Goal: Task Accomplishment & Management: Use online tool/utility

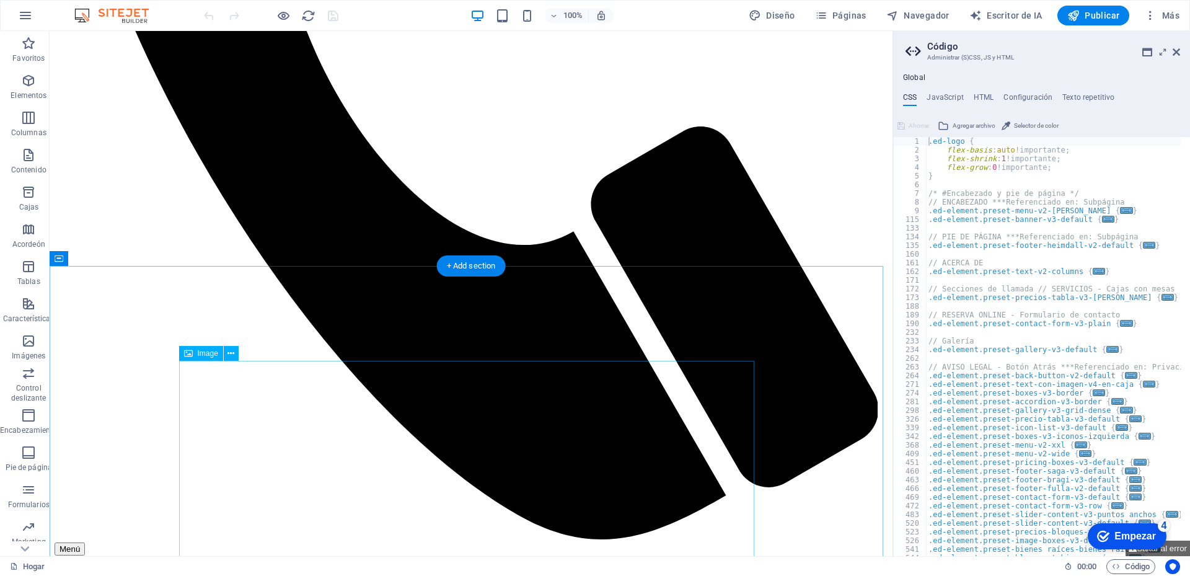
scroll to position [930, 0]
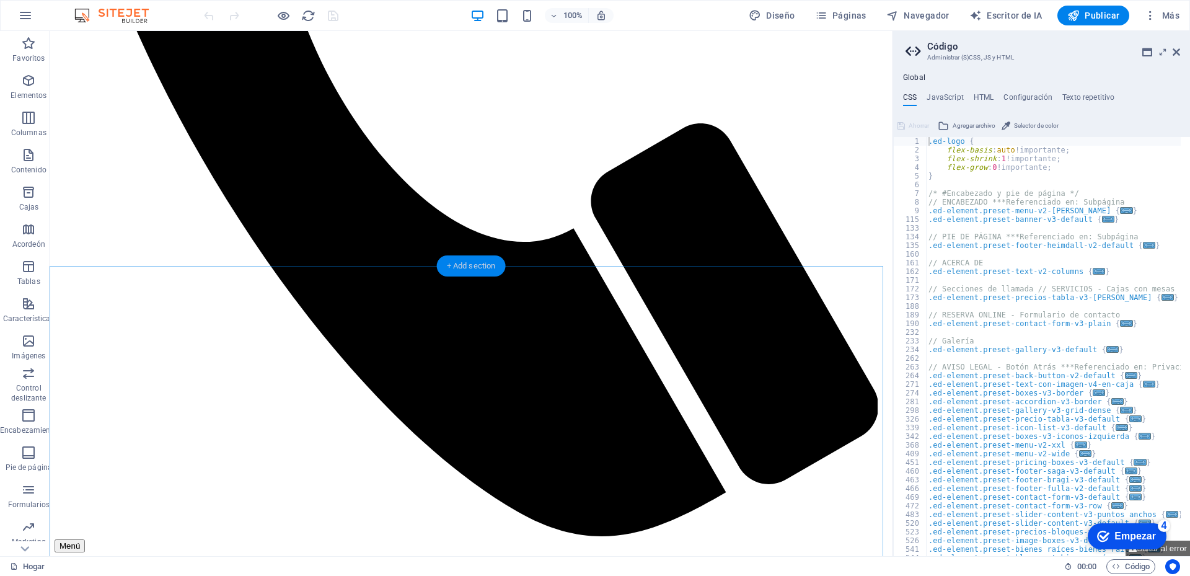
click at [474, 265] on div "+ Add section" at bounding box center [471, 265] width 69 height 21
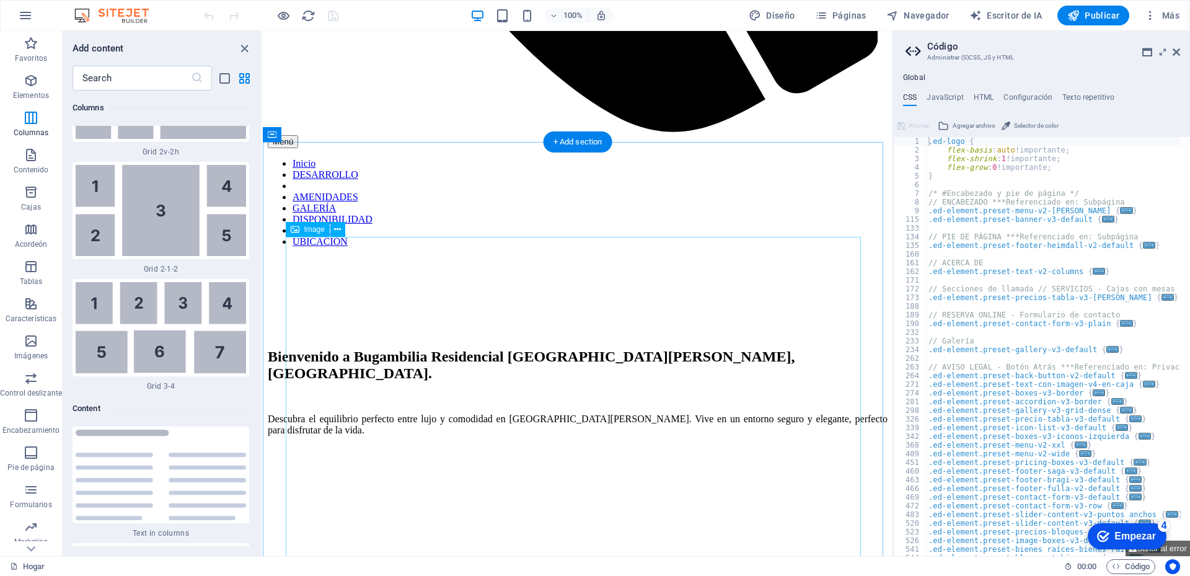
scroll to position [1054, 0]
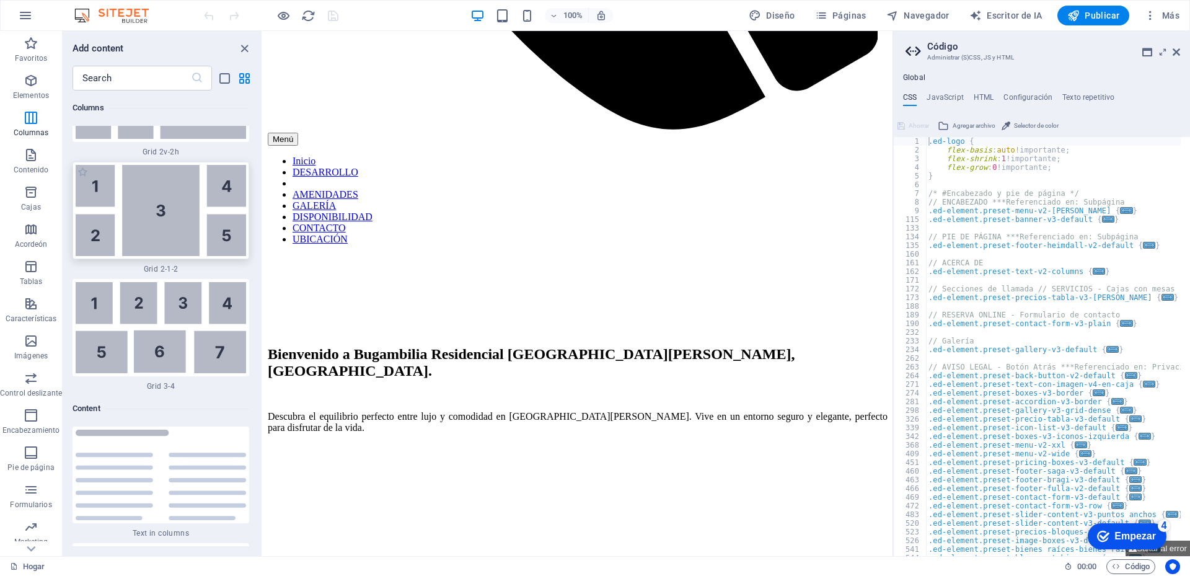
drag, startPoint x: 169, startPoint y: 219, endPoint x: 305, endPoint y: 138, distance: 158.2
click at [169, 219] on img at bounding box center [161, 210] width 170 height 91
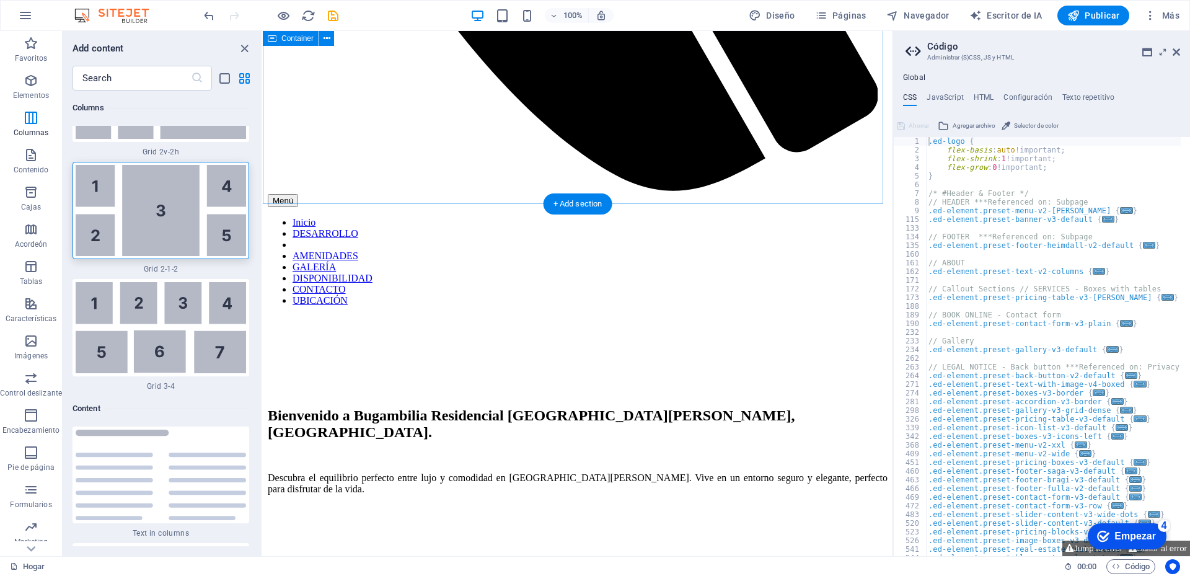
scroll to position [992, 0]
click at [31, 153] on icon "button" at bounding box center [31, 155] width 15 height 15
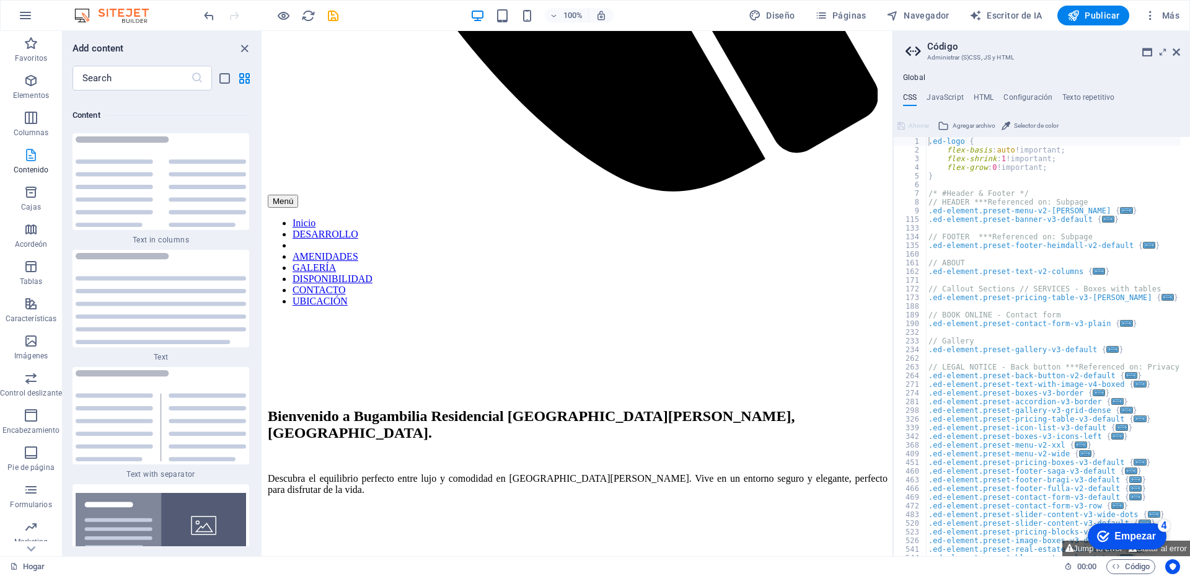
scroll to position [4204, 0]
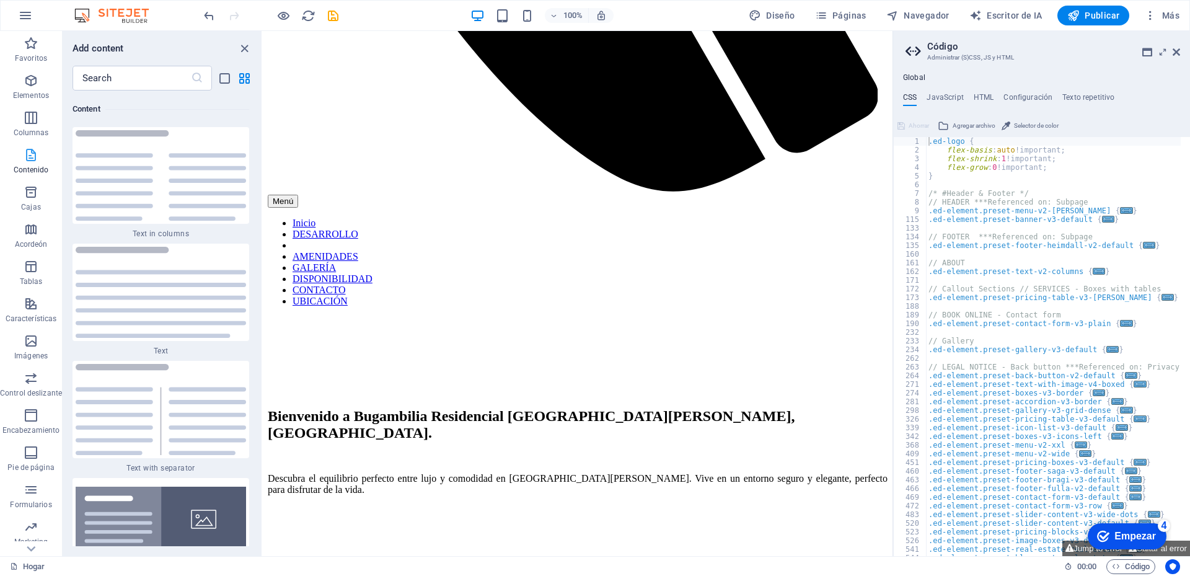
click at [31, 153] on icon "button" at bounding box center [31, 155] width 15 height 15
click at [32, 312] on icon "button" at bounding box center [31, 308] width 15 height 15
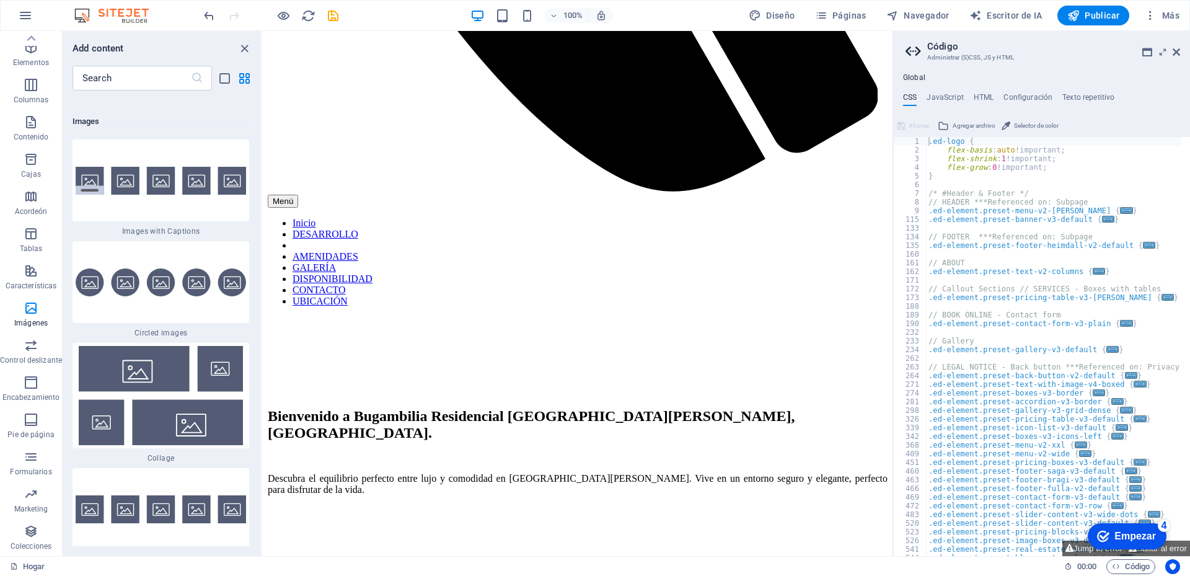
scroll to position [12561, 0]
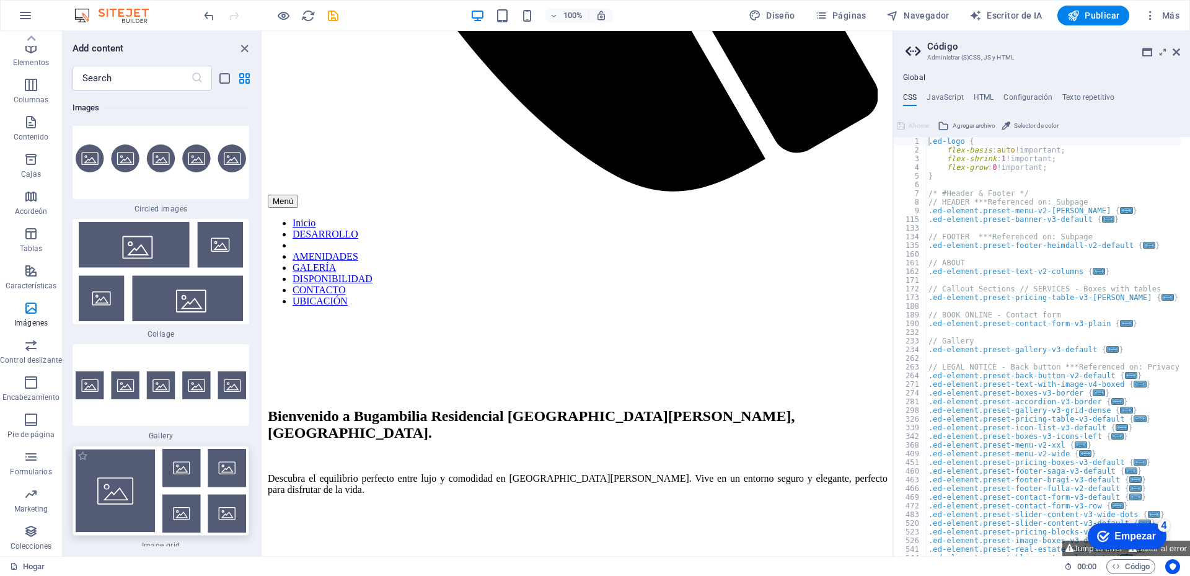
click at [114, 479] on img at bounding box center [161, 491] width 170 height 84
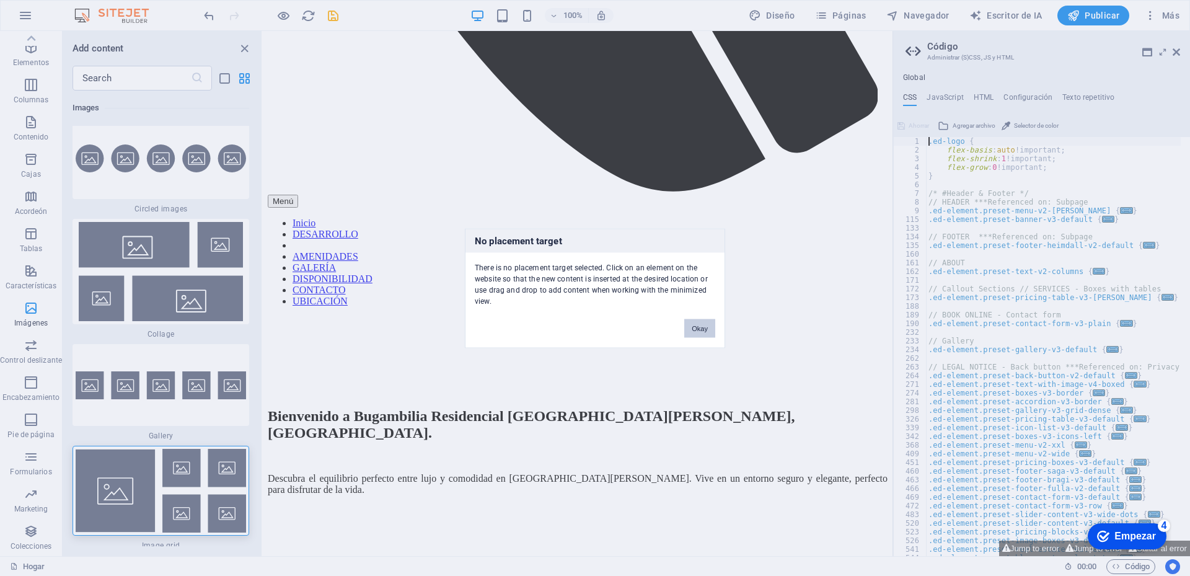
click at [702, 328] on button "Okay" at bounding box center [699, 328] width 31 height 19
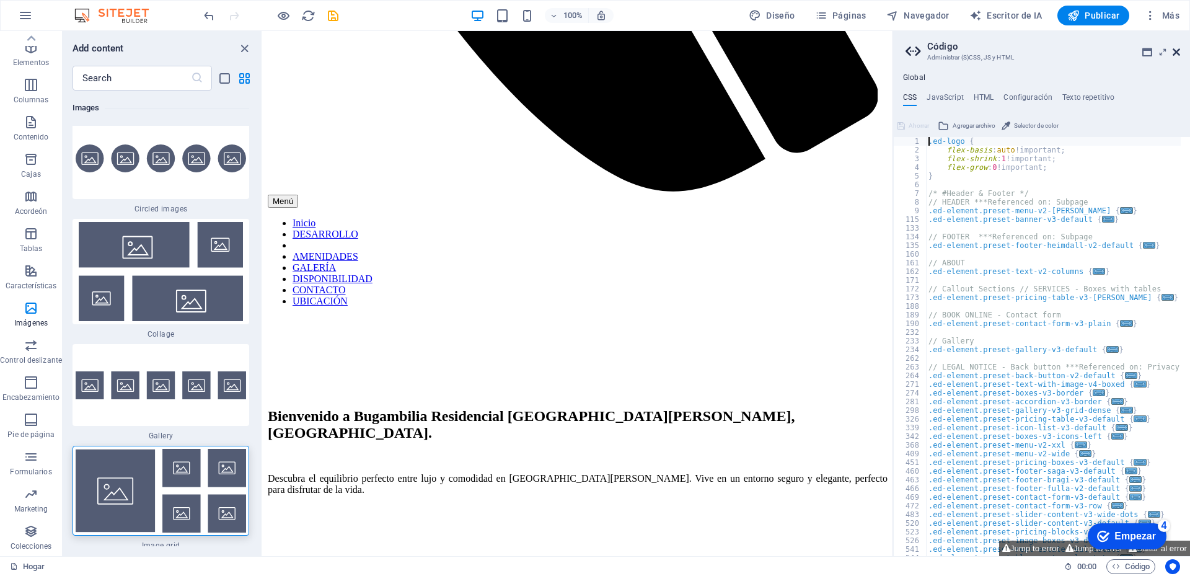
click at [1177, 51] on icon at bounding box center [1176, 52] width 7 height 10
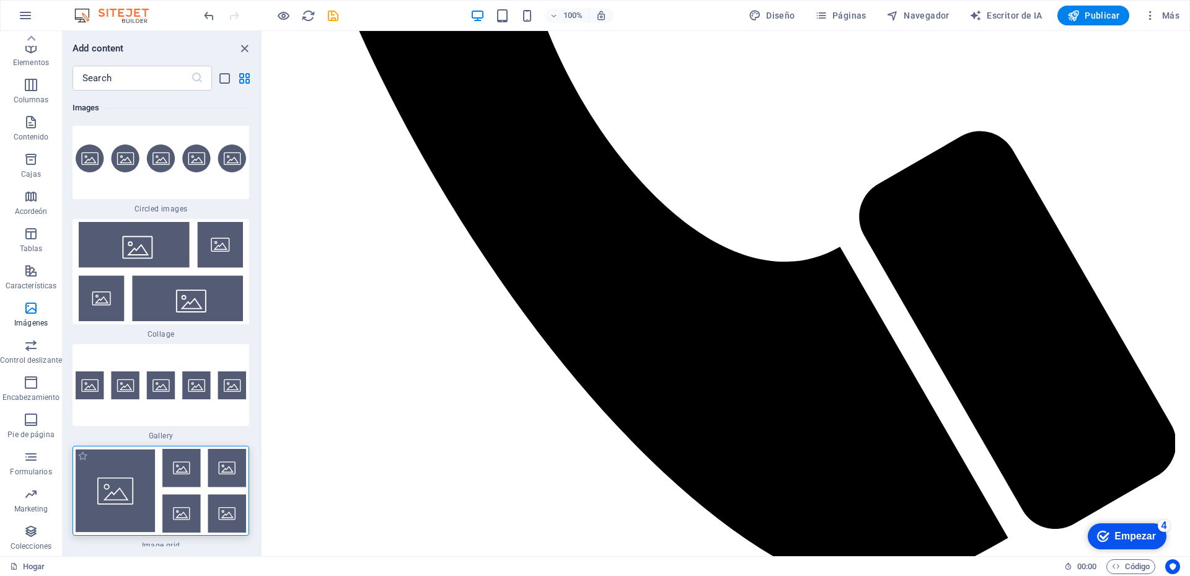
click at [146, 485] on img at bounding box center [161, 491] width 170 height 84
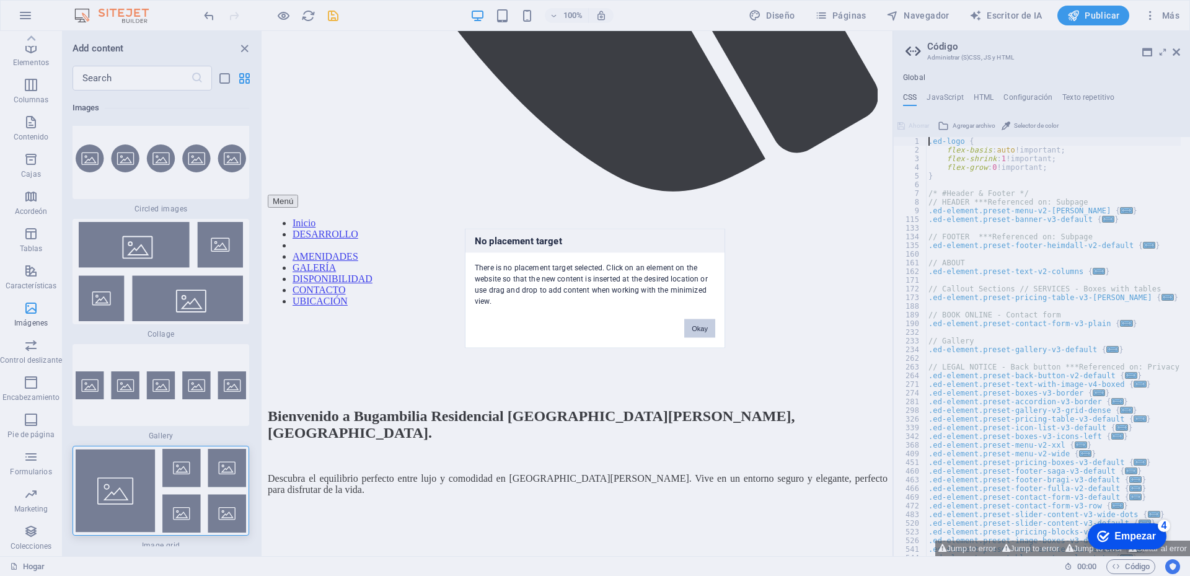
click at [708, 328] on button "Okay" at bounding box center [699, 328] width 31 height 19
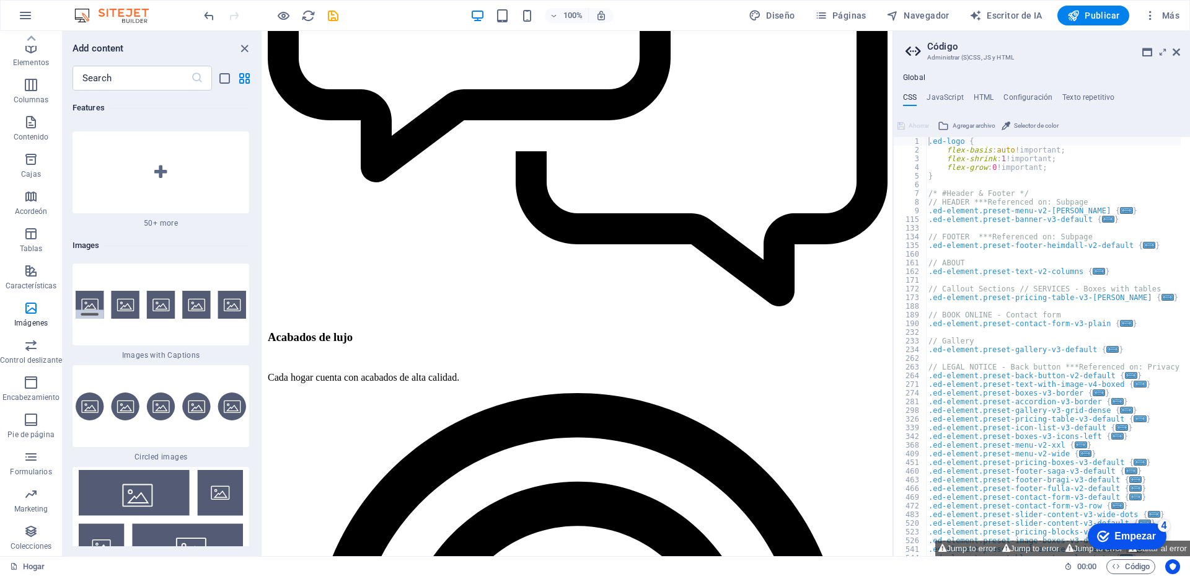
scroll to position [12499, 0]
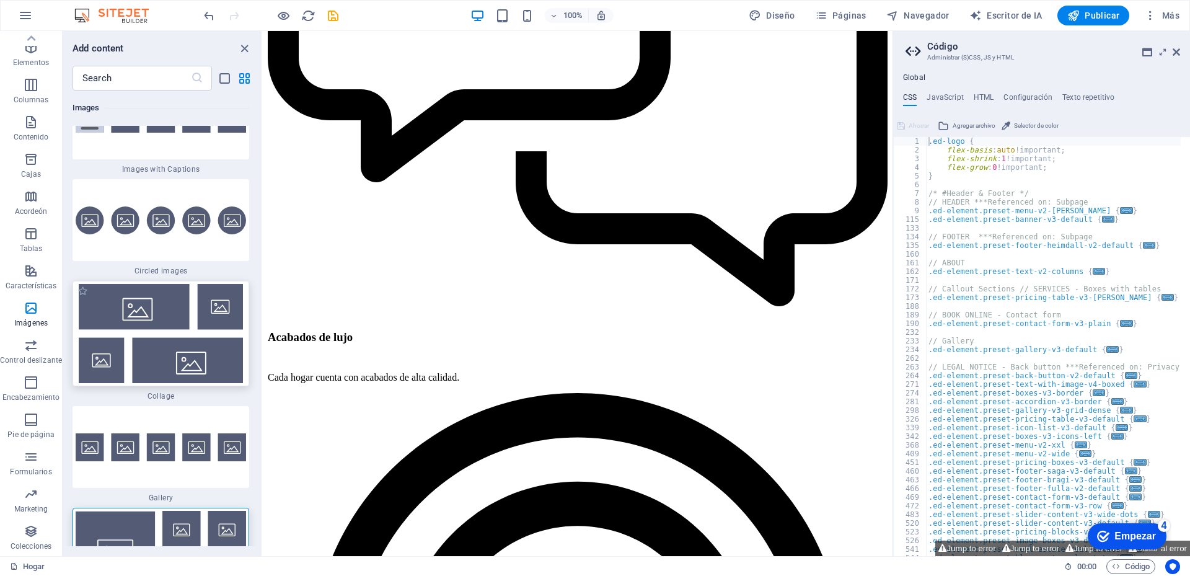
click at [162, 319] on img at bounding box center [161, 333] width 170 height 99
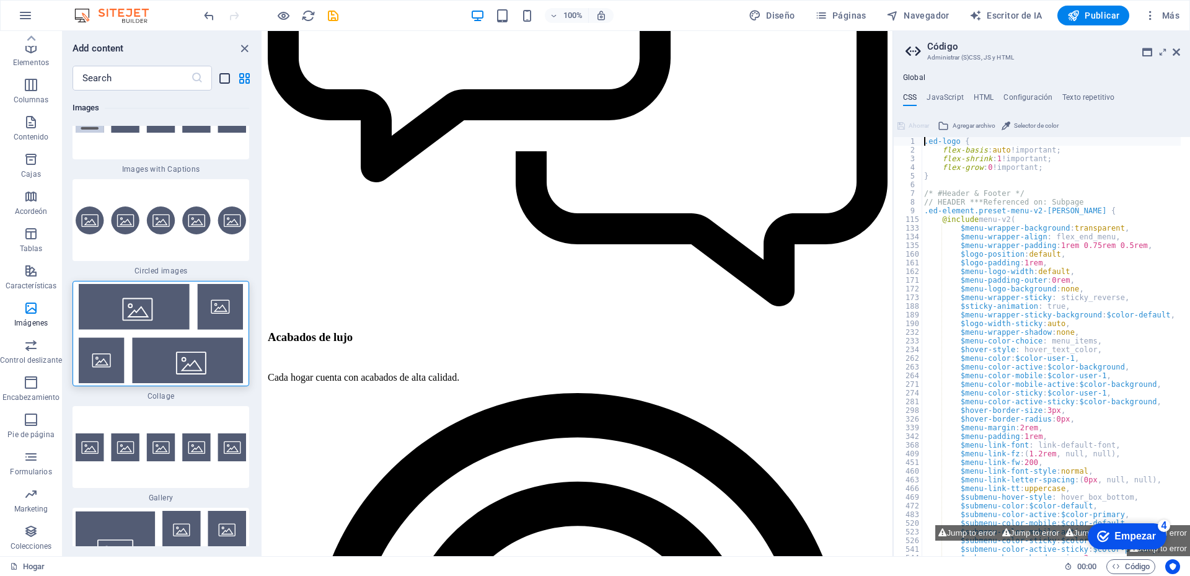
click at [226, 79] on icon "list-view" at bounding box center [225, 78] width 14 height 14
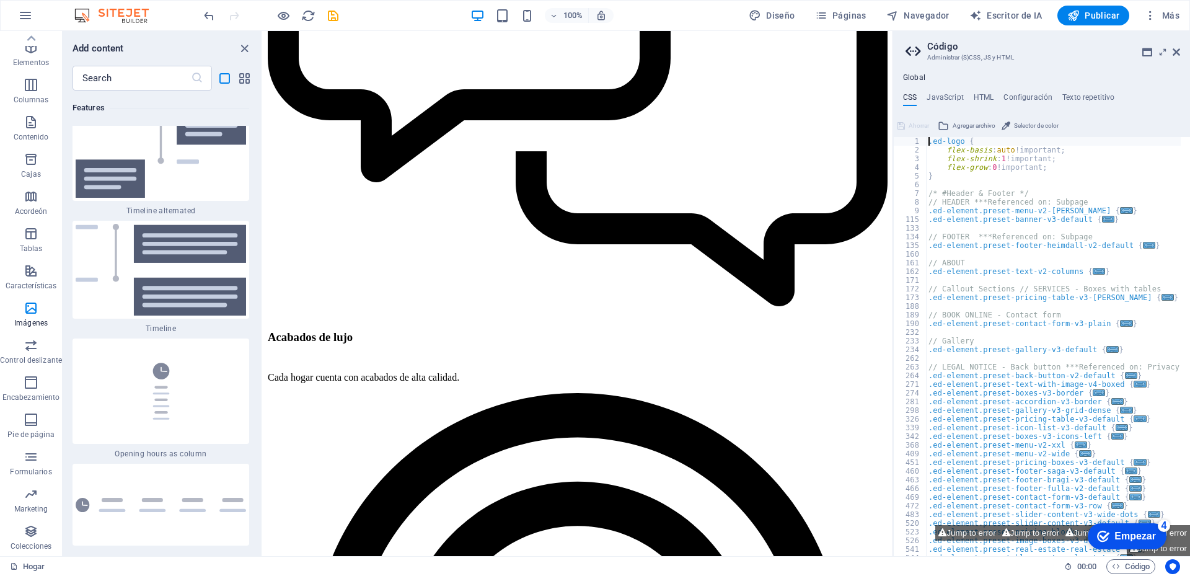
scroll to position [14589, 0]
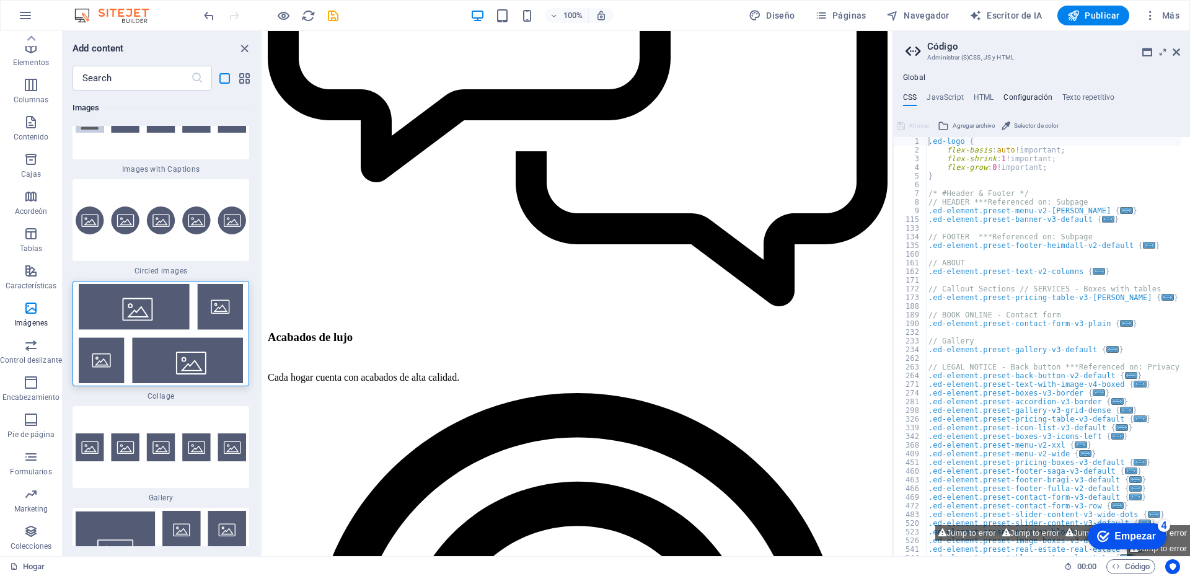
click at [1029, 99] on font "Configuración" at bounding box center [1027, 97] width 49 height 9
type textarea "$color-background: #F4F3F2;"
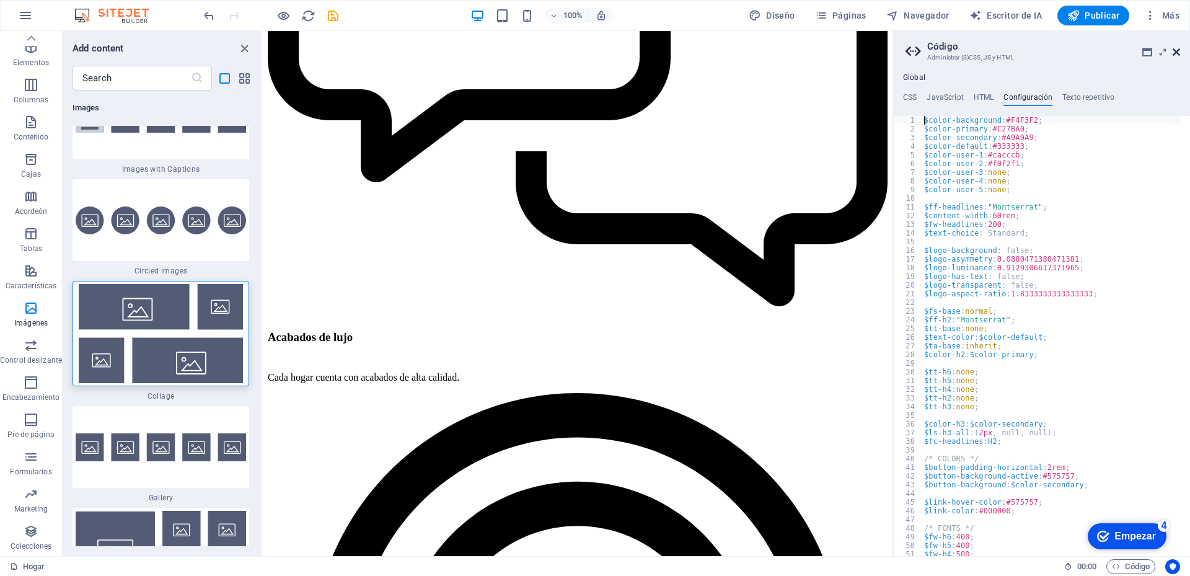
click at [1176, 49] on icon at bounding box center [1176, 52] width 7 height 10
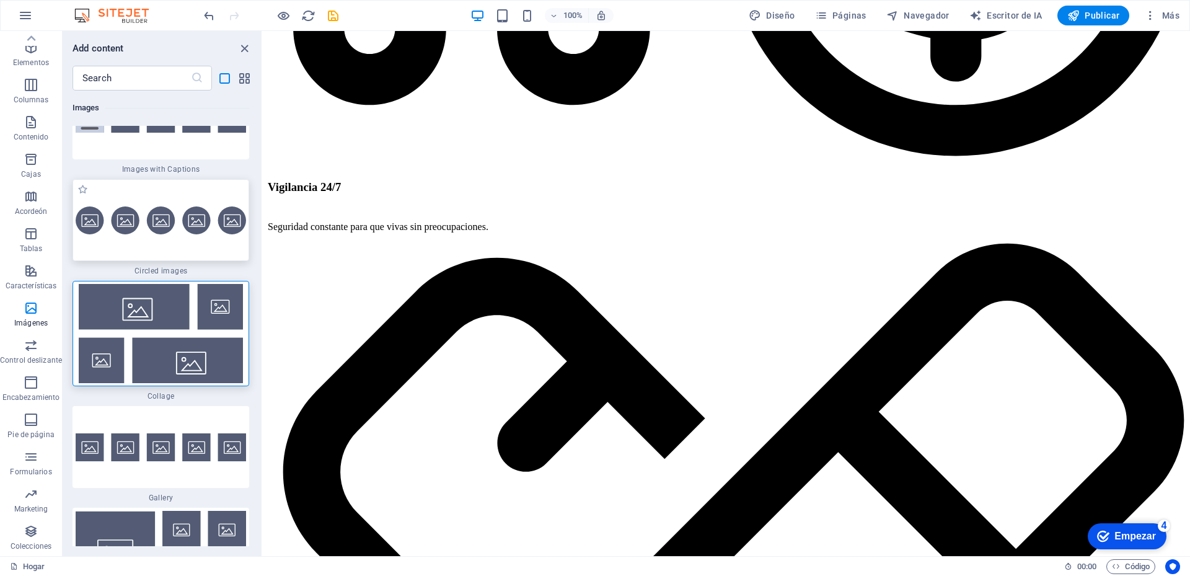
click at [163, 210] on img at bounding box center [161, 220] width 170 height 28
click at [187, 529] on img at bounding box center [161, 553] width 170 height 84
click at [1130, 543] on div "checkmark Empezar 4" at bounding box center [1127, 536] width 79 height 26
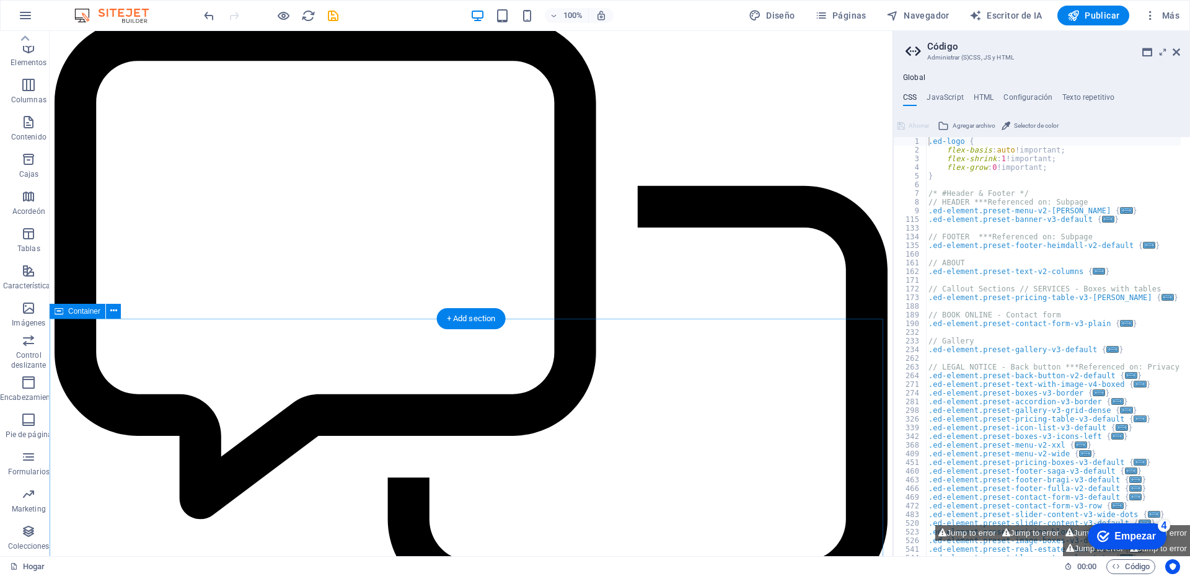
scroll to position [6012, 0]
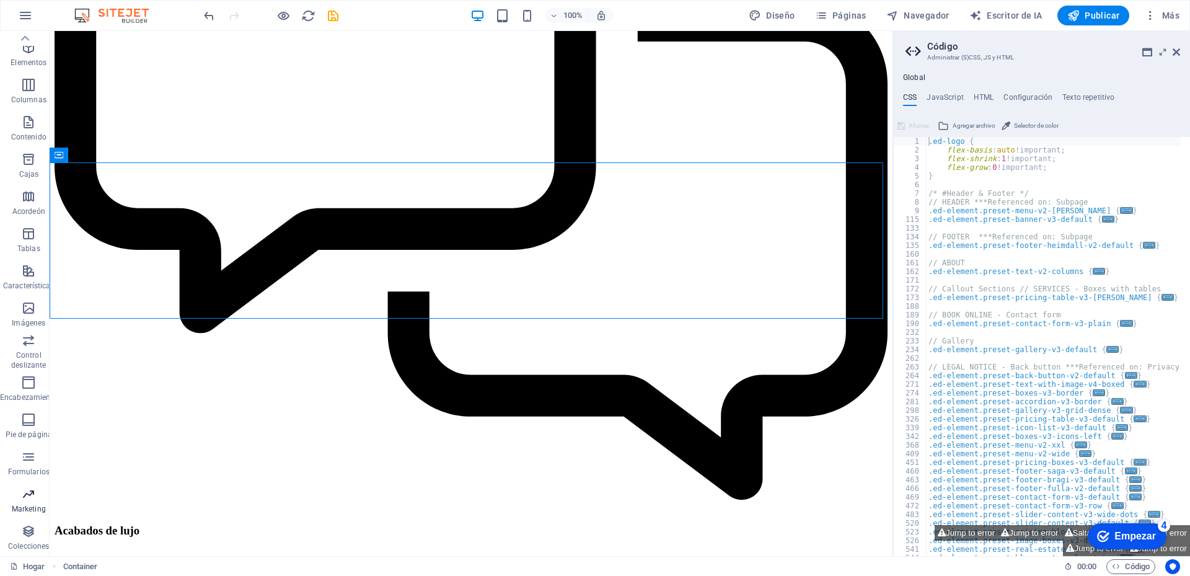
click at [31, 496] on icon "button" at bounding box center [28, 494] width 15 height 15
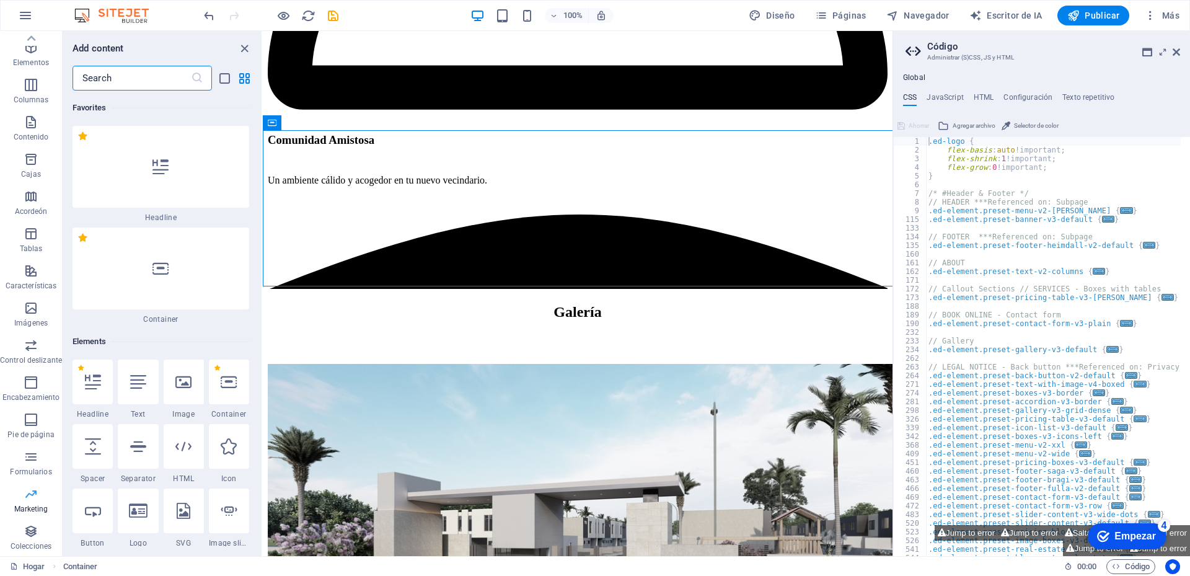
click at [19, 504] on font "Marketing" at bounding box center [31, 508] width 34 height 9
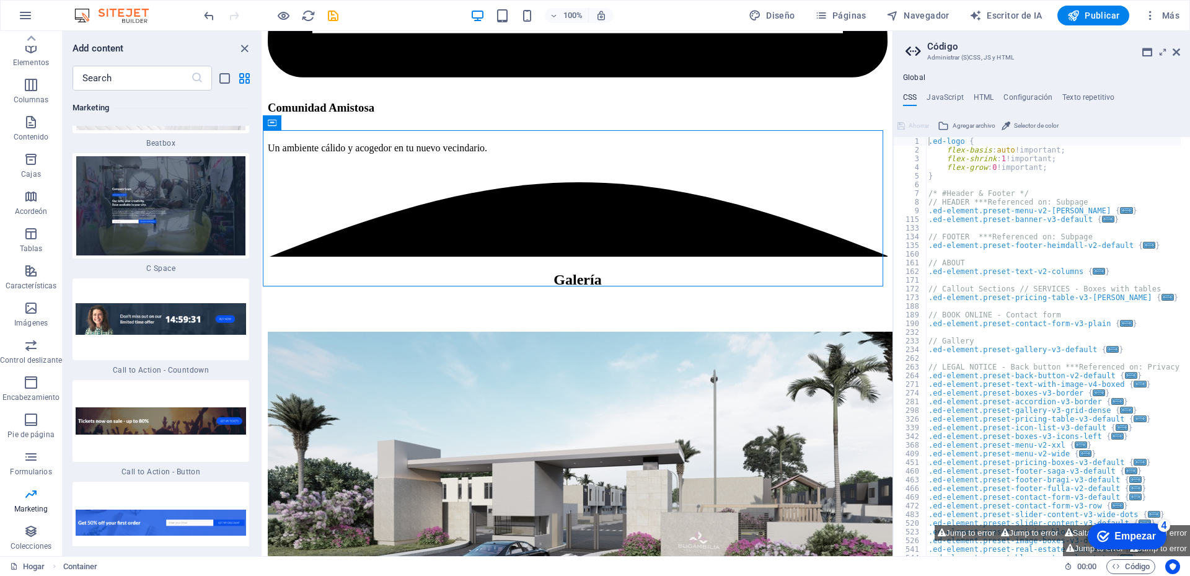
scroll to position [22060, 0]
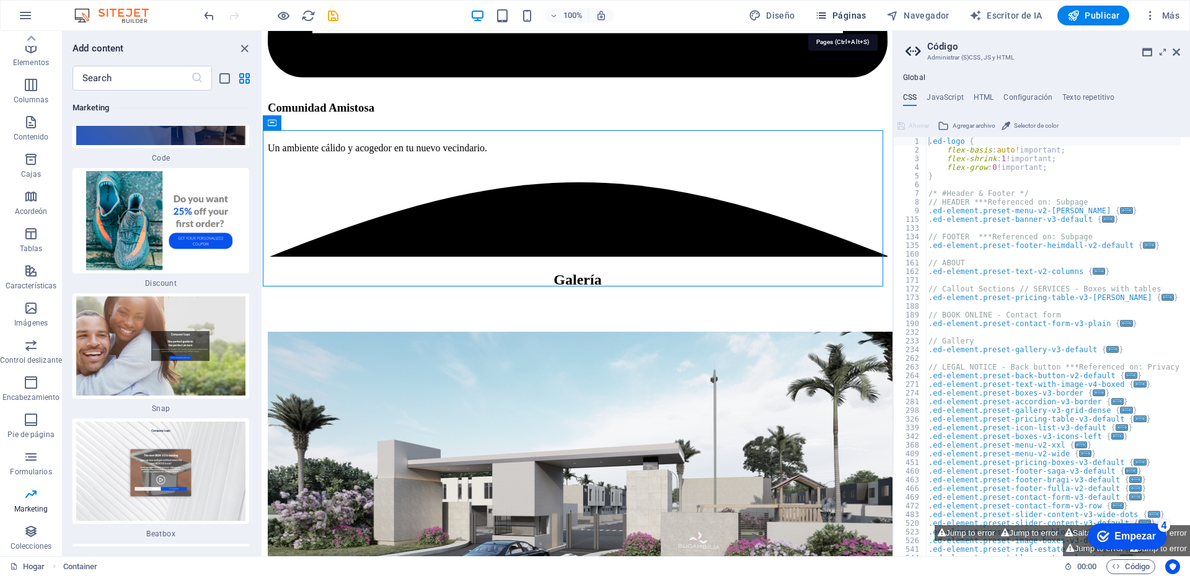
click at [848, 15] on font "Páginas" at bounding box center [849, 16] width 34 height 10
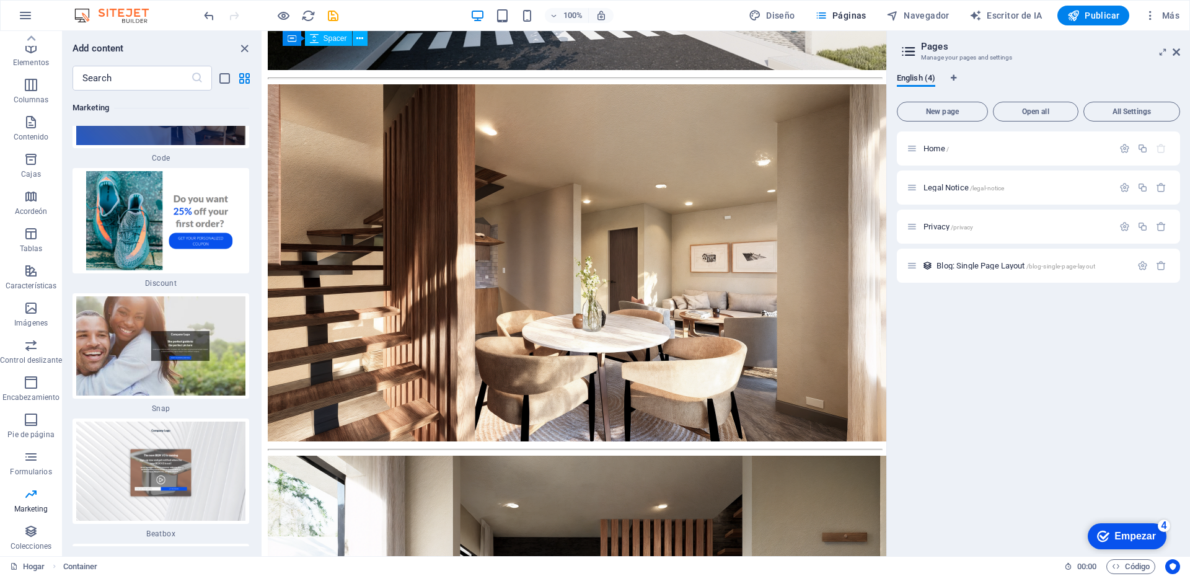
scroll to position [7698, 0]
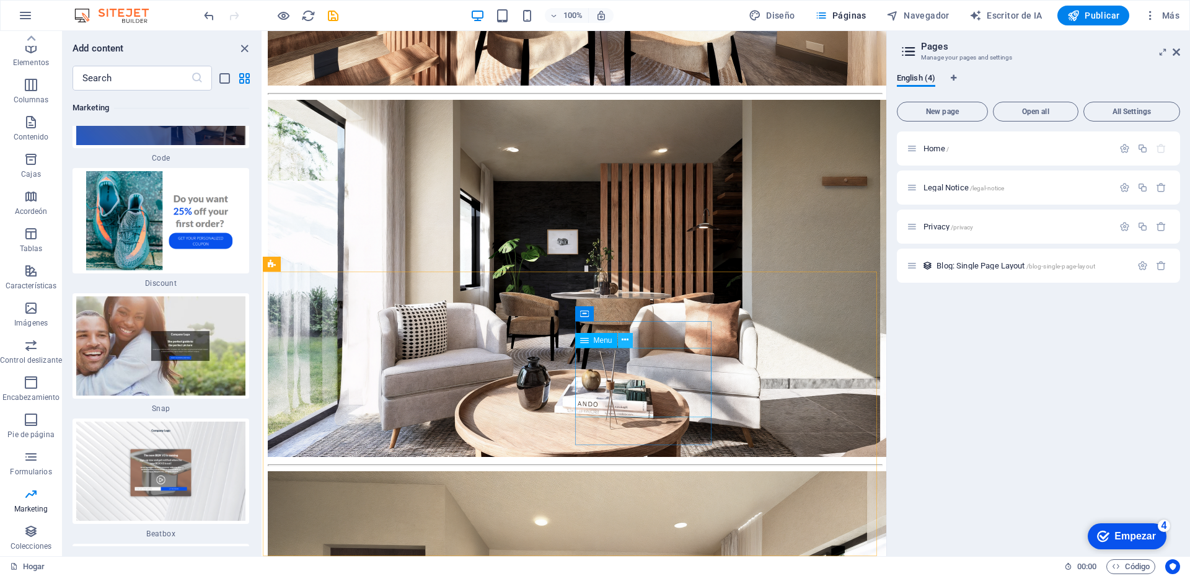
click at [623, 341] on icon at bounding box center [625, 339] width 7 height 13
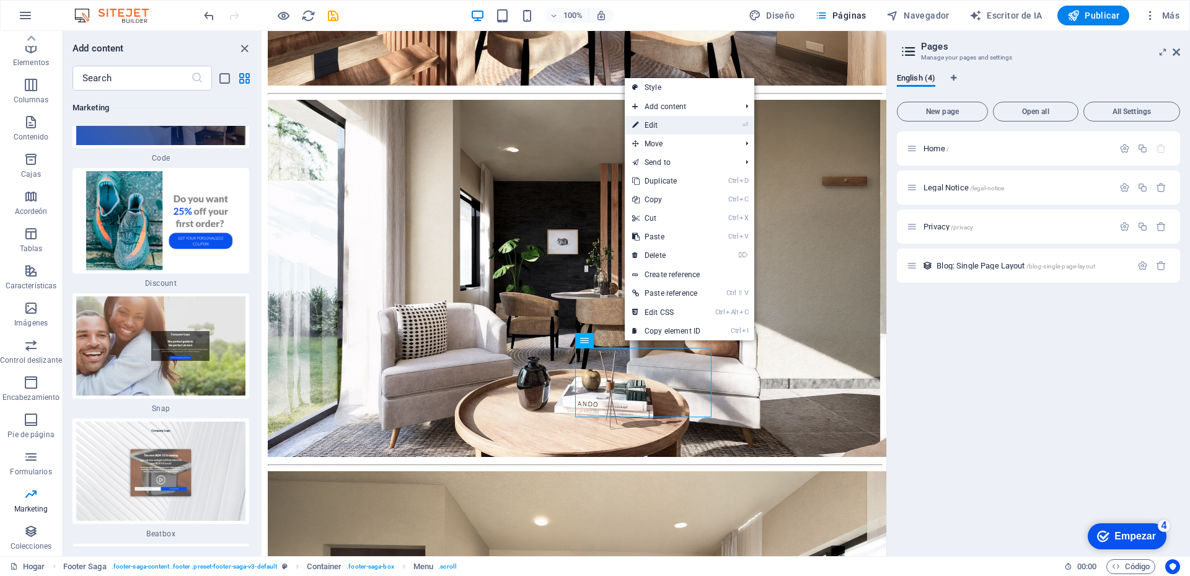
click at [658, 123] on link "⏎ Edit" at bounding box center [666, 125] width 83 height 19
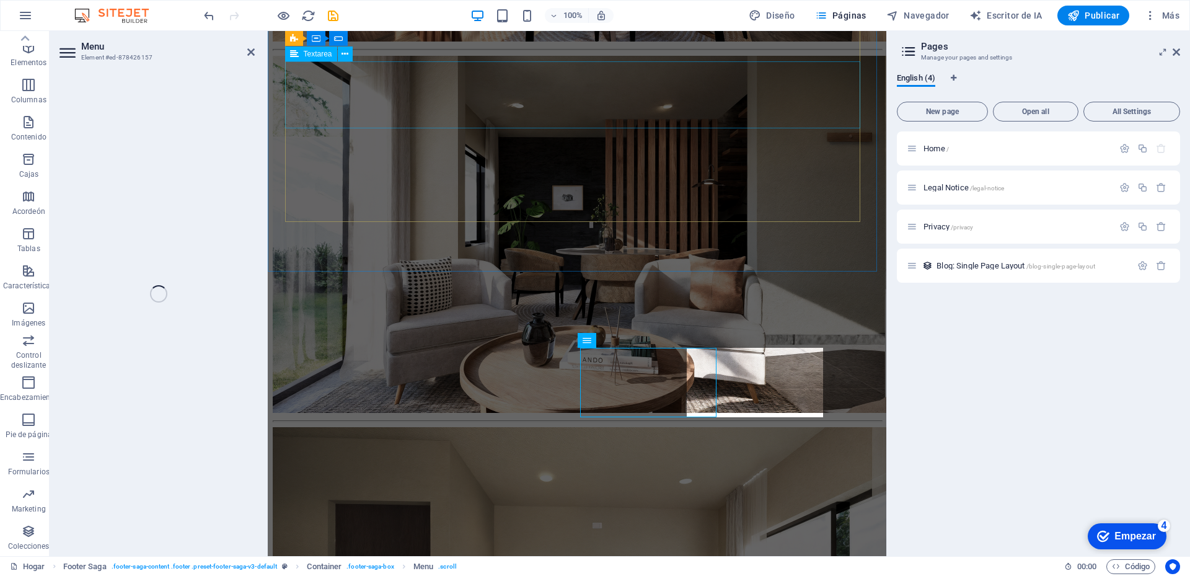
select select
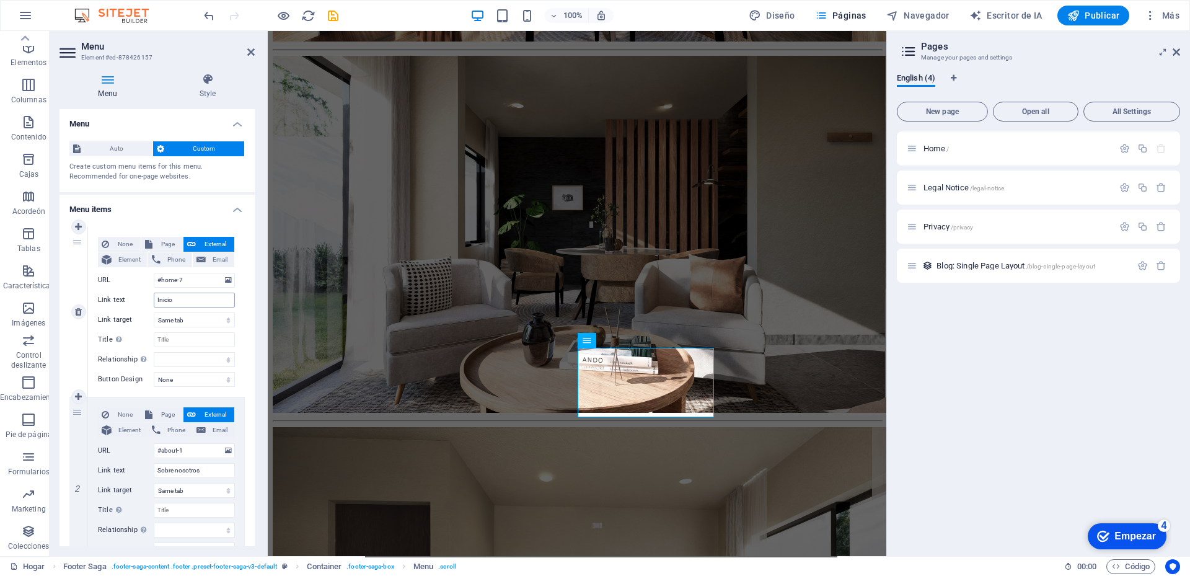
scroll to position [124, 0]
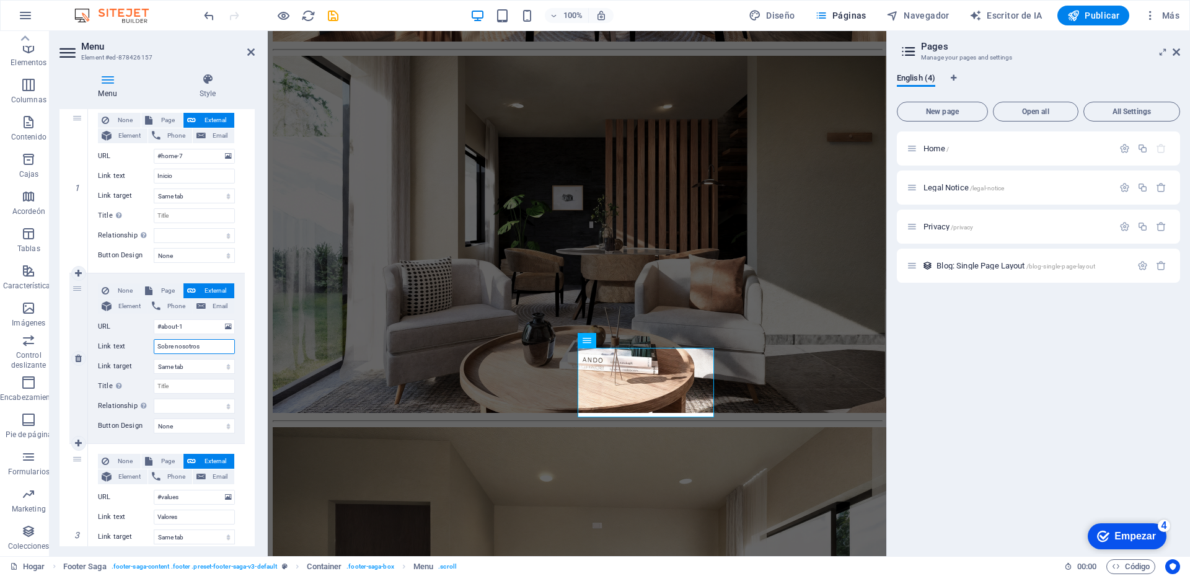
click at [204, 350] on input "Sobre nosotros" at bounding box center [194, 346] width 81 height 15
type input "S"
select select
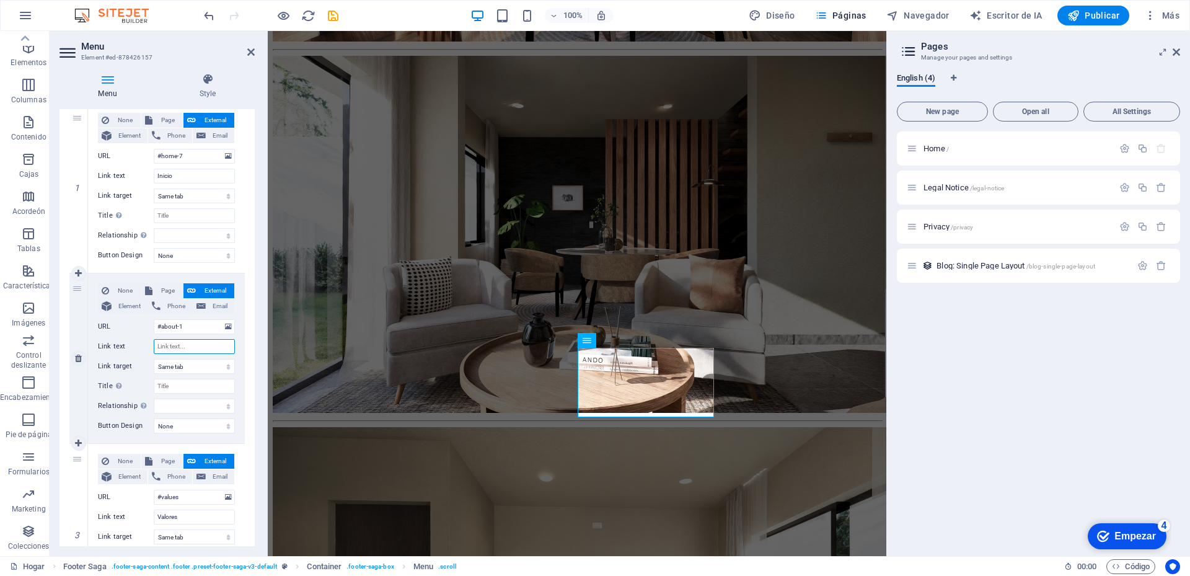
select select
type input "Desa"
select select
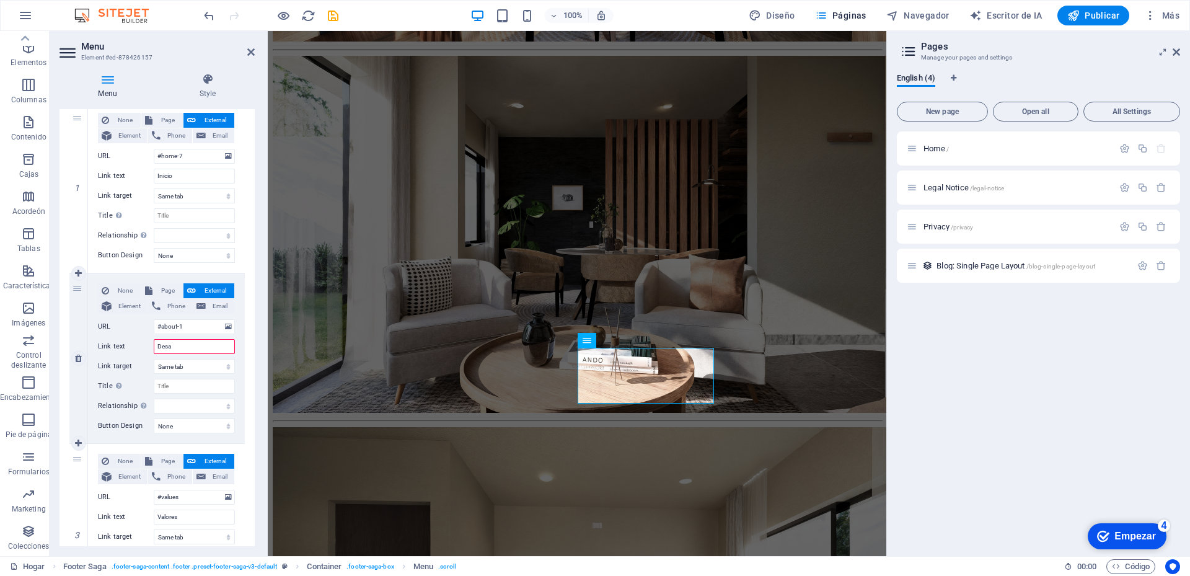
select select
type input "Desarrollo"
select select
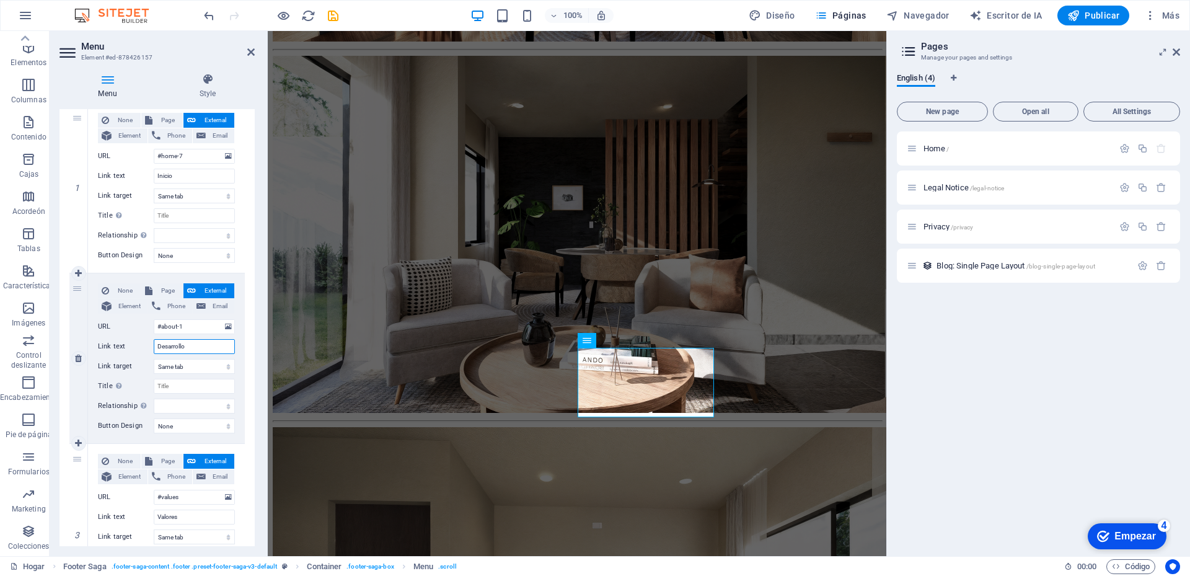
select select
type input "Desarrollo"
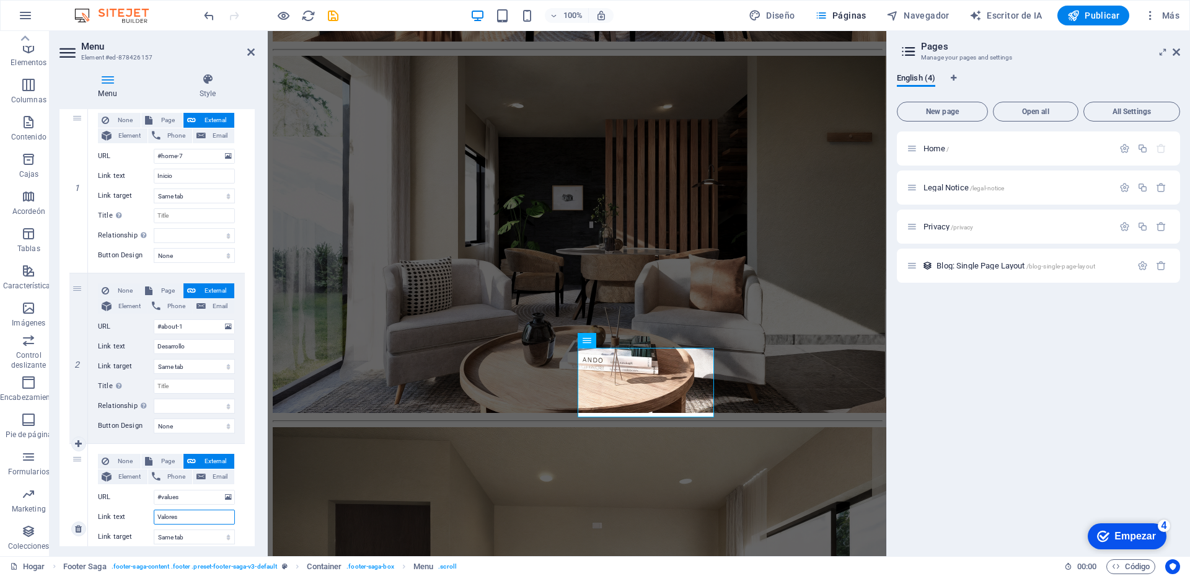
click at [190, 515] on input "Valores" at bounding box center [194, 516] width 81 height 15
type input "V"
select select
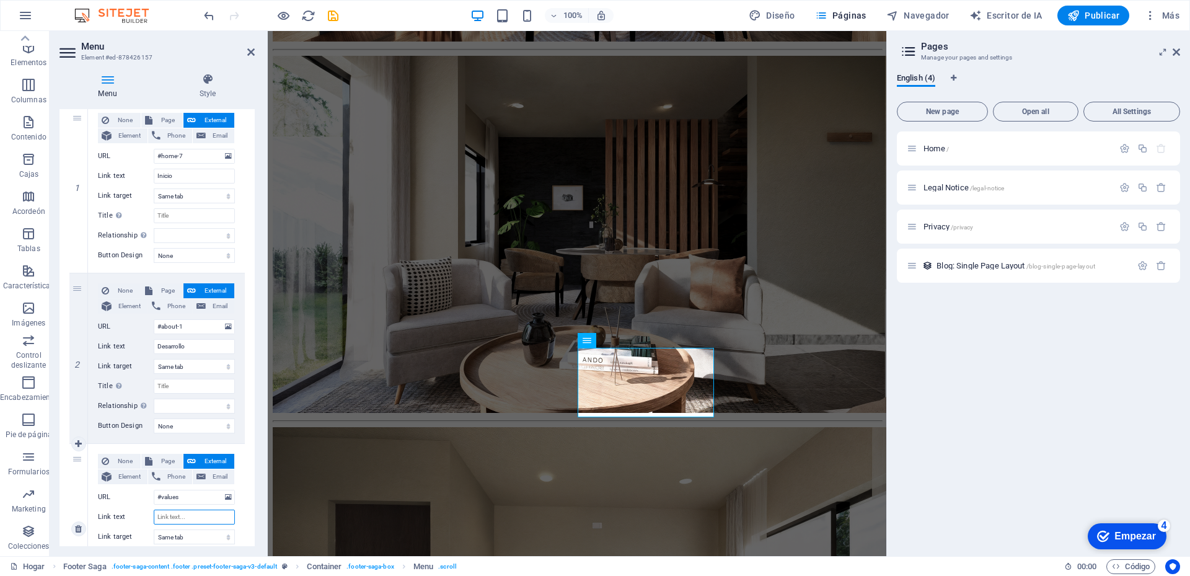
select select
type input "Amenidades"
select select
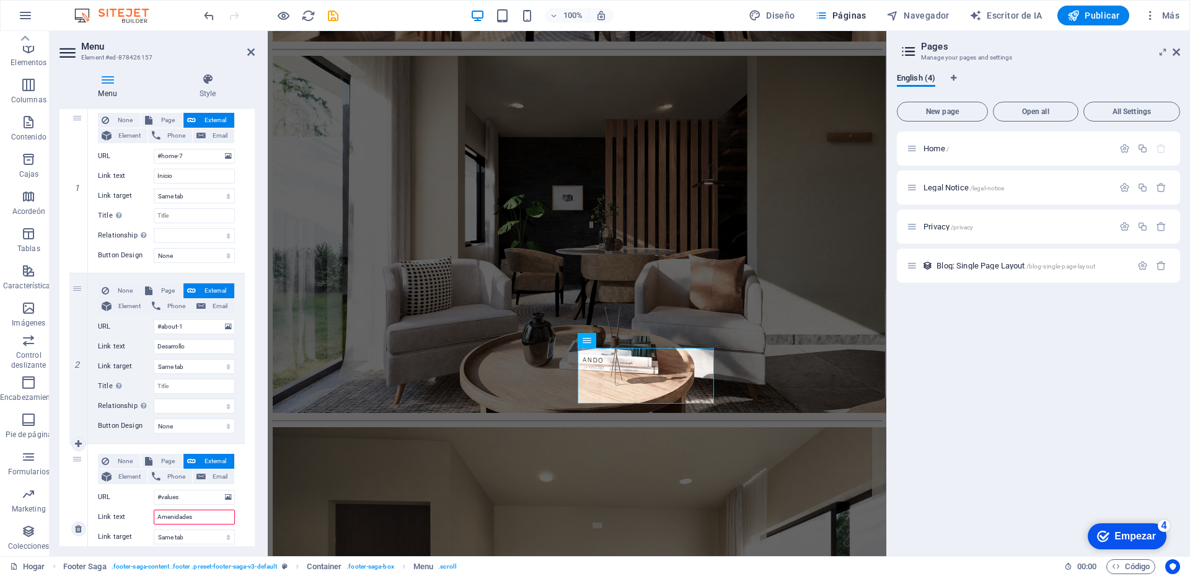
select select
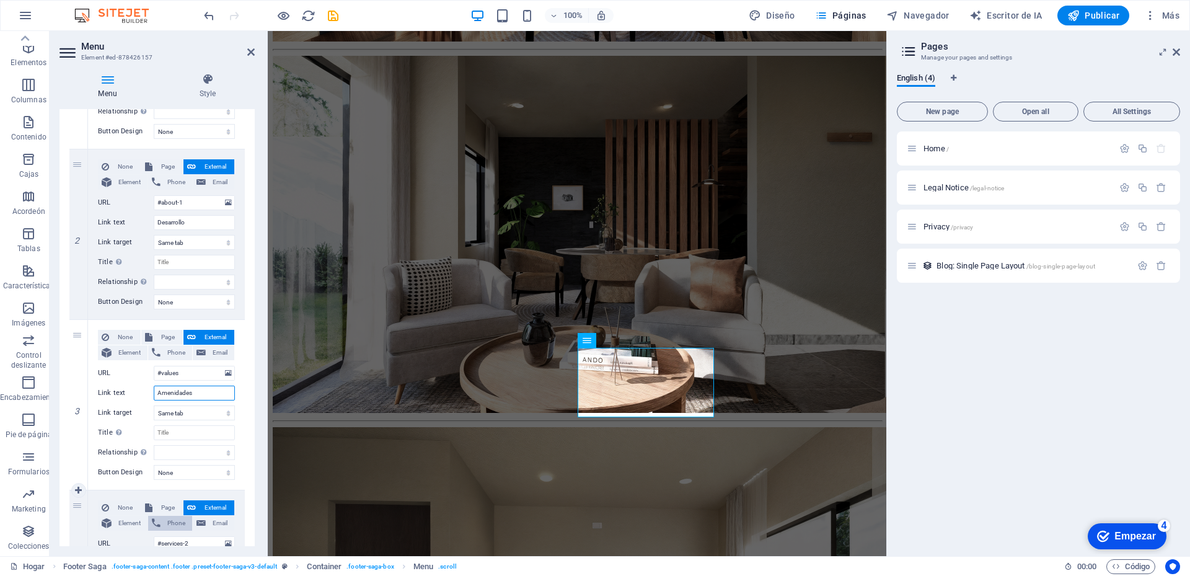
scroll to position [372, 0]
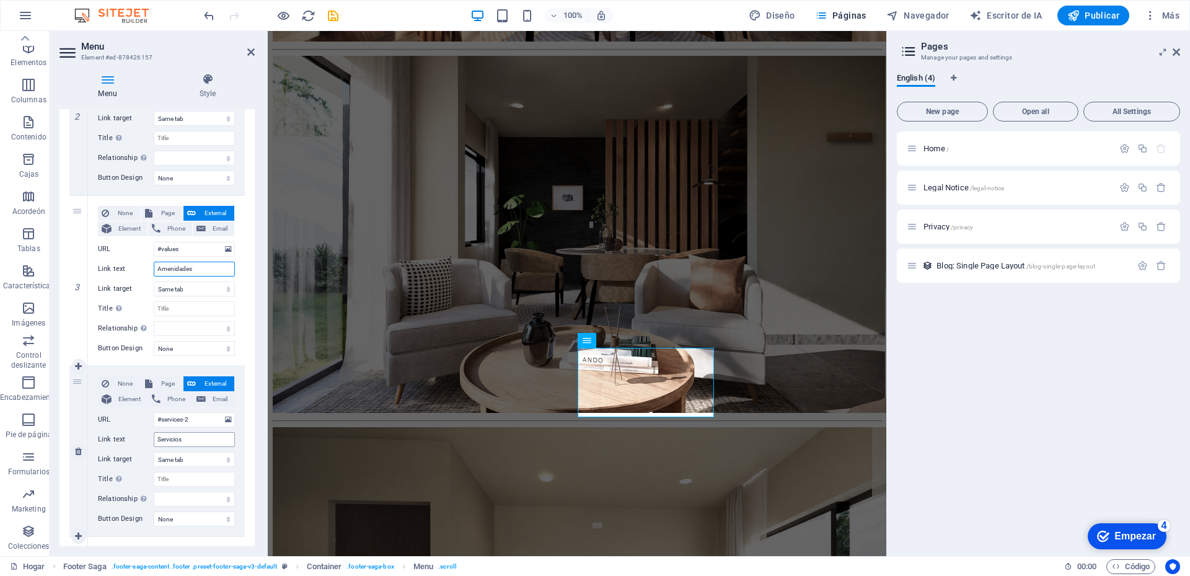
type input "Amenidades"
click at [193, 438] on input "Servicios" at bounding box center [194, 439] width 81 height 15
type input "S"
select select
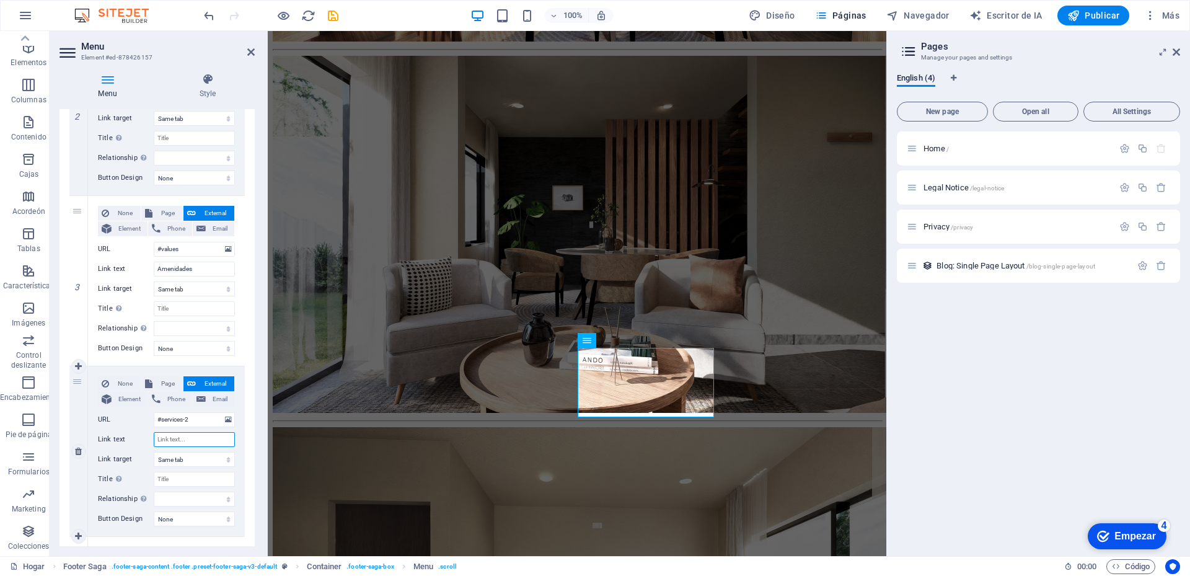
select select
type input "Galeria"
select select
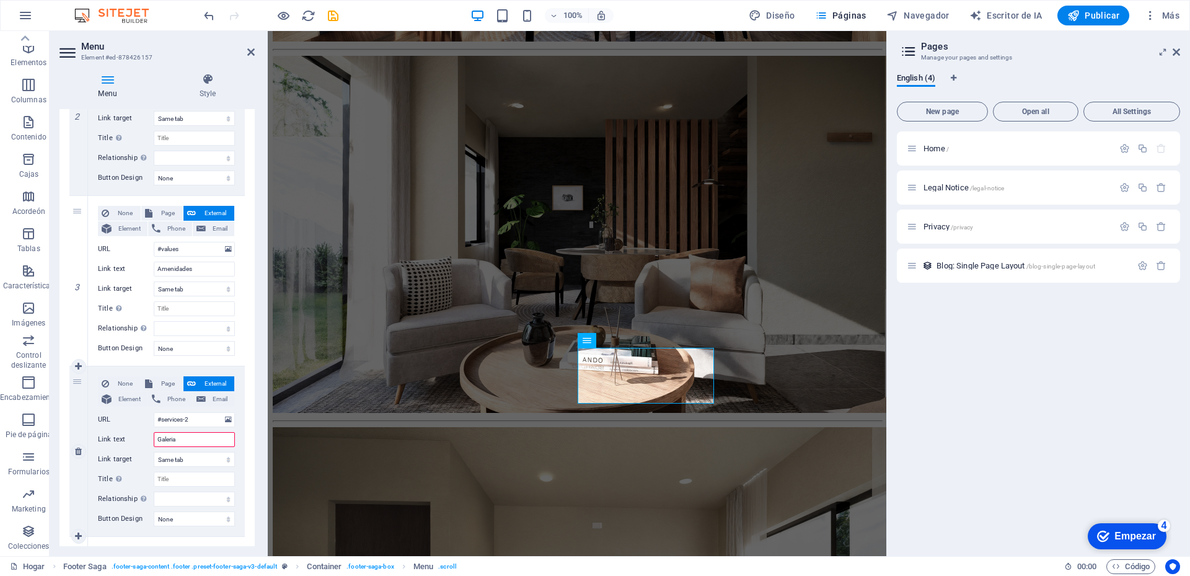
select select
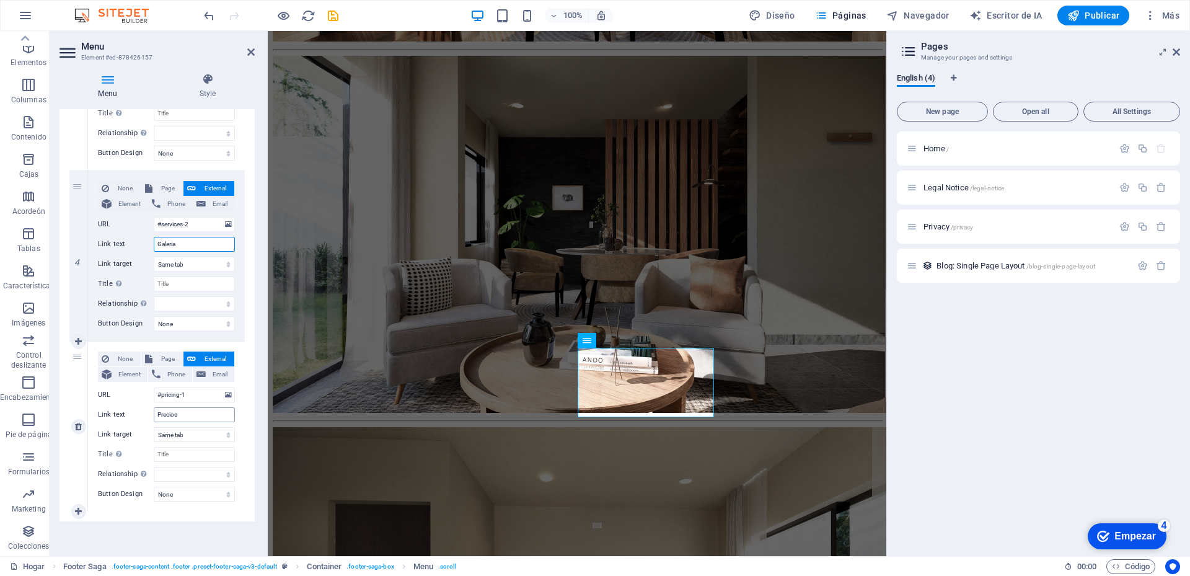
type input "Galeria"
click at [191, 410] on input "Precios" at bounding box center [194, 414] width 81 height 15
type input "P"
select select
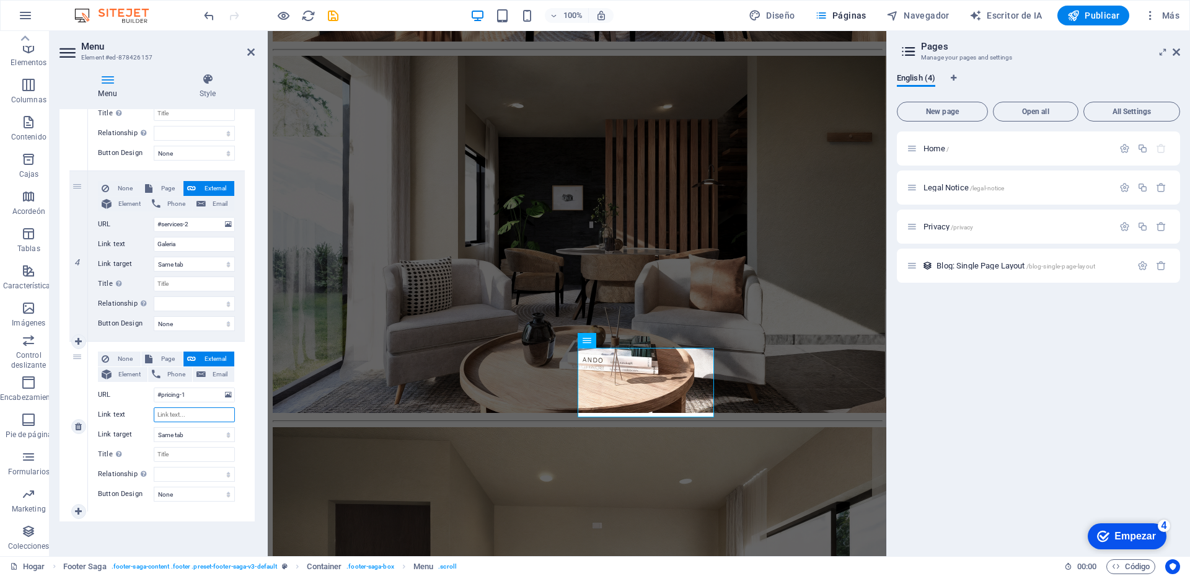
select select
type input "Disponibilidad"
select select
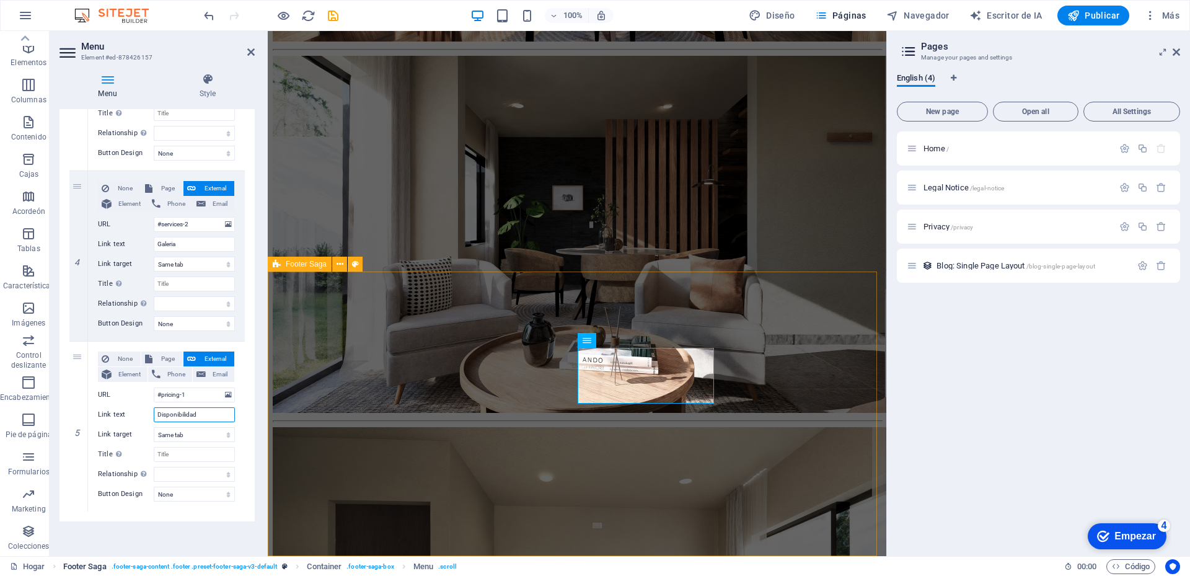
select select
click at [249, 52] on icon at bounding box center [250, 52] width 7 height 10
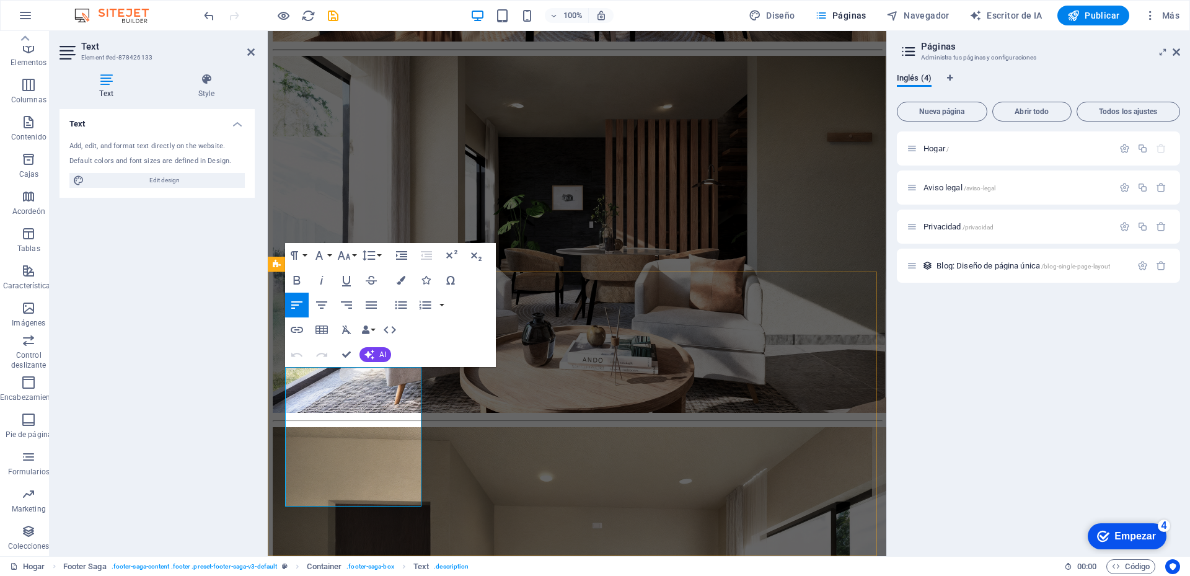
drag, startPoint x: 340, startPoint y: 499, endPoint x: 286, endPoint y: 374, distance: 135.7
click at [368, 306] on icon "button" at bounding box center [371, 304] width 11 height 7
click at [242, 483] on div "Text Add, edit, and format text directly on the website. Default colors and fon…" at bounding box center [156, 327] width 195 height 437
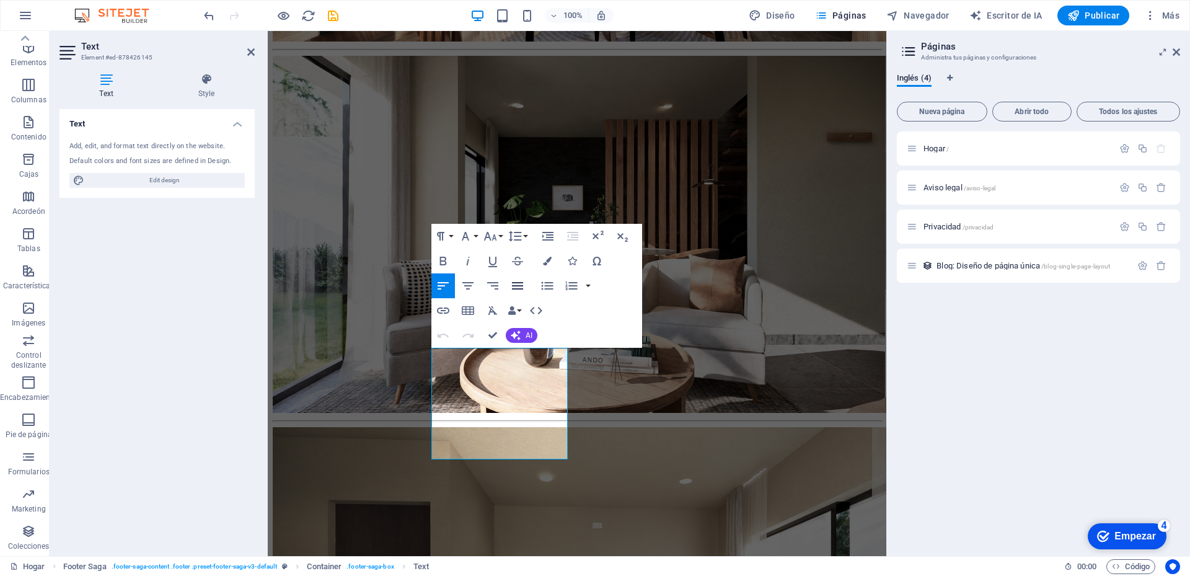
click at [517, 289] on icon "button" at bounding box center [517, 285] width 15 height 15
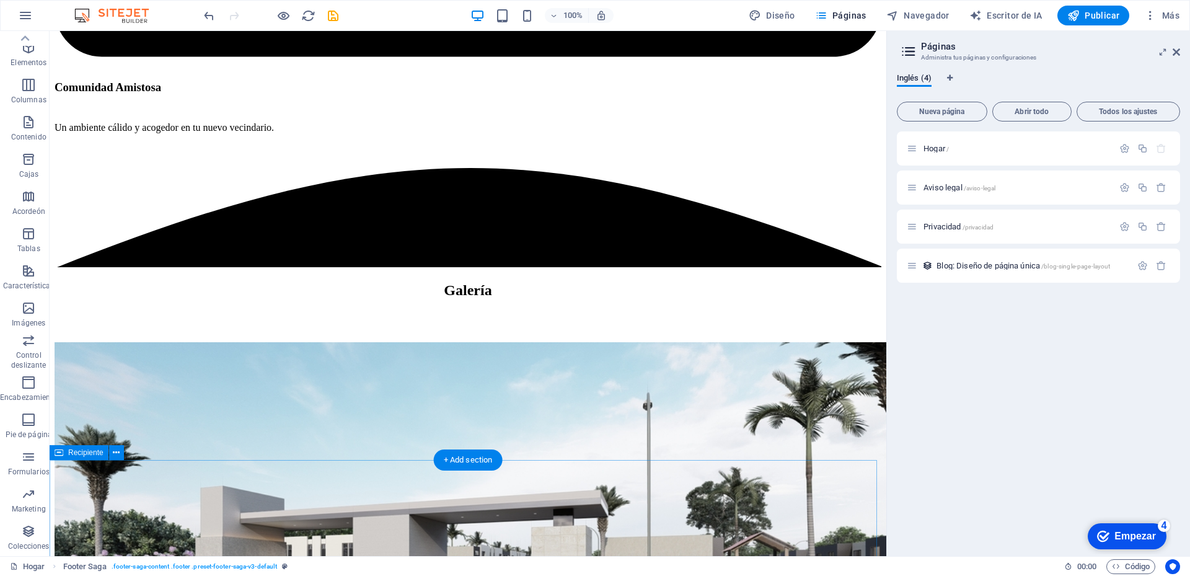
scroll to position [7078, 0]
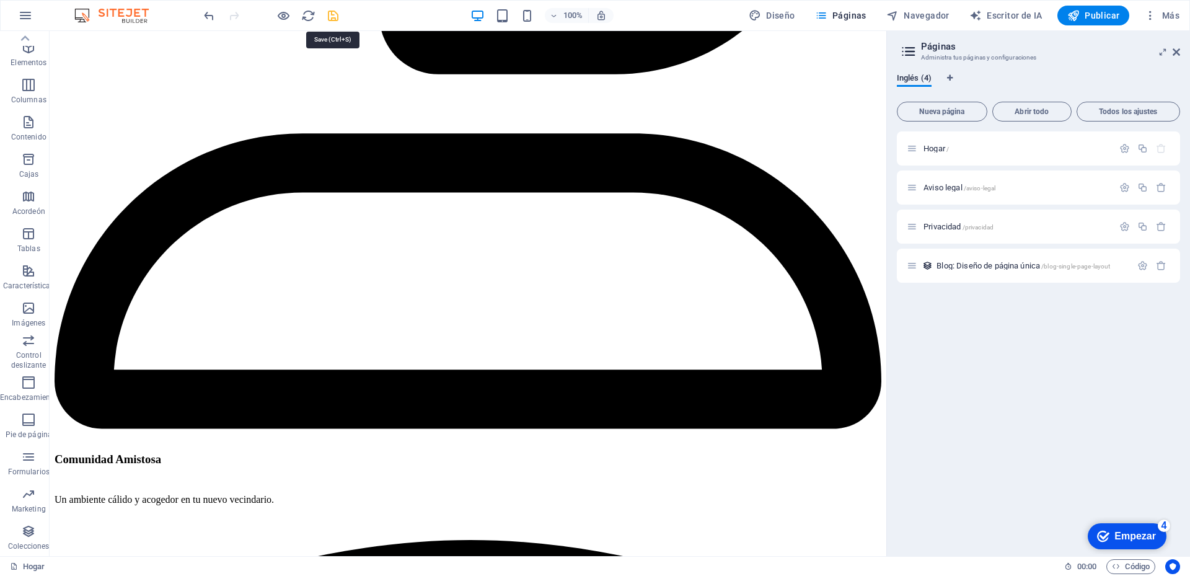
click at [333, 17] on icon "ahorrar" at bounding box center [333, 16] width 14 height 14
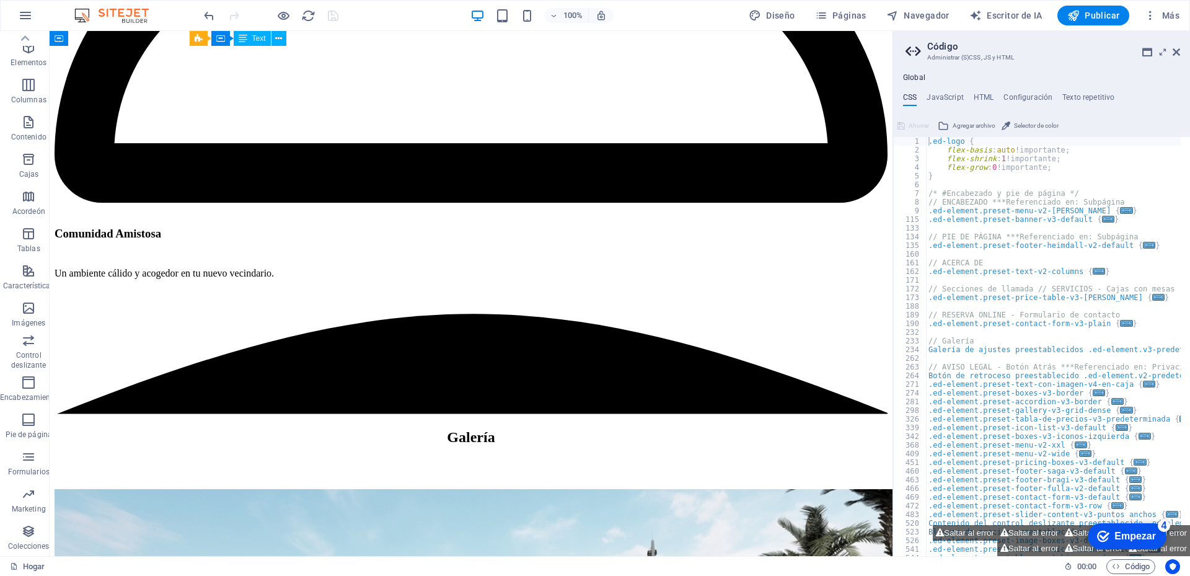
scroll to position [7202, 0]
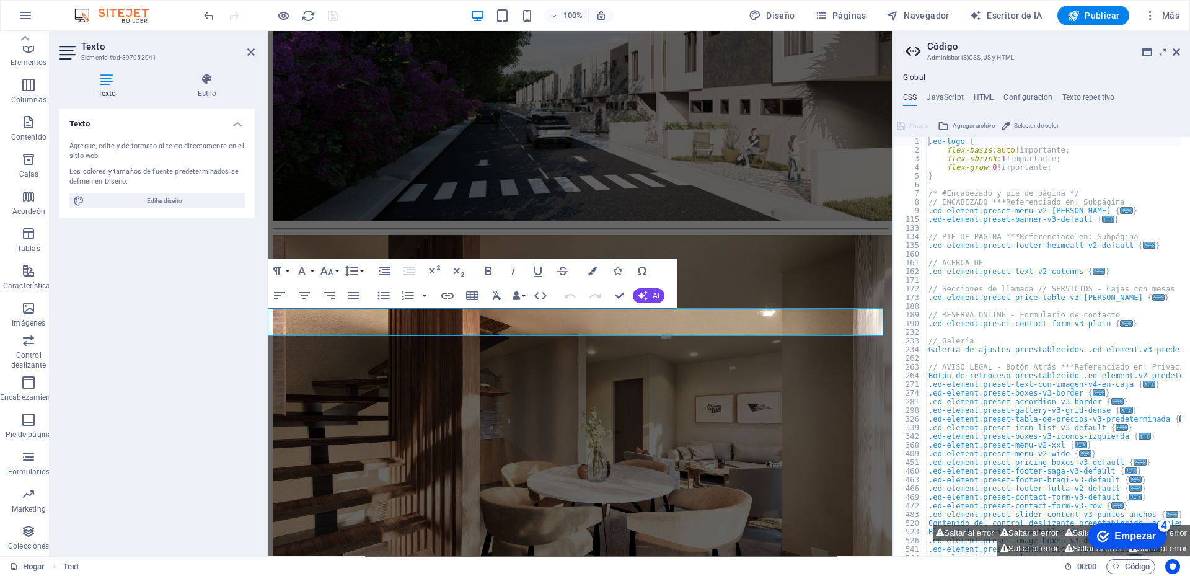
click at [283, 270] on icon "button" at bounding box center [277, 270] width 15 height 15
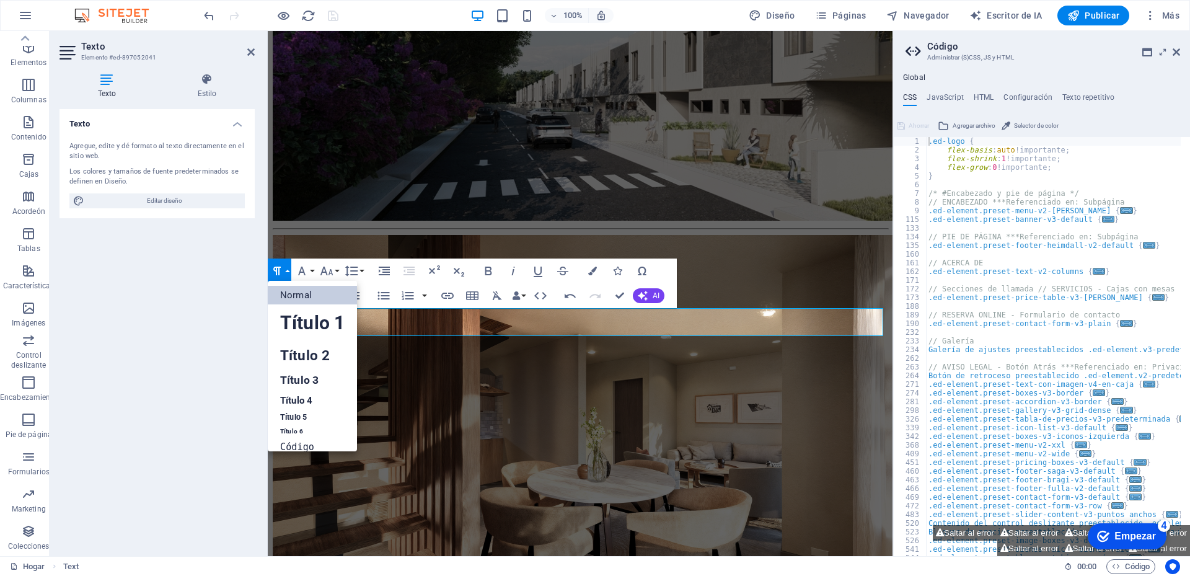
scroll to position [10, 0]
click at [316, 343] on font "Título 2" at bounding box center [305, 345] width 50 height 16
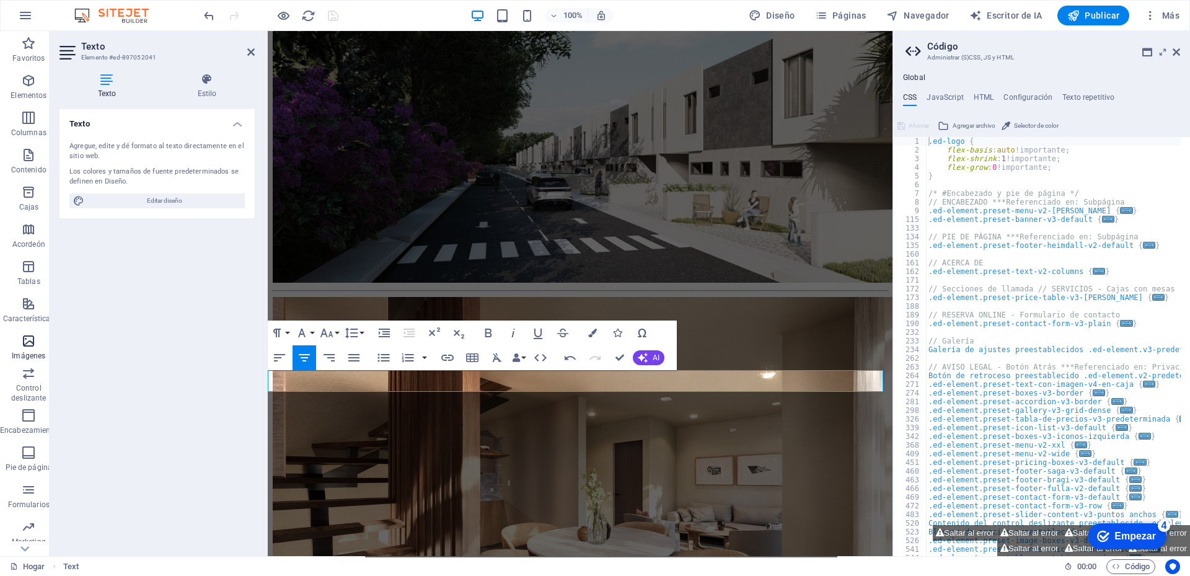
scroll to position [33, 0]
click at [30, 307] on icon "button" at bounding box center [28, 308] width 15 height 15
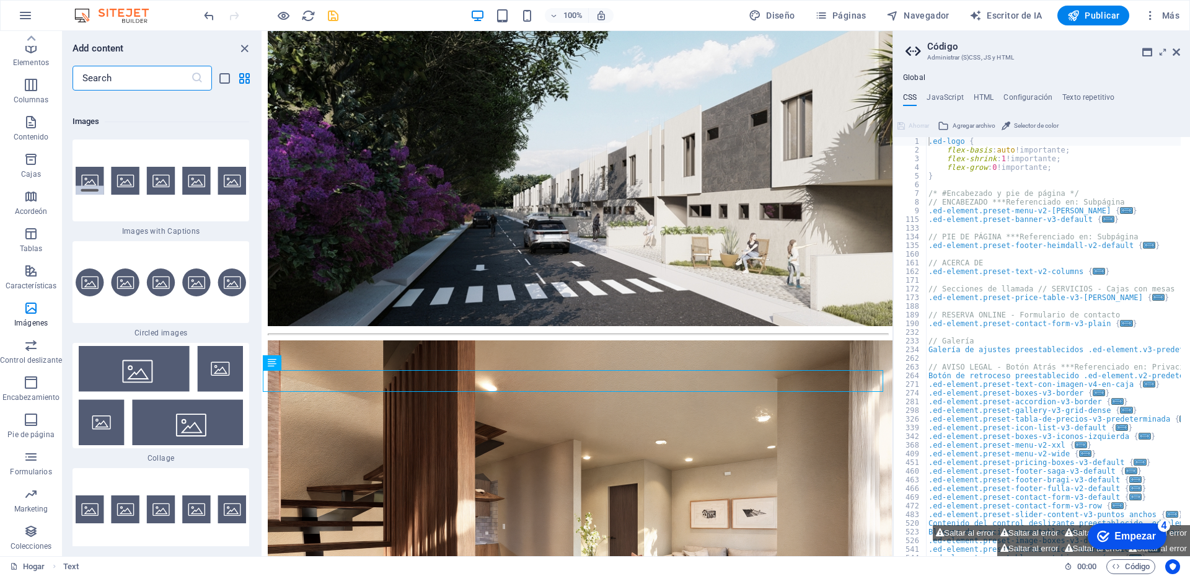
scroll to position [0, 0]
click at [33, 85] on icon "button" at bounding box center [31, 80] width 15 height 15
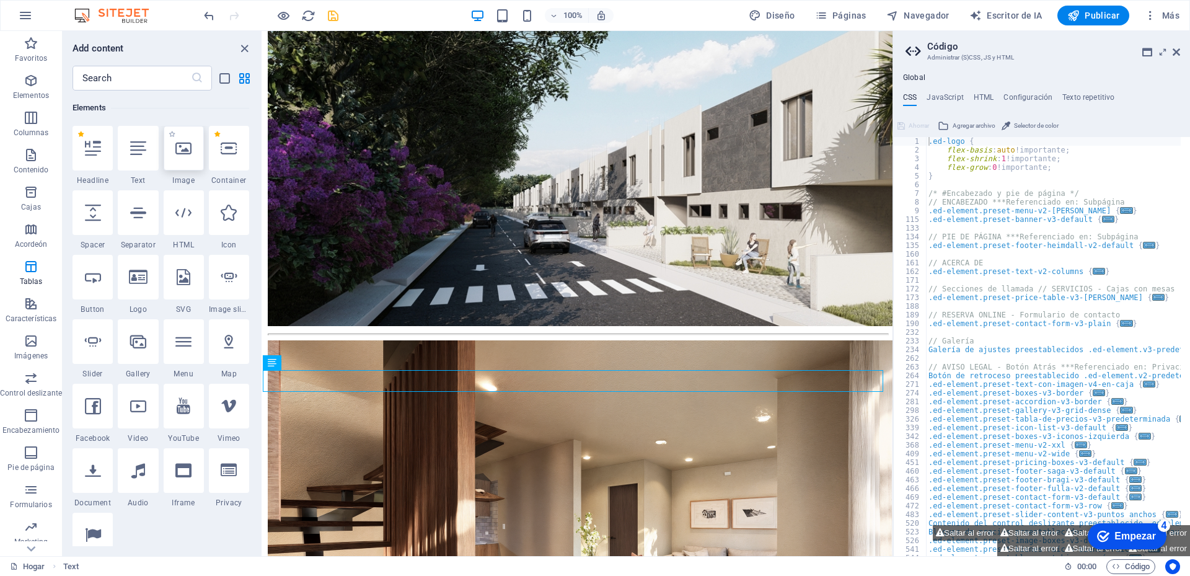
click at [188, 157] on div at bounding box center [184, 148] width 40 height 45
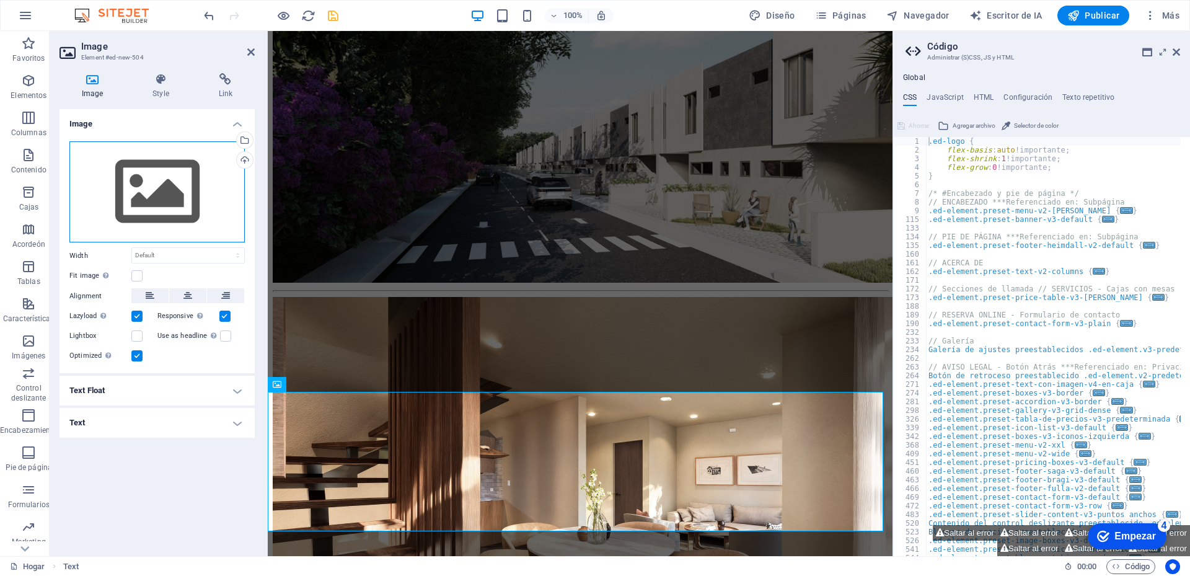
drag, startPoint x: 188, startPoint y: 157, endPoint x: 167, endPoint y: 213, distance: 59.6
click at [167, 213] on div "Drag files here, click to choose files or select files from Files or our free s…" at bounding box center [156, 192] width 175 height 102
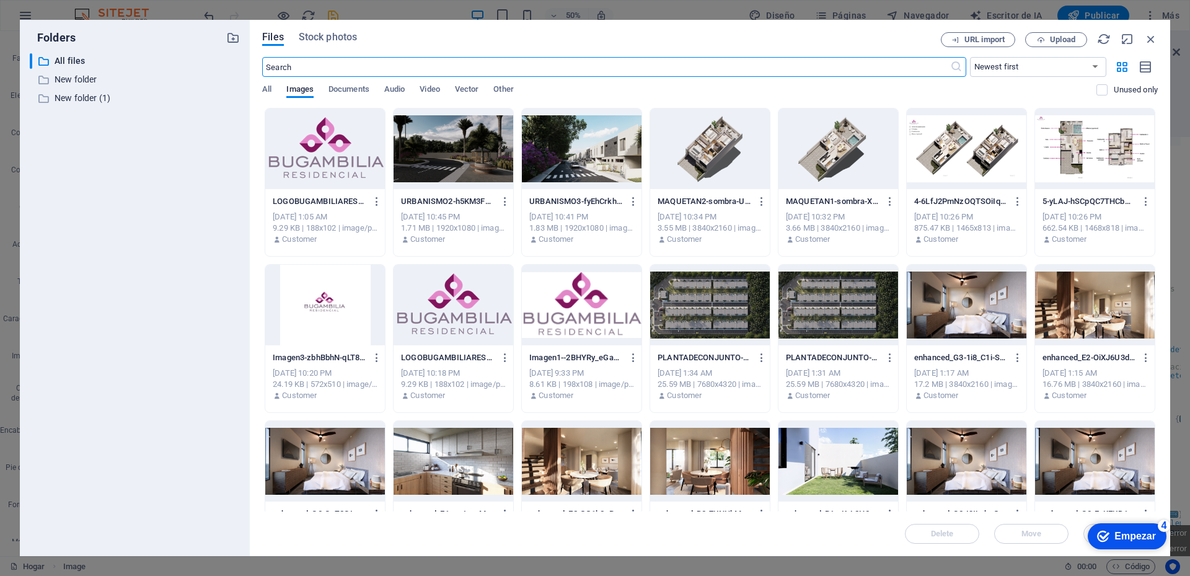
scroll to position [0, 0]
drag, startPoint x: 1155, startPoint y: 37, endPoint x: 468, endPoint y: 144, distance: 695.7
click at [1155, 37] on icon "button" at bounding box center [1151, 39] width 14 height 14
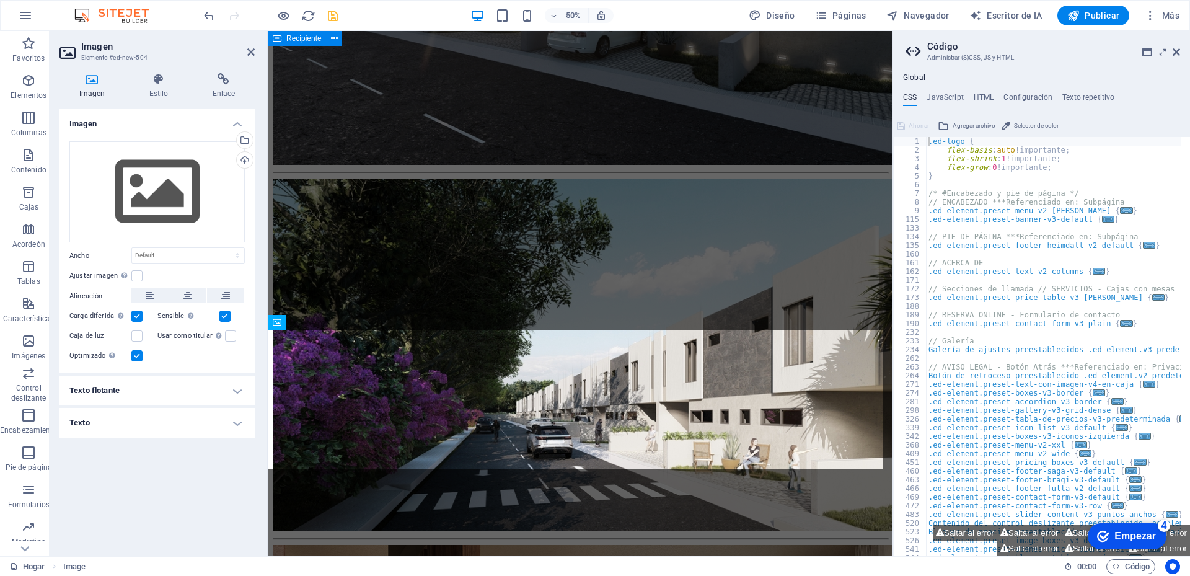
scroll to position [7202, 0]
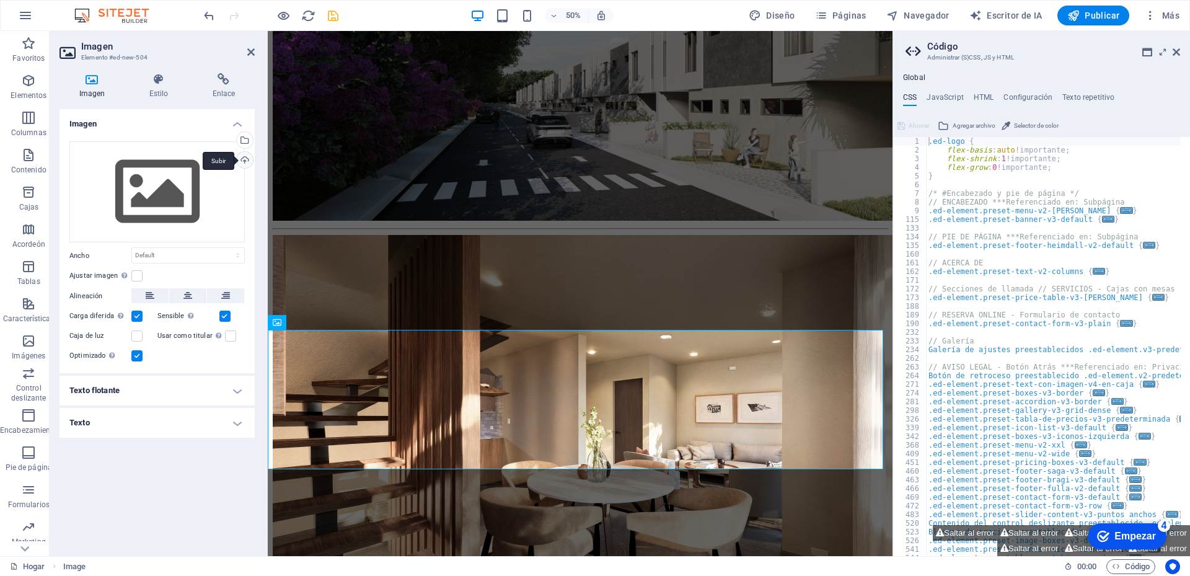
click at [242, 157] on div "Subir" at bounding box center [243, 161] width 19 height 19
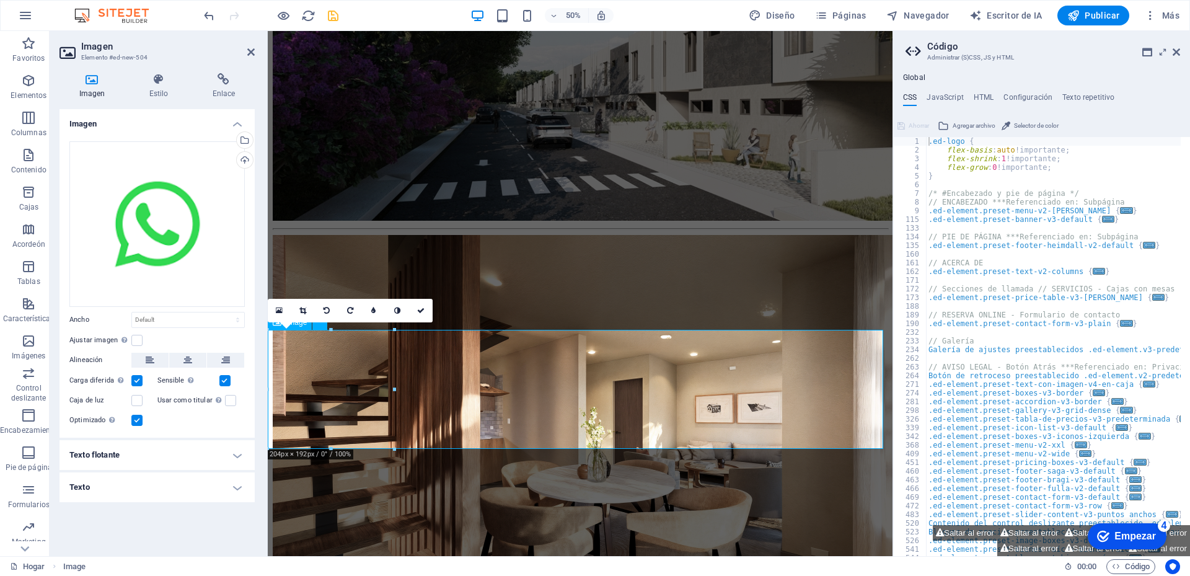
click at [280, 312] on icon at bounding box center [279, 310] width 7 height 9
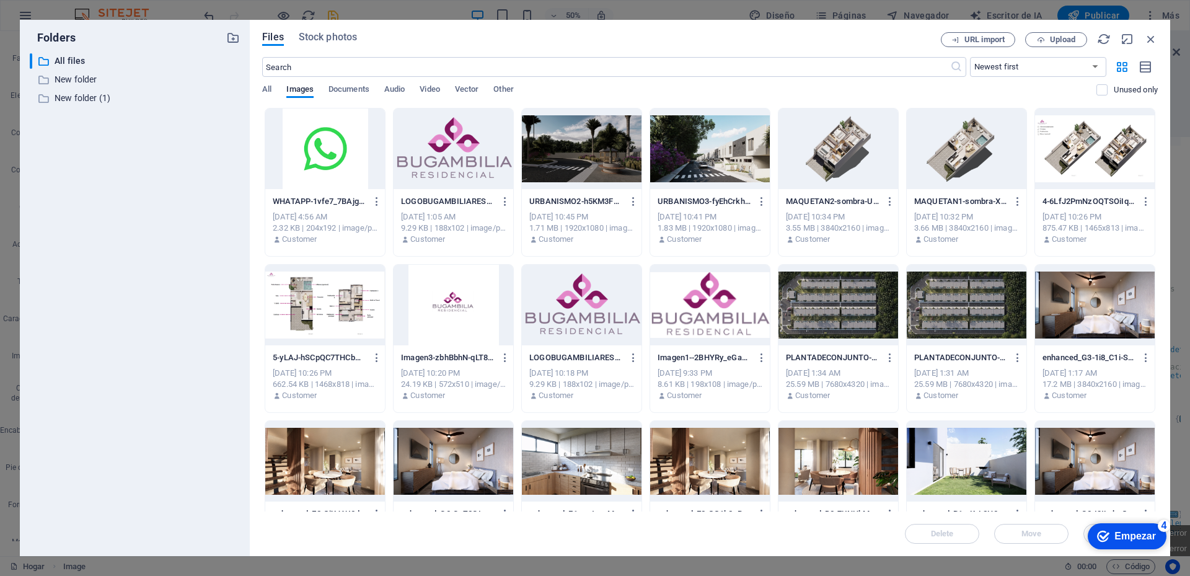
click at [346, 159] on div at bounding box center [325, 148] width 120 height 81
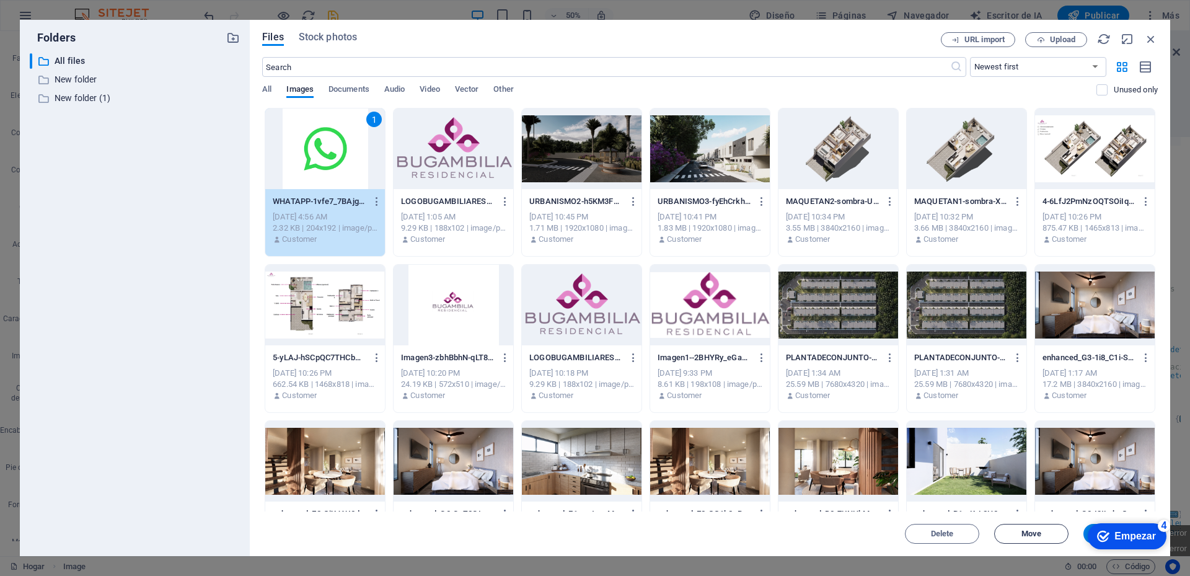
click at [1024, 532] on span "Move" at bounding box center [1031, 533] width 20 height 7
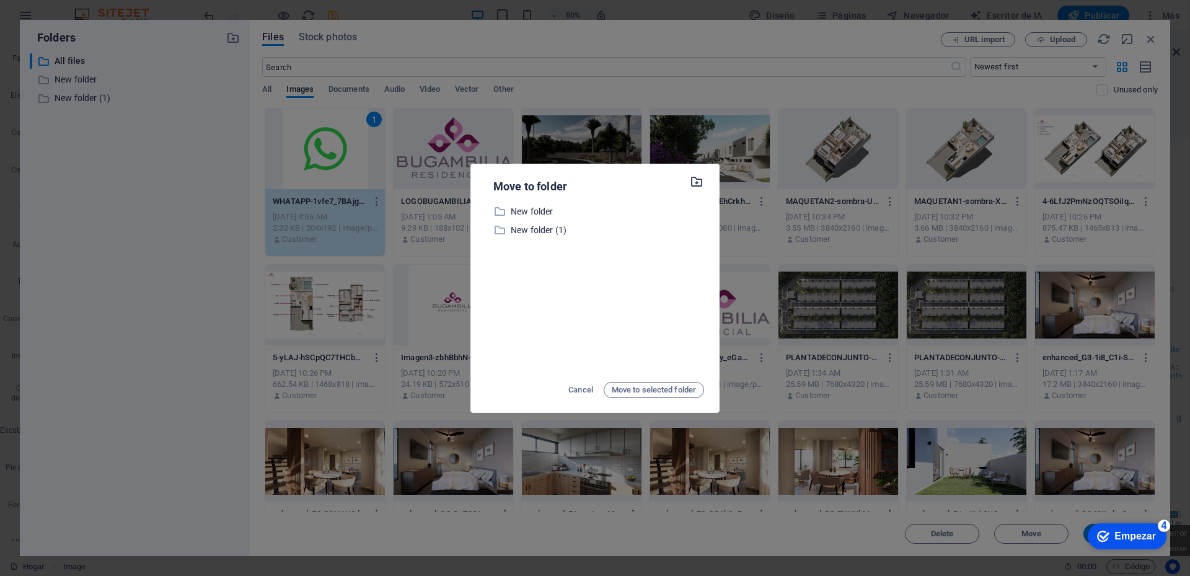
click at [697, 180] on icon "button" at bounding box center [697, 182] width 14 height 14
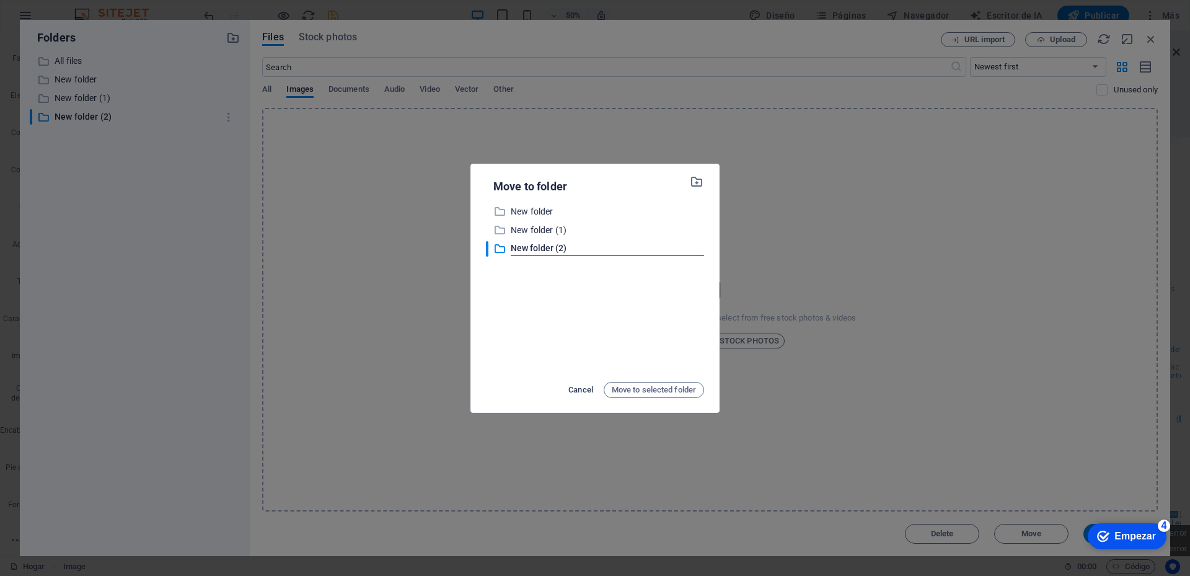
click at [575, 389] on span "Cancel" at bounding box center [580, 389] width 25 height 15
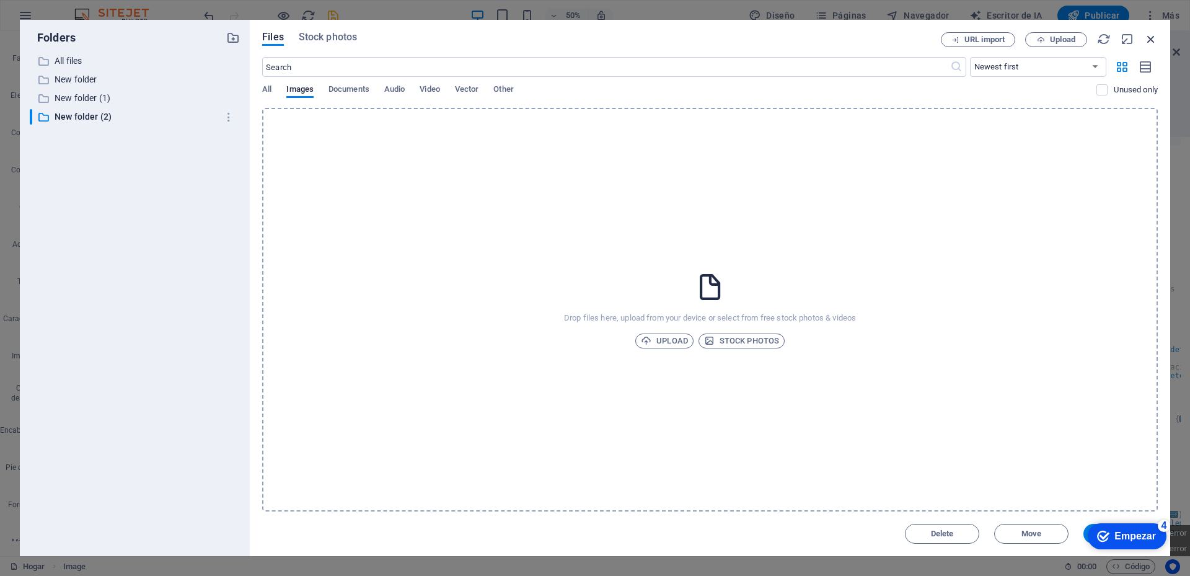
click at [1149, 37] on icon "button" at bounding box center [1151, 39] width 14 height 14
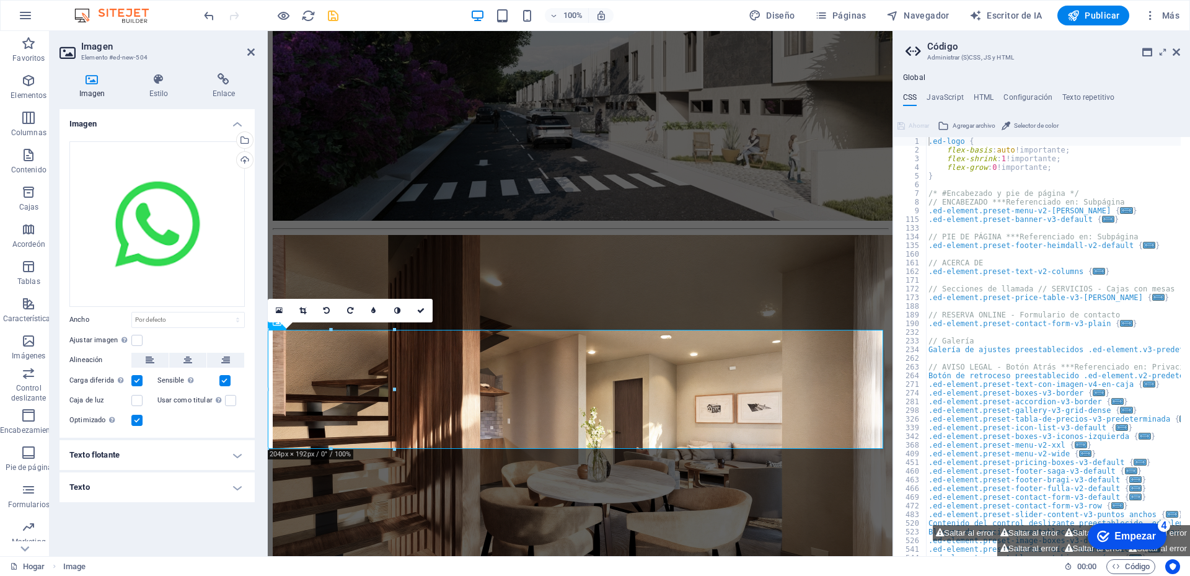
click at [132, 382] on label at bounding box center [136, 380] width 11 height 11
click at [0, 0] on input "Carga diferida Cargar imágenes después de que se cargue la página mejora la vel…" at bounding box center [0, 0] width 0 height 0
click at [226, 384] on label at bounding box center [224, 380] width 11 height 11
click at [0, 0] on input "Sensible Cargue automáticamente imágenes de retina y tamaños optimizados para t…" at bounding box center [0, 0] width 0 height 0
click at [239, 455] on h4 "Texto flotante" at bounding box center [156, 455] width 195 height 30
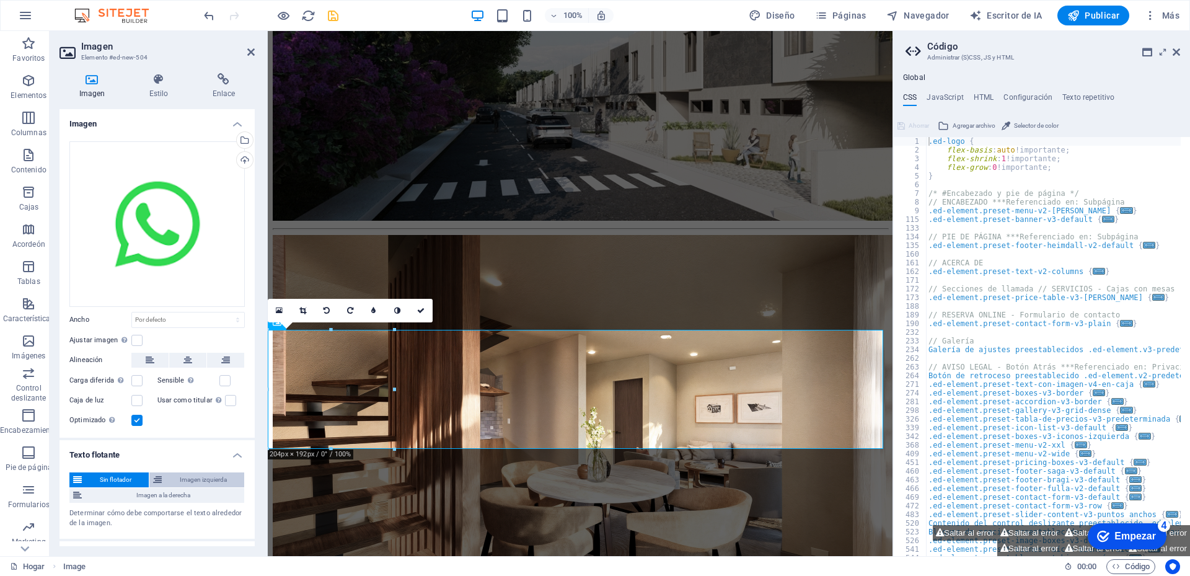
click at [209, 477] on font "Imagen izquierda" at bounding box center [203, 479] width 47 height 7
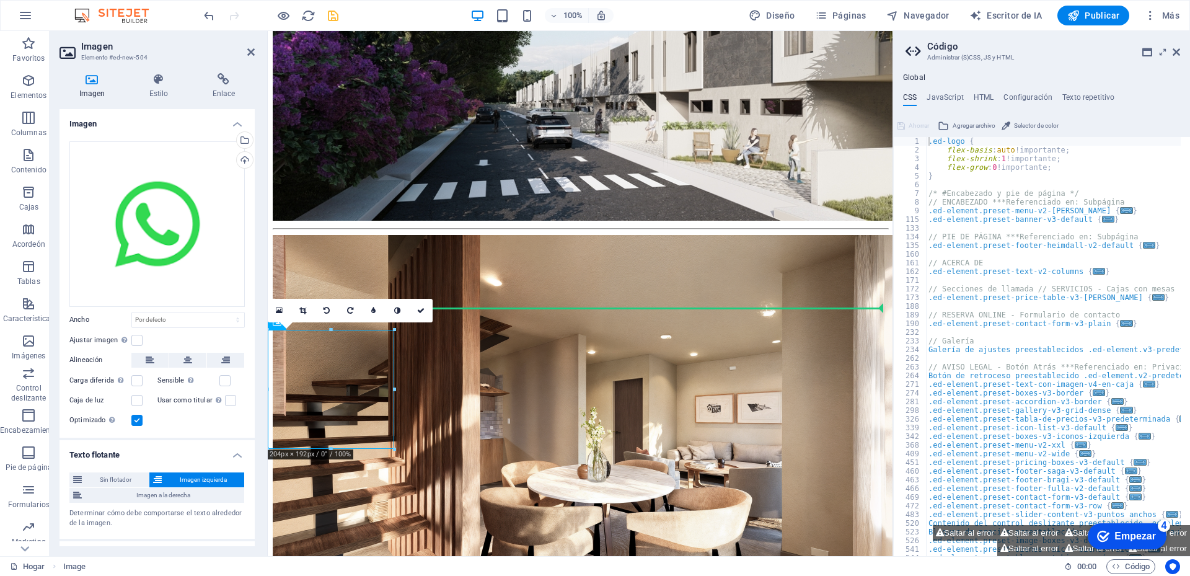
drag, startPoint x: 314, startPoint y: 399, endPoint x: 334, endPoint y: 315, distance: 85.5
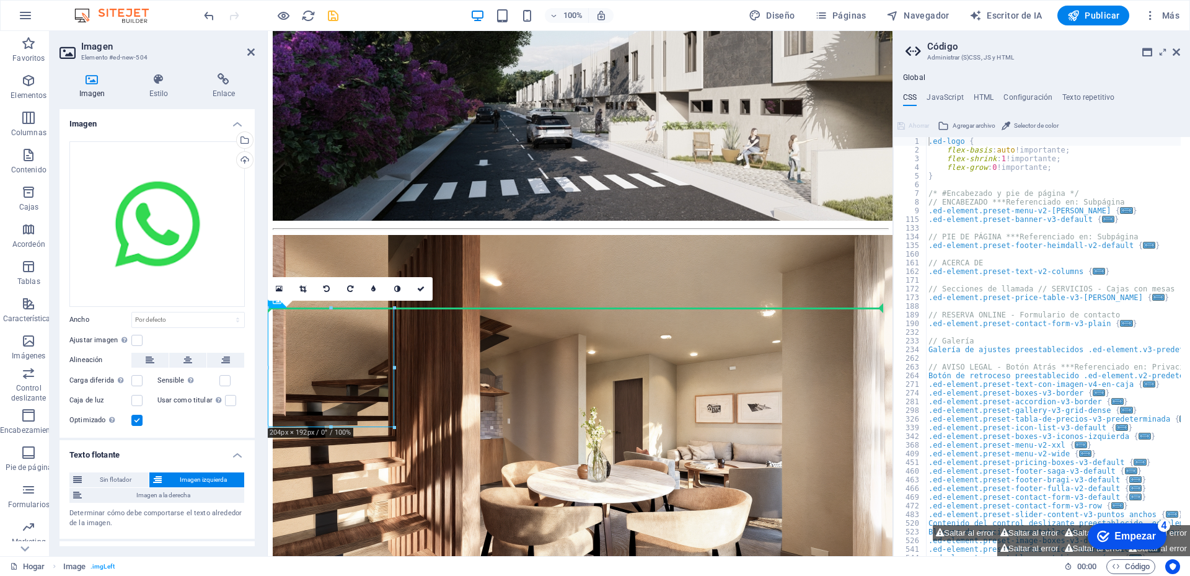
drag, startPoint x: 324, startPoint y: 357, endPoint x: 324, endPoint y: 300, distance: 57.0
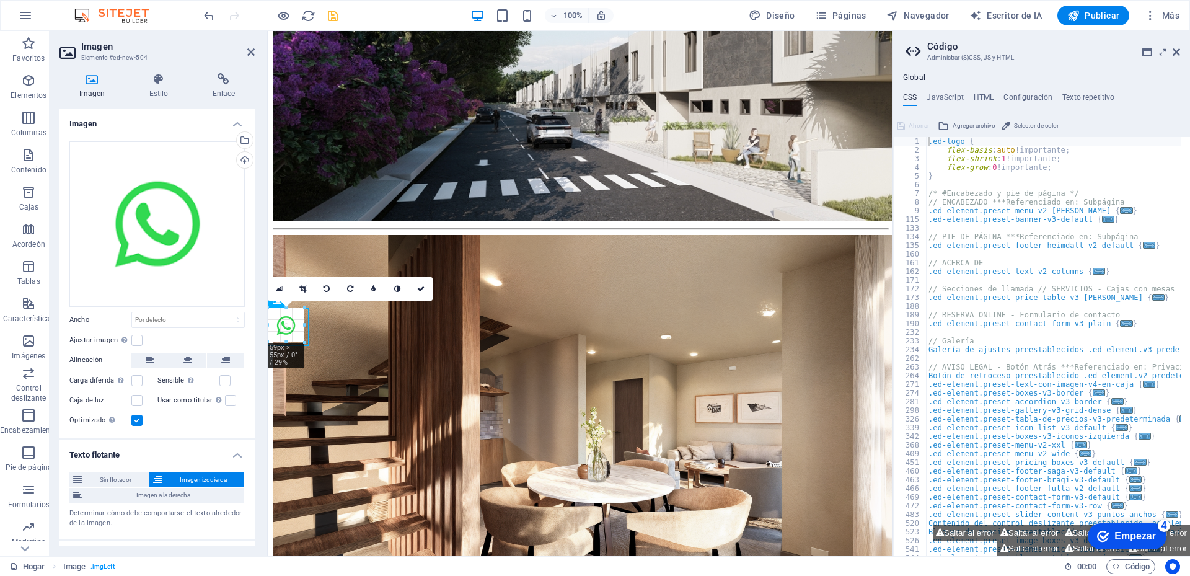
drag, startPoint x: 396, startPoint y: 366, endPoint x: 306, endPoint y: 315, distance: 103.2
type input "59"
select select "px"
drag, startPoint x: 293, startPoint y: 314, endPoint x: 404, endPoint y: 316, distance: 111.6
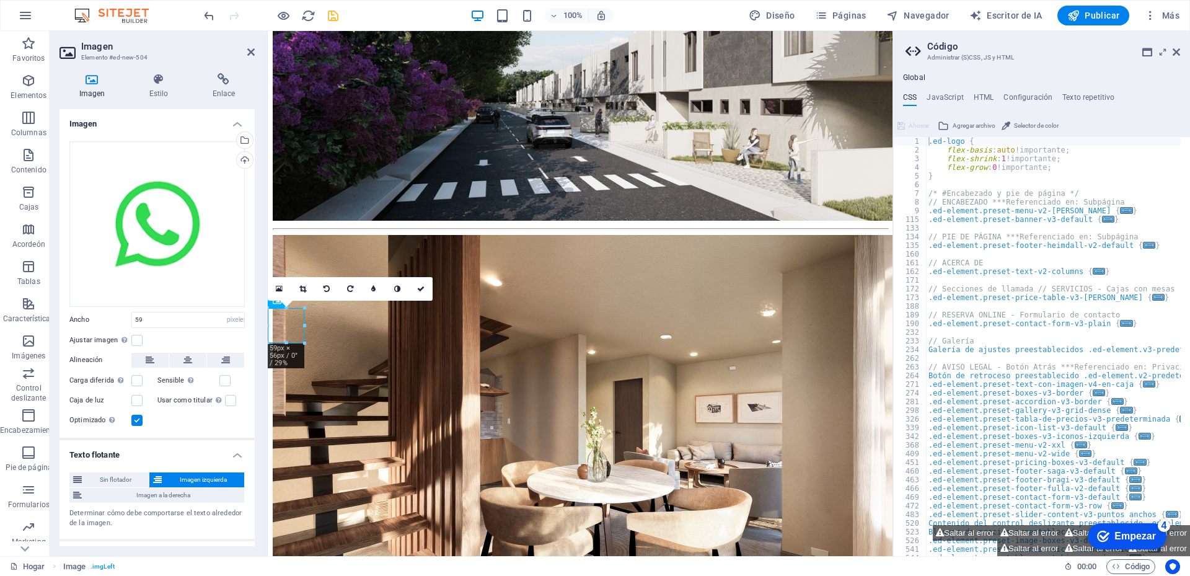
click at [280, 288] on icon at bounding box center [279, 288] width 7 height 9
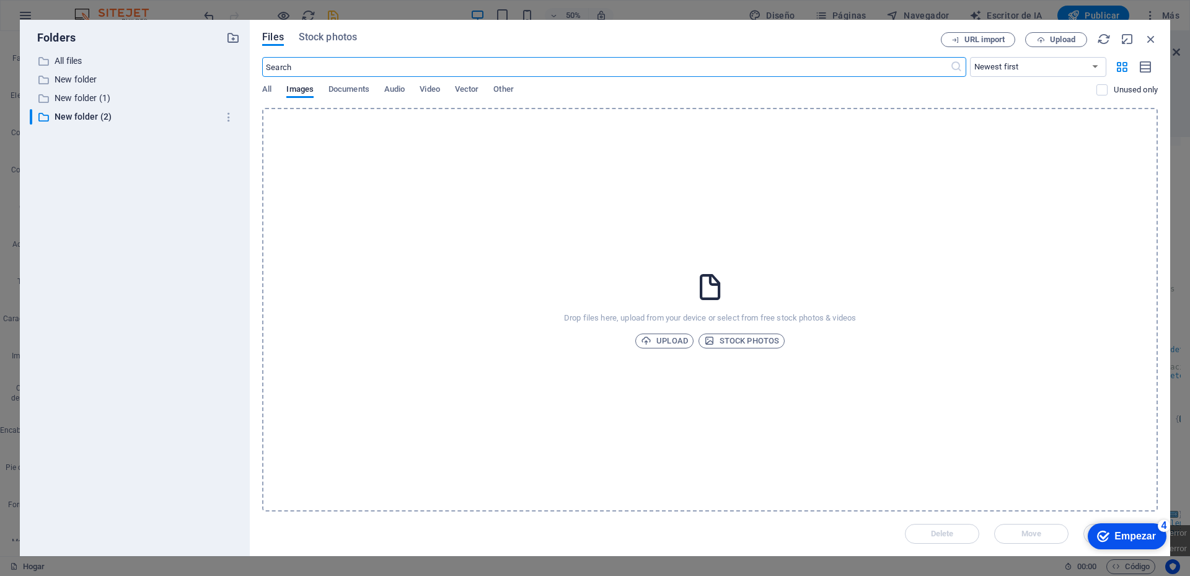
scroll to position [7167, 0]
click at [1151, 37] on icon "button" at bounding box center [1151, 39] width 14 height 14
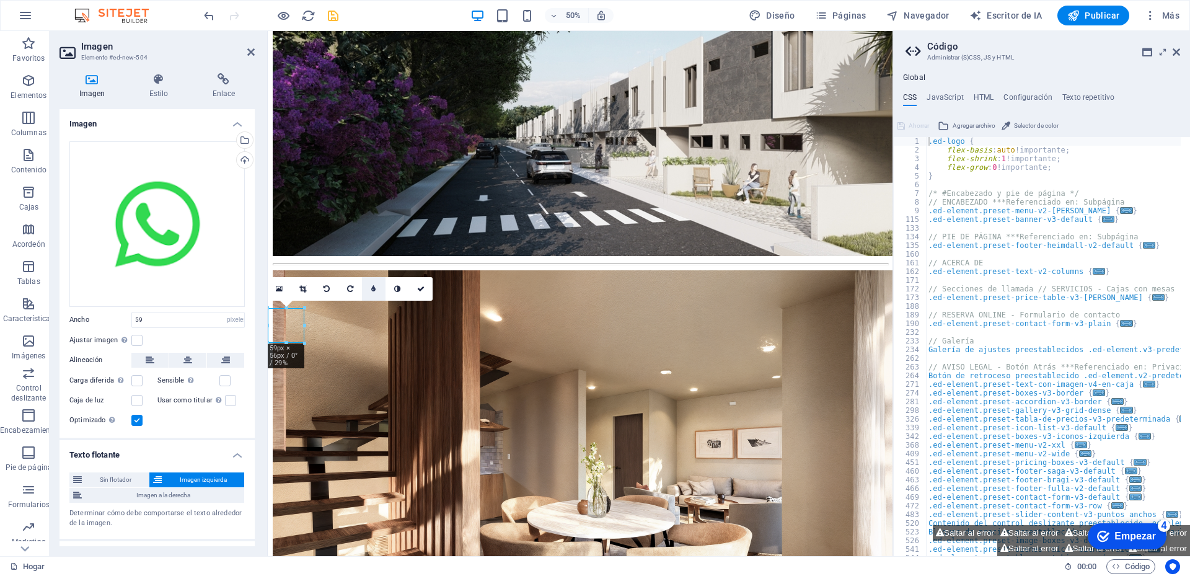
scroll to position [7202, 0]
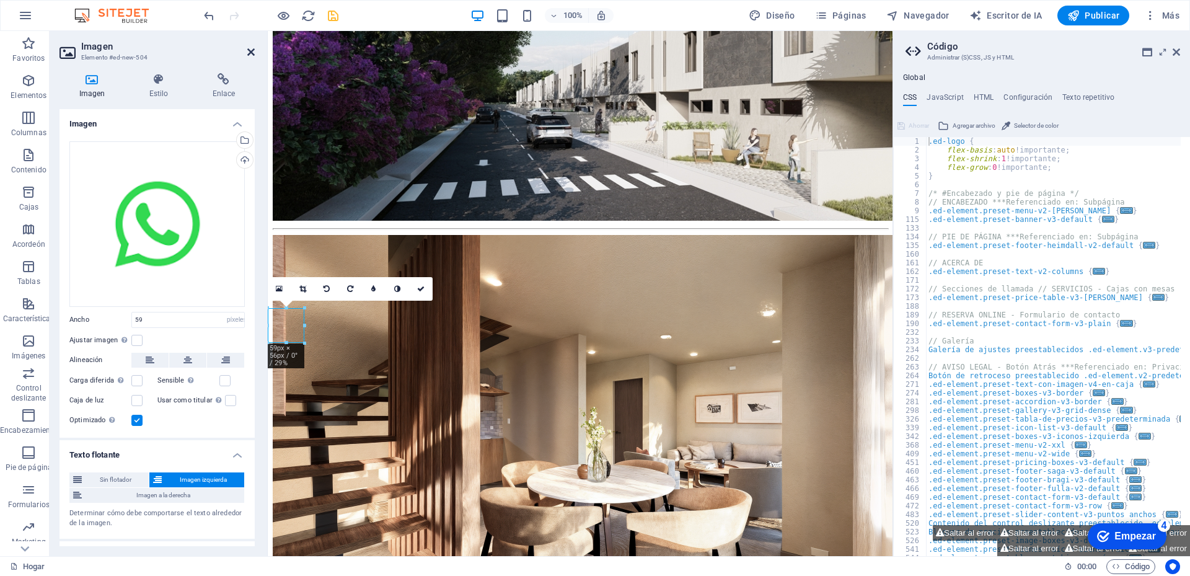
click at [249, 54] on icon at bounding box center [250, 52] width 7 height 10
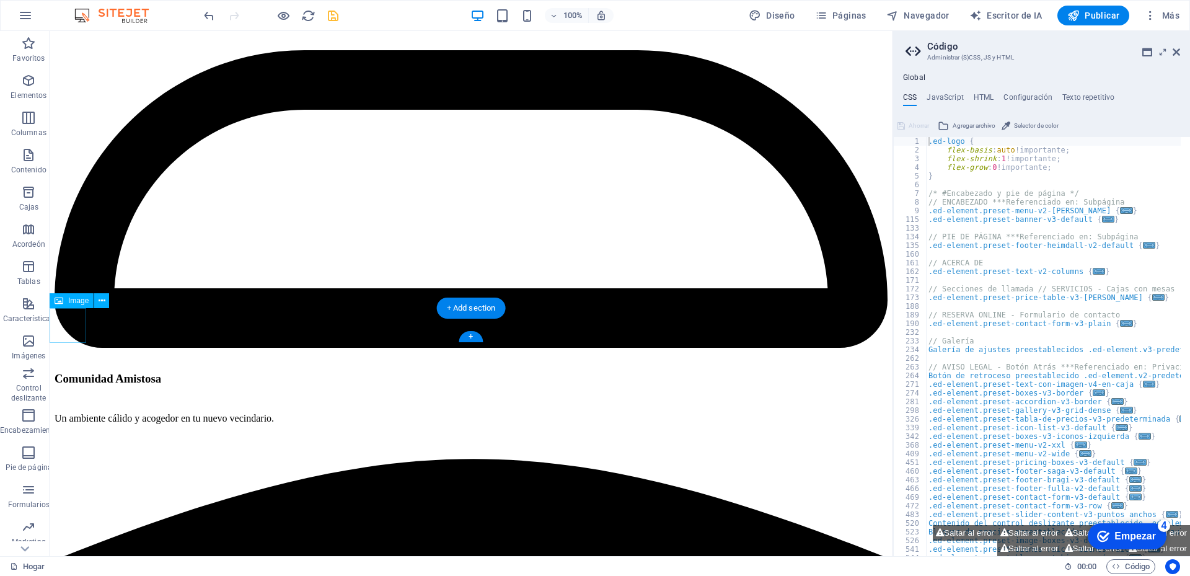
click at [102, 299] on icon at bounding box center [102, 300] width 7 height 13
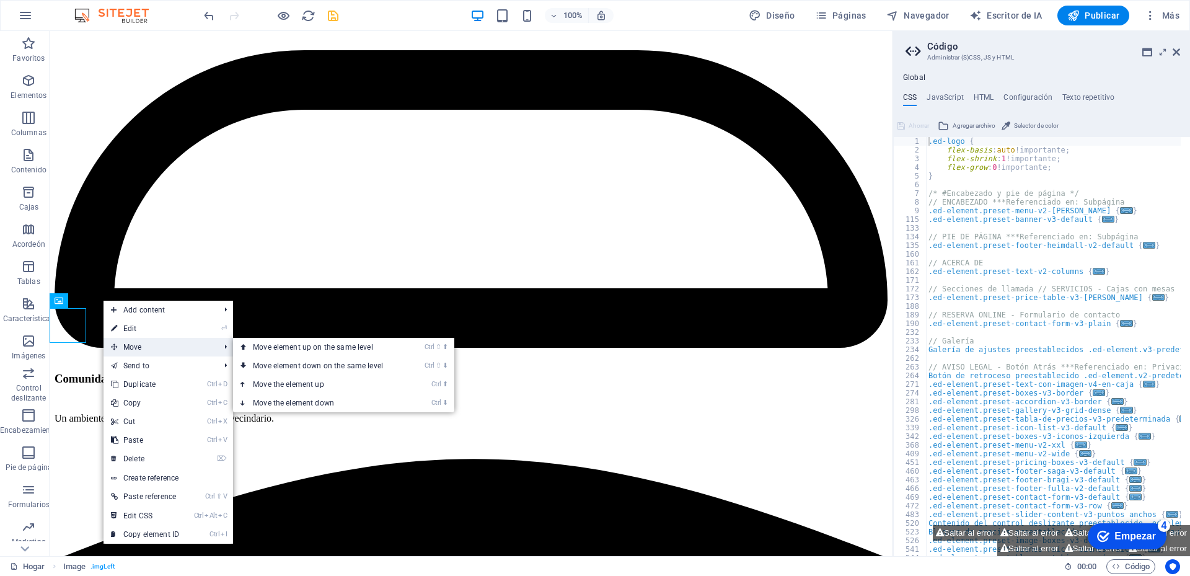
click at [139, 345] on span "Move" at bounding box center [159, 347] width 111 height 19
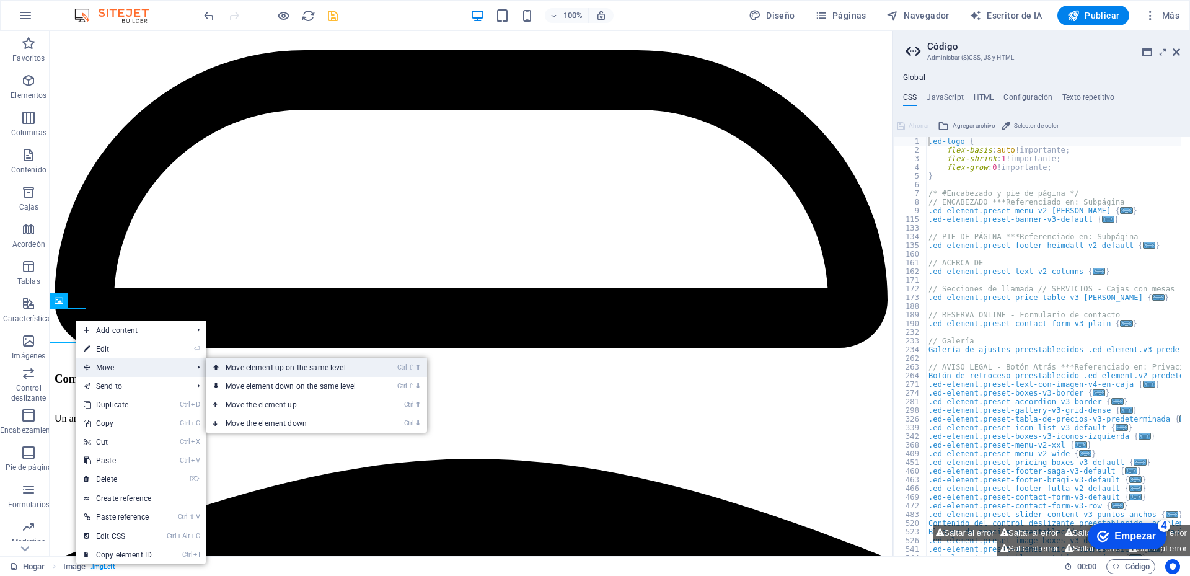
click at [243, 369] on link "Ctrl ⇧ ⬆ Move element up on the same level" at bounding box center [293, 367] width 175 height 19
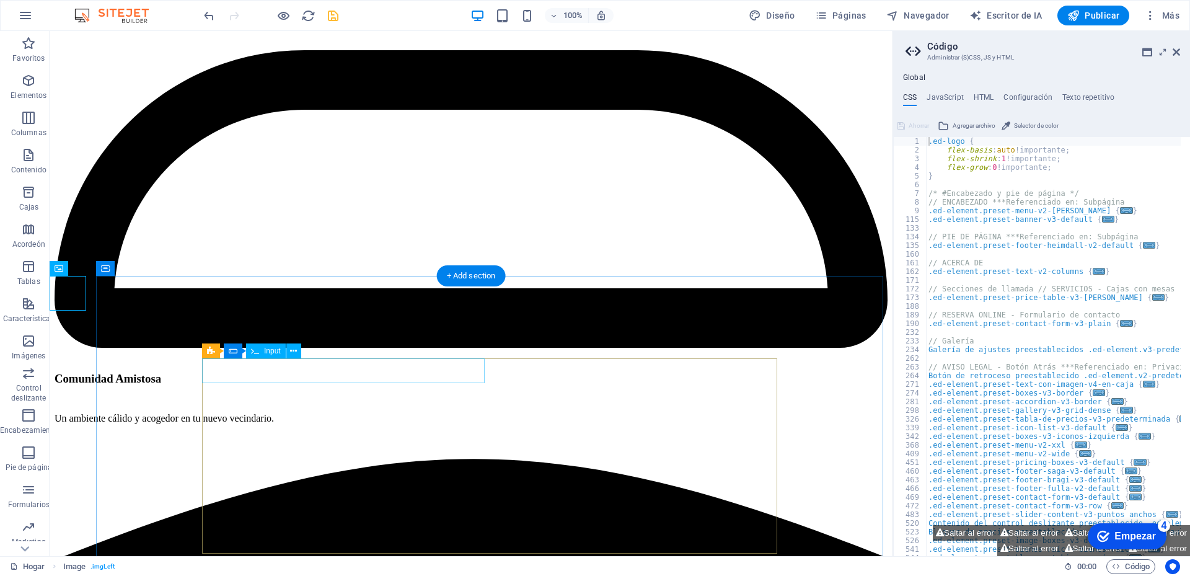
scroll to position [6907, 0]
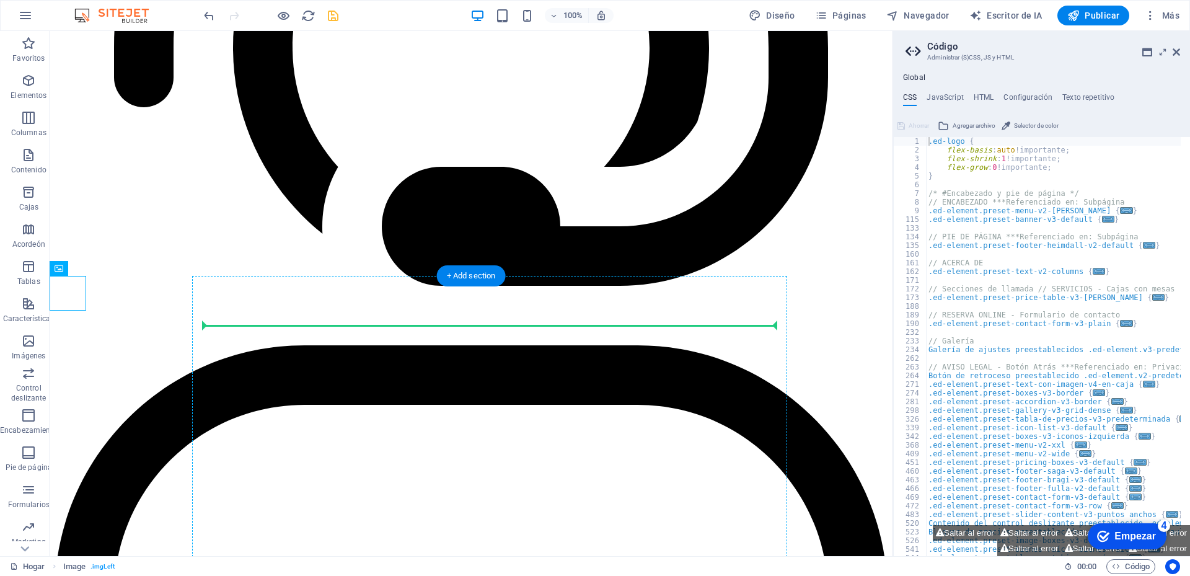
drag, startPoint x: 71, startPoint y: 298, endPoint x: 212, endPoint y: 330, distance: 144.9
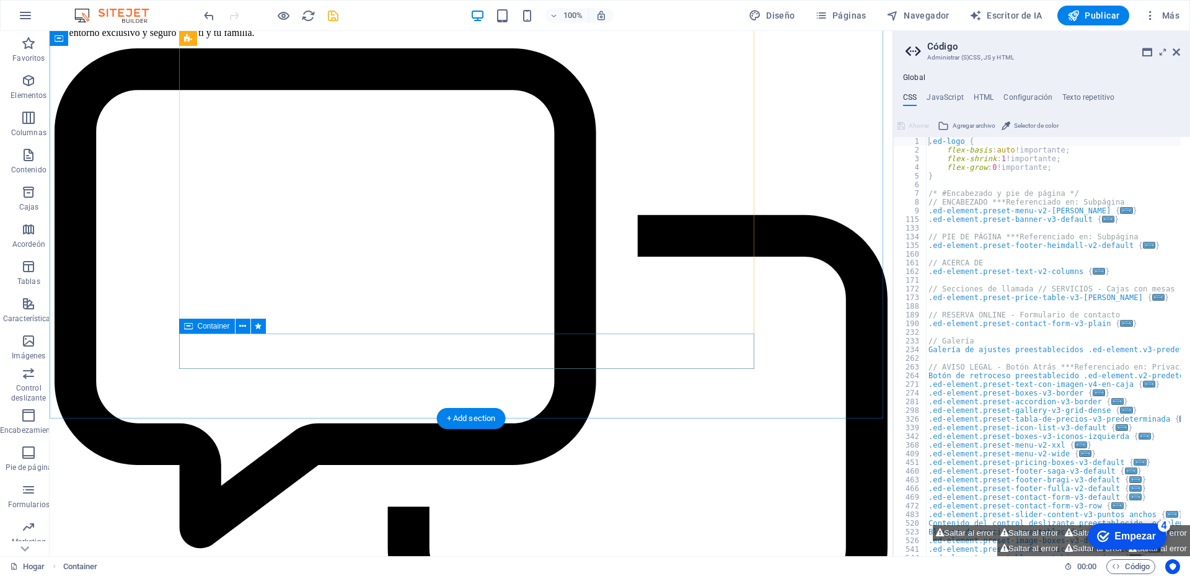
scroll to position [7031, 0]
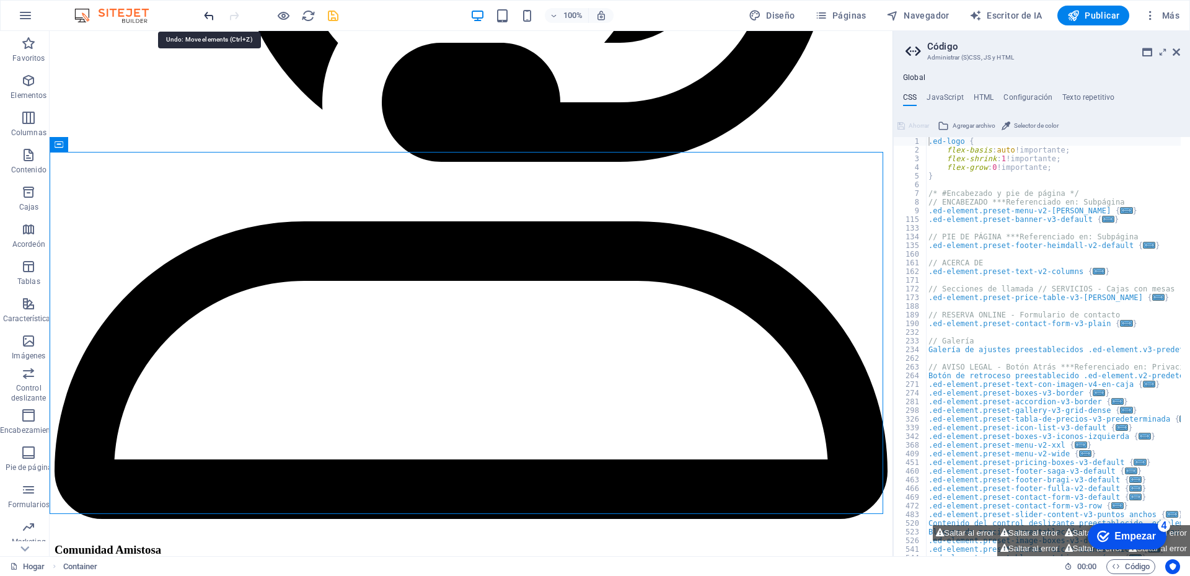
click at [206, 20] on icon "deshacer" at bounding box center [209, 16] width 14 height 14
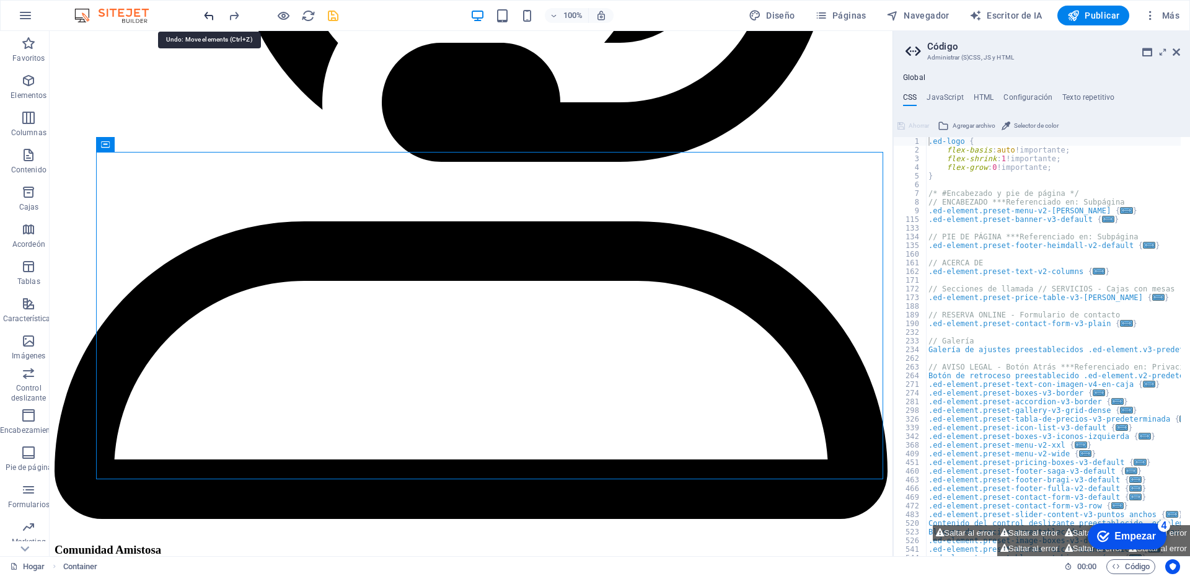
click at [206, 20] on icon "deshacer" at bounding box center [209, 16] width 14 height 14
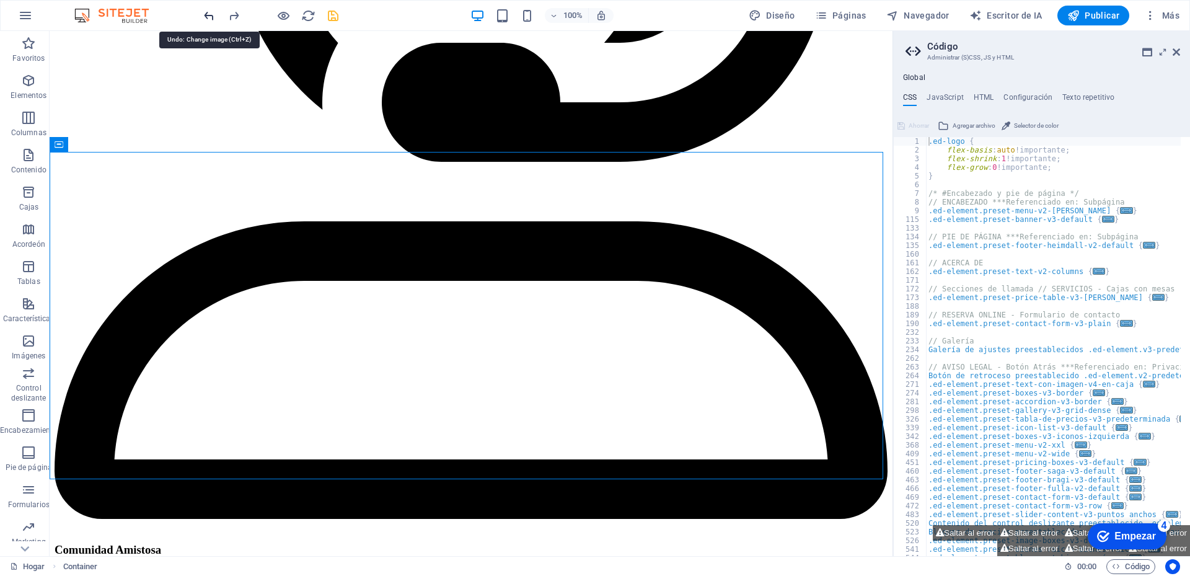
click at [206, 20] on icon "deshacer" at bounding box center [209, 16] width 14 height 14
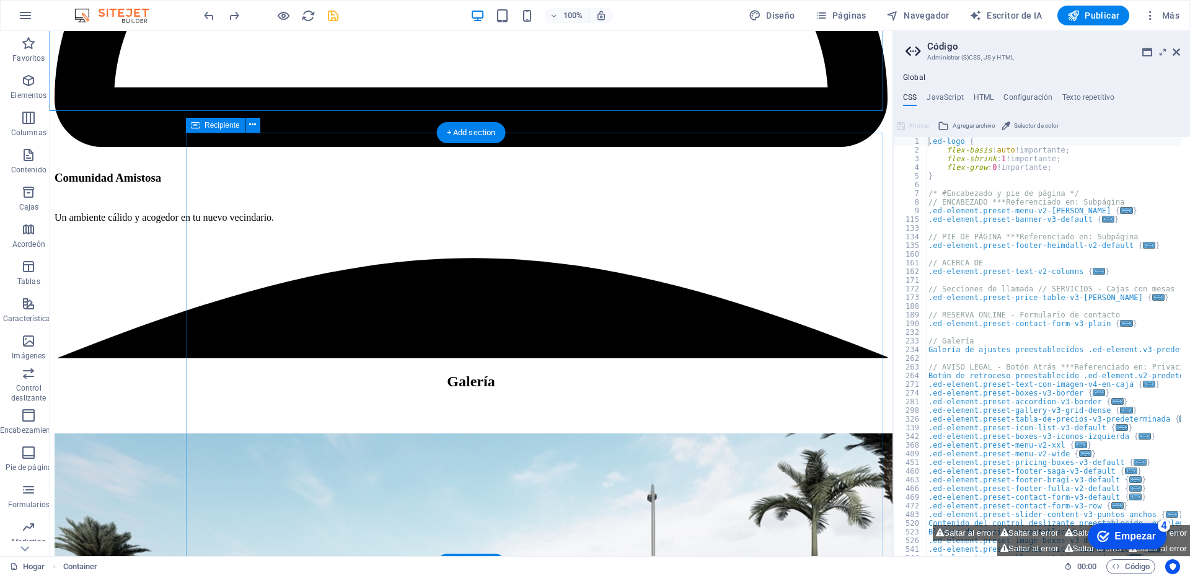
scroll to position [7279, 0]
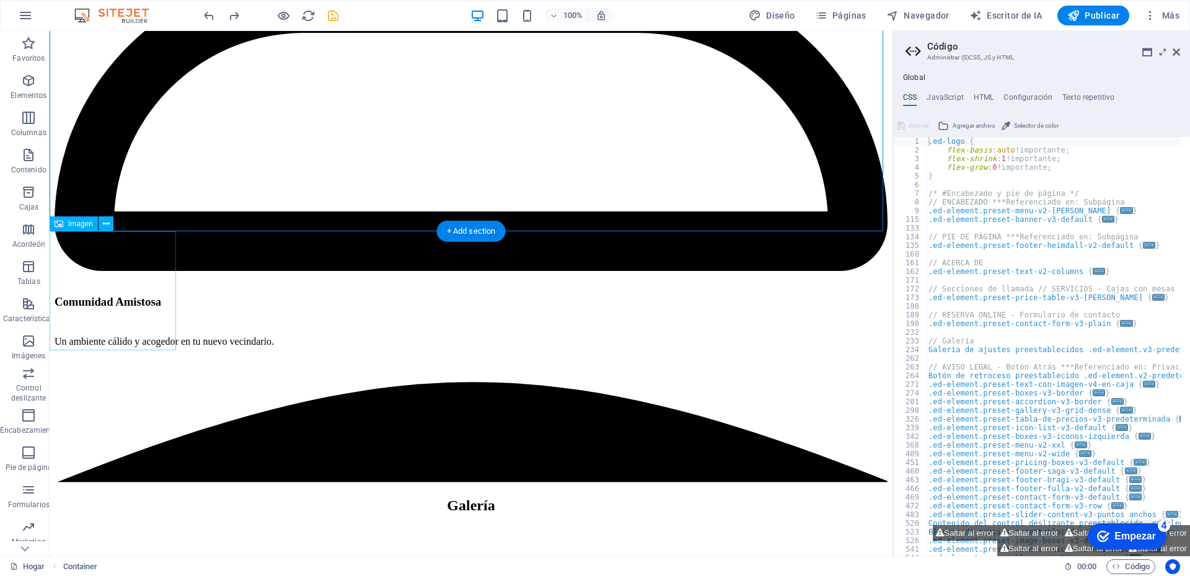
click at [96, 225] on icon at bounding box center [98, 224] width 7 height 13
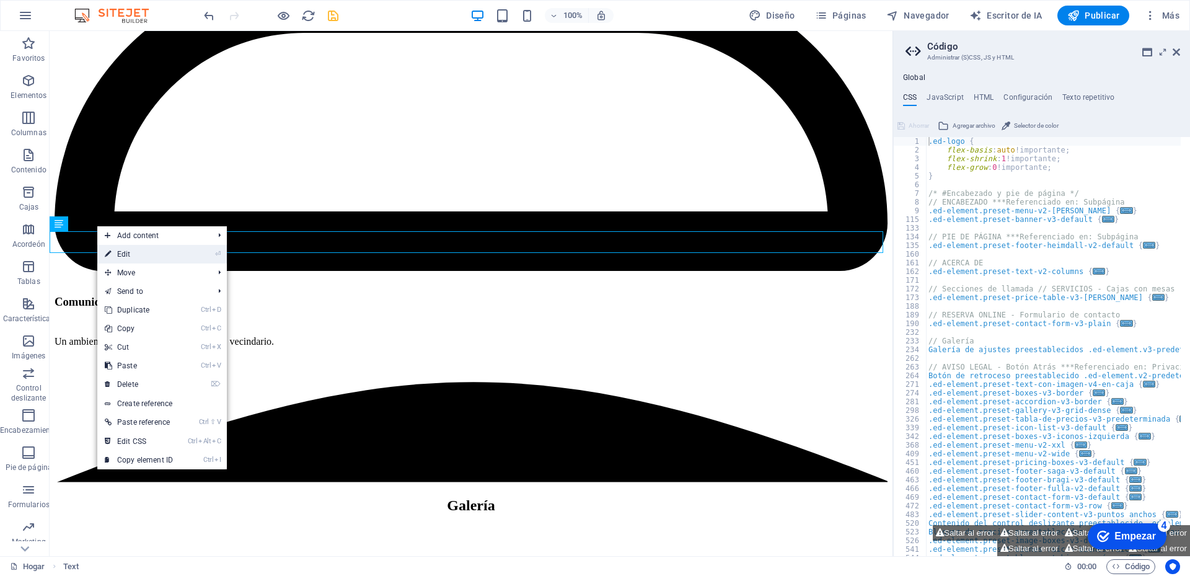
click at [124, 252] on link "⏎ Edit" at bounding box center [138, 254] width 83 height 19
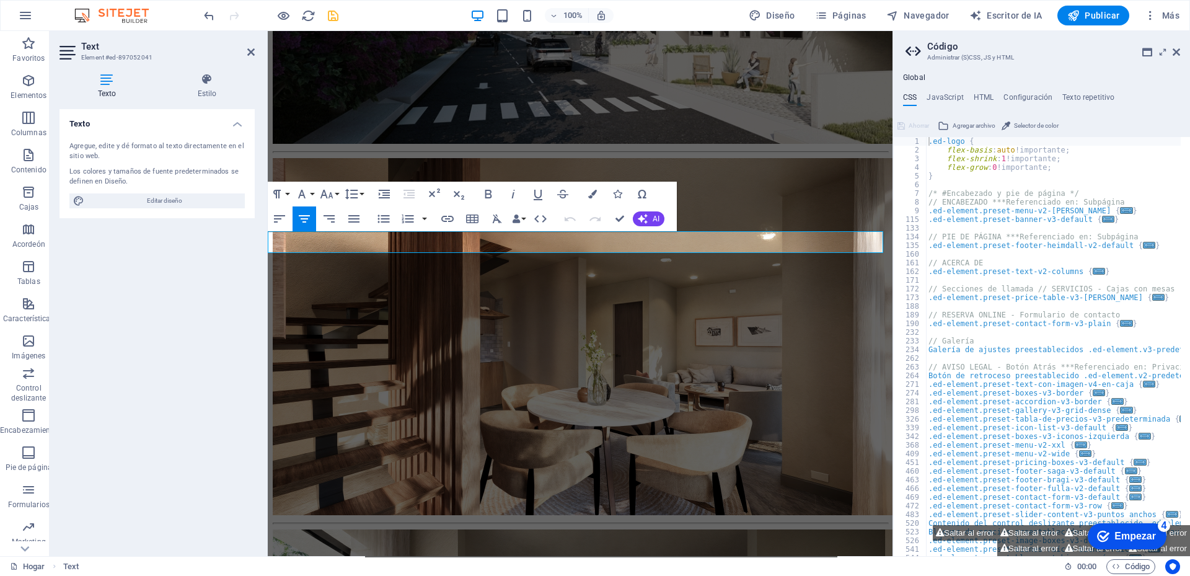
click at [227, 265] on div "Texto Agregue, edite y dé formato al texto directamente en el sitio web. Los co…" at bounding box center [156, 327] width 195 height 437
click at [250, 50] on icon at bounding box center [250, 52] width 7 height 10
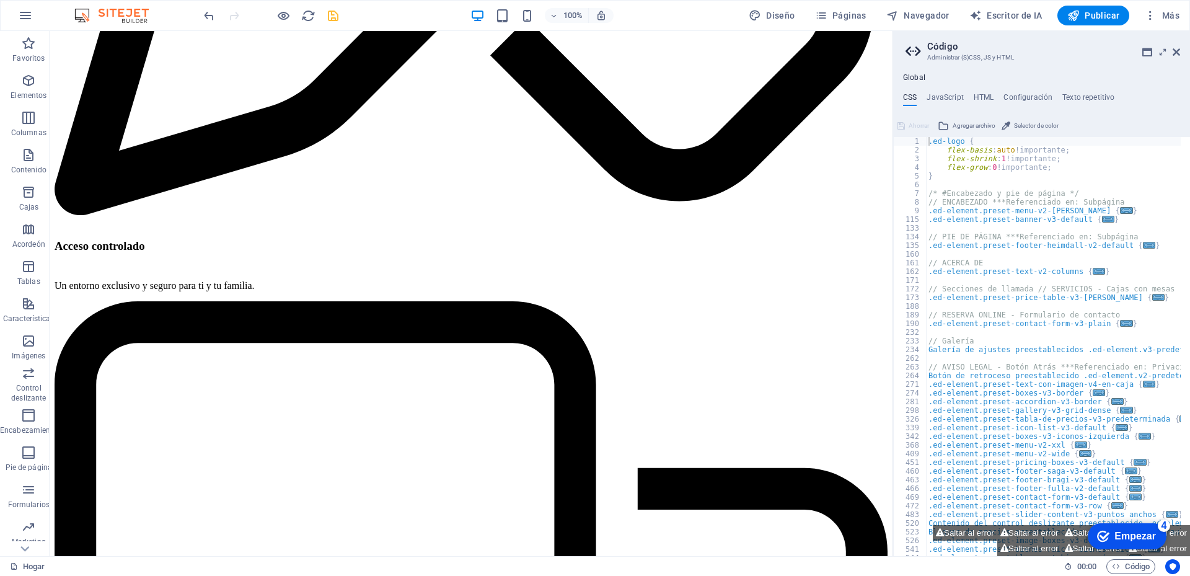
scroll to position [4676, 0]
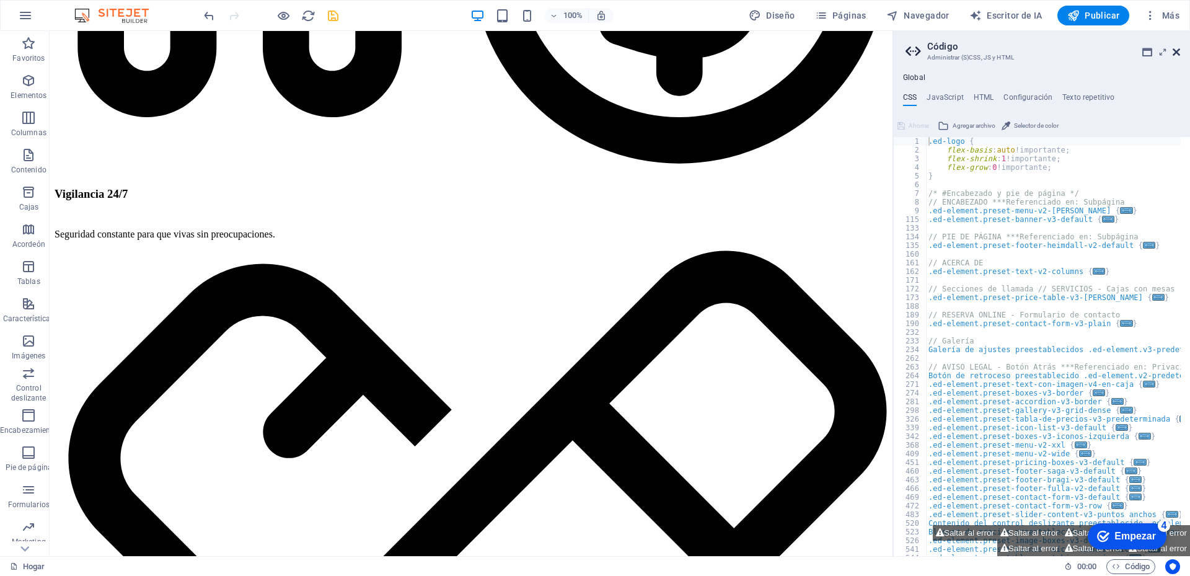
click at [1176, 52] on icon at bounding box center [1176, 52] width 7 height 10
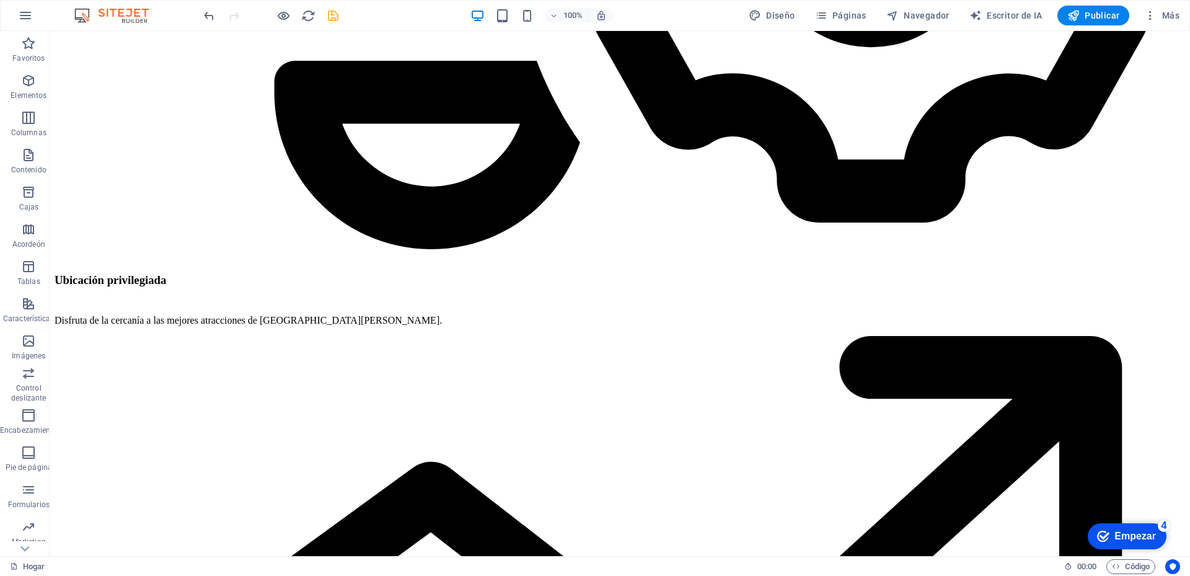
click at [335, 17] on icon "ahorrar" at bounding box center [333, 16] width 14 height 14
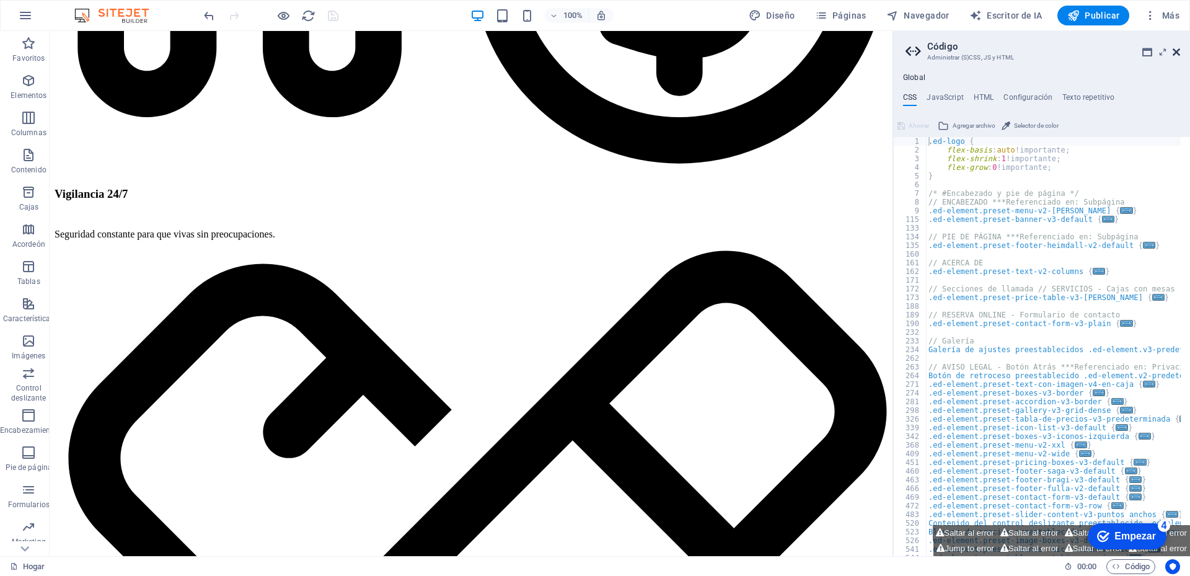
click at [1178, 53] on icon at bounding box center [1176, 52] width 7 height 10
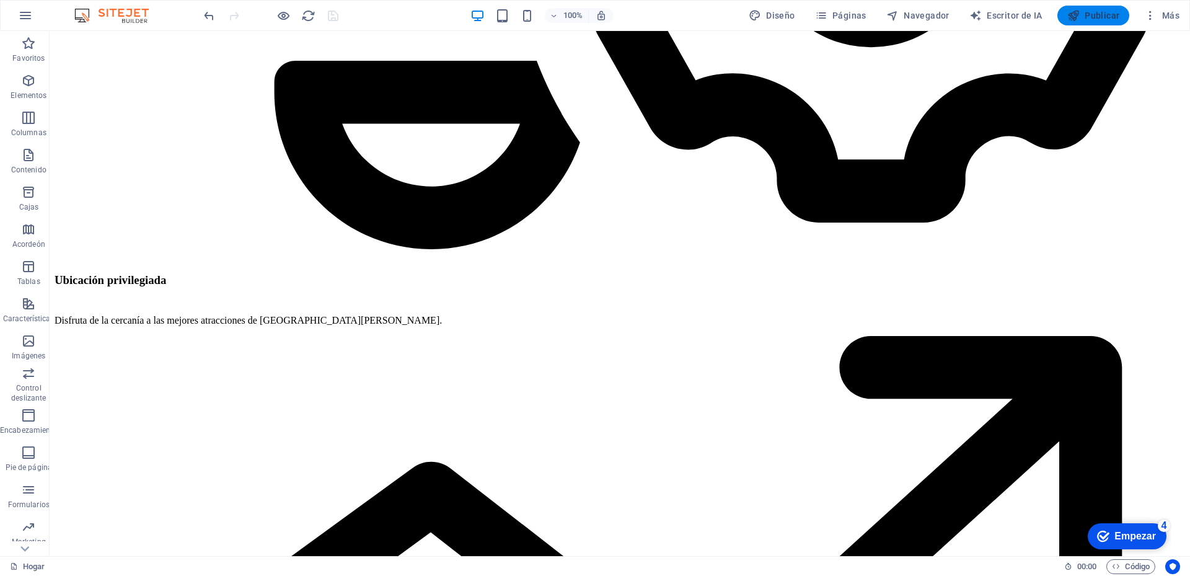
click at [1095, 19] on font "Publicar" at bounding box center [1102, 16] width 35 height 10
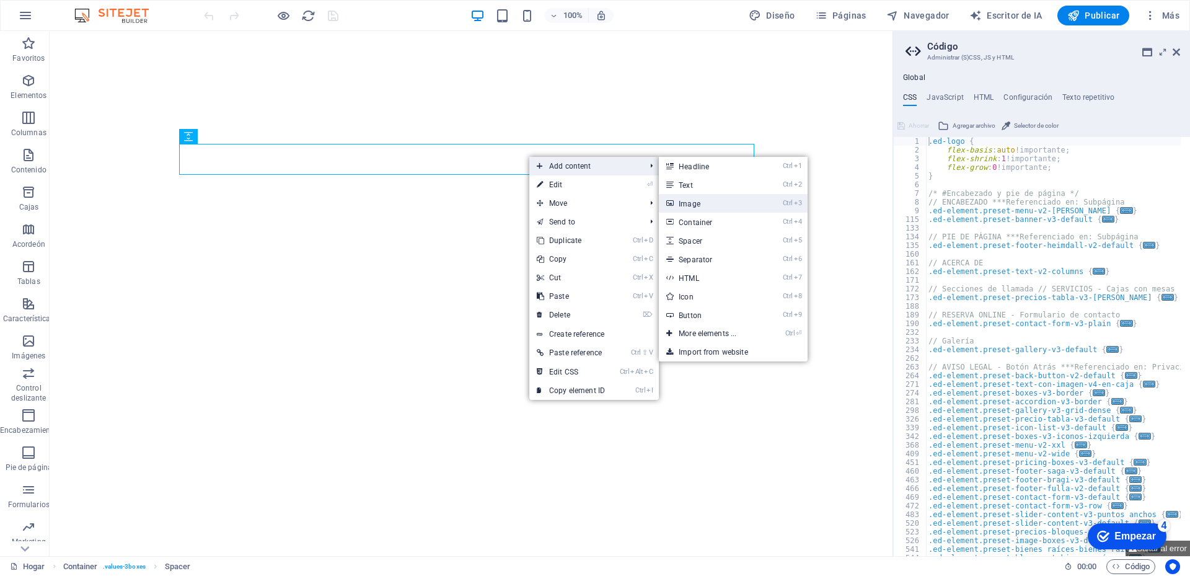
click at [697, 202] on link "Ctrl 3 Image" at bounding box center [710, 203] width 102 height 19
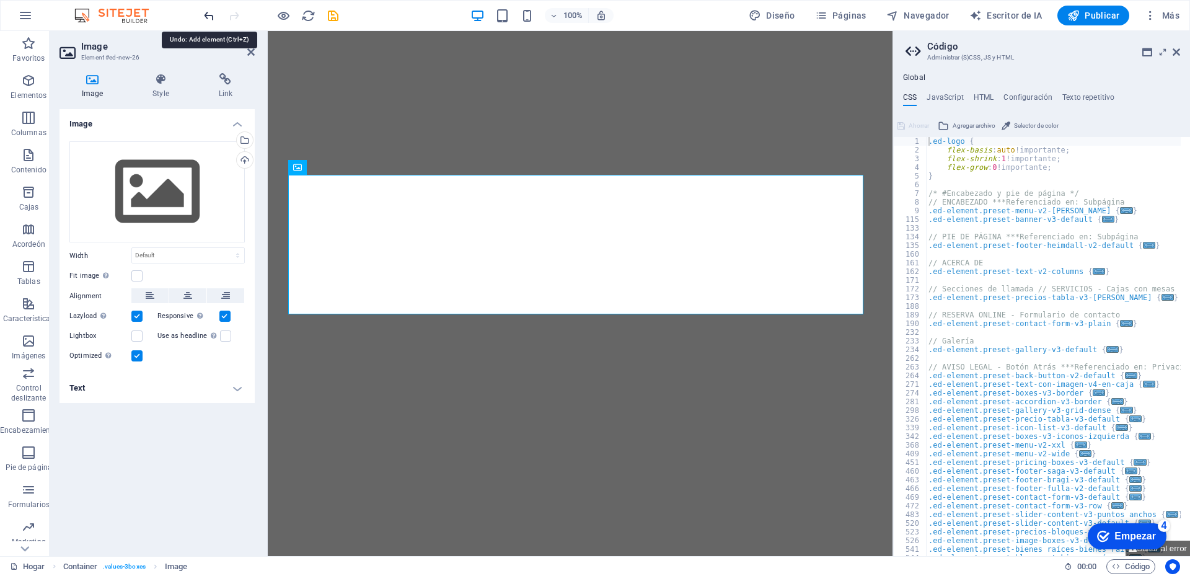
click at [206, 19] on icon "deshacer" at bounding box center [209, 16] width 14 height 14
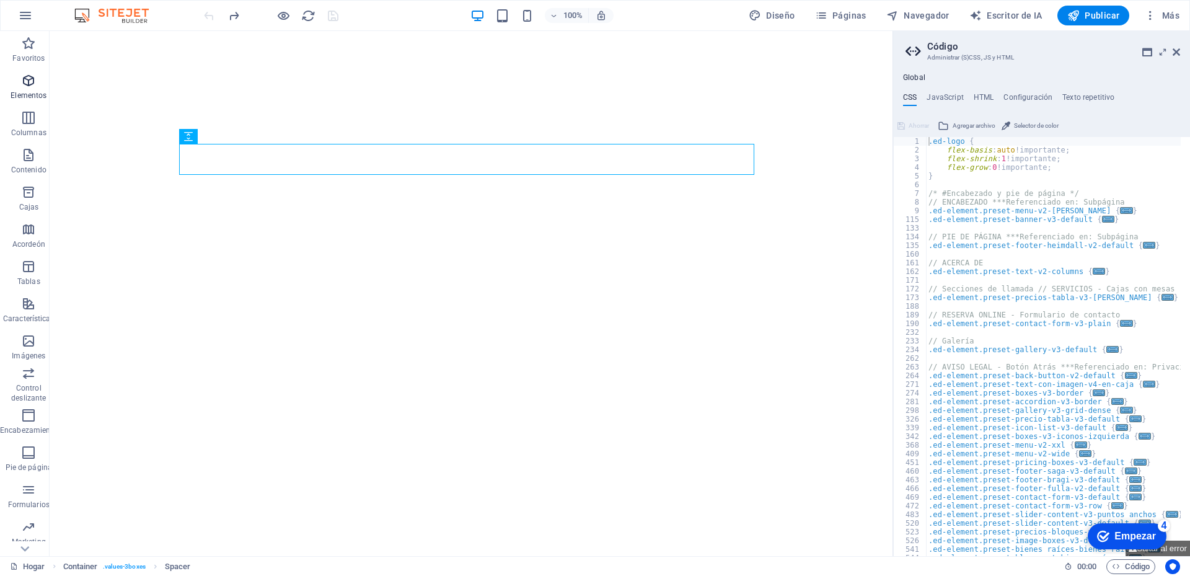
click at [30, 89] on span "Elementos" at bounding box center [29, 88] width 58 height 30
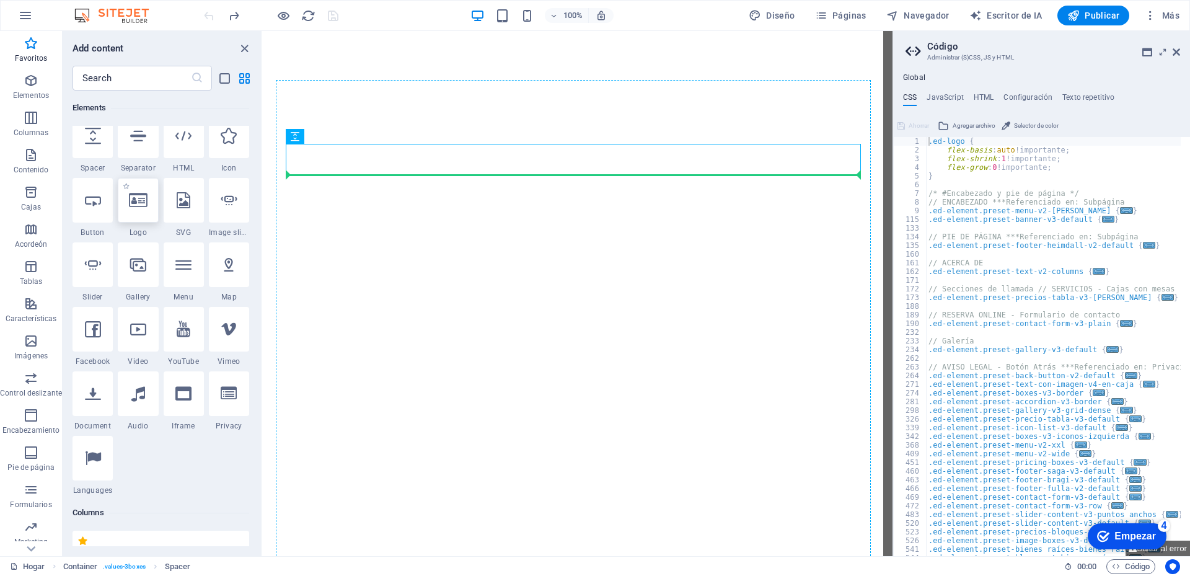
scroll to position [187, 0]
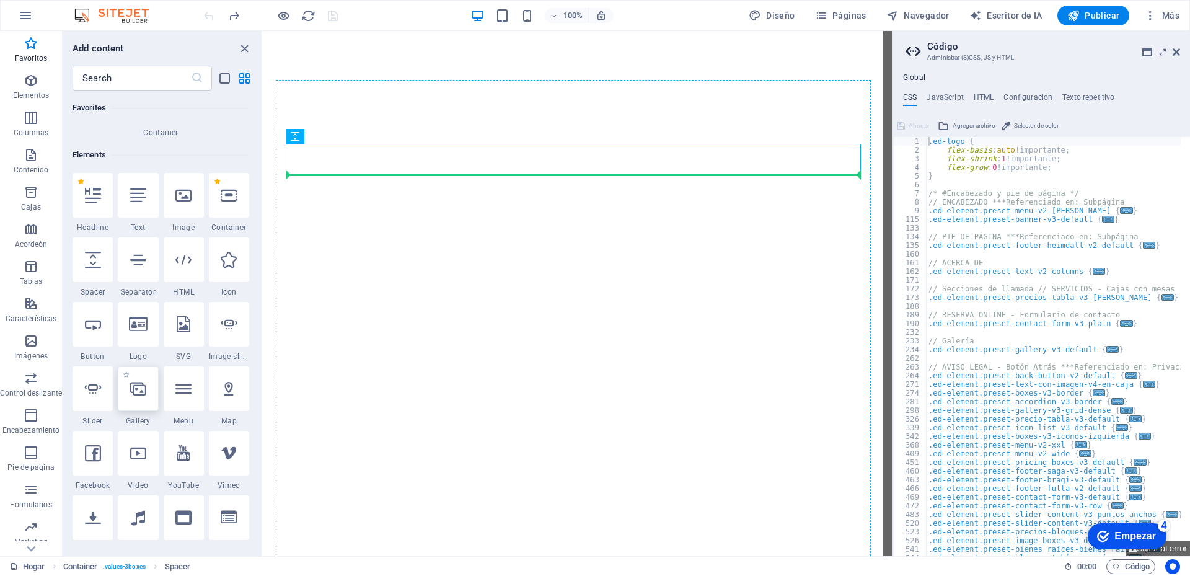
click at [136, 395] on icon at bounding box center [138, 389] width 16 height 16
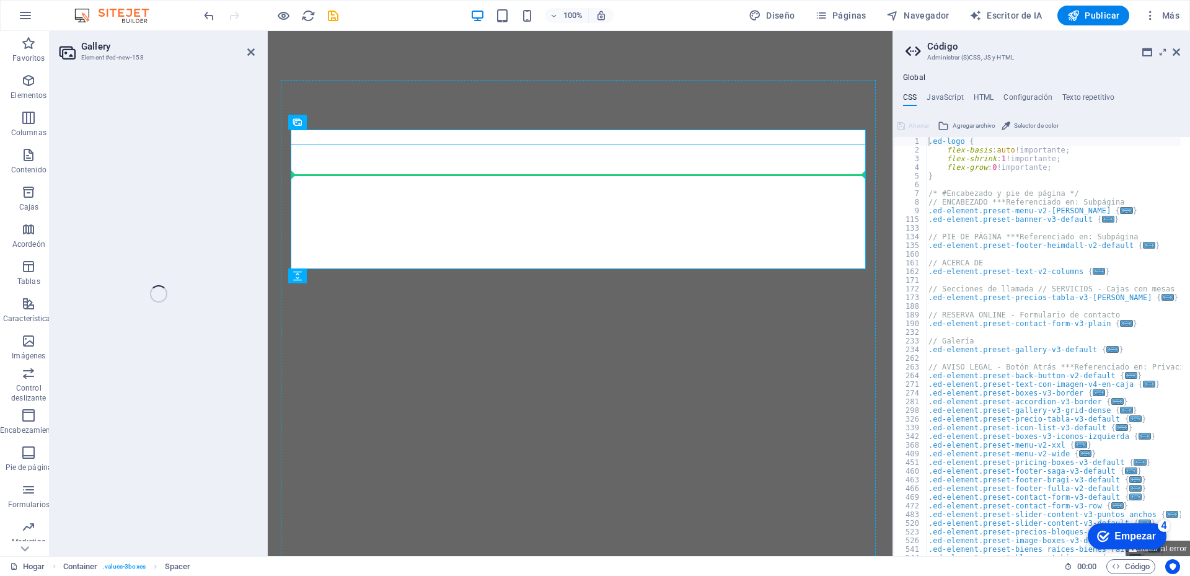
select select "4"
select select "%"
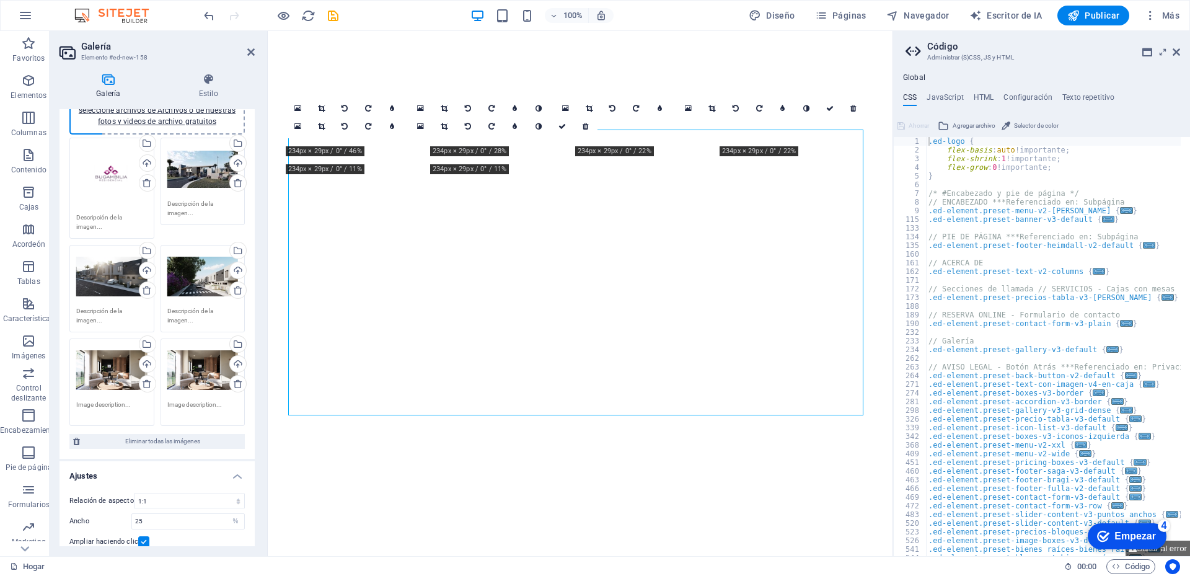
scroll to position [0, 0]
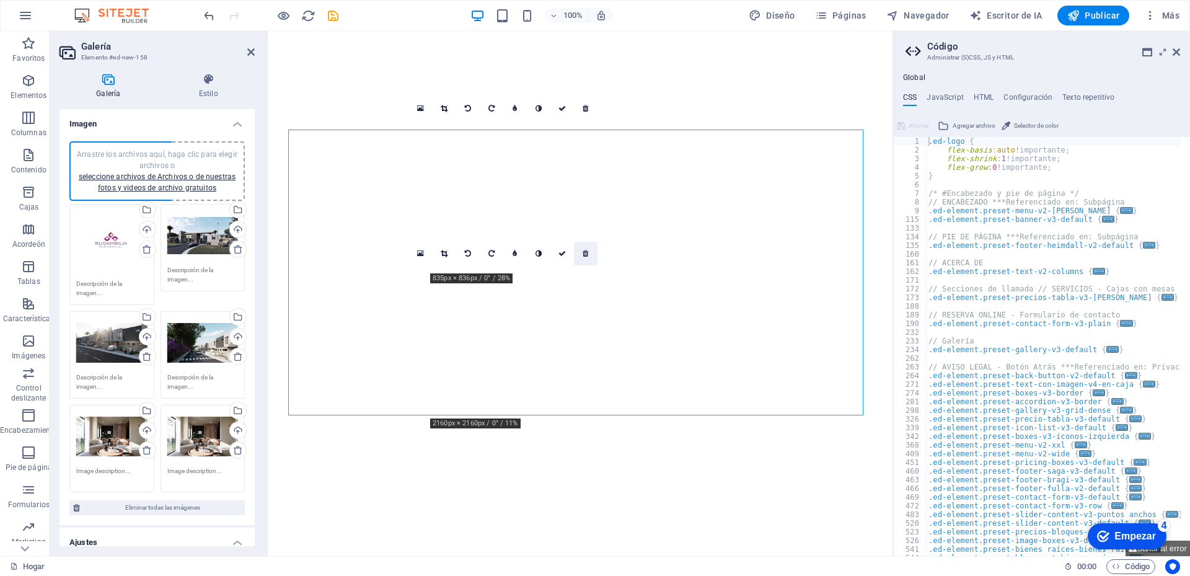
click at [583, 252] on icon at bounding box center [586, 253] width 6 height 7
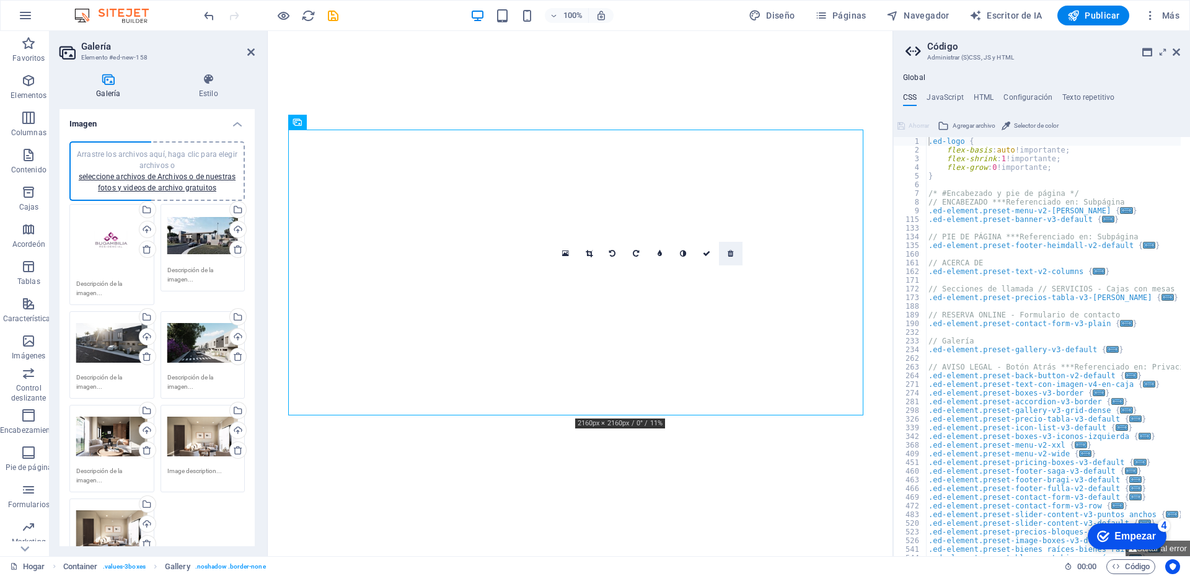
click at [730, 255] on icon at bounding box center [731, 253] width 6 height 7
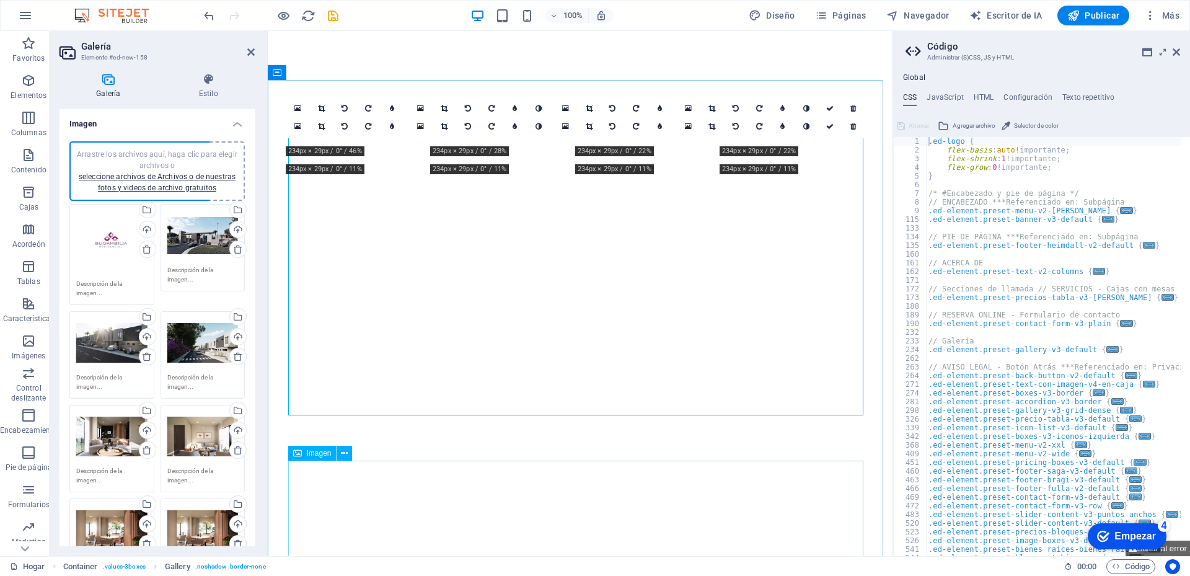
scroll to position [62, 0]
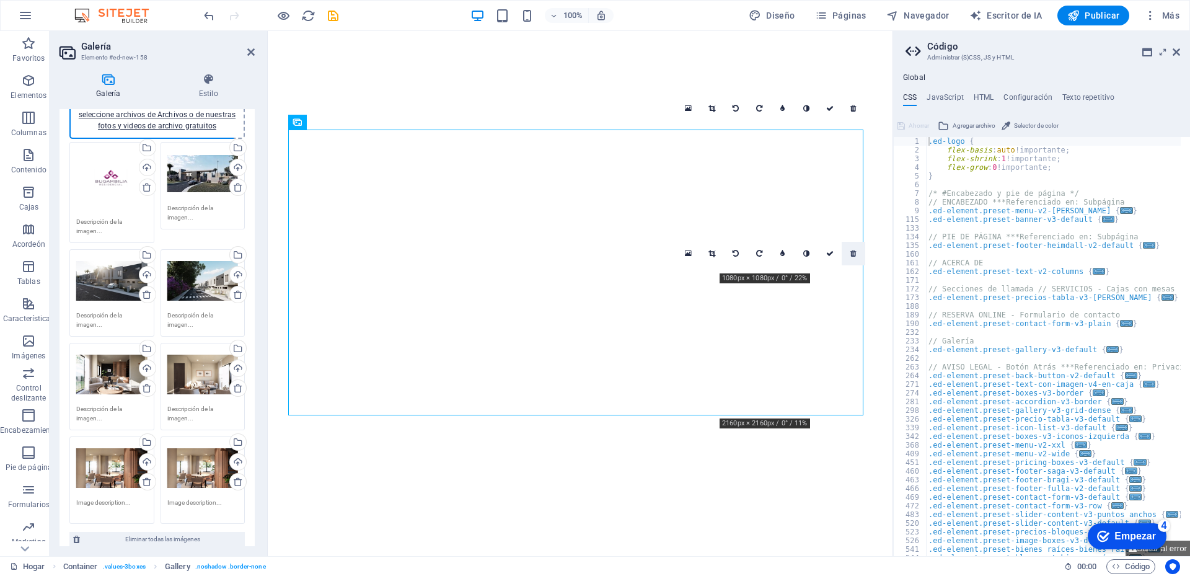
click at [853, 256] on icon at bounding box center [853, 253] width 6 height 7
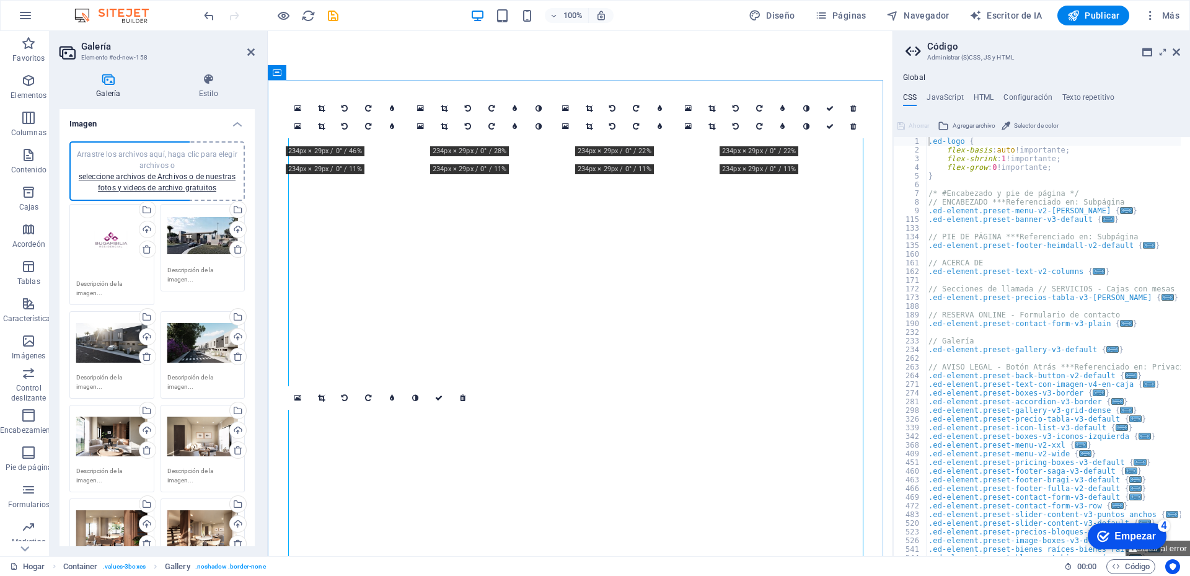
scroll to position [124, 0]
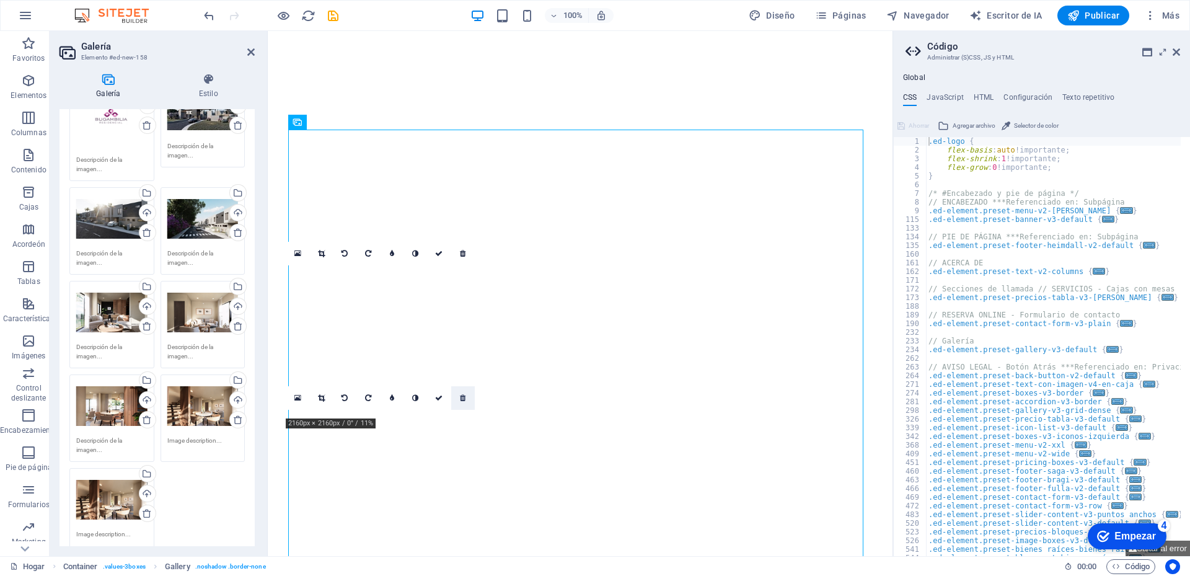
click at [464, 397] on icon at bounding box center [463, 397] width 6 height 7
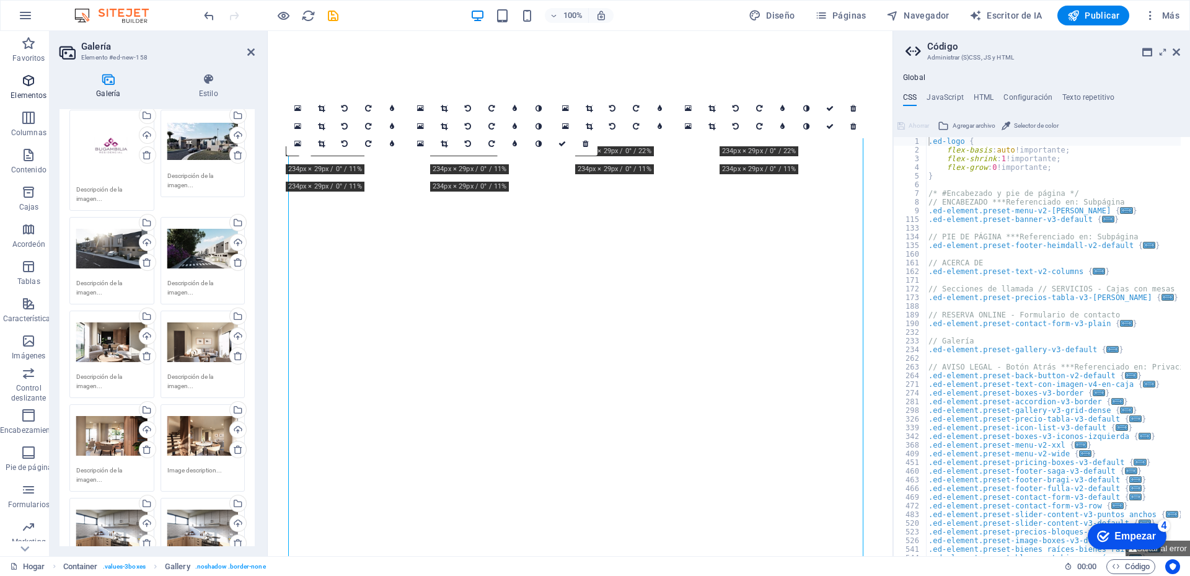
scroll to position [90, 0]
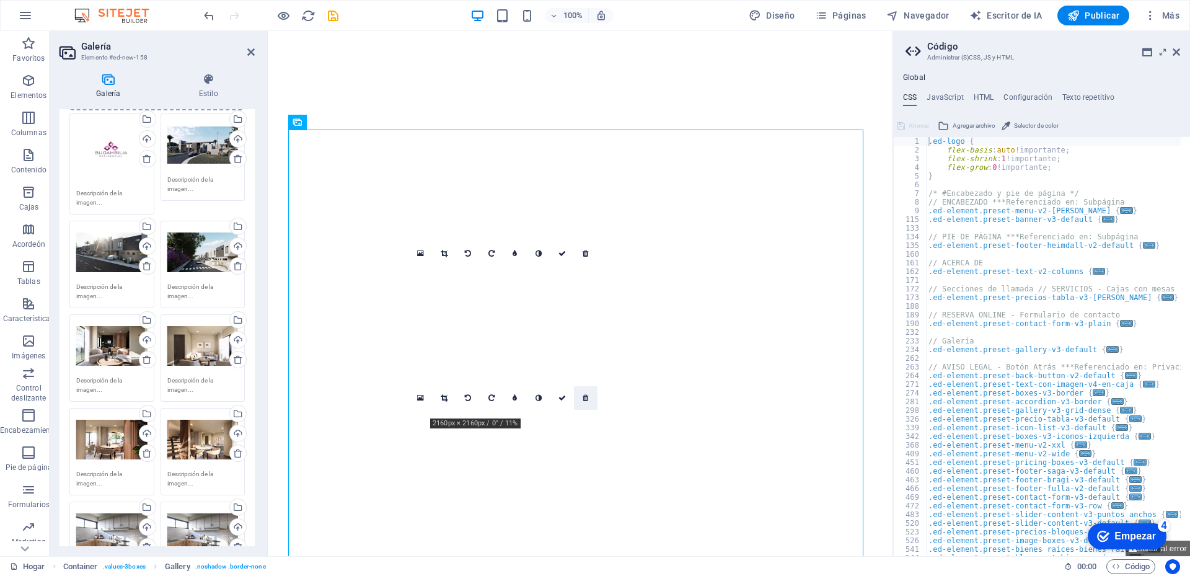
click at [586, 401] on icon at bounding box center [586, 397] width 6 height 7
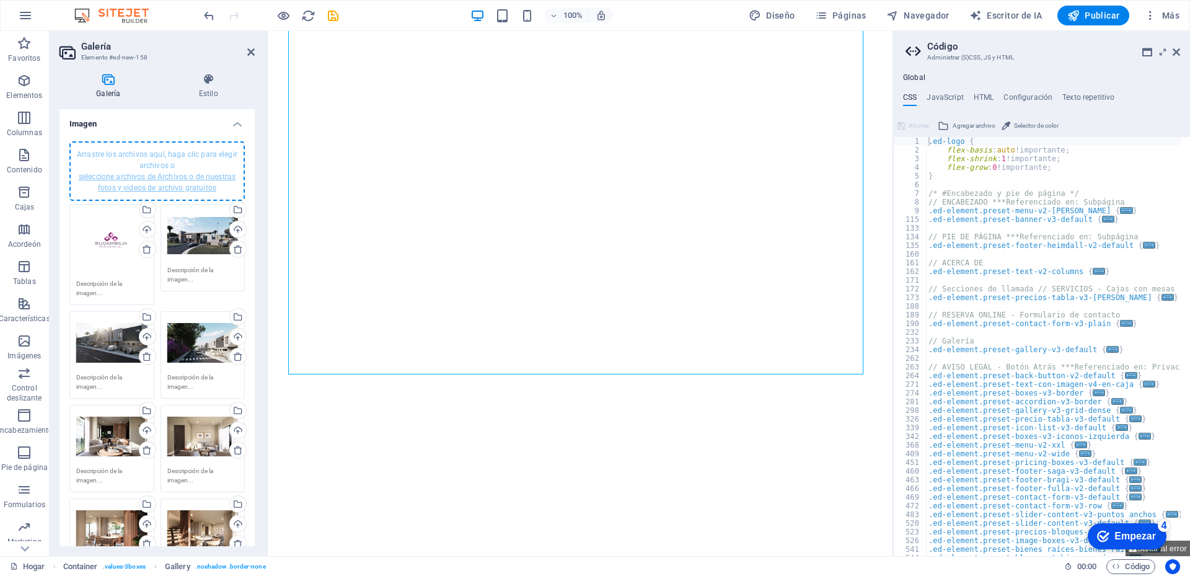
scroll to position [0, 0]
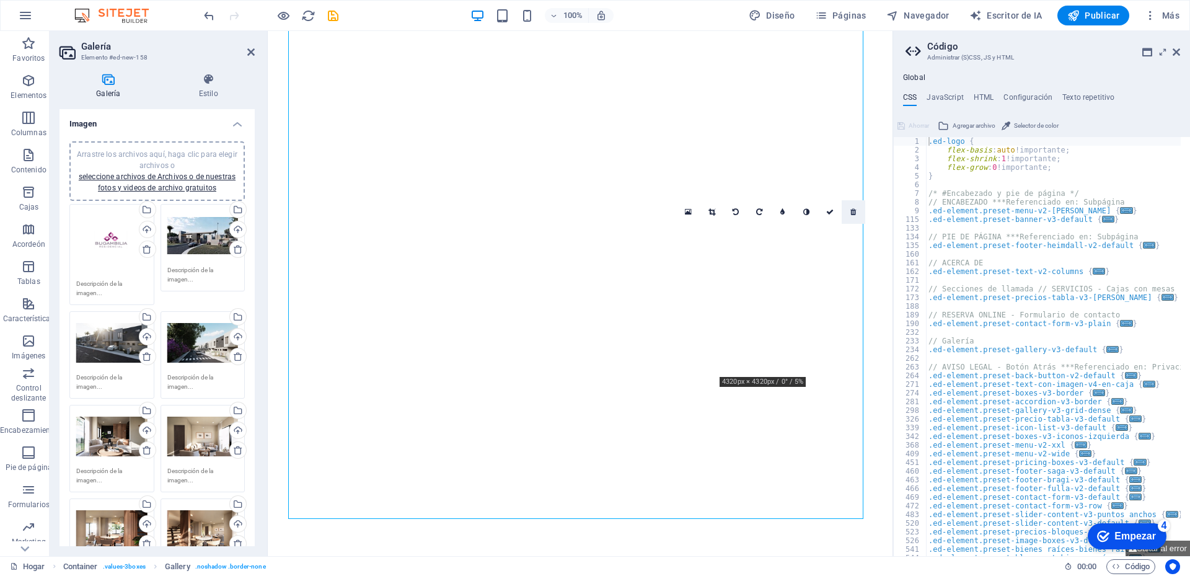
click at [854, 210] on icon at bounding box center [853, 211] width 6 height 7
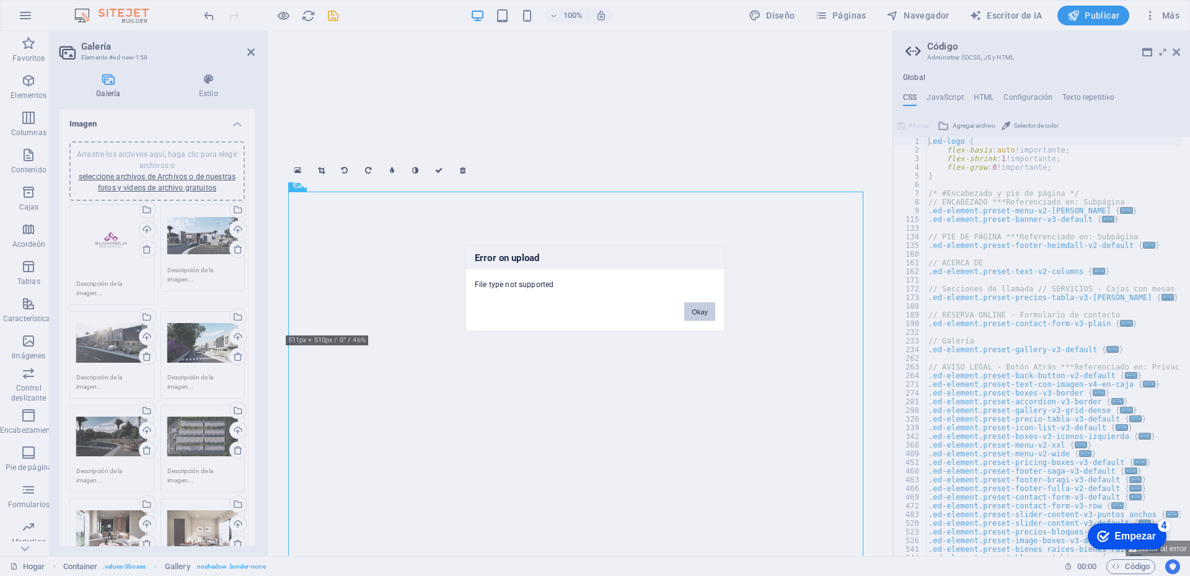
click at [700, 311] on button "Okay" at bounding box center [699, 311] width 31 height 19
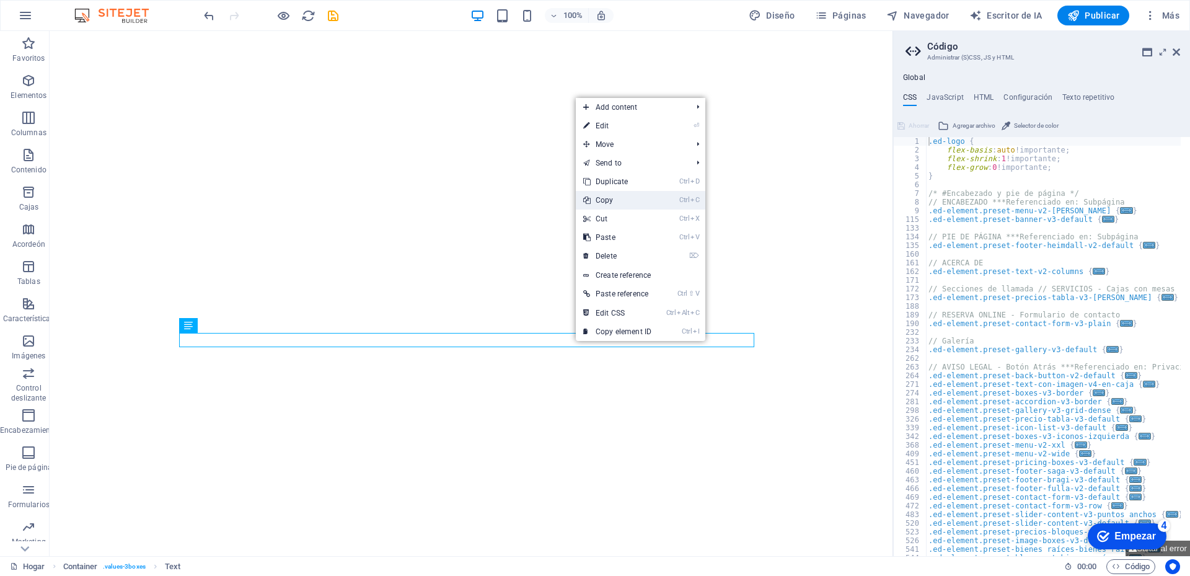
click at [607, 203] on link "Ctrl C Copy" at bounding box center [617, 200] width 83 height 19
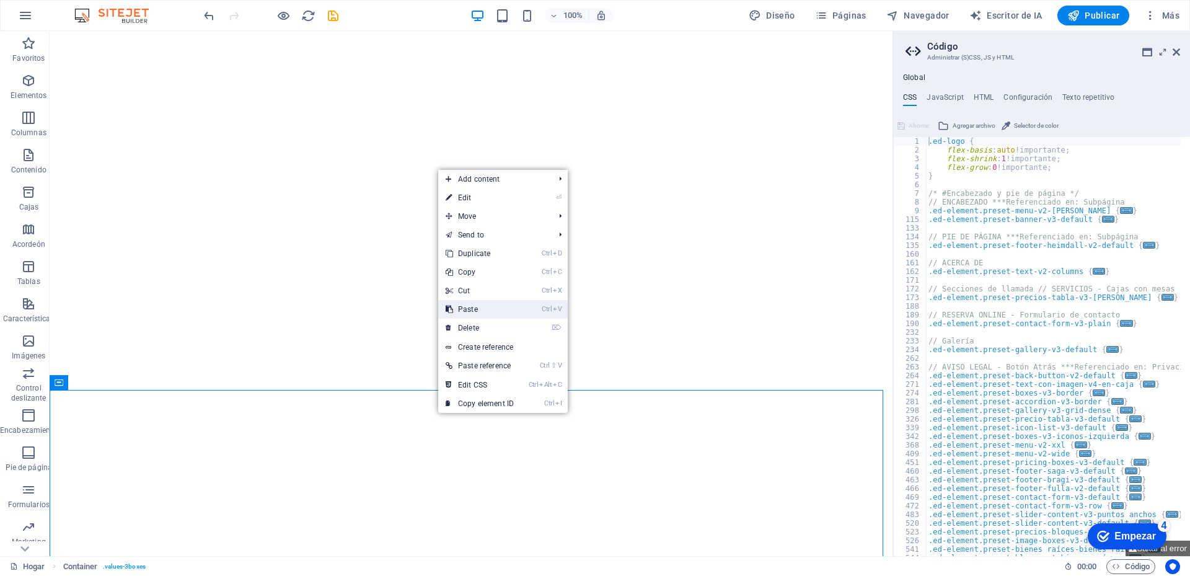
click at [477, 307] on link "Ctrl V Paste" at bounding box center [479, 309] width 83 height 19
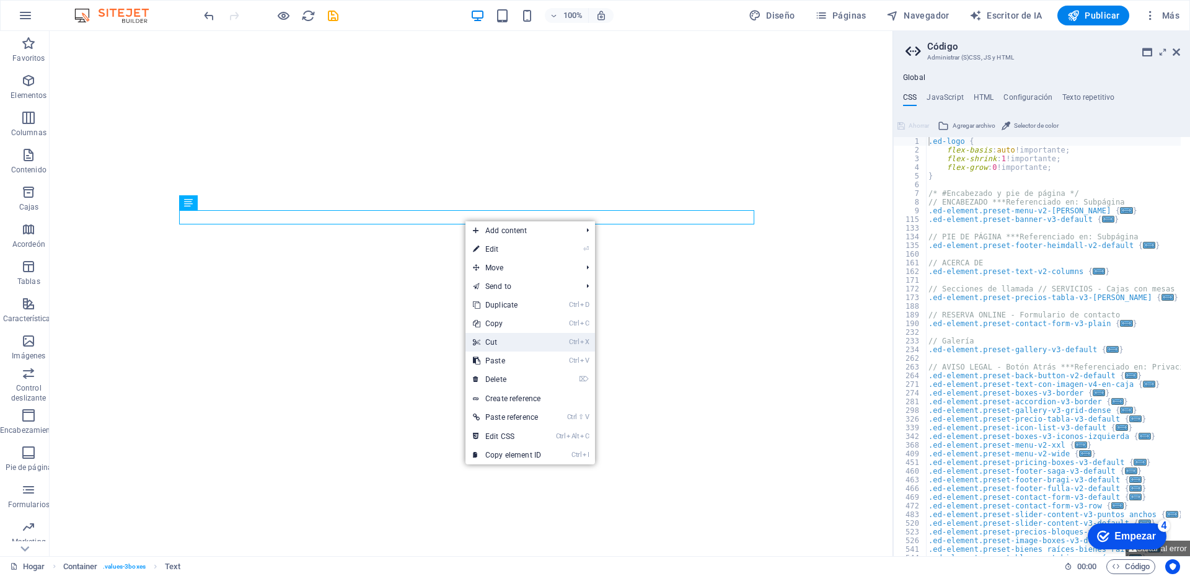
click at [499, 340] on link "Ctrl X Cut" at bounding box center [506, 342] width 83 height 19
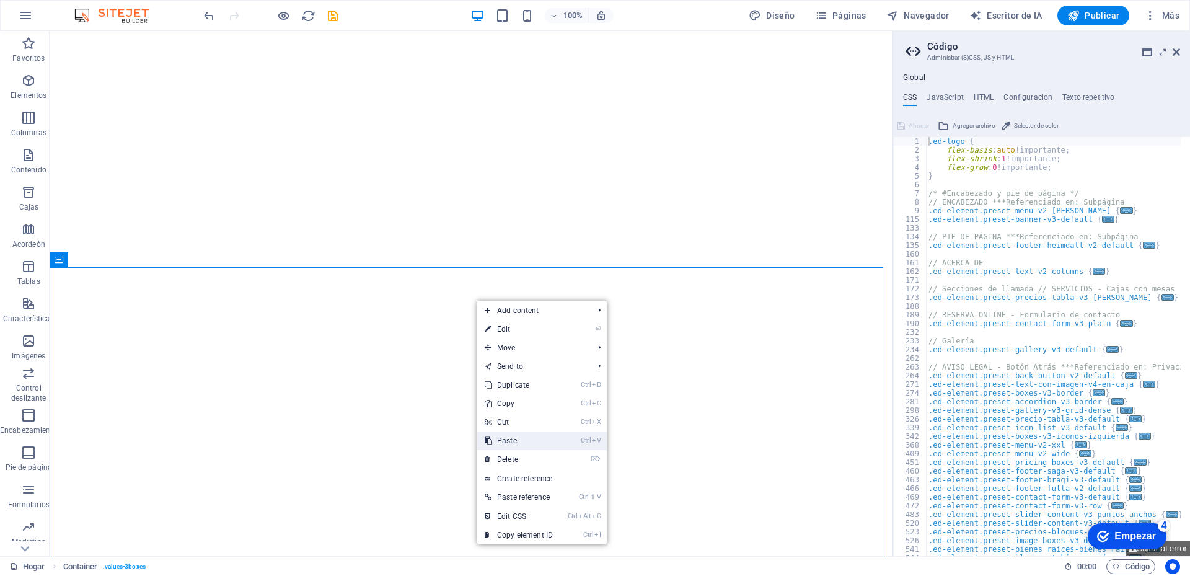
click at [511, 442] on link "Ctrl V Paste" at bounding box center [518, 440] width 83 height 19
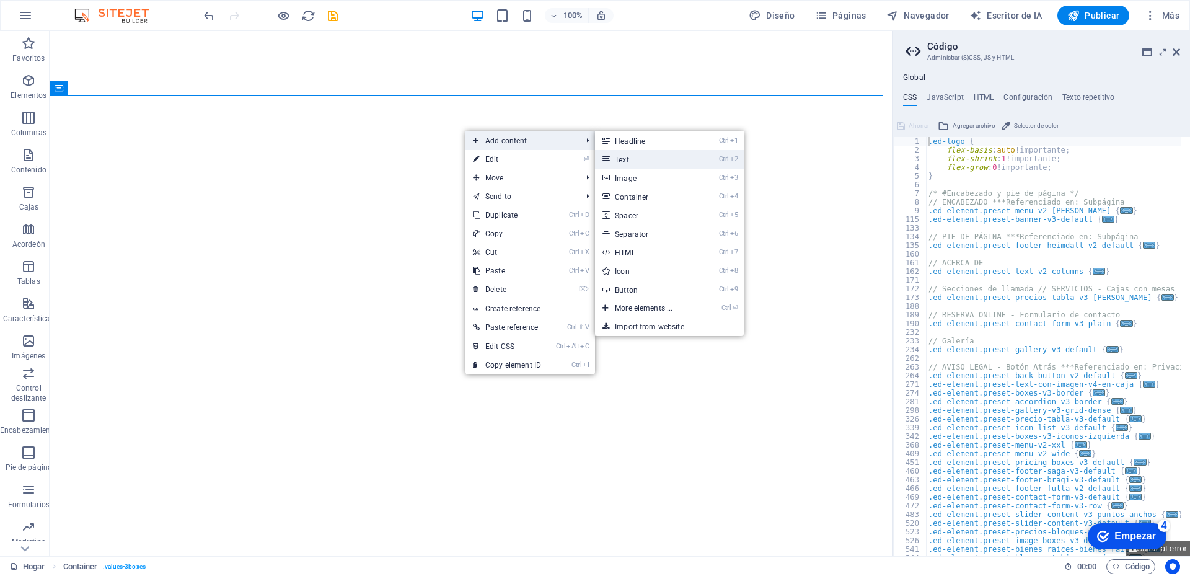
click at [633, 160] on link "Ctrl 2 Text" at bounding box center [646, 159] width 102 height 19
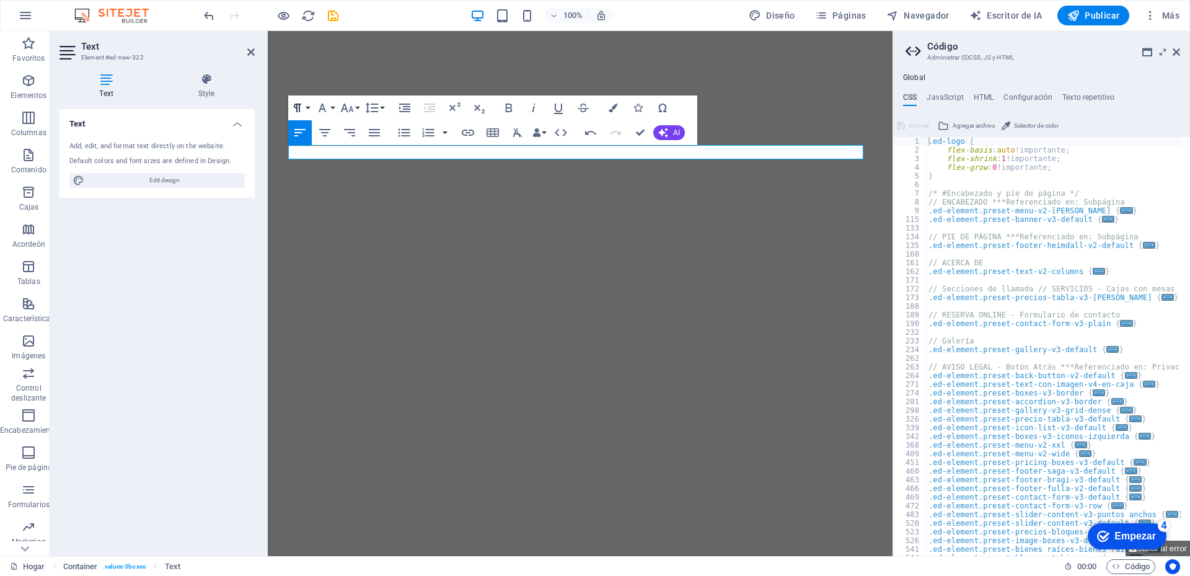
click at [306, 107] on button "Paragraph Format" at bounding box center [300, 107] width 24 height 25
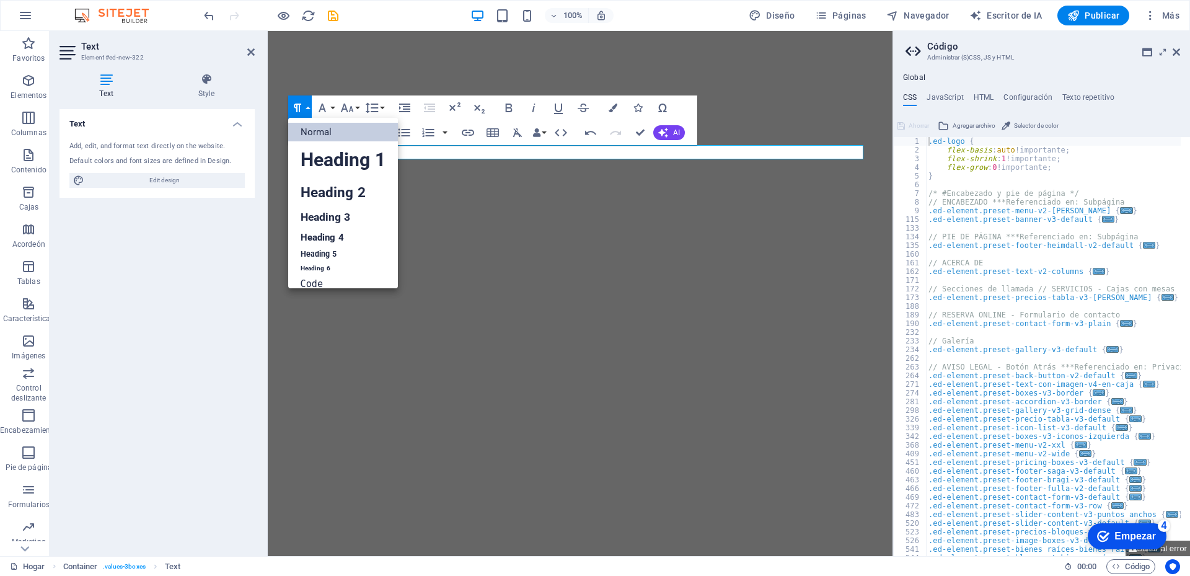
scroll to position [10, 0]
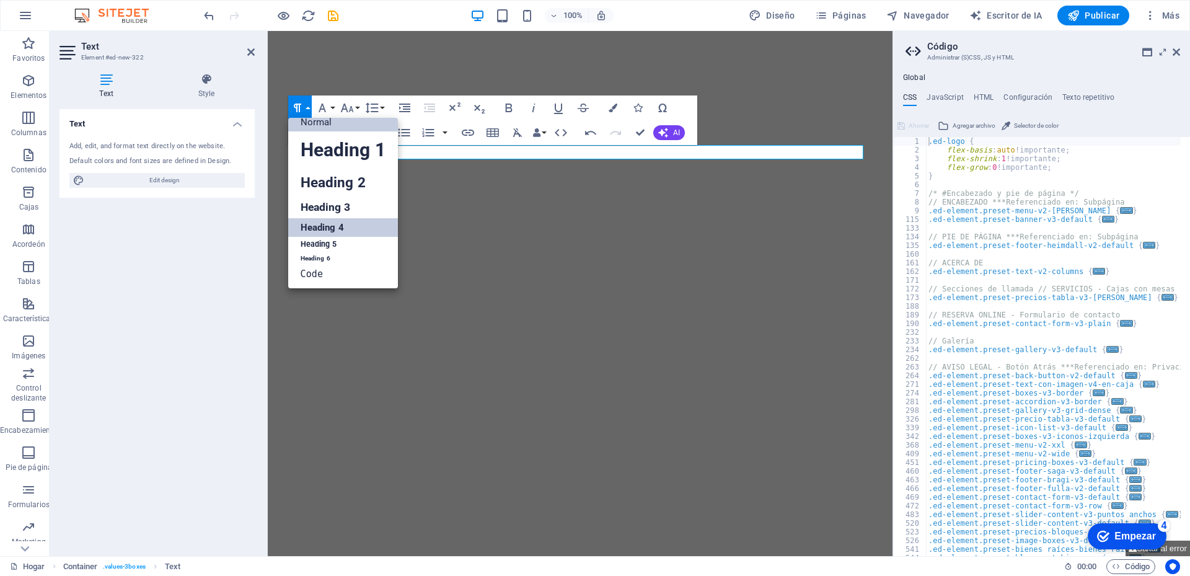
click at [335, 227] on link "Heading 4" at bounding box center [343, 227] width 110 height 19
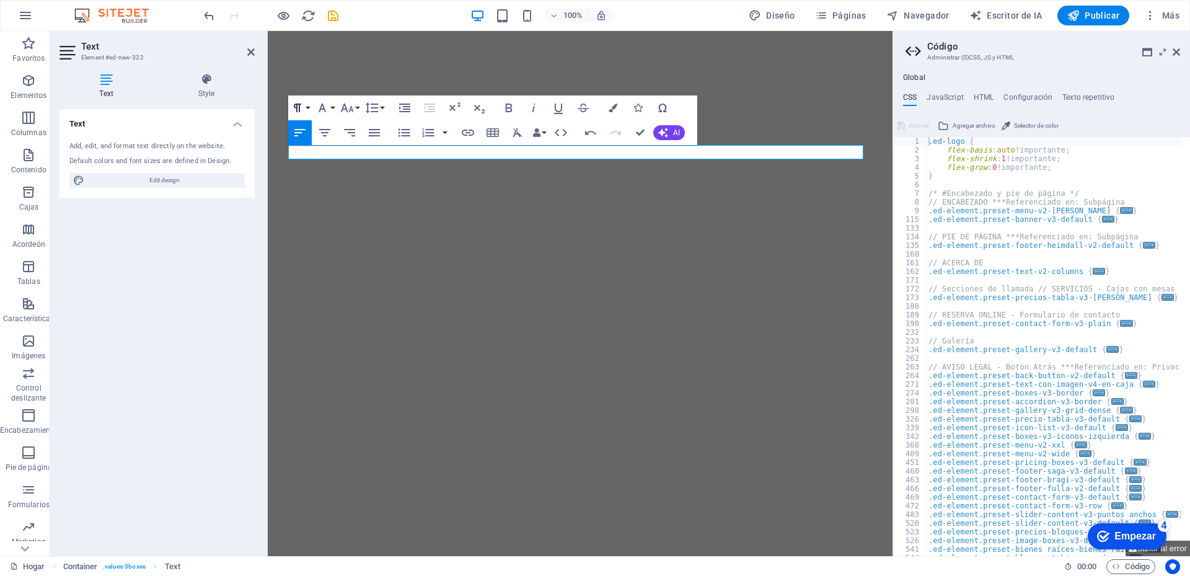
click at [309, 105] on button "Paragraph Format" at bounding box center [300, 107] width 24 height 25
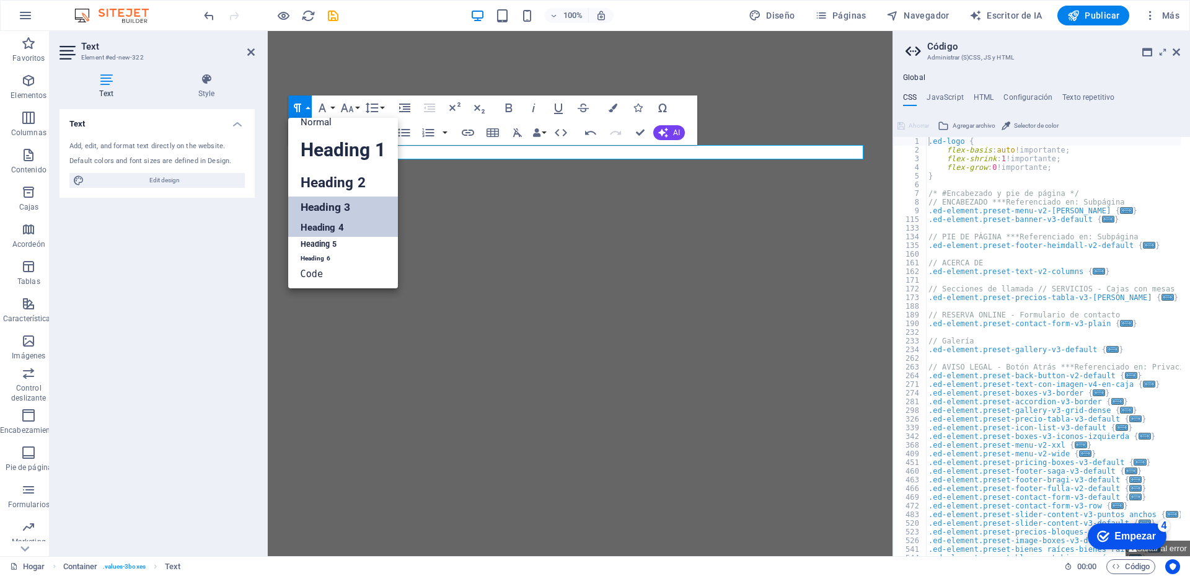
click at [337, 205] on link "Heading 3" at bounding box center [343, 207] width 110 height 22
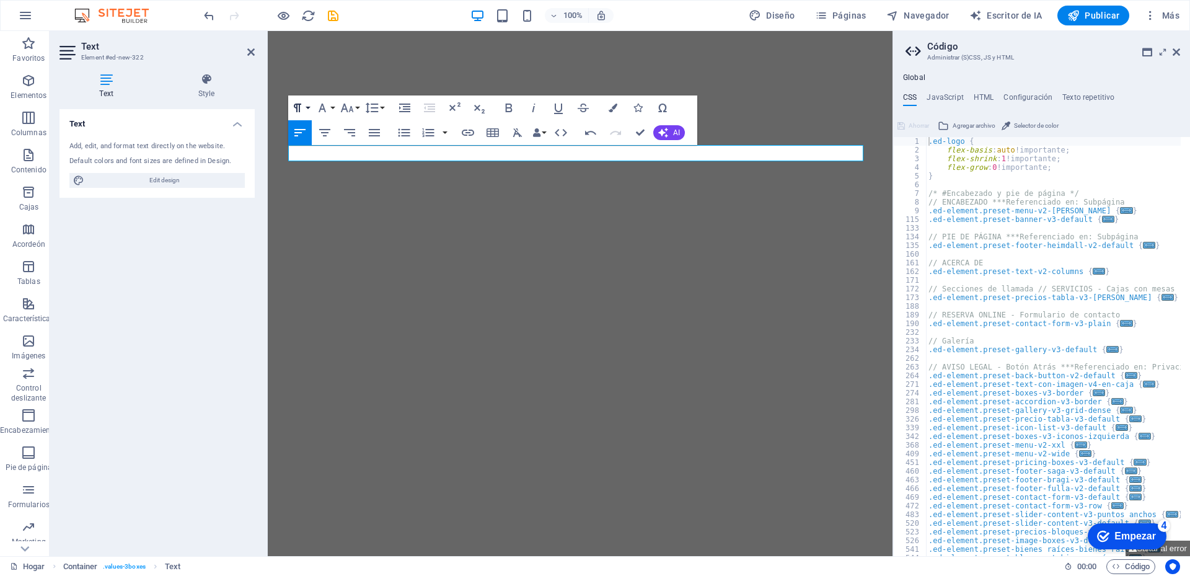
click at [304, 106] on icon "button" at bounding box center [297, 107] width 15 height 15
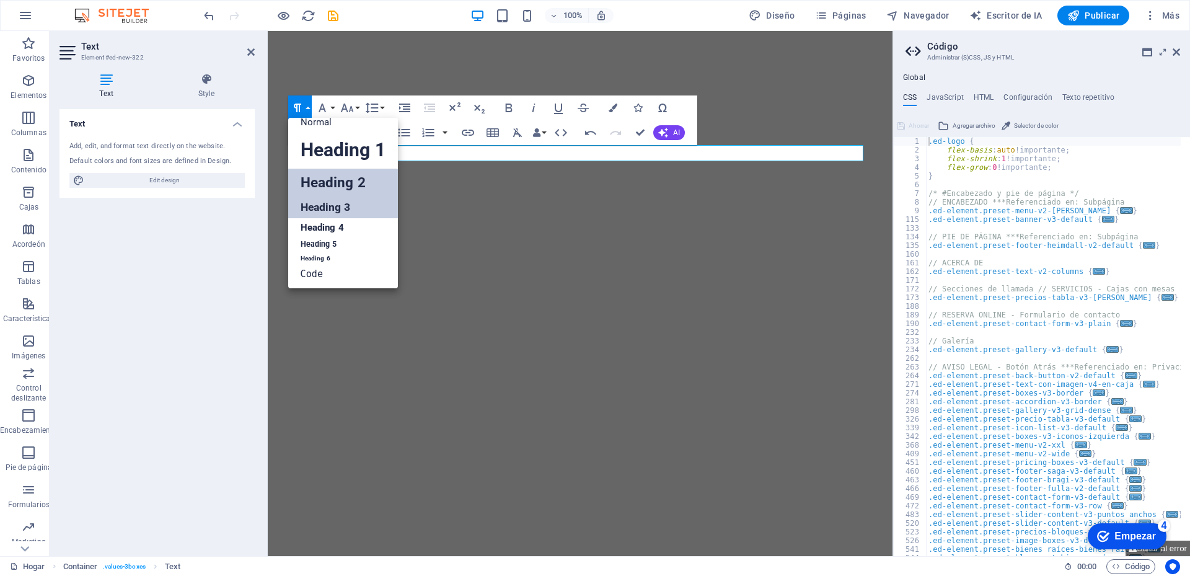
click at [318, 185] on link "Heading 2" at bounding box center [343, 183] width 110 height 28
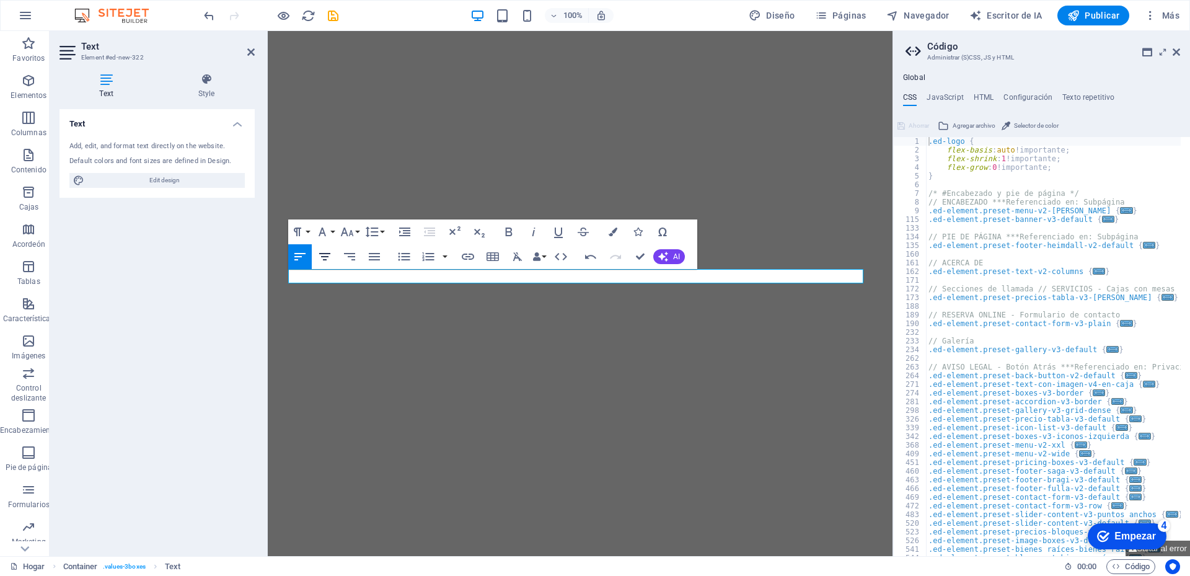
click at [327, 255] on icon "button" at bounding box center [324, 256] width 15 height 15
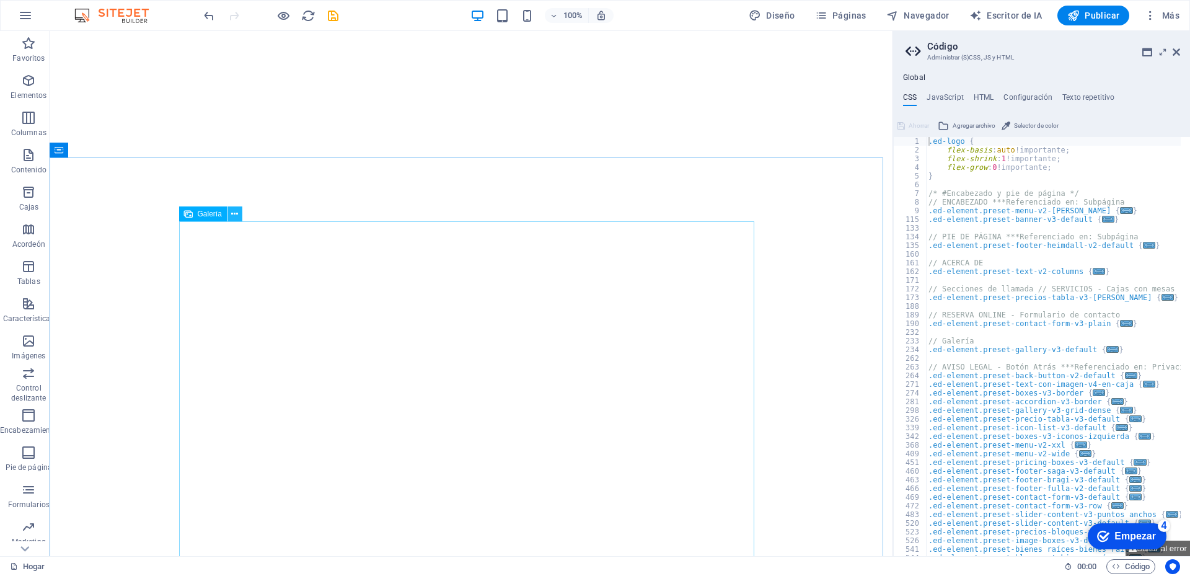
click at [232, 214] on icon at bounding box center [234, 214] width 7 height 13
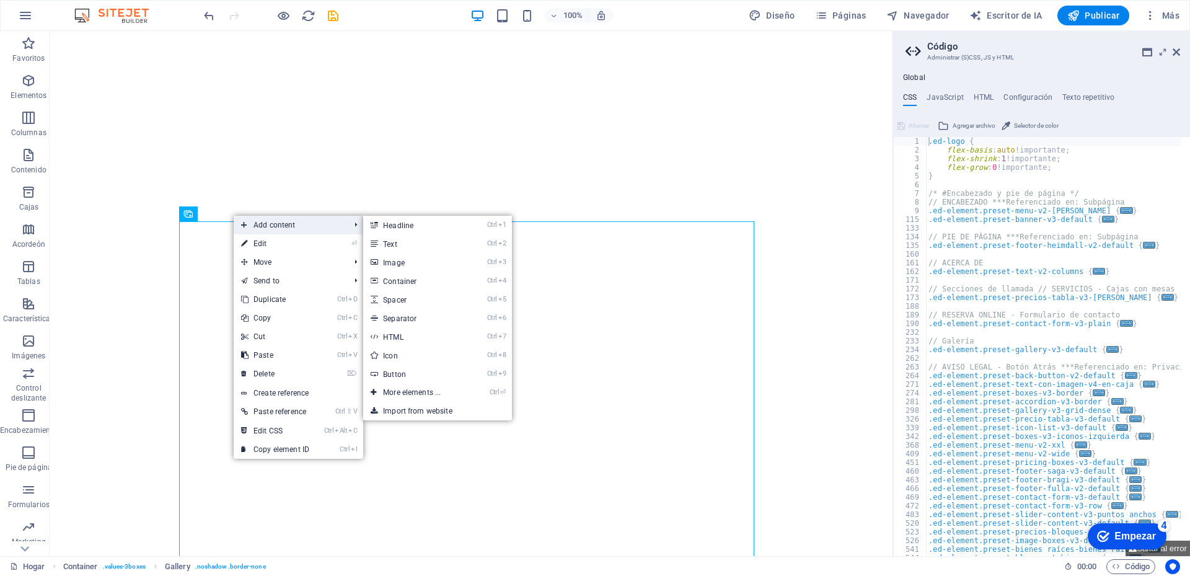
click at [270, 226] on span "Add content" at bounding box center [289, 225] width 111 height 19
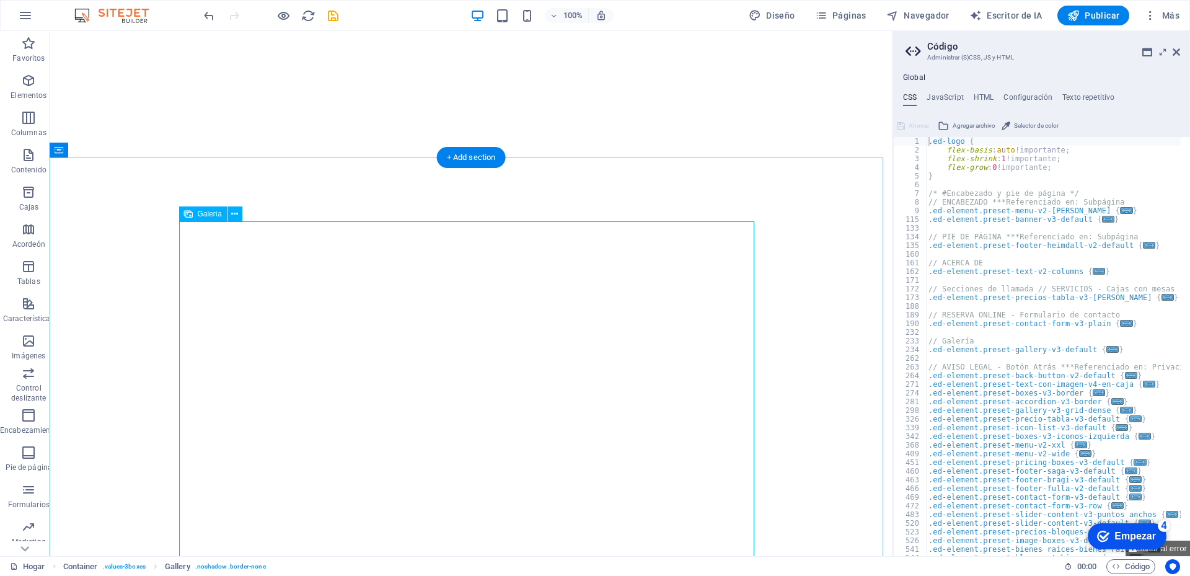
select select "4"
select select "%"
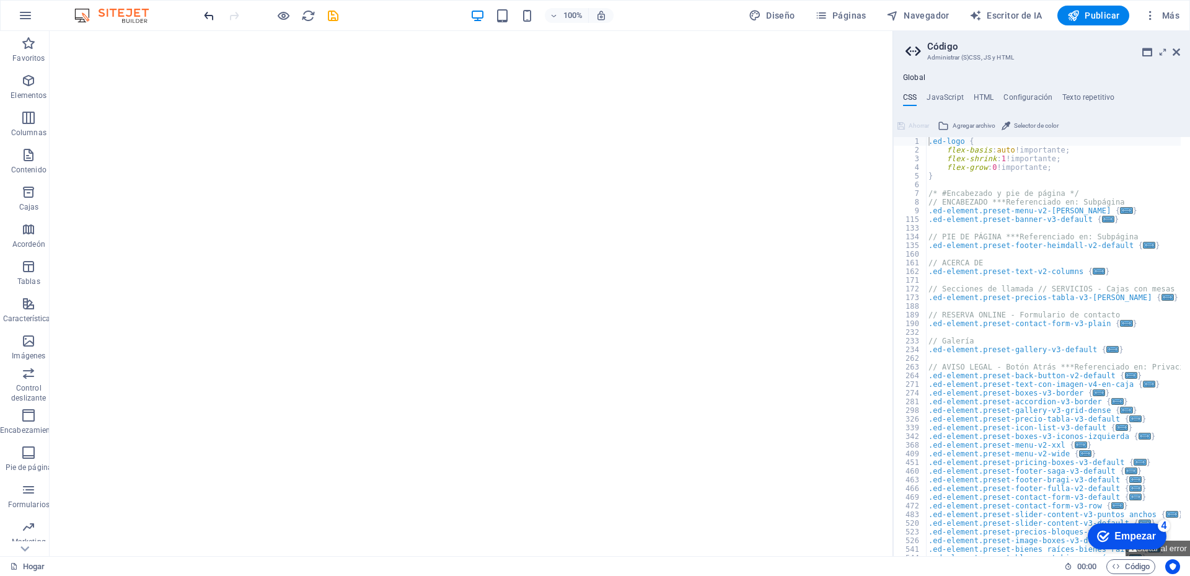
click at [209, 17] on icon "deshacer" at bounding box center [209, 16] width 14 height 14
select select "4"
select select "%"
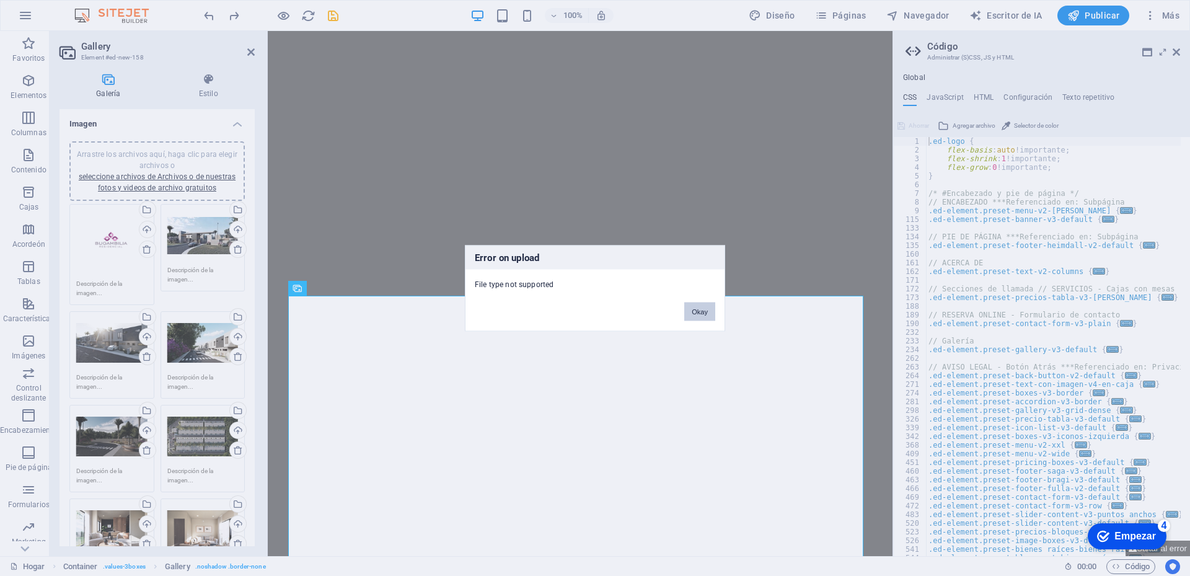
click at [697, 314] on button "Okay" at bounding box center [699, 311] width 31 height 19
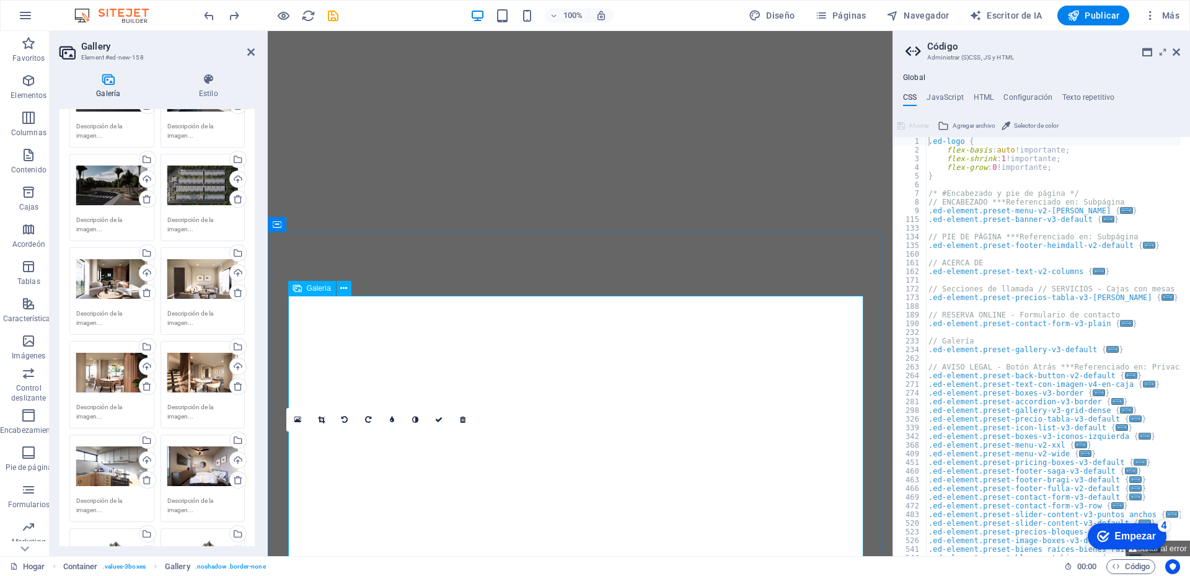
scroll to position [310, 0]
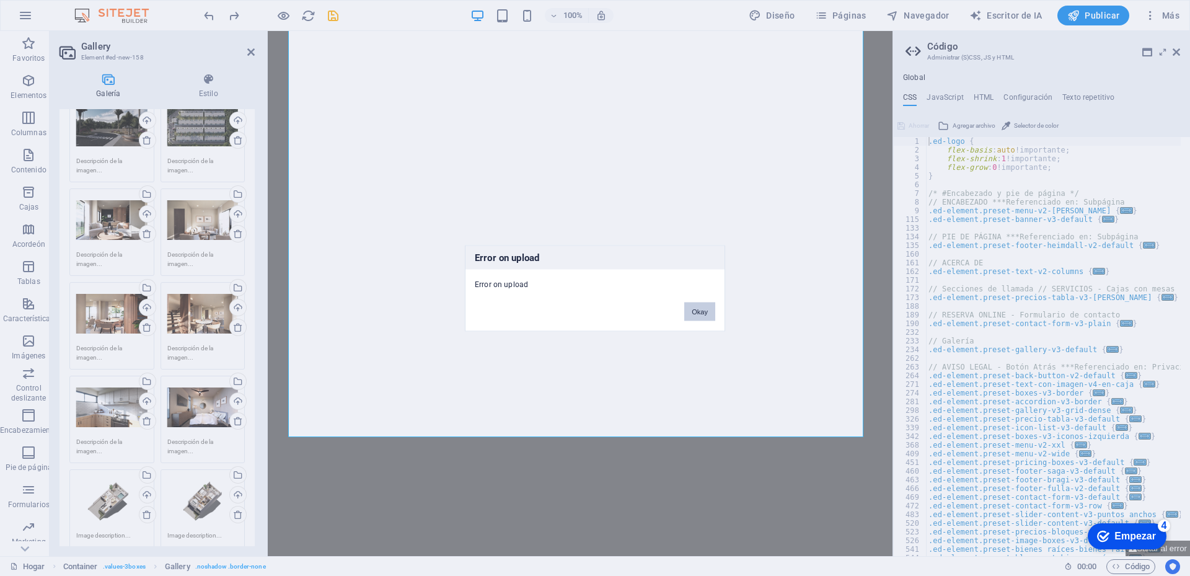
click at [698, 311] on button "Okay" at bounding box center [699, 311] width 31 height 19
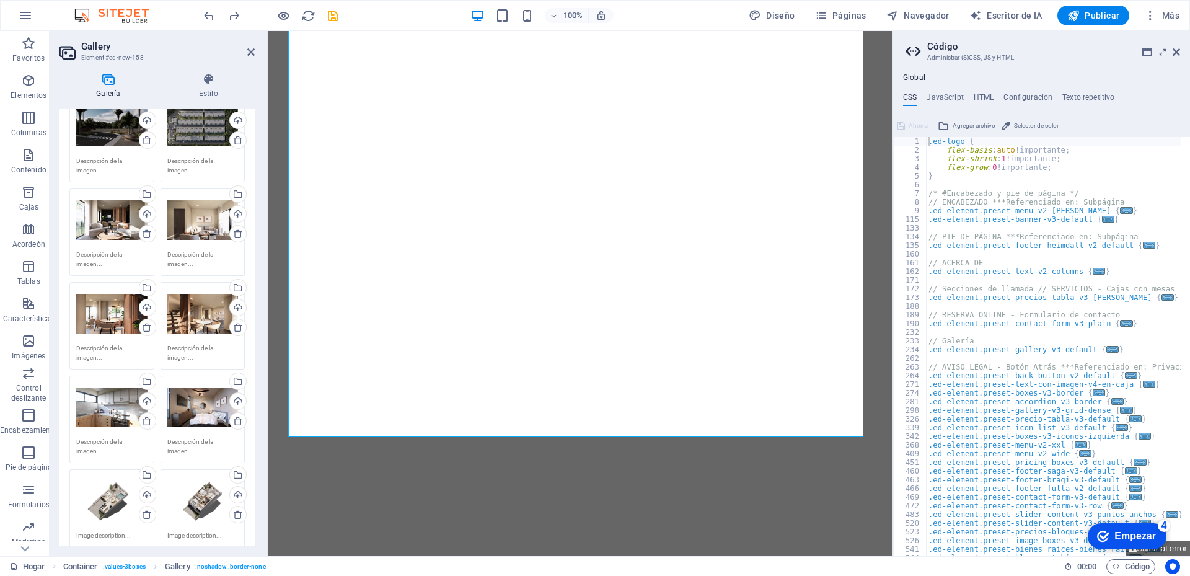
scroll to position [0, 0]
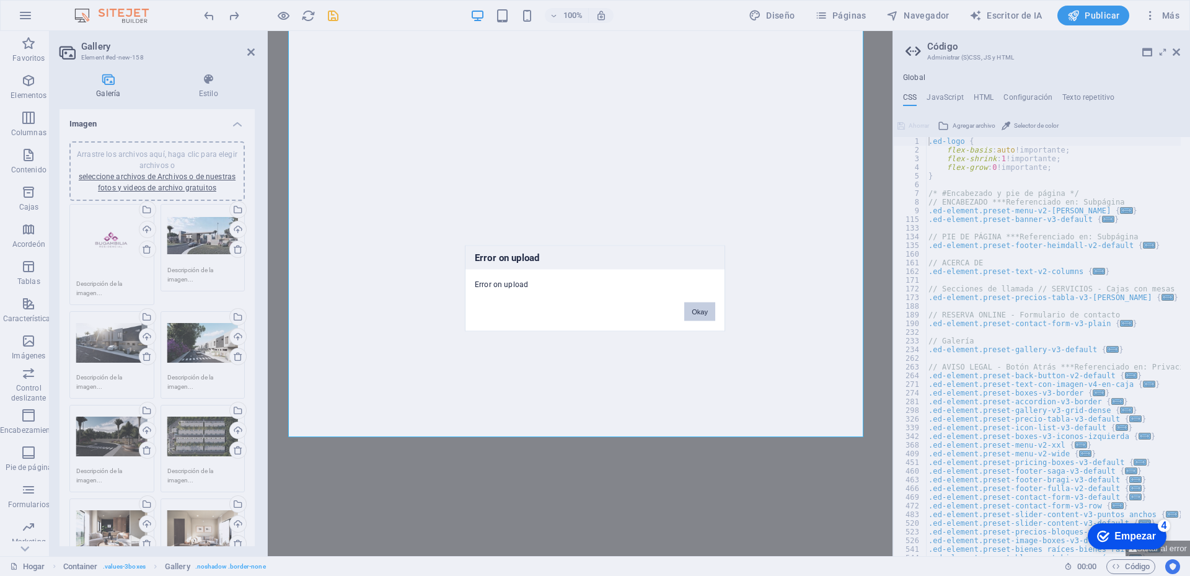
click at [698, 319] on button "Okay" at bounding box center [699, 311] width 31 height 19
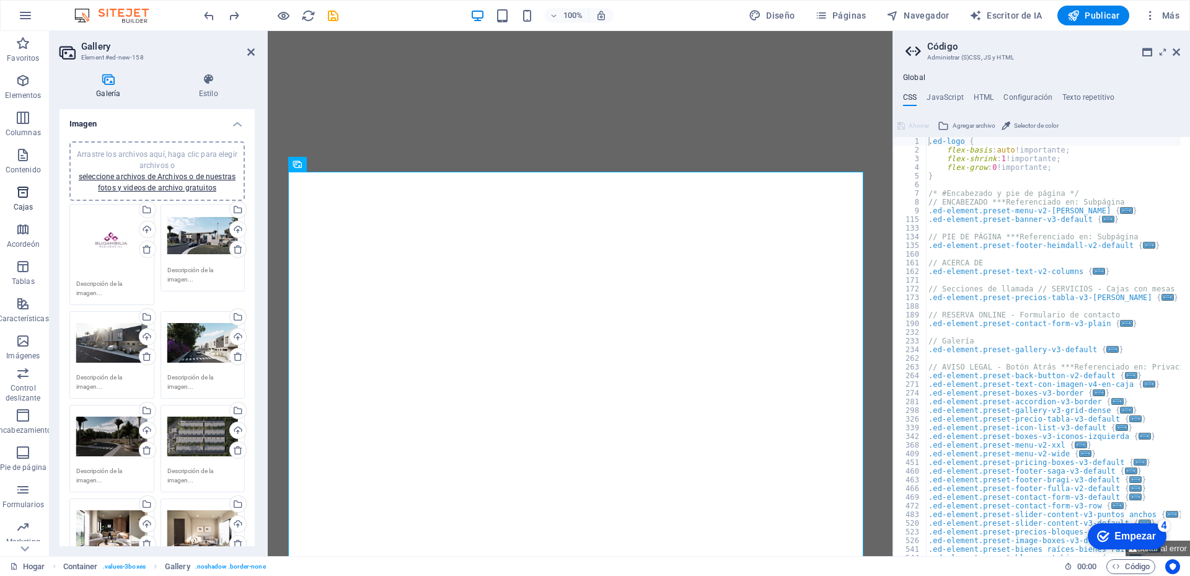
scroll to position [0, 7]
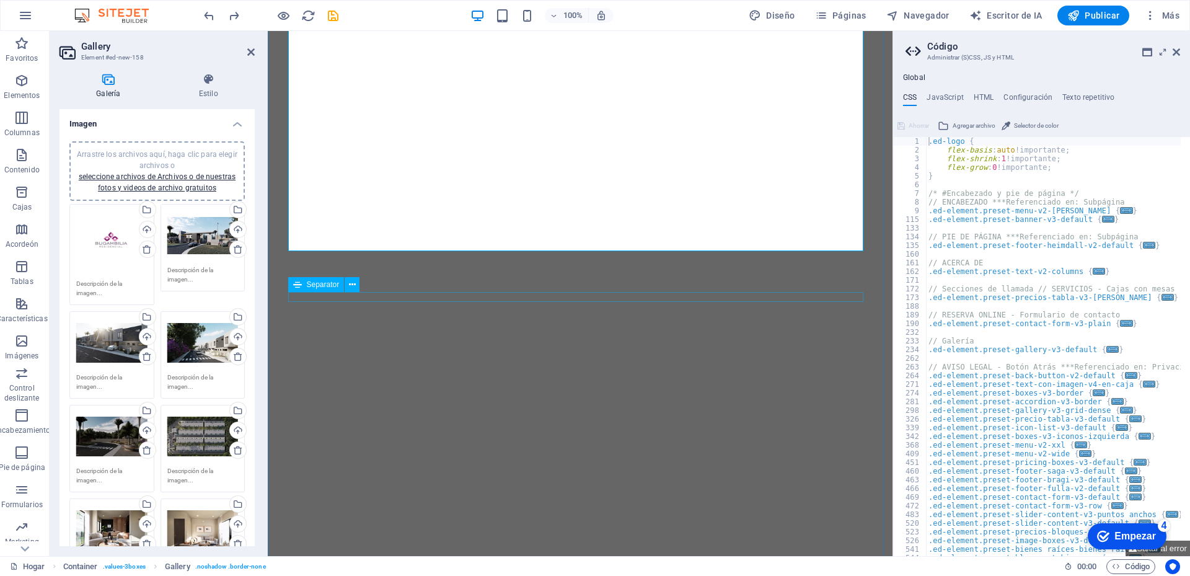
click at [340, 291] on div "Separator" at bounding box center [316, 284] width 56 height 15
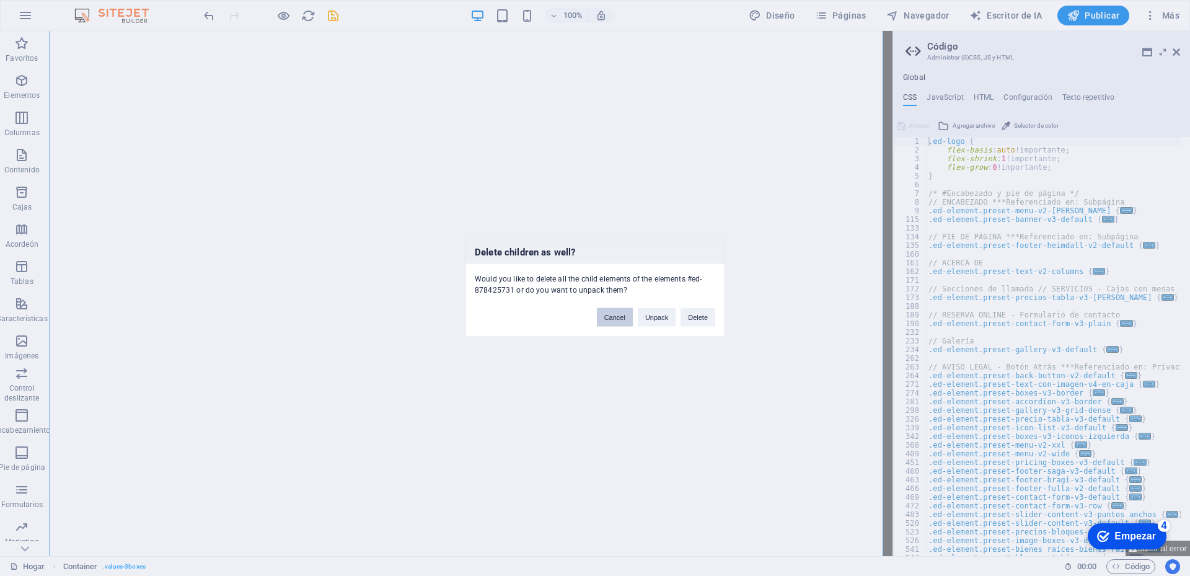
click at [614, 314] on button "Cancel" at bounding box center [615, 316] width 36 height 19
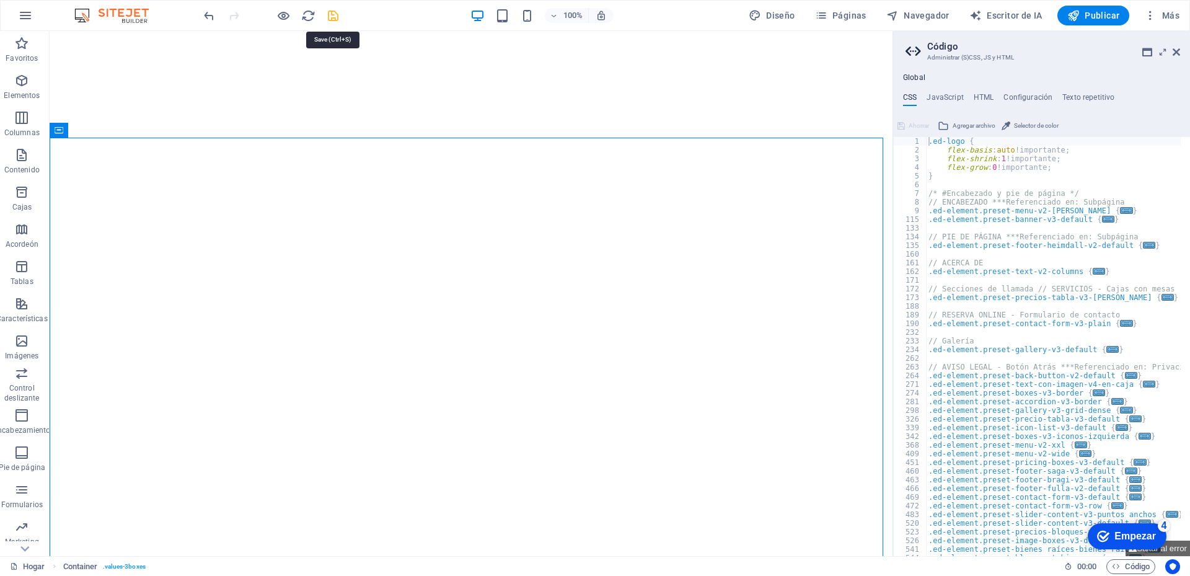
click at [333, 15] on icon "ahorrar" at bounding box center [333, 16] width 14 height 14
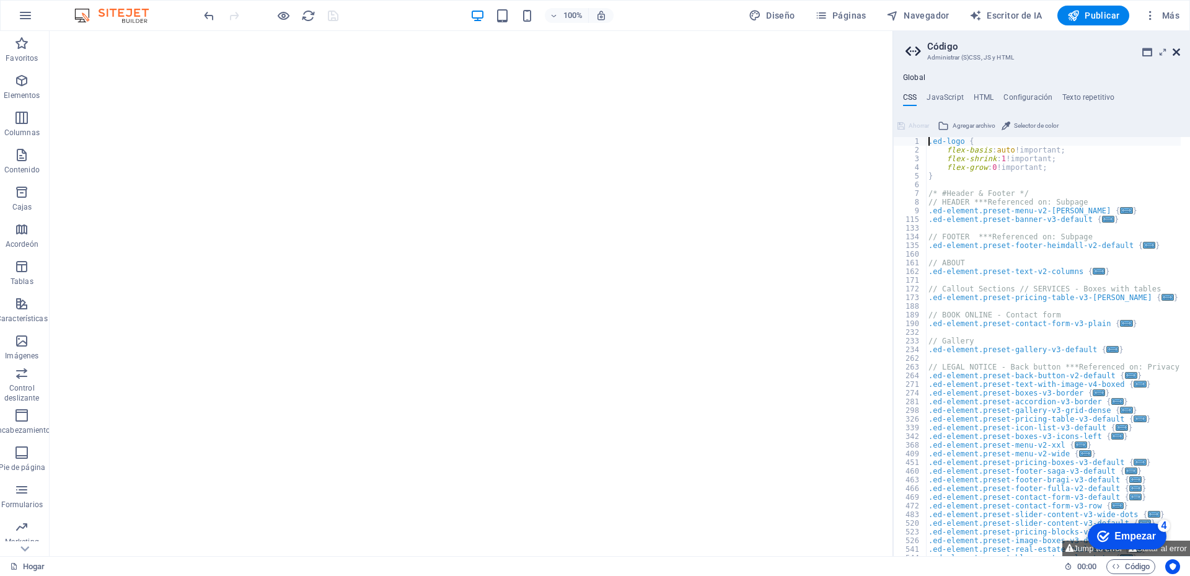
click at [1174, 51] on icon at bounding box center [1176, 52] width 7 height 10
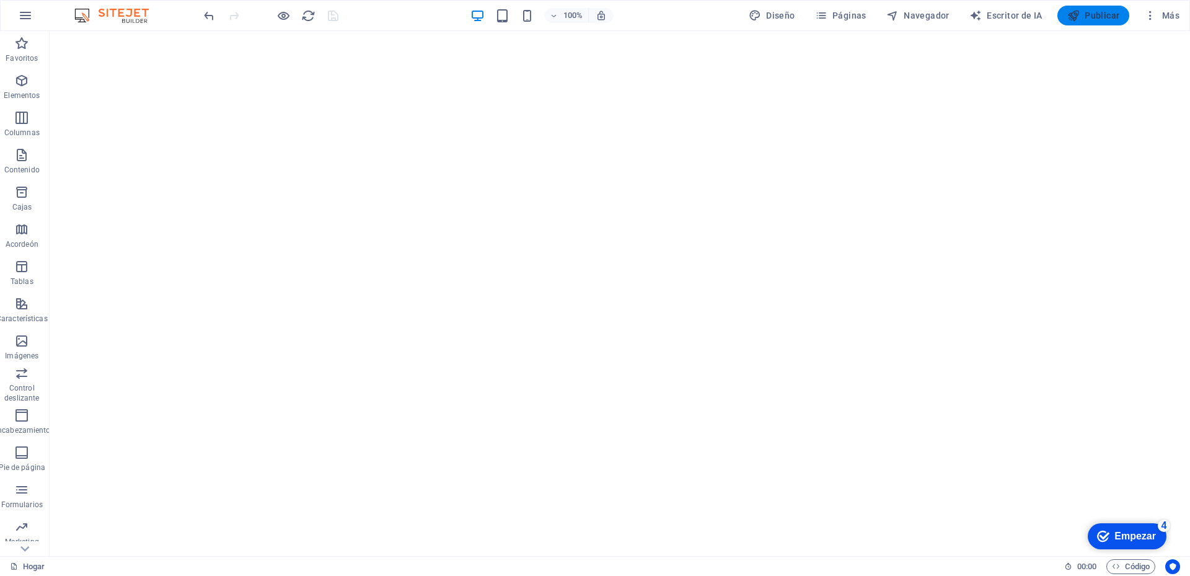
click at [1098, 19] on font "Publicar" at bounding box center [1102, 16] width 35 height 10
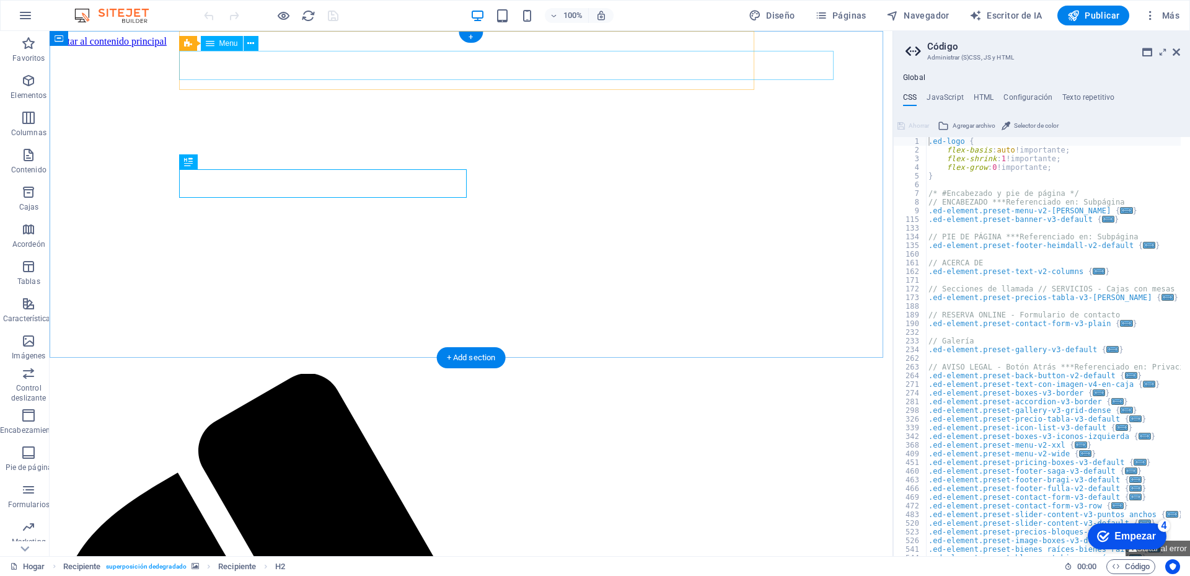
select select "default"
select select
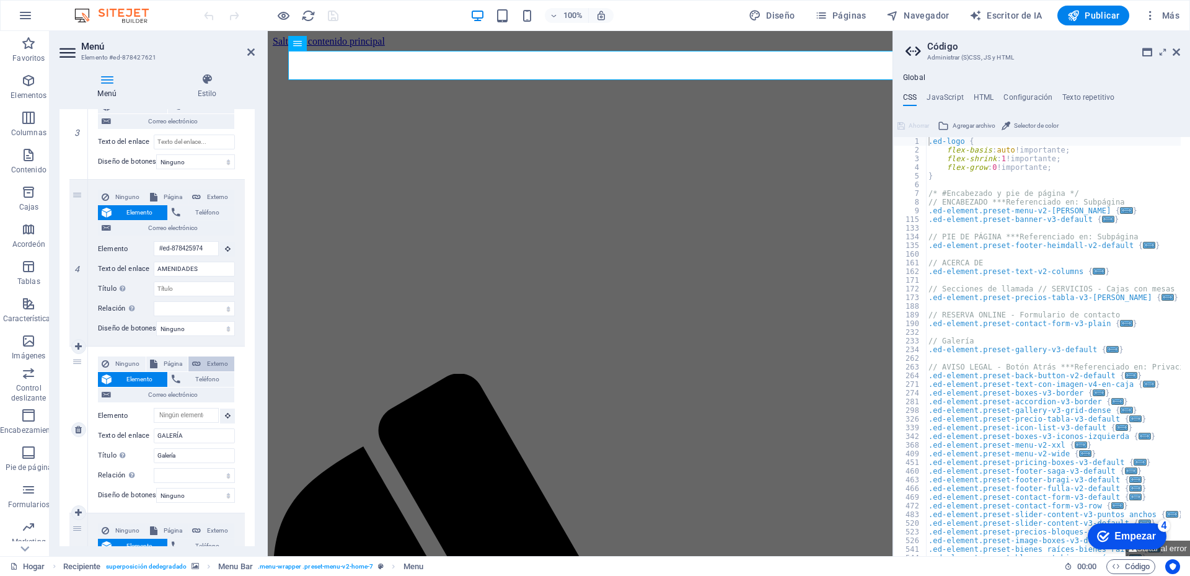
scroll to position [537, 0]
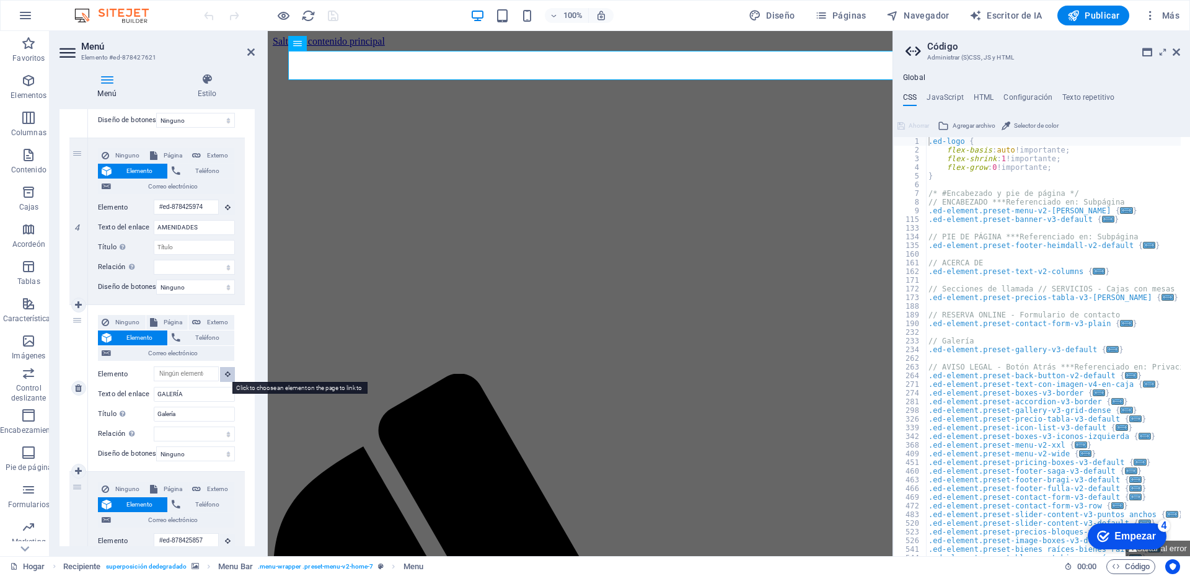
click at [221, 376] on button at bounding box center [227, 374] width 15 height 15
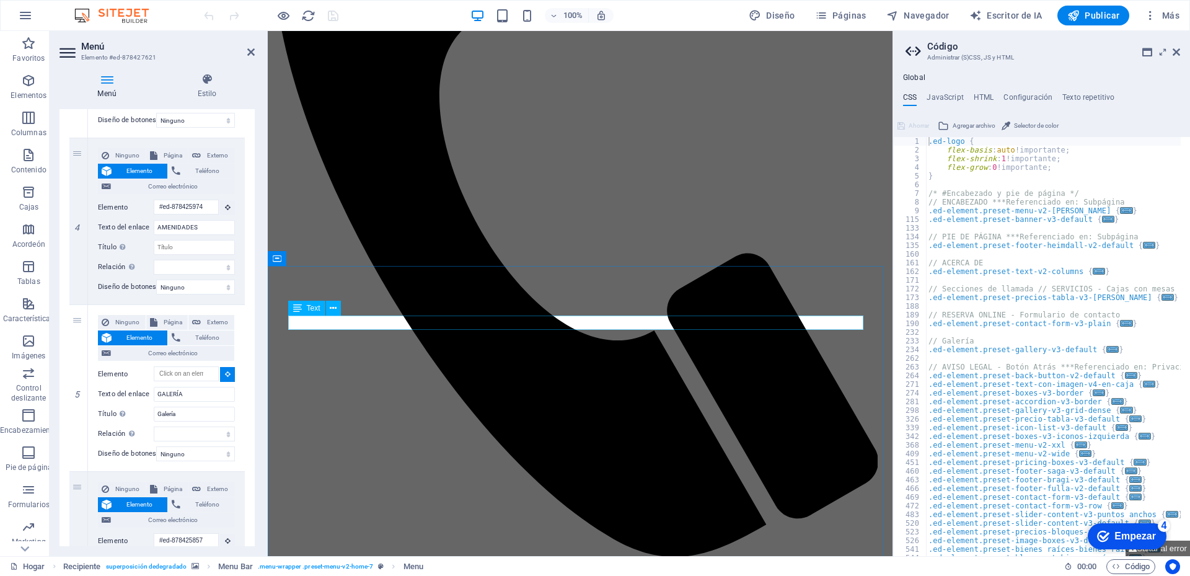
scroll to position [930, 0]
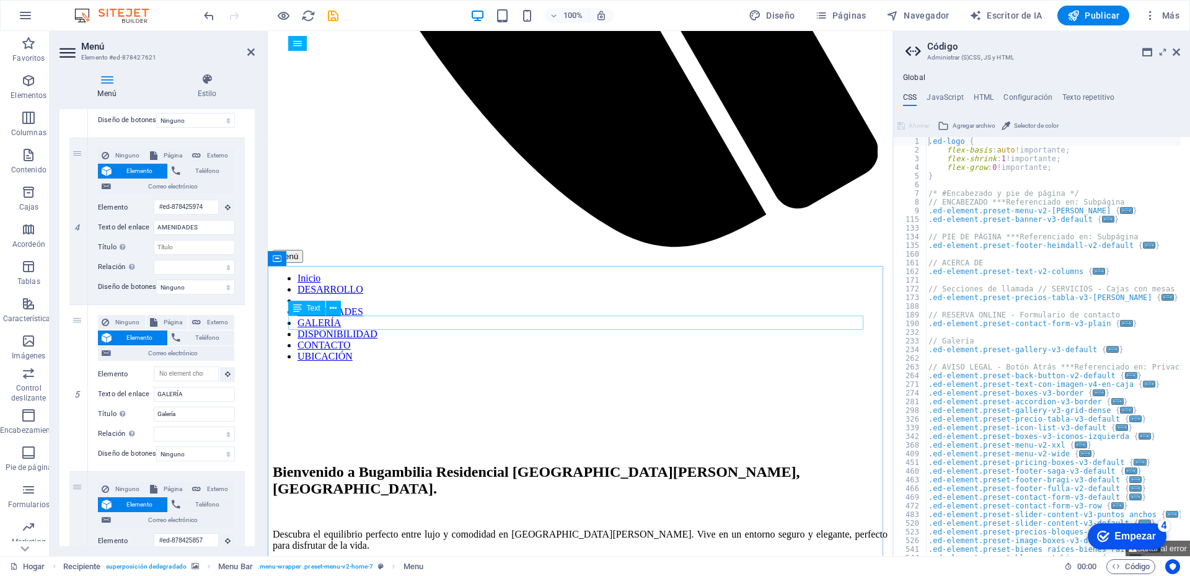
select select
type input "#ed-897515007"
select select
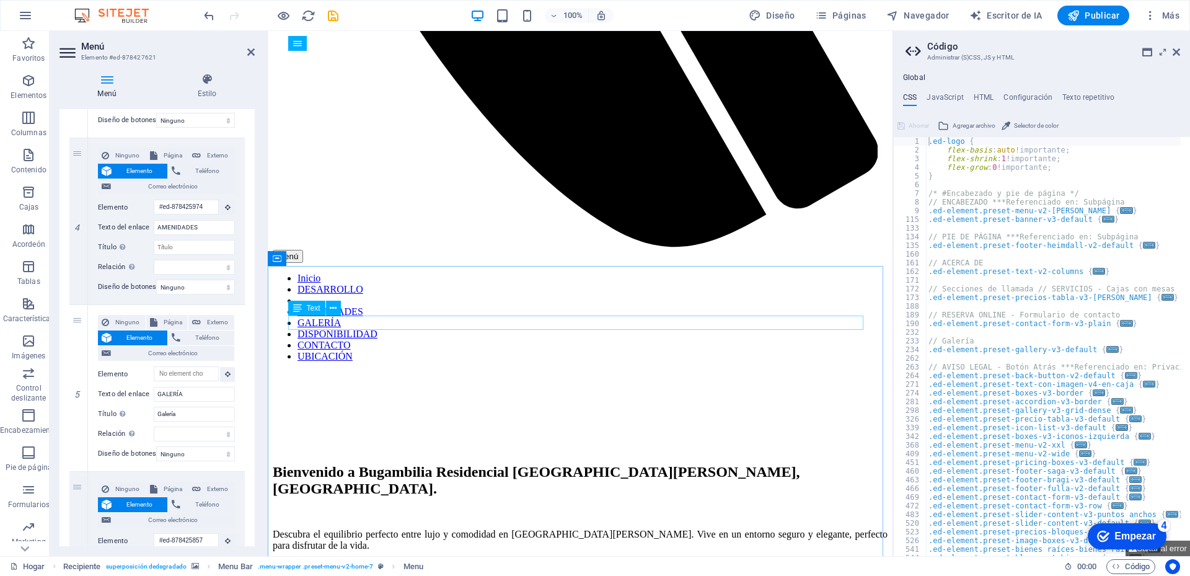
select select
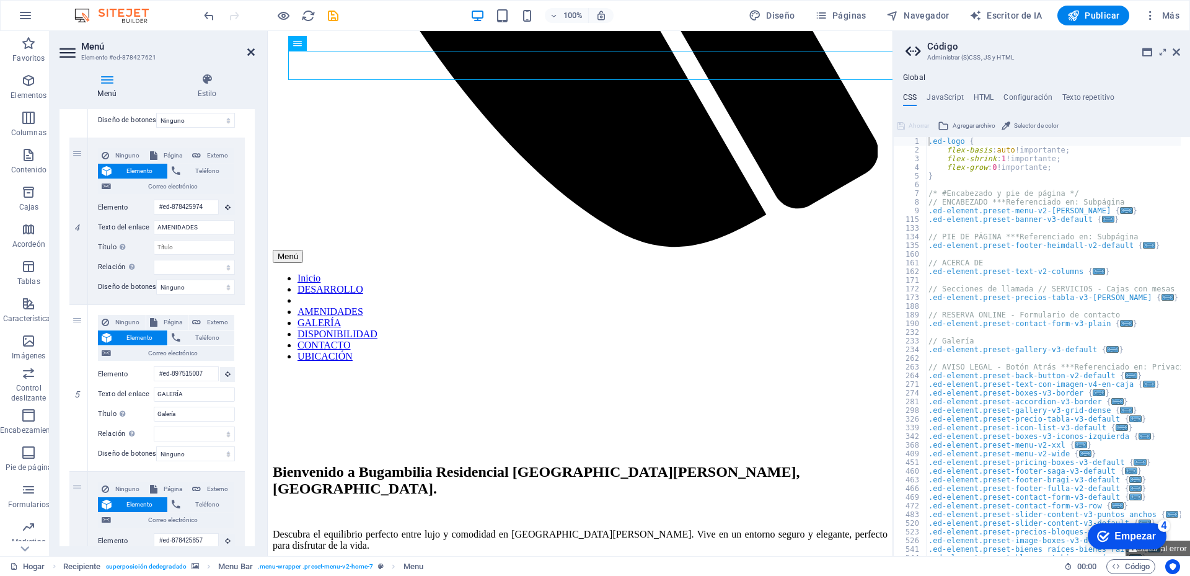
click at [252, 51] on icon at bounding box center [250, 52] width 7 height 10
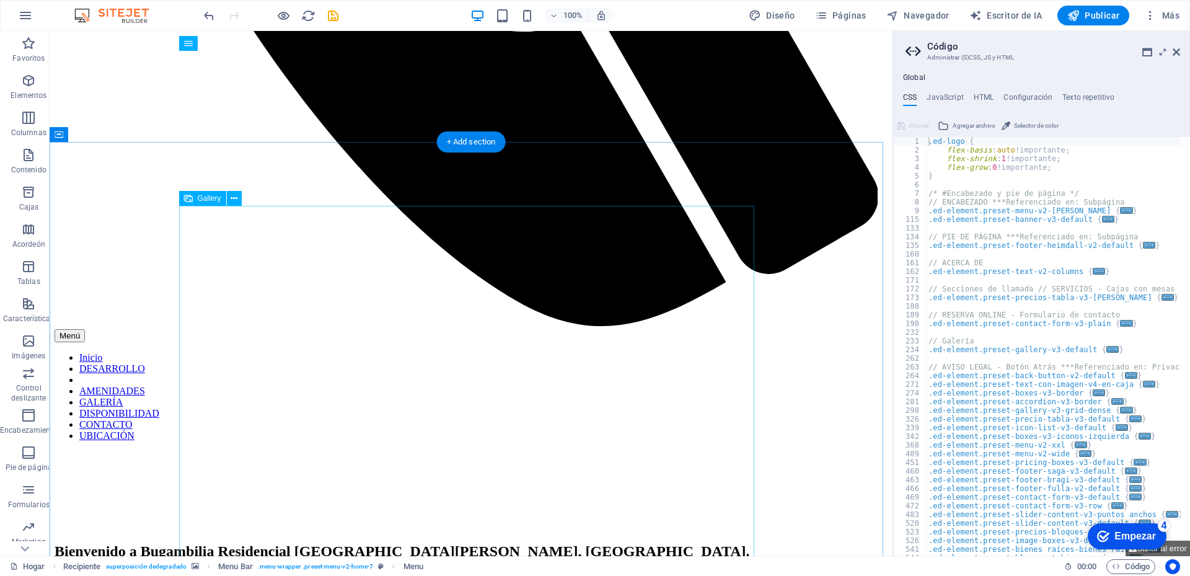
scroll to position [1054, 0]
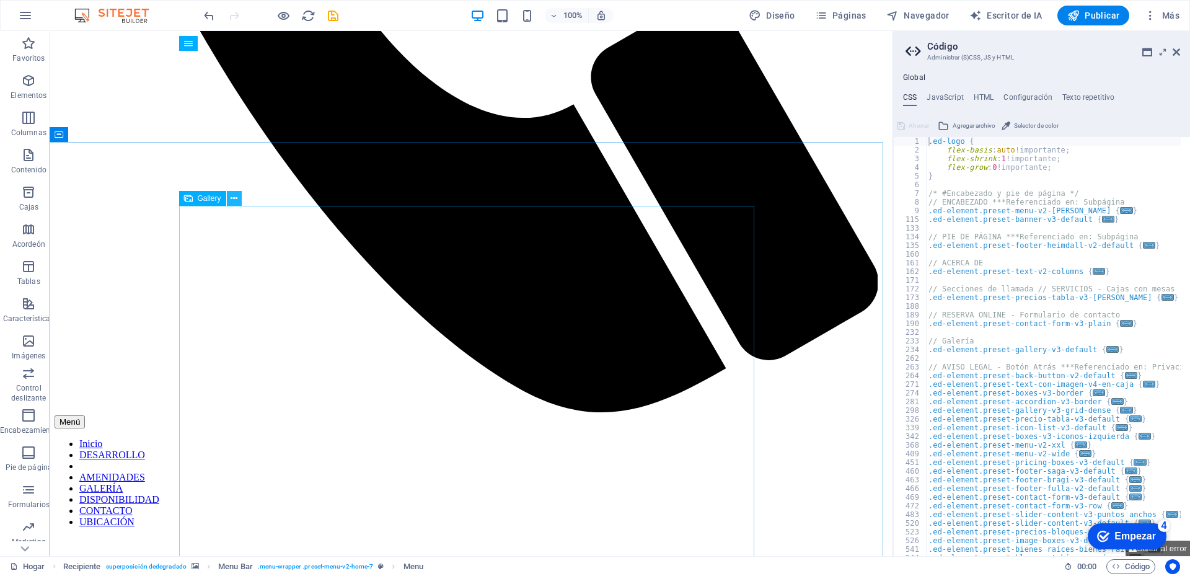
click at [233, 200] on icon at bounding box center [234, 198] width 7 height 13
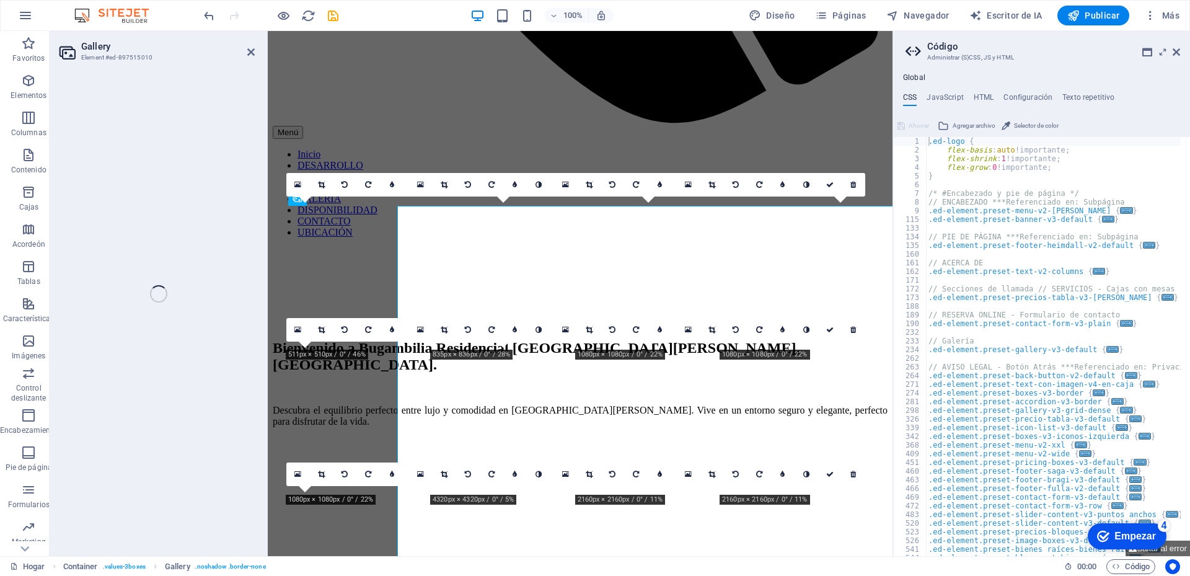
select select "4"
select select "%"
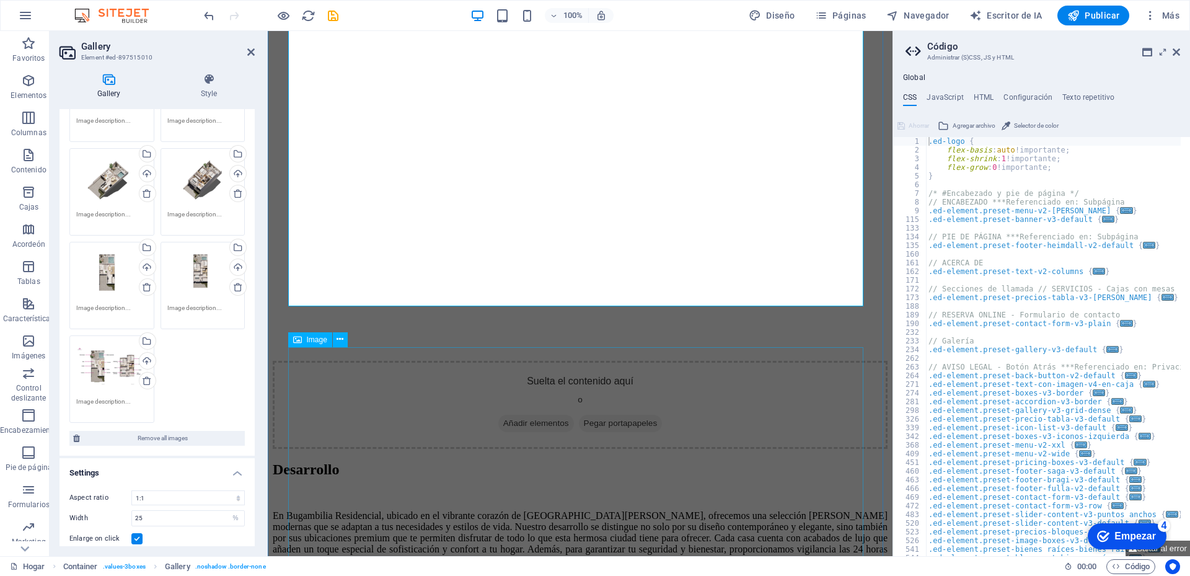
scroll to position [1673, 0]
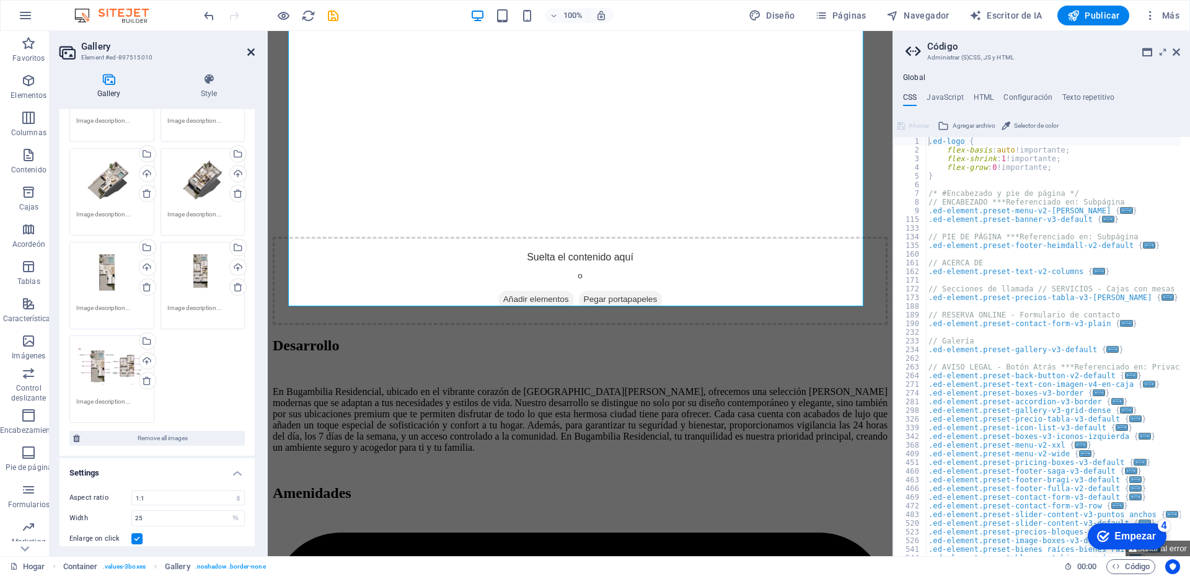
drag, startPoint x: 254, startPoint y: 51, endPoint x: 312, endPoint y: 454, distance: 406.3
click at [254, 51] on icon at bounding box center [250, 52] width 7 height 10
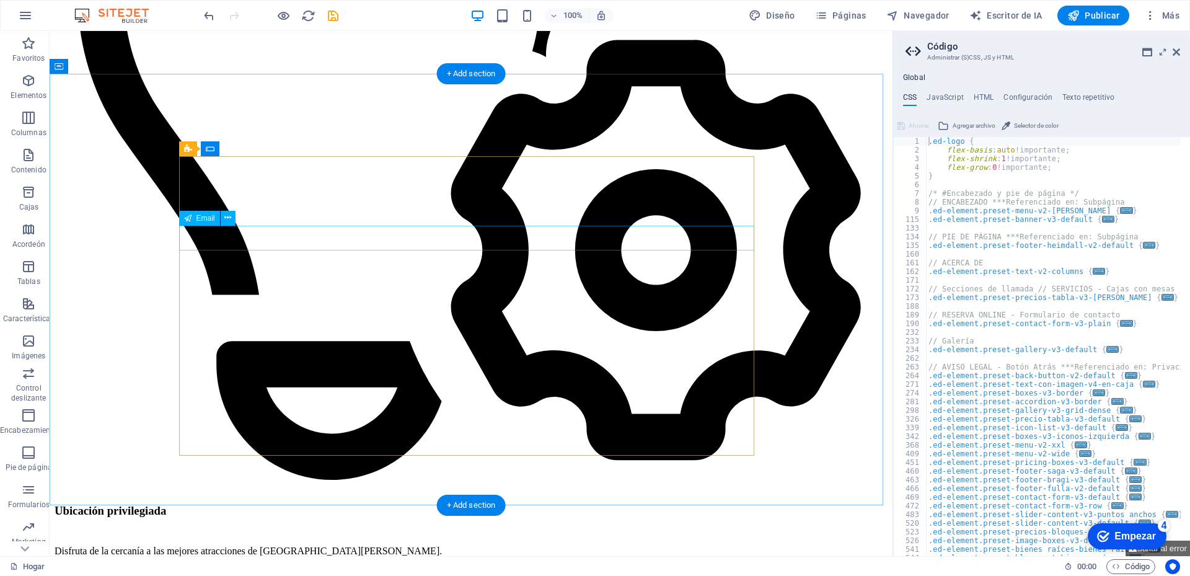
scroll to position [3409, 0]
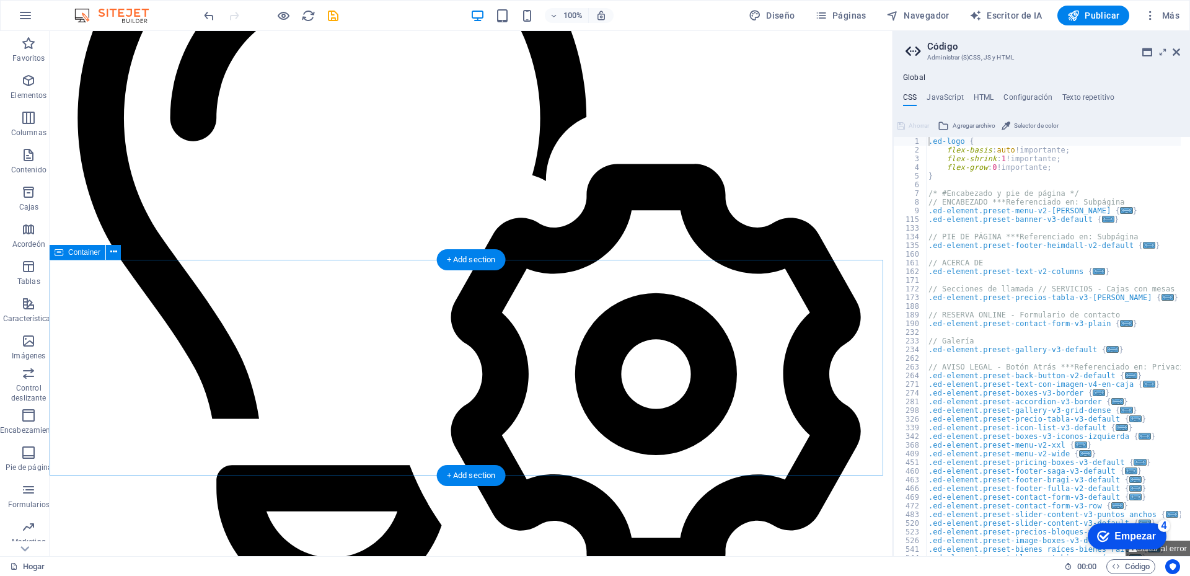
scroll to position [3347, 0]
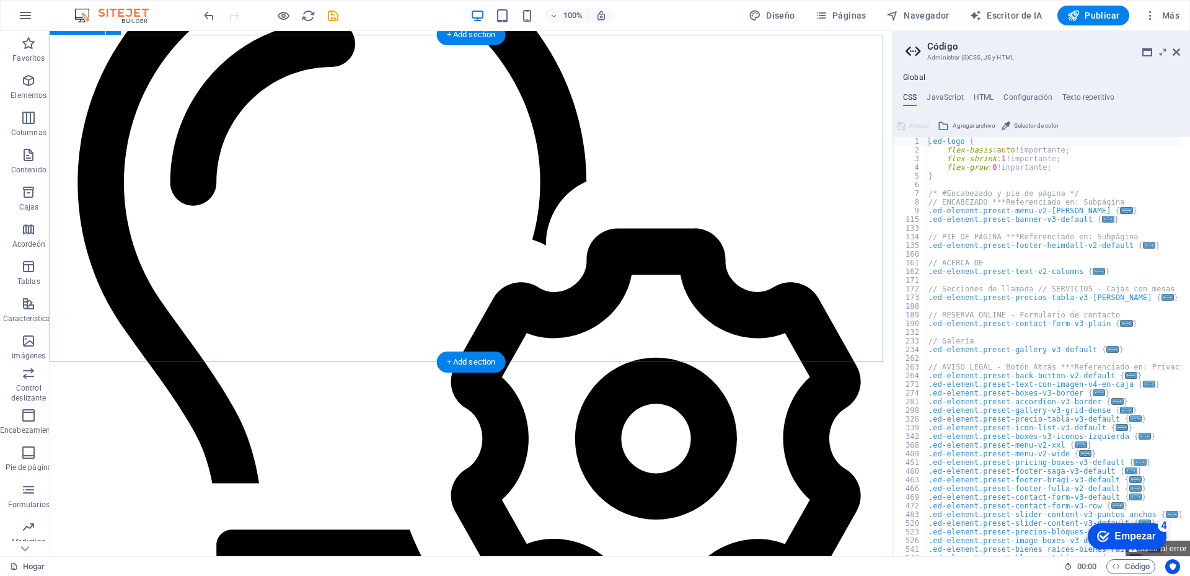
scroll to position [3223, 0]
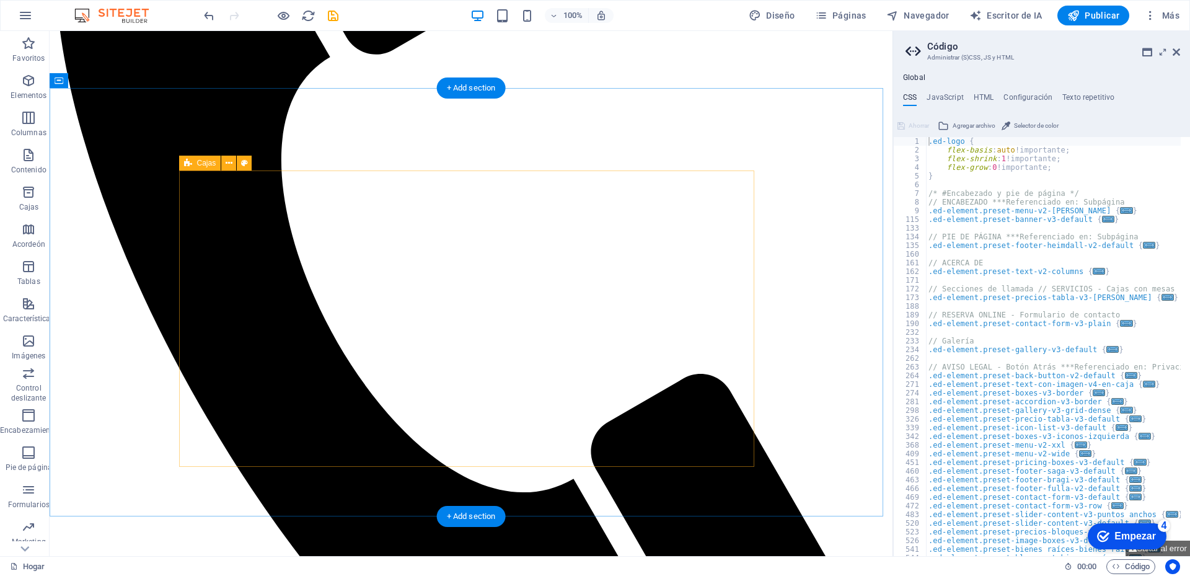
scroll to position [248, 0]
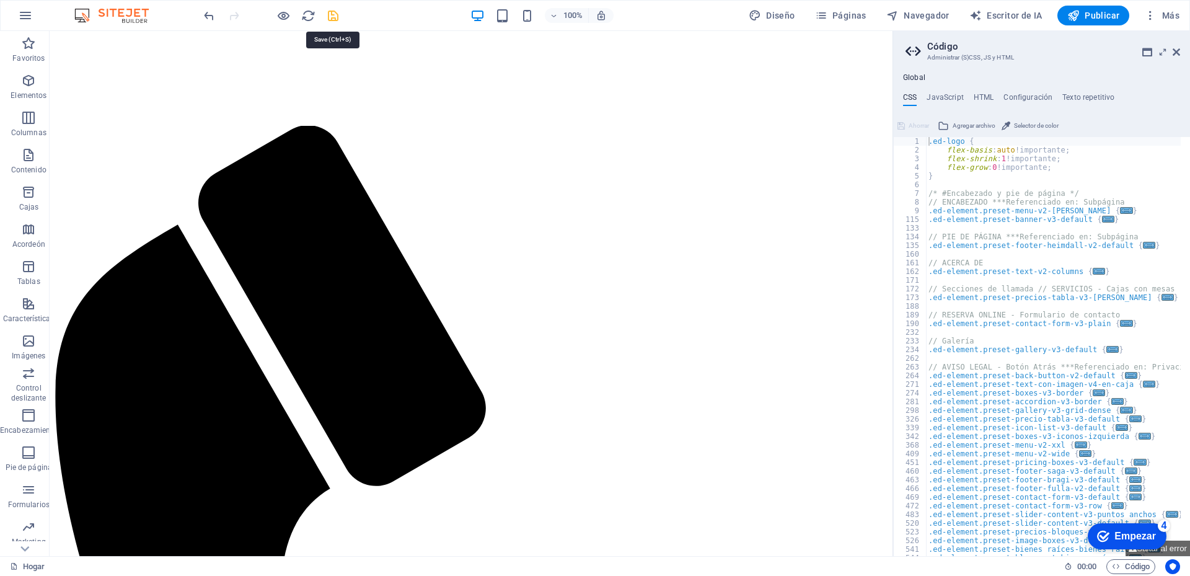
click at [329, 17] on icon "ahorrar" at bounding box center [333, 16] width 14 height 14
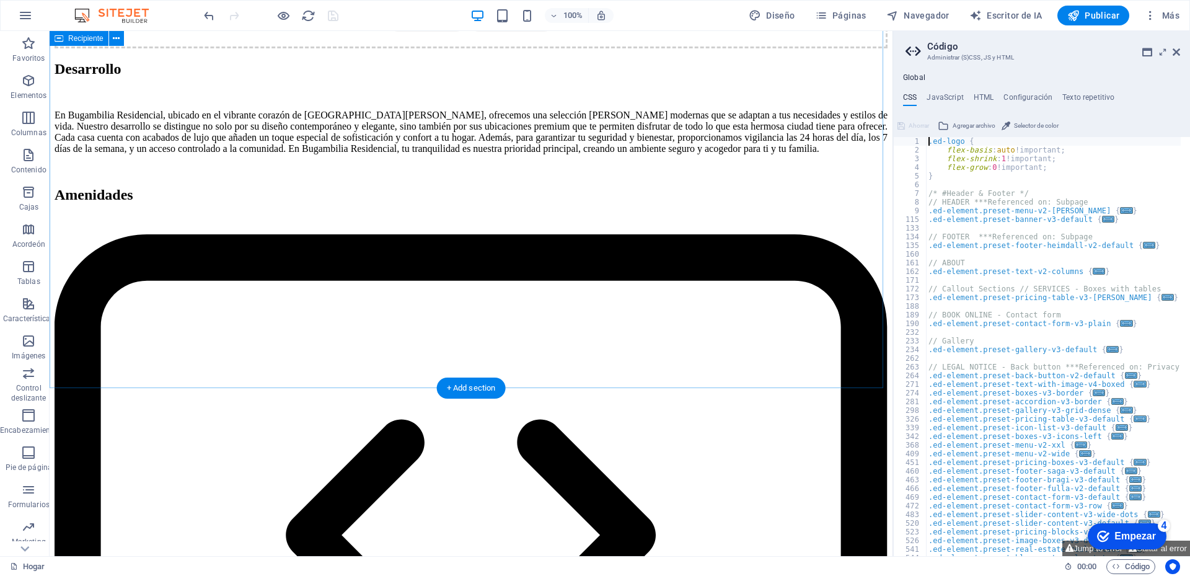
scroll to position [1842, 0]
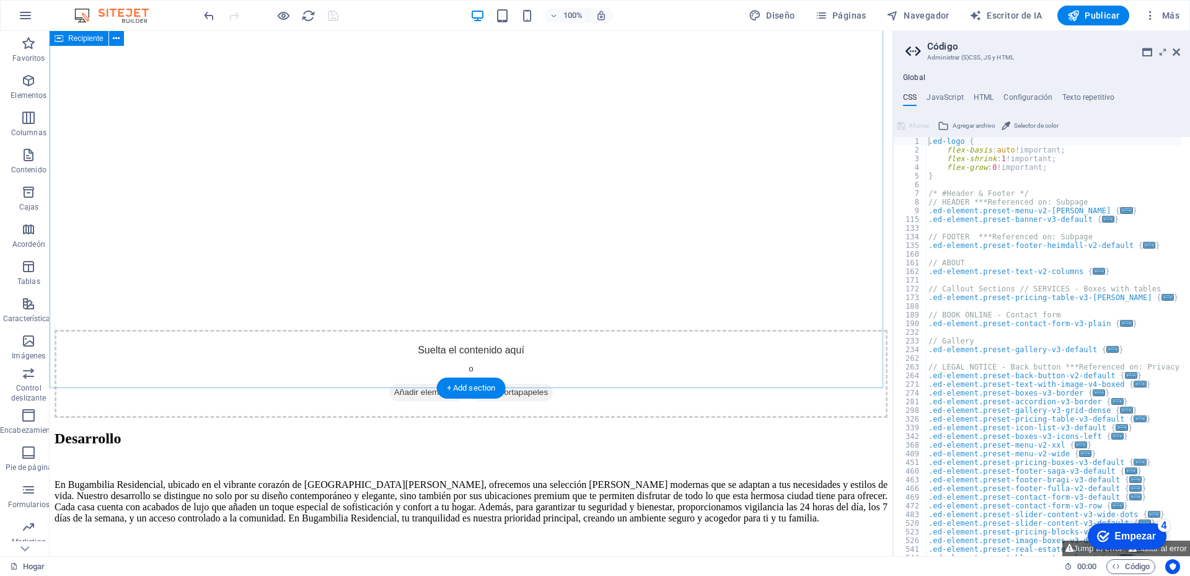
select select "circle"
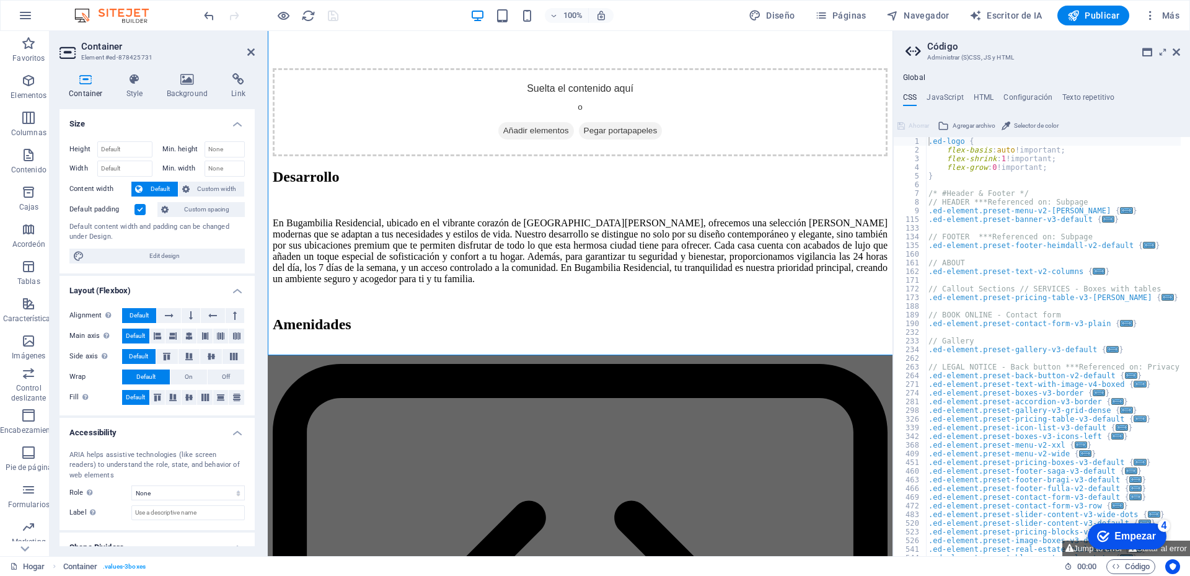
scroll to position [1875, 0]
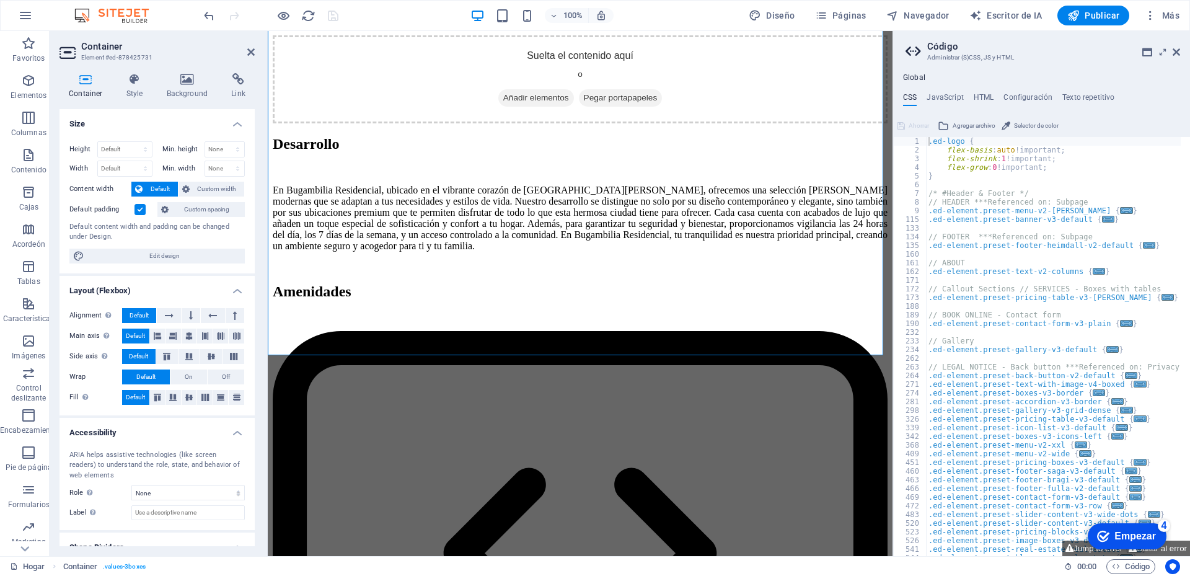
click at [140, 211] on label at bounding box center [139, 209] width 11 height 11
click at [0, 0] on input "Default padding" at bounding box center [0, 0] width 0 height 0
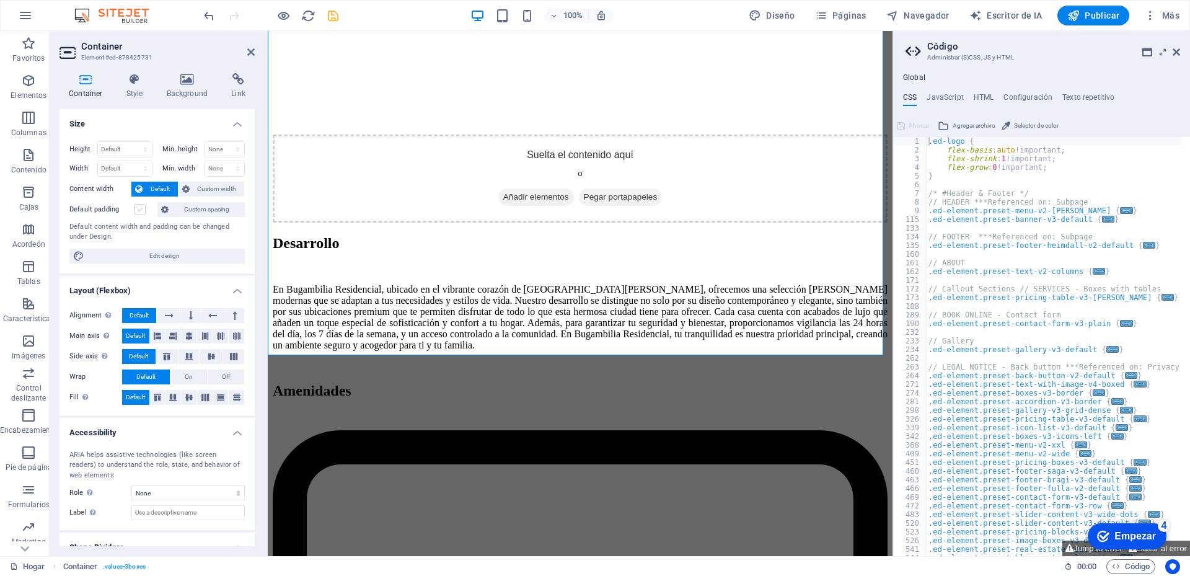
click at [140, 211] on label at bounding box center [139, 209] width 11 height 11
click at [0, 0] on input "Default padding" at bounding box center [0, 0] width 0 height 0
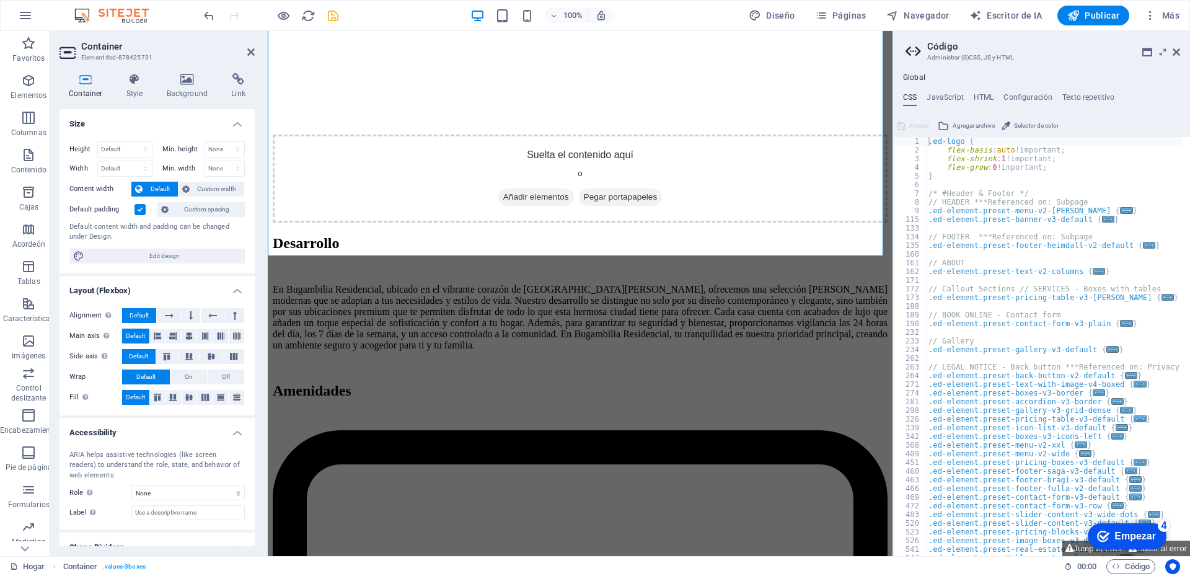
scroll to position [1875, 0]
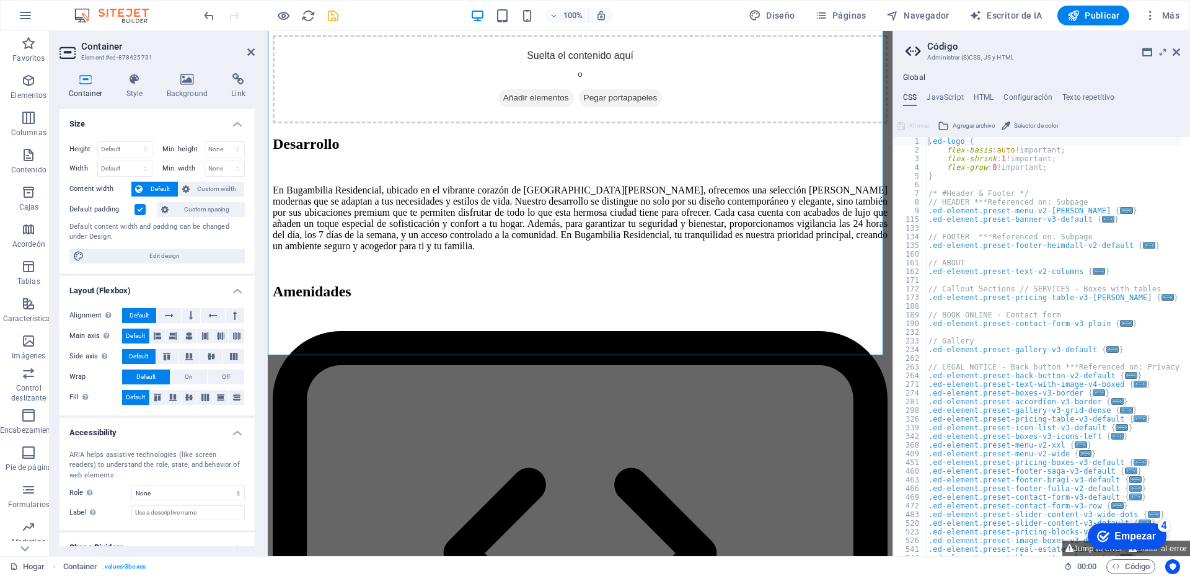
click at [140, 211] on label at bounding box center [139, 209] width 11 height 11
click at [0, 0] on input "Default padding" at bounding box center [0, 0] width 0 height 0
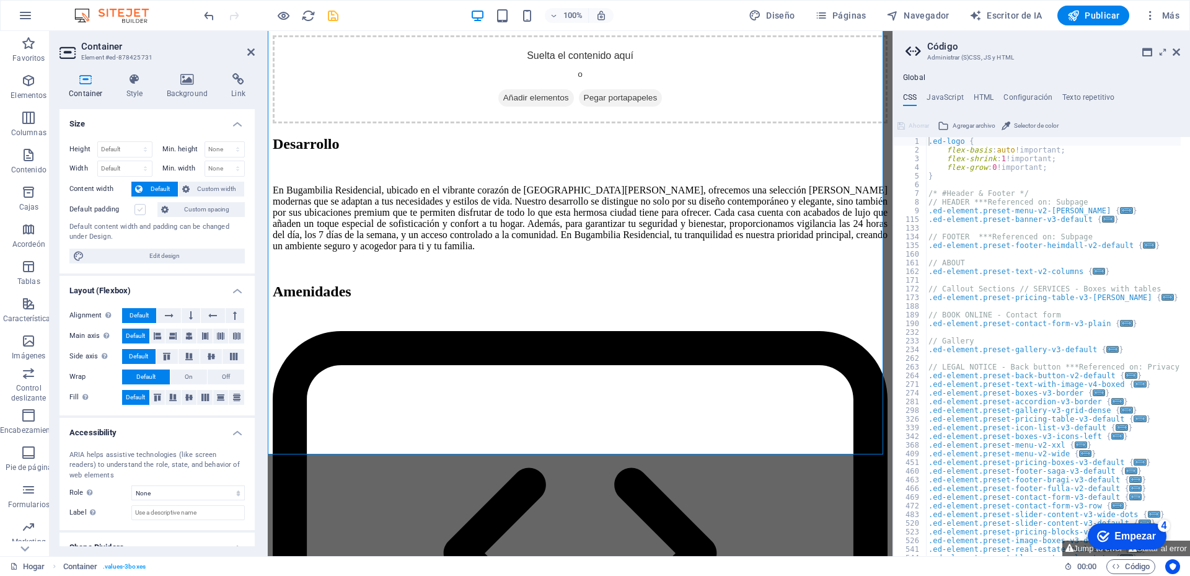
scroll to position [1776, 0]
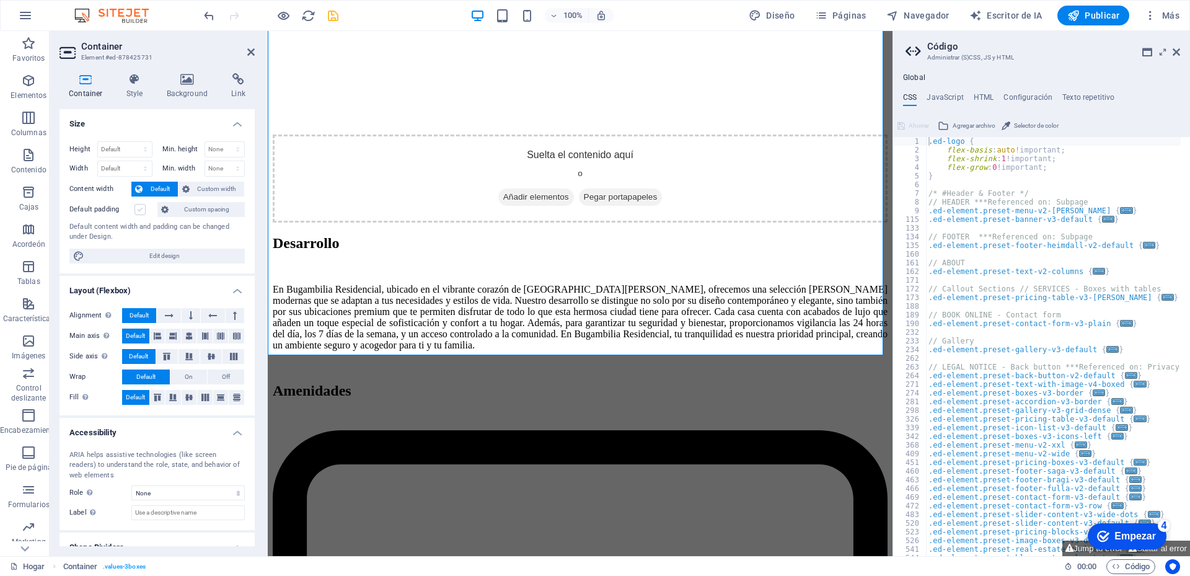
click at [140, 211] on label at bounding box center [139, 209] width 11 height 11
click at [0, 0] on input "Default padding" at bounding box center [0, 0] width 0 height 0
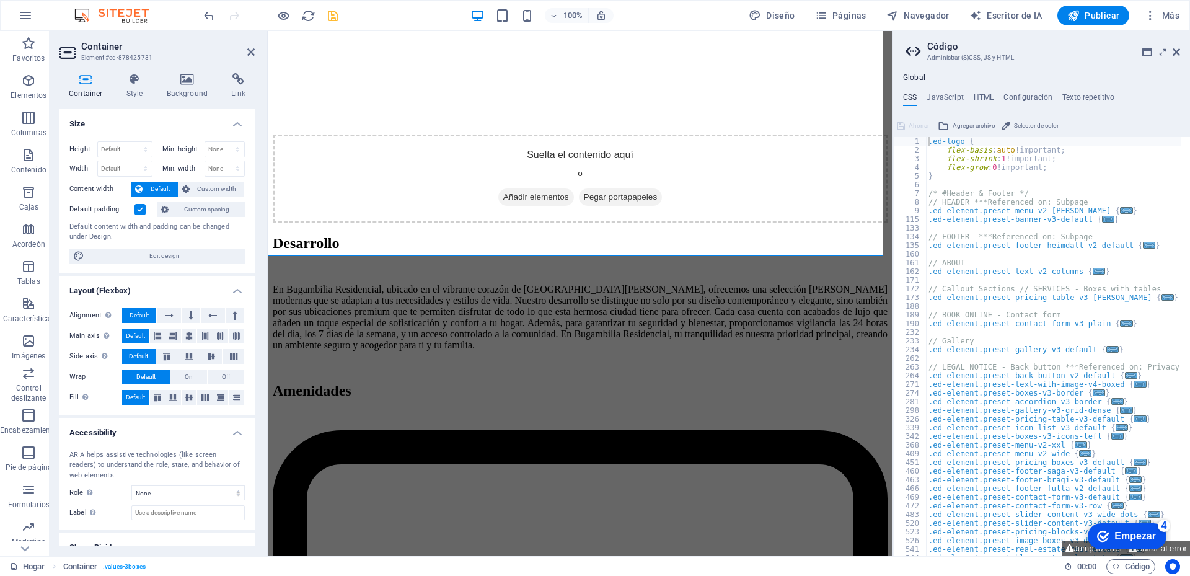
scroll to position [1875, 0]
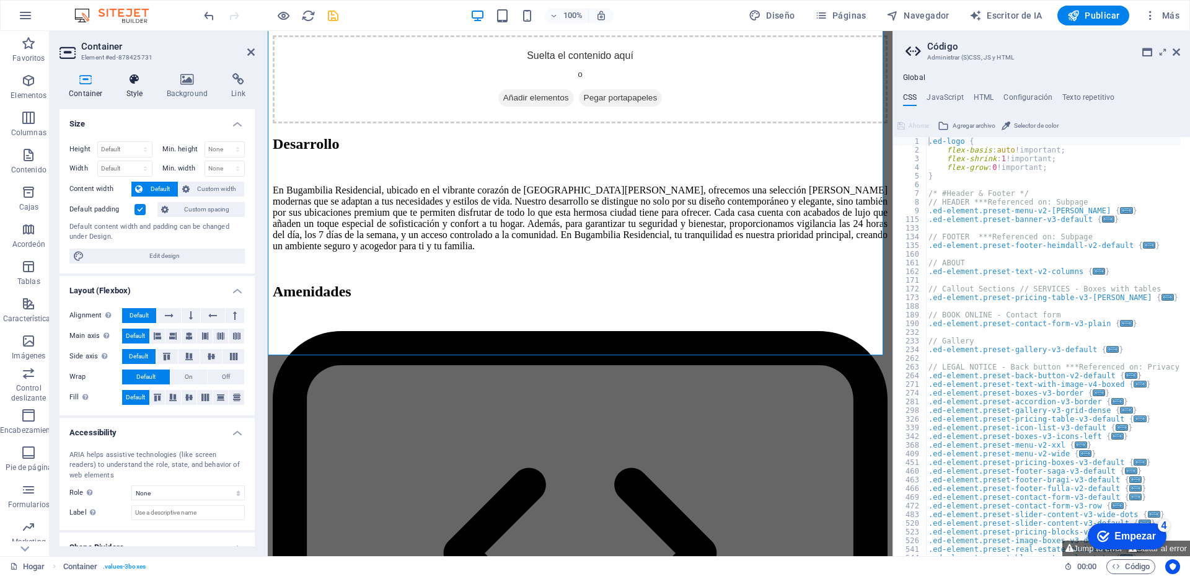
click at [134, 83] on icon at bounding box center [134, 79] width 35 height 12
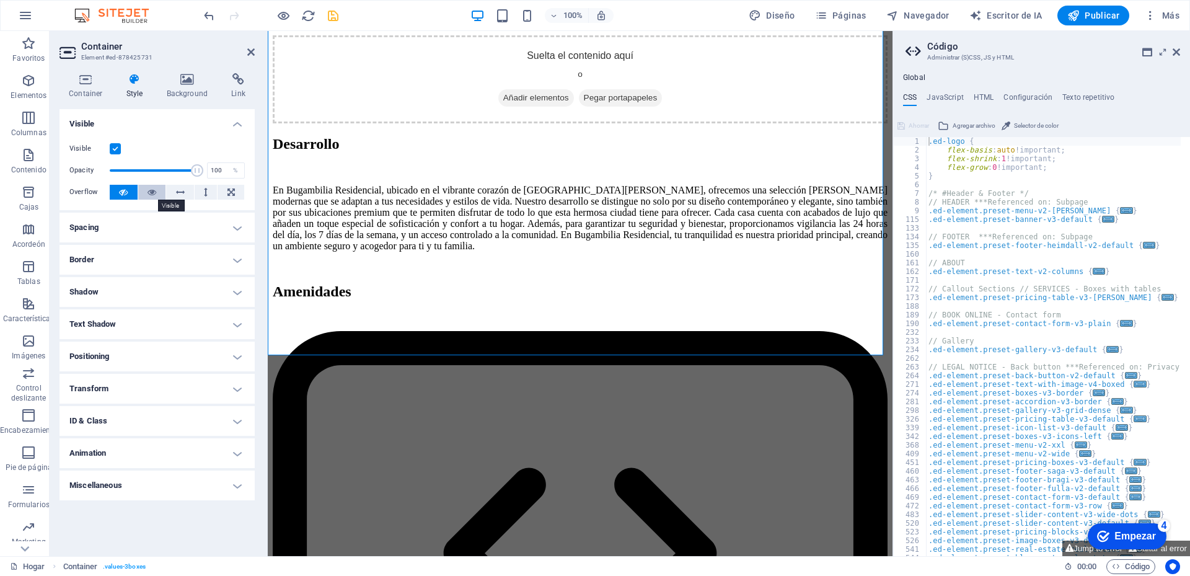
click at [154, 192] on icon at bounding box center [152, 192] width 9 height 15
click at [177, 229] on h4 "Spacing" at bounding box center [156, 228] width 195 height 30
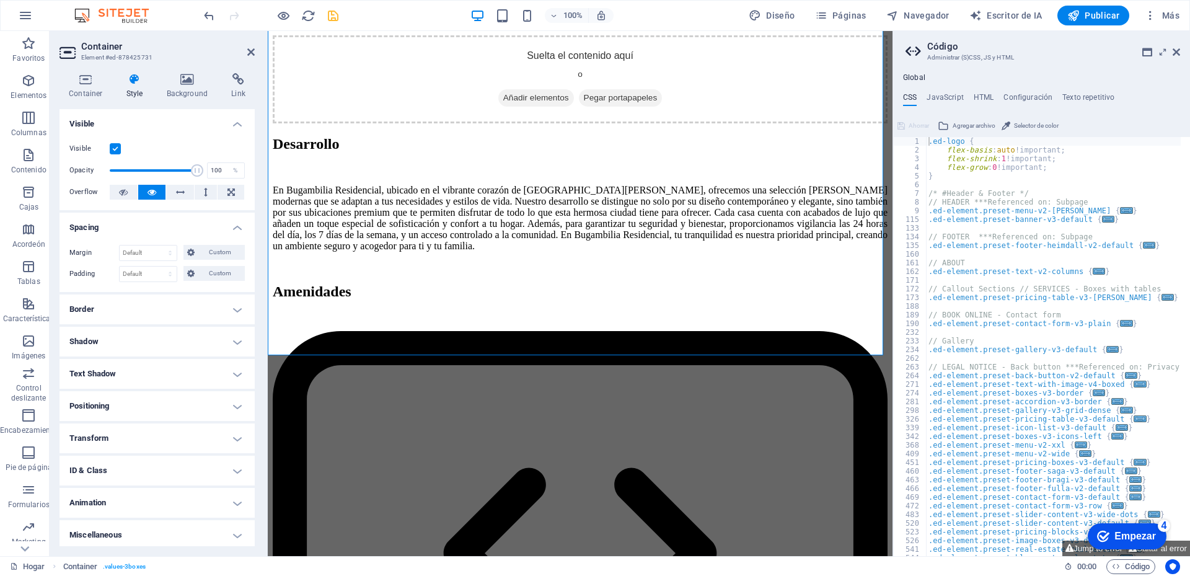
click at [233, 312] on h4 "Border" at bounding box center [156, 309] width 195 height 30
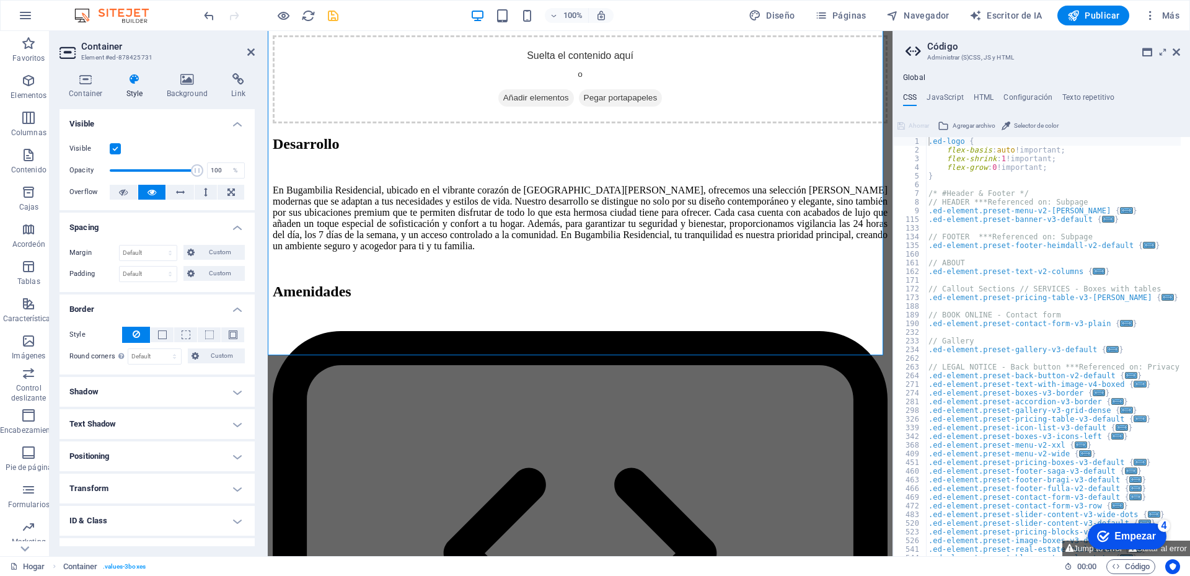
click at [237, 392] on h4 "Shadow" at bounding box center [156, 392] width 195 height 30
click at [233, 451] on h4 "Text Shadow" at bounding box center [156, 452] width 195 height 30
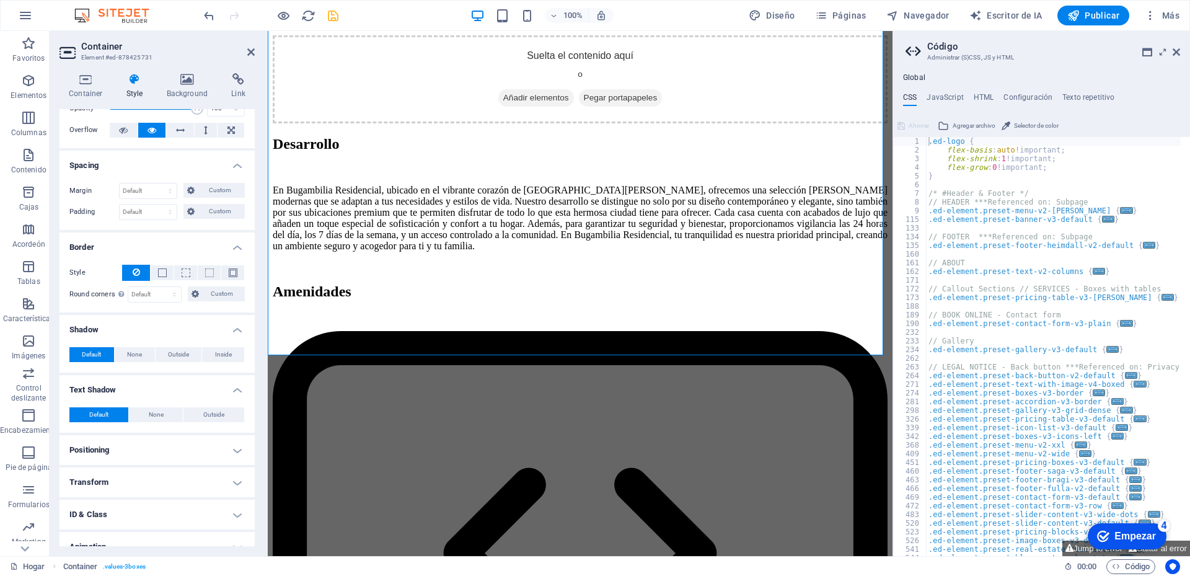
click at [237, 449] on h4 "Positioning" at bounding box center [156, 450] width 195 height 30
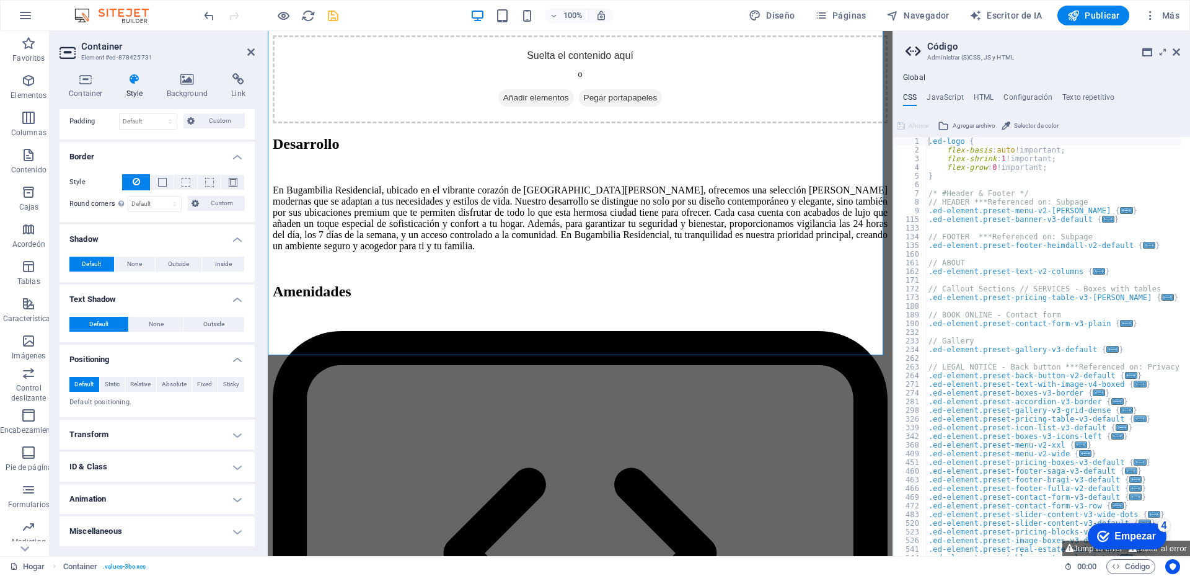
click at [231, 434] on h4 "Transform" at bounding box center [156, 435] width 195 height 30
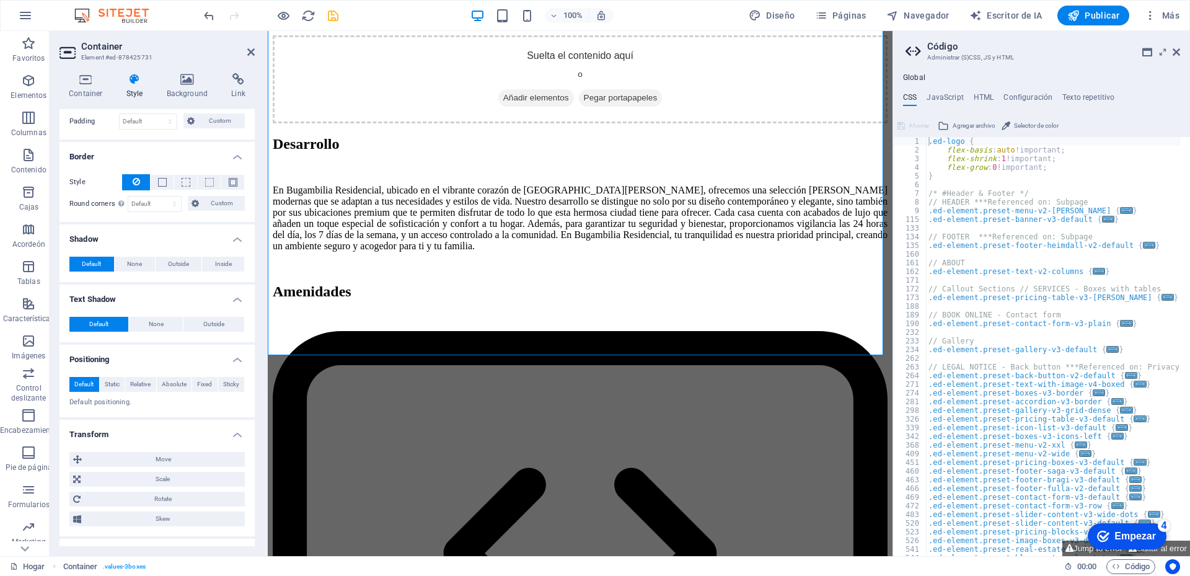
scroll to position [239, 0]
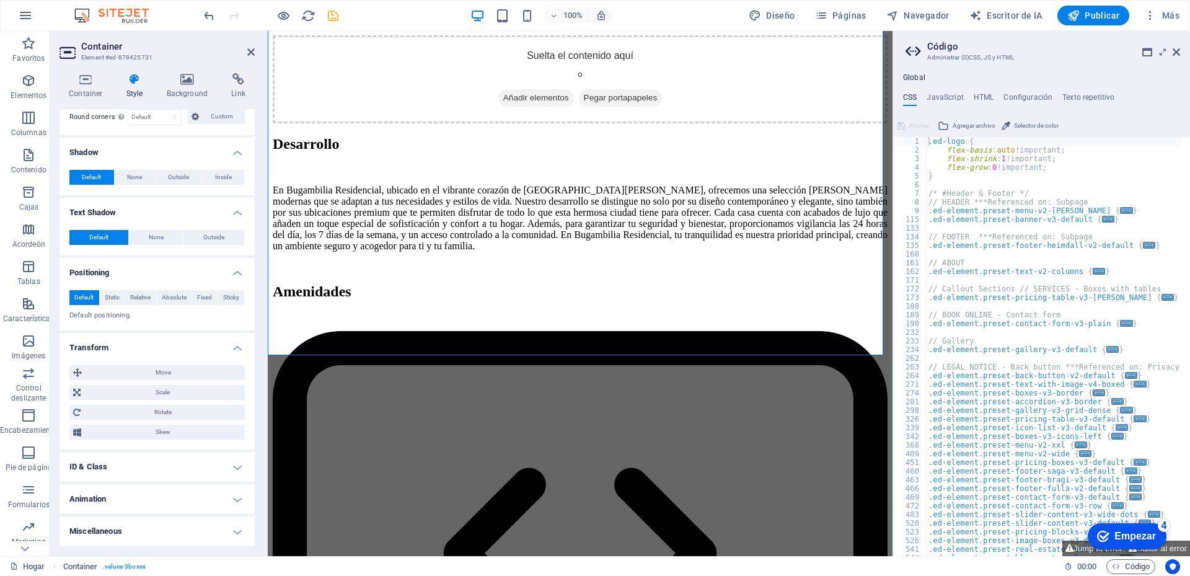
click at [231, 469] on h4 "ID & Class" at bounding box center [156, 467] width 195 height 30
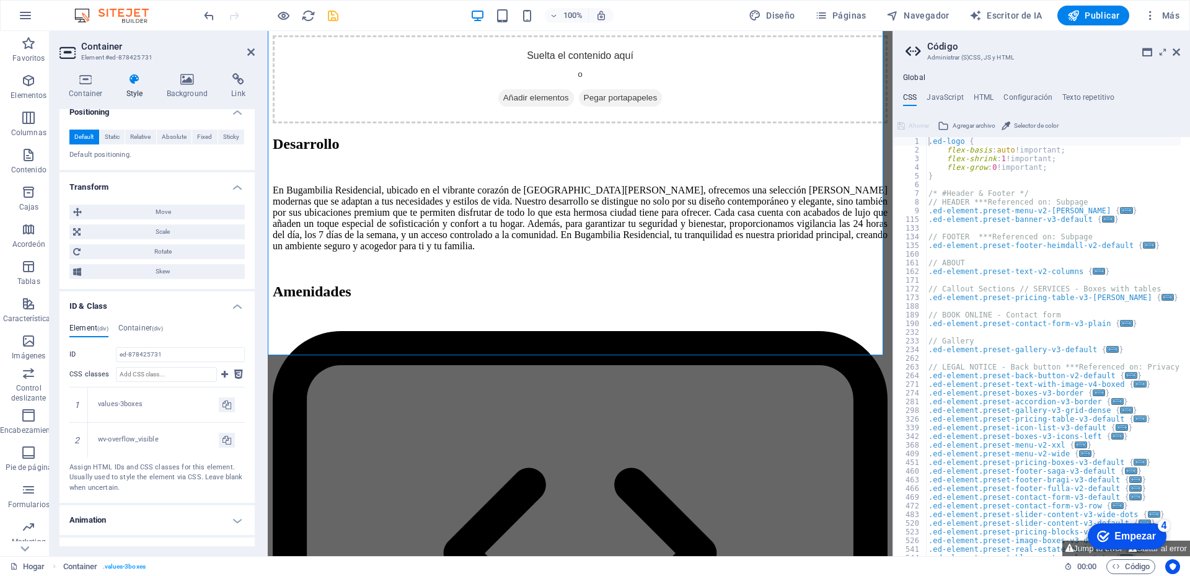
scroll to position [421, 0]
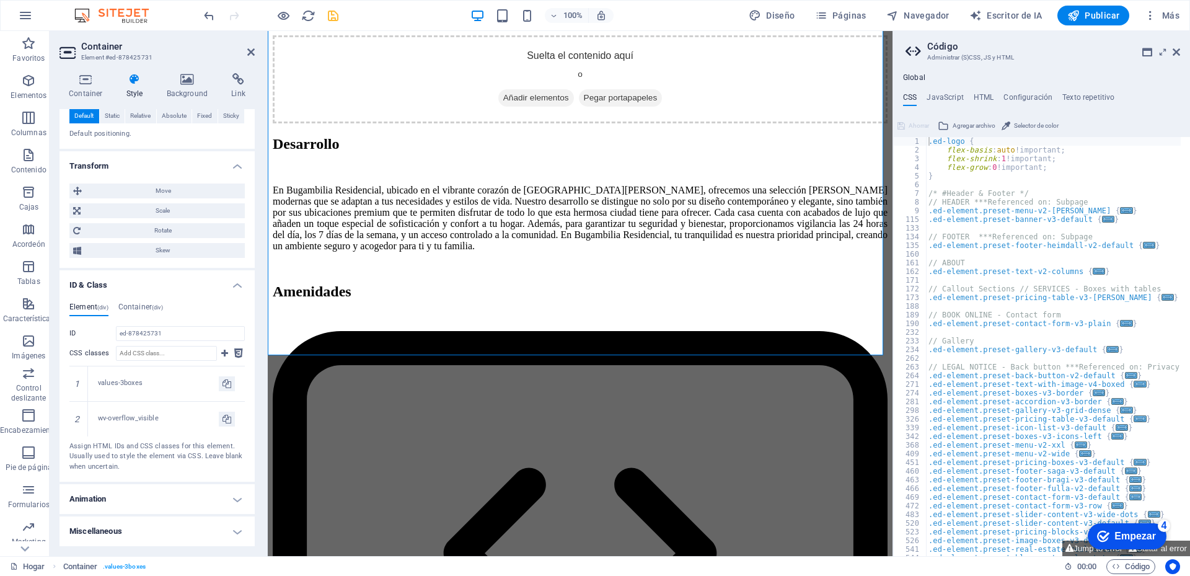
click at [232, 500] on h4 "Animation" at bounding box center [156, 499] width 195 height 30
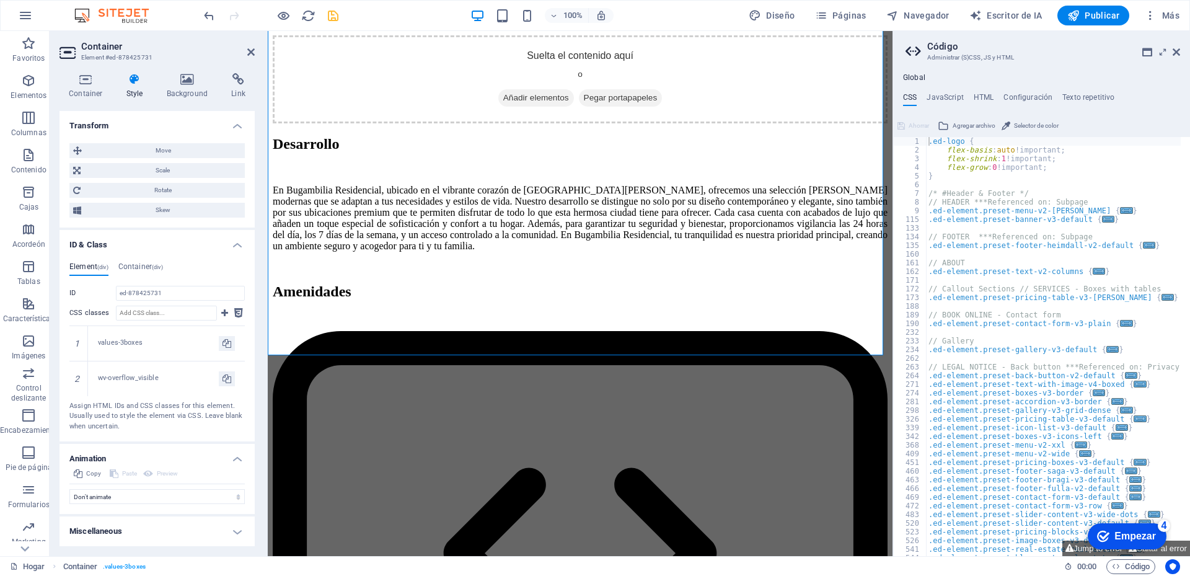
click at [230, 535] on h4 "Miscellaneous" at bounding box center [156, 531] width 195 height 30
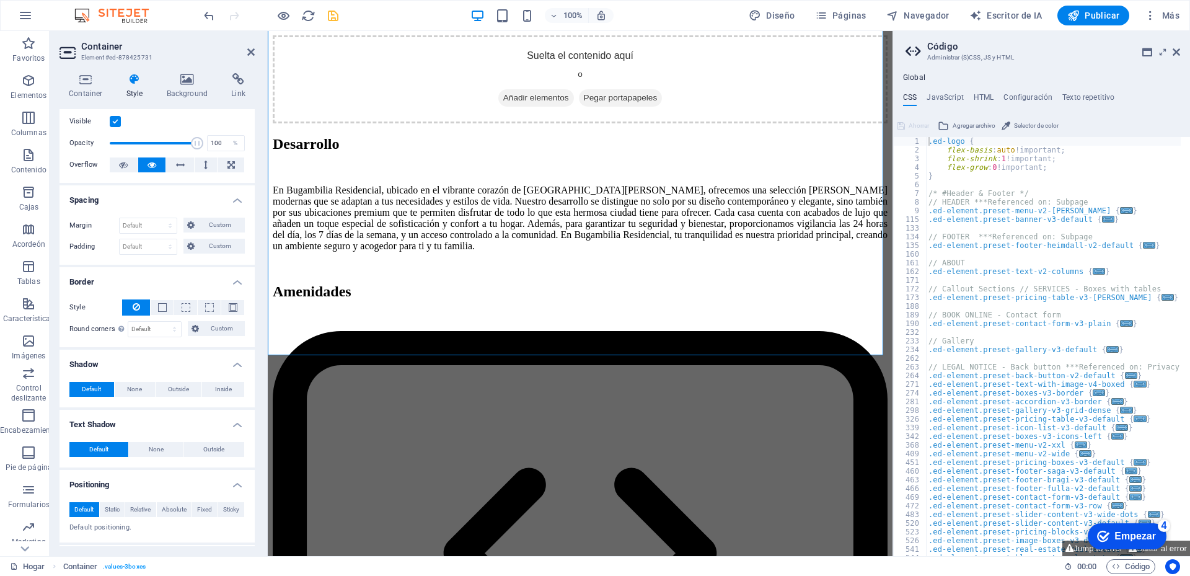
scroll to position [0, 0]
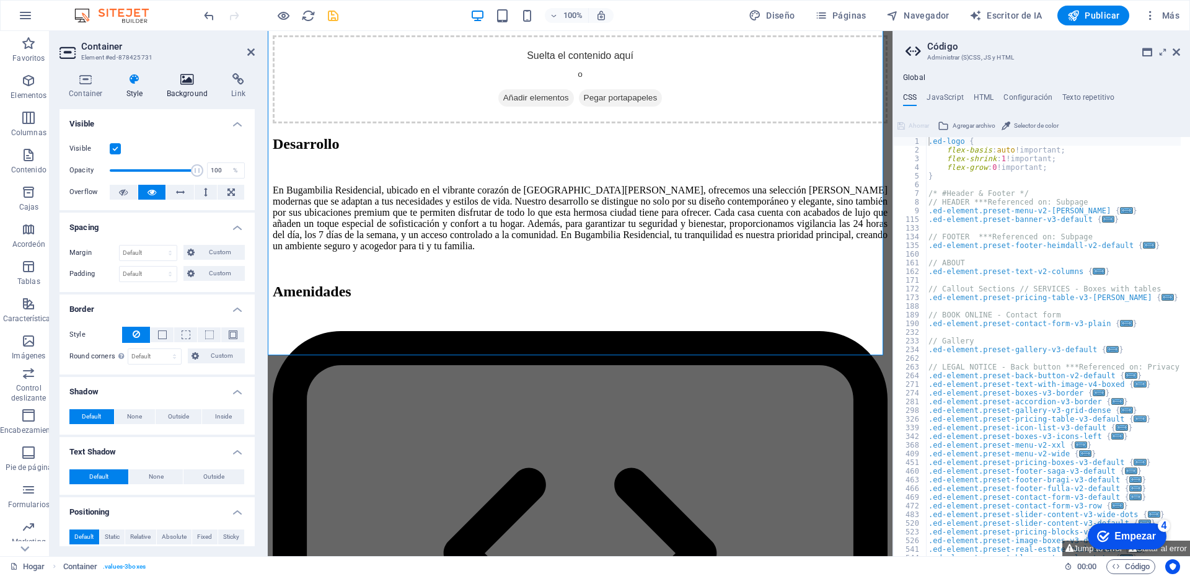
click at [191, 84] on icon at bounding box center [187, 79] width 60 height 12
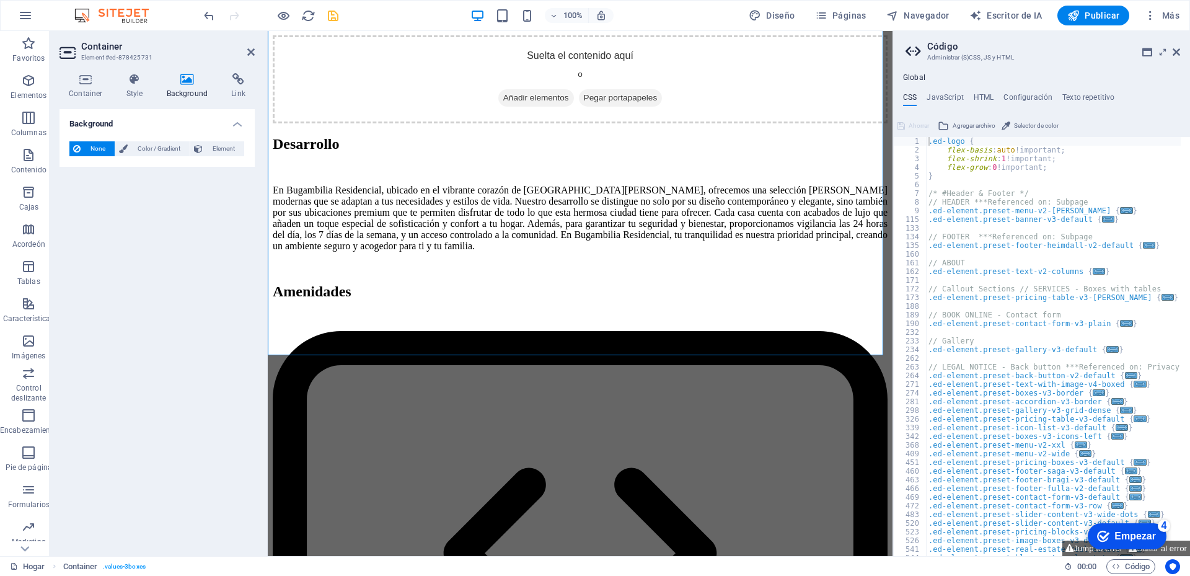
click at [95, 153] on span "None" at bounding box center [97, 148] width 27 height 15
click at [127, 83] on icon at bounding box center [134, 79] width 35 height 12
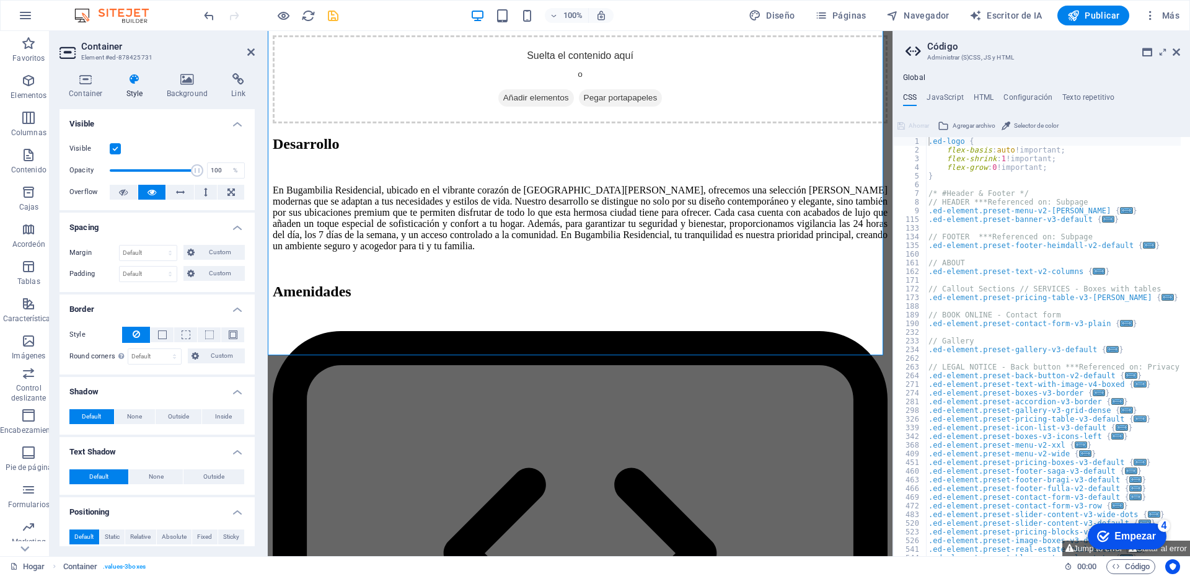
click at [117, 151] on label at bounding box center [115, 148] width 11 height 11
click at [0, 0] on input "Visible" at bounding box center [0, 0] width 0 height 0
click at [117, 151] on label at bounding box center [115, 148] width 11 height 11
click at [0, 0] on input "Visible" at bounding box center [0, 0] width 0 height 0
click at [227, 193] on icon at bounding box center [230, 192] width 7 height 15
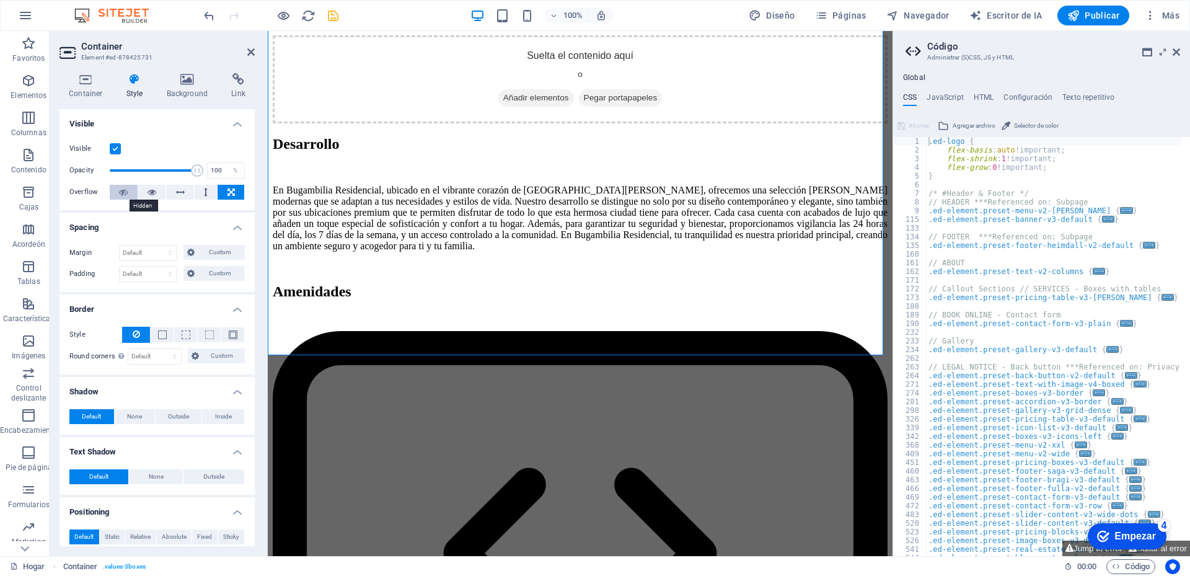
click at [120, 191] on icon at bounding box center [123, 192] width 9 height 15
drag, startPoint x: 253, startPoint y: 52, endPoint x: 328, endPoint y: 236, distance: 198.4
click at [253, 52] on icon at bounding box center [250, 52] width 7 height 10
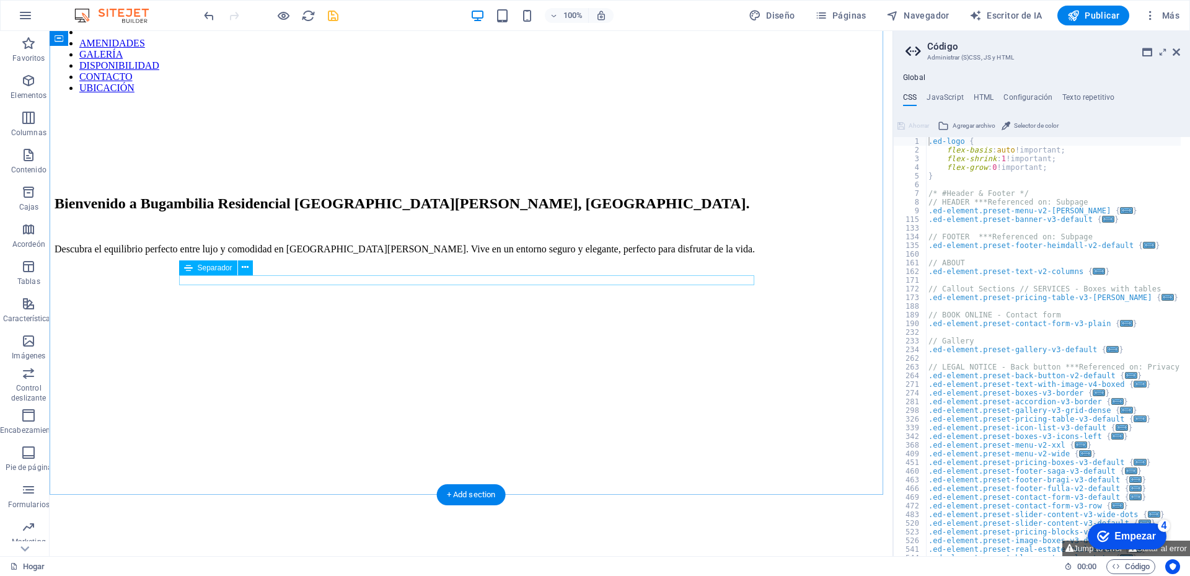
scroll to position [1735, 0]
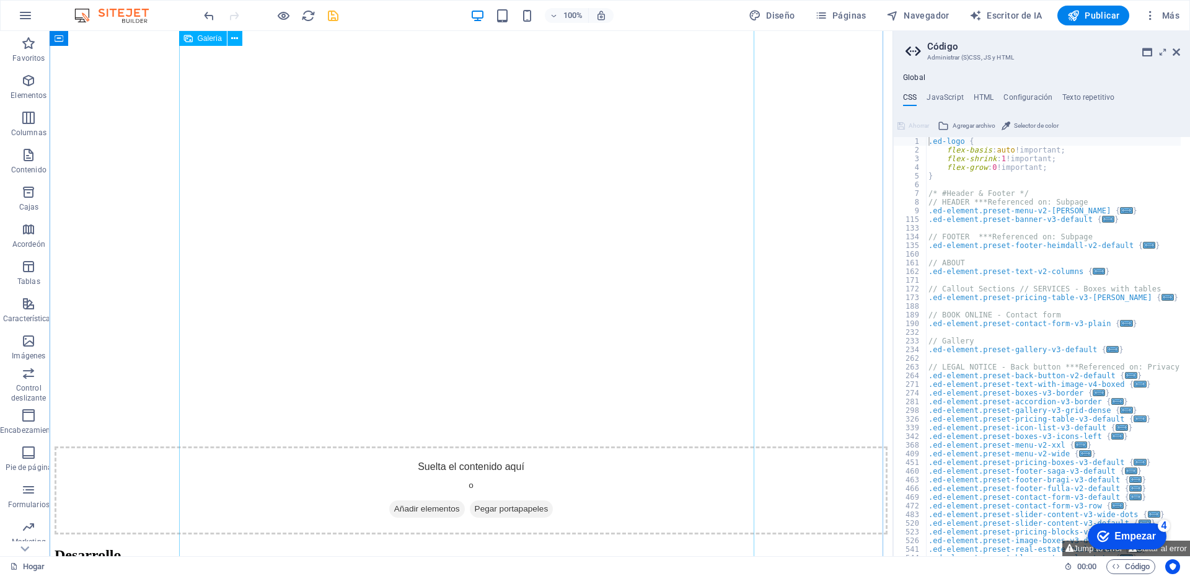
scroll to position [1354, 0]
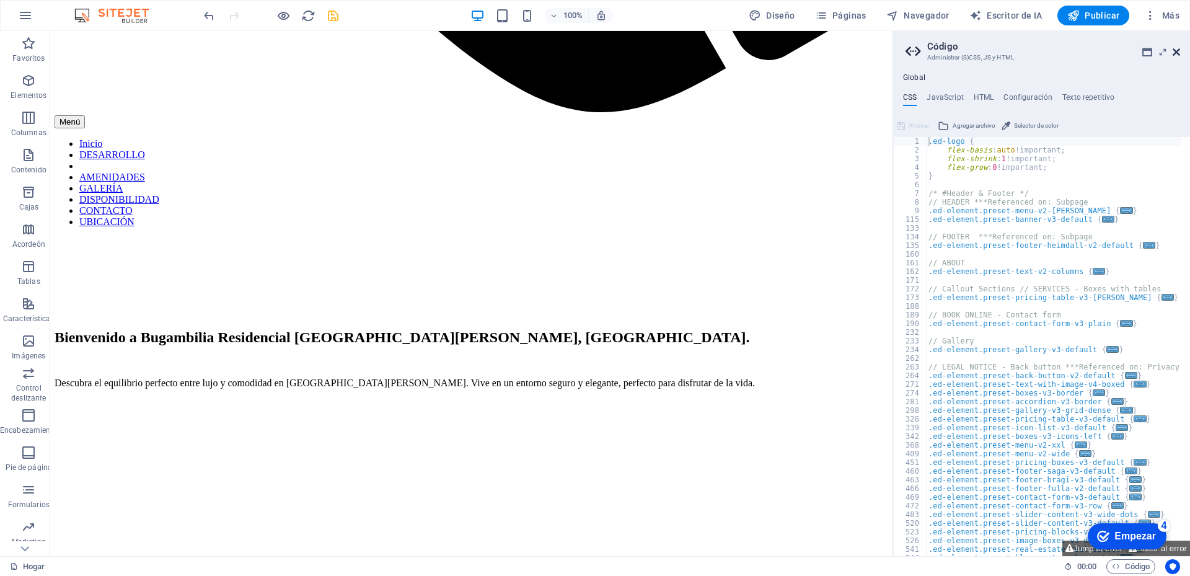
drag, startPoint x: 1175, startPoint y: 51, endPoint x: 814, endPoint y: 177, distance: 382.6
click at [1175, 51] on icon at bounding box center [1176, 52] width 7 height 10
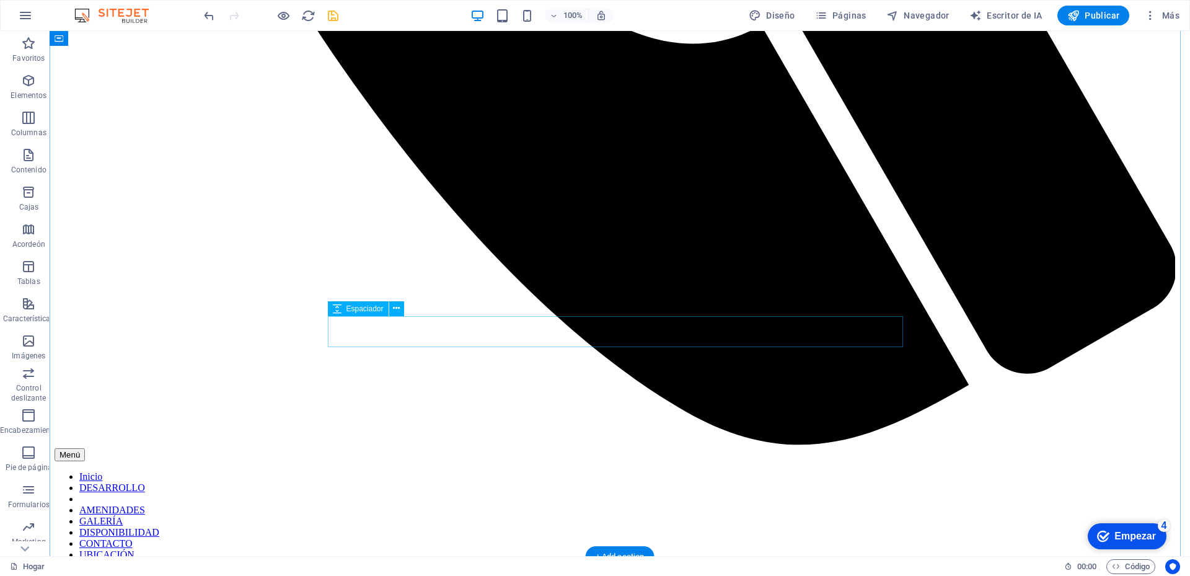
scroll to position [1663, 0]
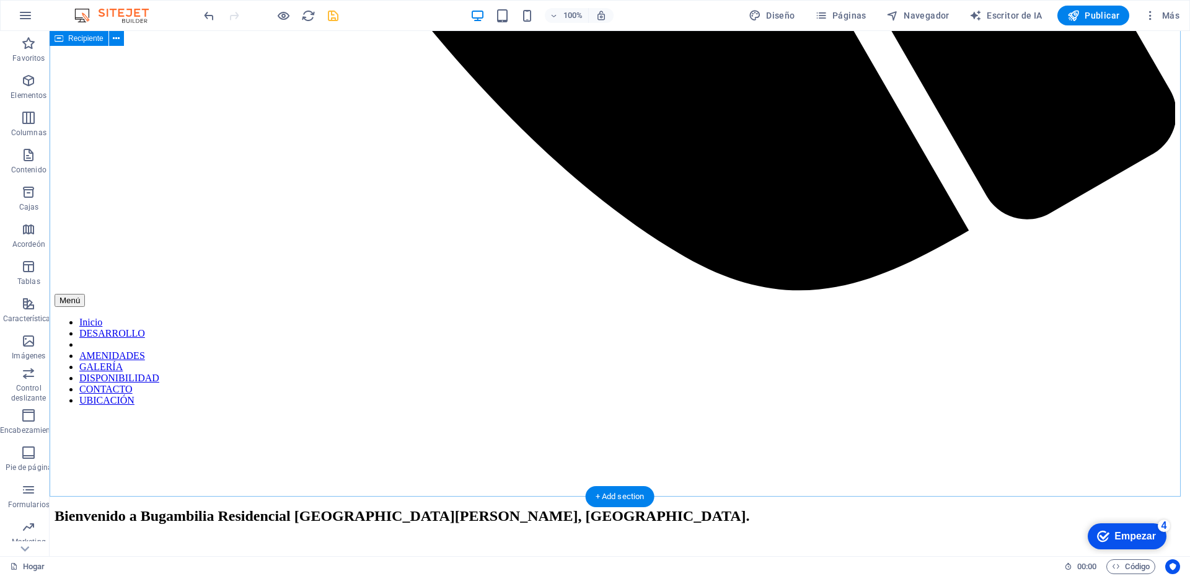
scroll to position [1694, 0]
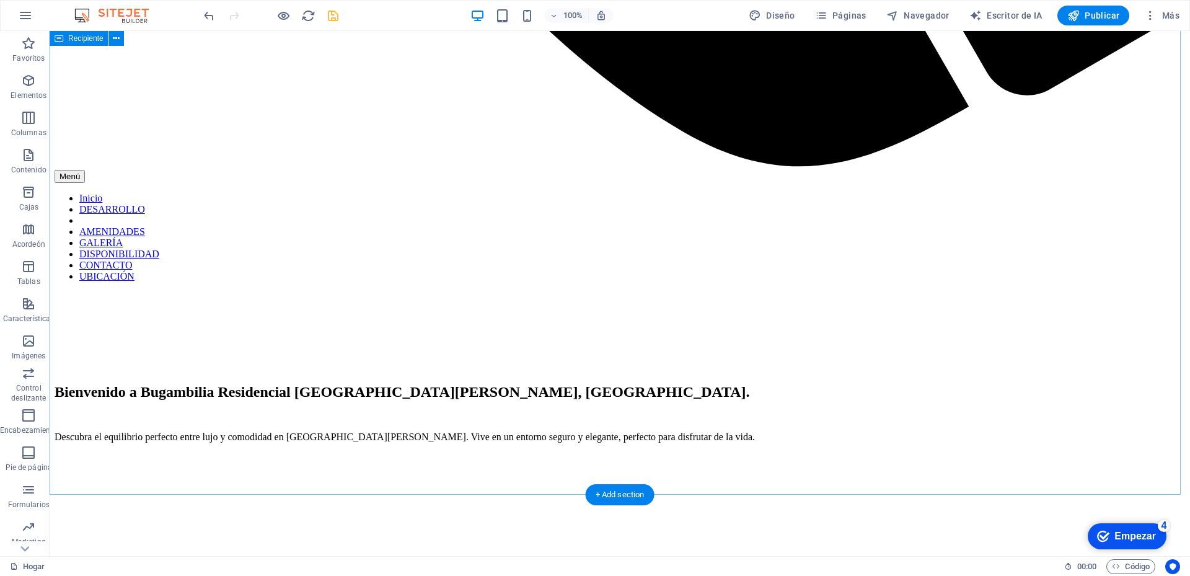
click at [115, 38] on icon at bounding box center [116, 38] width 7 height 13
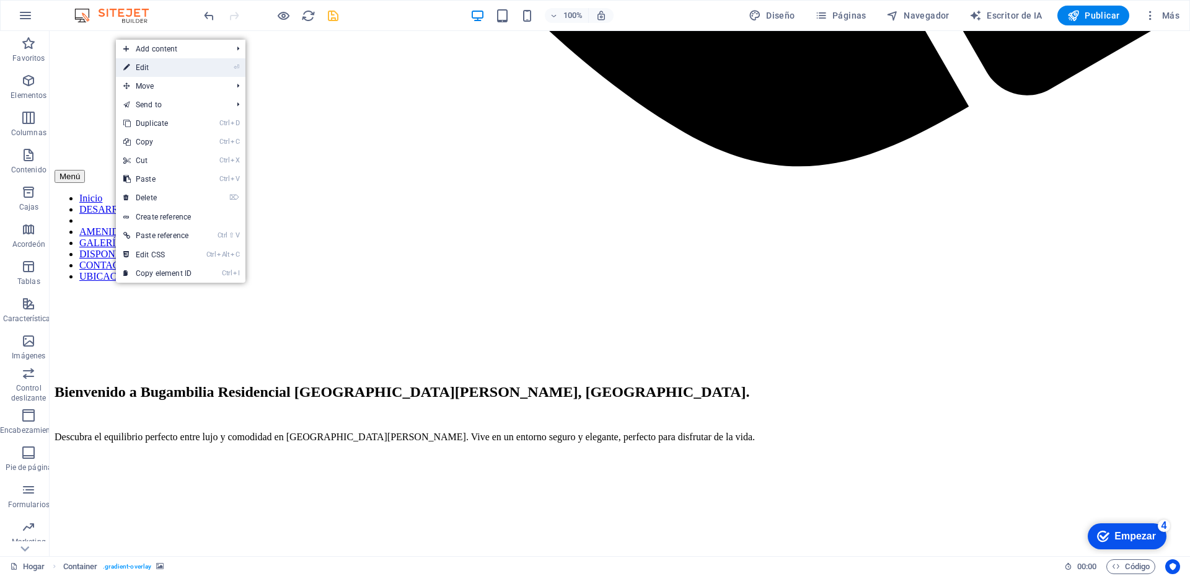
click at [152, 64] on link "⏎ Edit" at bounding box center [157, 67] width 83 height 19
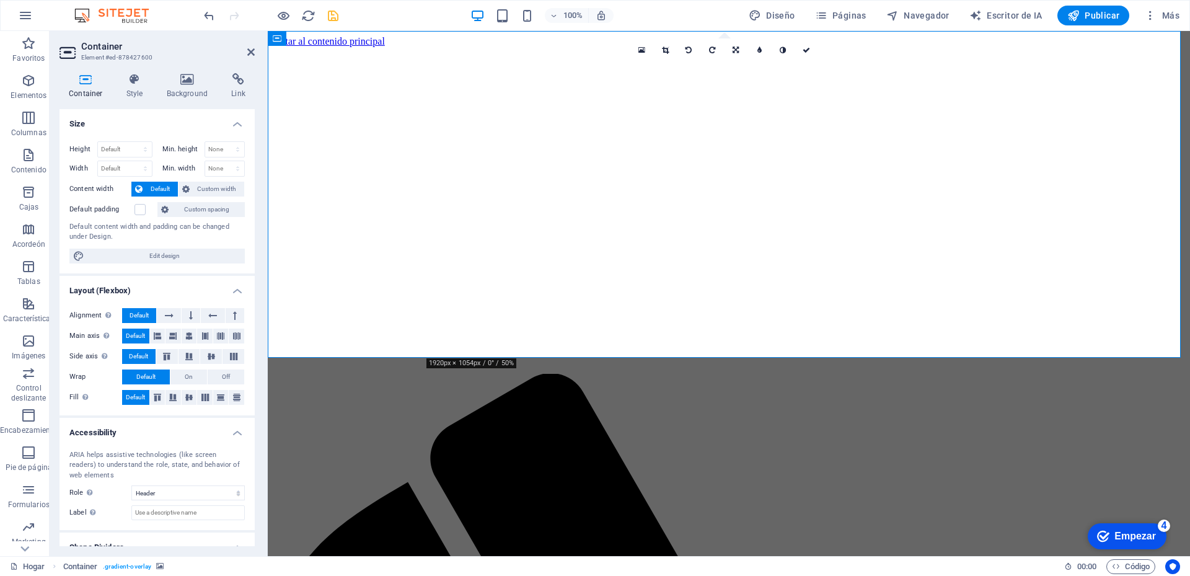
scroll to position [43, 0]
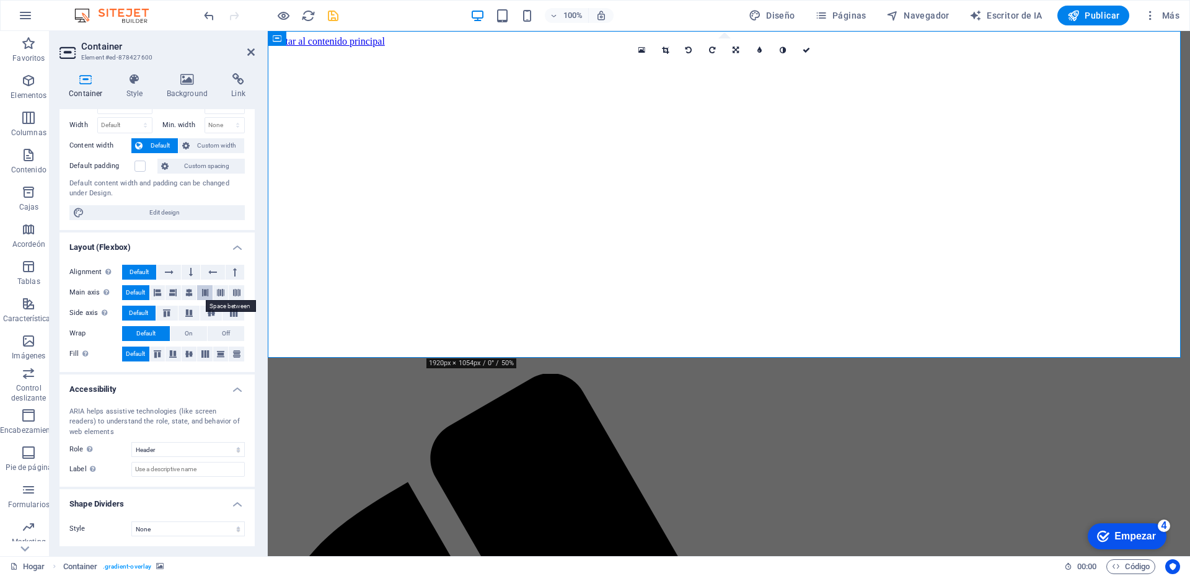
click at [201, 294] on icon at bounding box center [204, 292] width 7 height 15
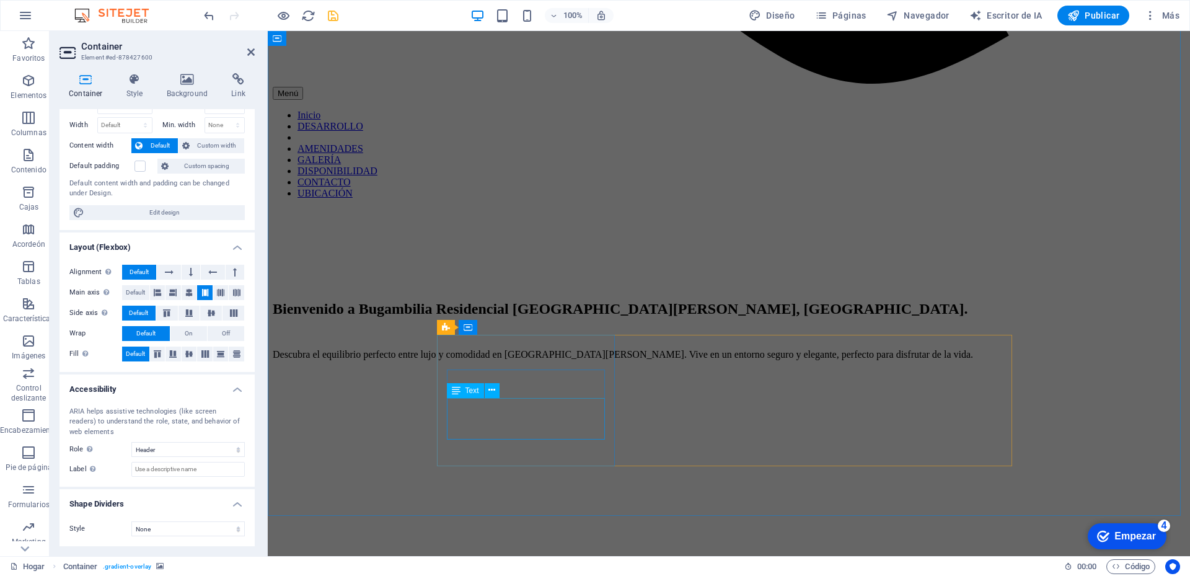
scroll to position [1673, 0]
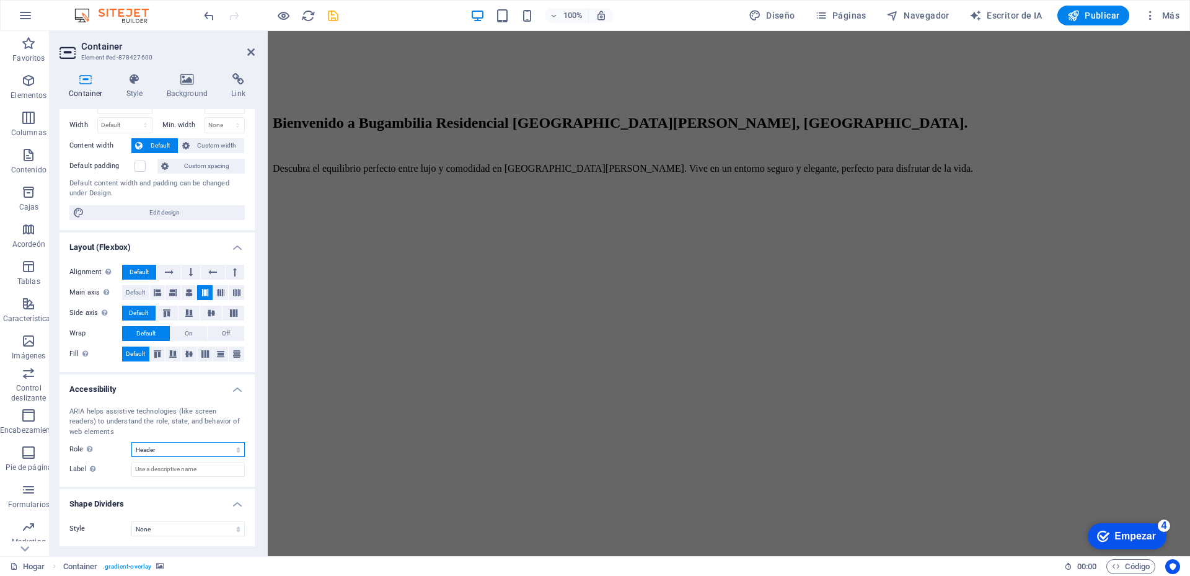
click at [184, 454] on select "None Alert Article Banner Comment Complementary Dialog Footer Header Marquee Pr…" at bounding box center [187, 449] width 113 height 15
select select "none"
click at [131, 442] on select "None Alert Article Banner Comment Complementary Dialog Footer Header Marquee Pr…" at bounding box center [187, 449] width 113 height 15
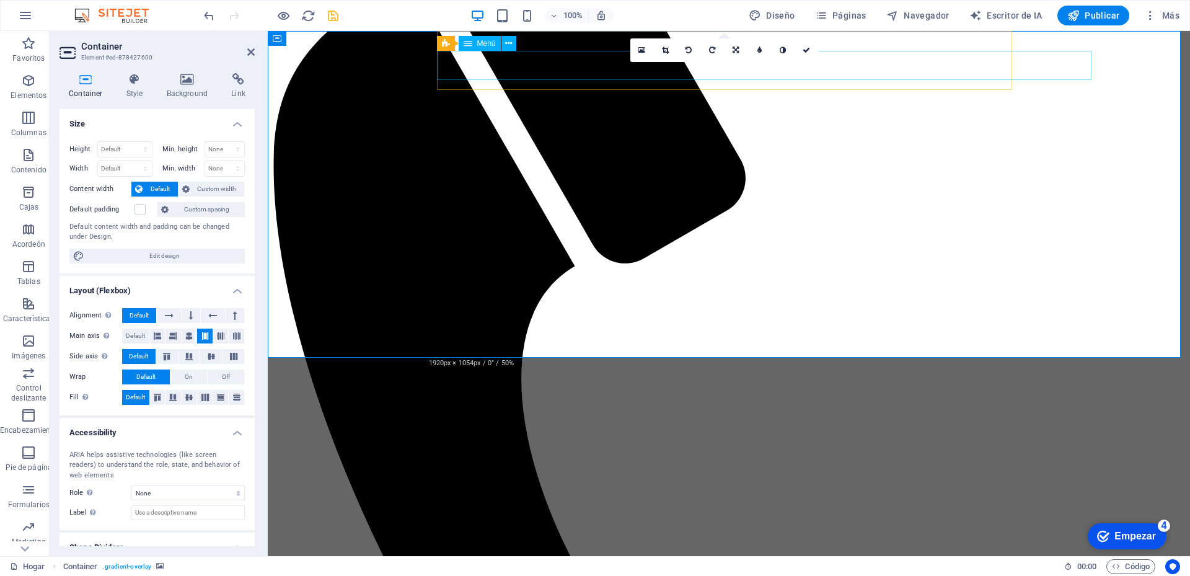
scroll to position [0, 0]
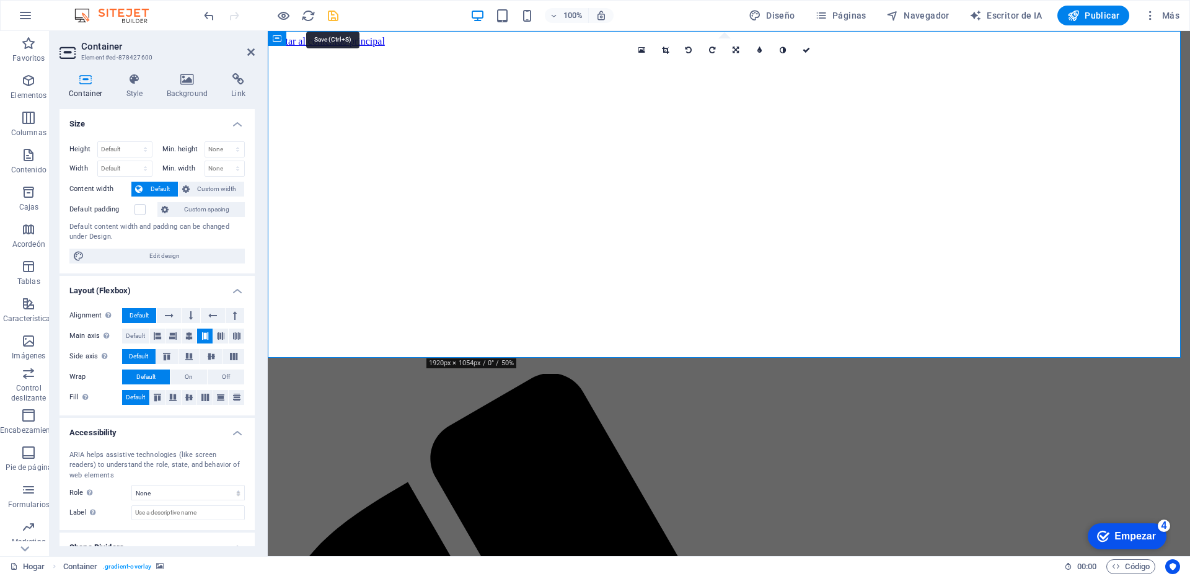
click at [336, 19] on icon "ahorrar" at bounding box center [333, 16] width 14 height 14
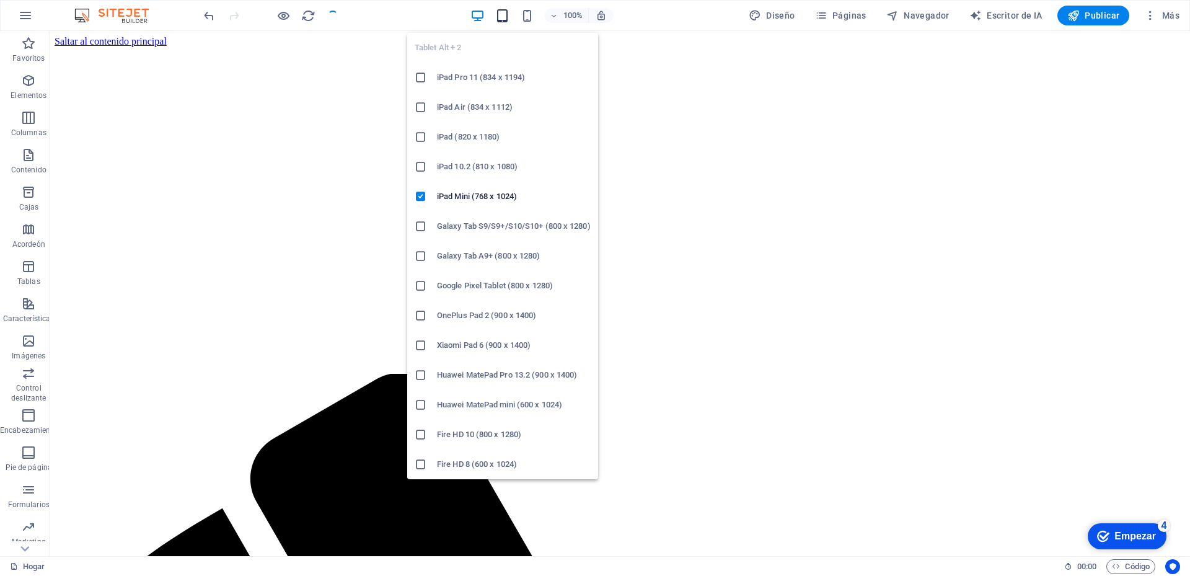
click at [505, 18] on icon "button" at bounding box center [502, 16] width 14 height 14
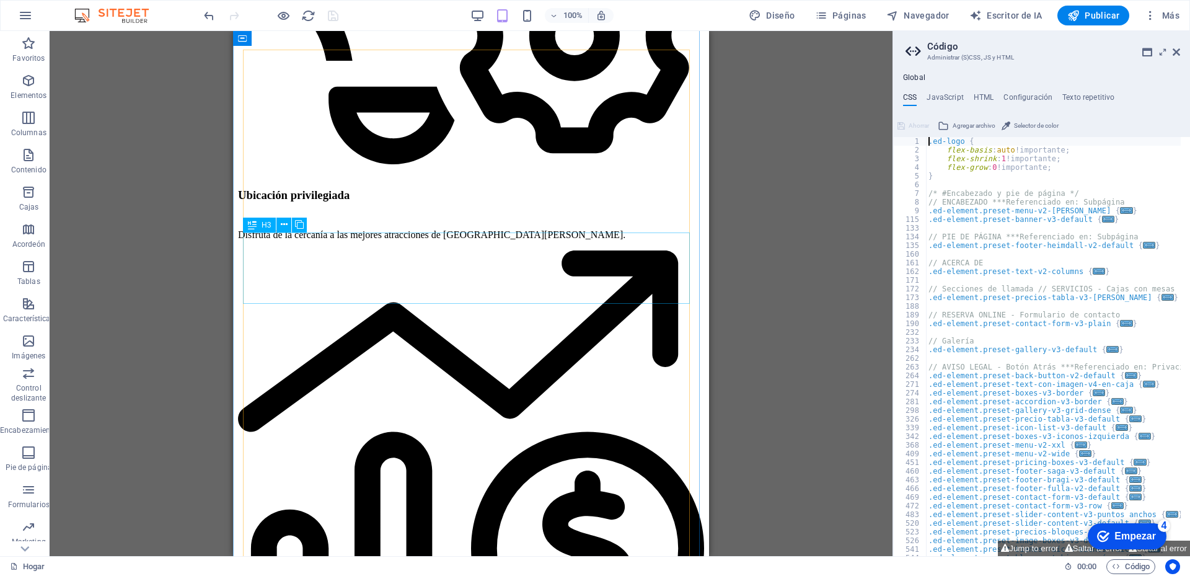
scroll to position [2422, 0]
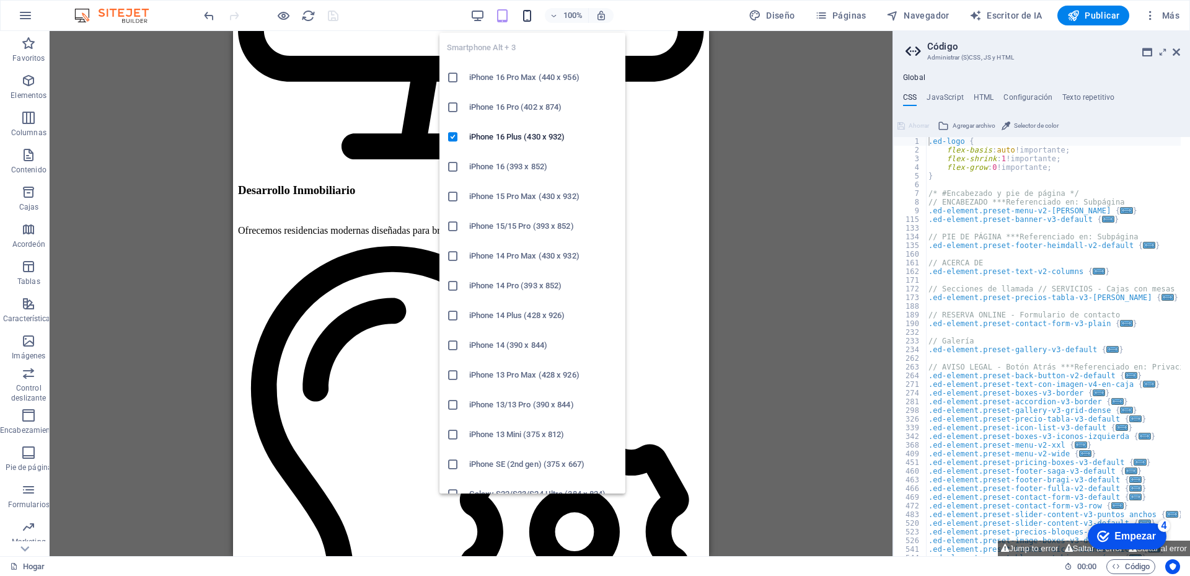
click at [527, 17] on icon "button" at bounding box center [527, 16] width 14 height 14
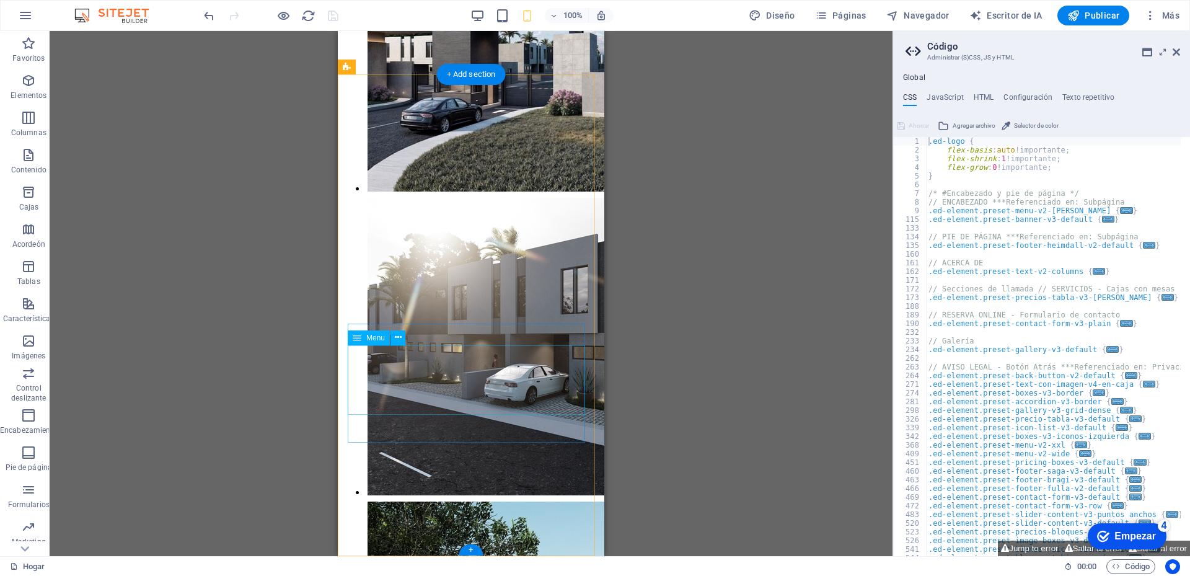
scroll to position [4340, 0]
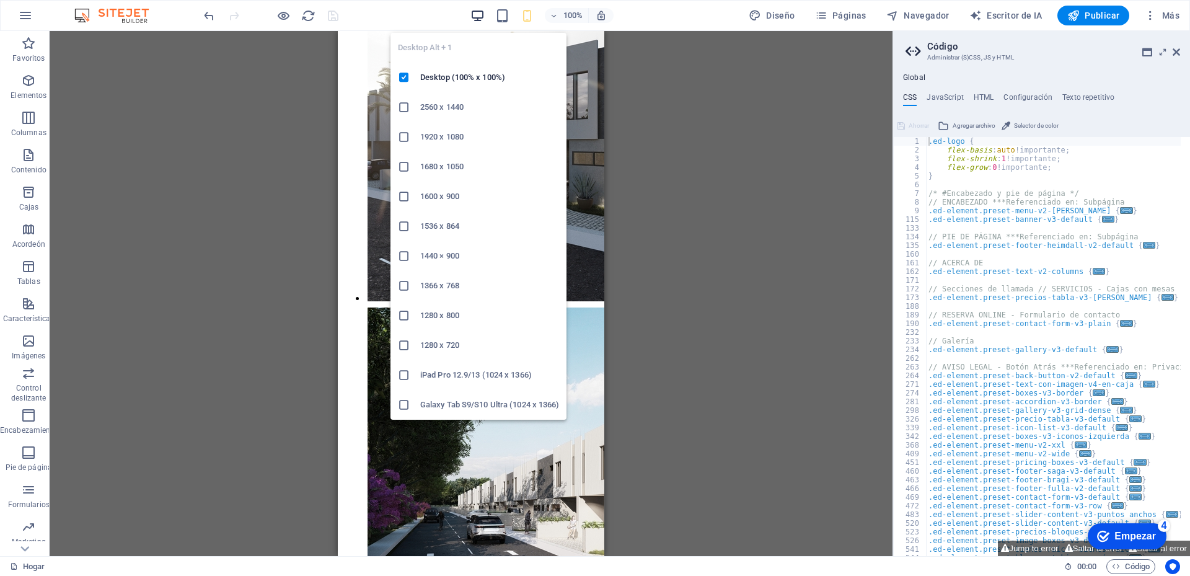
click at [478, 18] on icon "button" at bounding box center [477, 16] width 14 height 14
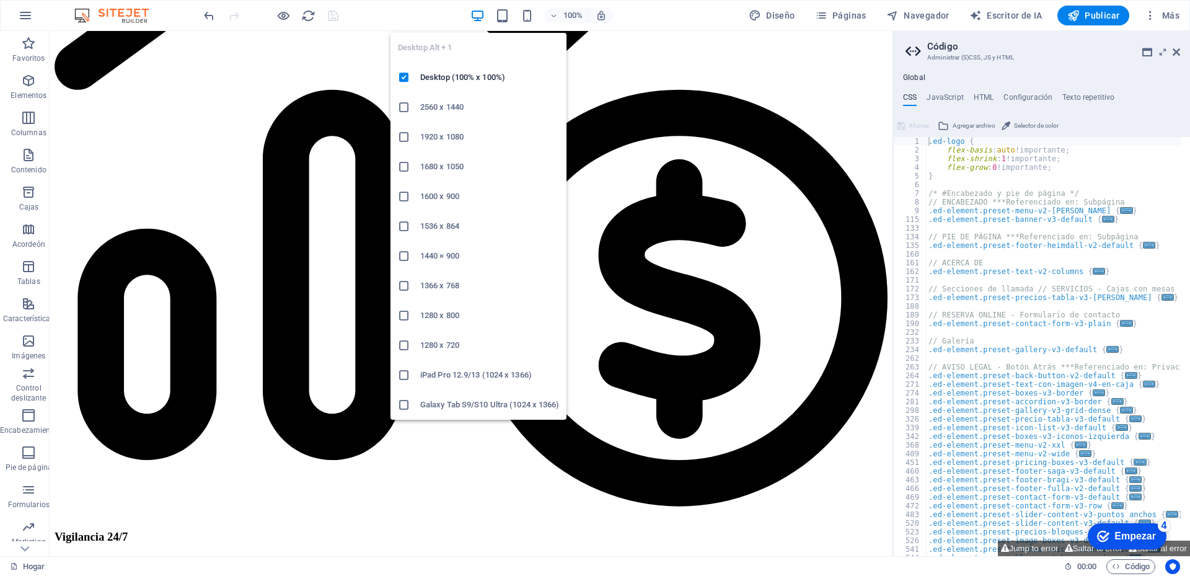
scroll to position [3294, 0]
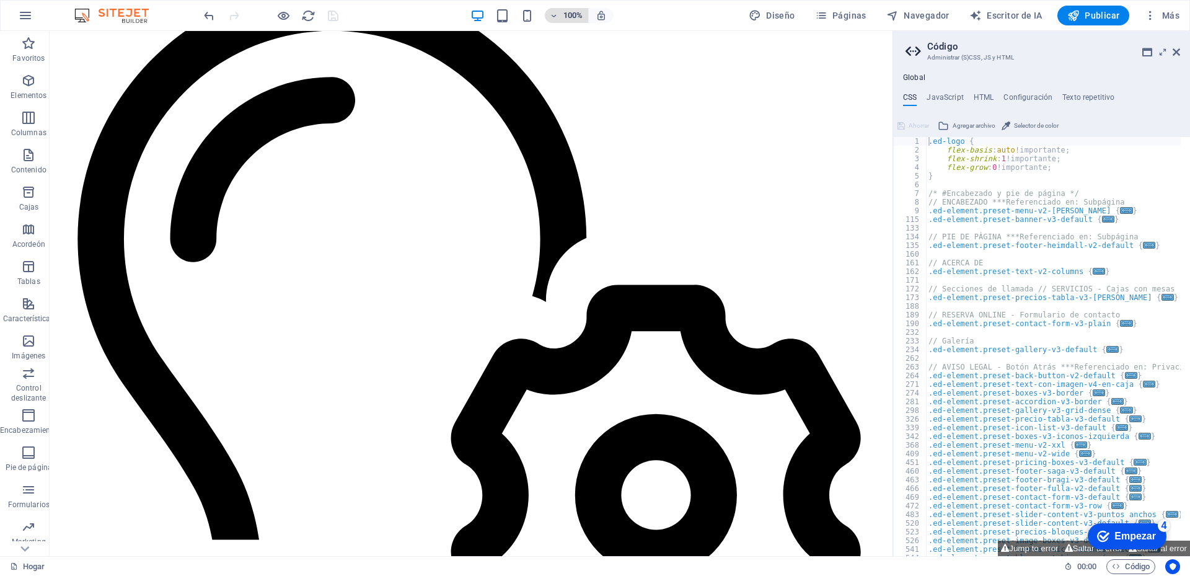
click at [558, 17] on icon "button" at bounding box center [554, 16] width 9 height 8
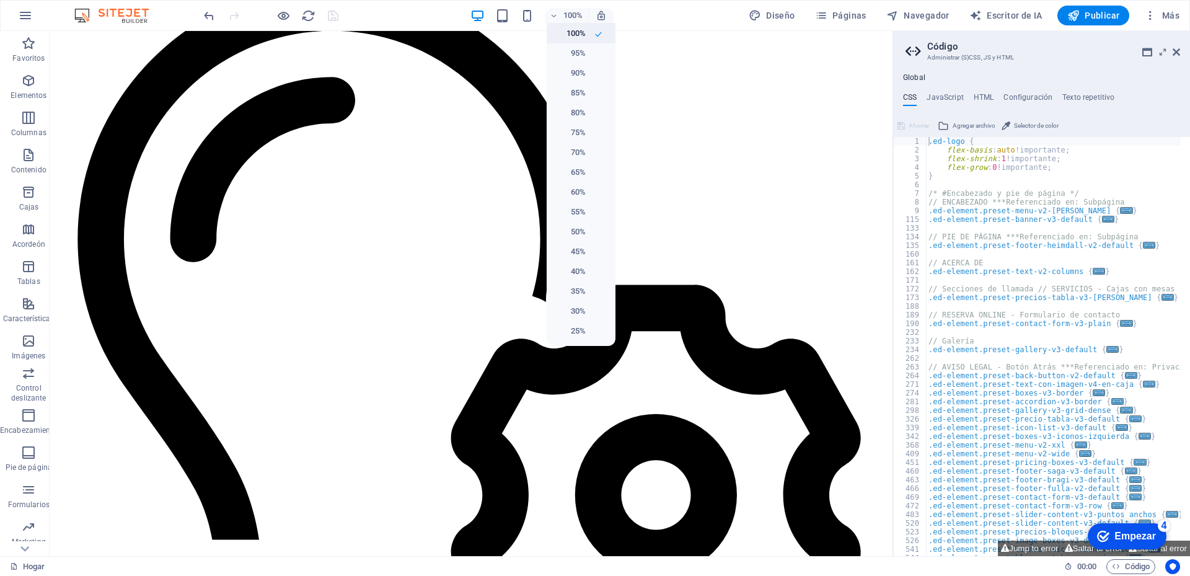
click at [573, 32] on h6 "100%" at bounding box center [570, 33] width 32 height 15
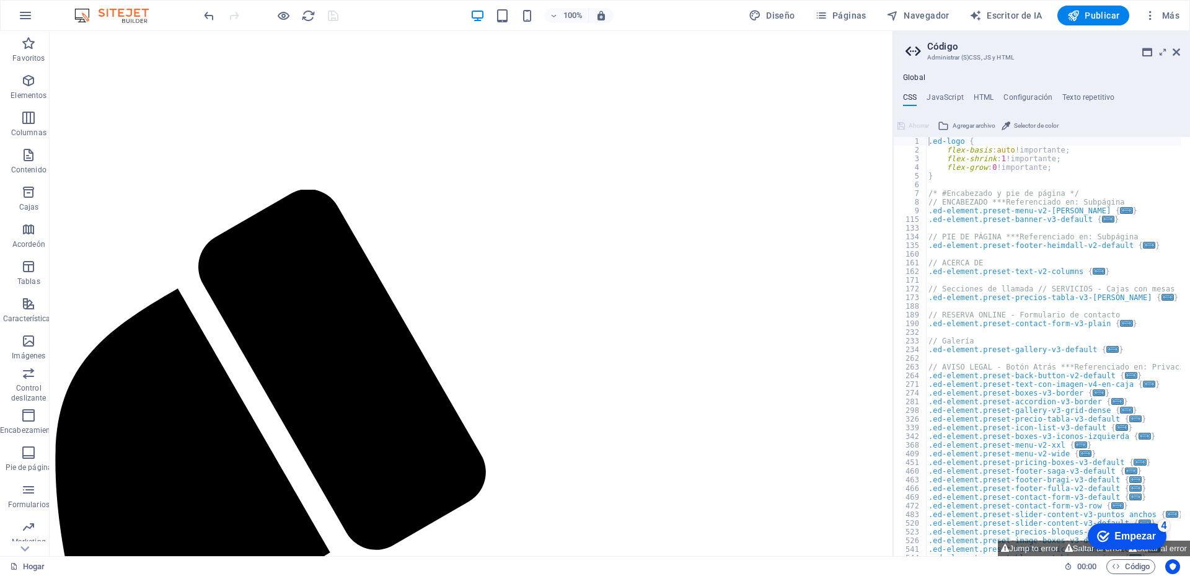
scroll to position [0, 0]
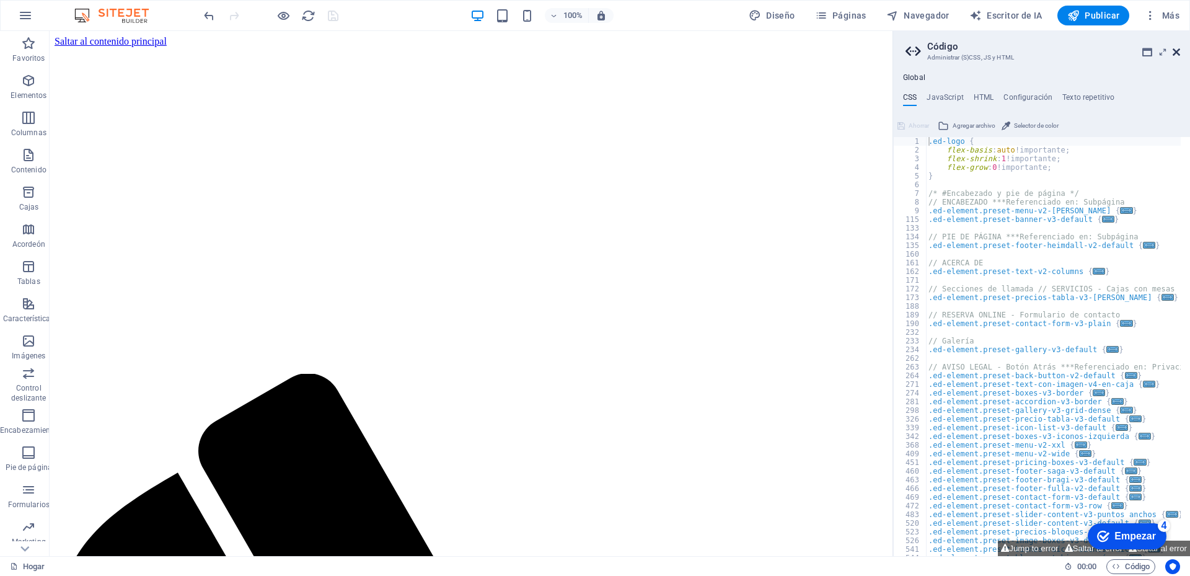
click at [1174, 52] on icon at bounding box center [1176, 52] width 7 height 10
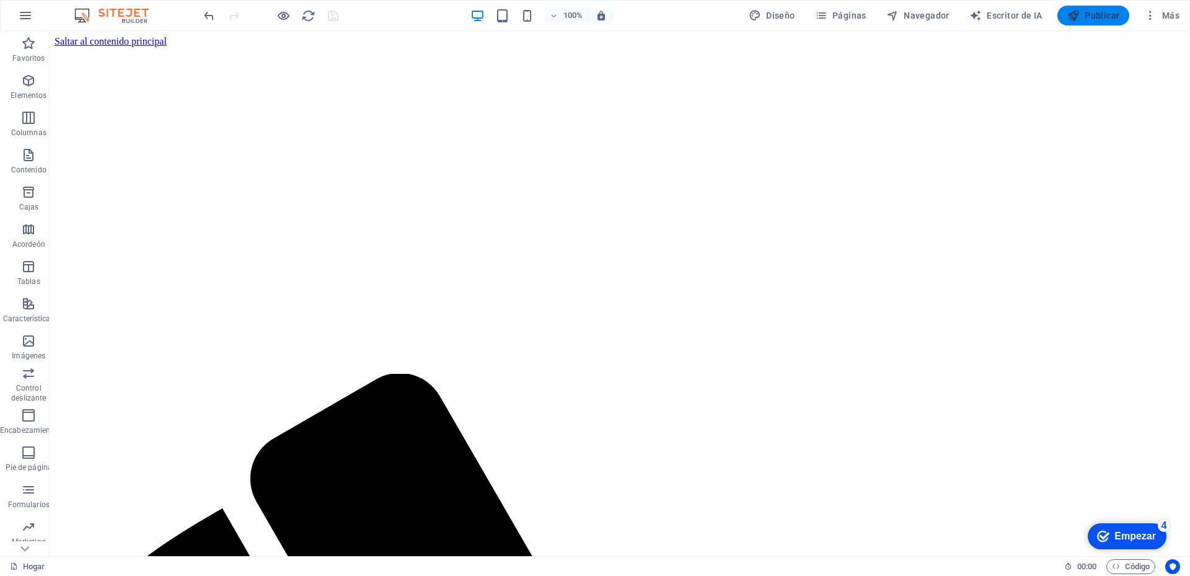
click at [1097, 12] on font "Publicar" at bounding box center [1102, 16] width 35 height 10
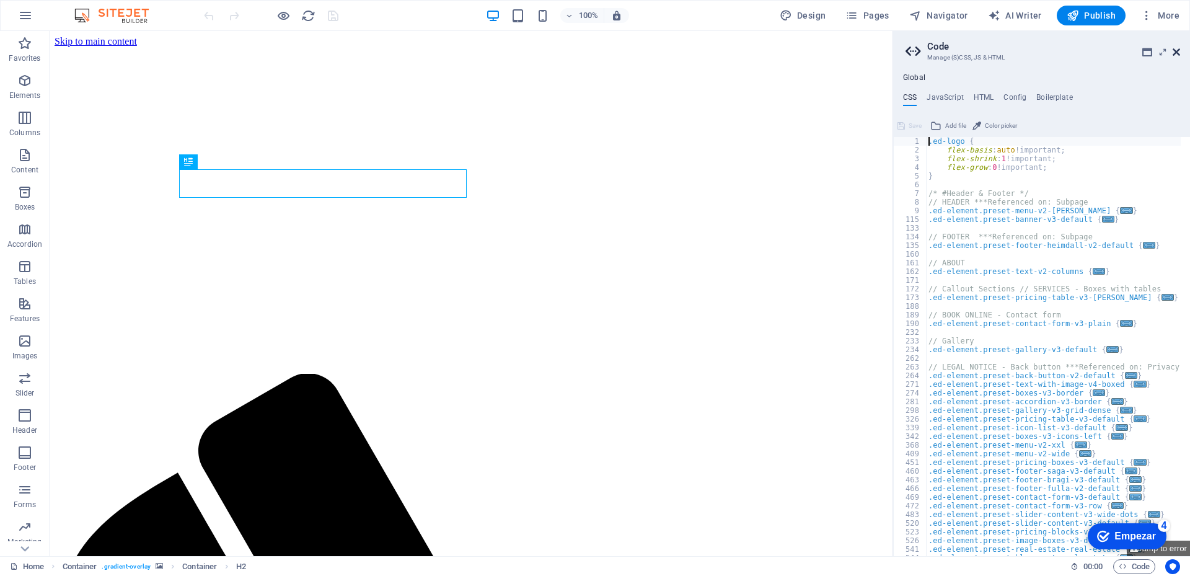
click at [1176, 54] on icon at bounding box center [1176, 52] width 7 height 10
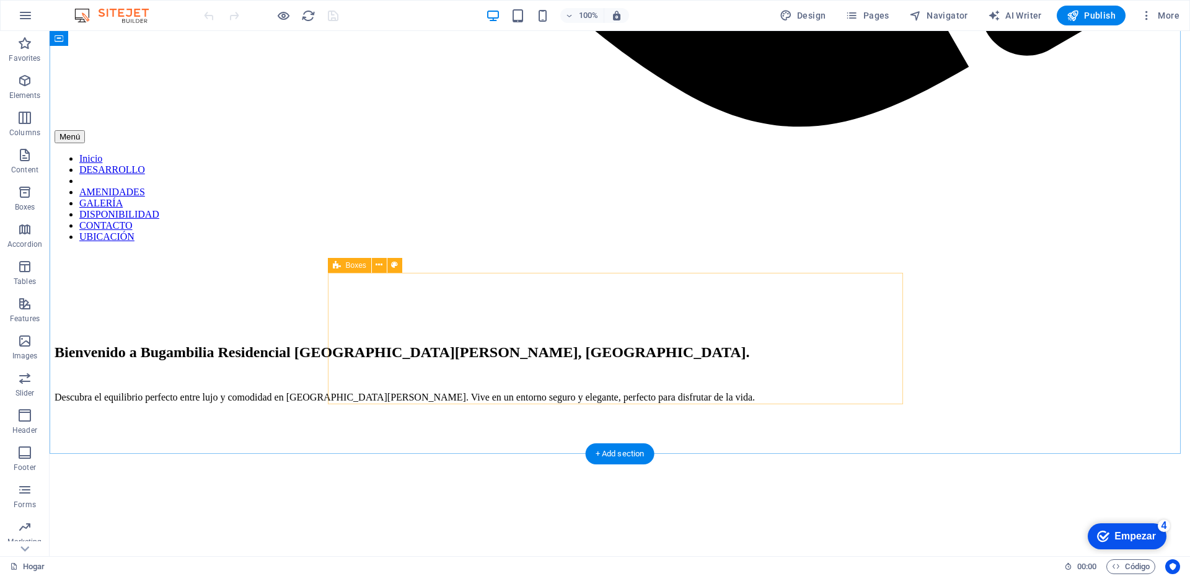
scroll to position [1735, 0]
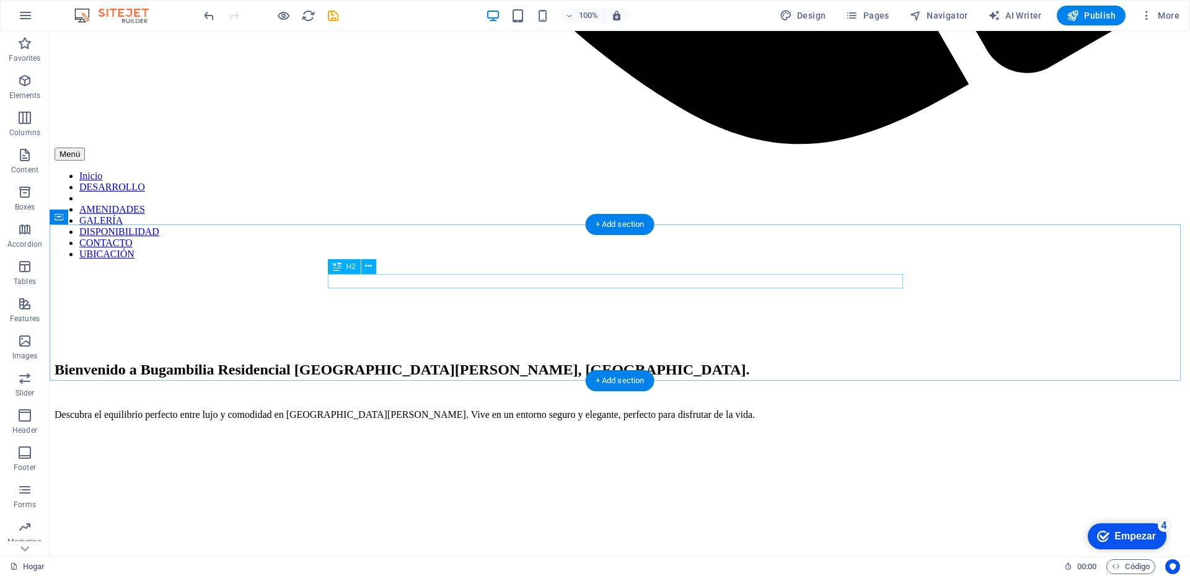
scroll to position [1965, 0]
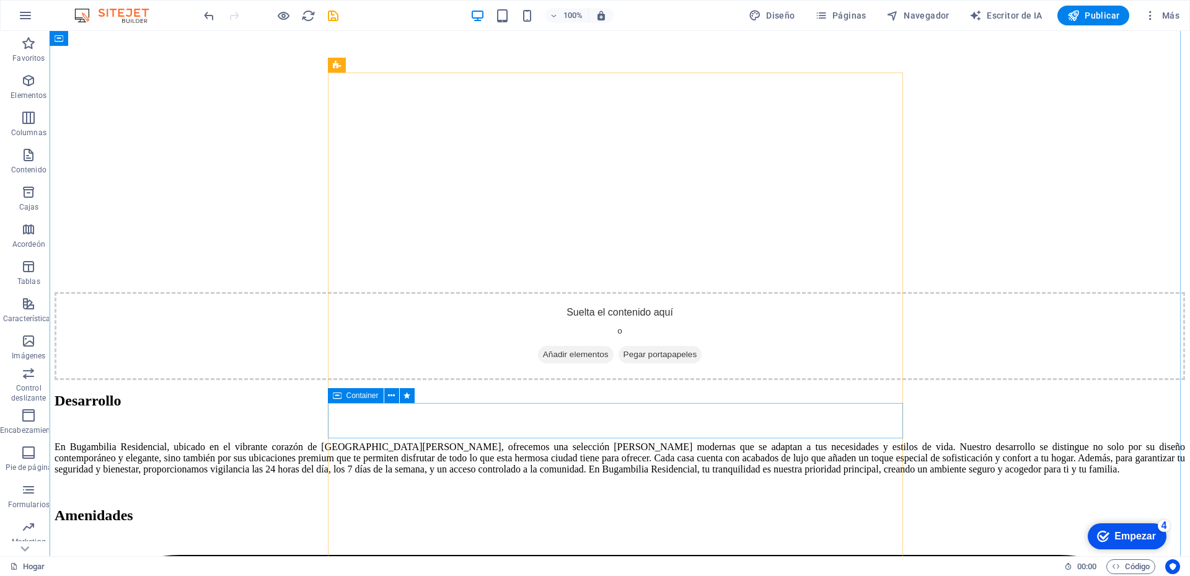
scroll to position [2337, 0]
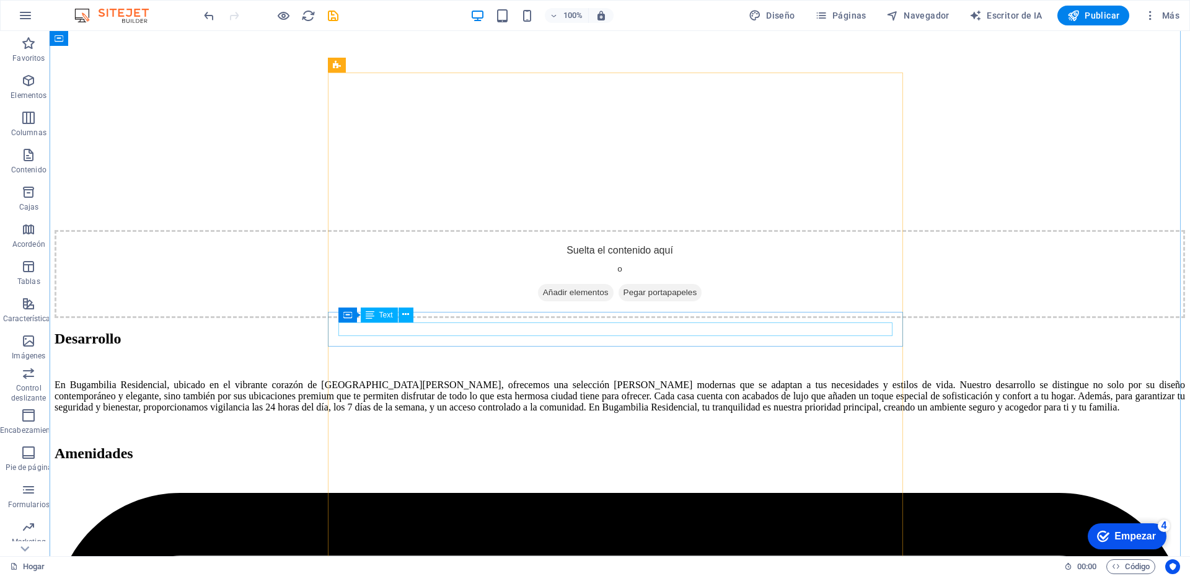
click at [404, 314] on icon at bounding box center [405, 314] width 7 height 13
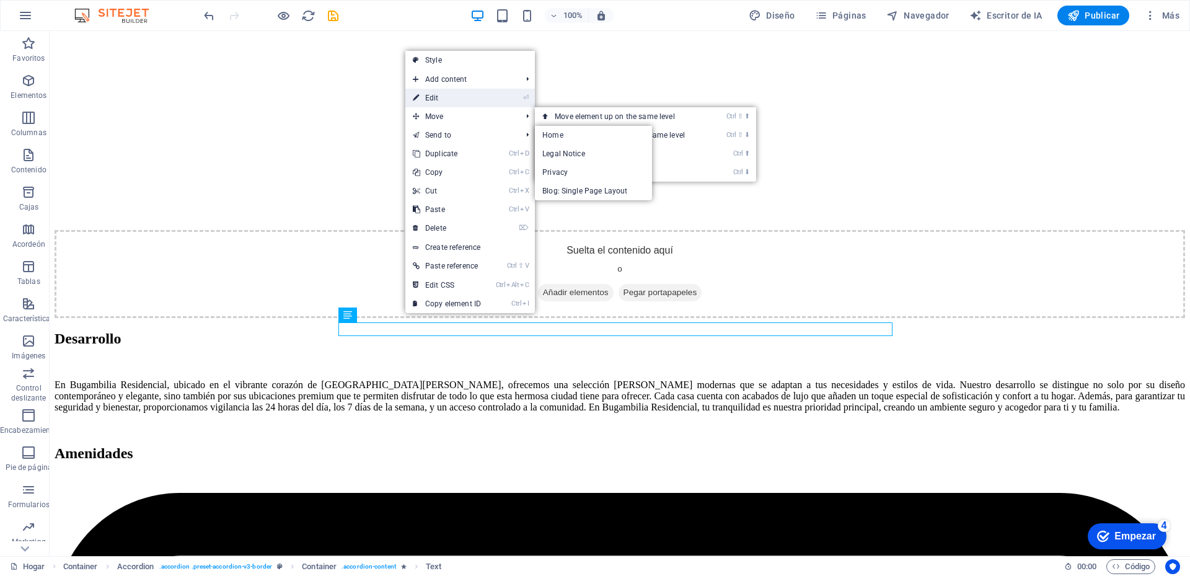
click at [439, 95] on link "⏎ Edit" at bounding box center [446, 98] width 83 height 19
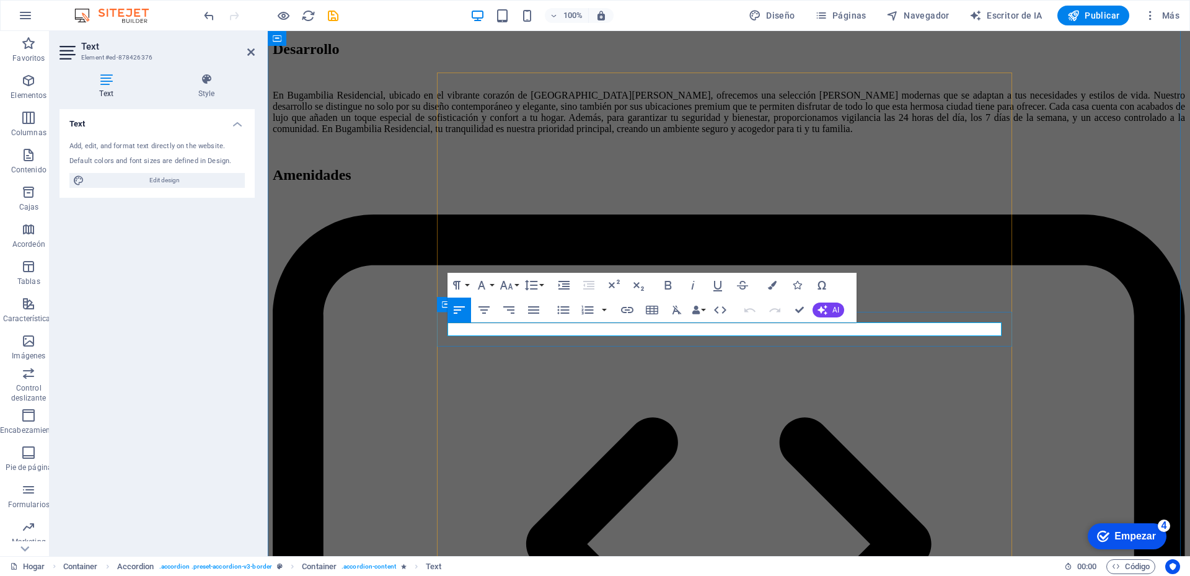
drag, startPoint x: 775, startPoint y: 330, endPoint x: 444, endPoint y: 328, distance: 331.0
drag, startPoint x: 797, startPoint y: 309, endPoint x: 747, endPoint y: 276, distance: 59.1
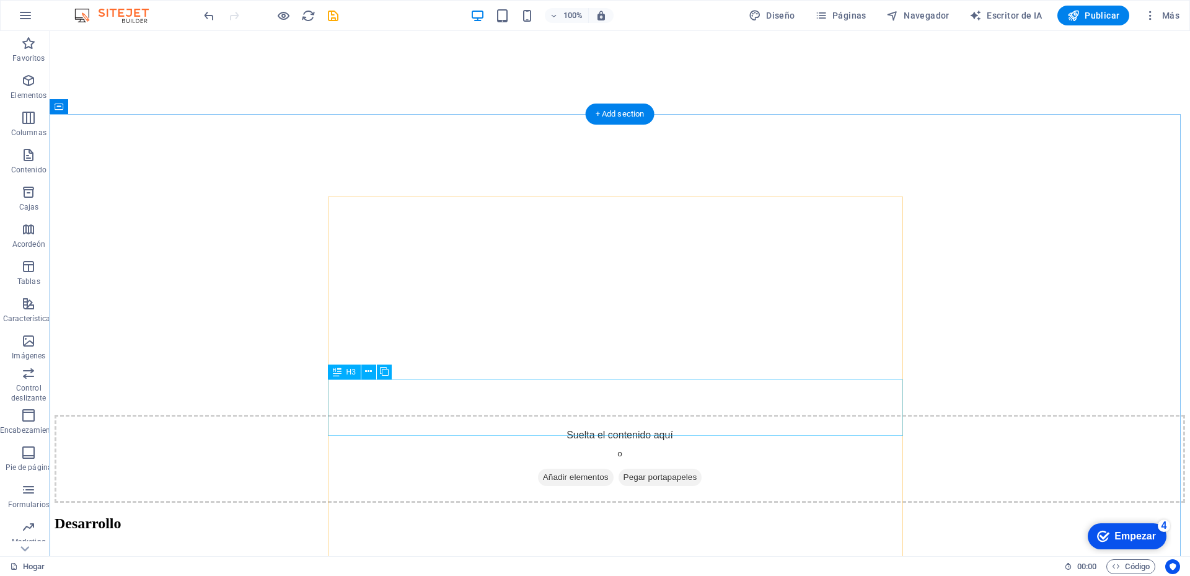
scroll to position [2213, 0]
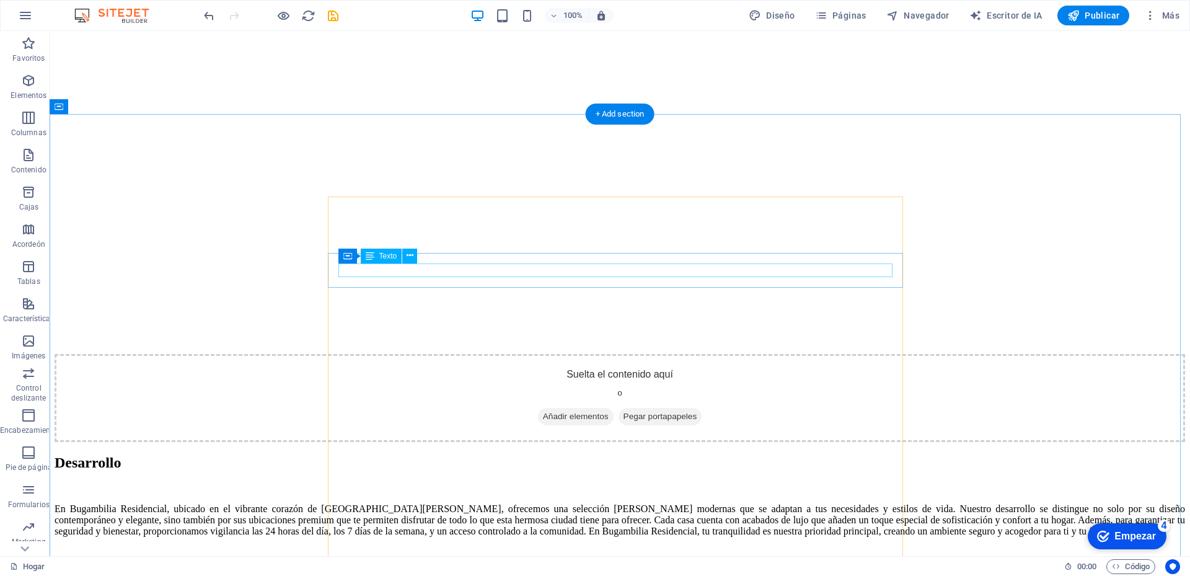
click at [409, 257] on icon at bounding box center [410, 255] width 7 height 13
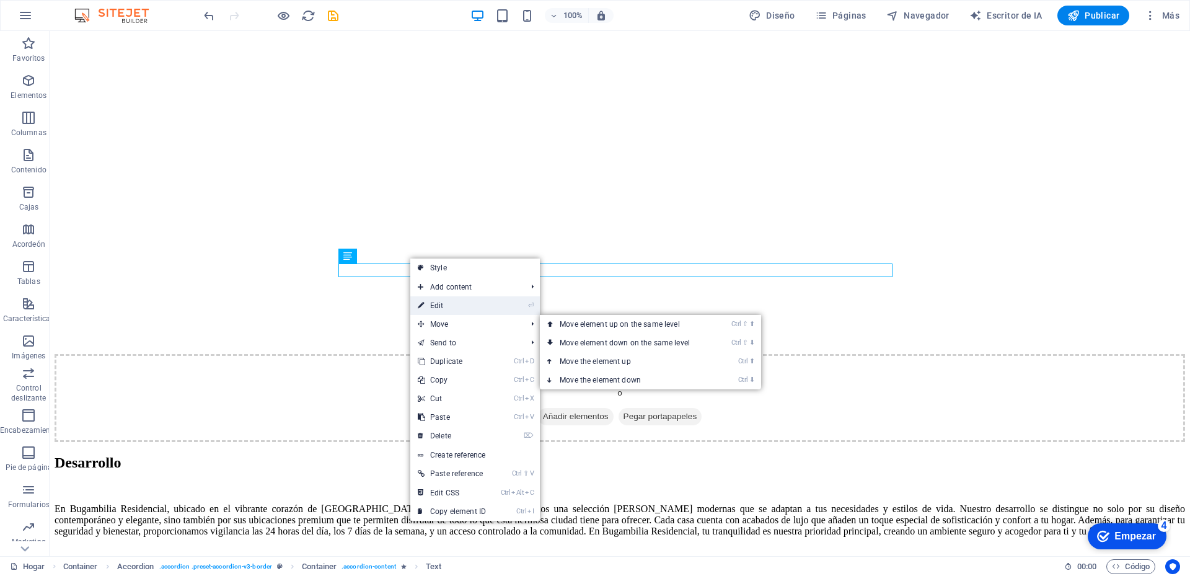
click at [456, 311] on link "⏎ Edit" at bounding box center [451, 305] width 83 height 19
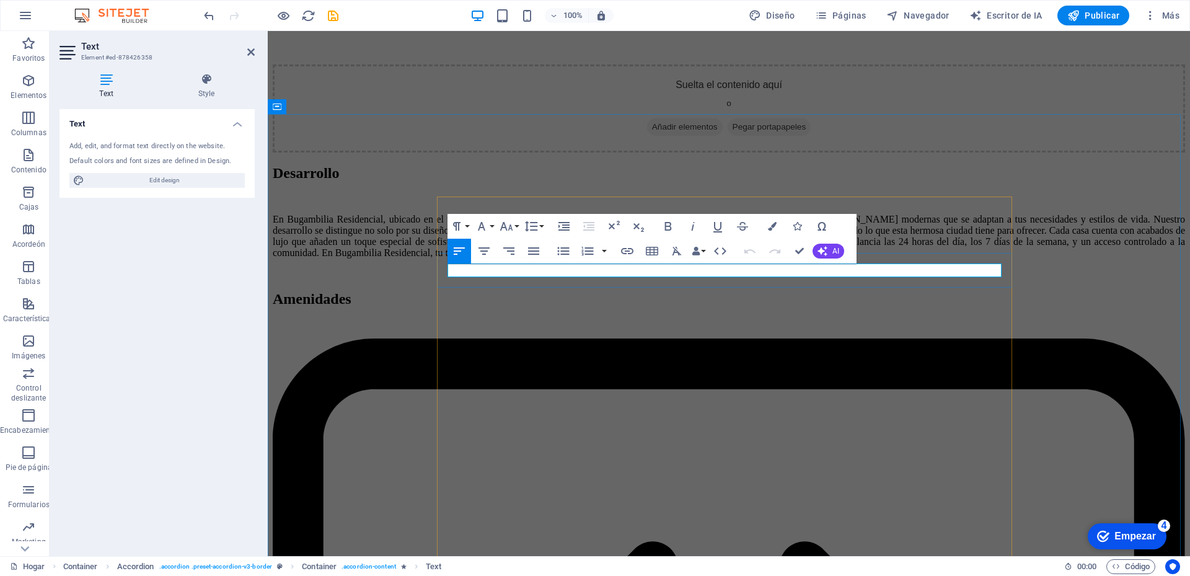
drag, startPoint x: 876, startPoint y: 274, endPoint x: 449, endPoint y: 271, distance: 427.0
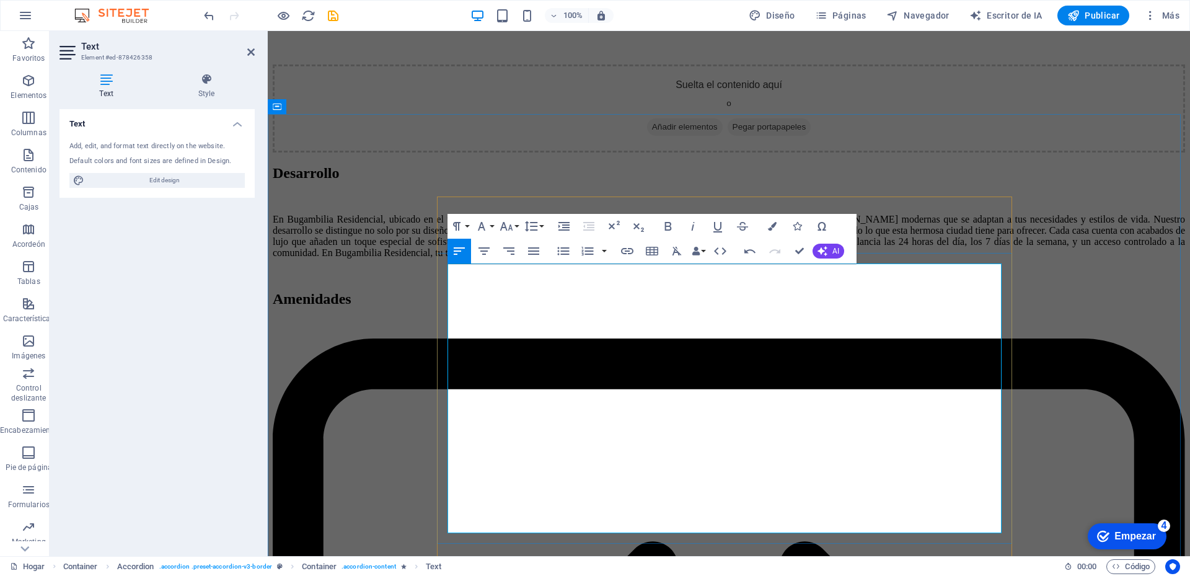
click at [465, 224] on button "Paragraph Format" at bounding box center [459, 226] width 24 height 25
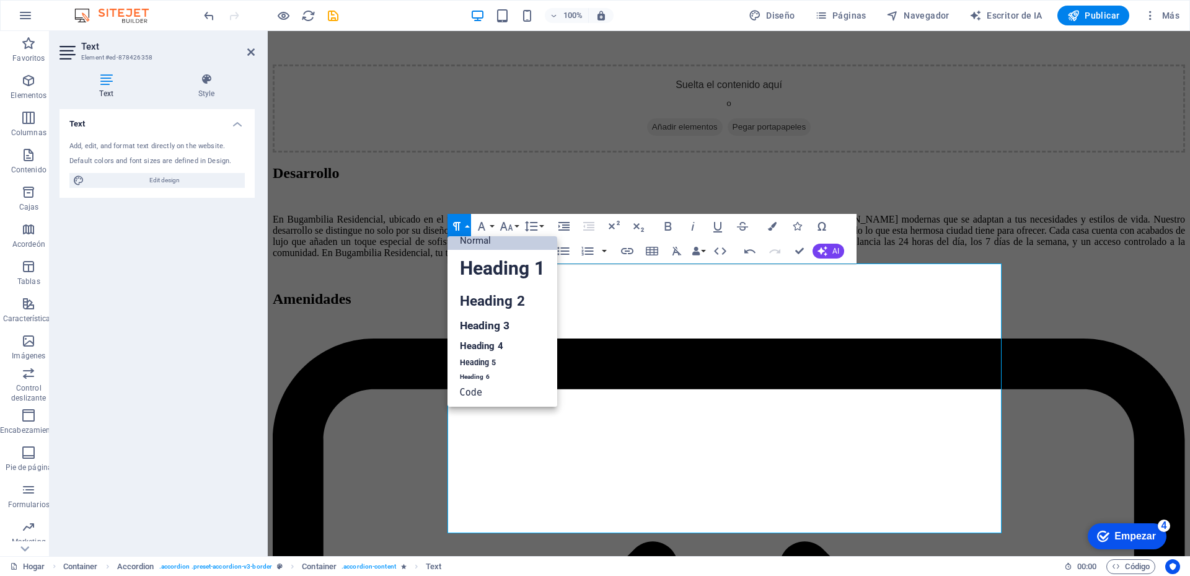
scroll to position [10, 0]
click at [488, 360] on link "Heading 5" at bounding box center [502, 362] width 110 height 15
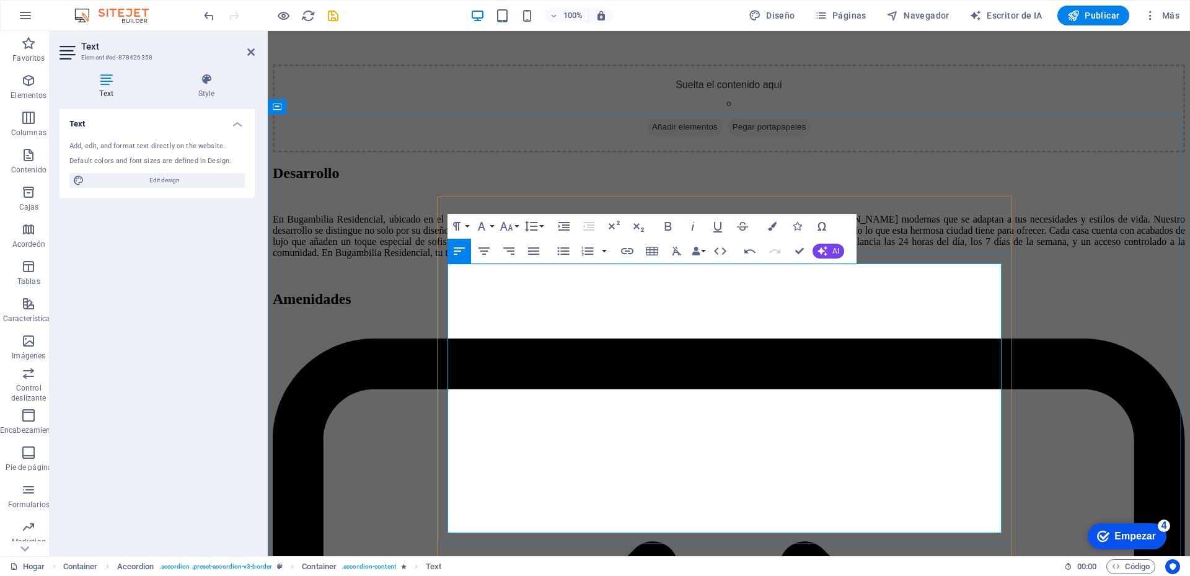
drag, startPoint x: 602, startPoint y: 526, endPoint x: 452, endPoint y: 268, distance: 298.6
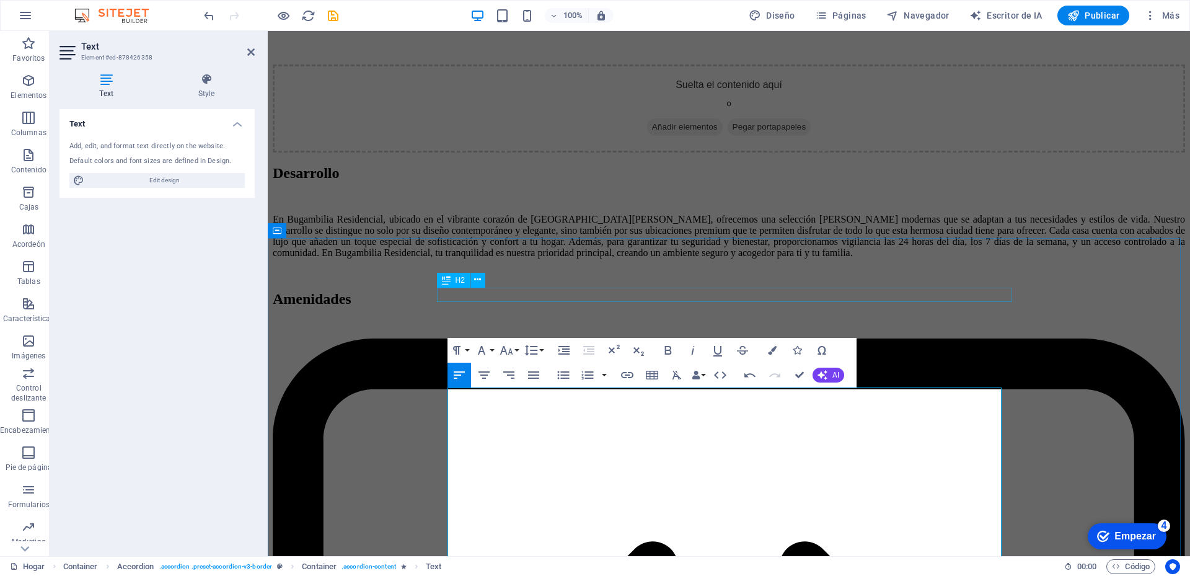
scroll to position [2089, 0]
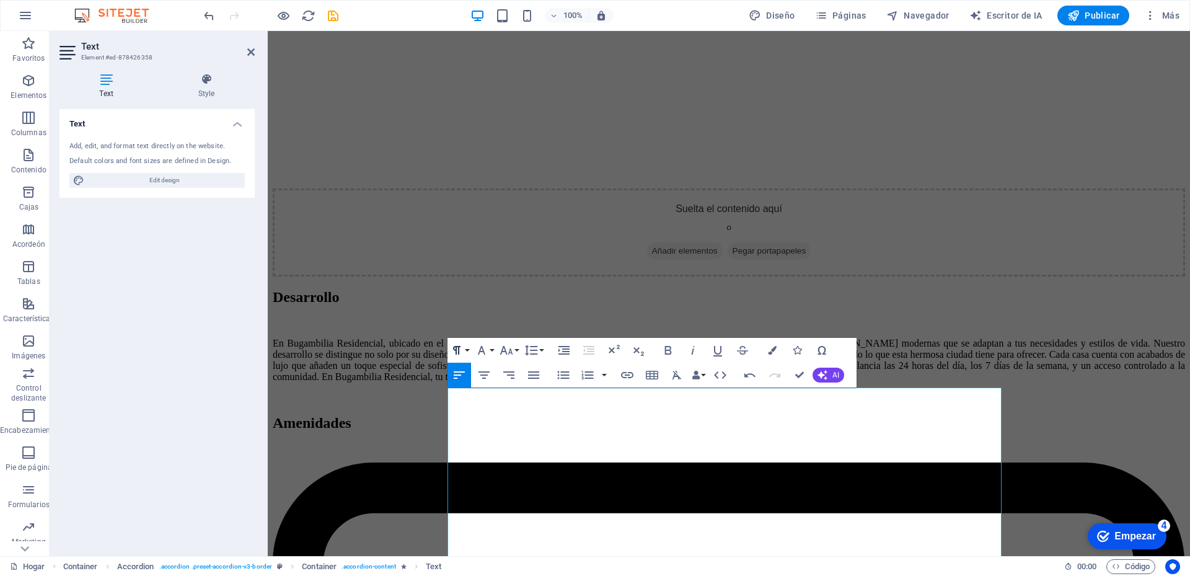
click at [466, 347] on button "Paragraph Format" at bounding box center [459, 350] width 24 height 25
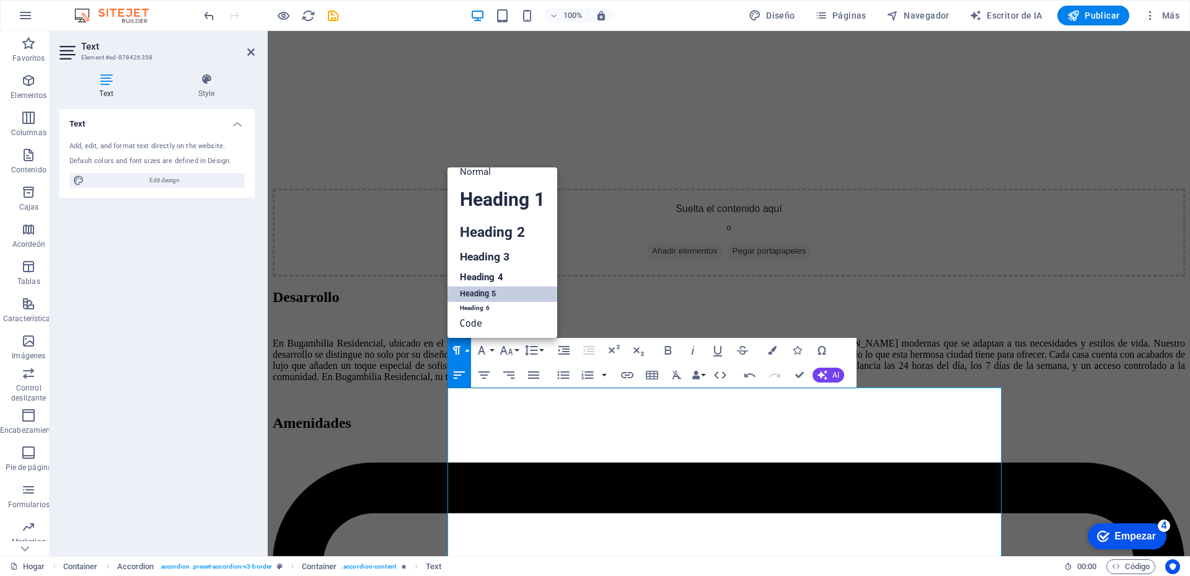
scroll to position [10, 0]
click at [489, 275] on link "Heading 4" at bounding box center [502, 277] width 110 height 19
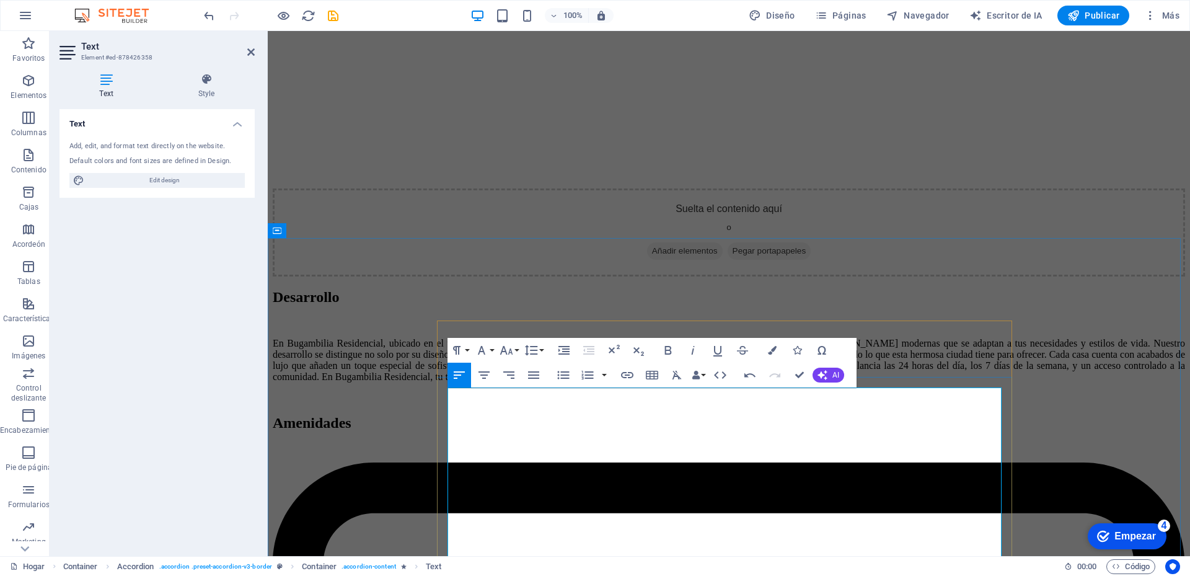
click at [536, 351] on icon "button" at bounding box center [531, 350] width 15 height 15
click at [553, 390] on link "Single" at bounding box center [549, 393] width 55 height 19
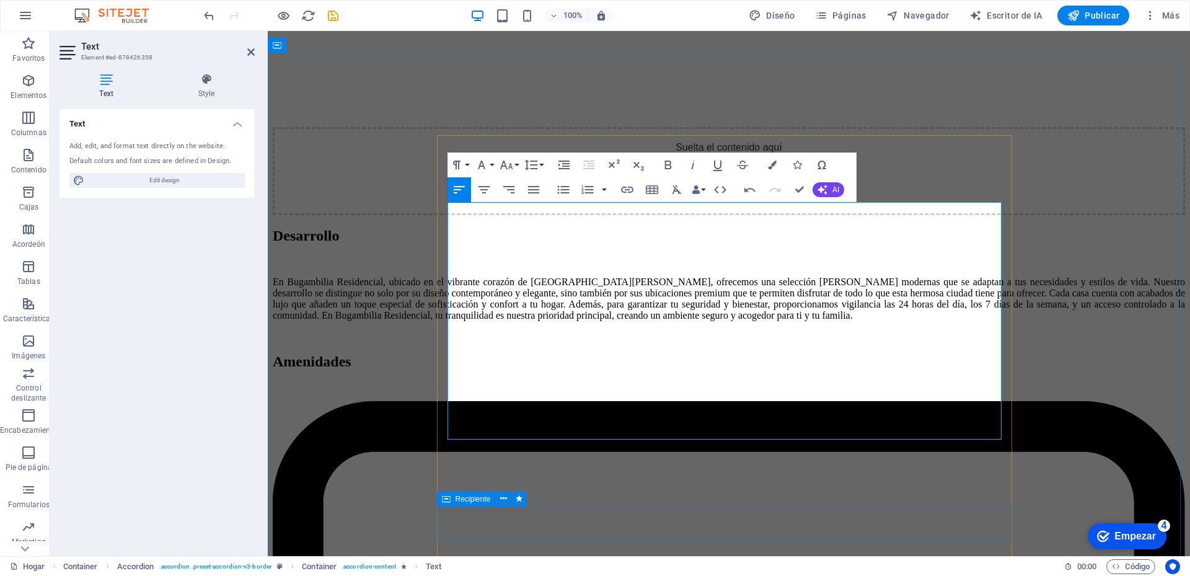
scroll to position [2274, 0]
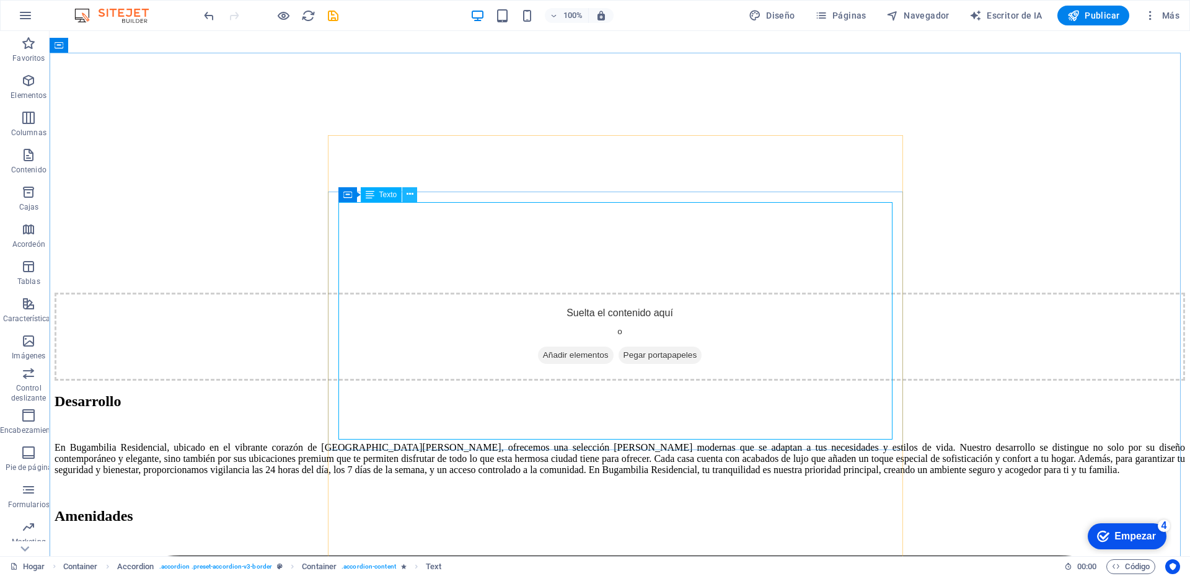
click at [407, 196] on icon at bounding box center [410, 194] width 7 height 13
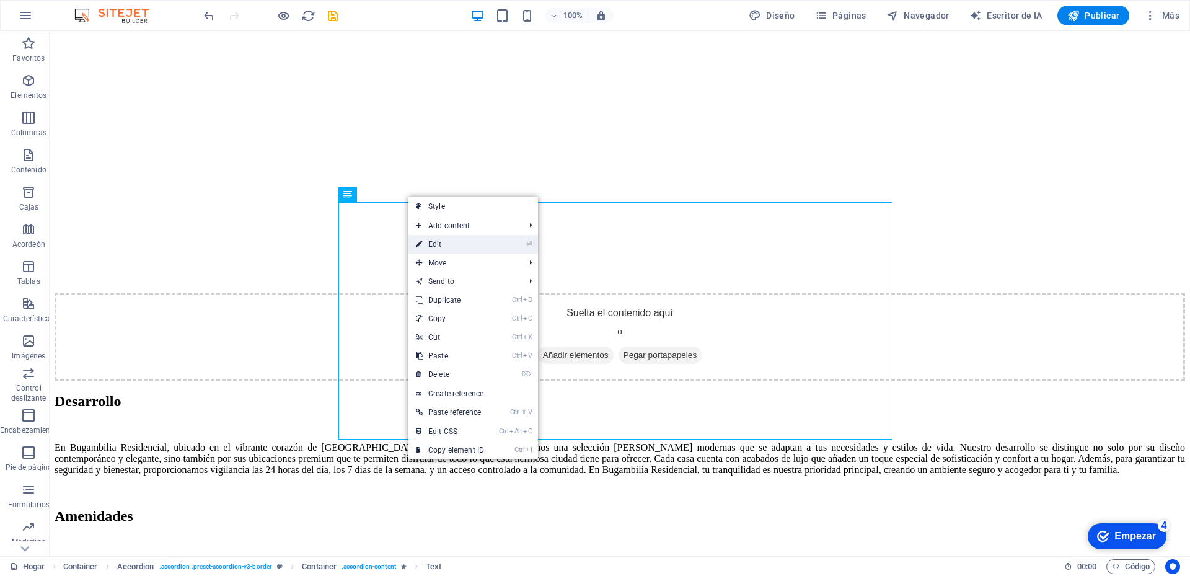
click at [431, 245] on link "⏎ Edit" at bounding box center [449, 244] width 83 height 19
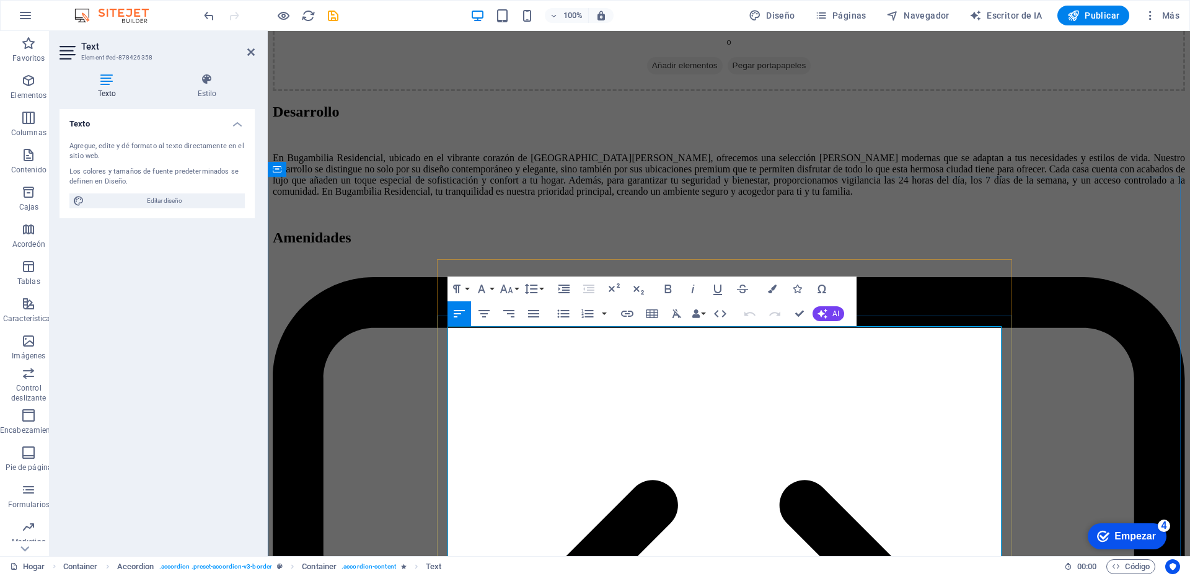
scroll to position [2150, 0]
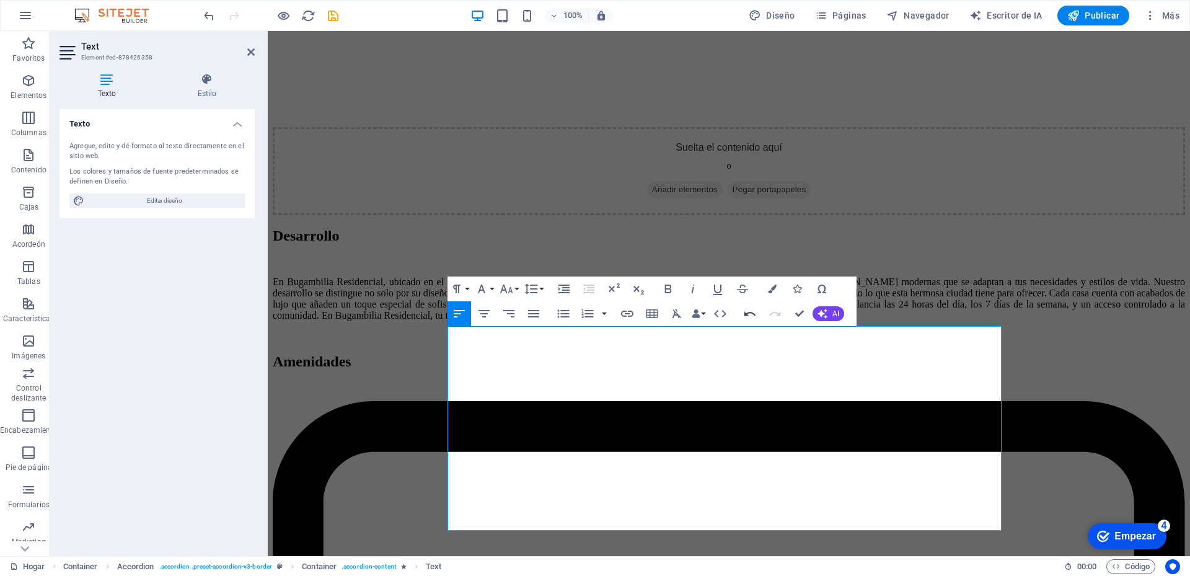
click at [746, 316] on icon "button" at bounding box center [749, 313] width 15 height 15
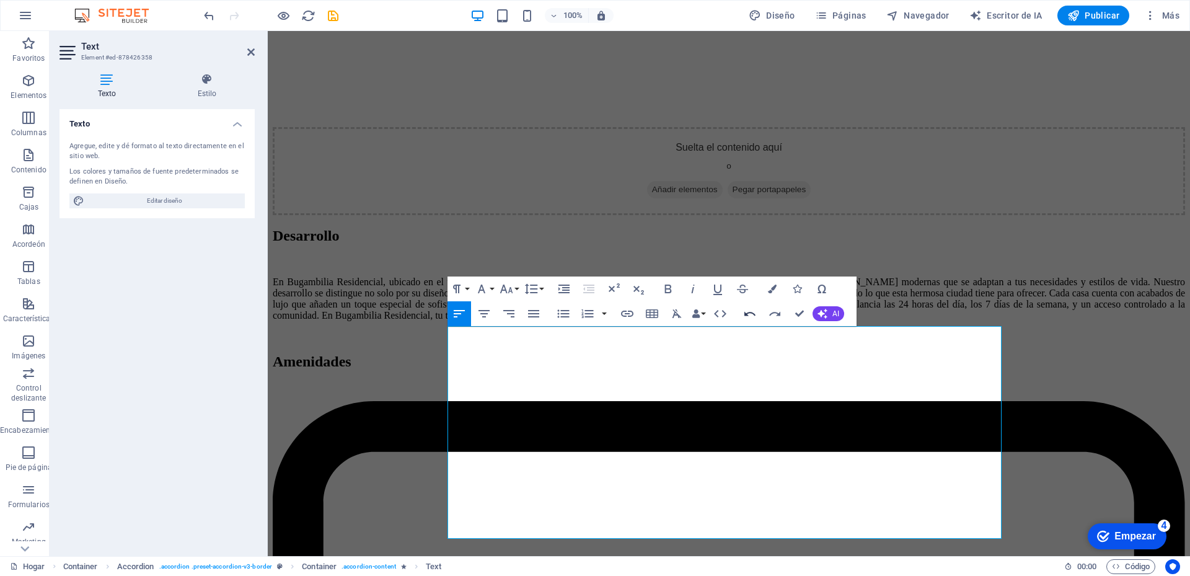
click at [746, 316] on icon "button" at bounding box center [749, 313] width 15 height 15
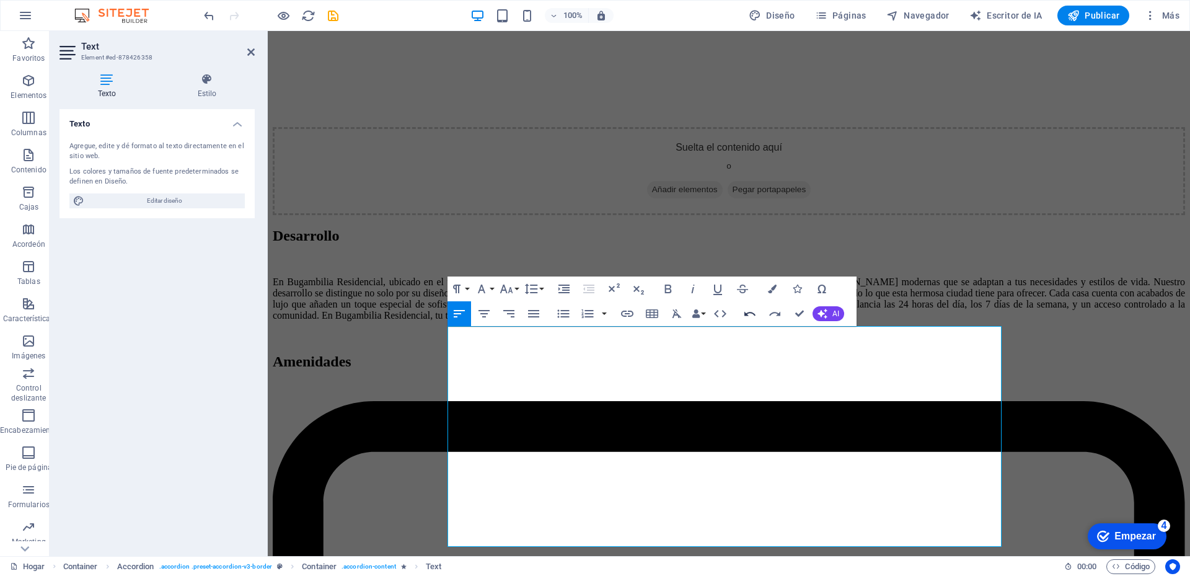
click at [746, 316] on icon "button" at bounding box center [749, 313] width 15 height 15
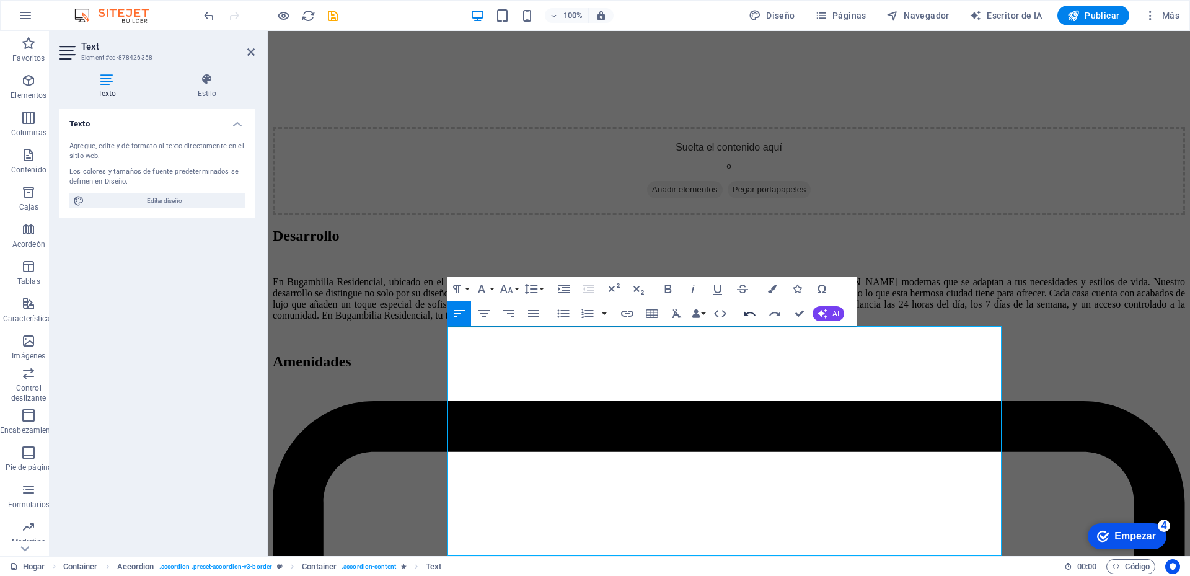
click at [746, 316] on icon "button" at bounding box center [749, 313] width 15 height 15
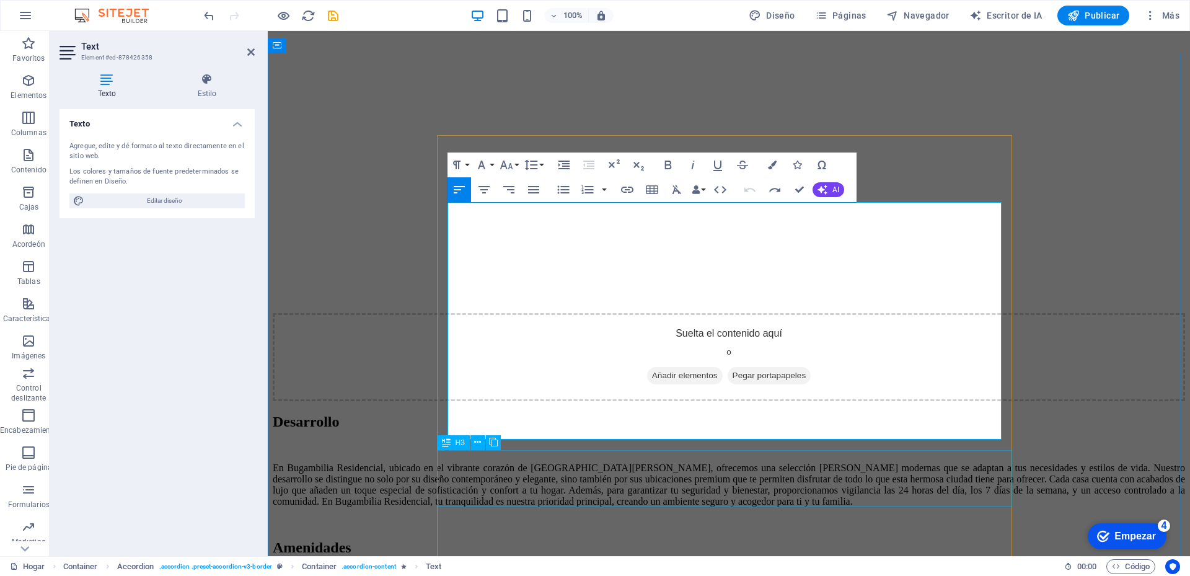
scroll to position [2274, 0]
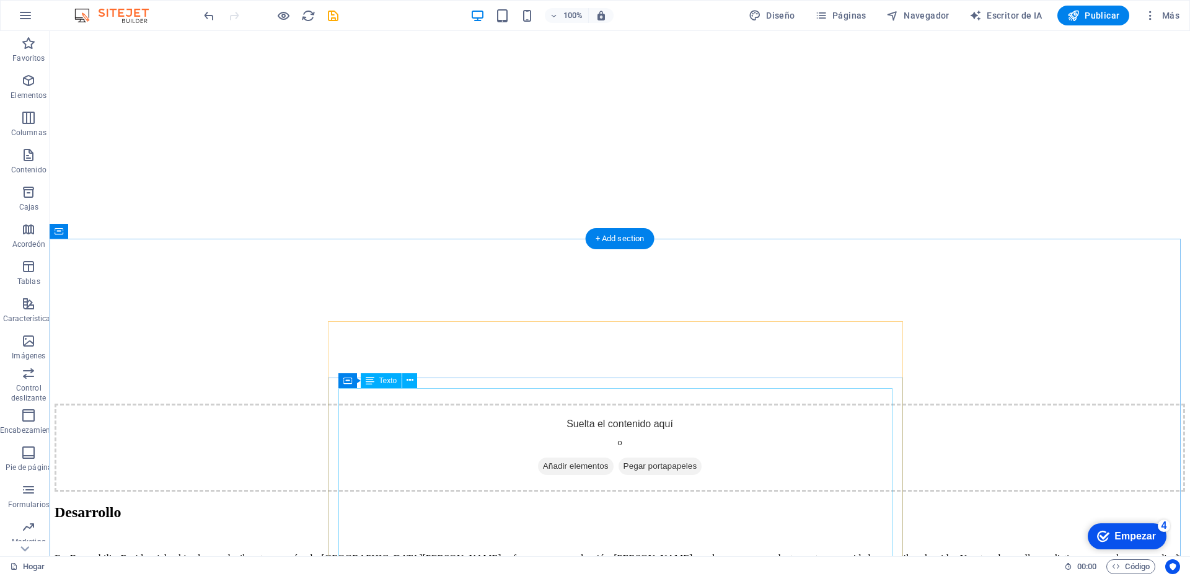
scroll to position [2088, 0]
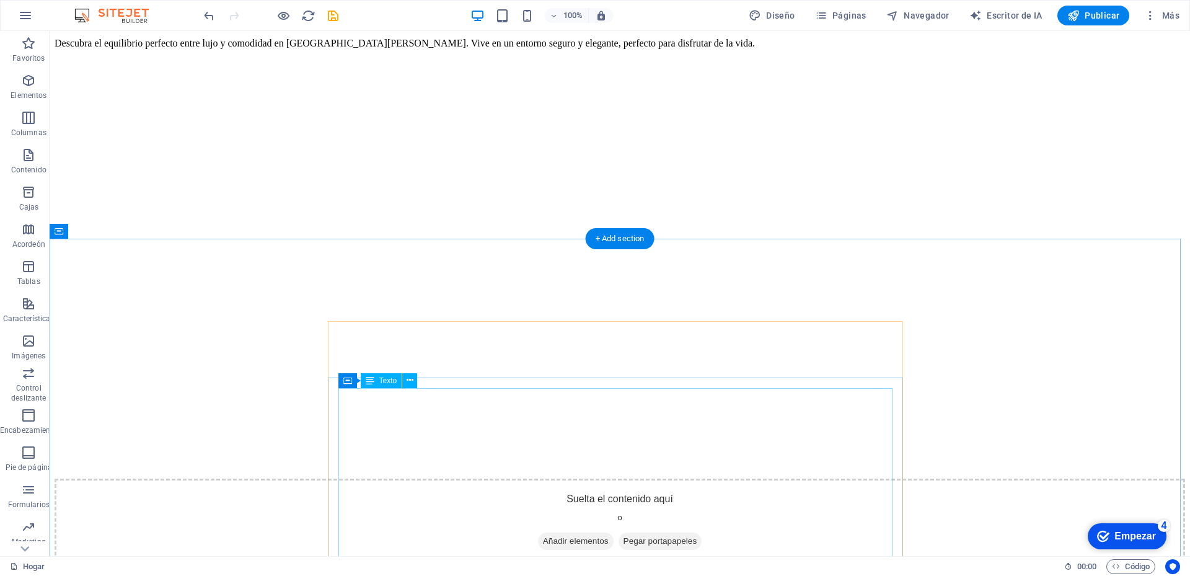
click at [407, 381] on icon at bounding box center [410, 380] width 7 height 13
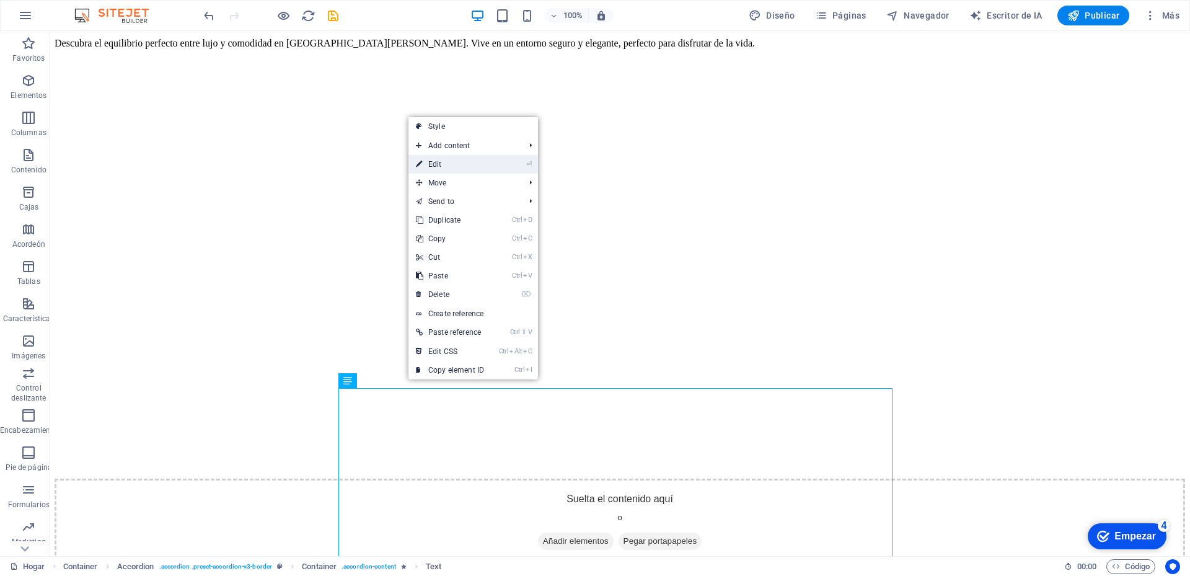
click at [451, 165] on link "⏎ Edit" at bounding box center [449, 164] width 83 height 19
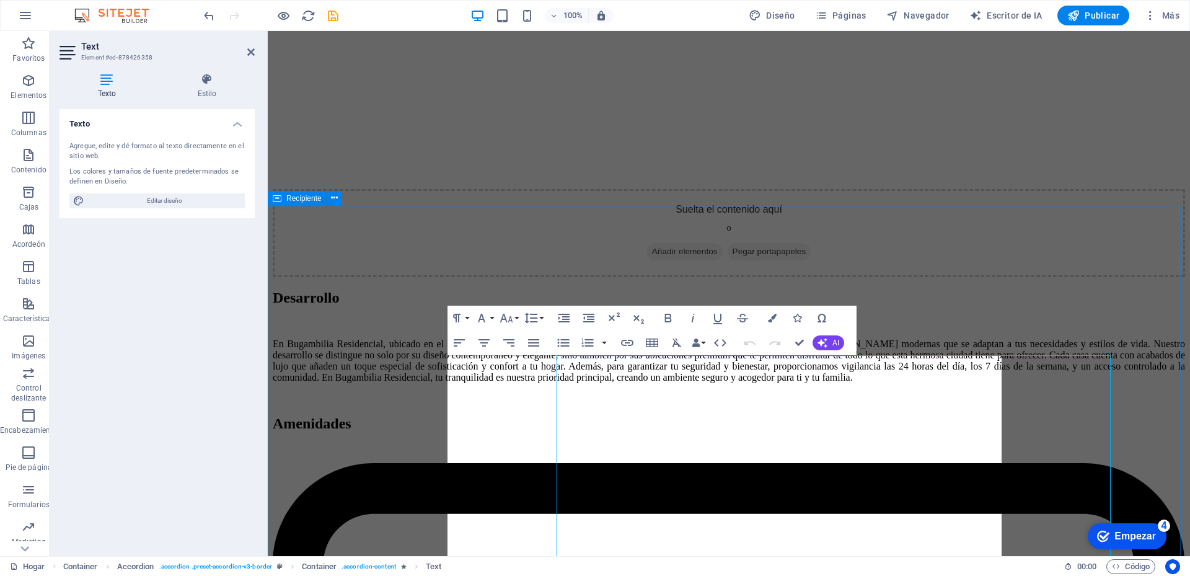
scroll to position [2121, 0]
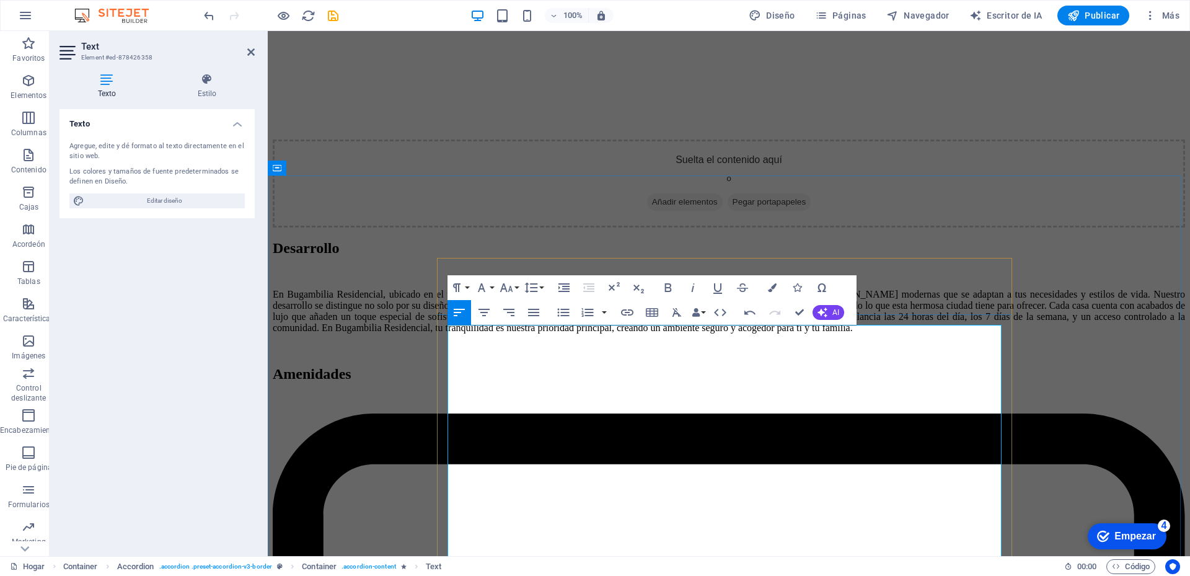
scroll to position [2151, 0]
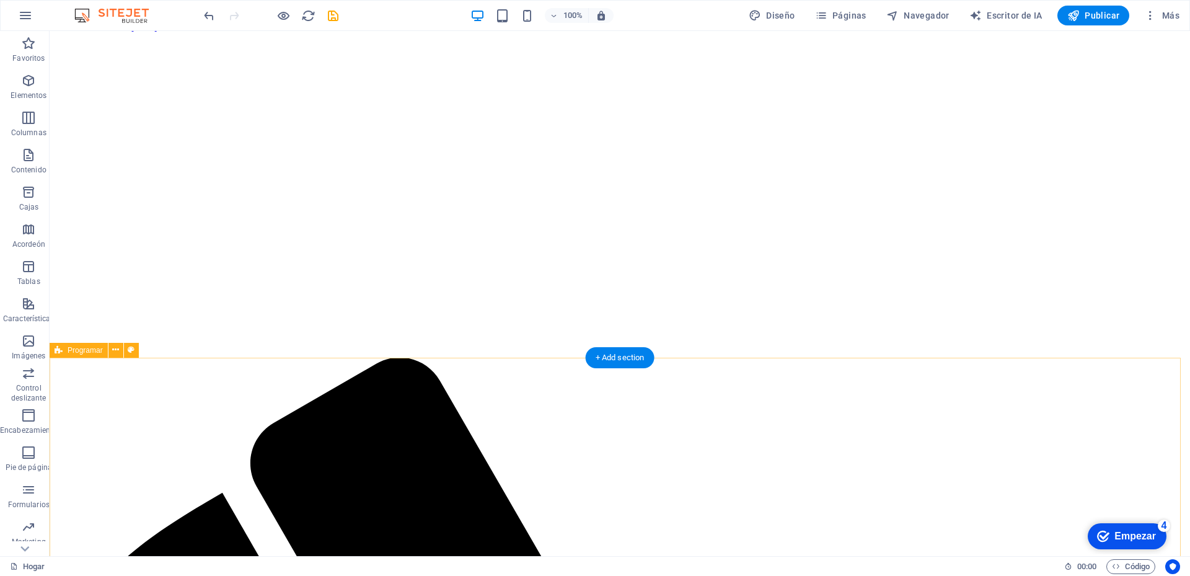
scroll to position [0, 0]
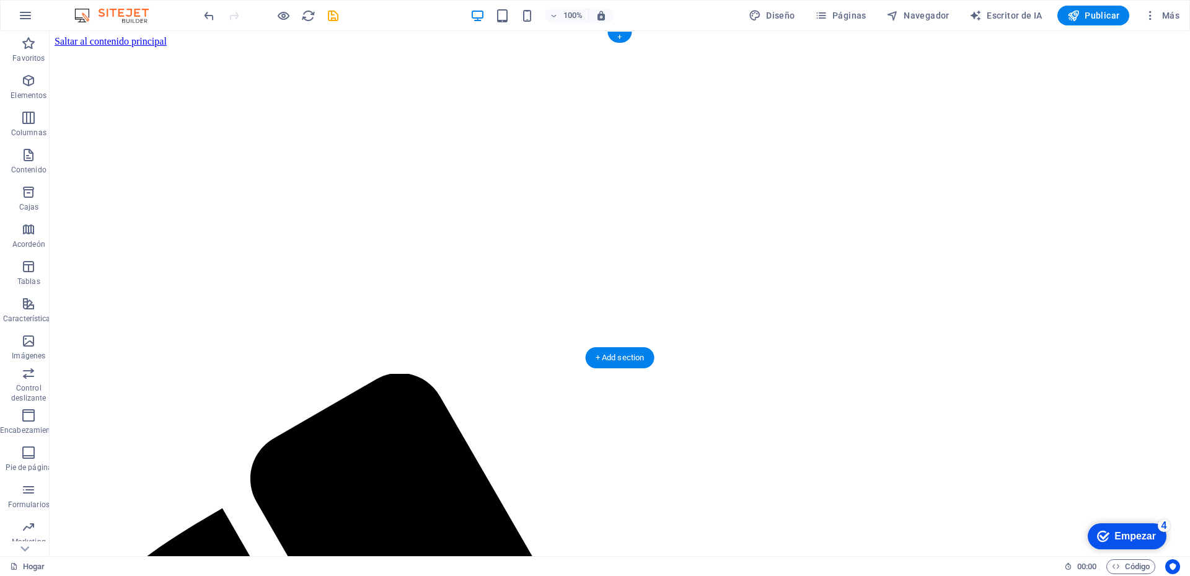
click at [873, 47] on figure at bounding box center [620, 47] width 1130 height 0
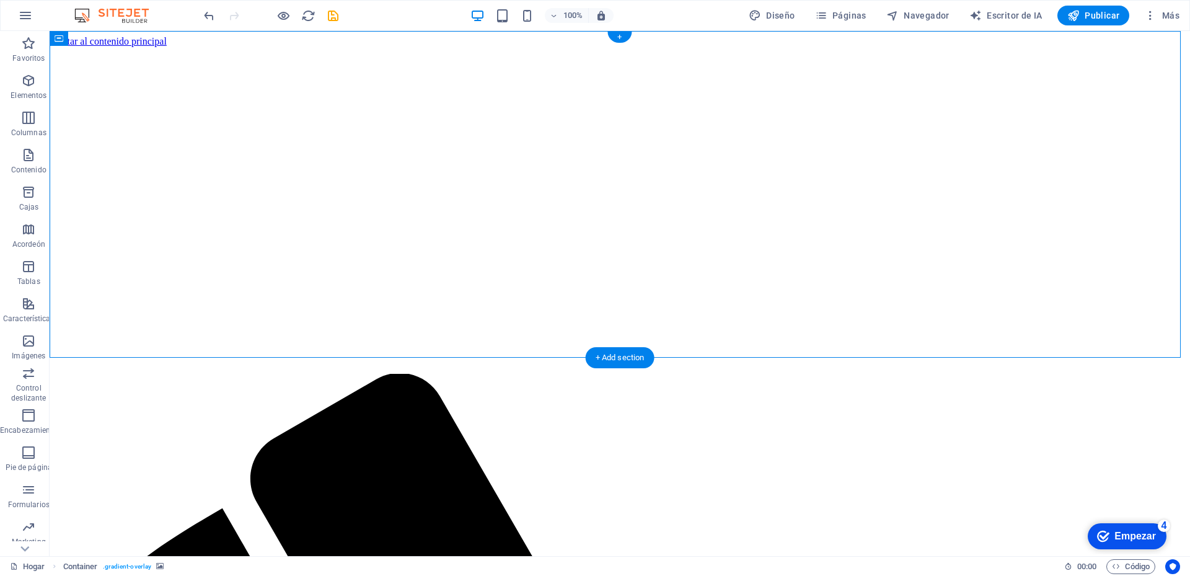
click at [806, 47] on figure at bounding box center [620, 47] width 1130 height 0
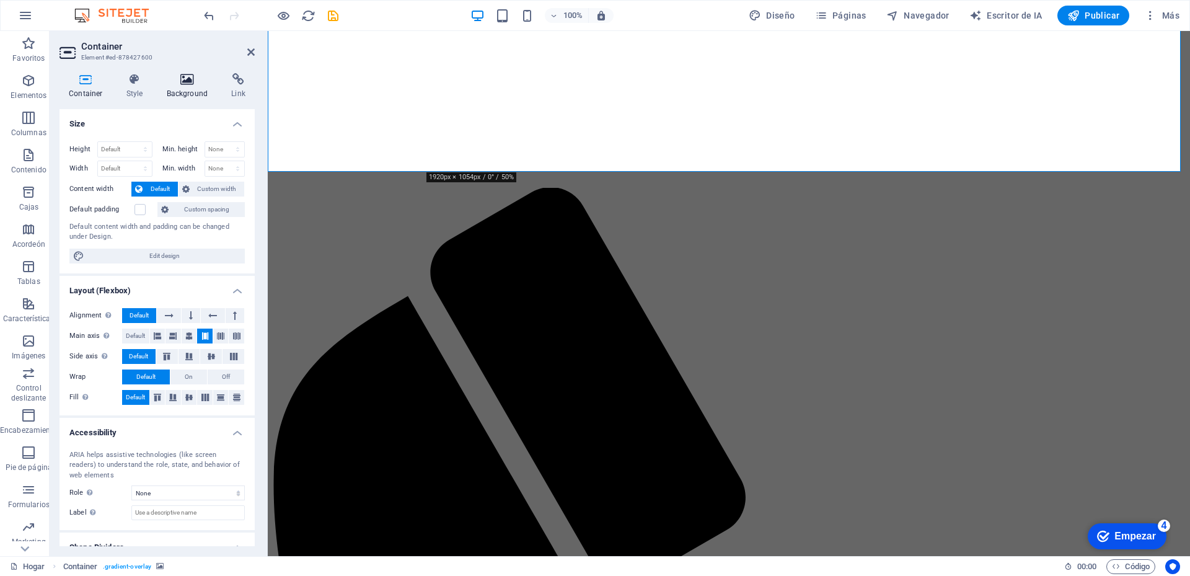
click at [189, 93] on h4 "Background" at bounding box center [189, 86] width 65 height 26
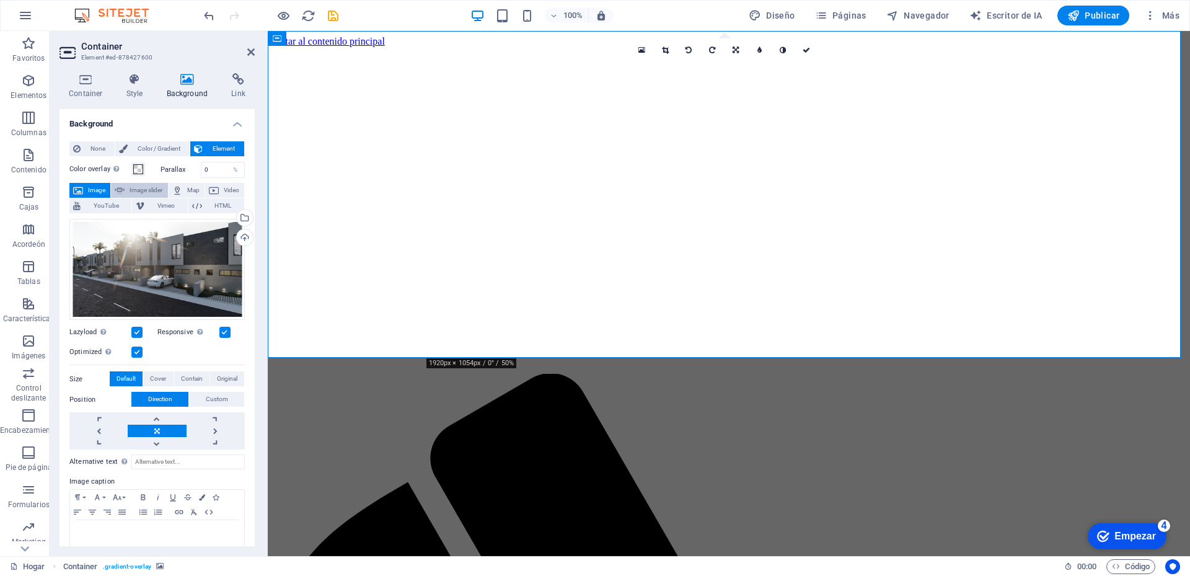
click at [149, 188] on span "Image slider" at bounding box center [145, 190] width 35 height 15
select select "ms"
select select "s"
select select "progressive"
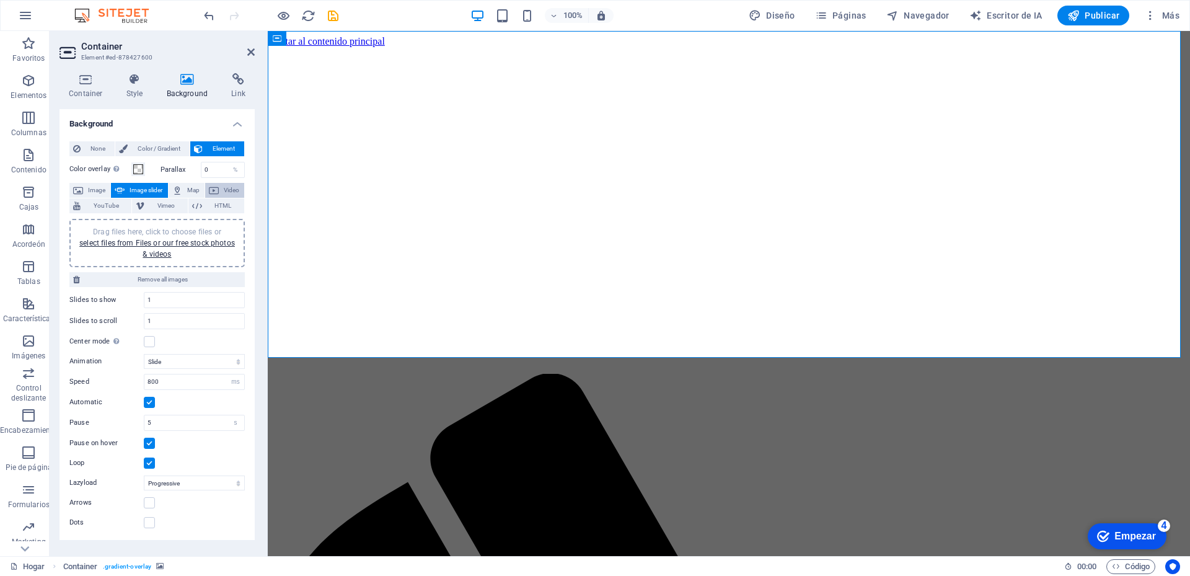
click at [230, 191] on span "Video" at bounding box center [231, 190] width 18 height 15
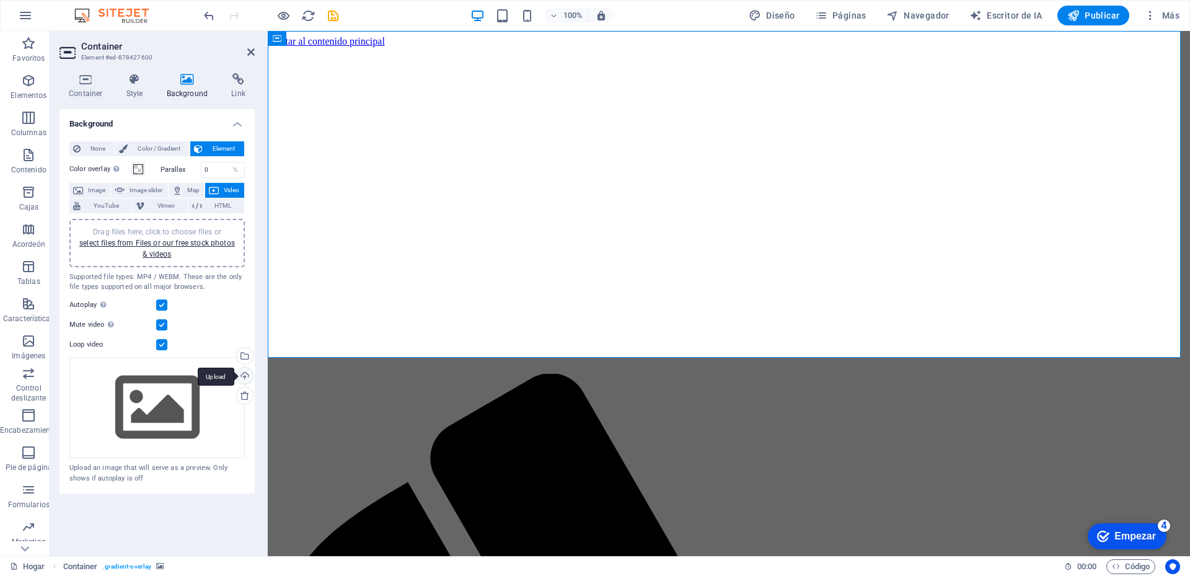
click at [242, 376] on div "Upload" at bounding box center [243, 377] width 19 height 19
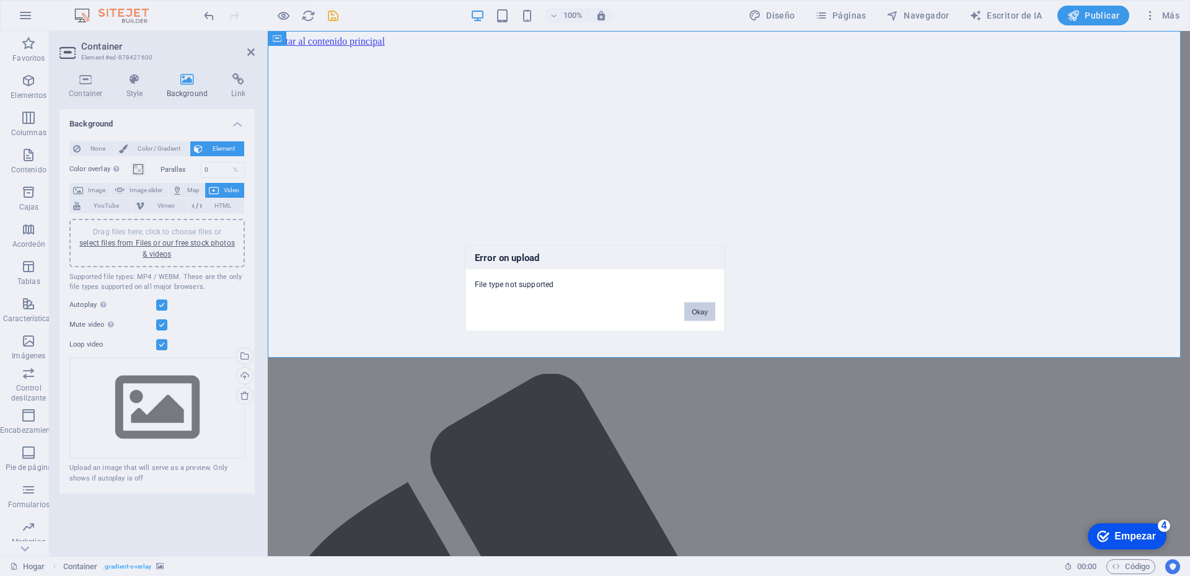
click at [708, 307] on button "Okay" at bounding box center [699, 311] width 31 height 19
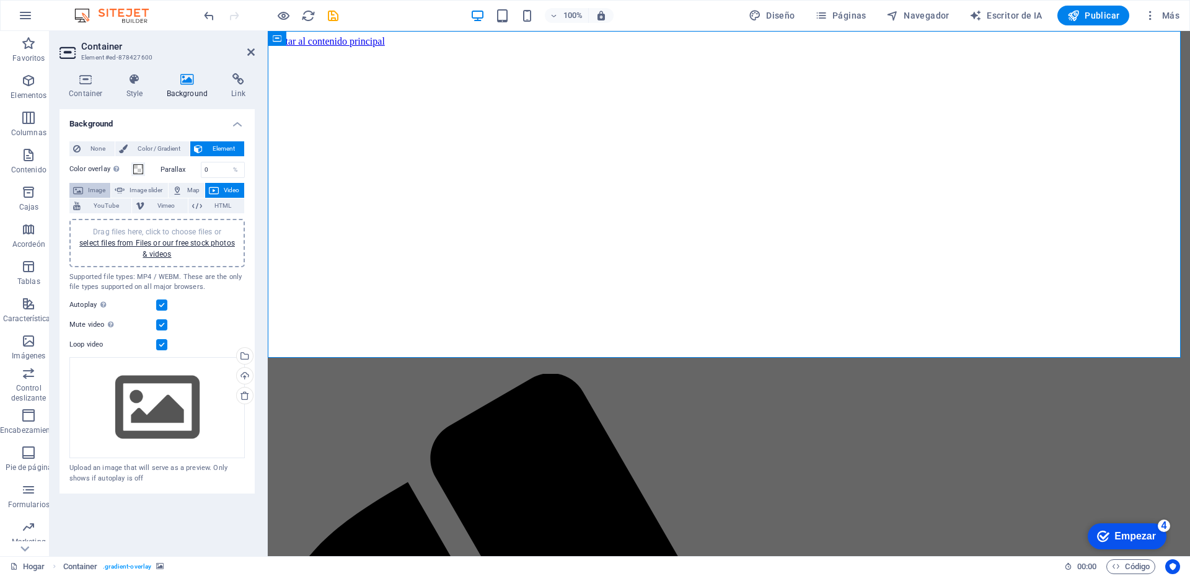
click at [88, 191] on span "Image" at bounding box center [97, 190] width 20 height 15
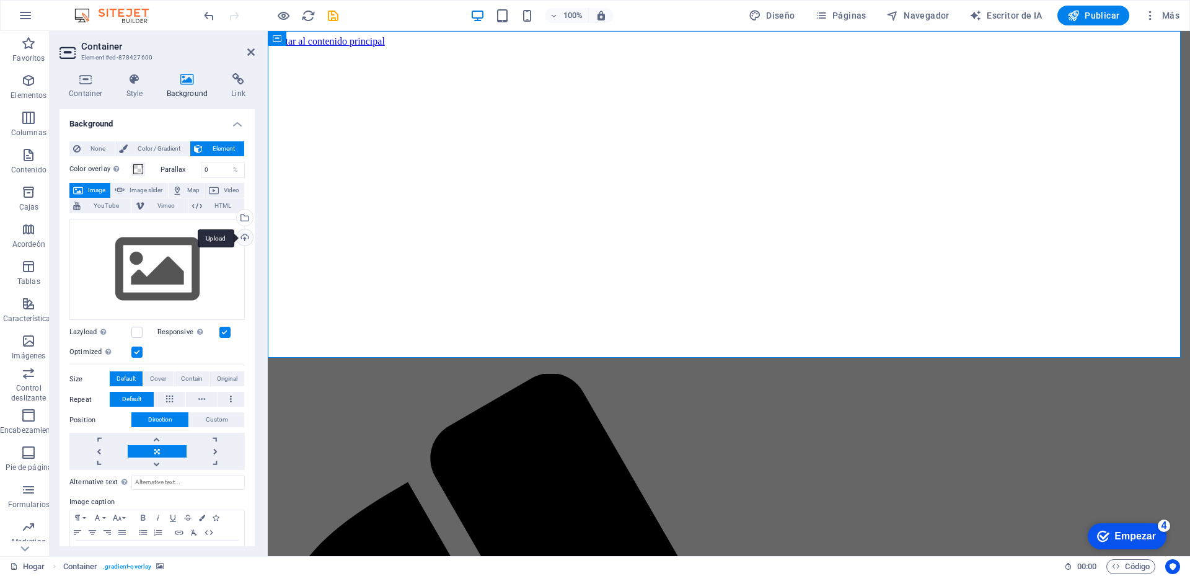
click at [242, 235] on div "Upload" at bounding box center [243, 238] width 19 height 19
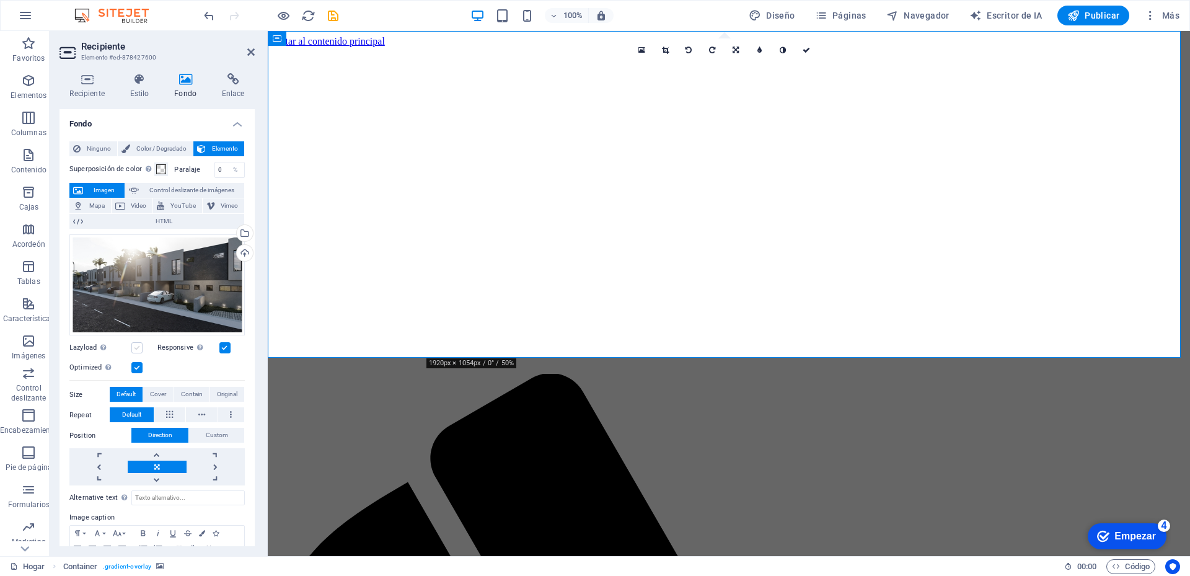
click at [138, 348] on label at bounding box center [136, 347] width 11 height 11
click at [0, 0] on input "Lazyload Loading images after the page loads improves page speed." at bounding box center [0, 0] width 0 height 0
click at [222, 348] on label at bounding box center [224, 347] width 11 height 11
click at [0, 0] on input "Responsive Automatically load retina image and smartphone optimized sizes." at bounding box center [0, 0] width 0 height 0
click at [222, 348] on label at bounding box center [224, 347] width 11 height 11
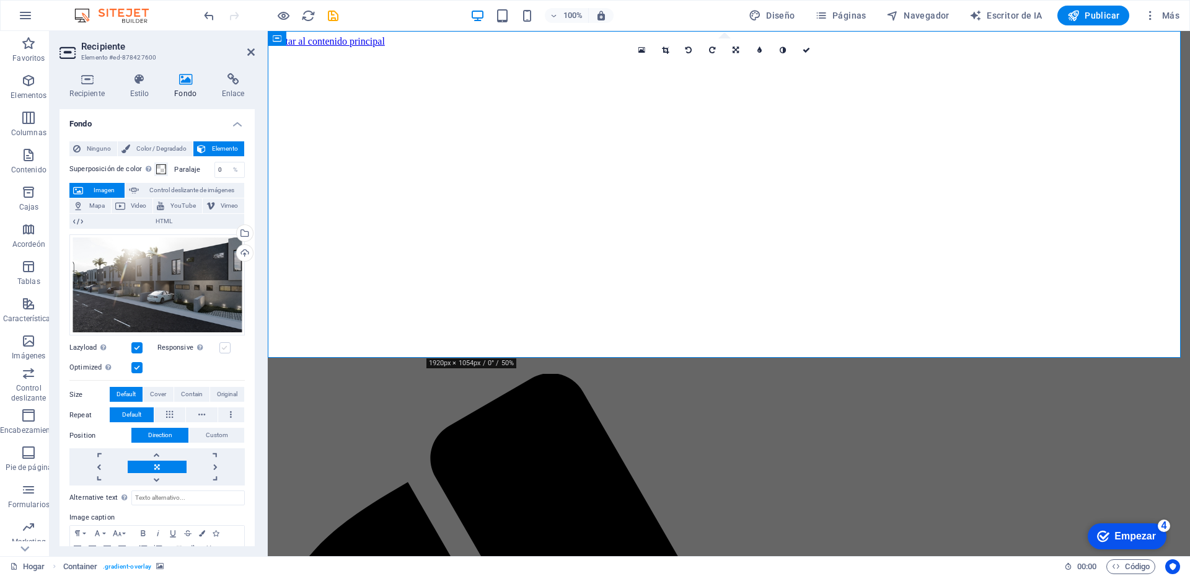
click at [0, 0] on input "Responsive Automatically load retina image and smartphone optimized sizes." at bounding box center [0, 0] width 0 height 0
click at [159, 172] on span at bounding box center [161, 169] width 10 height 10
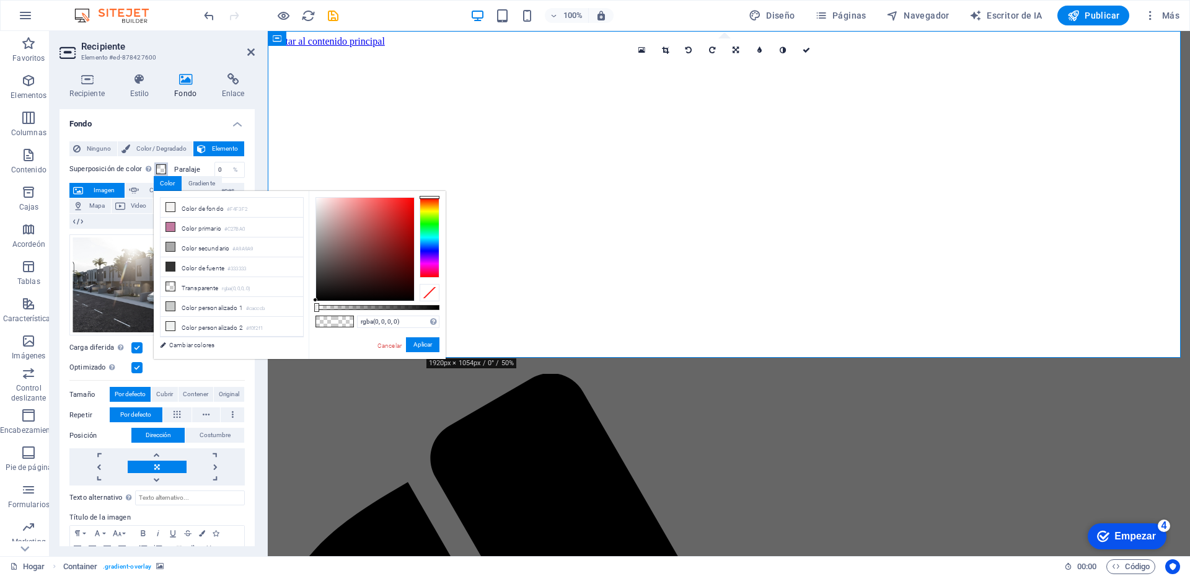
click at [159, 172] on span at bounding box center [161, 169] width 10 height 10
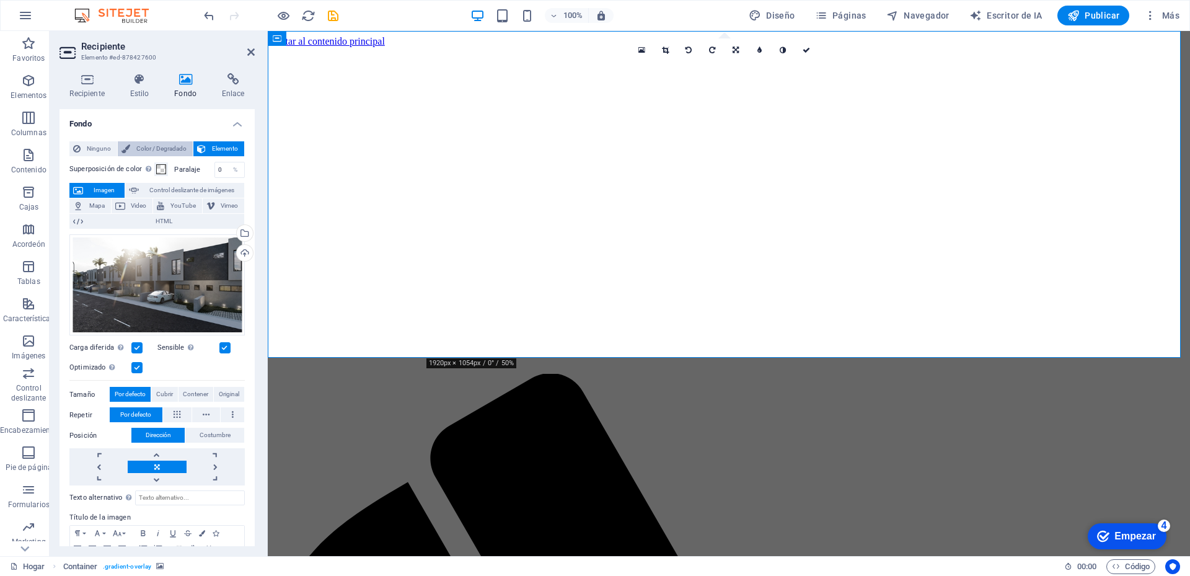
click at [173, 151] on font "Color / Degradado" at bounding box center [161, 148] width 50 height 7
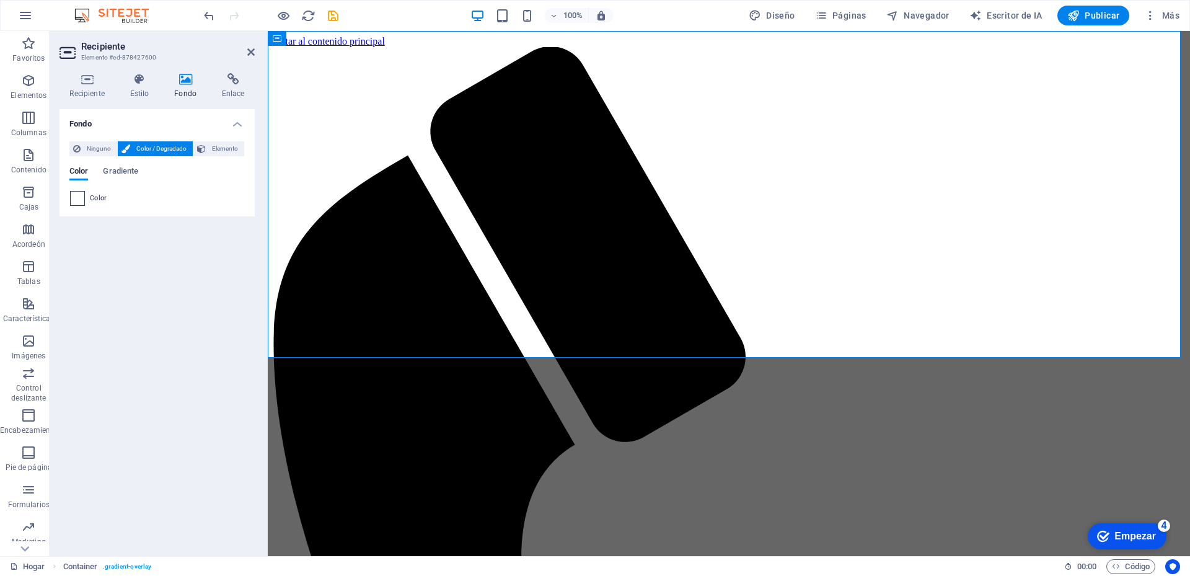
click at [82, 204] on span at bounding box center [78, 199] width 14 height 14
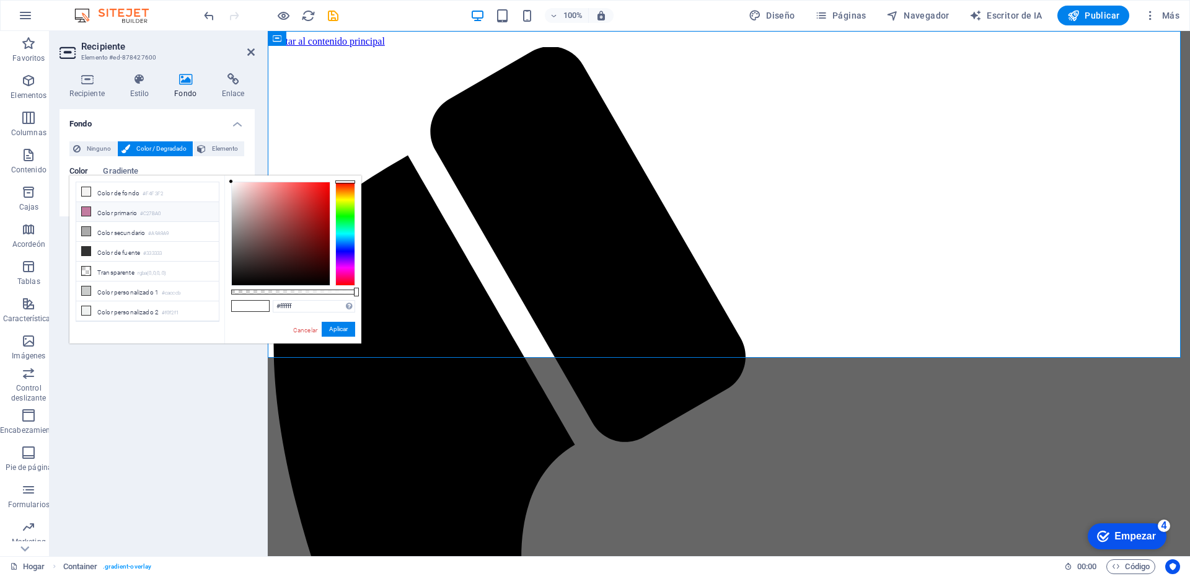
click at [118, 215] on font "Color primario" at bounding box center [117, 212] width 40 height 7
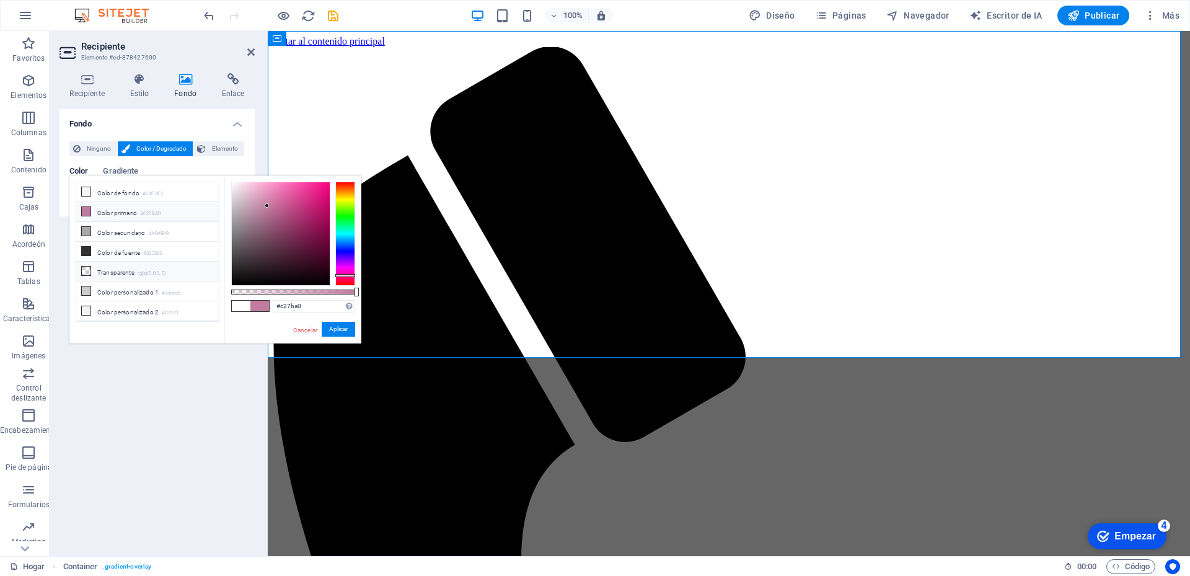
click at [114, 273] on font "Transparente" at bounding box center [115, 272] width 37 height 7
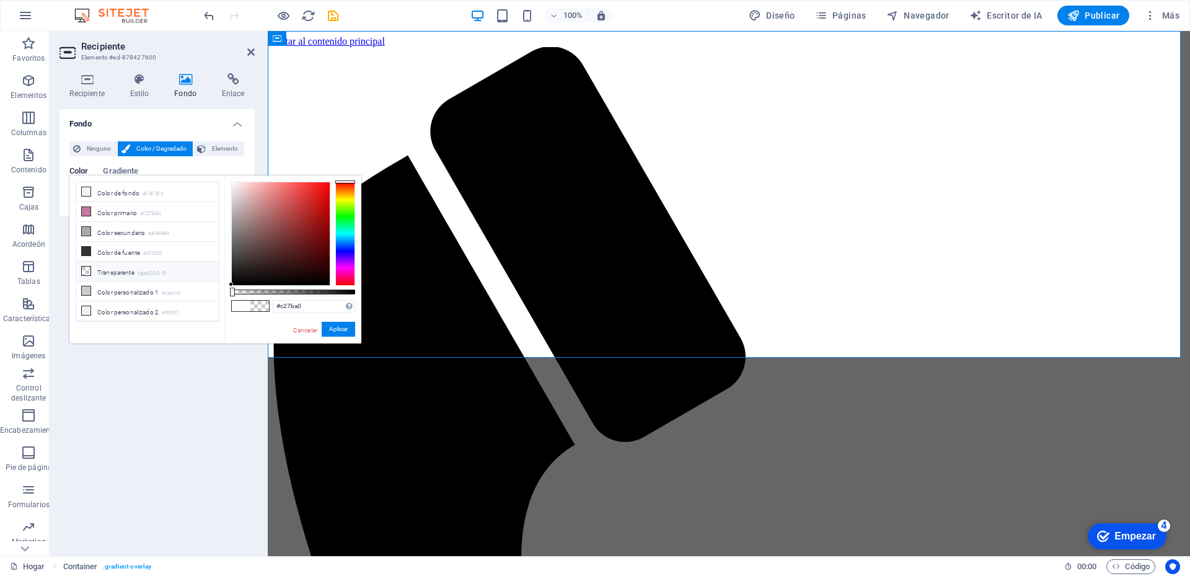
type input "rgba(0, 0, 0, 0)"
click at [345, 332] on font "Aplicar" at bounding box center [338, 328] width 19 height 7
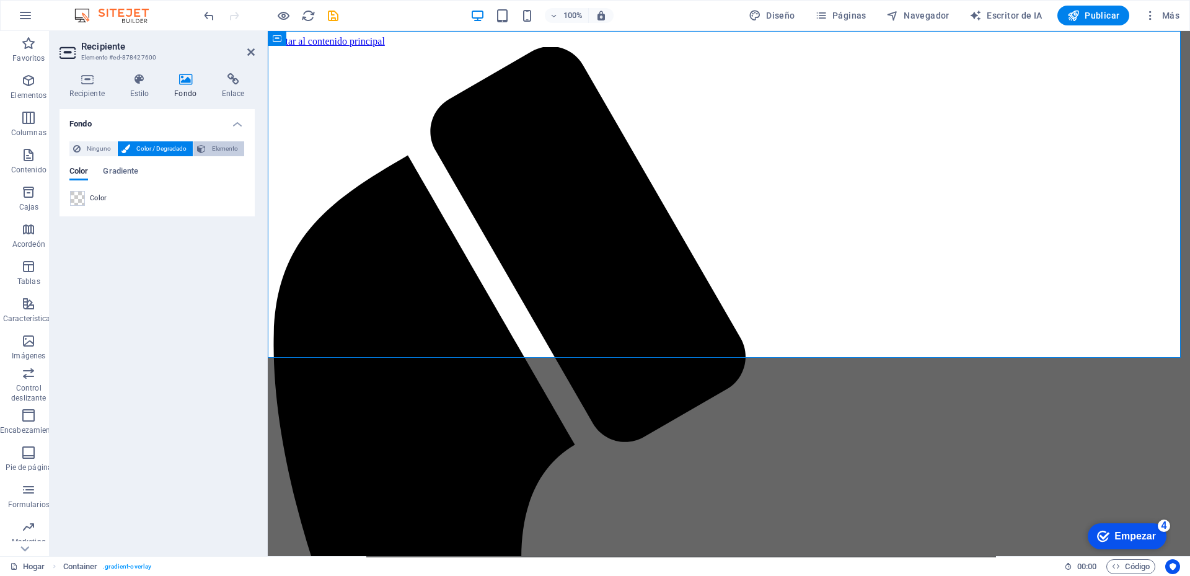
click at [224, 148] on font "Elemento" at bounding box center [225, 148] width 26 height 7
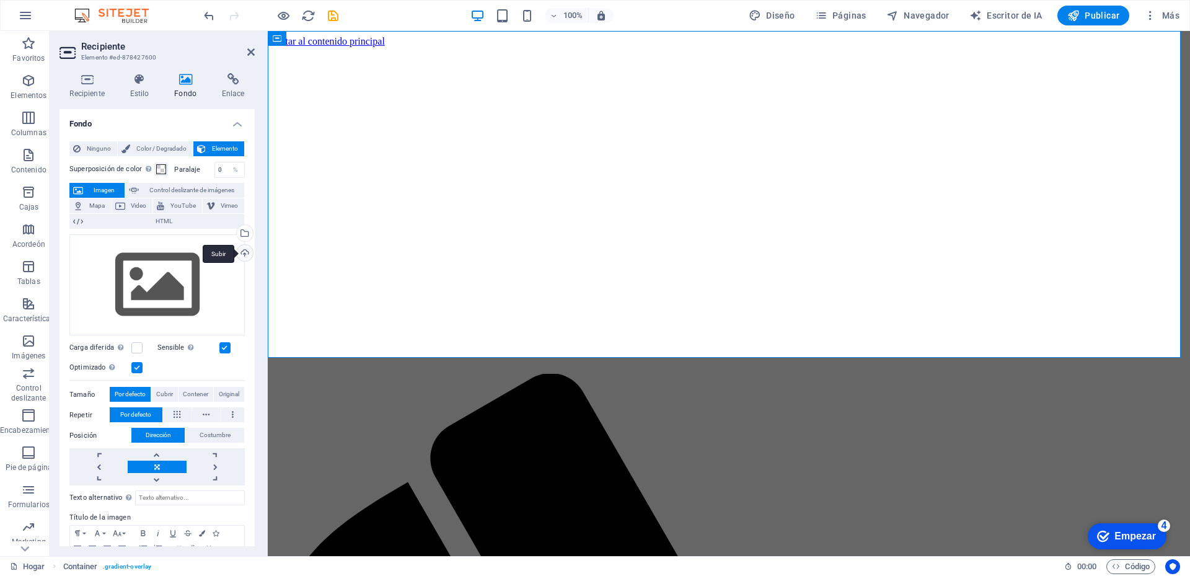
click at [240, 253] on div "Subir" at bounding box center [243, 254] width 19 height 19
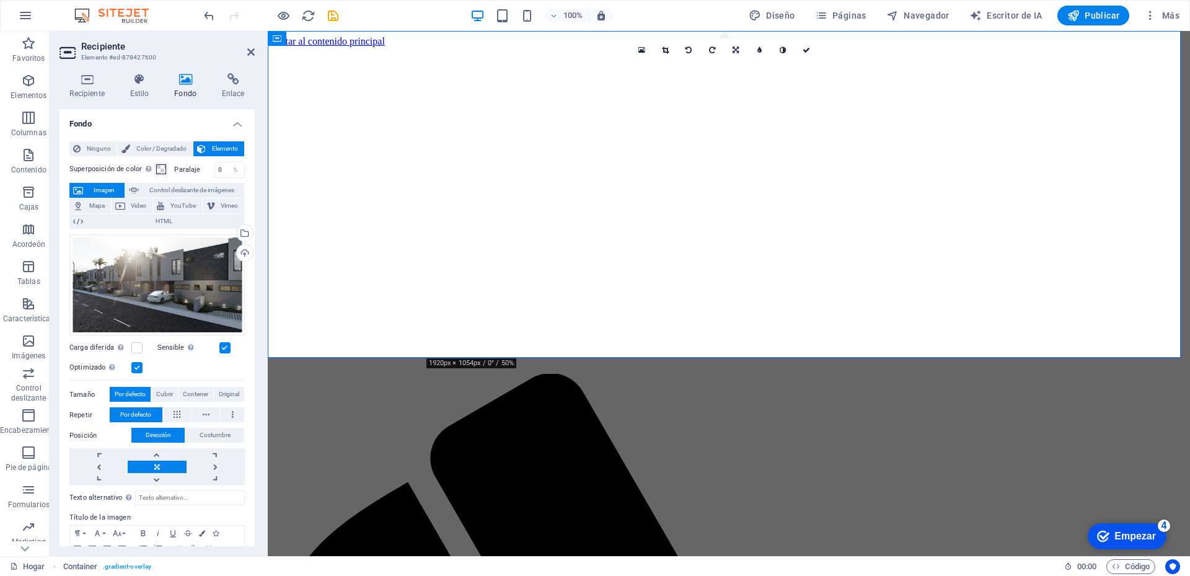
click at [222, 346] on label at bounding box center [224, 347] width 11 height 11
click at [0, 0] on input "Sensible Cargue automáticamente imágenes de retina y tamaños optimizados para t…" at bounding box center [0, 0] width 0 height 0
click at [132, 343] on label at bounding box center [136, 347] width 11 height 11
click at [0, 0] on input "Carga diferida Cargar imágenes después de que se cargue la página mejora la vel…" at bounding box center [0, 0] width 0 height 0
click at [223, 345] on label at bounding box center [224, 347] width 11 height 11
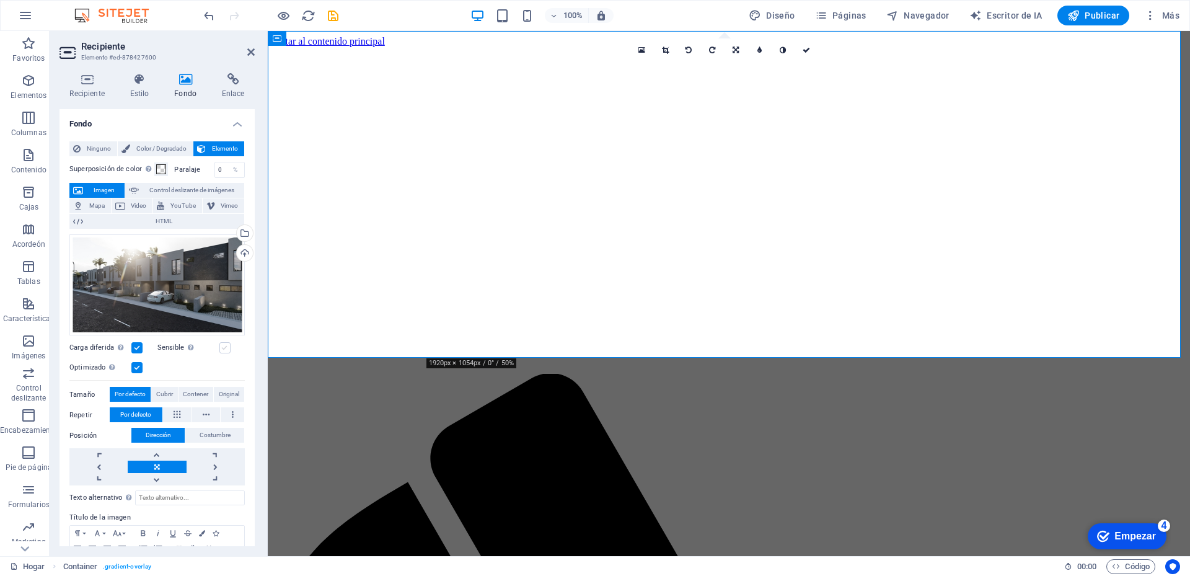
click at [0, 0] on input "Sensible Cargue automáticamente imágenes de retina y tamaños optimizados para t…" at bounding box center [0, 0] width 0 height 0
click at [134, 348] on label at bounding box center [136, 347] width 11 height 11
click at [0, 0] on input "Carga diferida Cargar imágenes después de que se cargue la página mejora la vel…" at bounding box center [0, 0] width 0 height 0
click at [130, 190] on icon at bounding box center [134, 190] width 10 height 15
select select "ms"
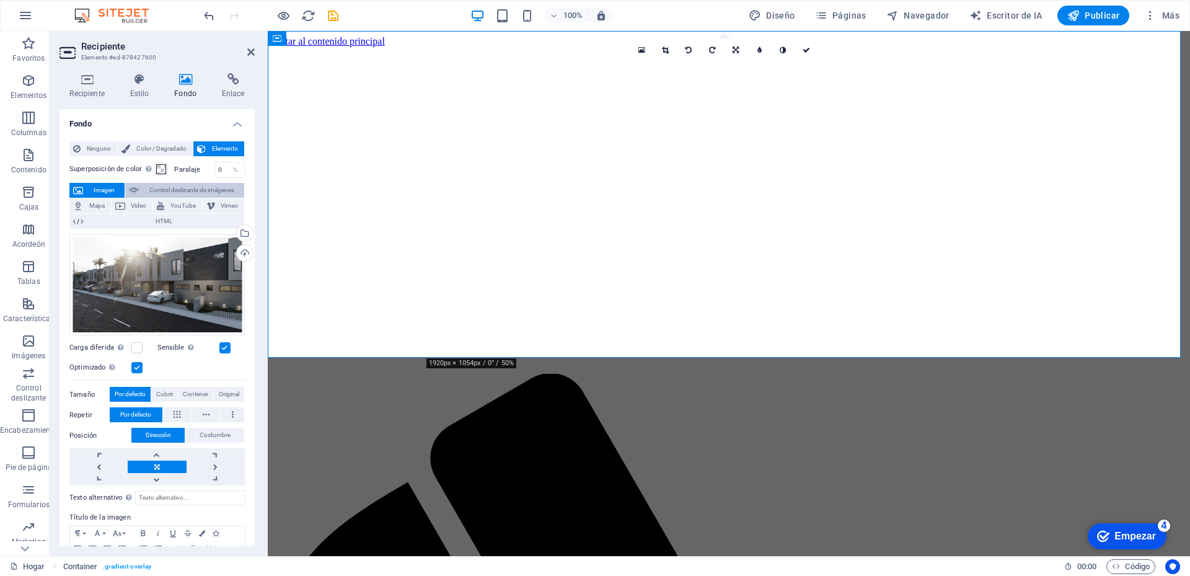
select select "s"
select select "progressive"
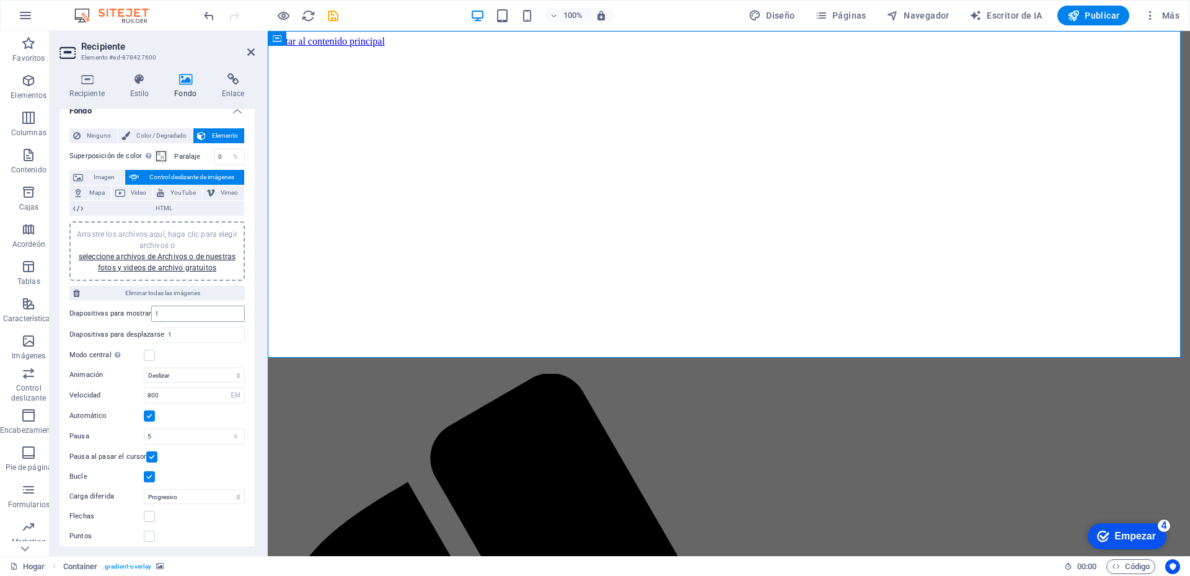
scroll to position [20, 0]
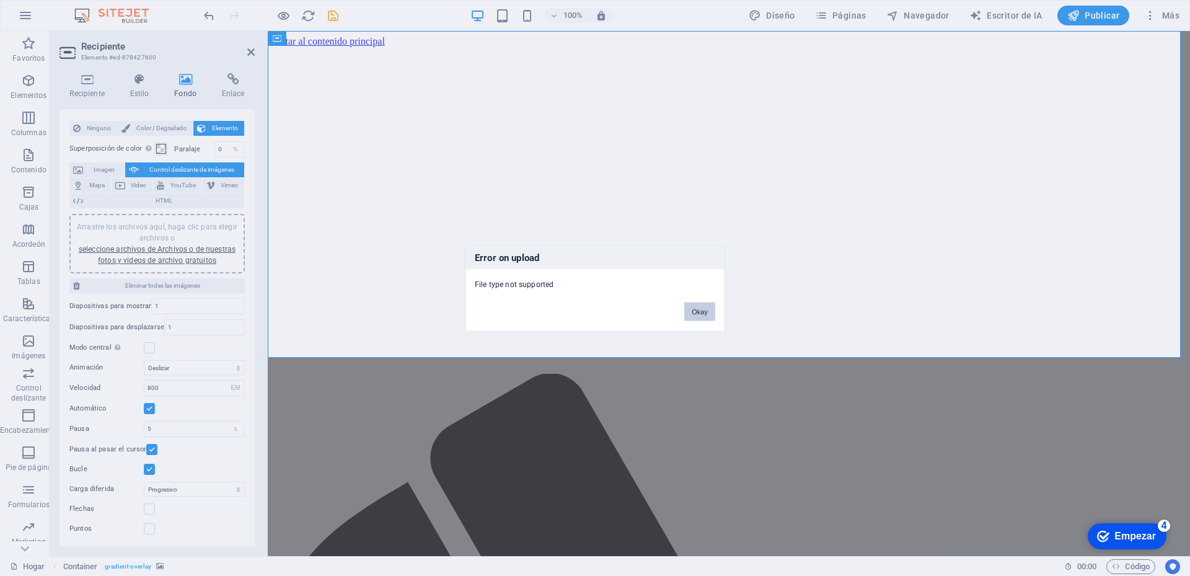
click at [702, 309] on button "Okay" at bounding box center [699, 311] width 31 height 19
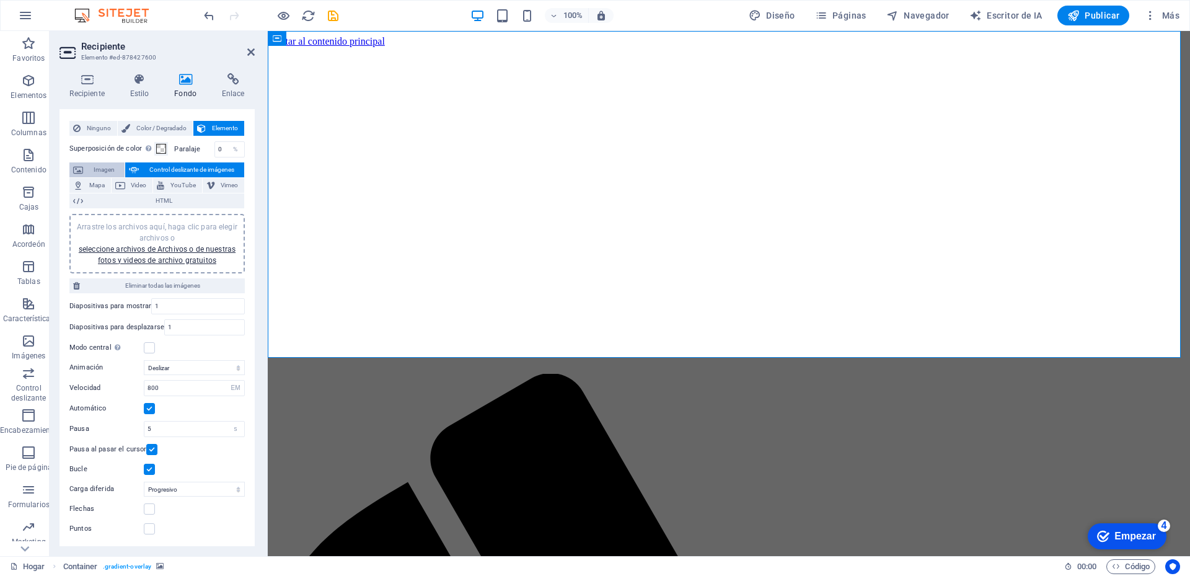
click at [94, 167] on font "Imagen" at bounding box center [104, 169] width 21 height 7
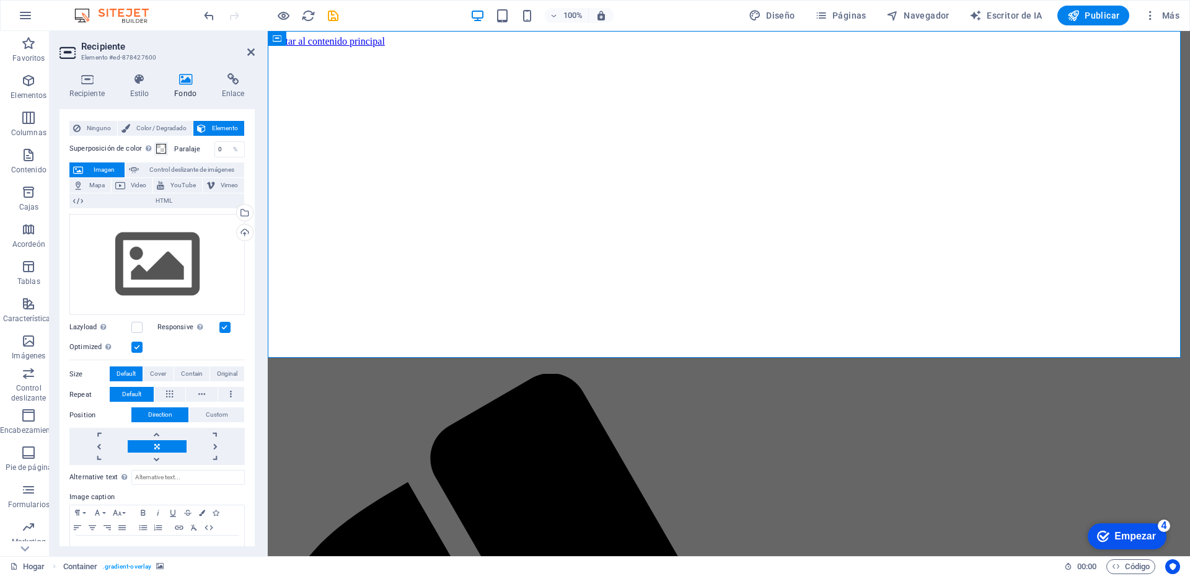
scroll to position [0, 0]
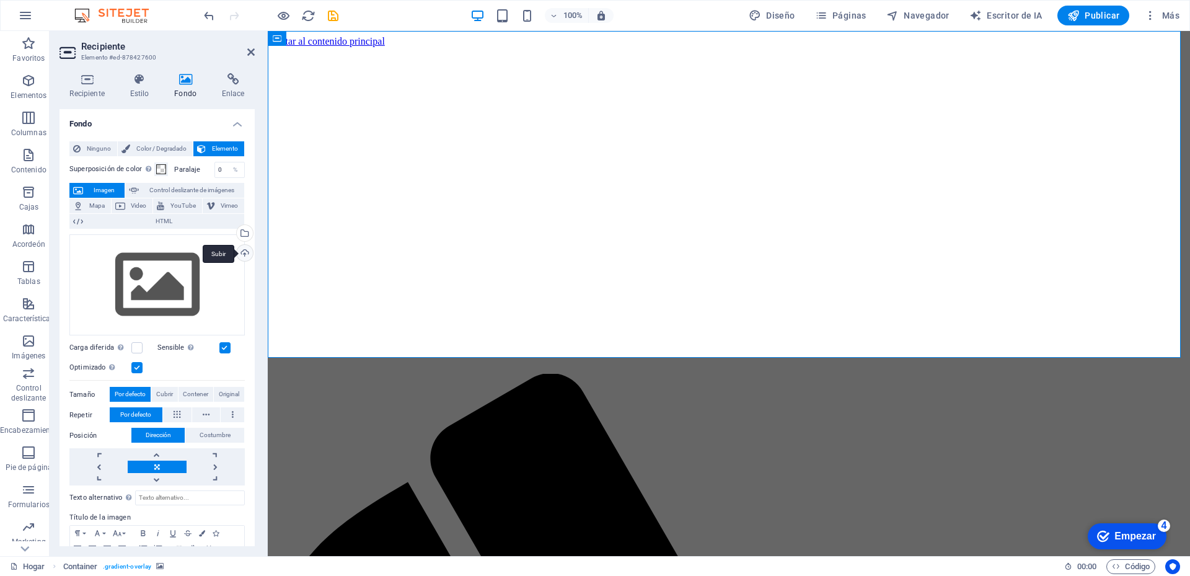
click at [243, 253] on div "Subir" at bounding box center [243, 254] width 19 height 19
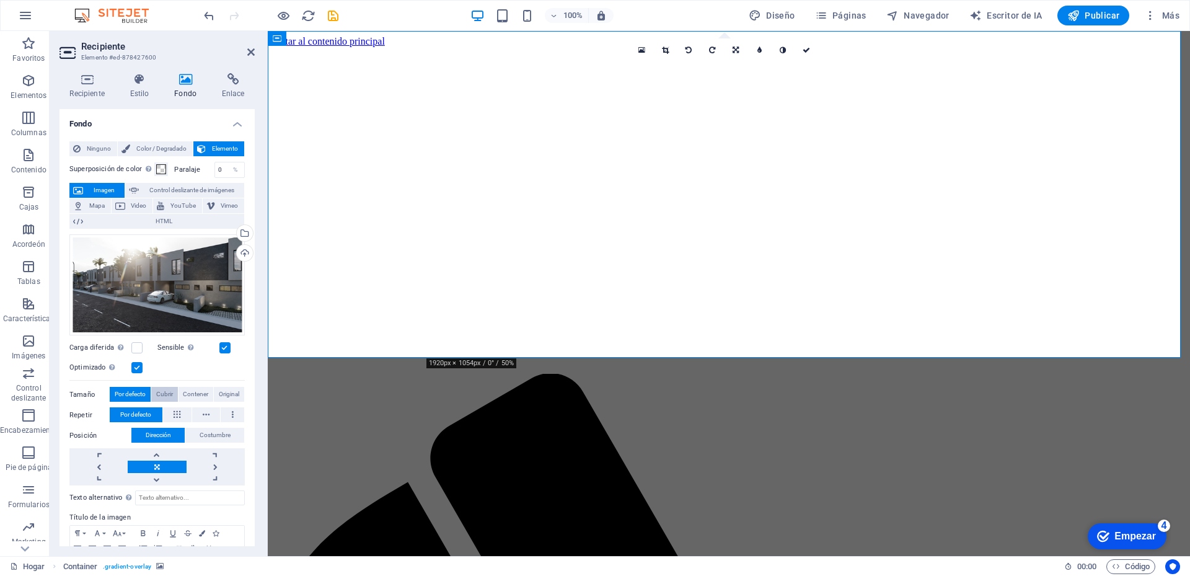
click at [166, 392] on font "Cubrir" at bounding box center [164, 393] width 17 height 7
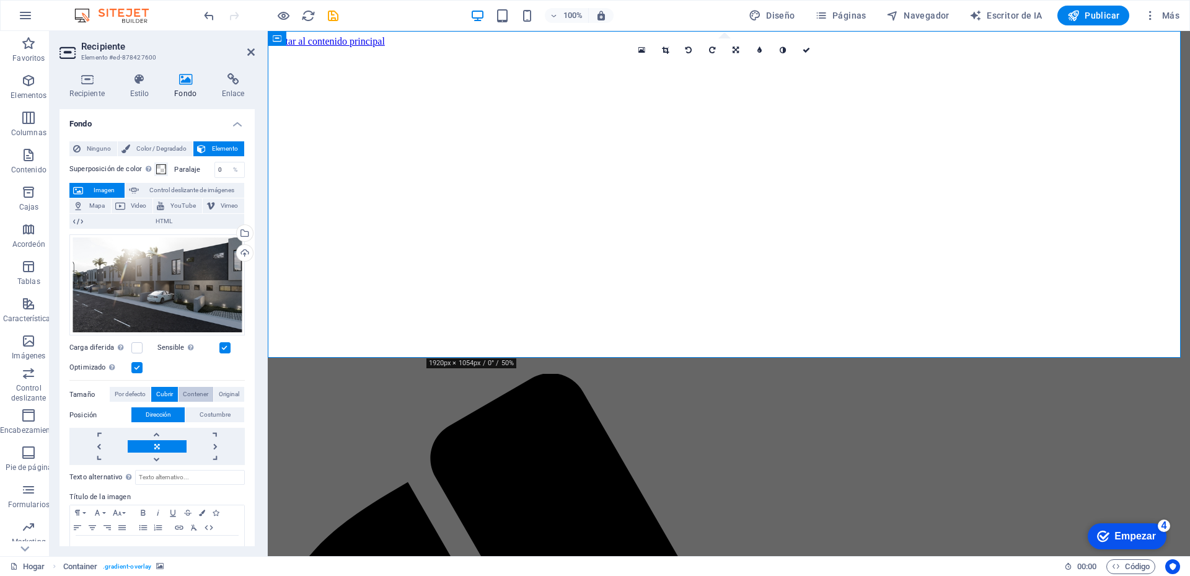
click at [197, 394] on font "Contener" at bounding box center [195, 393] width 25 height 7
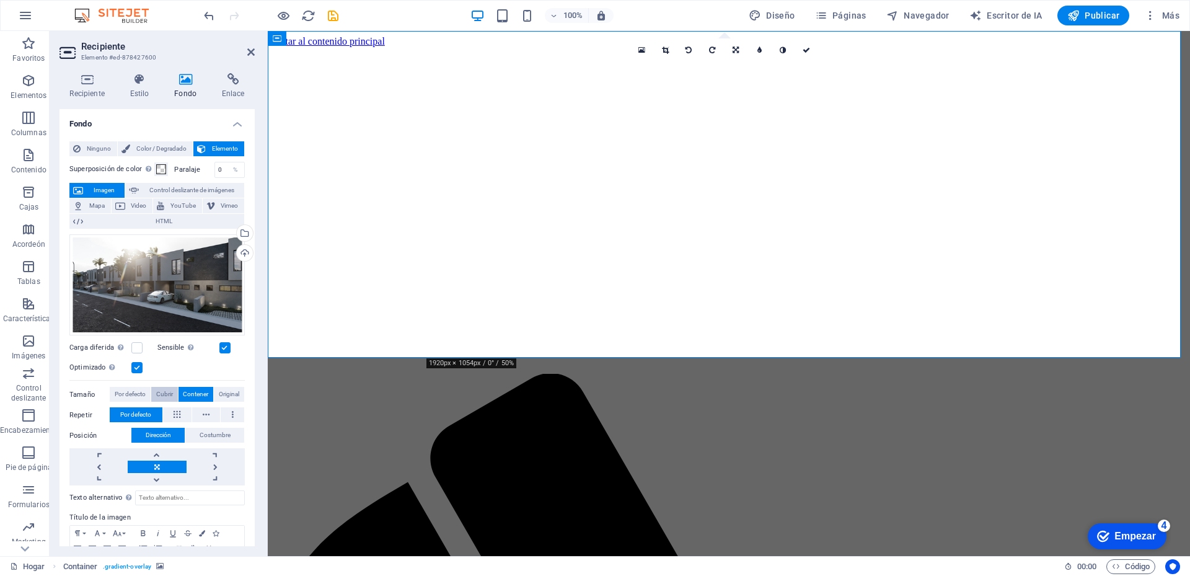
click at [158, 390] on font "Cubrir" at bounding box center [164, 393] width 17 height 7
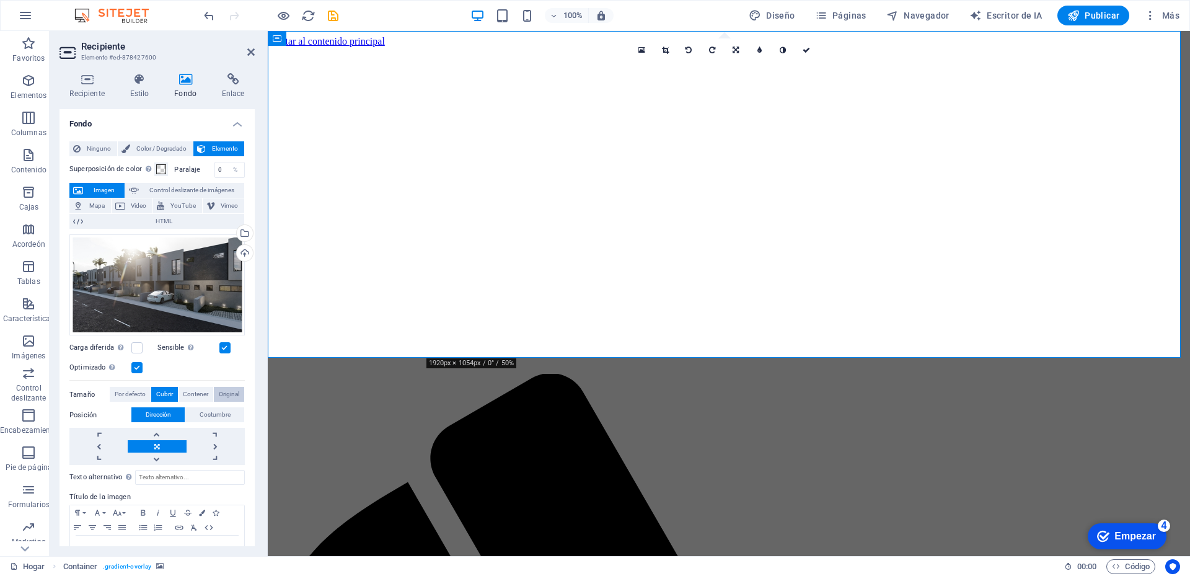
click at [226, 392] on font "Original" at bounding box center [229, 393] width 20 height 7
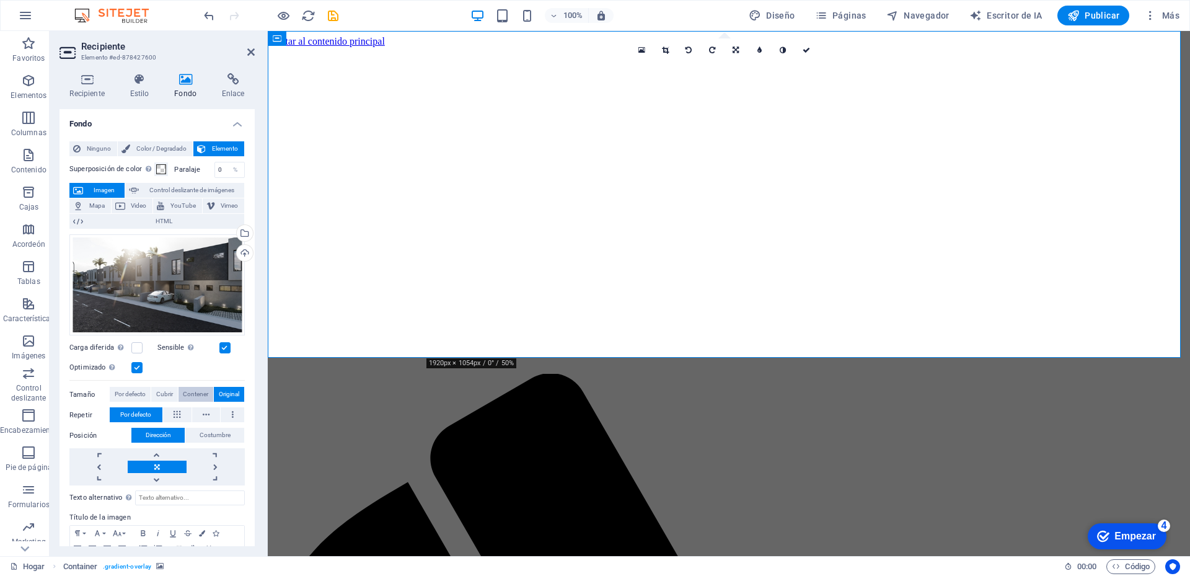
click at [203, 392] on font "Contener" at bounding box center [195, 393] width 25 height 7
click at [167, 390] on font "Cubrir" at bounding box center [164, 393] width 17 height 7
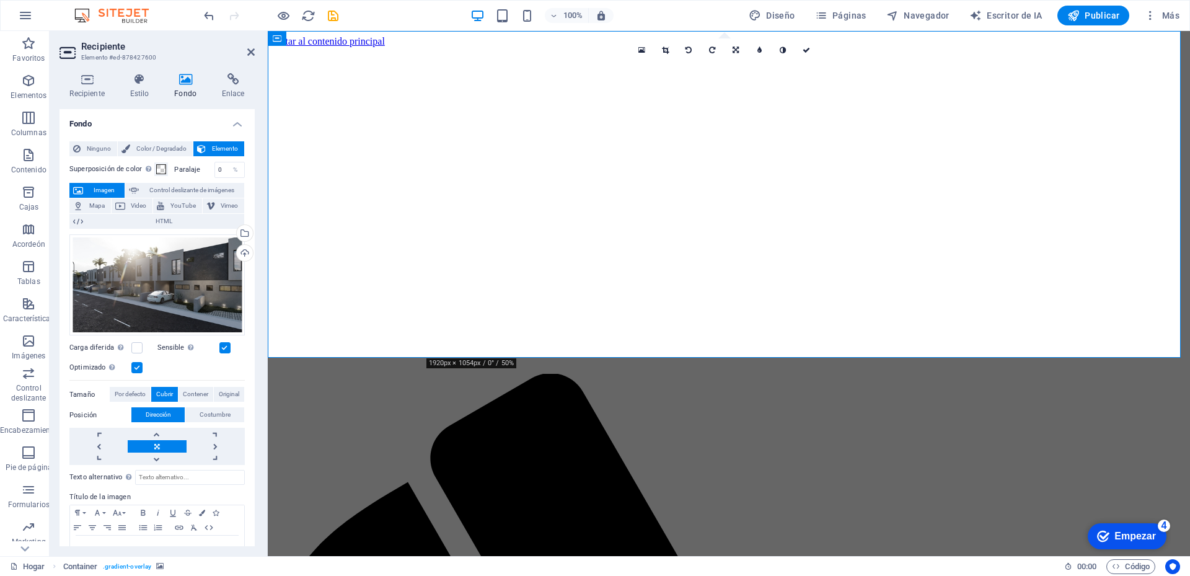
scroll to position [37, 0]
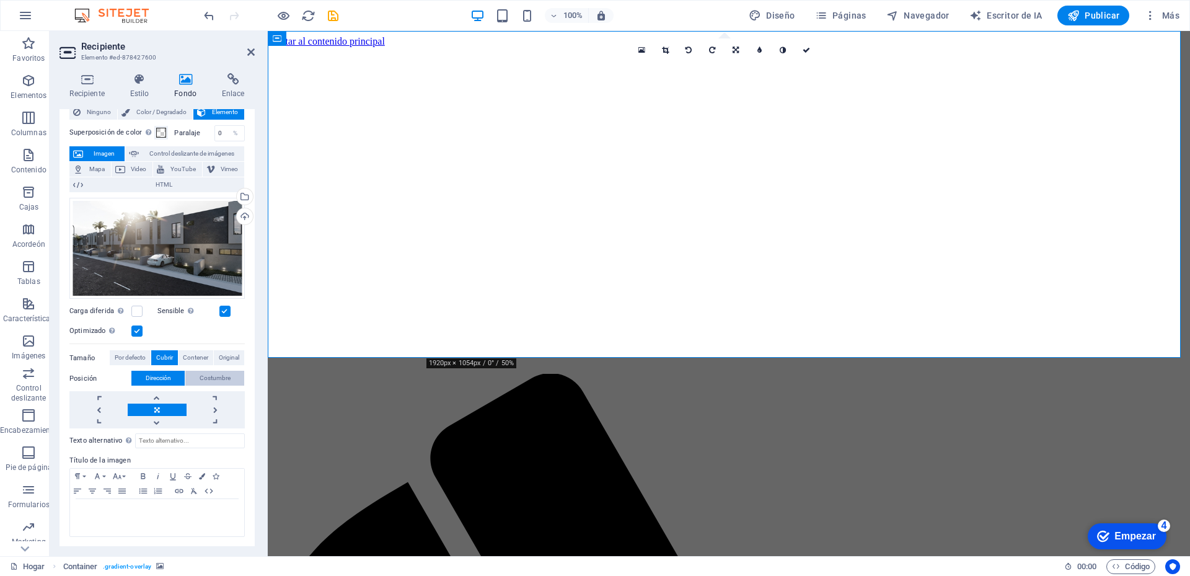
click at [216, 379] on font "Costumbre" at bounding box center [215, 377] width 31 height 7
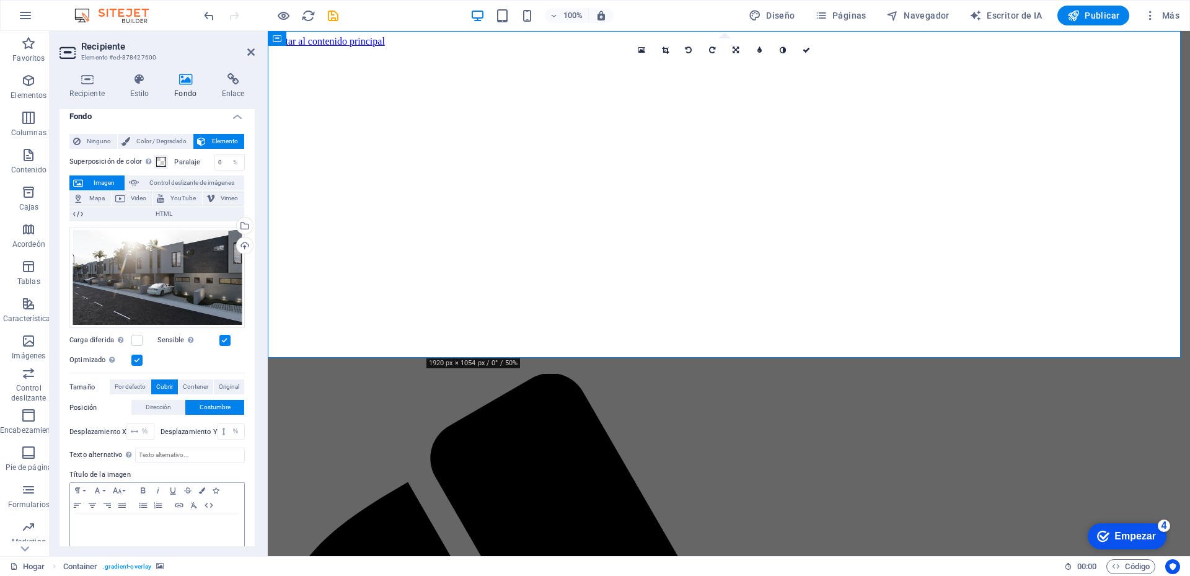
scroll to position [0, 0]
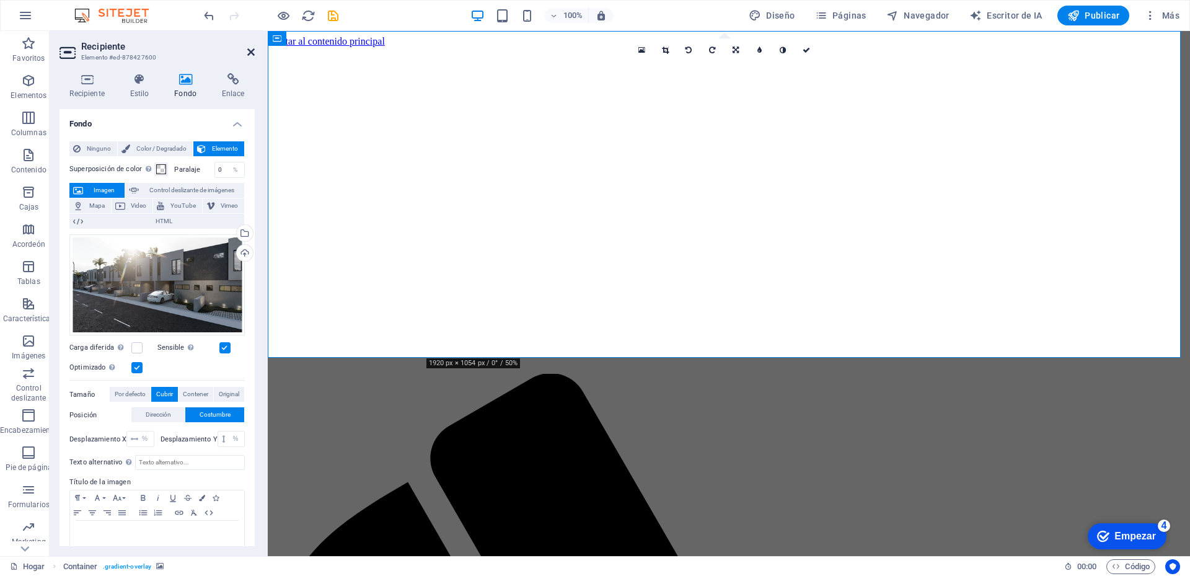
click at [253, 54] on icon at bounding box center [250, 52] width 7 height 10
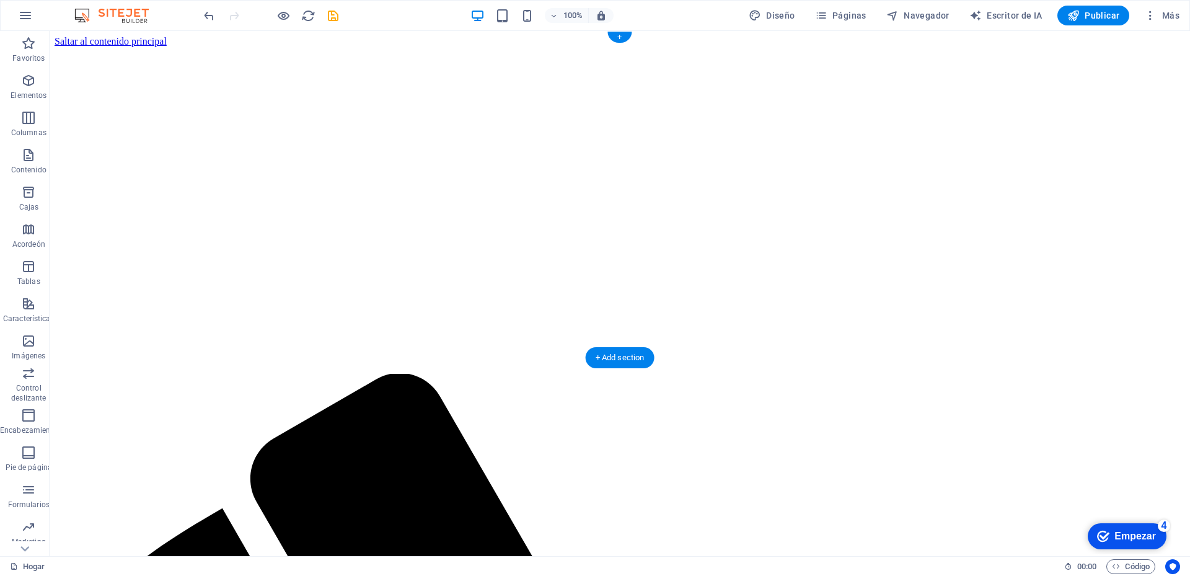
click at [728, 47] on figure at bounding box center [620, 47] width 1130 height 0
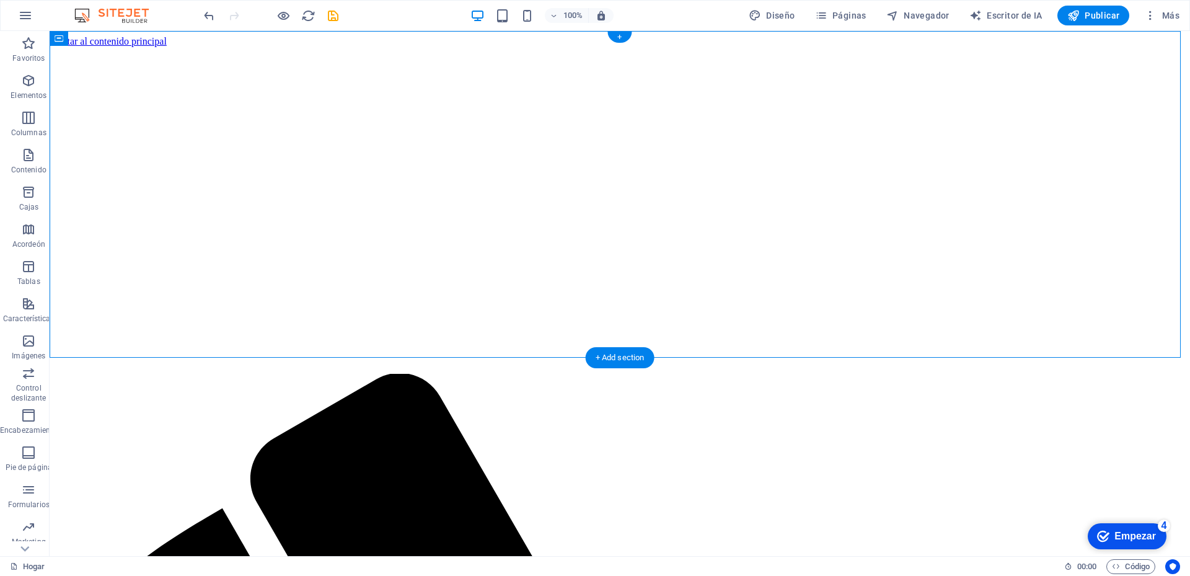
click at [728, 47] on figure at bounding box center [620, 47] width 1130 height 0
select select "%"
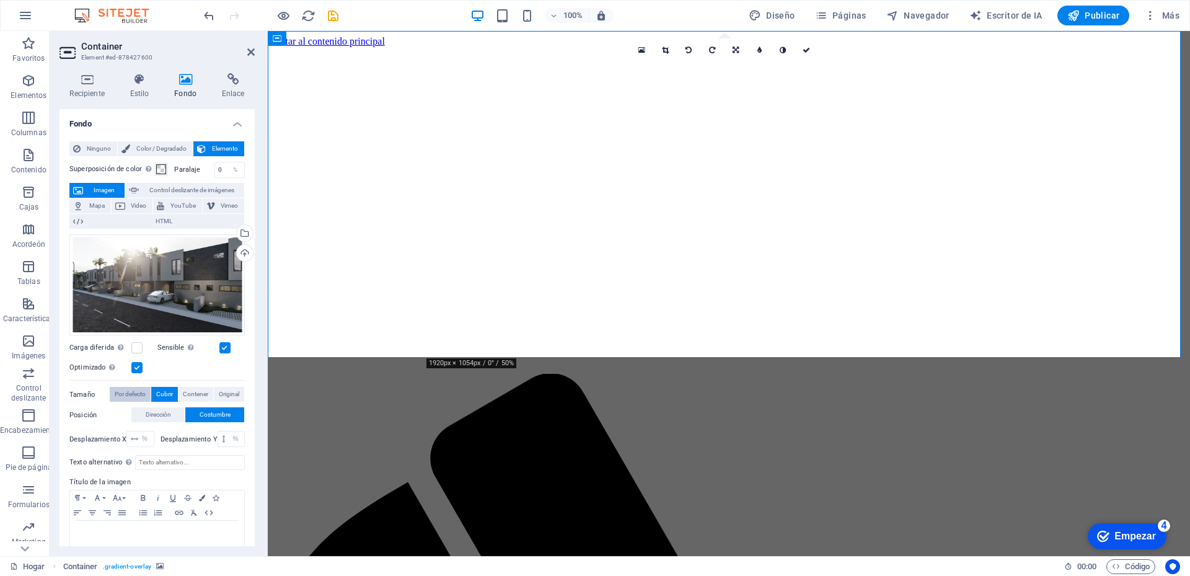
click at [131, 395] on font "Por defecto" at bounding box center [130, 393] width 31 height 7
click at [294, 47] on figure at bounding box center [729, 47] width 912 height 0
click at [157, 412] on font "Dirección" at bounding box center [158, 414] width 25 height 7
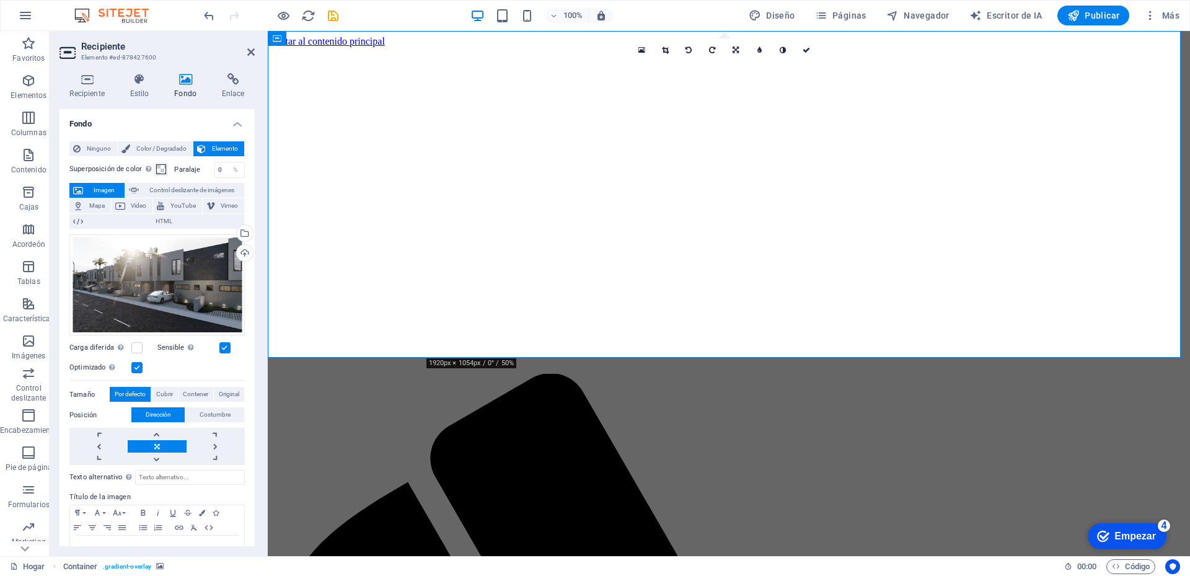
click at [155, 442] on link at bounding box center [157, 446] width 58 height 12
click at [210, 443] on link at bounding box center [216, 446] width 58 height 12
click at [97, 442] on link at bounding box center [98, 446] width 58 height 12
click at [144, 95] on font "Estilo" at bounding box center [139, 93] width 19 height 9
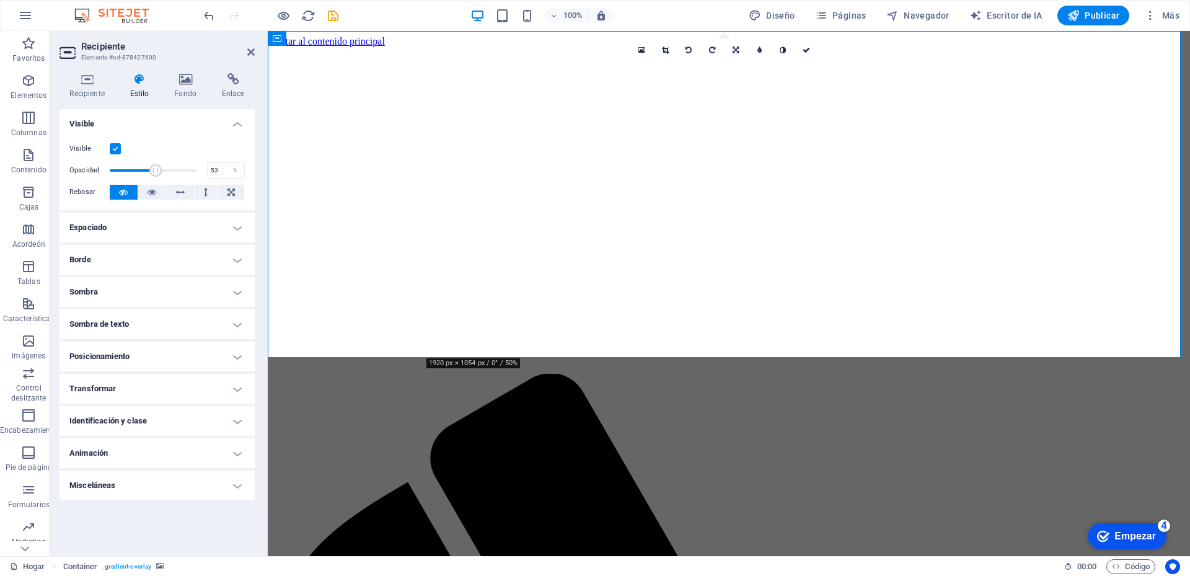
drag, startPoint x: 189, startPoint y: 174, endPoint x: 156, endPoint y: 172, distance: 33.5
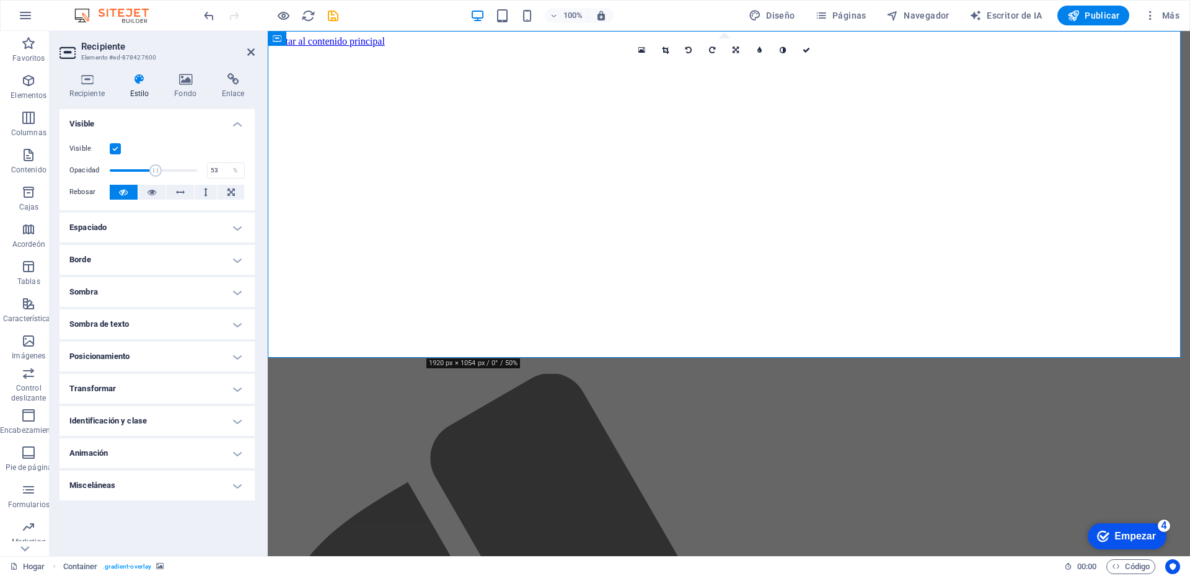
click at [156, 172] on span at bounding box center [155, 170] width 12 height 12
drag, startPoint x: 158, startPoint y: 172, endPoint x: 201, endPoint y: 169, distance: 42.9
click at [200, 169] on span at bounding box center [197, 170] width 12 height 12
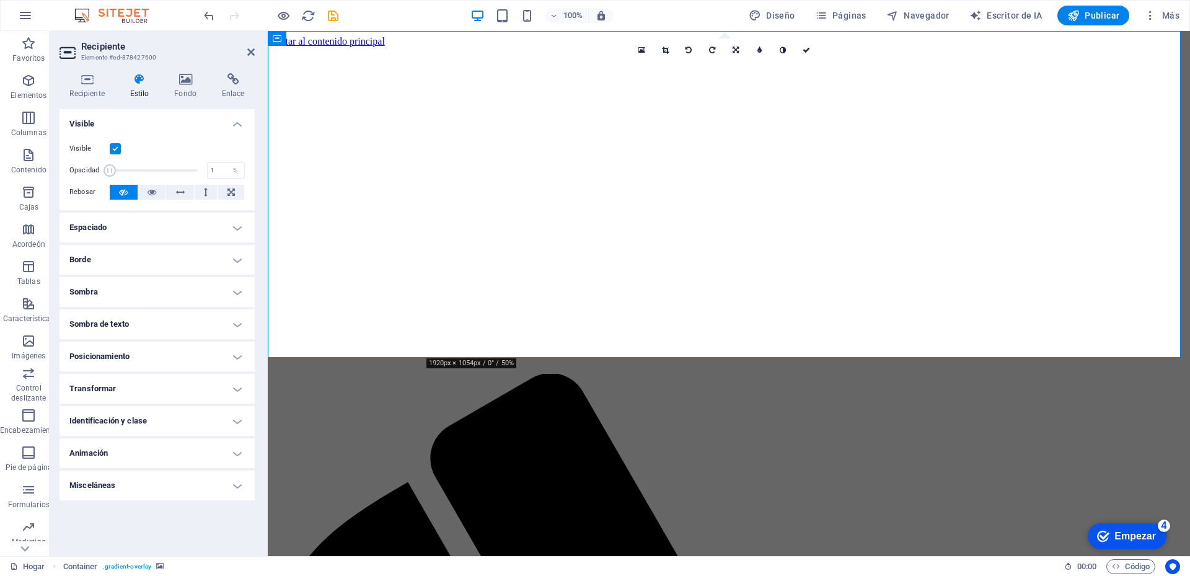
drag, startPoint x: 193, startPoint y: 170, endPoint x: 104, endPoint y: 178, distance: 89.6
click at [104, 178] on div "Opacidad 1 %" at bounding box center [156, 170] width 175 height 19
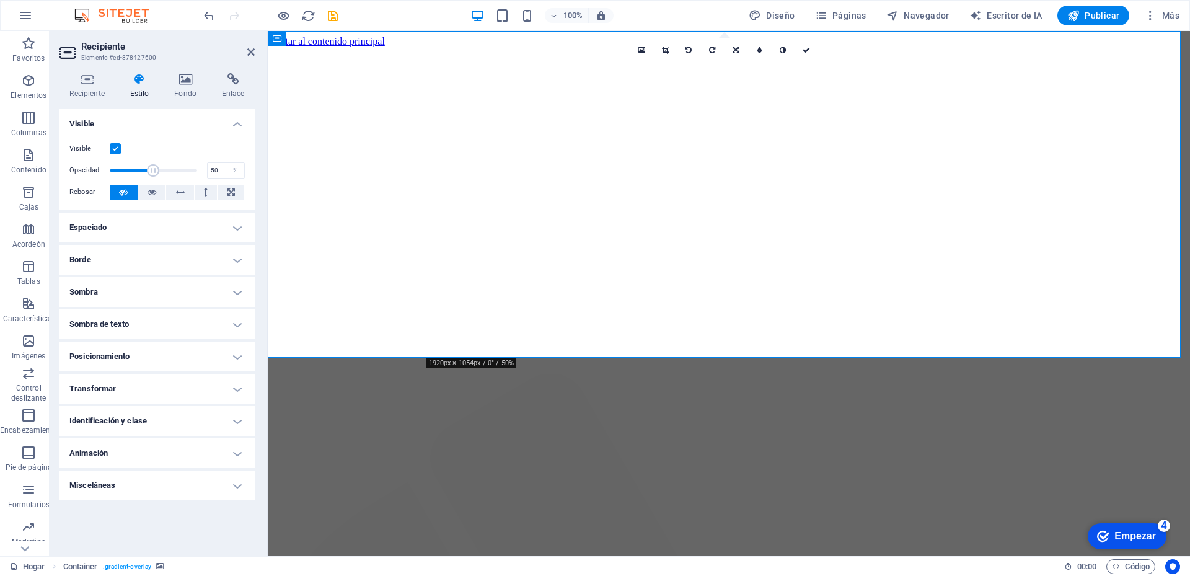
drag, startPoint x: 110, startPoint y: 167, endPoint x: 154, endPoint y: 167, distance: 44.0
click at [154, 167] on span at bounding box center [153, 170] width 12 height 12
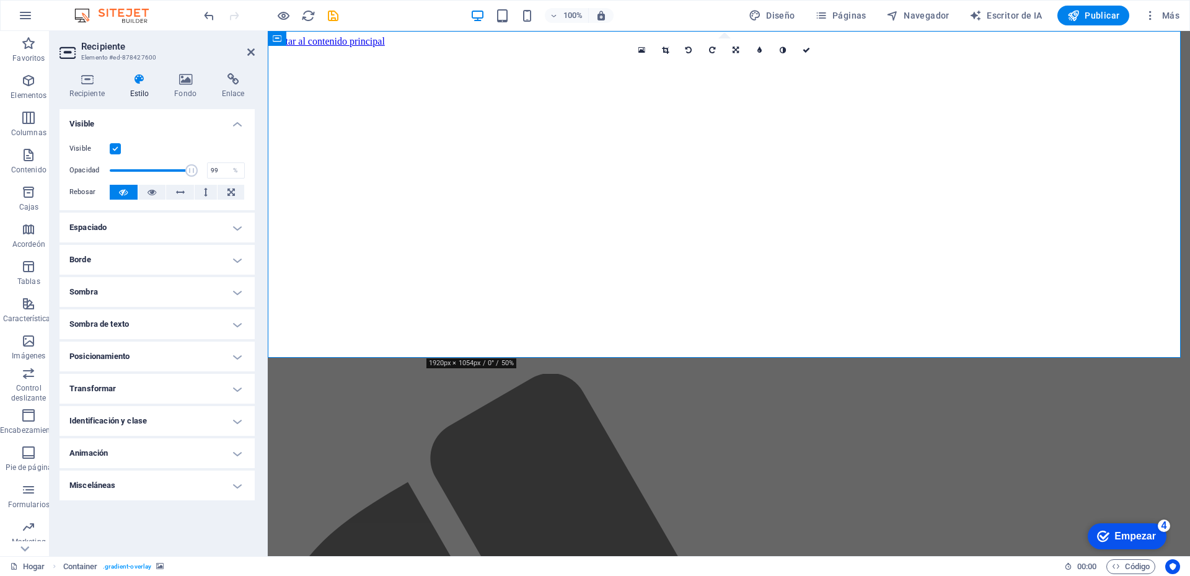
type input "100"
drag, startPoint x: 152, startPoint y: 171, endPoint x: 195, endPoint y: 170, distance: 43.4
click at [198, 170] on span at bounding box center [191, 170] width 12 height 12
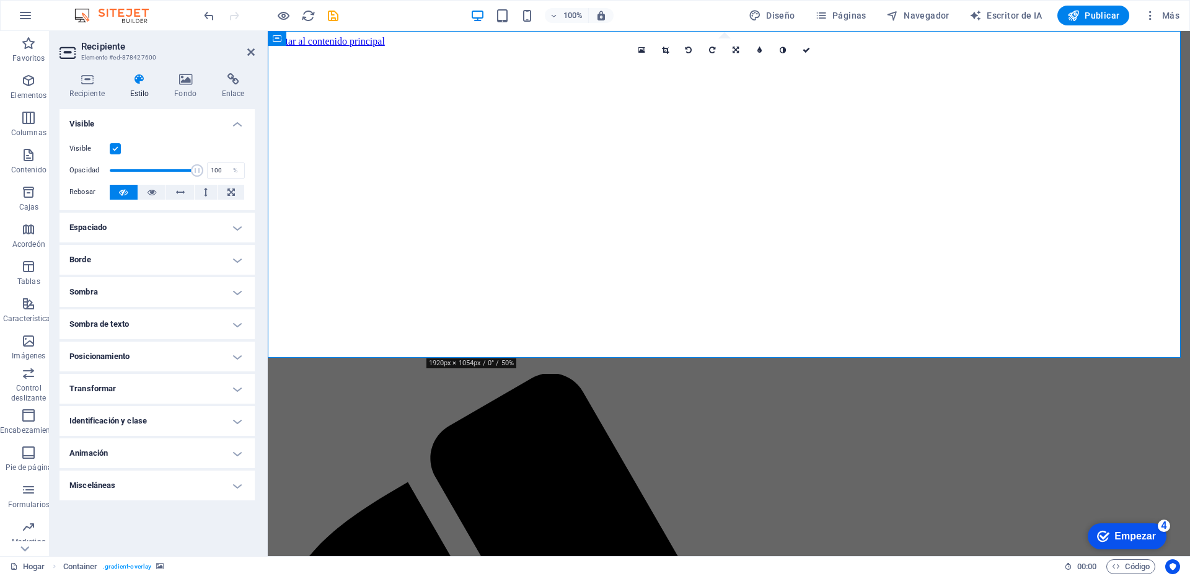
click at [115, 150] on label at bounding box center [115, 148] width 11 height 11
click at [0, 0] on input "Visible" at bounding box center [0, 0] width 0 height 0
click at [115, 150] on label at bounding box center [115, 148] width 11 height 11
click at [0, 0] on input "Visible" at bounding box center [0, 0] width 0 height 0
click at [177, 189] on icon at bounding box center [180, 192] width 9 height 15
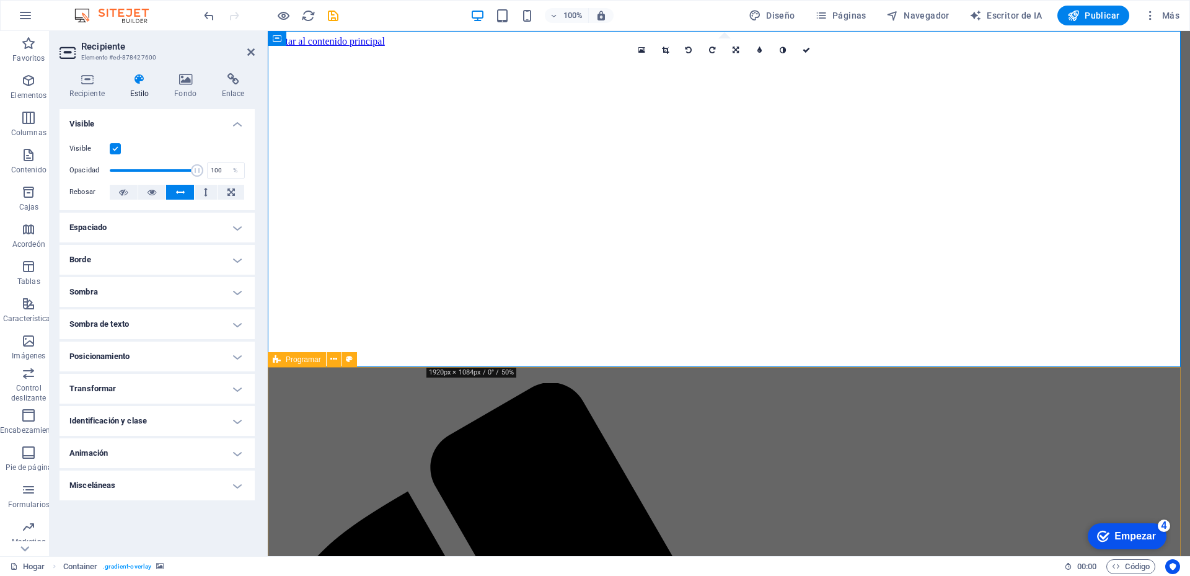
drag, startPoint x: 578, startPoint y: 362, endPoint x: 905, endPoint y: 374, distance: 328.1
drag, startPoint x: 946, startPoint y: 361, endPoint x: 1018, endPoint y: 358, distance: 72.6
click at [1013, 47] on figure at bounding box center [729, 47] width 912 height 0
click at [1015, 47] on figure at bounding box center [729, 47] width 912 height 0
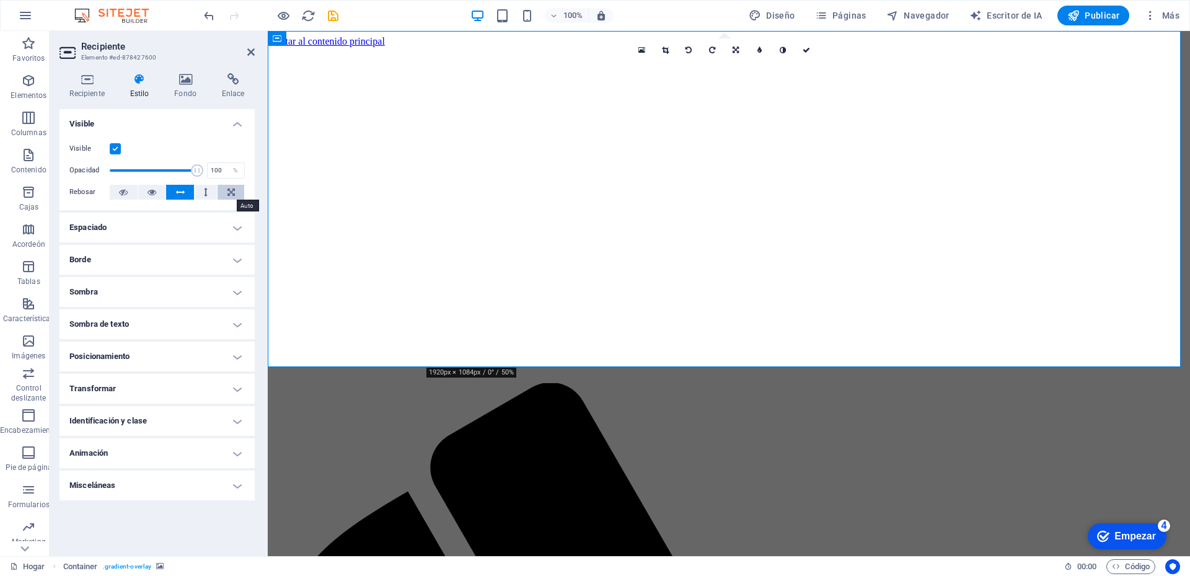
click at [232, 191] on icon at bounding box center [230, 192] width 7 height 15
click at [239, 232] on h4 "Espaciado" at bounding box center [156, 228] width 195 height 30
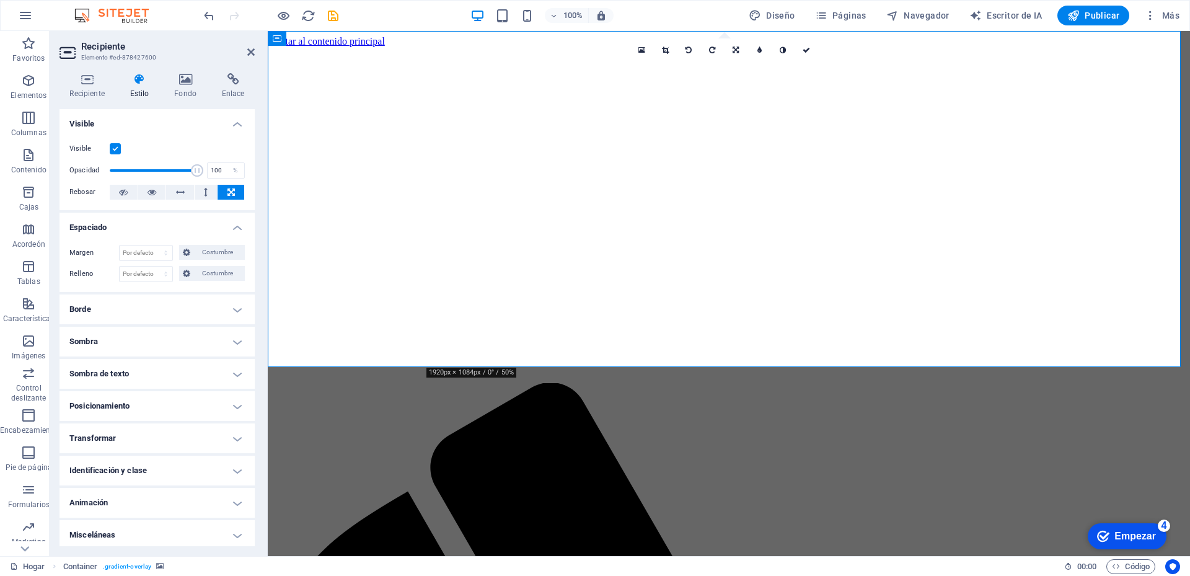
click at [229, 309] on h4 "Borde" at bounding box center [156, 309] width 195 height 30
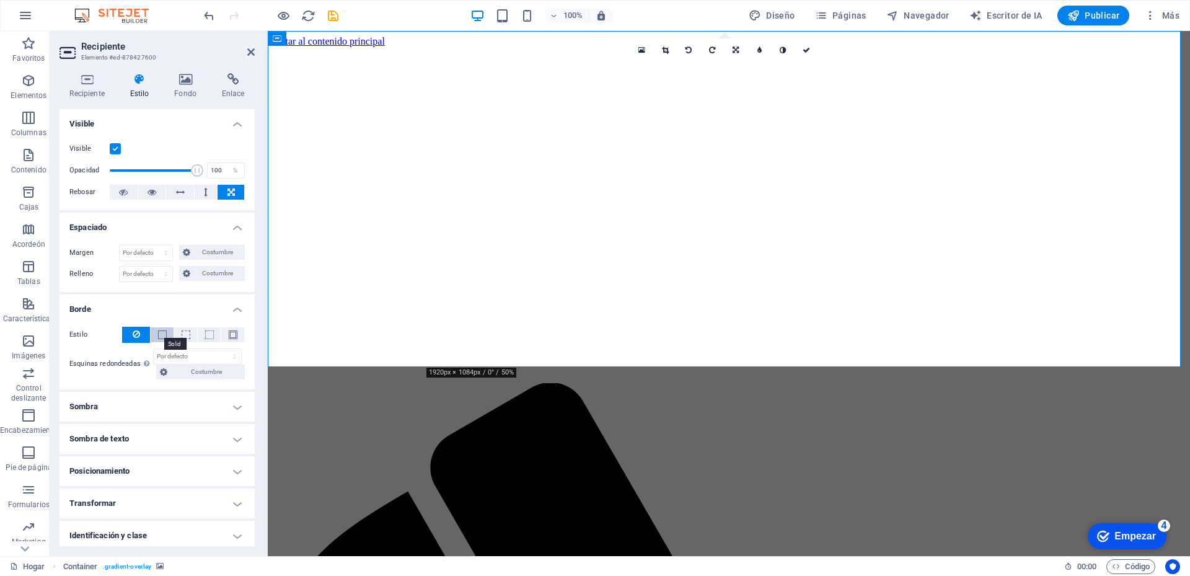
click at [162, 334] on span at bounding box center [162, 334] width 9 height 9
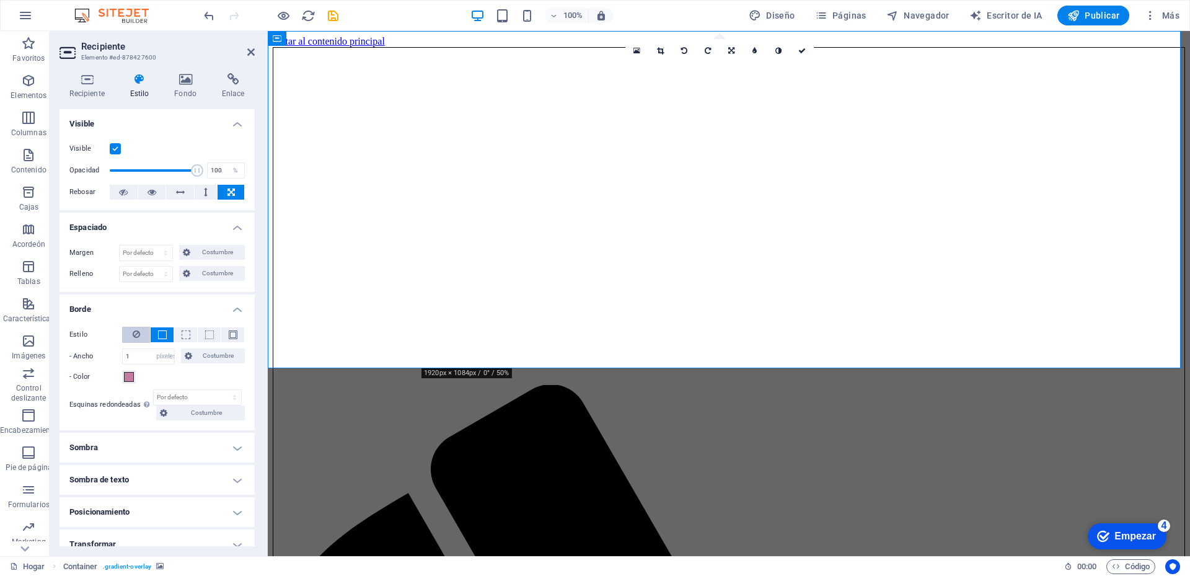
click at [138, 328] on icon at bounding box center [136, 334] width 7 height 15
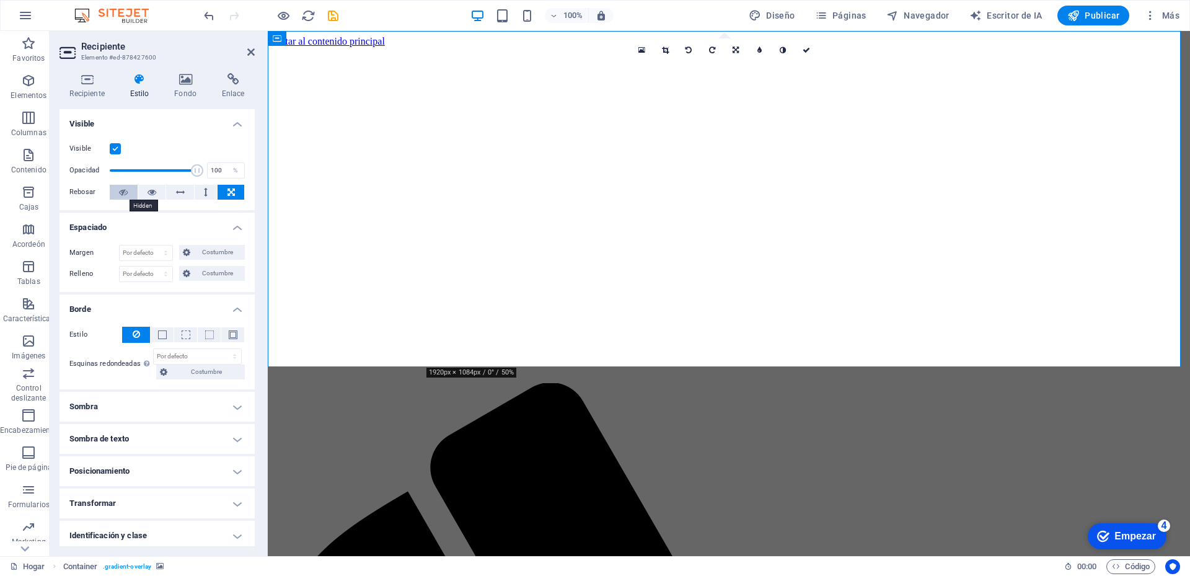
click at [122, 192] on icon at bounding box center [123, 192] width 9 height 15
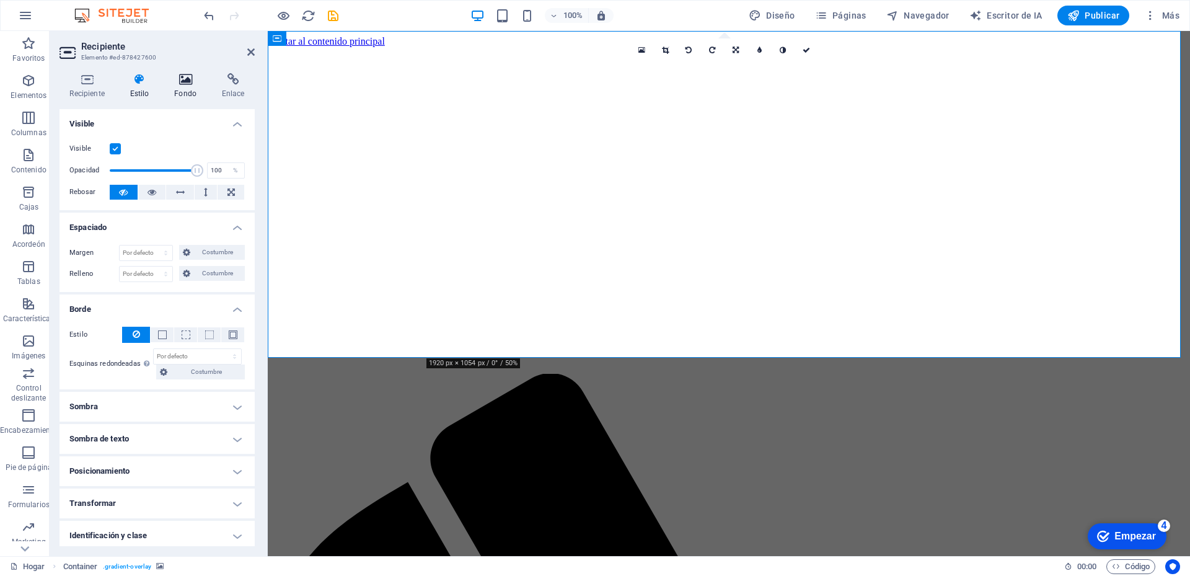
click at [188, 82] on icon at bounding box center [185, 79] width 43 height 12
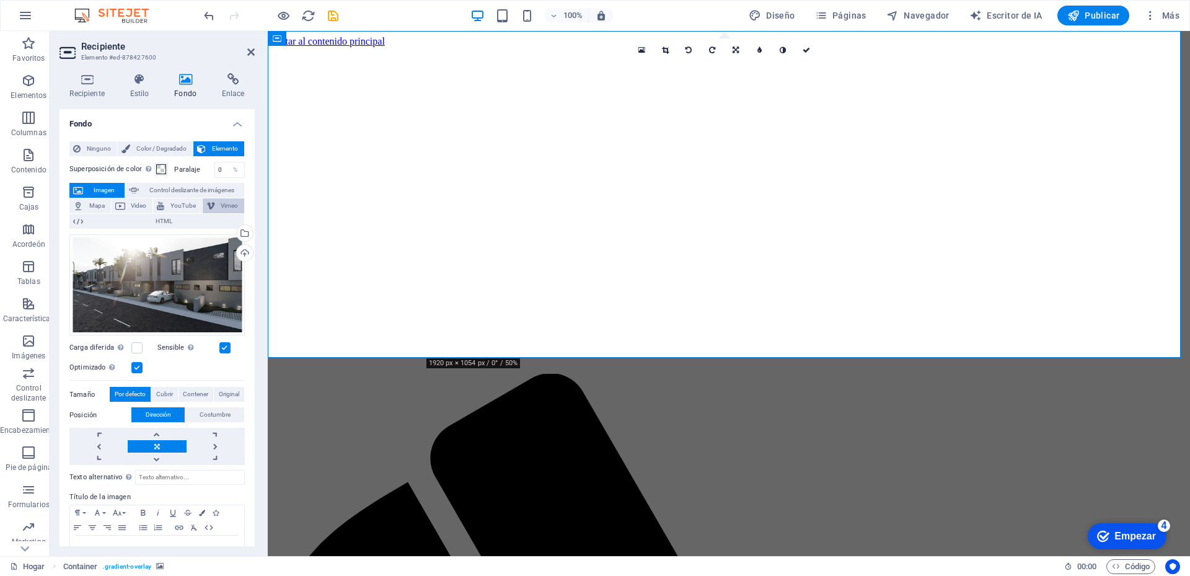
click at [225, 208] on font "Vimeo" at bounding box center [229, 205] width 17 height 7
select select "ar16_9"
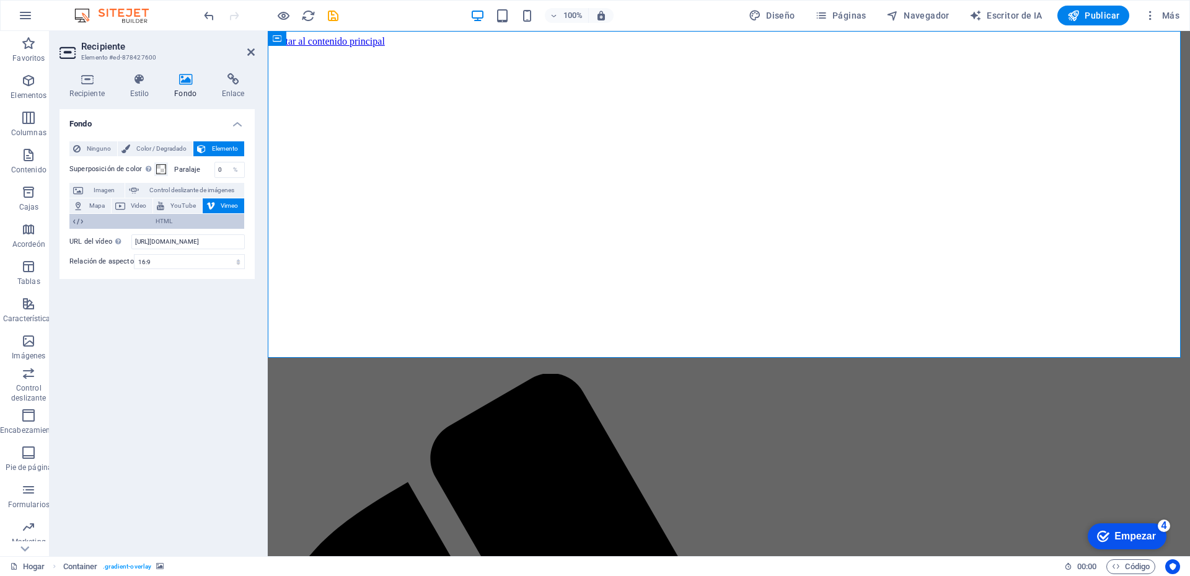
click at [165, 222] on font "HTML" at bounding box center [164, 221] width 17 height 7
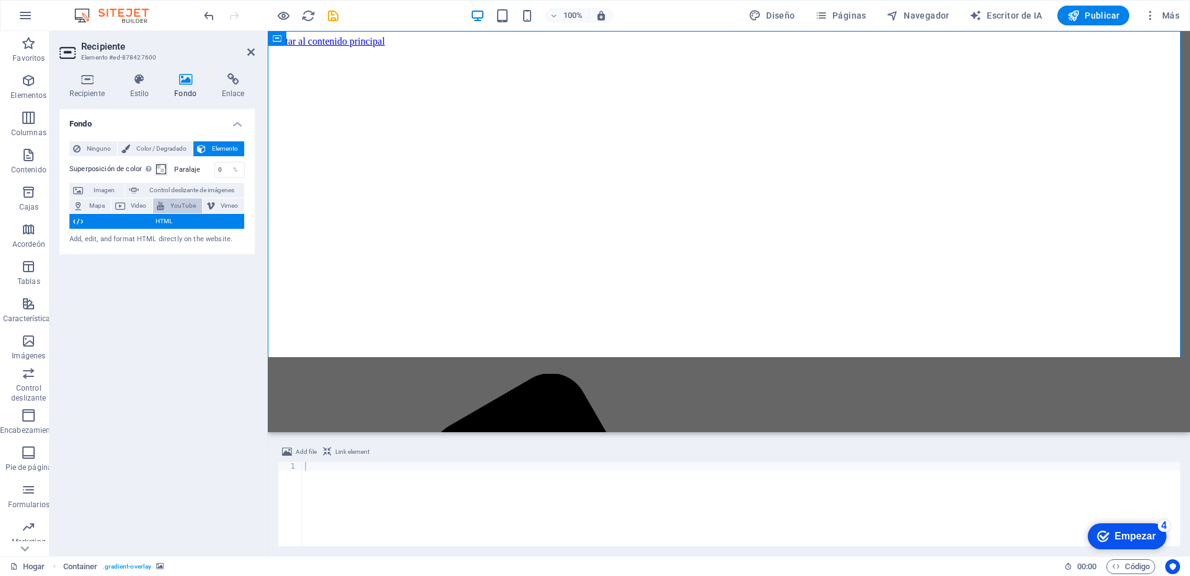
click at [180, 204] on font "YouTube" at bounding box center [182, 205] width 25 height 7
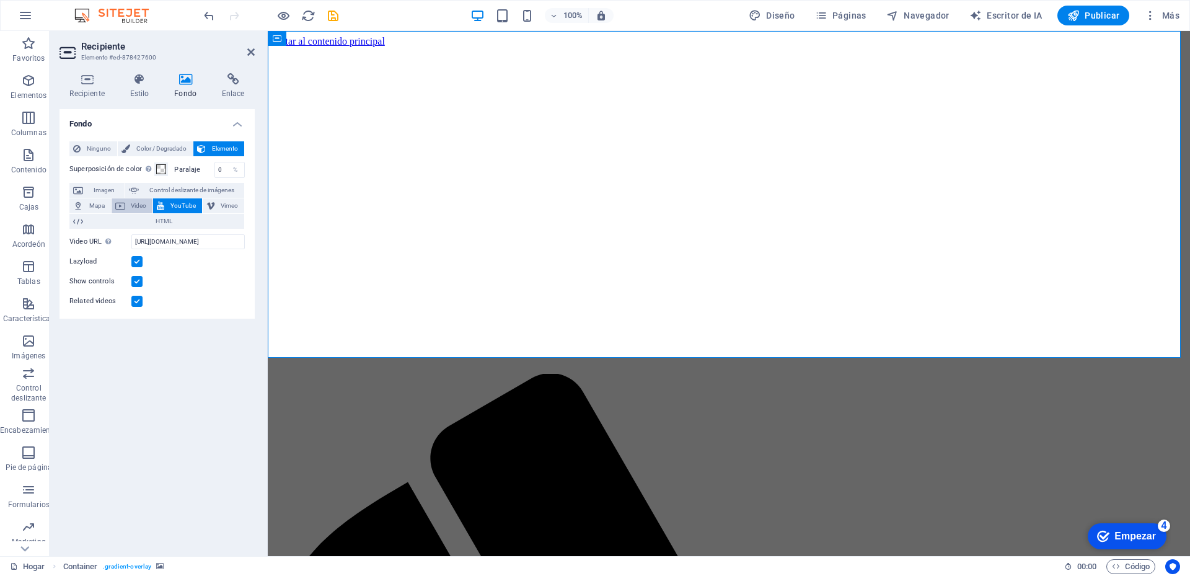
click at [141, 206] on font "Video" at bounding box center [138, 205] width 15 height 7
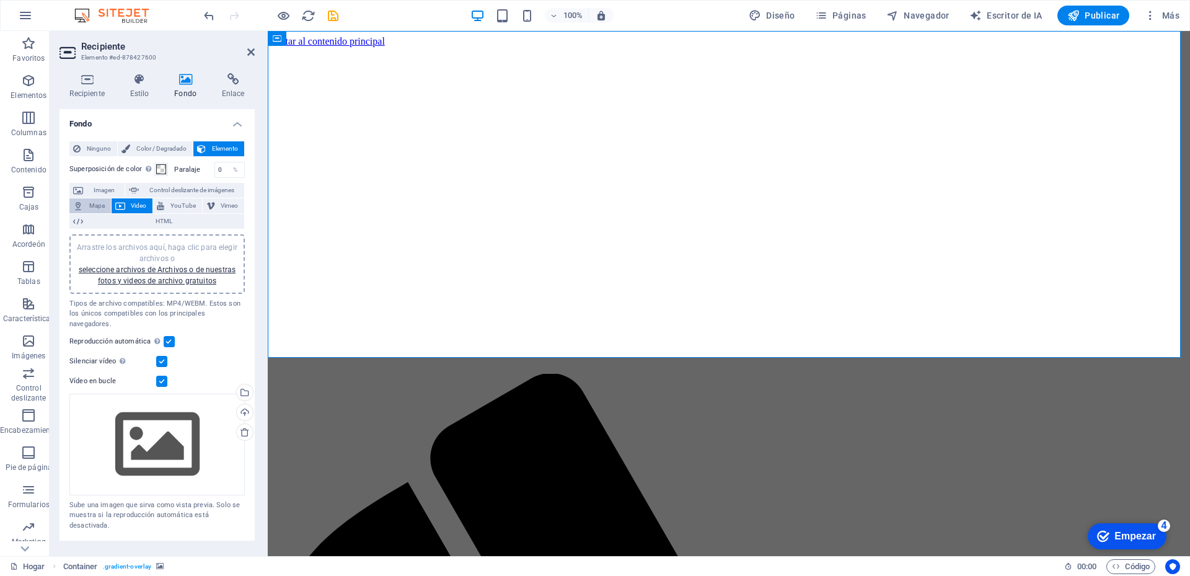
click at [102, 203] on font "Mapa" at bounding box center [96, 205] width 15 height 7
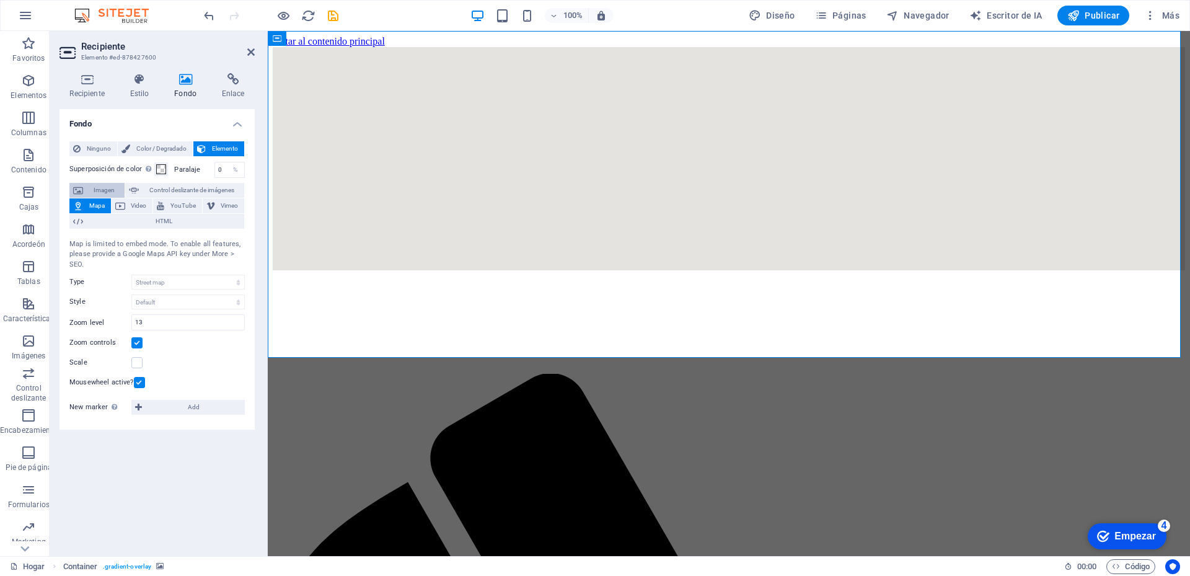
click at [105, 188] on font "Imagen" at bounding box center [104, 190] width 21 height 7
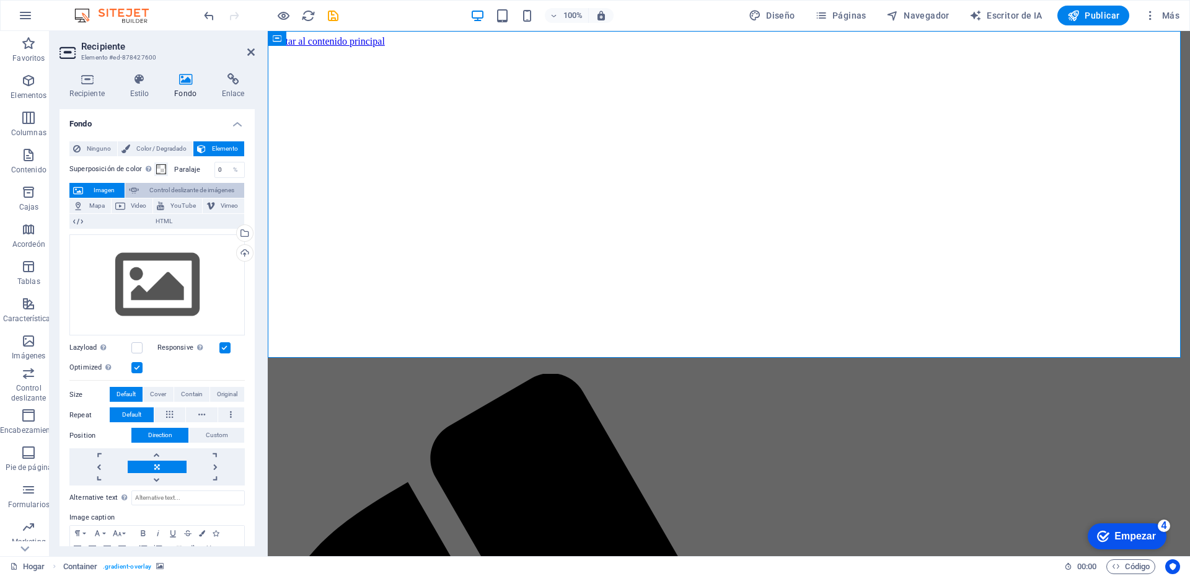
click at [161, 190] on font "Control deslizante de imágenes" at bounding box center [191, 190] width 85 height 7
select select "ms"
select select "s"
select select "progressive"
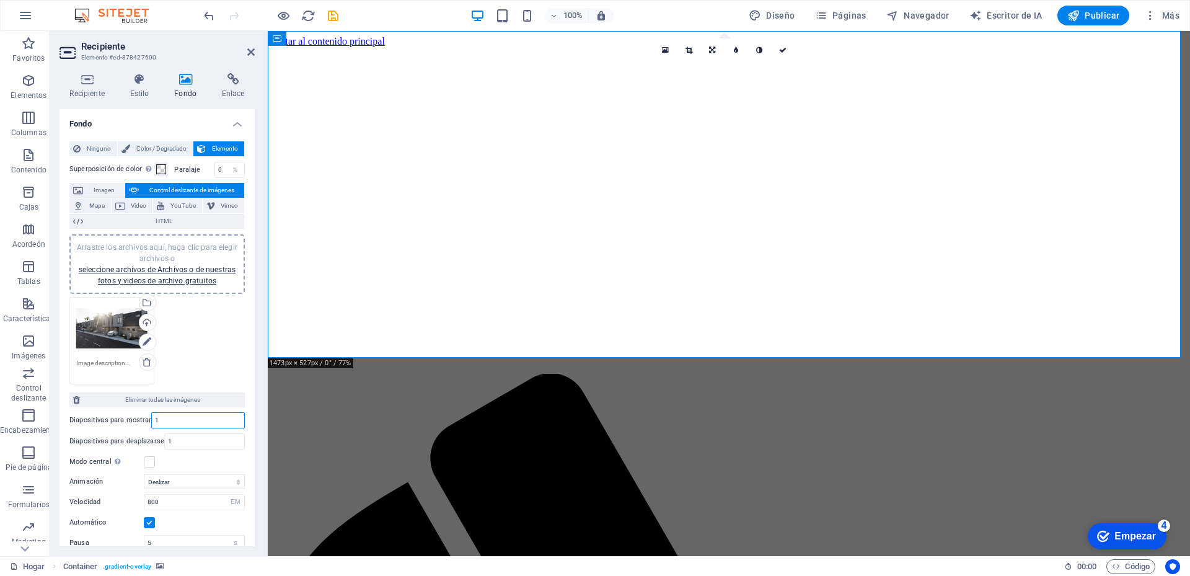
click at [159, 420] on input "1" at bounding box center [198, 420] width 92 height 15
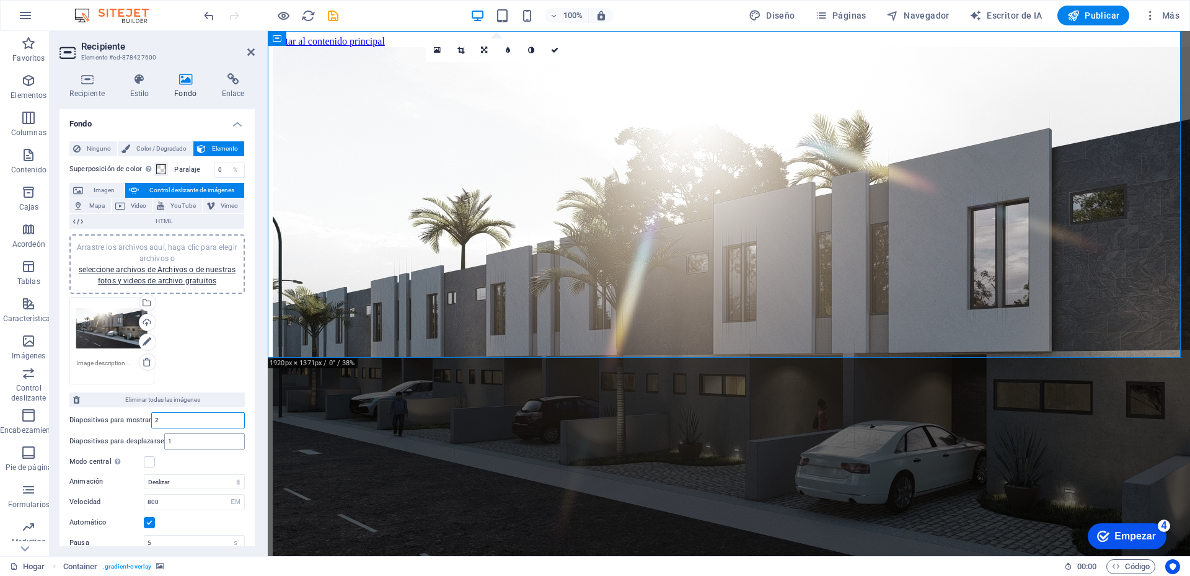
type input "2"
click at [180, 444] on input "1" at bounding box center [204, 441] width 79 height 15
type input "2"
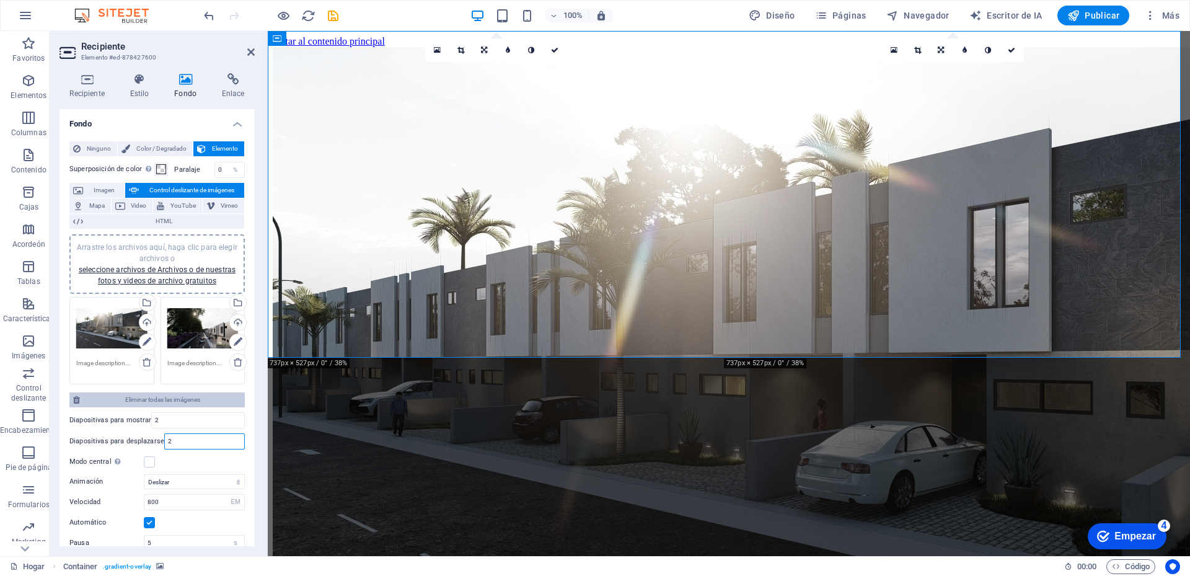
scroll to position [114, 0]
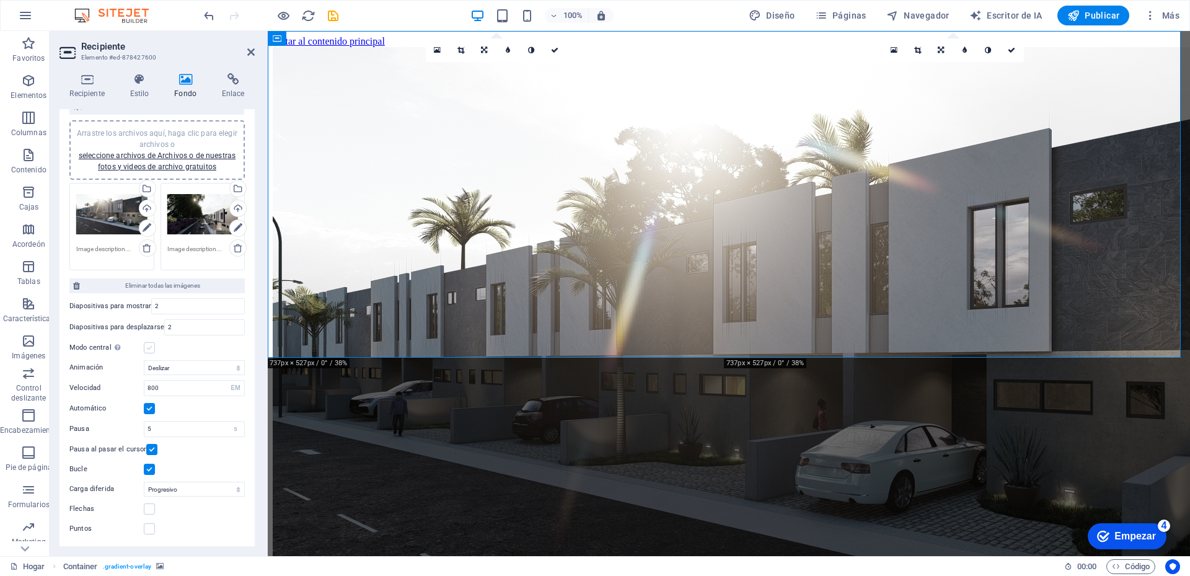
click at [150, 349] on label at bounding box center [149, 347] width 11 height 11
click at [0, 0] on input "Modo central Permite la vista centrada con diapositivas anteriores y siguientes…" at bounding box center [0, 0] width 0 height 0
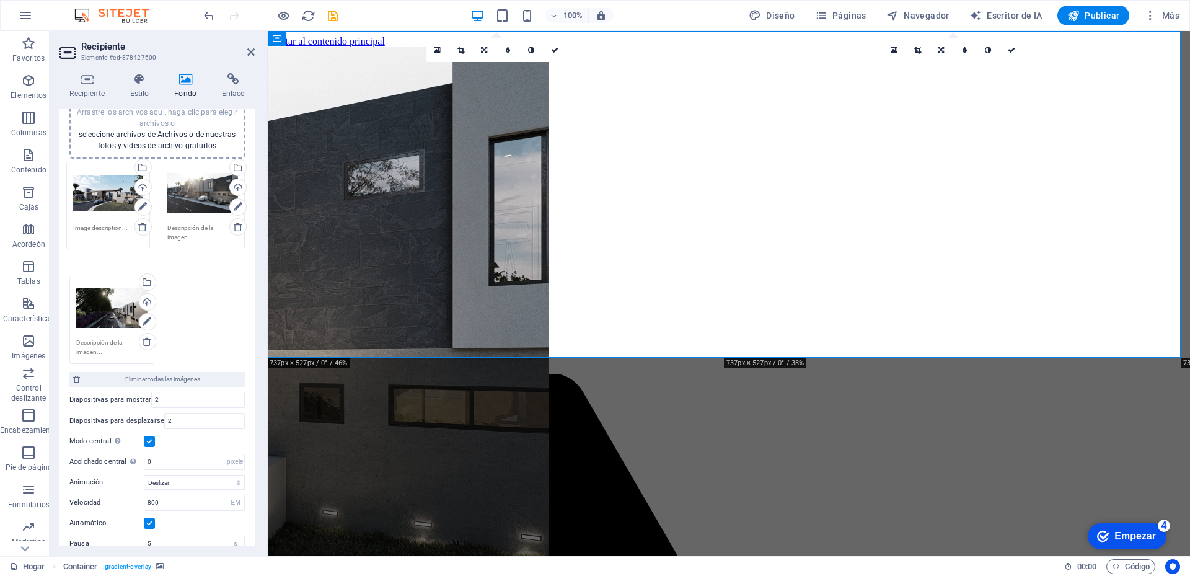
drag, startPoint x: 93, startPoint y: 288, endPoint x: 90, endPoint y: 194, distance: 93.6
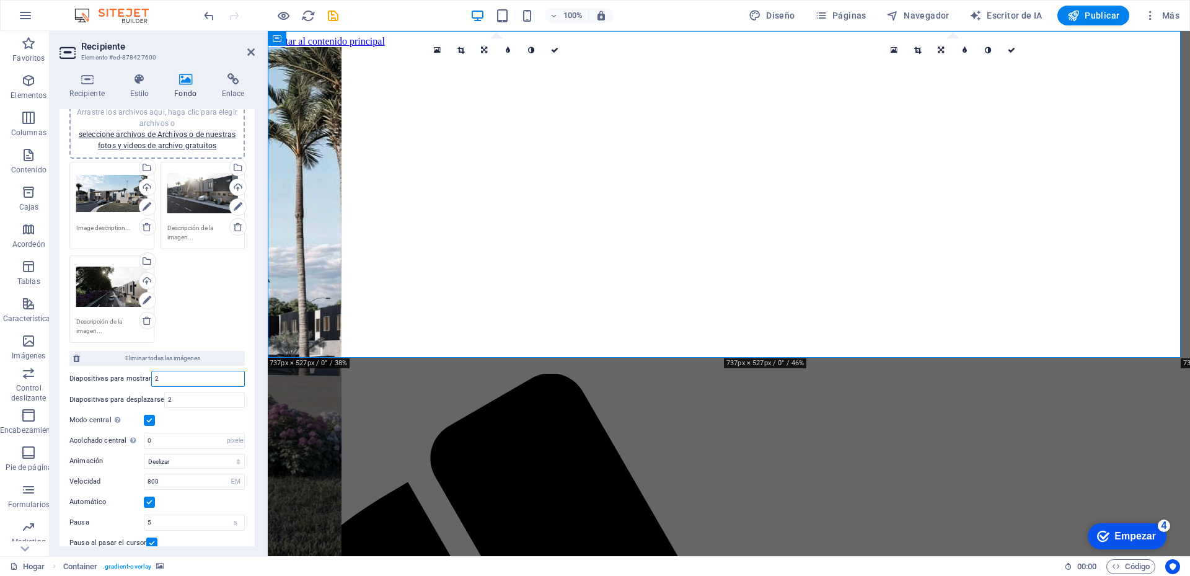
click at [167, 379] on input "2" at bounding box center [198, 378] width 92 height 15
type input "3"
click at [186, 400] on input "2" at bounding box center [204, 399] width 79 height 15
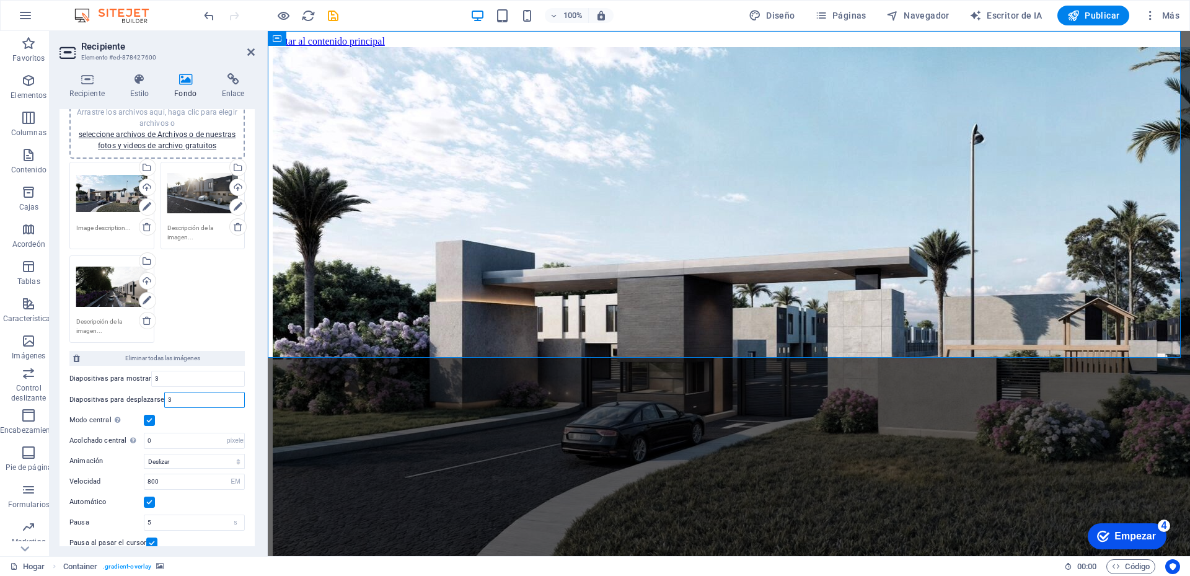
scroll to position [197, 0]
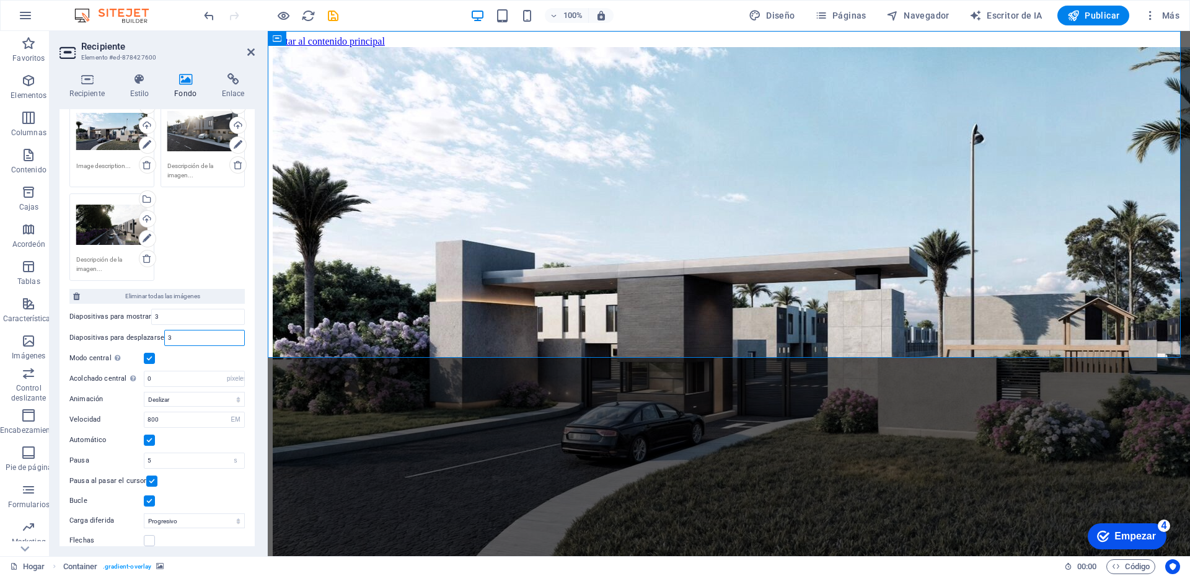
type input "3"
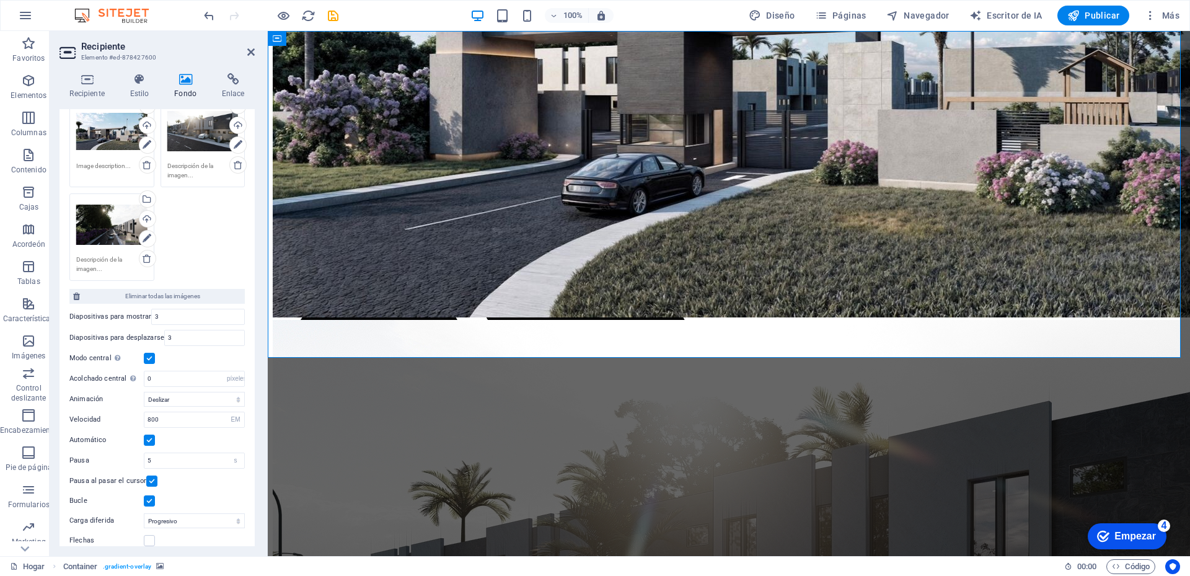
scroll to position [0, 0]
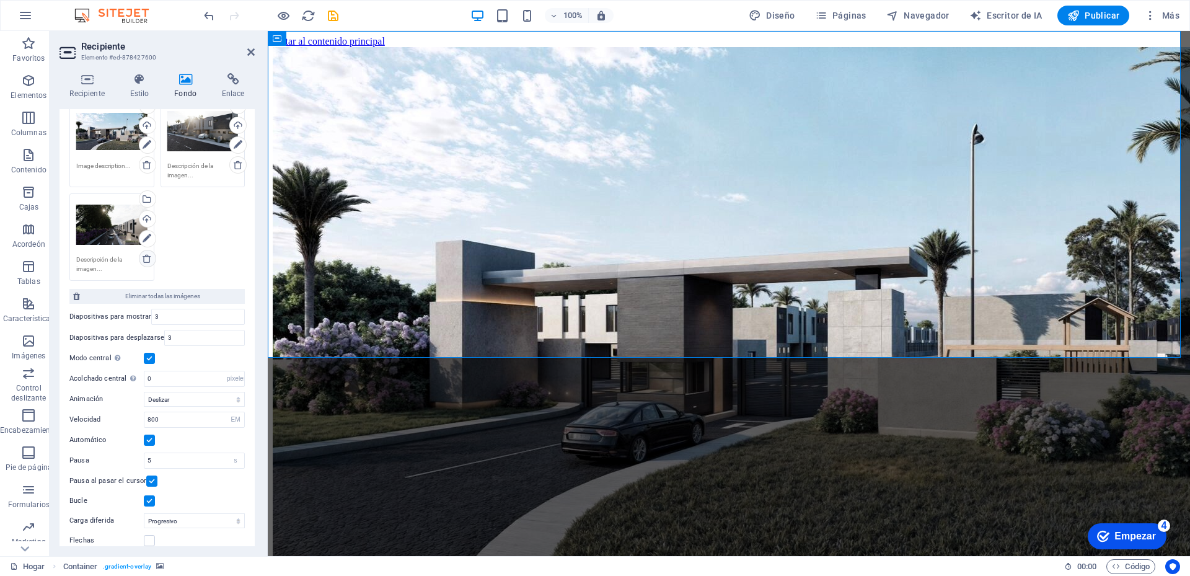
click at [147, 260] on icon at bounding box center [147, 258] width 10 height 10
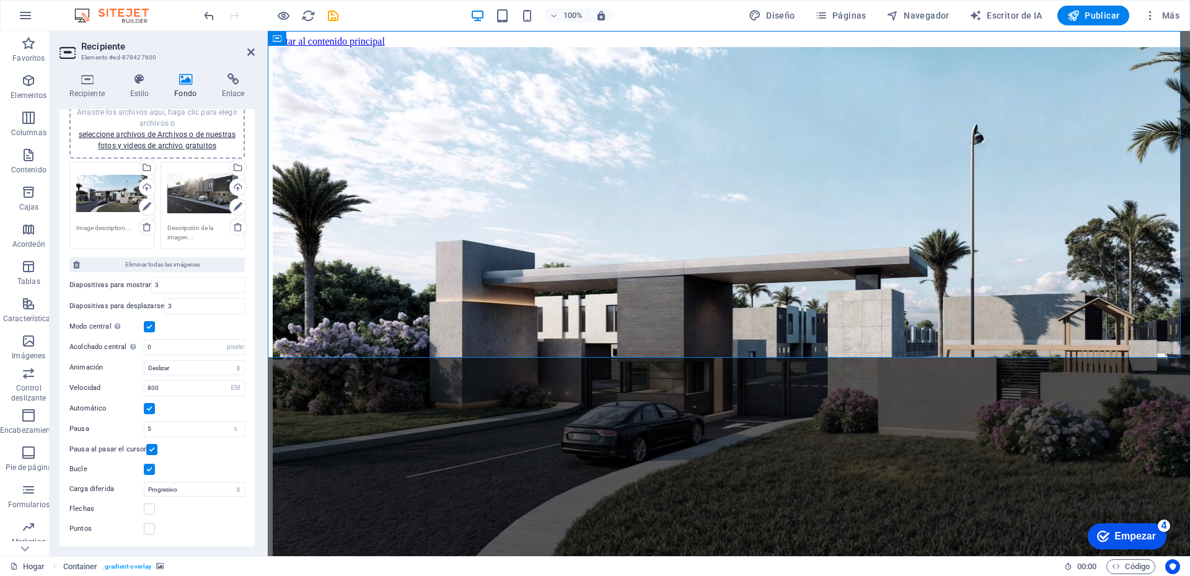
scroll to position [135, 0]
click at [236, 229] on icon at bounding box center [238, 227] width 10 height 10
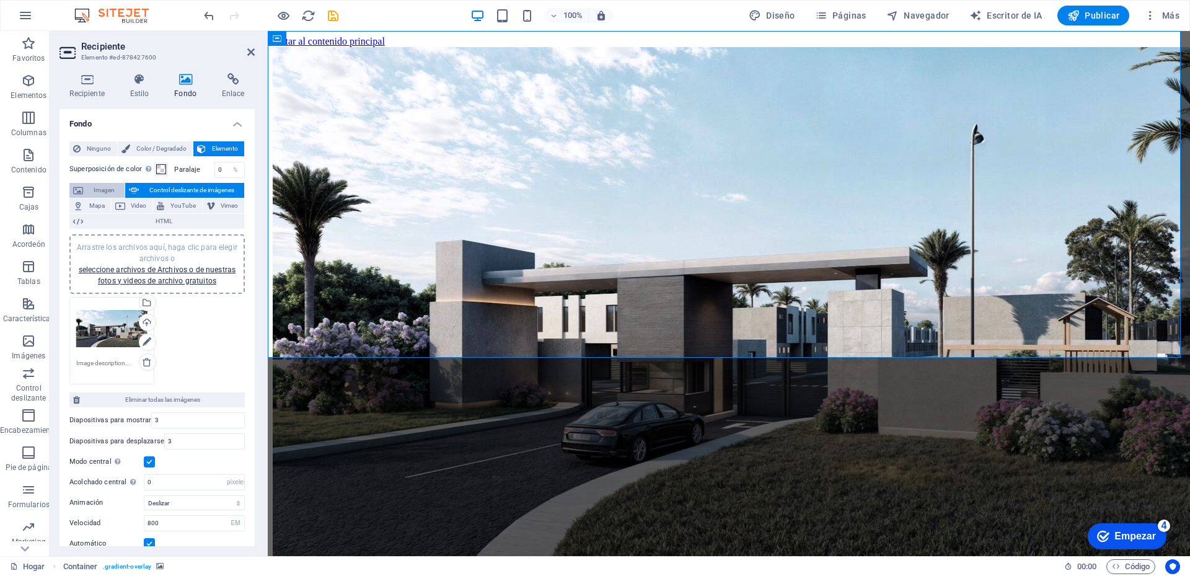
click at [104, 192] on font "Imagen" at bounding box center [104, 190] width 21 height 7
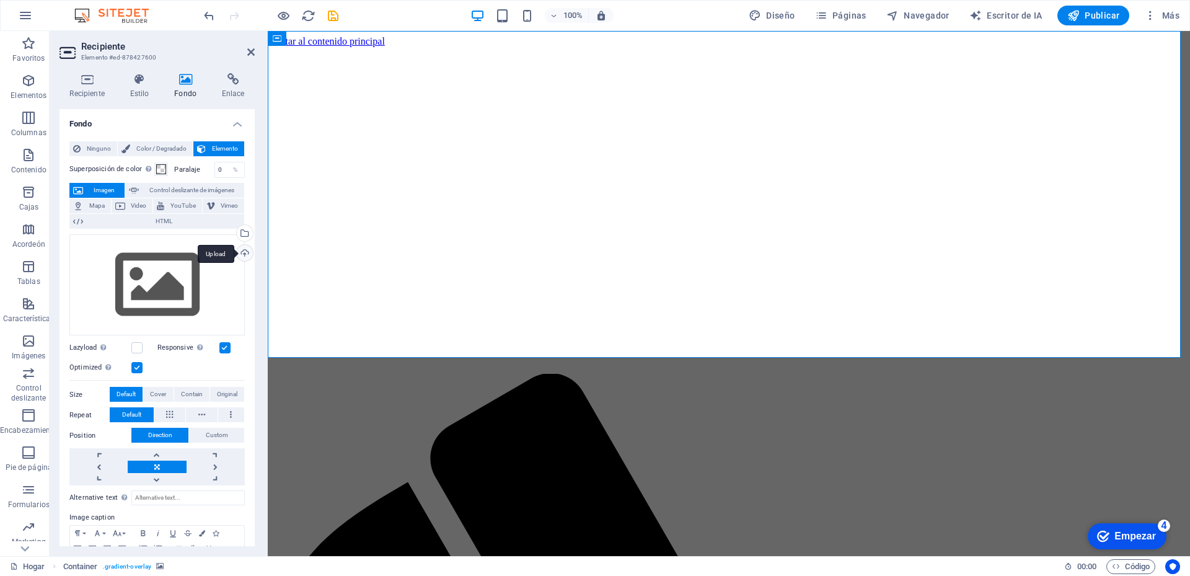
click at [244, 250] on div "Upload" at bounding box center [243, 254] width 19 height 19
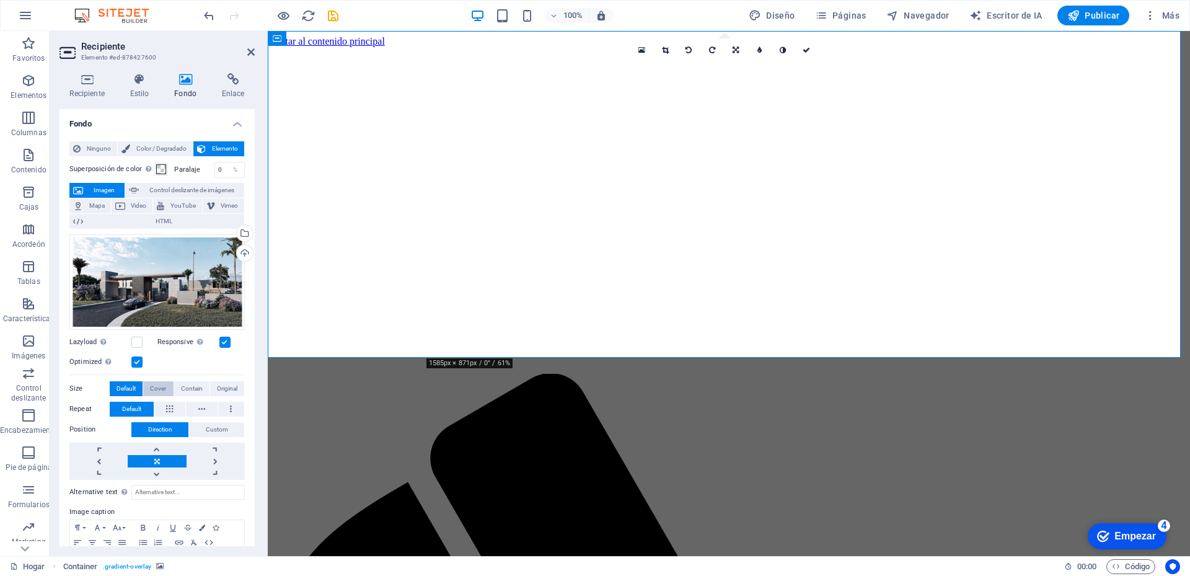
click at [157, 388] on span "Cover" at bounding box center [158, 388] width 16 height 15
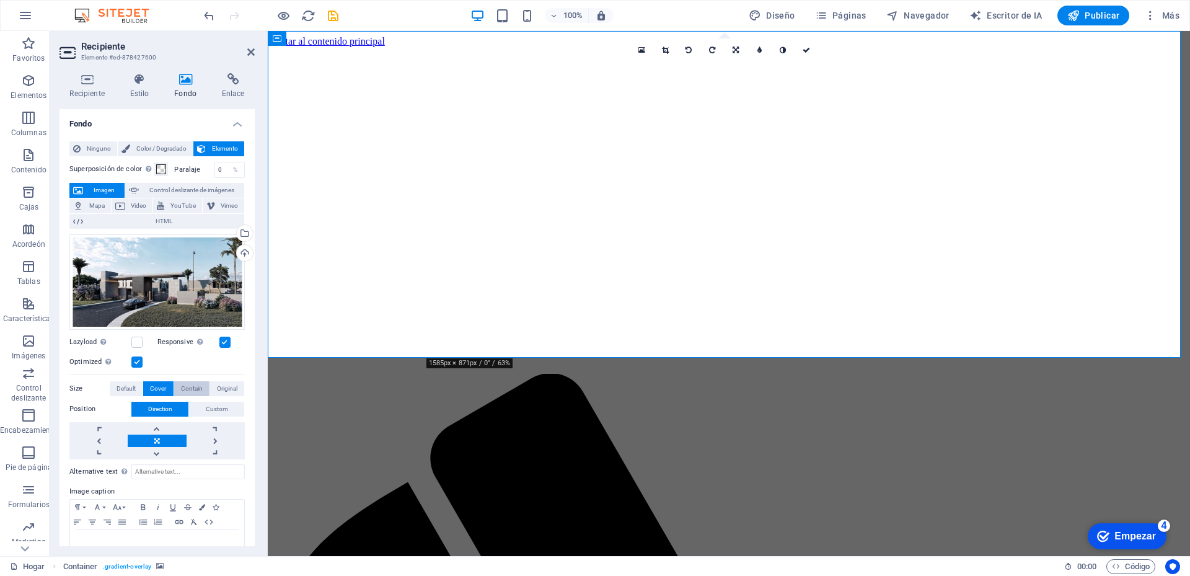
click at [187, 385] on span "Contain" at bounding box center [192, 388] width 22 height 15
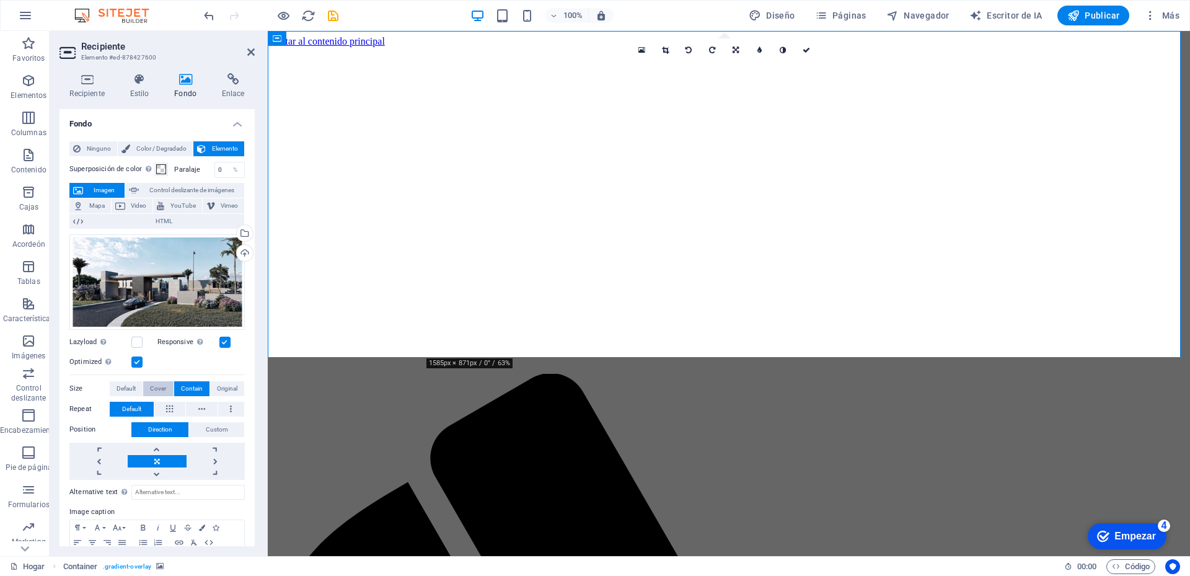
click at [157, 388] on span "Cover" at bounding box center [158, 388] width 16 height 15
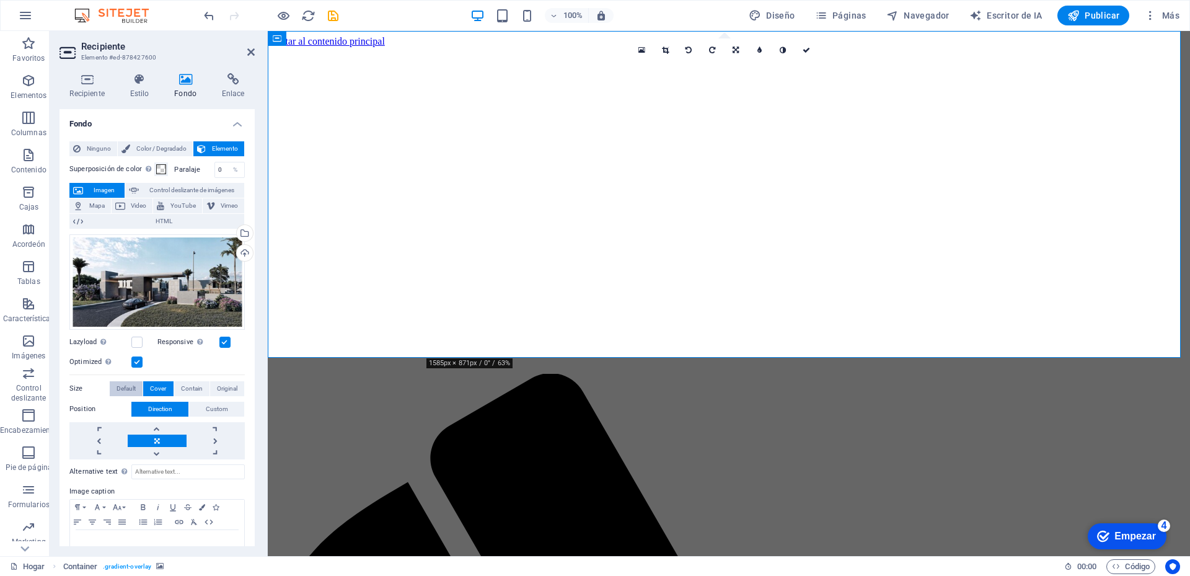
click at [125, 384] on span "Default" at bounding box center [126, 388] width 19 height 15
click at [218, 387] on span "Original" at bounding box center [227, 388] width 20 height 15
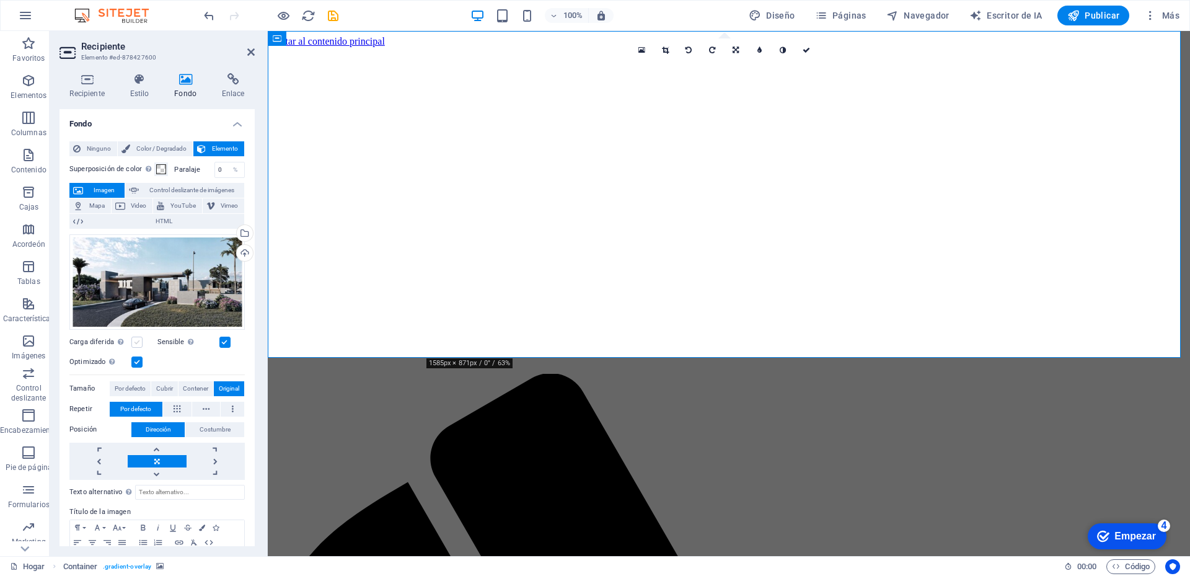
click at [135, 342] on label at bounding box center [136, 342] width 11 height 11
click at [0, 0] on input "Carga diferida Cargar imágenes después de que se cargue la página mejora la vel…" at bounding box center [0, 0] width 0 height 0
click at [163, 385] on font "Cubrir" at bounding box center [164, 388] width 17 height 7
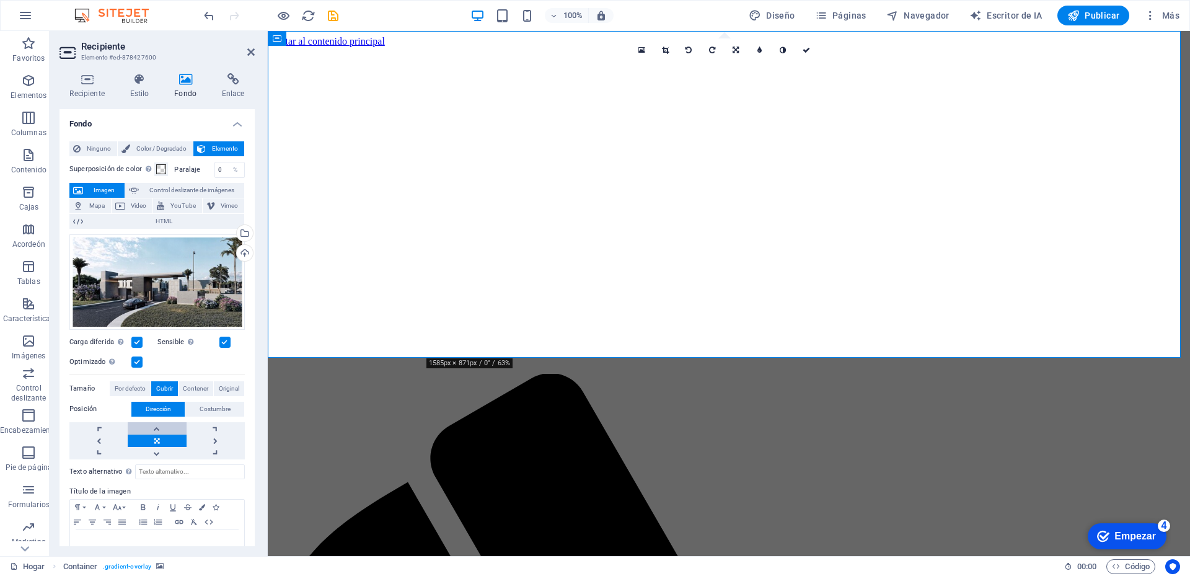
scroll to position [30, 0]
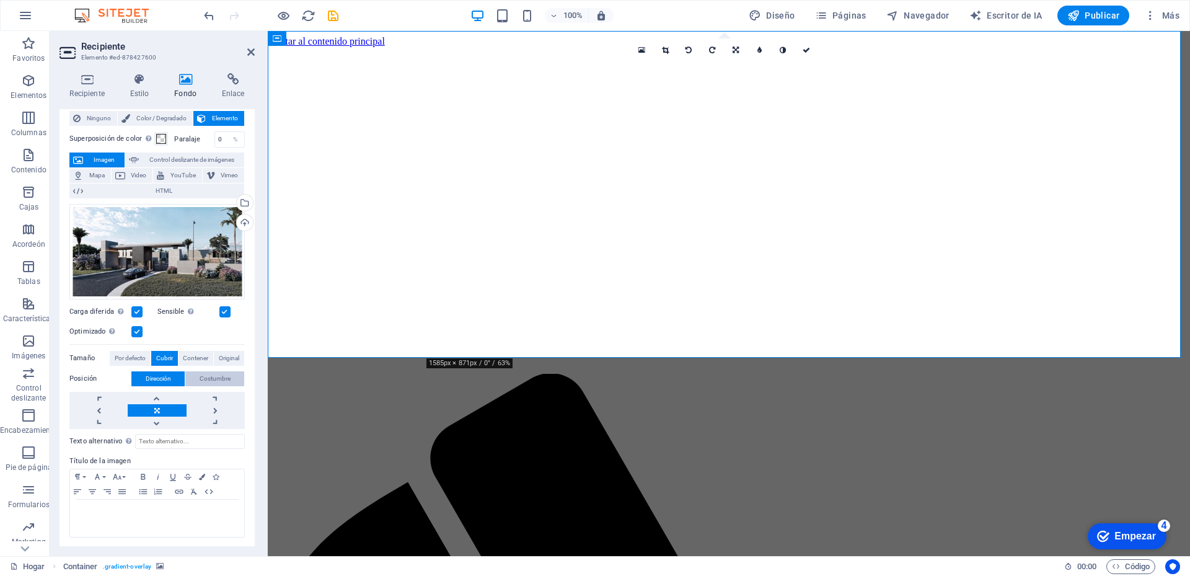
click at [216, 375] on font "Costumbre" at bounding box center [215, 378] width 31 height 7
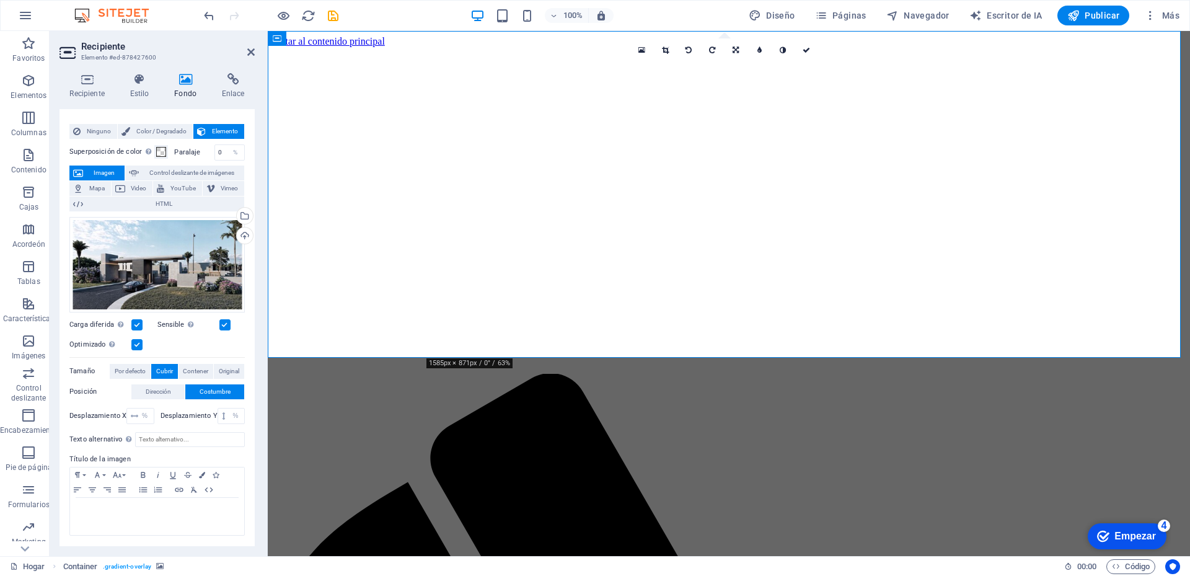
scroll to position [16, 0]
click at [152, 389] on font "Dirección" at bounding box center [158, 392] width 25 height 7
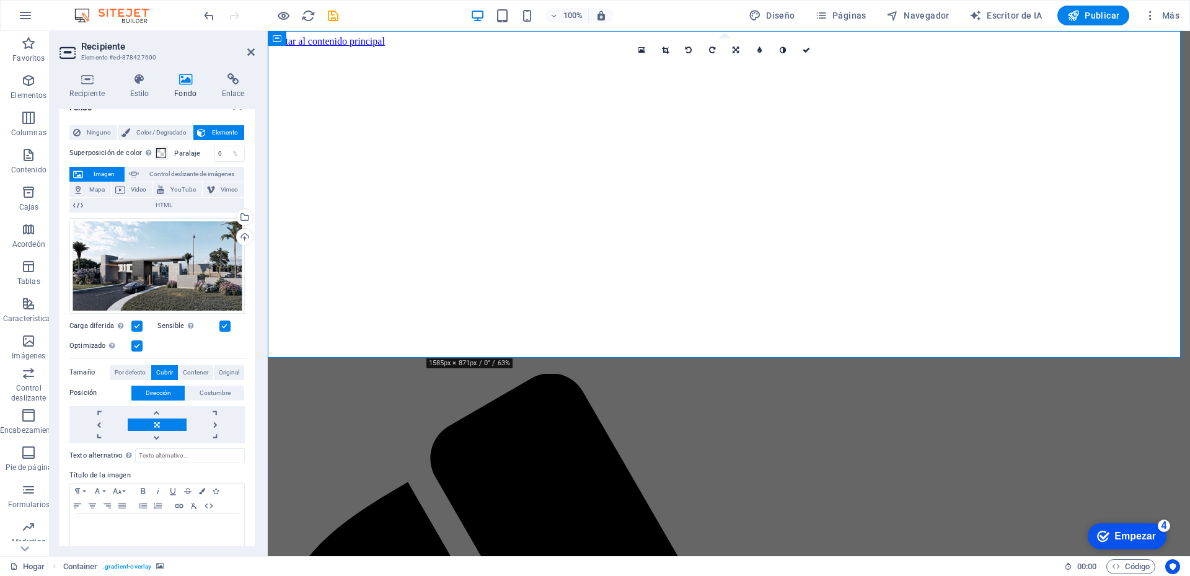
scroll to position [30, 0]
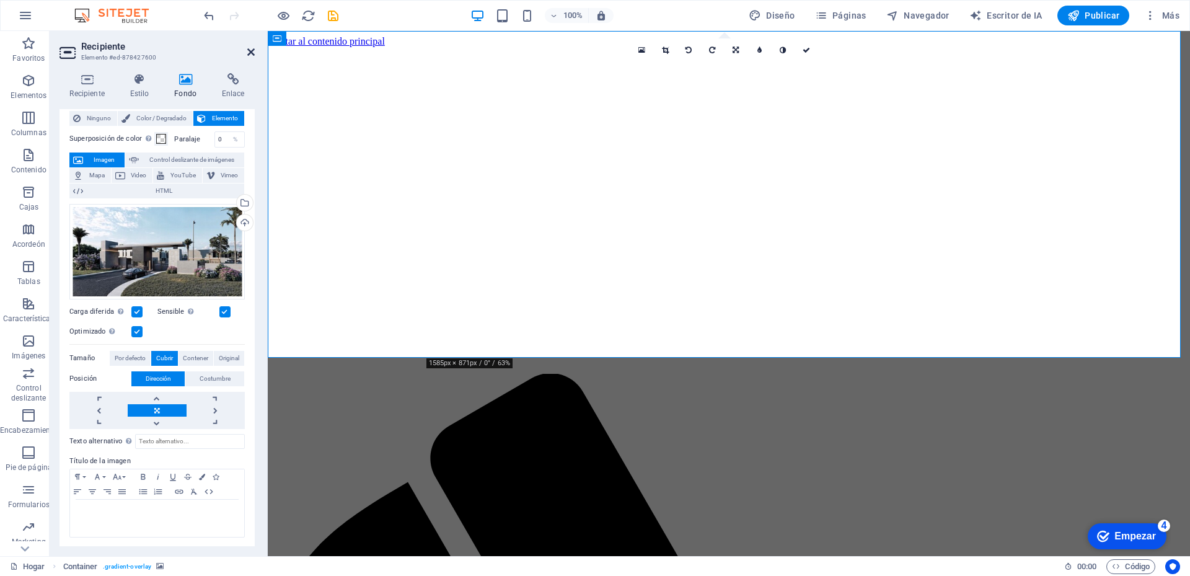
click at [247, 55] on icon at bounding box center [250, 52] width 7 height 10
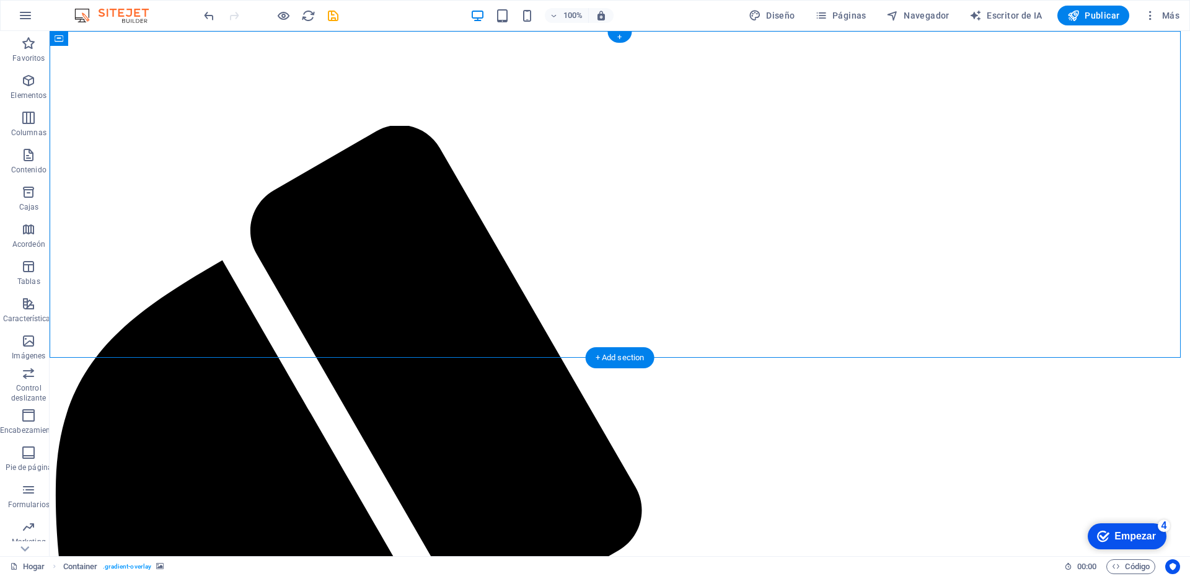
scroll to position [0, 0]
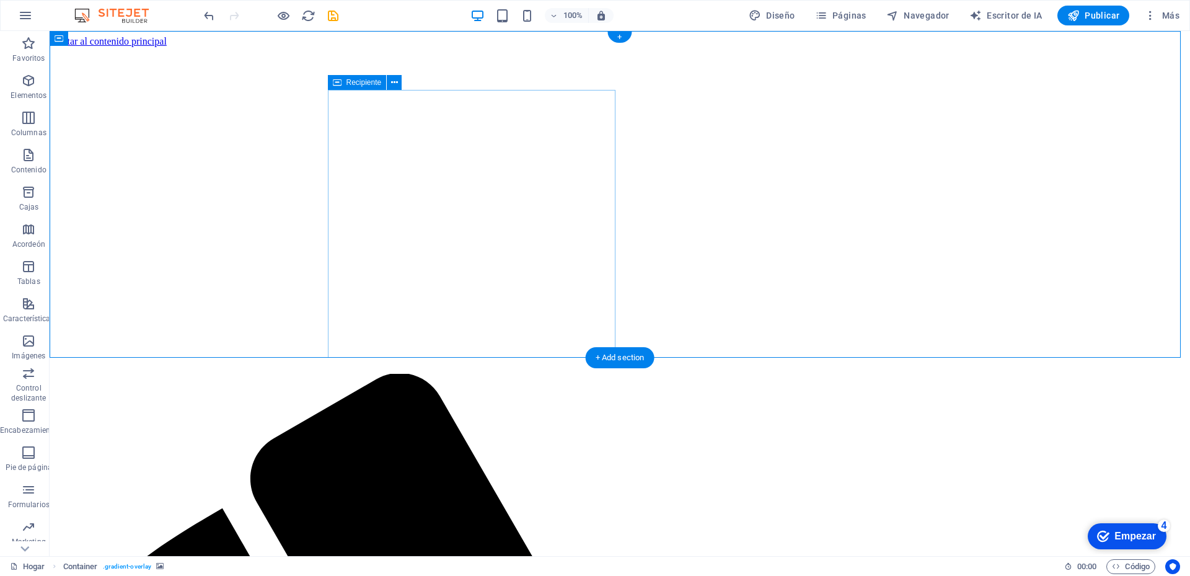
click at [395, 83] on icon at bounding box center [394, 82] width 7 height 13
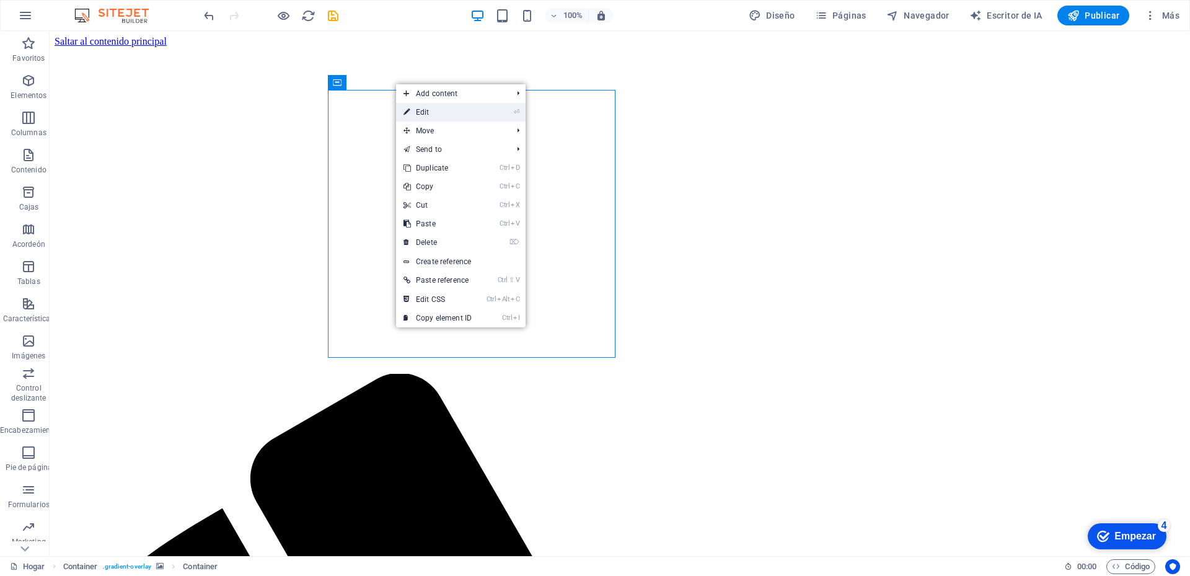
click at [424, 112] on link "⏎ Edit" at bounding box center [437, 112] width 83 height 19
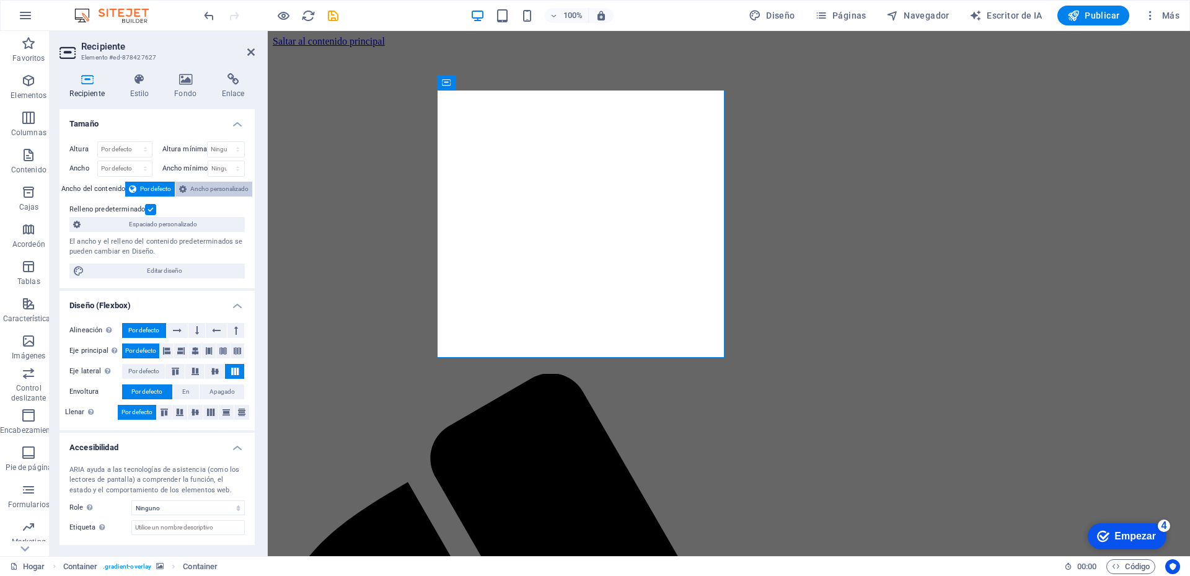
click at [209, 188] on font "Ancho personalizado" at bounding box center [219, 188] width 58 height 7
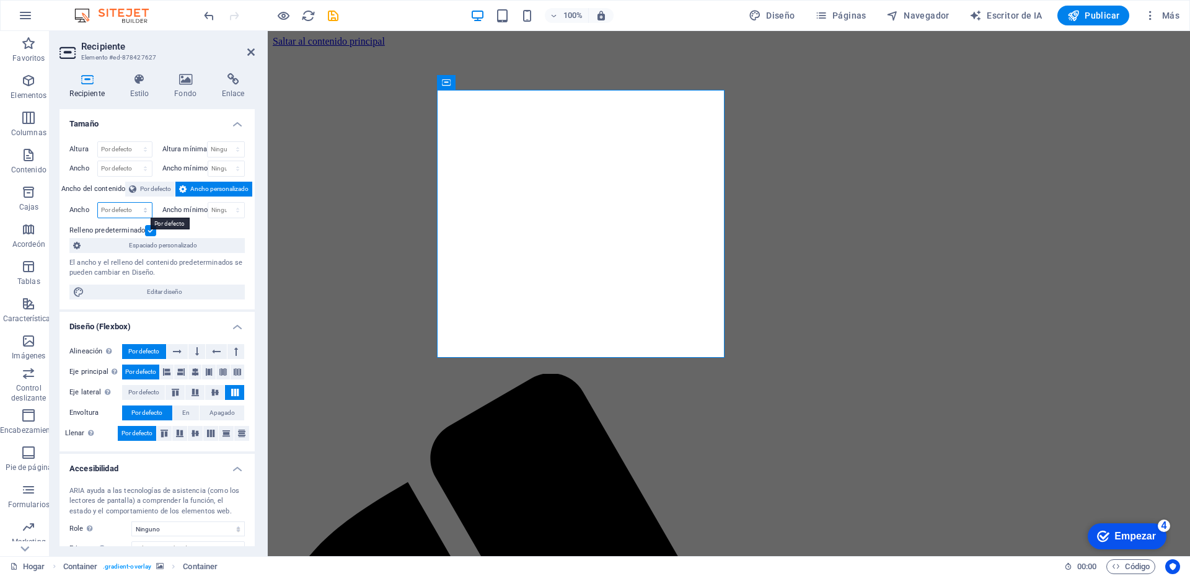
click at [140, 212] on select "Por defecto píxeles movimiento rápido del ojo % ellos vh Volkswagen" at bounding box center [125, 210] width 54 height 15
select select "rem"
click at [133, 203] on select "Por defecto píxeles movimiento rápido del ojo % ellos vh Volkswagen" at bounding box center [125, 210] width 54 height 15
type input "29"
click at [139, 211] on select "Por defecto píxeles movimiento rápido del ojo % ellos vh Volkswagen" at bounding box center [142, 210] width 17 height 15
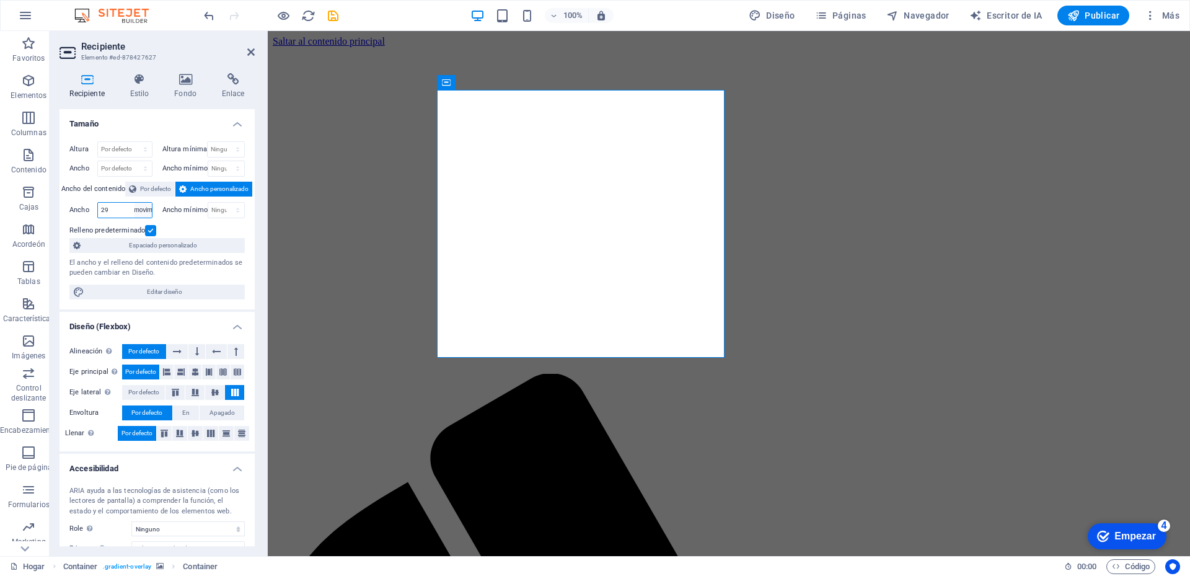
select select "20a0fmvi7mo"
click at [134, 203] on select "Por defecto píxeles movimiento rápido del ojo % ellos vh Volkswagen" at bounding box center [142, 210] width 17 height 15
select select "DISABLED_OPTION_VALUE"
click at [160, 292] on font "Editar diseño" at bounding box center [164, 291] width 35 height 7
select select "px"
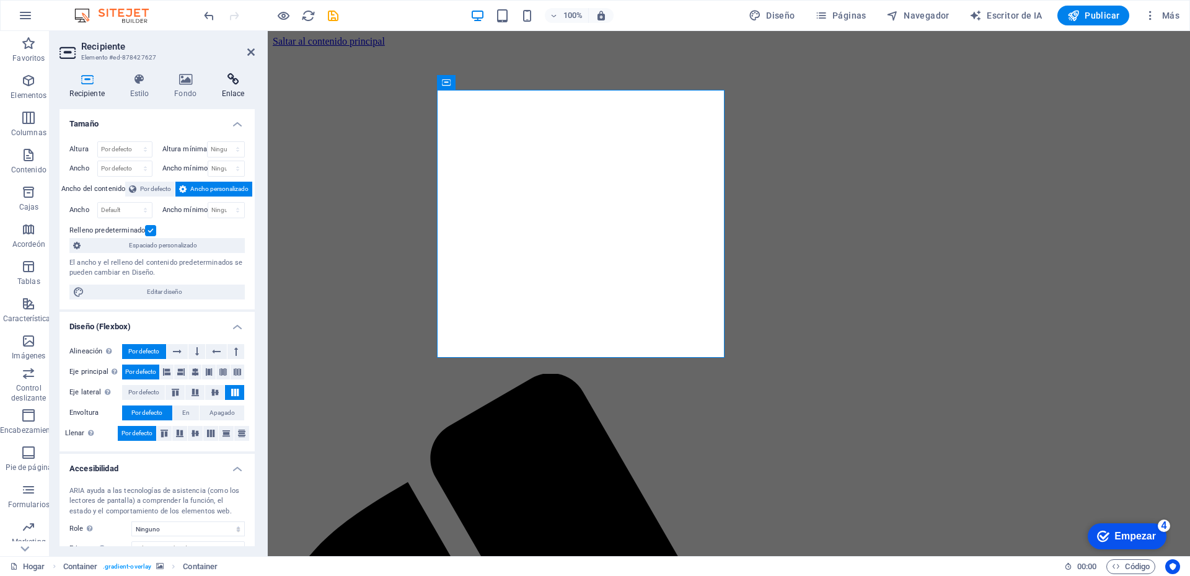
select select "200"
select select "px"
select select "rem"
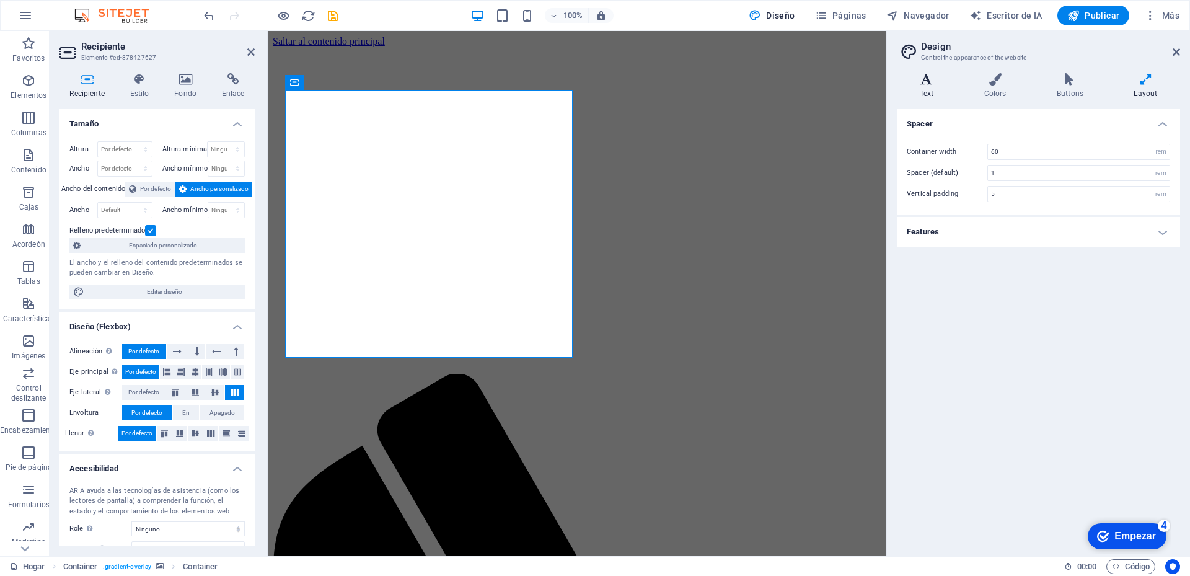
click at [926, 89] on h4 "Text" at bounding box center [929, 86] width 64 height 26
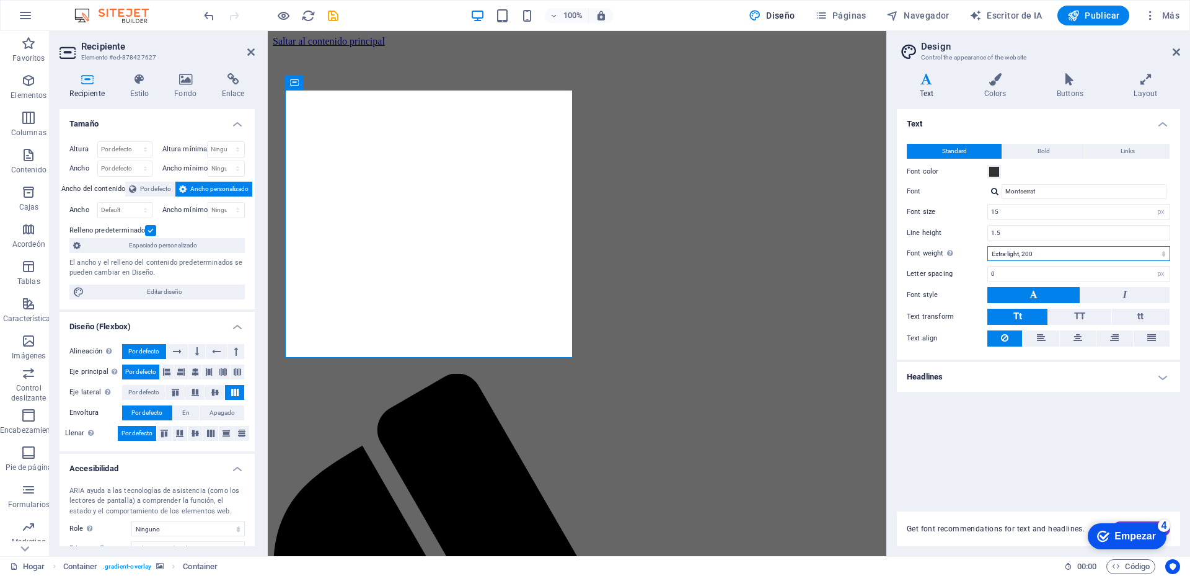
click at [1028, 255] on select "Thin, 100 Extra-light, 200 Light, 300 Regular, 400 Medium, 500 Semi-bold, 600 B…" at bounding box center [1078, 253] width 183 height 15
select select "100"
click at [987, 246] on select "Delgado, 100 Extra ligero, 200 Luz, 300 Regular, 400 Mediano, 500 Seminegrita, …" at bounding box center [1078, 253] width 183 height 15
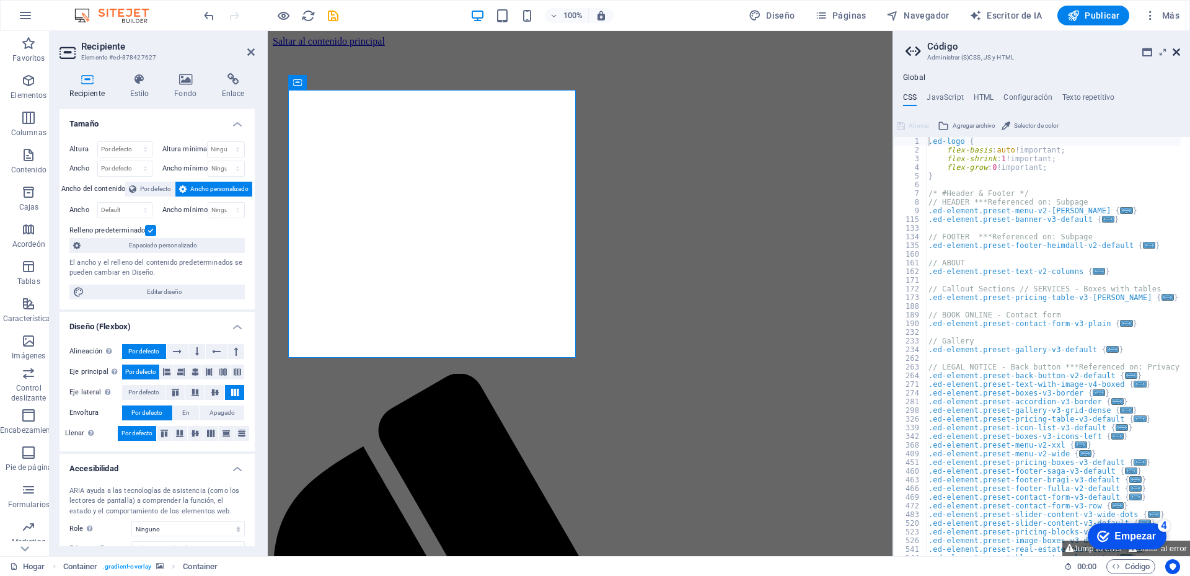
click at [1174, 50] on icon at bounding box center [1176, 52] width 7 height 10
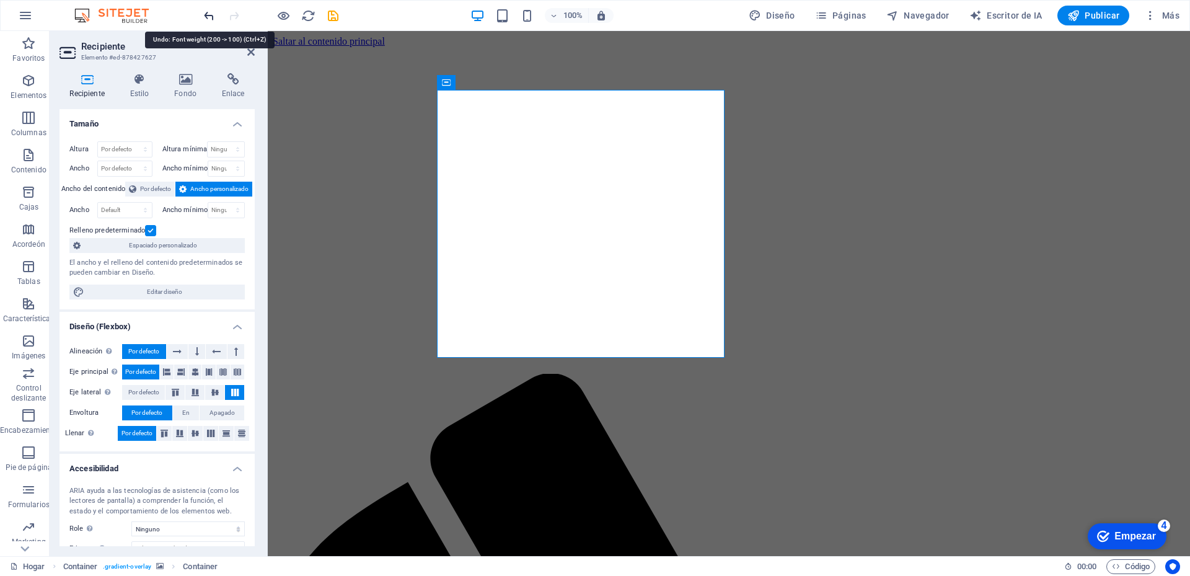
click at [209, 13] on icon "deshacer" at bounding box center [209, 16] width 14 height 14
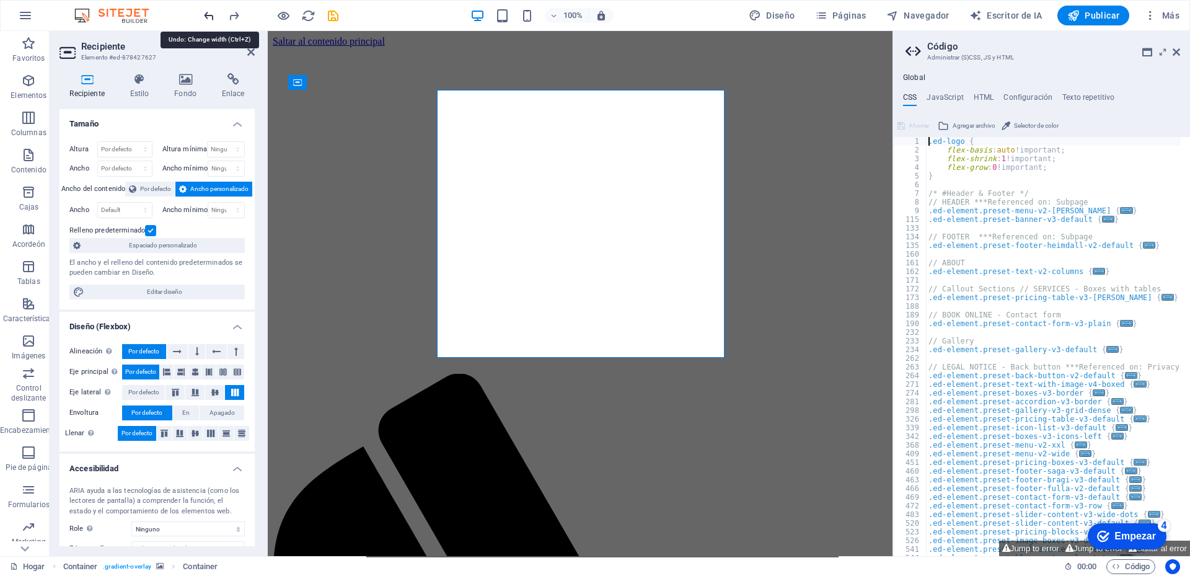
click at [209, 13] on icon "deshacer" at bounding box center [209, 16] width 14 height 14
type input "29"
select select "rem"
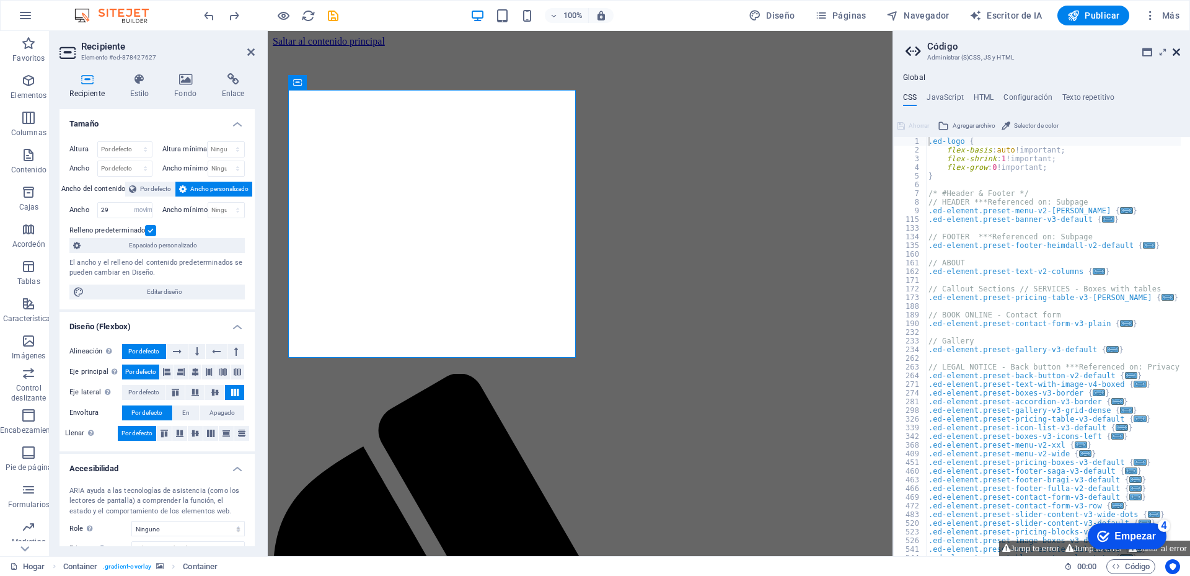
click at [1176, 53] on icon at bounding box center [1176, 52] width 7 height 10
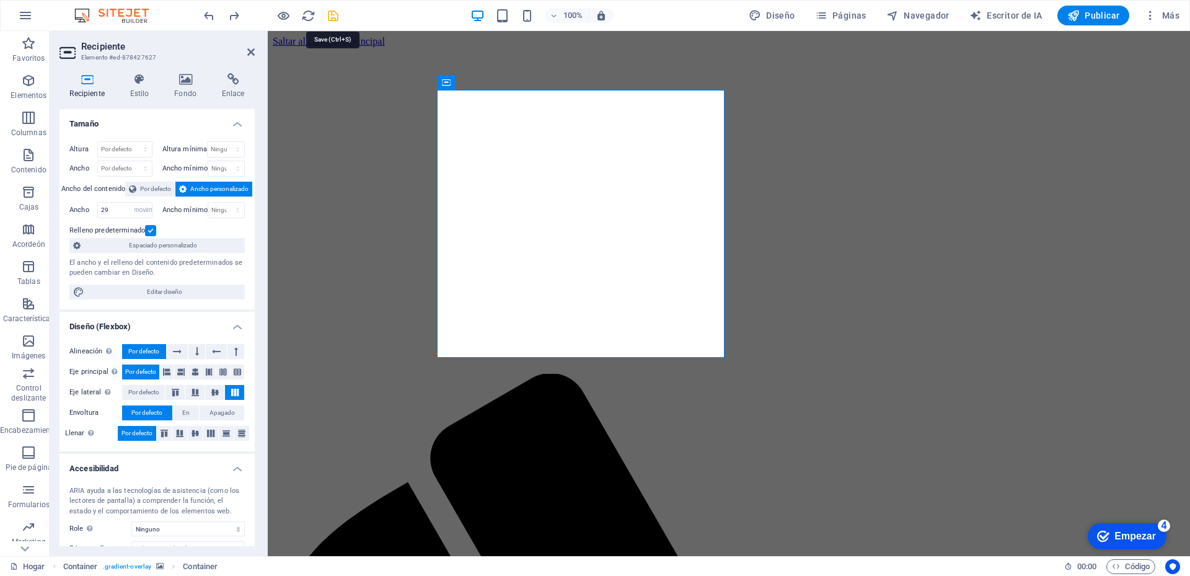
click at [330, 15] on icon "ahorrar" at bounding box center [333, 16] width 14 height 14
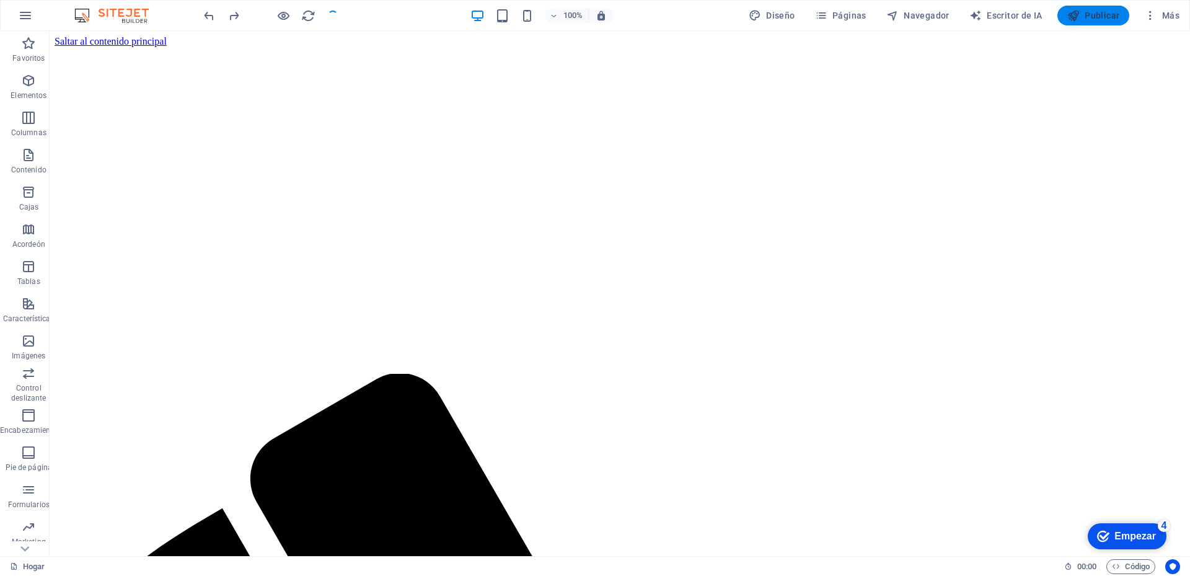
click at [1108, 17] on font "Publicar" at bounding box center [1102, 16] width 35 height 10
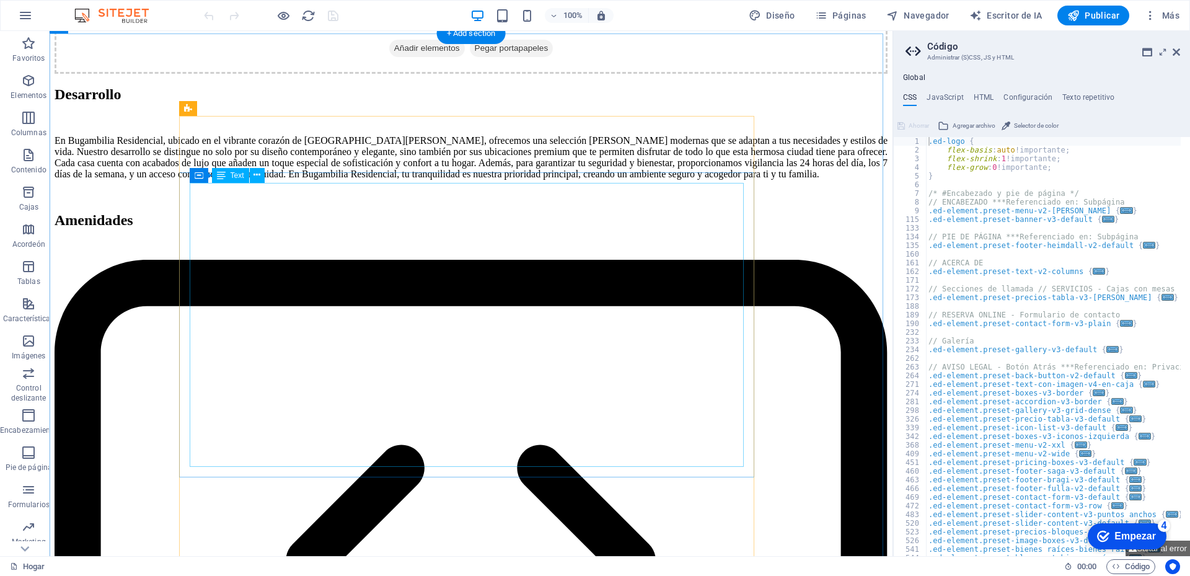
scroll to position [2293, 0]
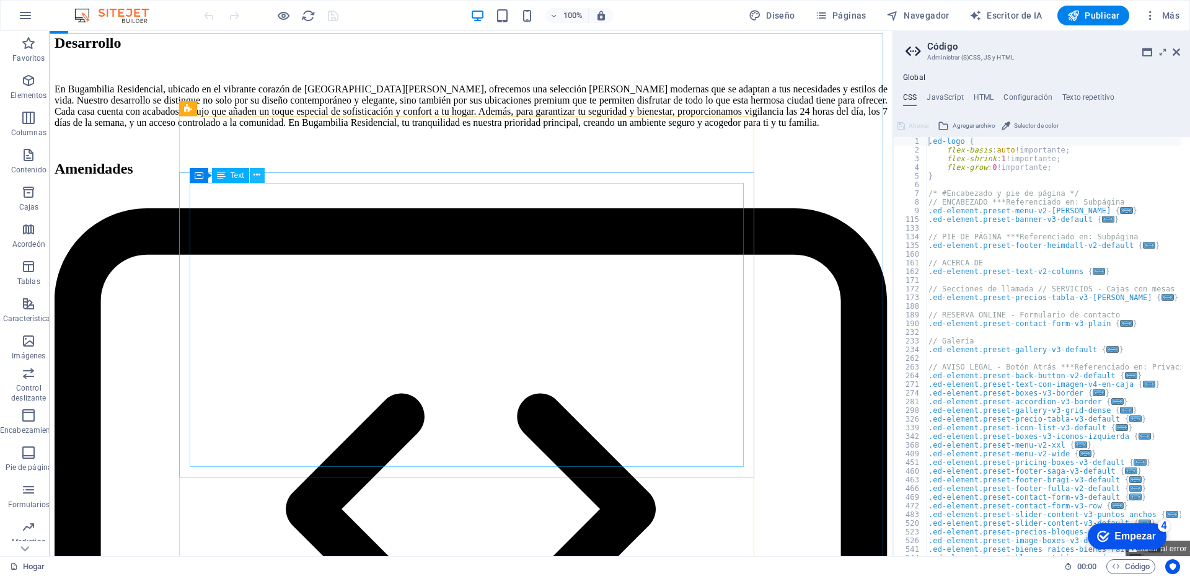
click at [256, 177] on icon at bounding box center [256, 175] width 7 height 13
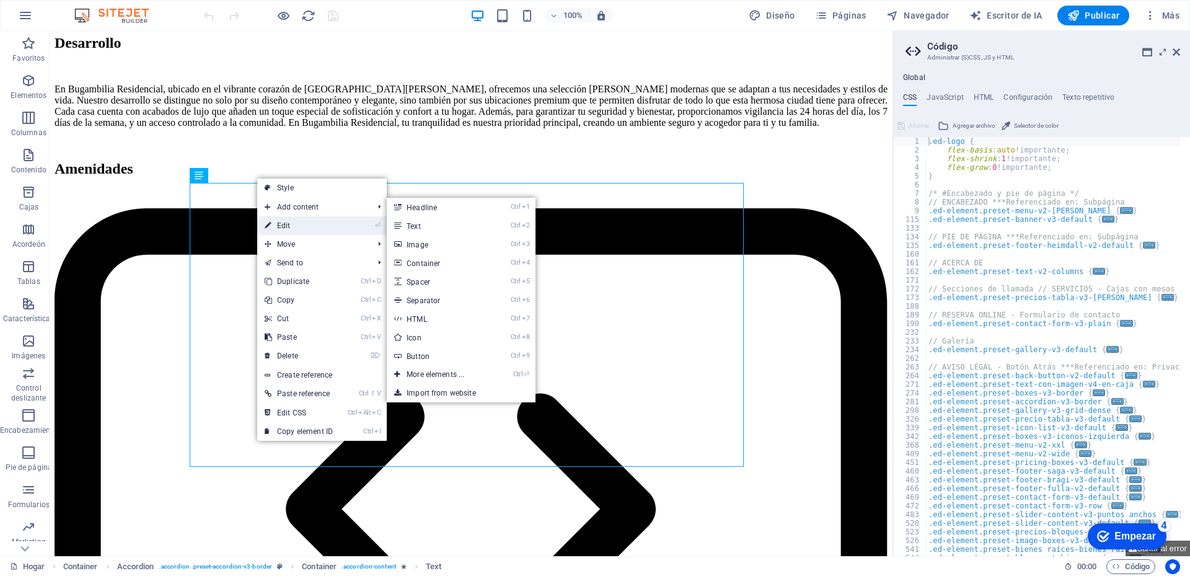
click at [292, 222] on link "⏎ Edit" at bounding box center [298, 225] width 83 height 19
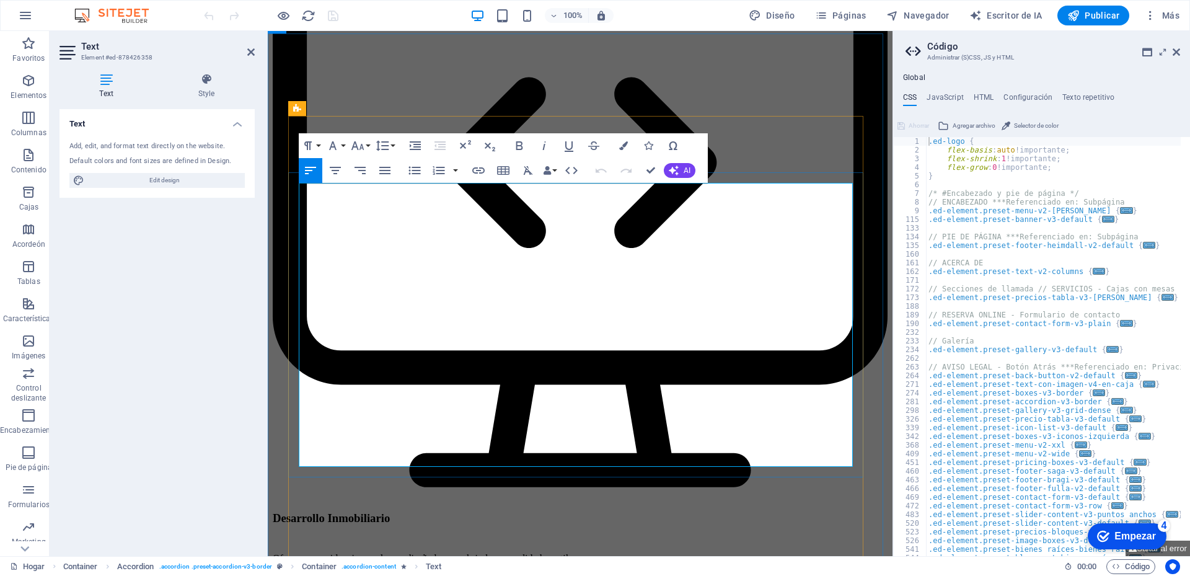
drag, startPoint x: 454, startPoint y: 460, endPoint x: 302, endPoint y: 267, distance: 246.2
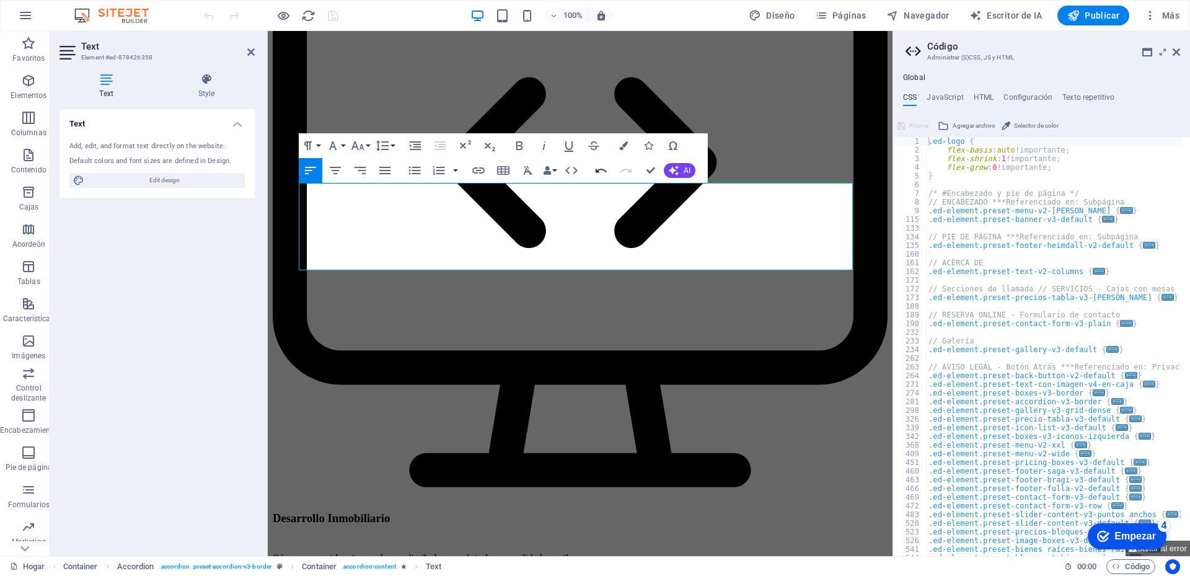
click at [601, 169] on icon "button" at bounding box center [601, 170] width 11 height 4
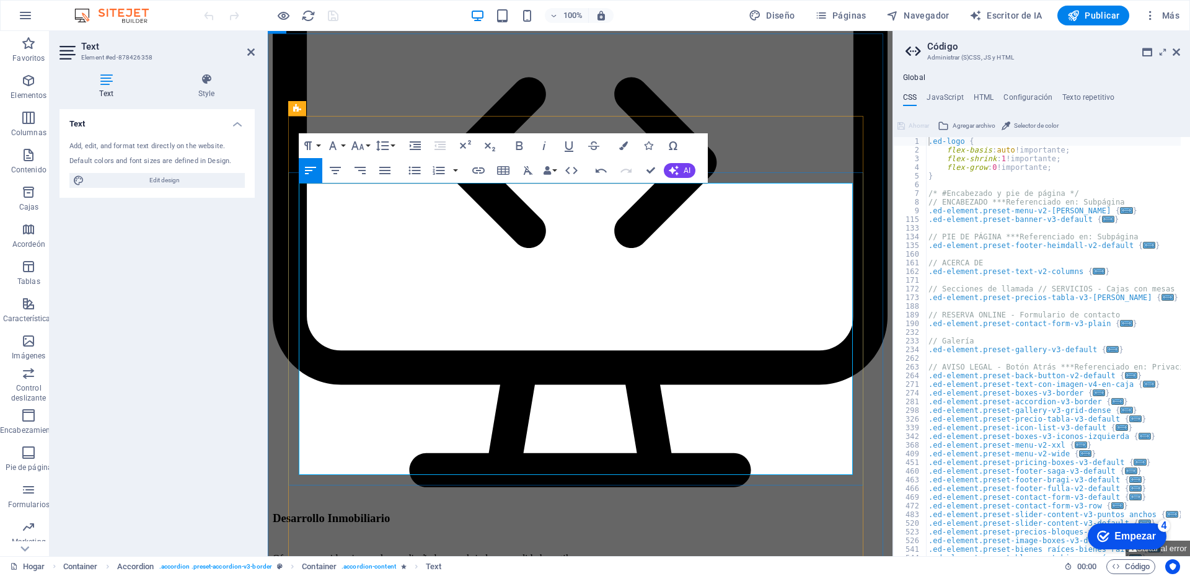
drag, startPoint x: 299, startPoint y: 235, endPoint x: 470, endPoint y: 474, distance: 294.0
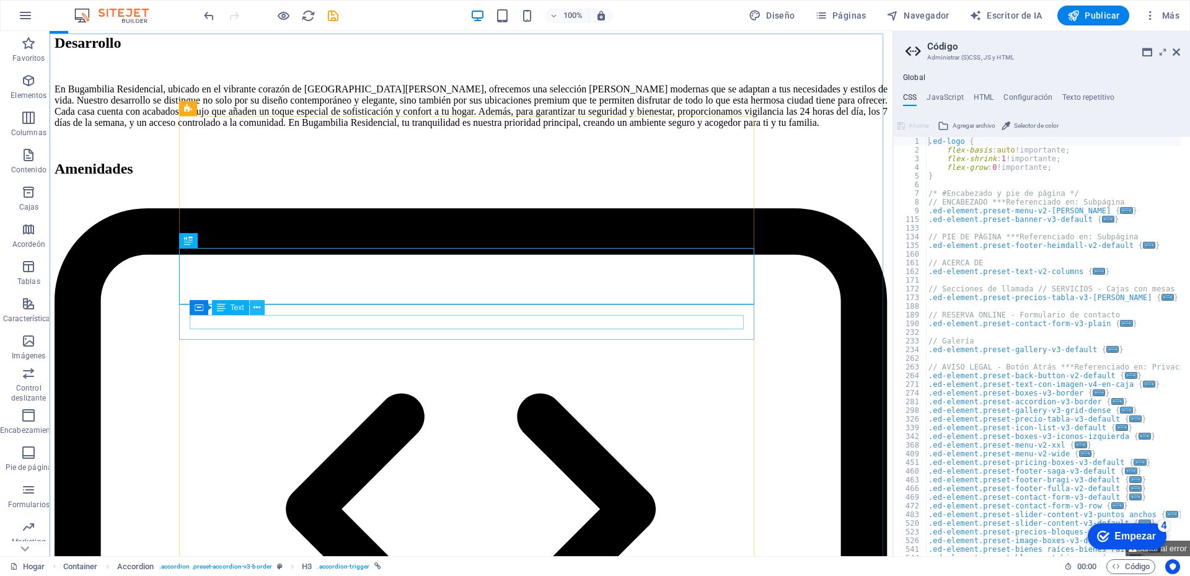
click at [258, 307] on icon at bounding box center [256, 307] width 7 height 13
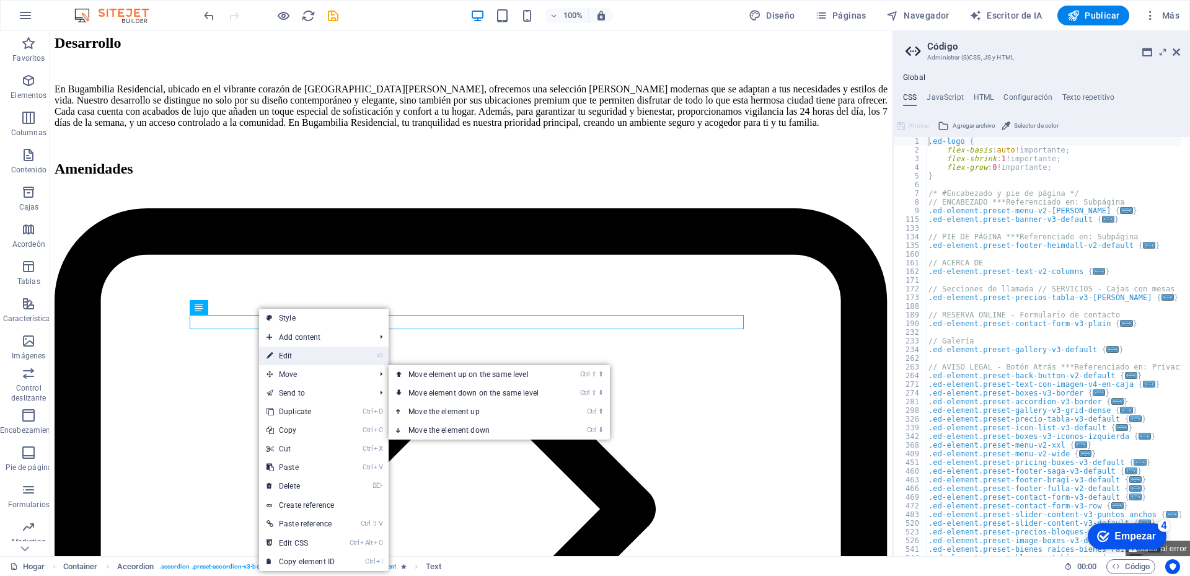
click at [289, 356] on link "⏎ Edit" at bounding box center [300, 355] width 83 height 19
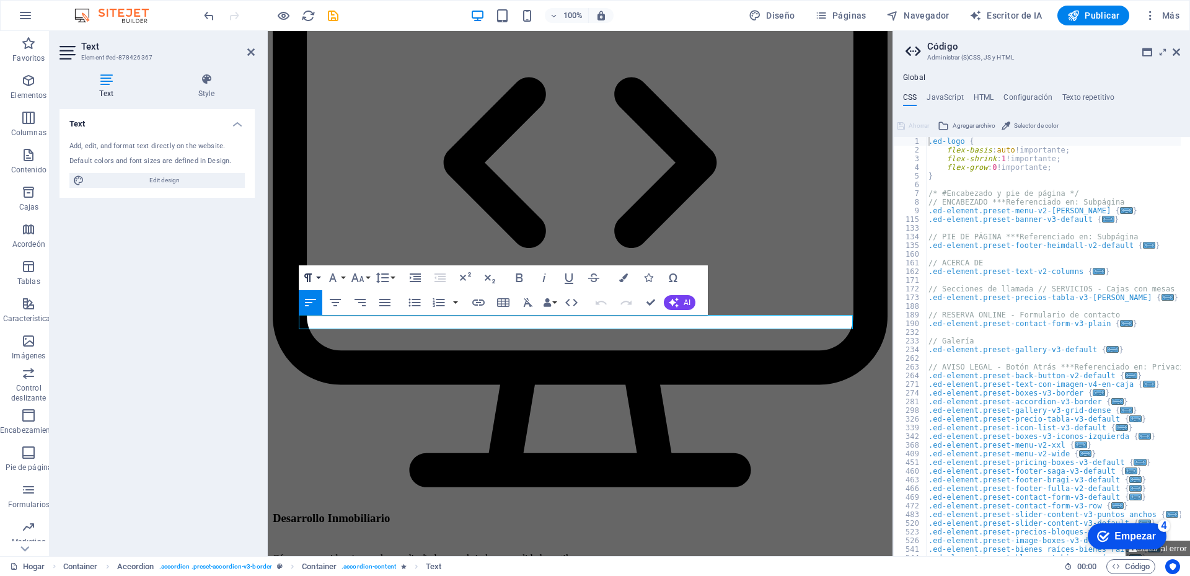
click at [318, 280] on button "Paragraph Format" at bounding box center [311, 277] width 24 height 25
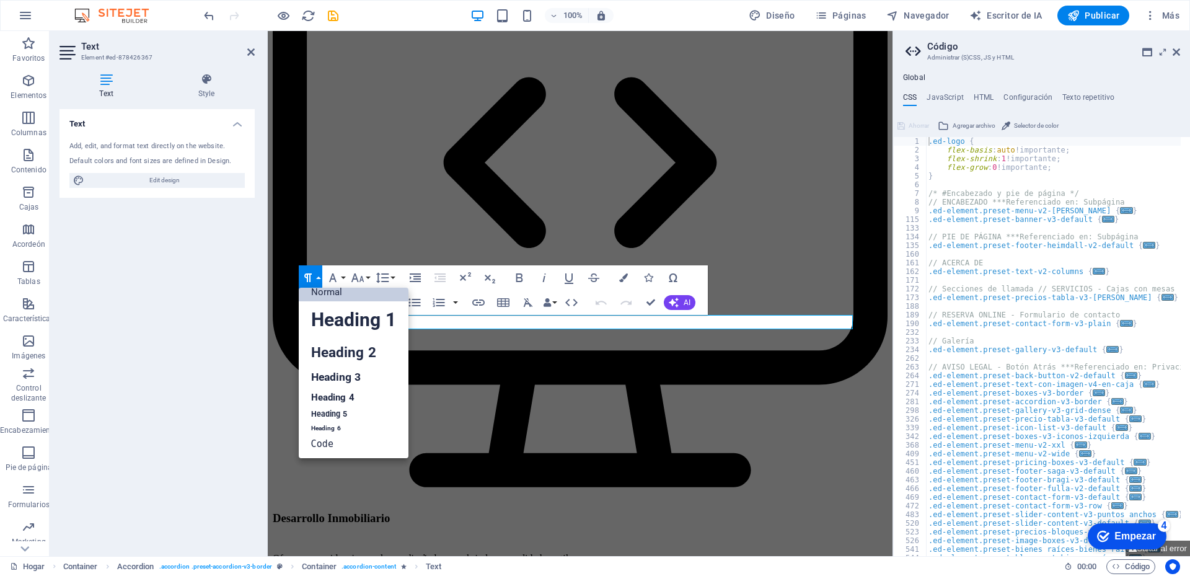
scroll to position [10, 0]
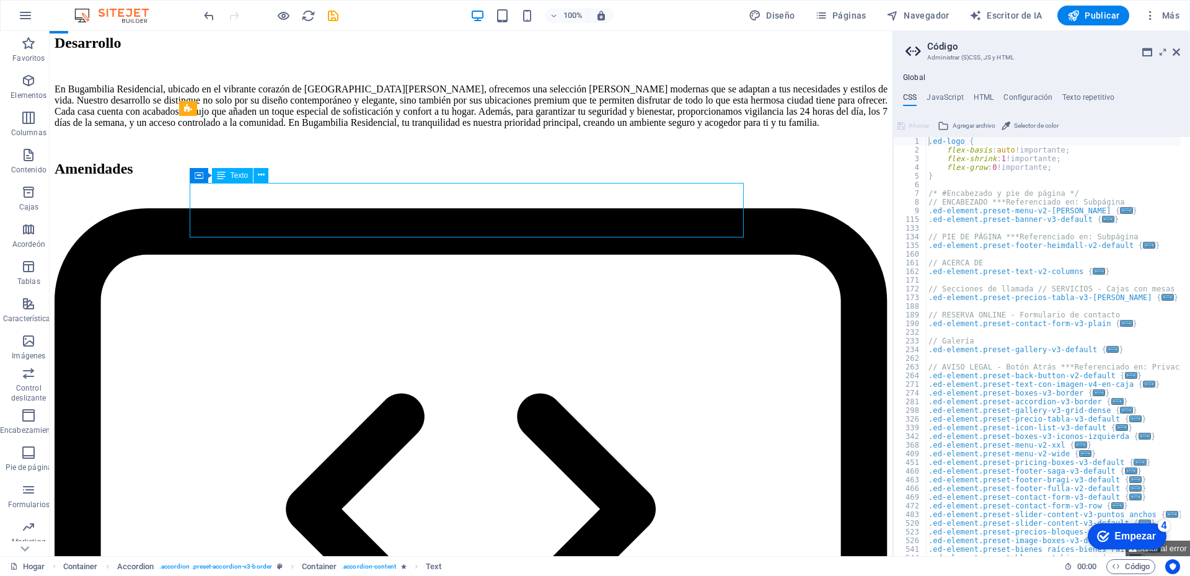
click at [258, 171] on icon at bounding box center [261, 175] width 7 height 13
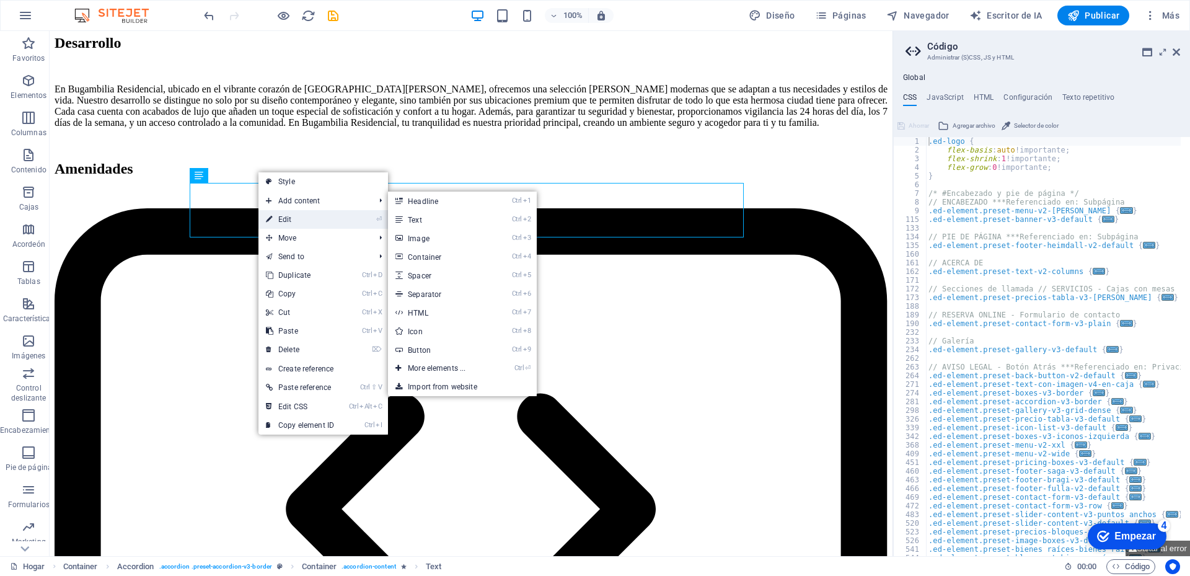
click at [286, 221] on link "⏎ Edit" at bounding box center [299, 219] width 83 height 19
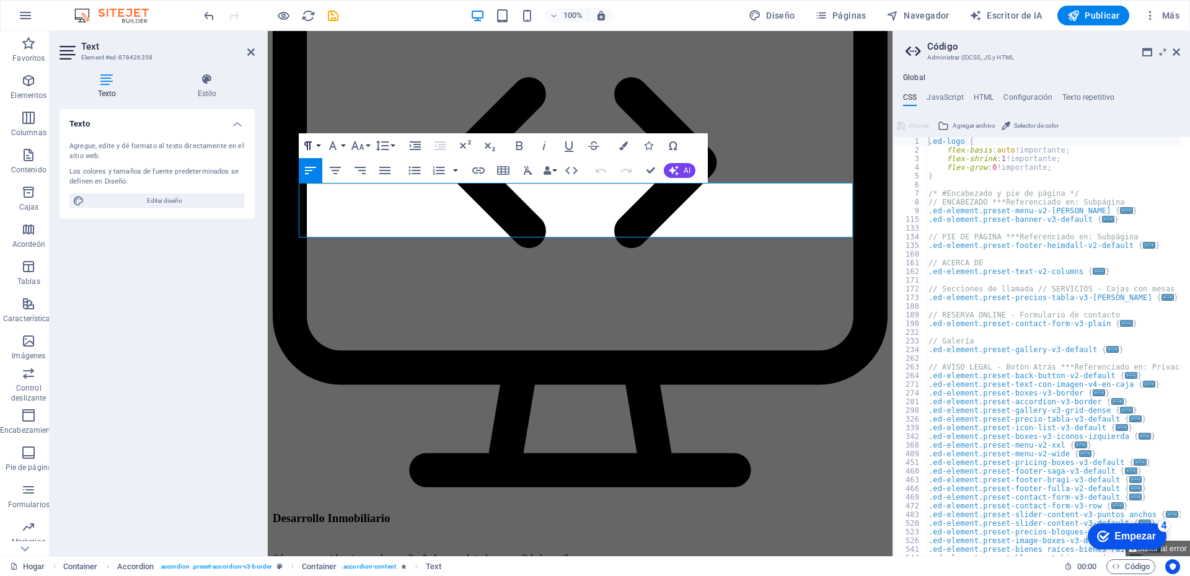
click at [314, 146] on icon "button" at bounding box center [308, 145] width 15 height 15
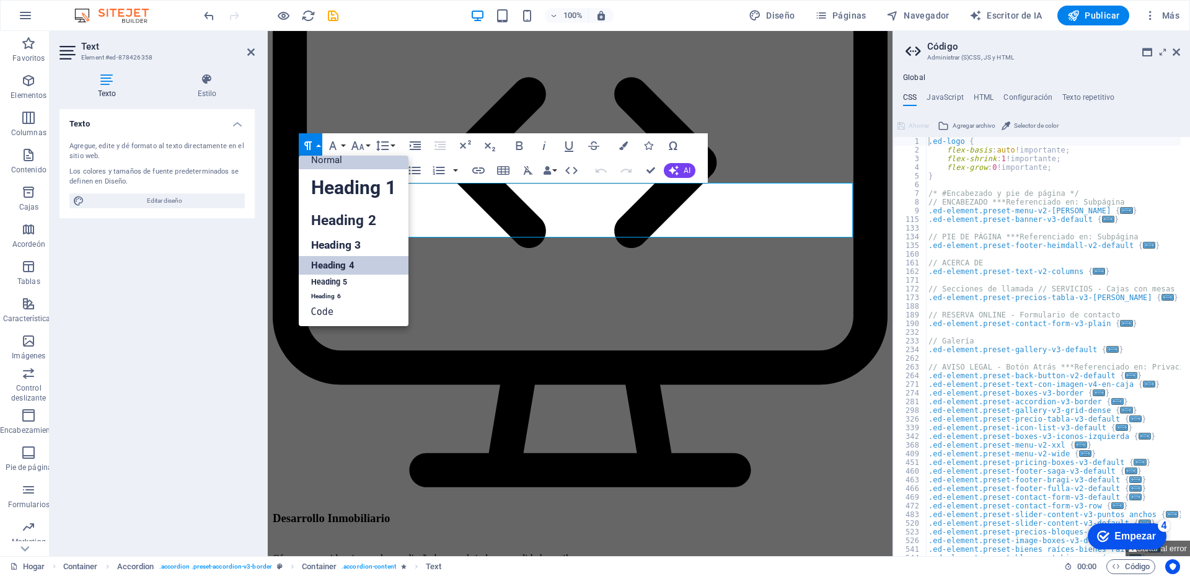
click at [328, 162] on link "Normal" at bounding box center [354, 160] width 110 height 19
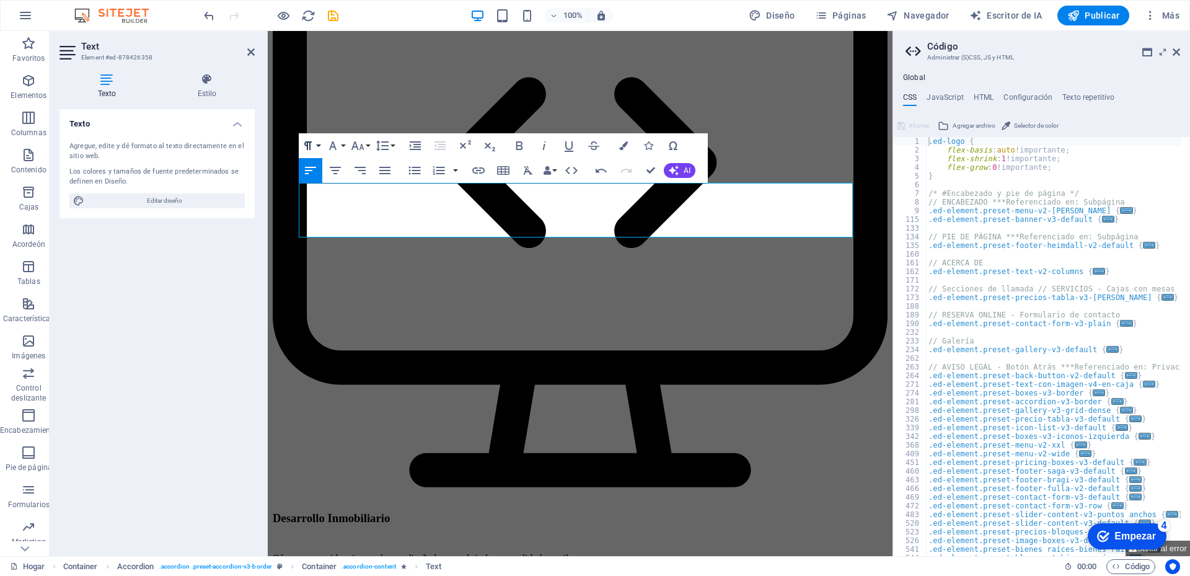
click at [312, 143] on icon "button" at bounding box center [308, 145] width 15 height 15
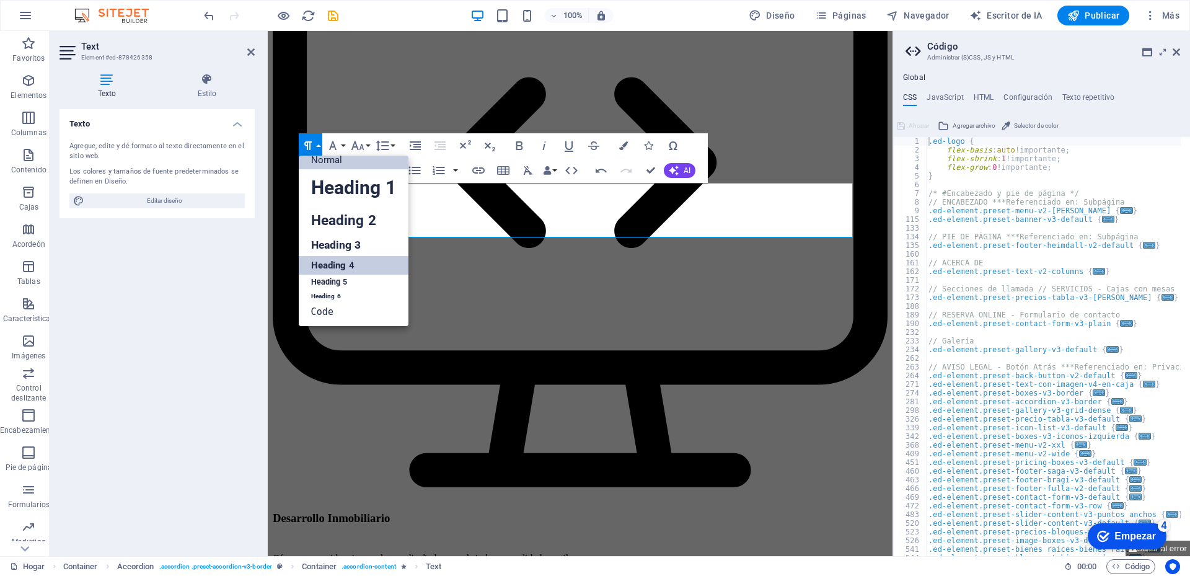
click at [346, 264] on link "Heading 4" at bounding box center [354, 265] width 110 height 19
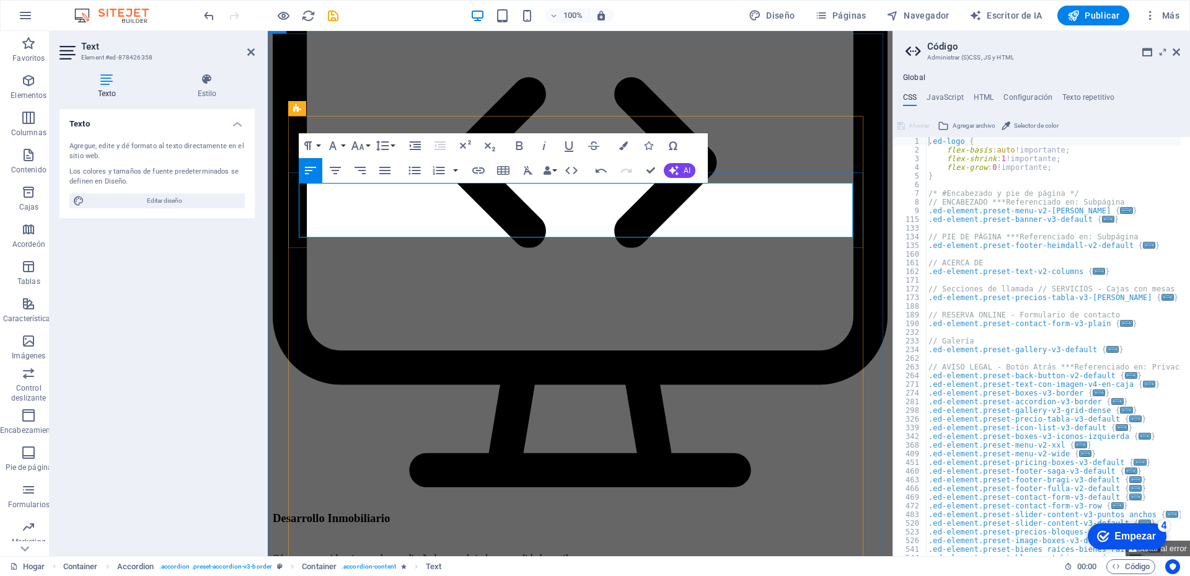
drag, startPoint x: 425, startPoint y: 222, endPoint x: 298, endPoint y: 220, distance: 127.1
click at [341, 143] on button "Font Family" at bounding box center [336, 145] width 24 height 25
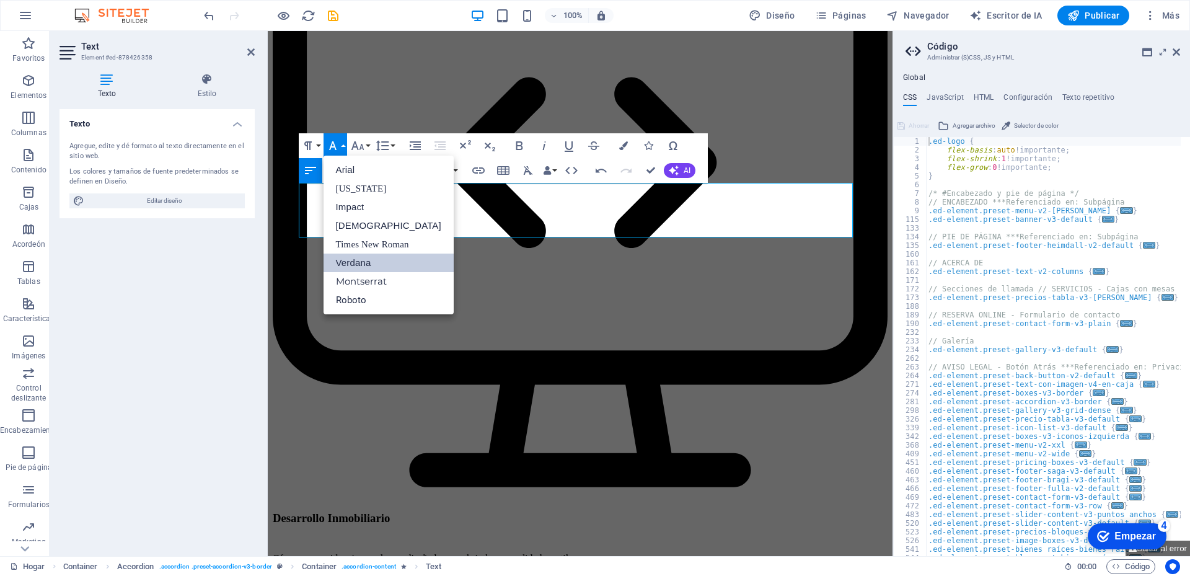
scroll to position [0, 0]
click at [368, 280] on link "Montserrat" at bounding box center [389, 281] width 130 height 19
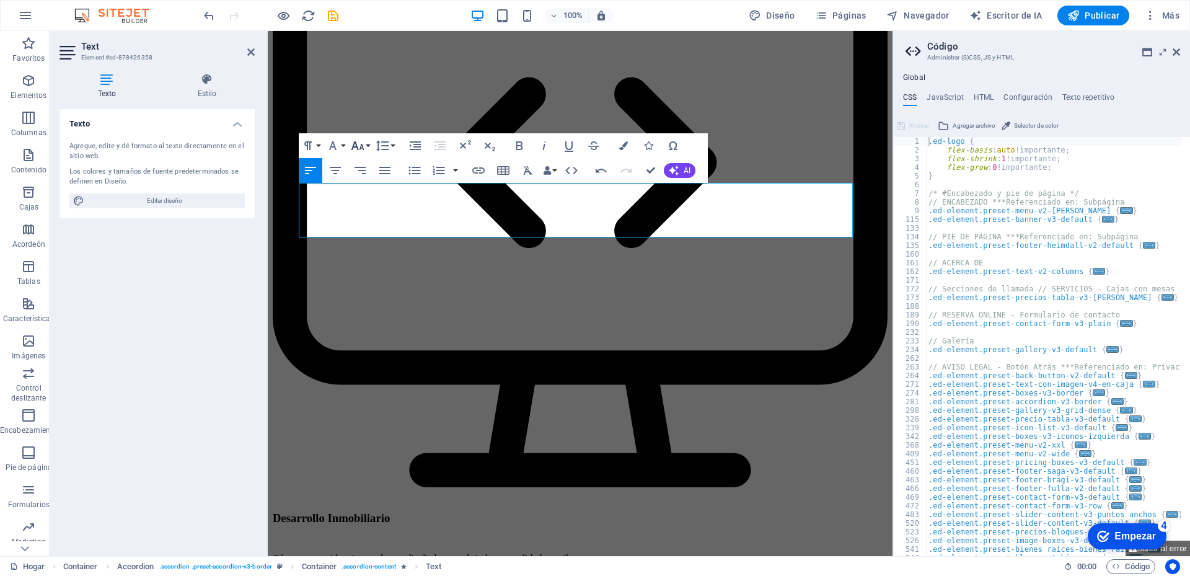
click at [361, 150] on icon "button" at bounding box center [357, 145] width 15 height 15
click at [374, 258] on link "14" at bounding box center [370, 262] width 45 height 19
click at [366, 146] on button "Font Size" at bounding box center [360, 145] width 24 height 25
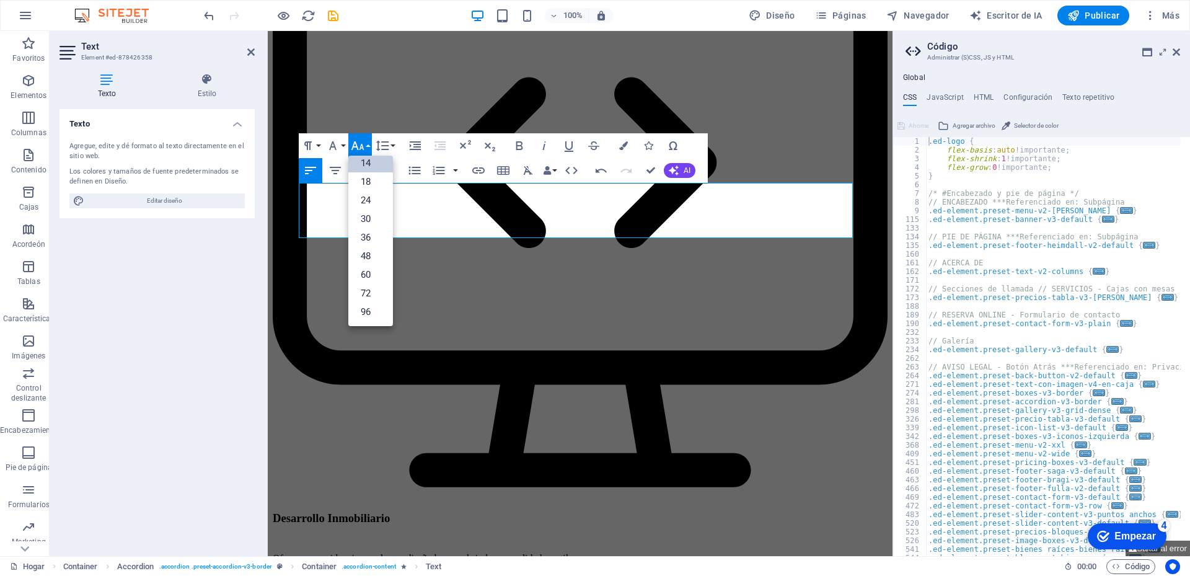
scroll to position [100, 0]
click at [366, 200] on link "24" at bounding box center [370, 200] width 45 height 19
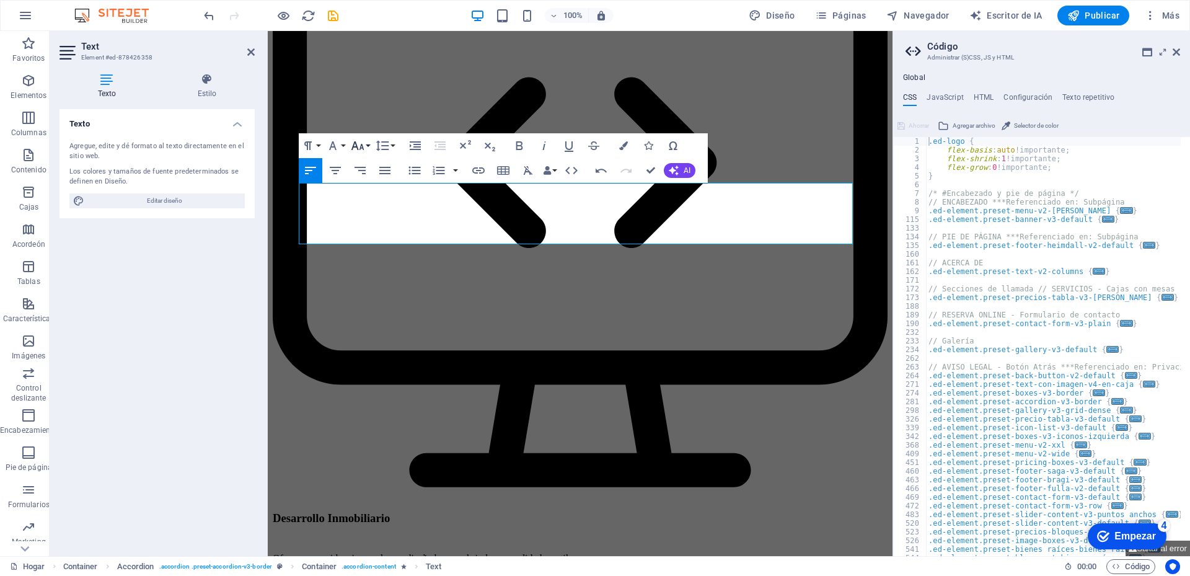
click at [366, 148] on button "Font Size" at bounding box center [360, 145] width 24 height 25
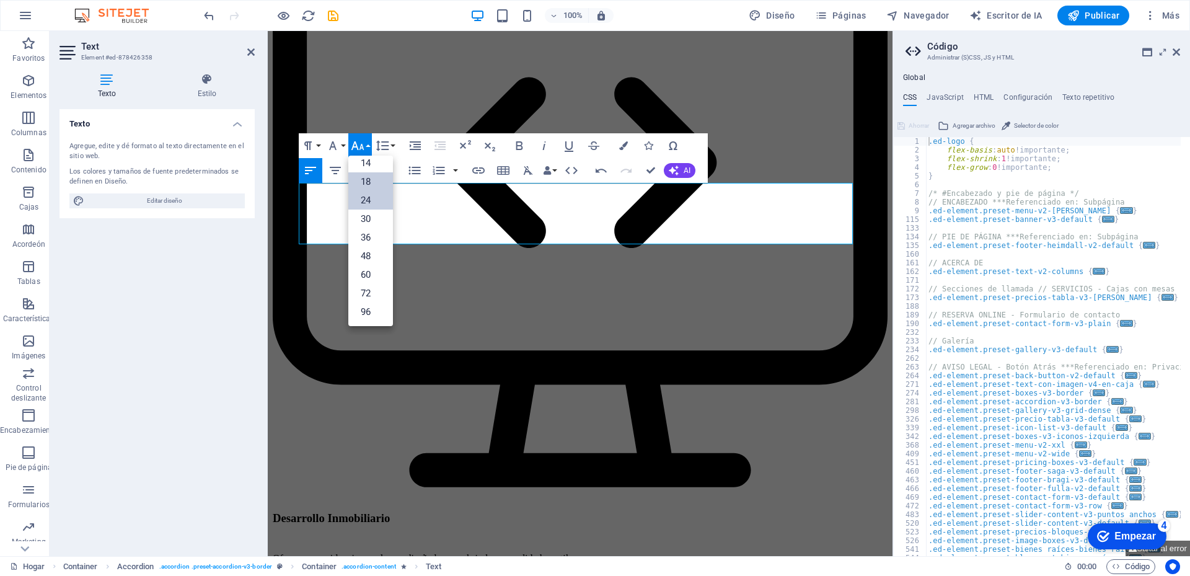
click at [373, 182] on link "18" at bounding box center [370, 181] width 45 height 19
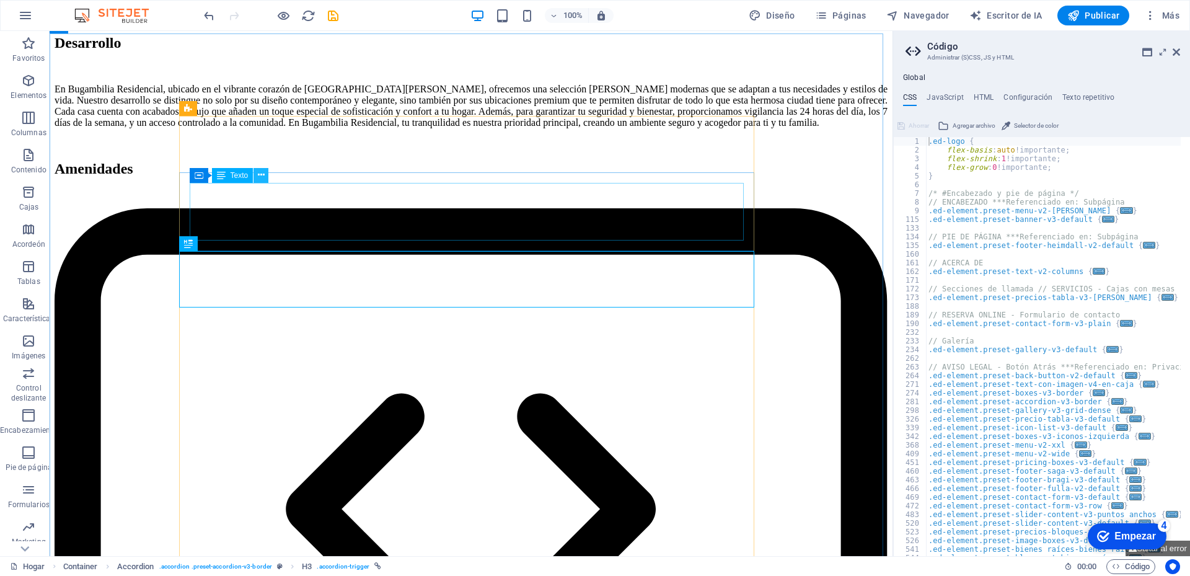
click at [259, 170] on icon at bounding box center [261, 175] width 7 height 13
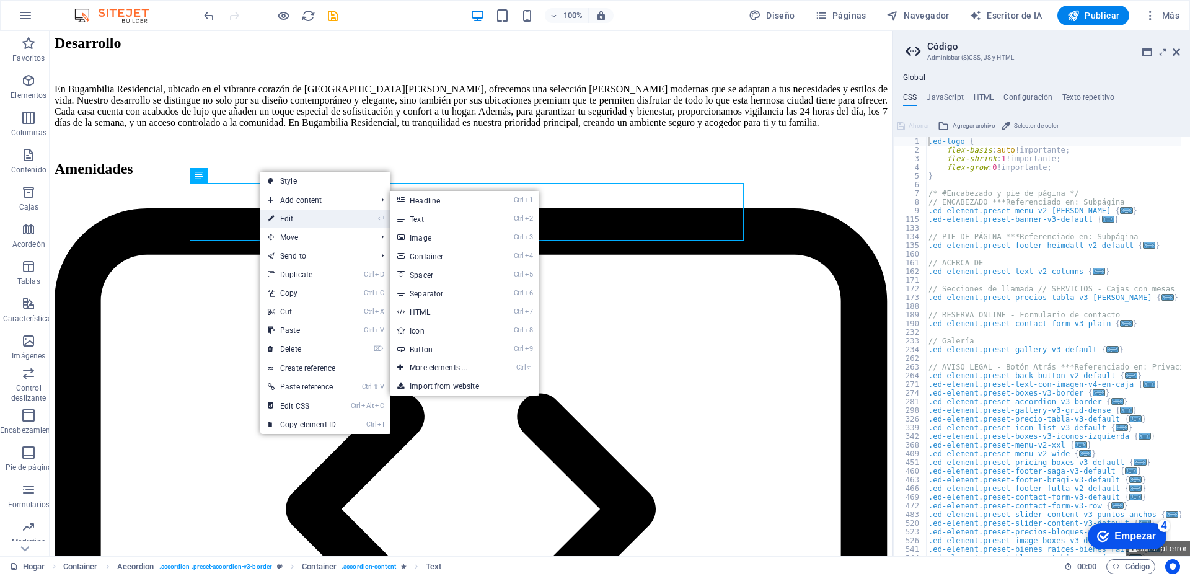
click at [291, 216] on link "⏎ Edit" at bounding box center [301, 218] width 83 height 19
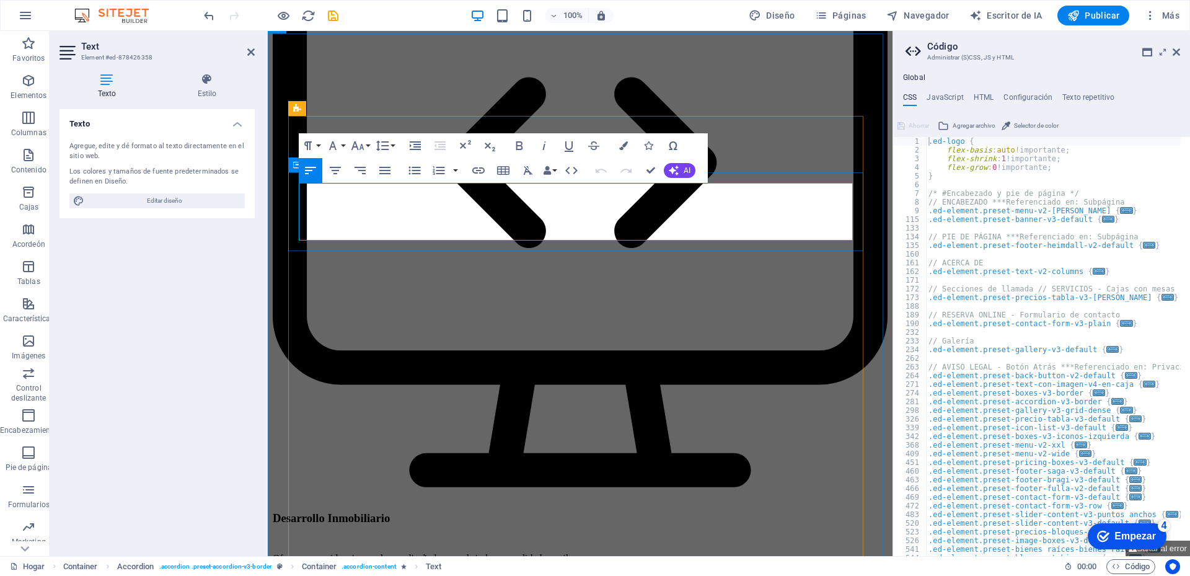
drag, startPoint x: 476, startPoint y: 221, endPoint x: 297, endPoint y: 218, distance: 179.1
click at [311, 136] on button "Paragraph Format" at bounding box center [311, 145] width 24 height 25
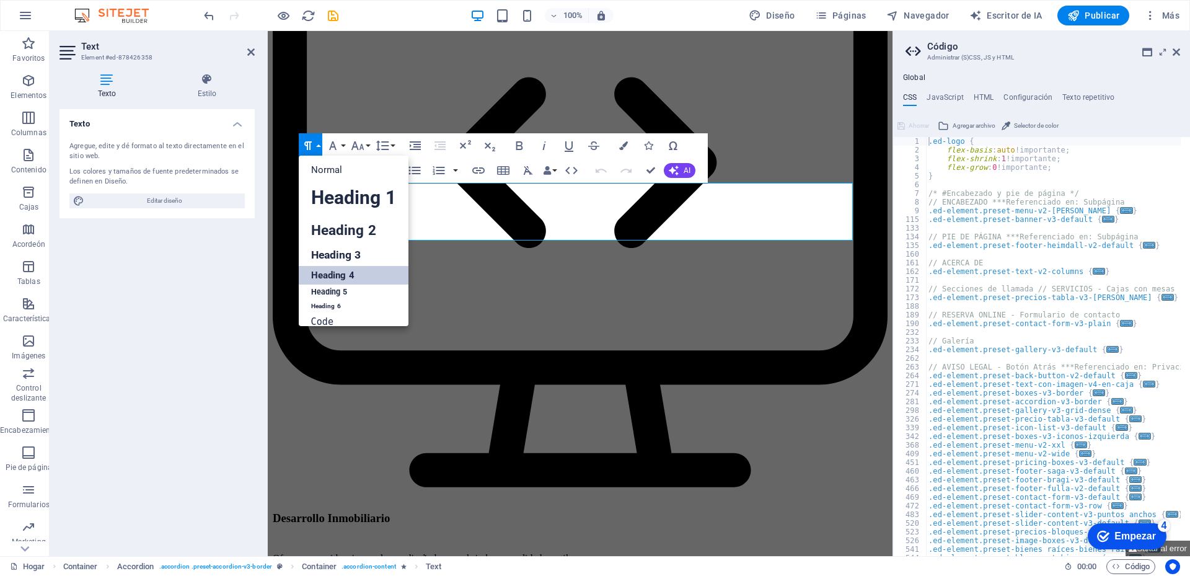
scroll to position [10, 0]
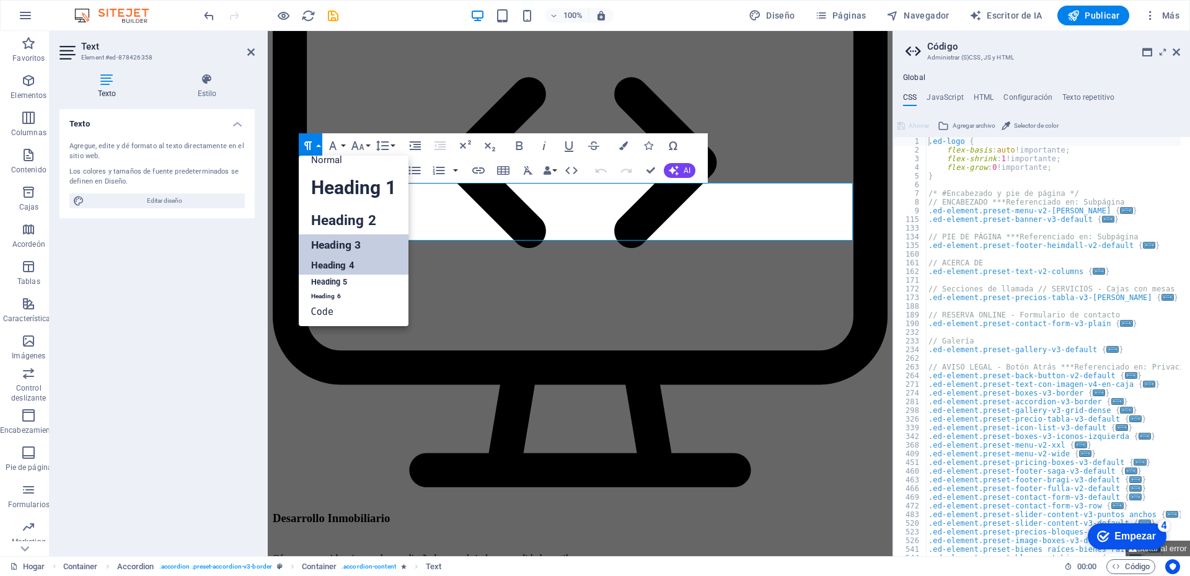
click at [355, 244] on link "Heading 3" at bounding box center [354, 245] width 110 height 22
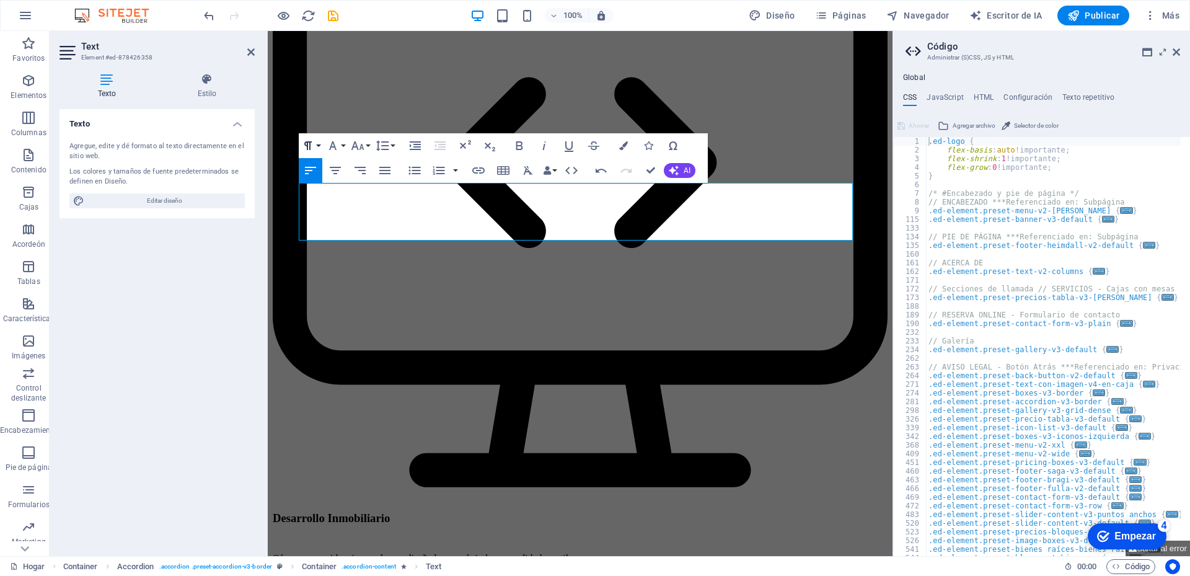
click at [319, 148] on button "Paragraph Format" at bounding box center [311, 145] width 24 height 25
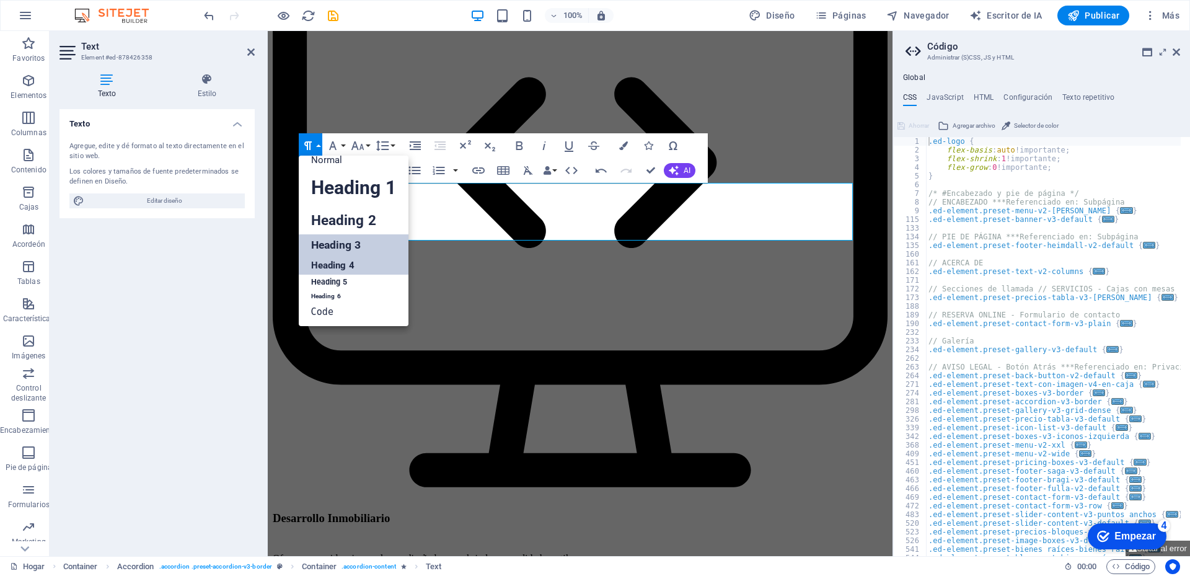
click at [332, 265] on link "Heading 4" at bounding box center [354, 265] width 110 height 19
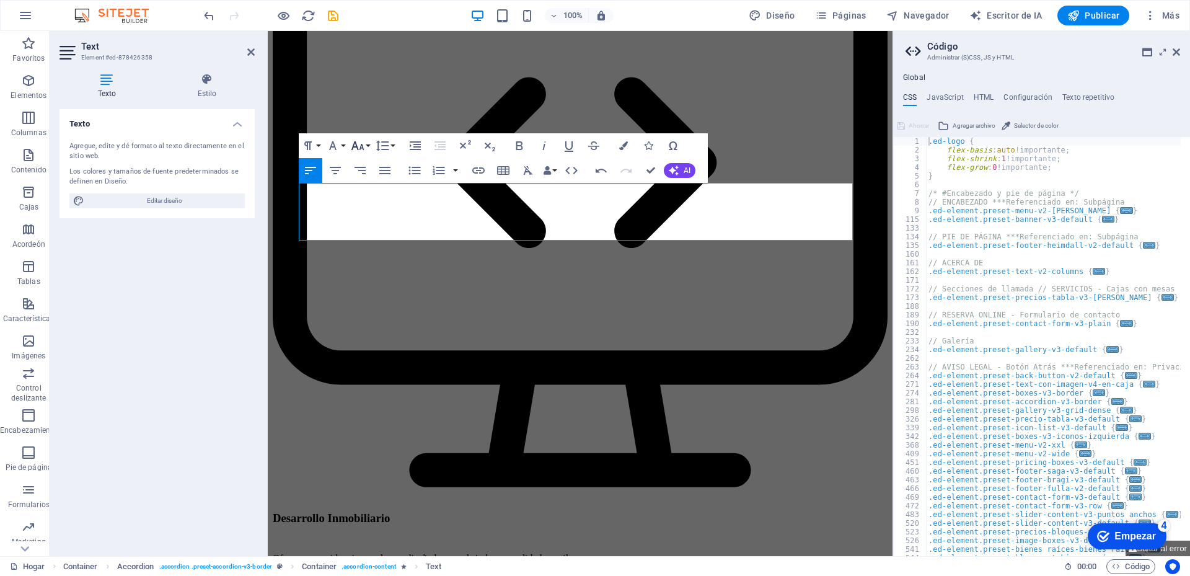
click at [369, 149] on button "Font Size" at bounding box center [360, 145] width 24 height 25
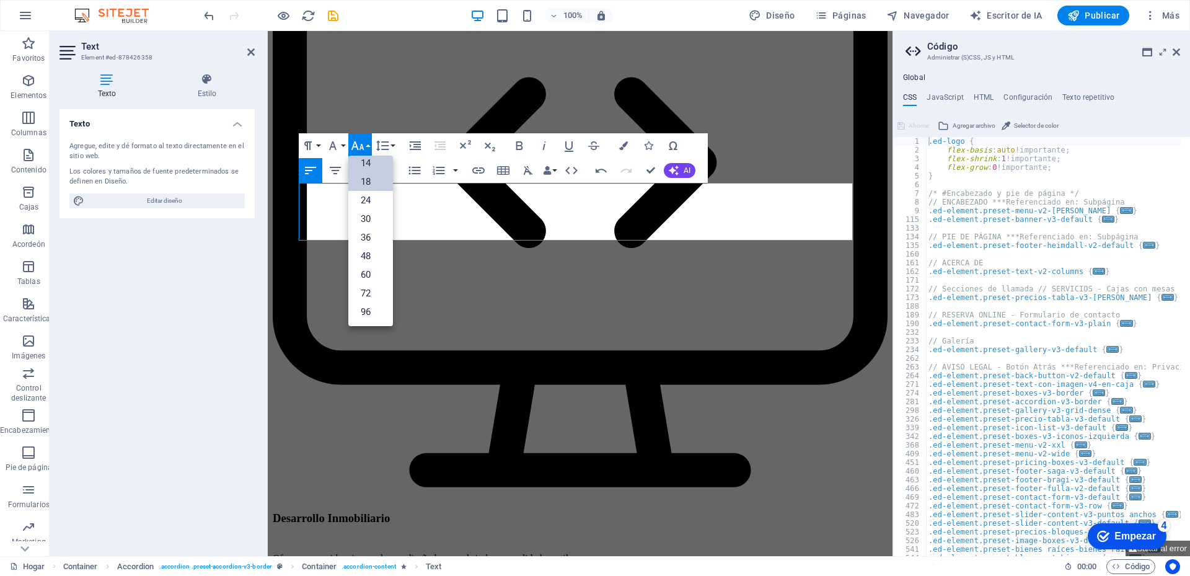
click at [367, 164] on link "14" at bounding box center [370, 163] width 45 height 19
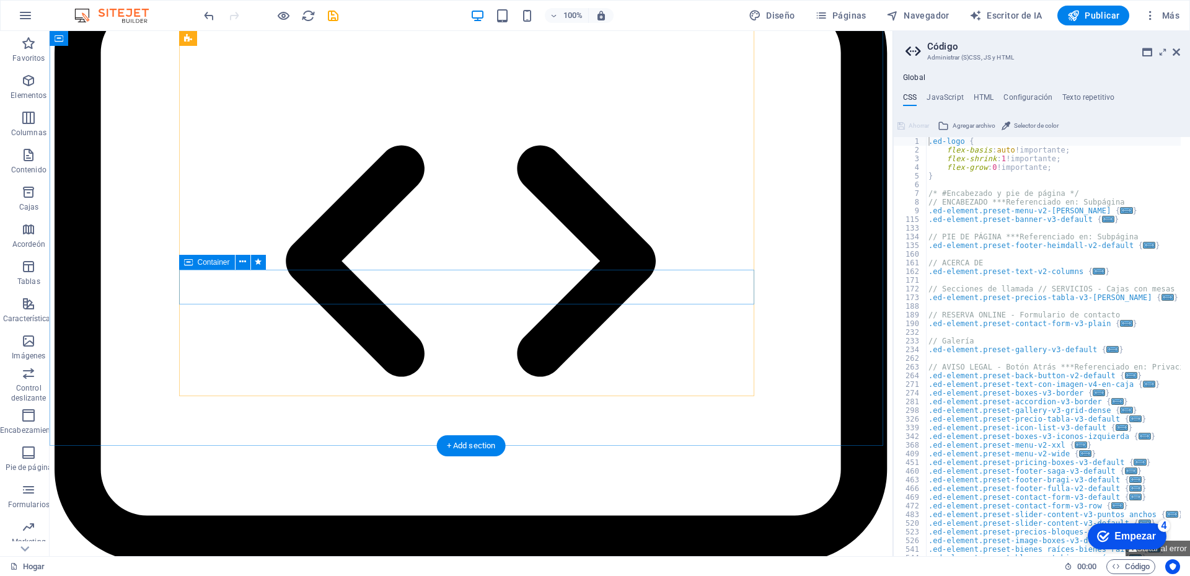
scroll to position [2603, 0]
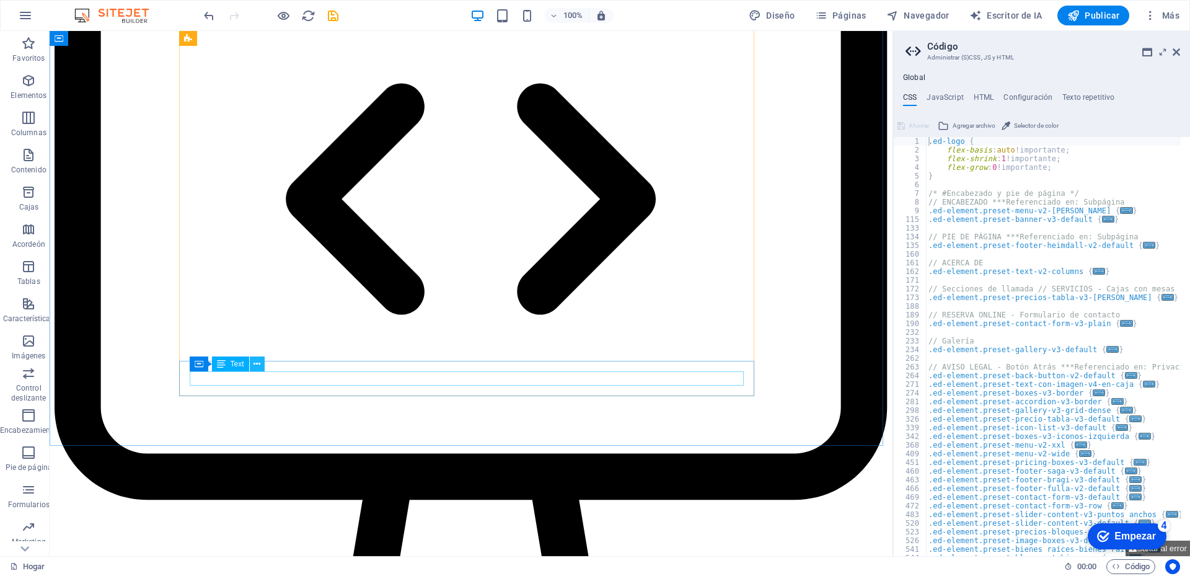
click at [255, 365] on icon at bounding box center [256, 364] width 7 height 13
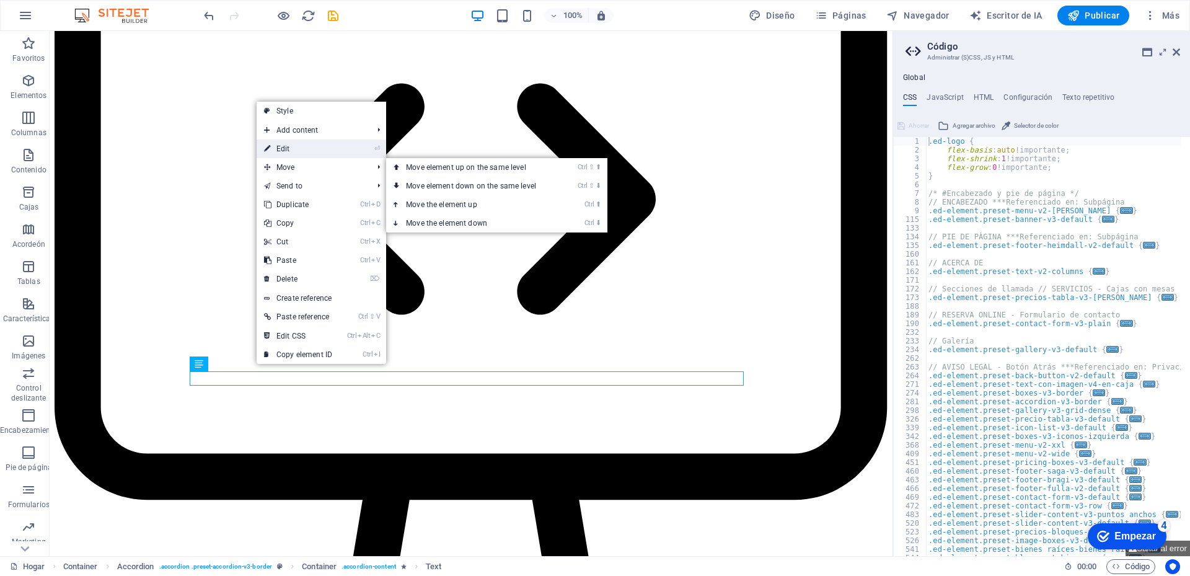
drag, startPoint x: 294, startPoint y: 149, endPoint x: 26, endPoint y: 118, distance: 269.5
click at [294, 149] on link "⏎ Edit" at bounding box center [298, 148] width 83 height 19
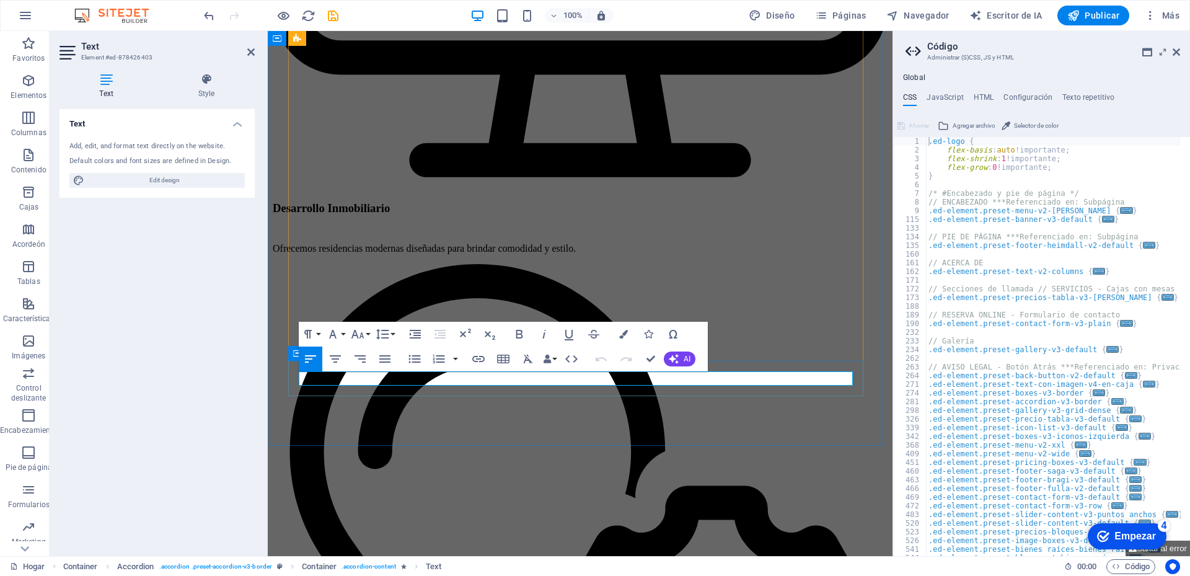
drag, startPoint x: 653, startPoint y: 378, endPoint x: 294, endPoint y: 379, distance: 358.9
click at [338, 336] on icon "button" at bounding box center [332, 334] width 15 height 15
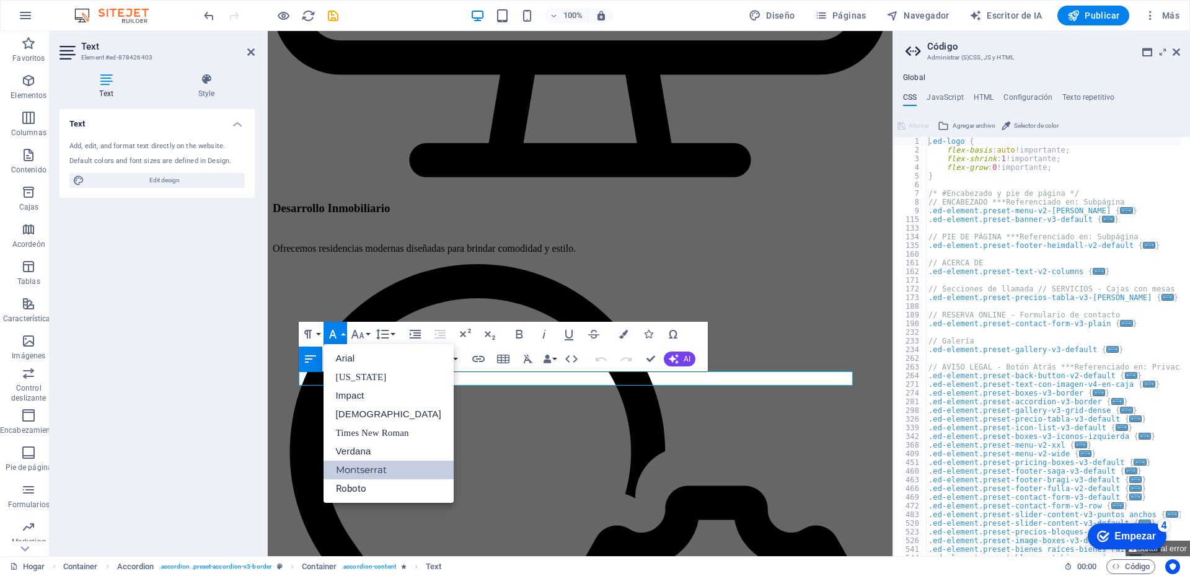
scroll to position [0, 0]
click at [359, 330] on icon "button" at bounding box center [357, 334] width 15 height 15
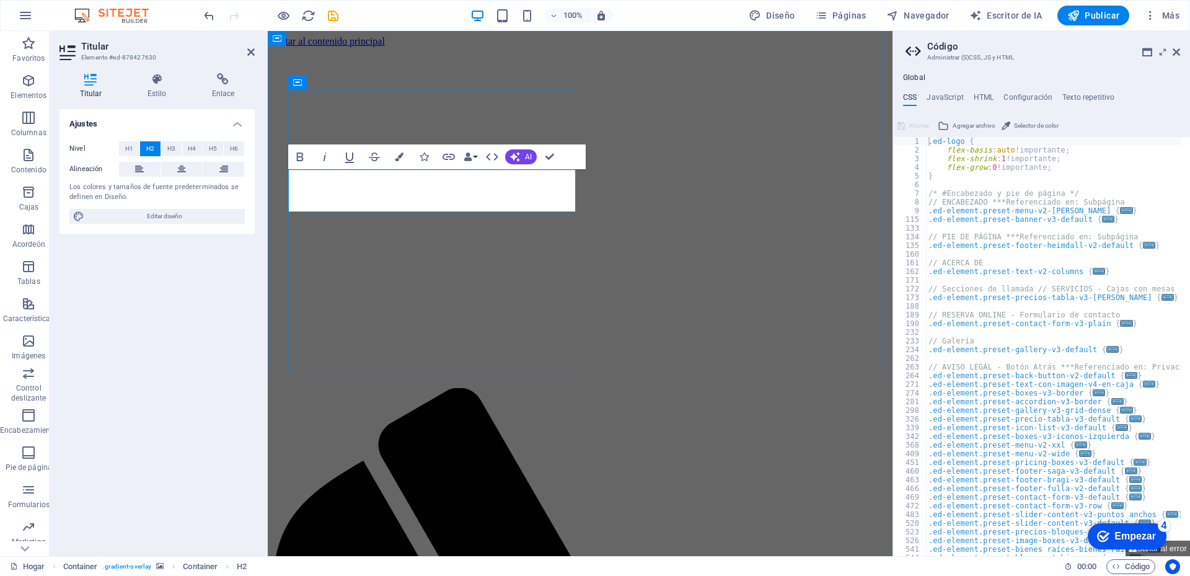
drag, startPoint x: 560, startPoint y: 201, endPoint x: 288, endPoint y: 203, distance: 272.1
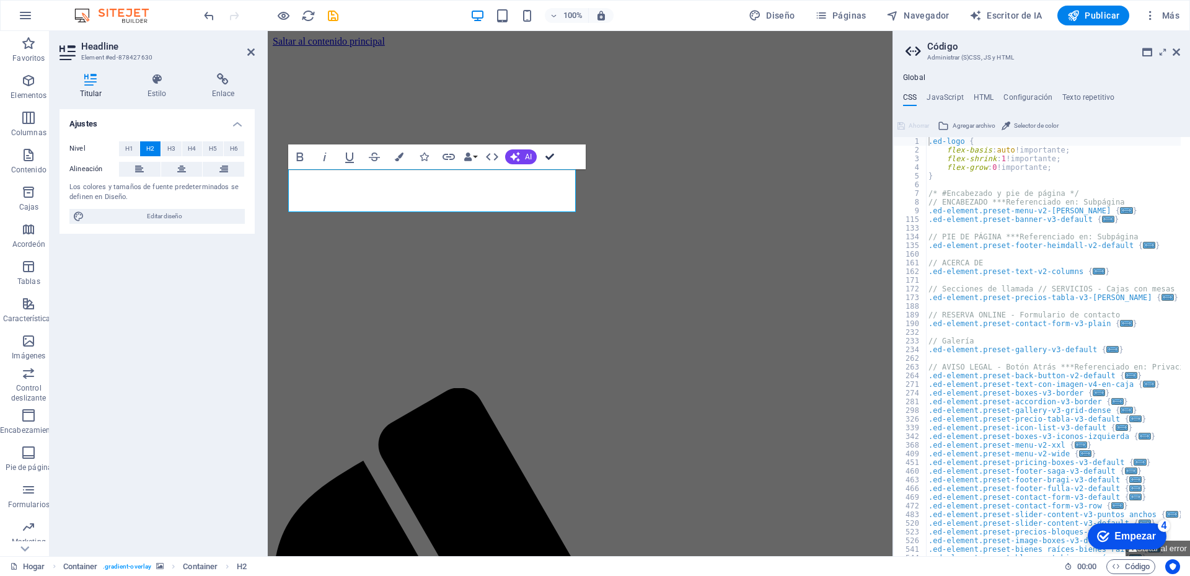
drag, startPoint x: 500, startPoint y: 128, endPoint x: 550, endPoint y: 159, distance: 58.5
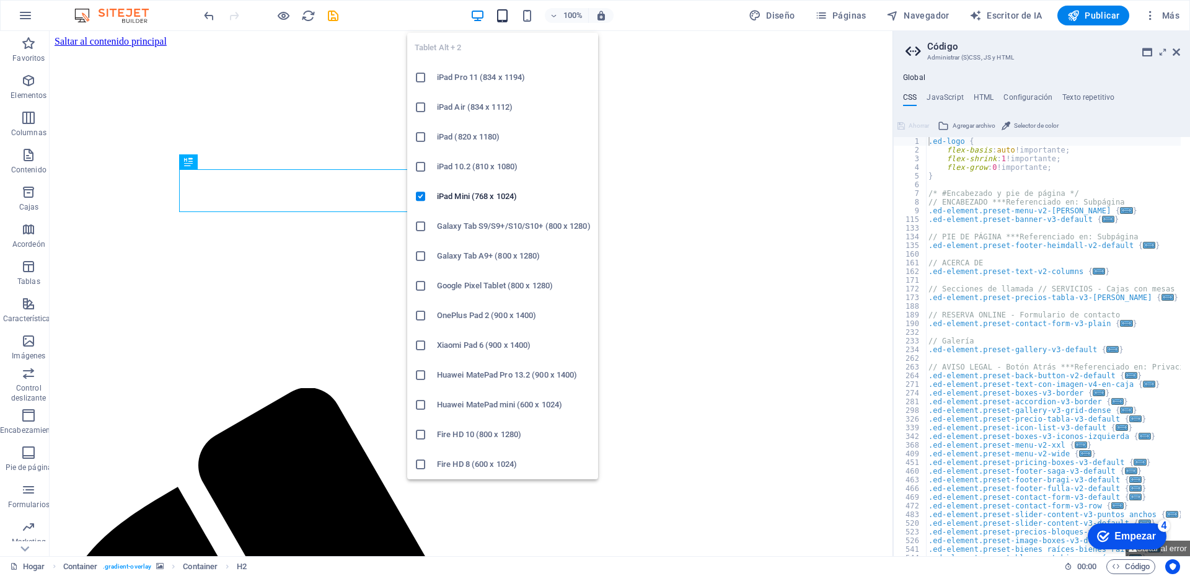
click at [504, 12] on icon "button" at bounding box center [502, 16] width 14 height 14
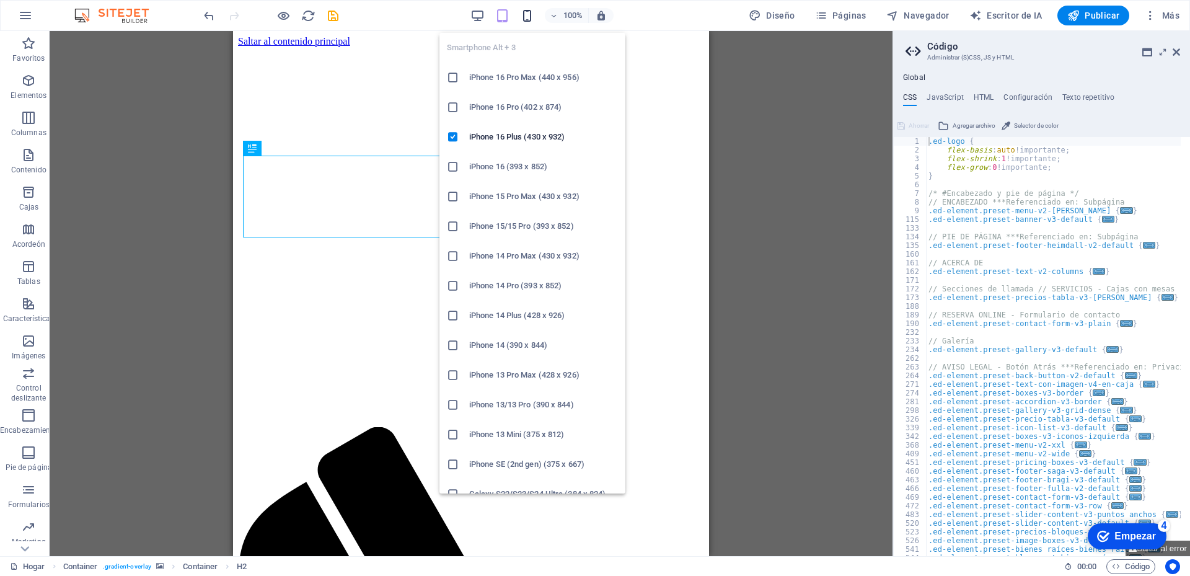
click at [529, 17] on icon "button" at bounding box center [527, 16] width 14 height 14
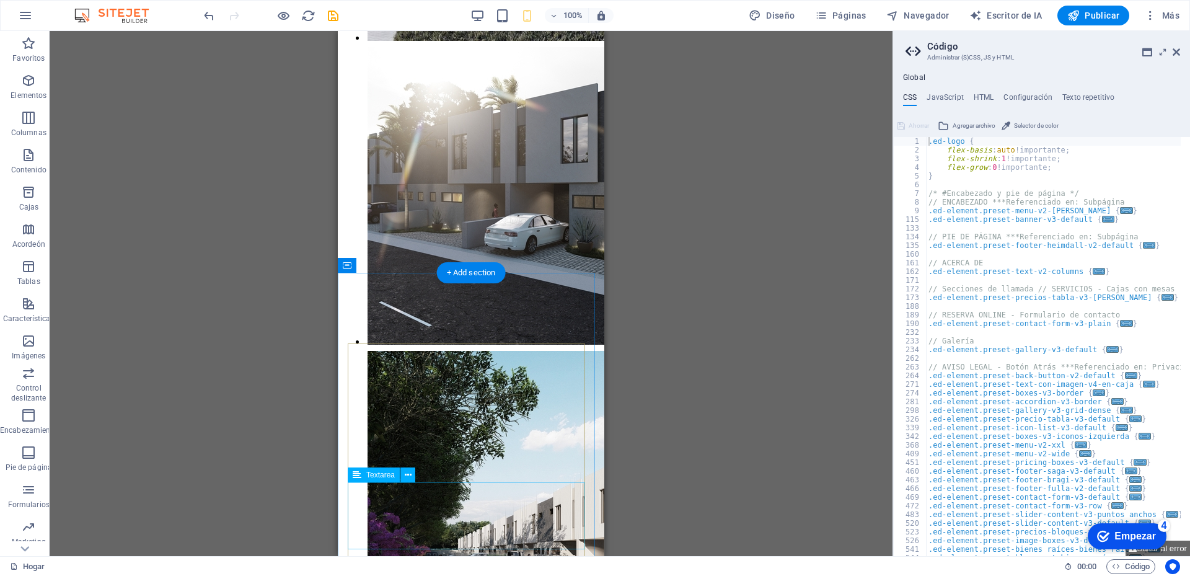
scroll to position [3413, 0]
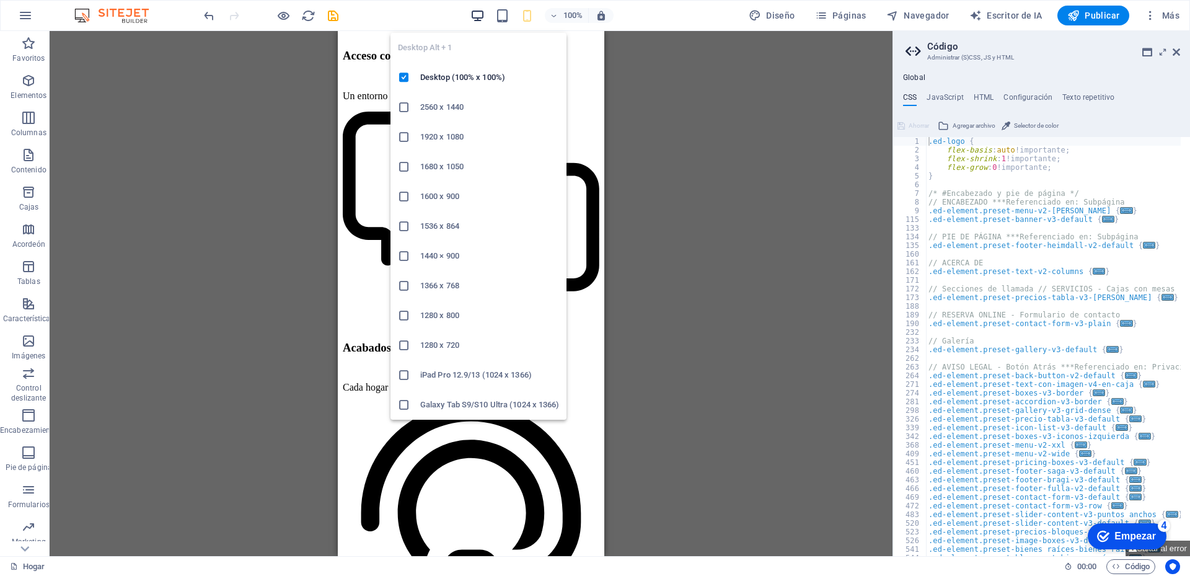
click at [478, 15] on icon "button" at bounding box center [477, 16] width 14 height 14
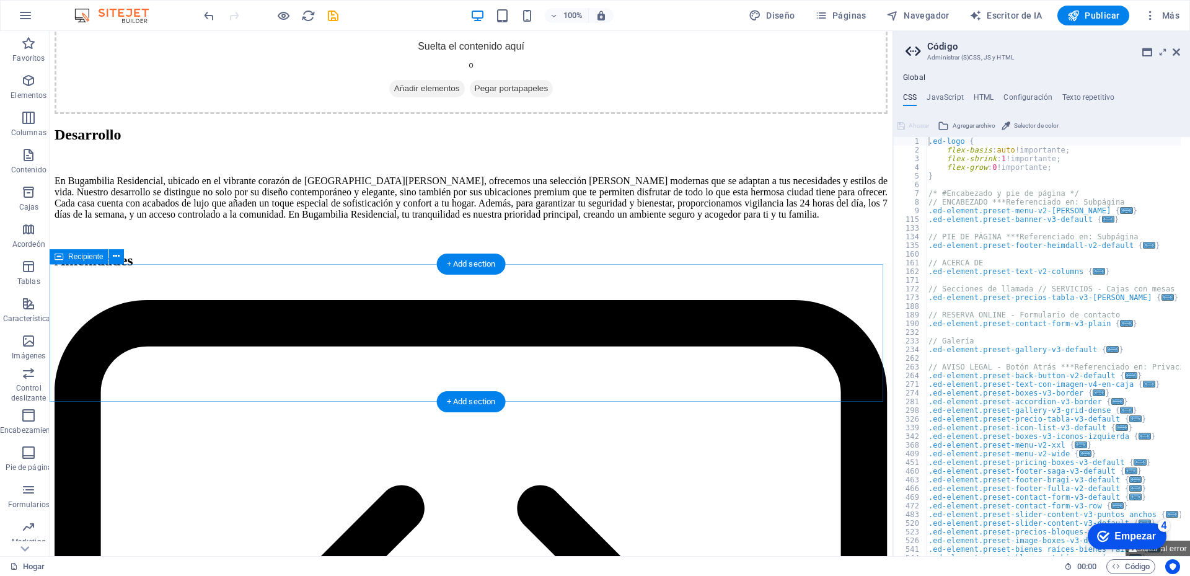
scroll to position [1939, 0]
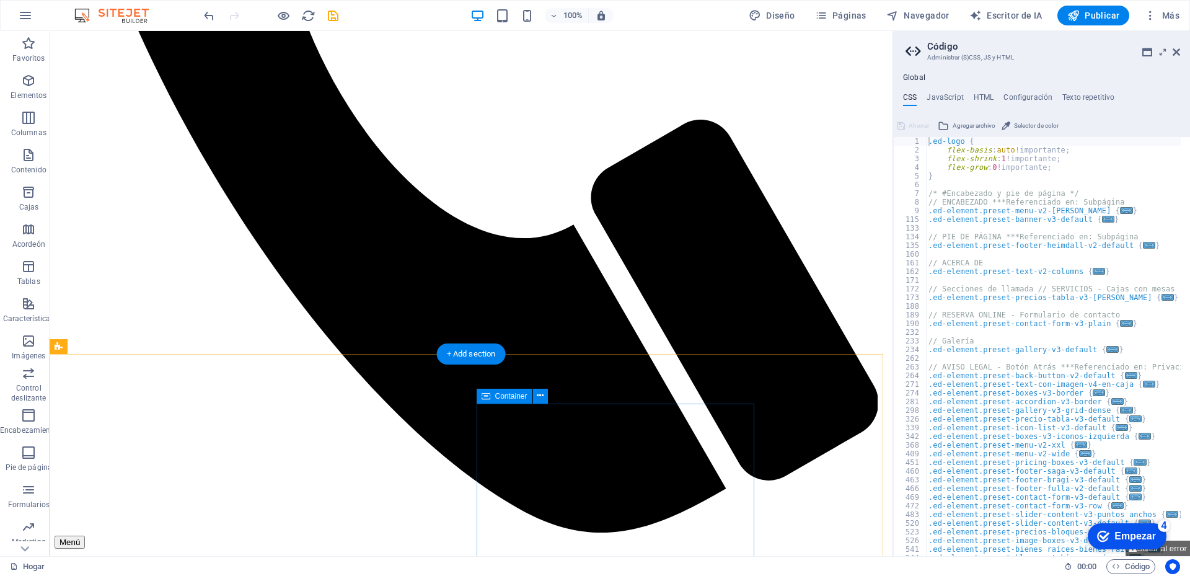
scroll to position [0, 0]
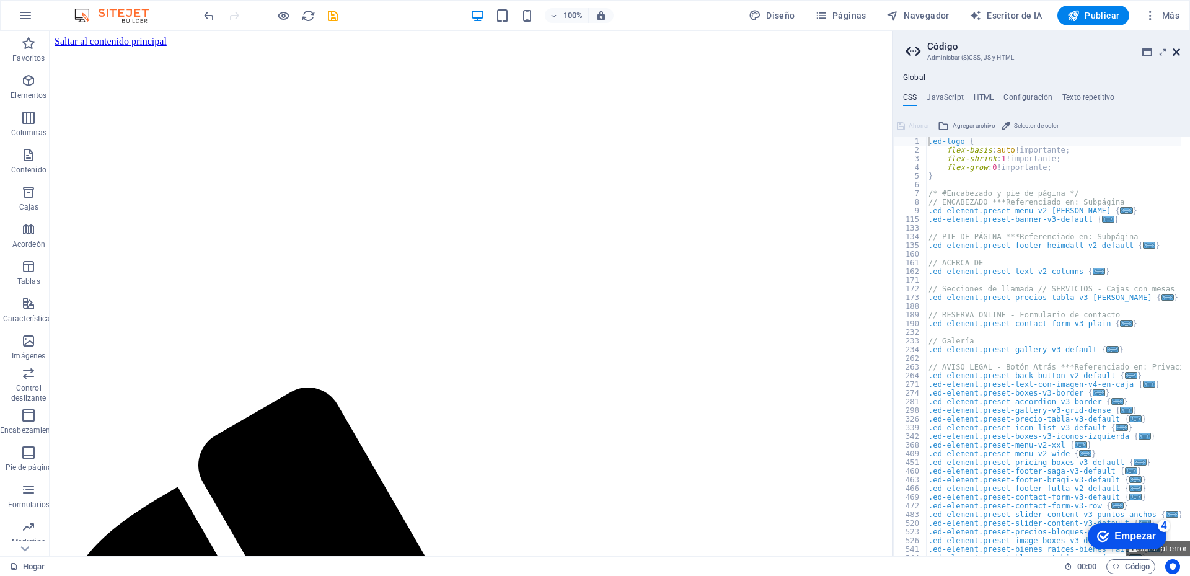
click at [1178, 52] on icon at bounding box center [1176, 52] width 7 height 10
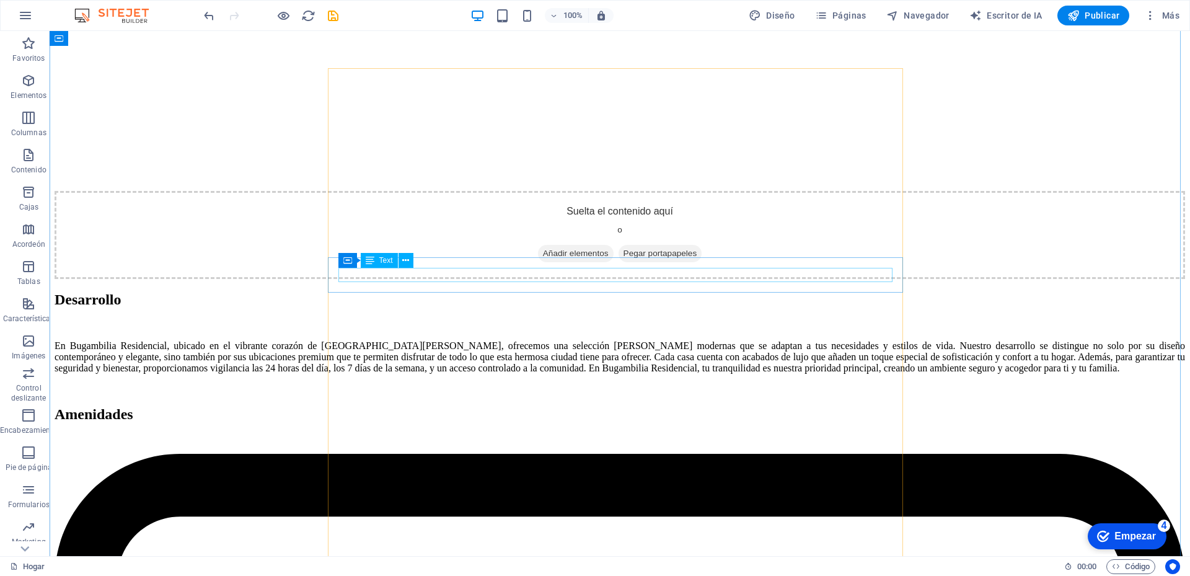
scroll to position [2355, 0]
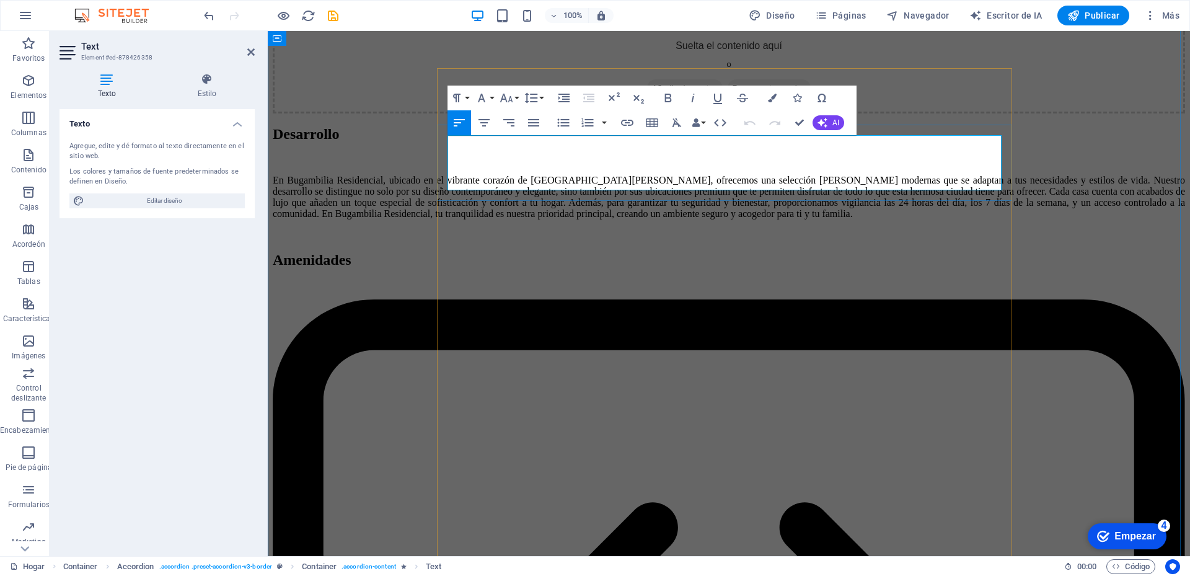
drag, startPoint x: 596, startPoint y: 174, endPoint x: 447, endPoint y: 171, distance: 148.8
click at [464, 97] on icon "button" at bounding box center [456, 97] width 15 height 15
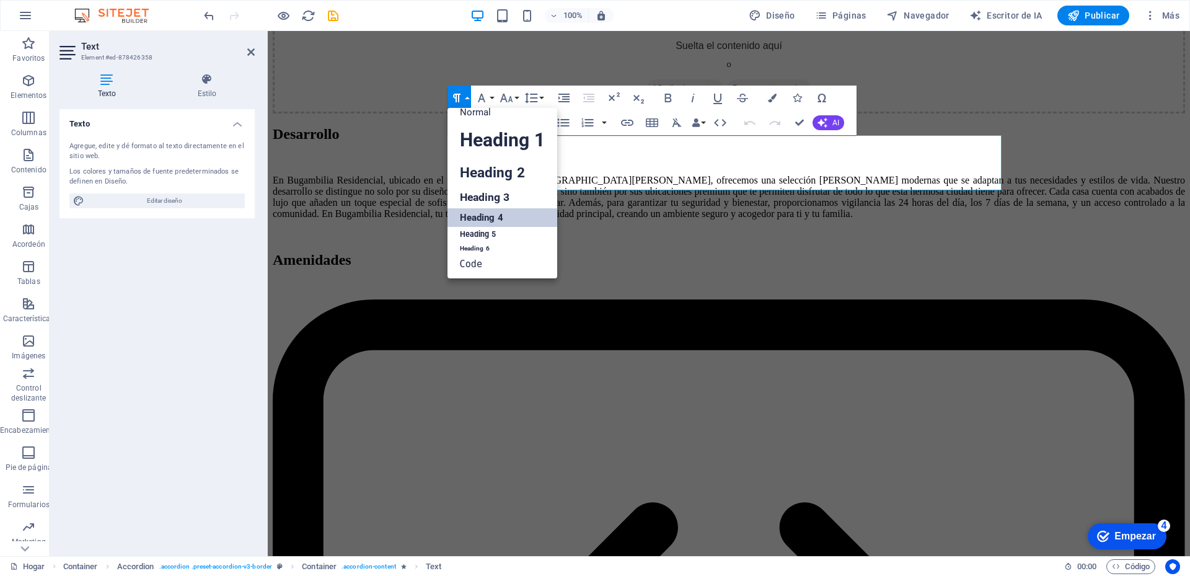
scroll to position [10, 0]
click at [506, 196] on link "Heading 3" at bounding box center [502, 198] width 110 height 22
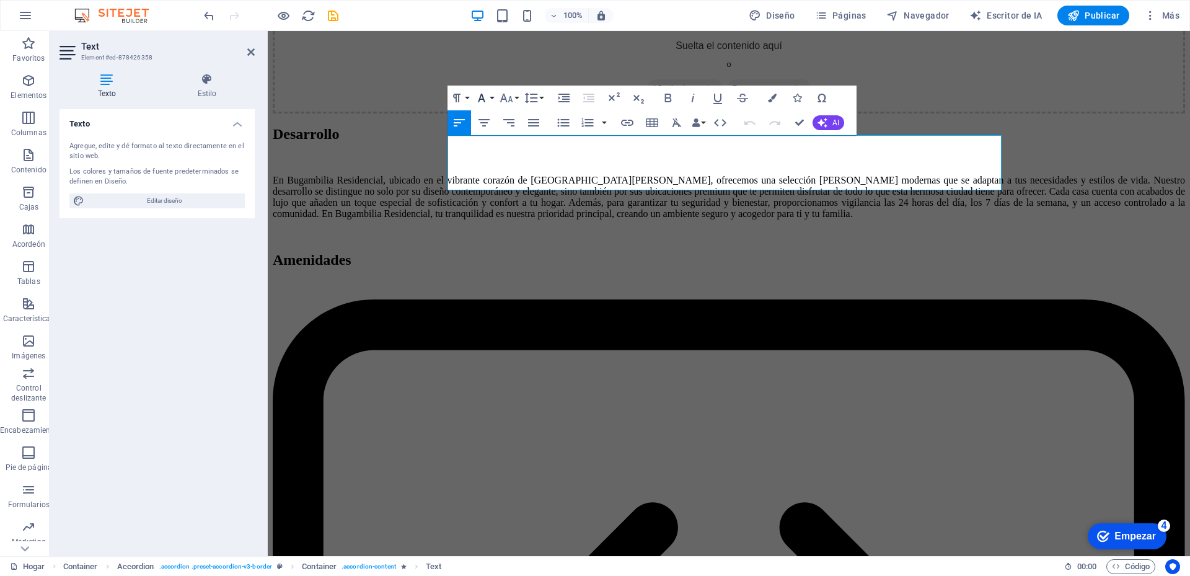
click at [481, 100] on icon "button" at bounding box center [481, 97] width 15 height 15
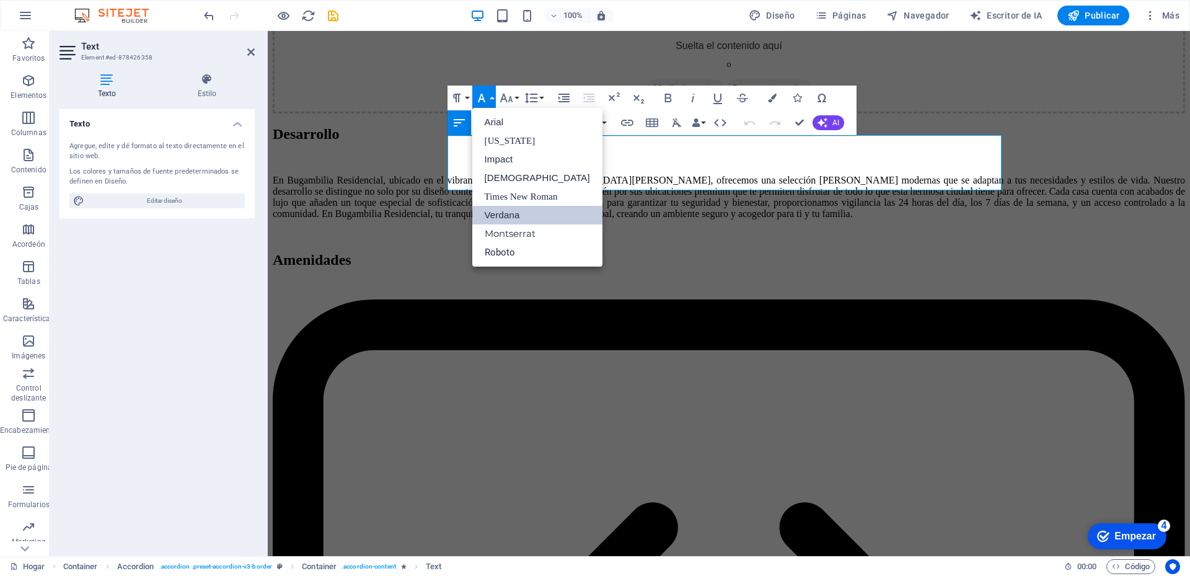
scroll to position [0, 0]
click at [518, 231] on link "Montserrat" at bounding box center [537, 233] width 130 height 19
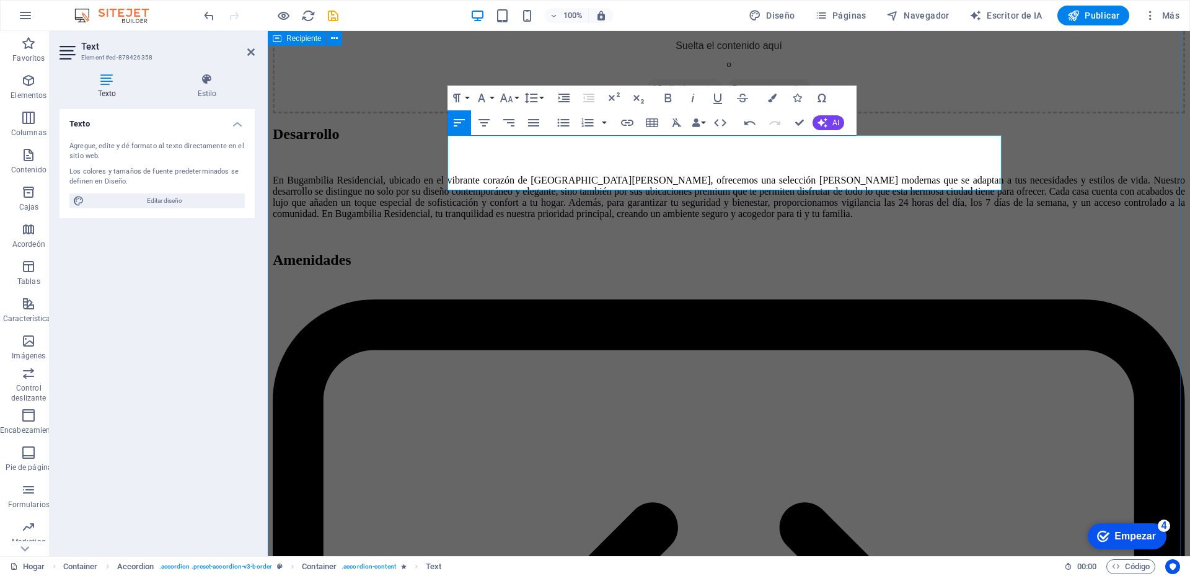
drag, startPoint x: 589, startPoint y: 173, endPoint x: 433, endPoint y: 171, distance: 155.6
click at [486, 93] on icon "button" at bounding box center [481, 97] width 15 height 15
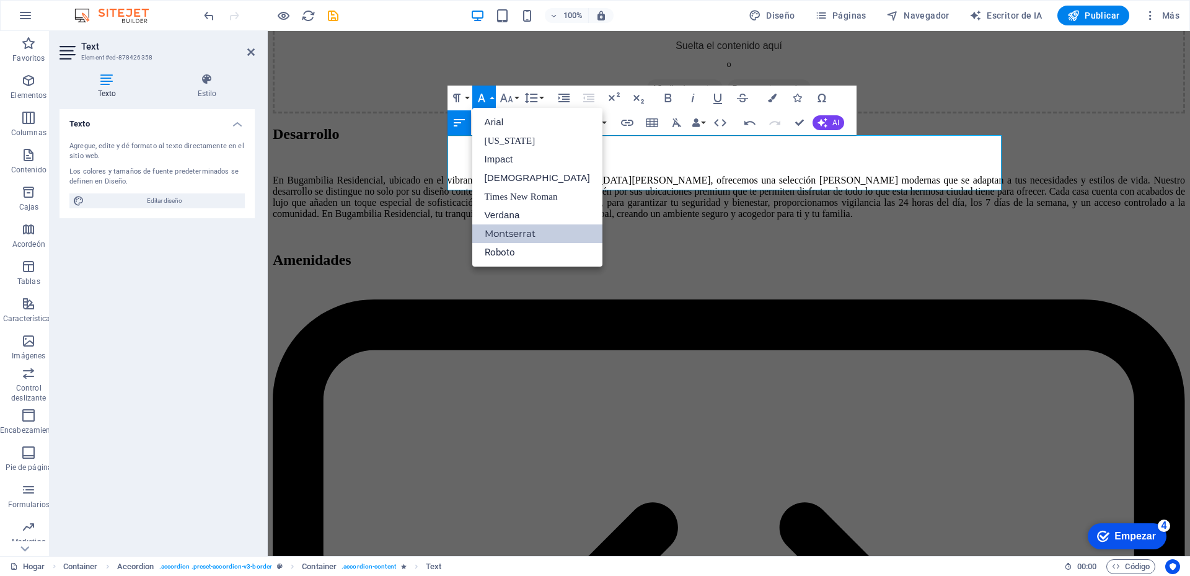
click at [521, 233] on link "Montserrat" at bounding box center [537, 233] width 130 height 19
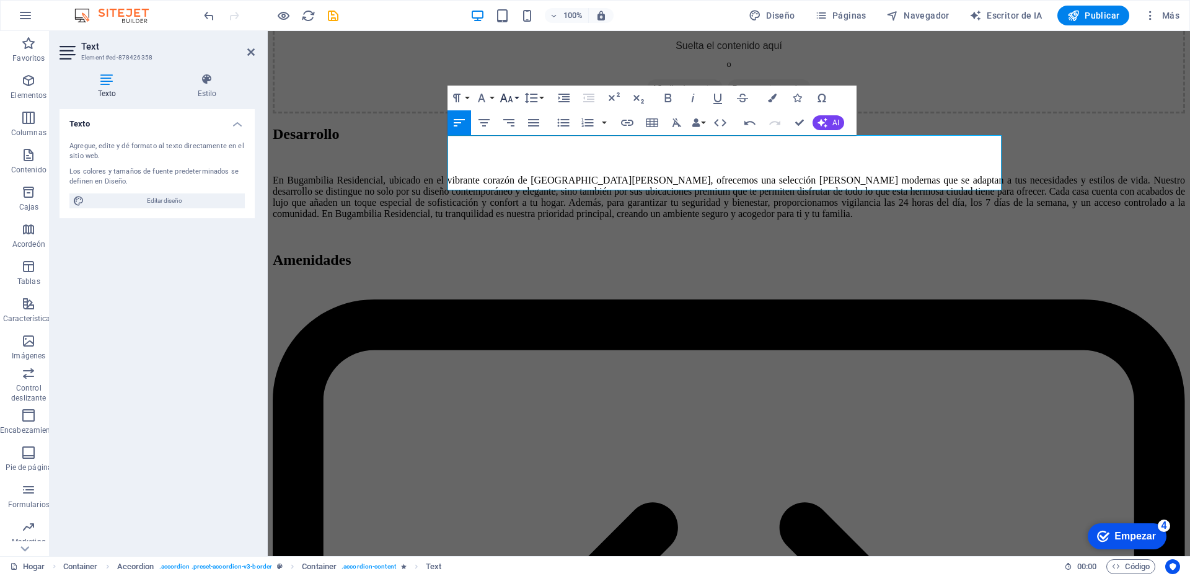
click at [518, 102] on button "Font Size" at bounding box center [509, 98] width 24 height 25
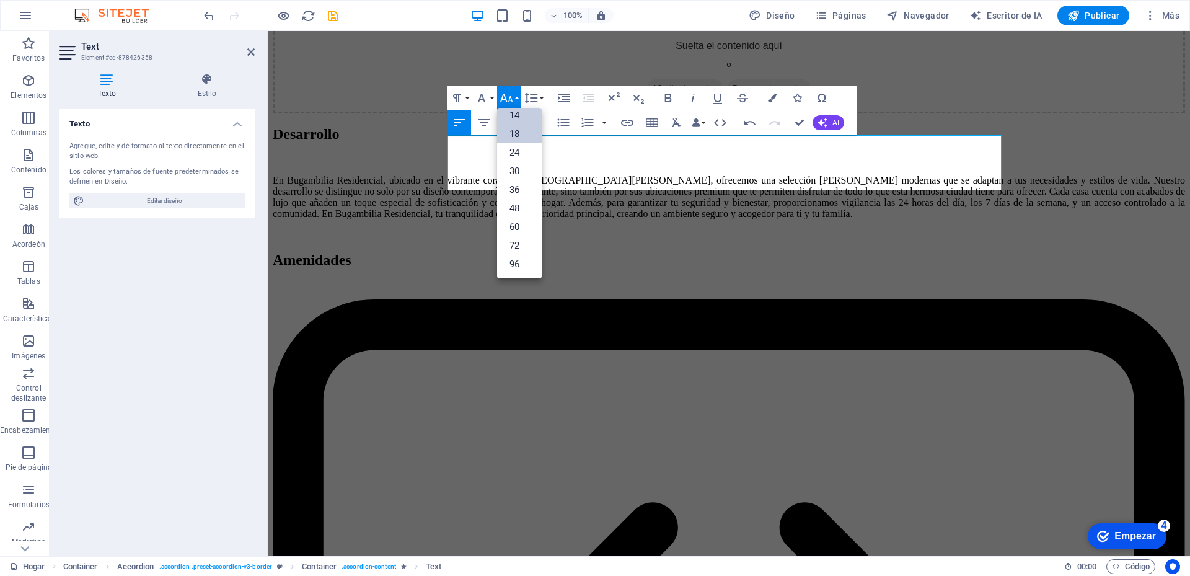
click at [519, 134] on link "18" at bounding box center [519, 134] width 45 height 19
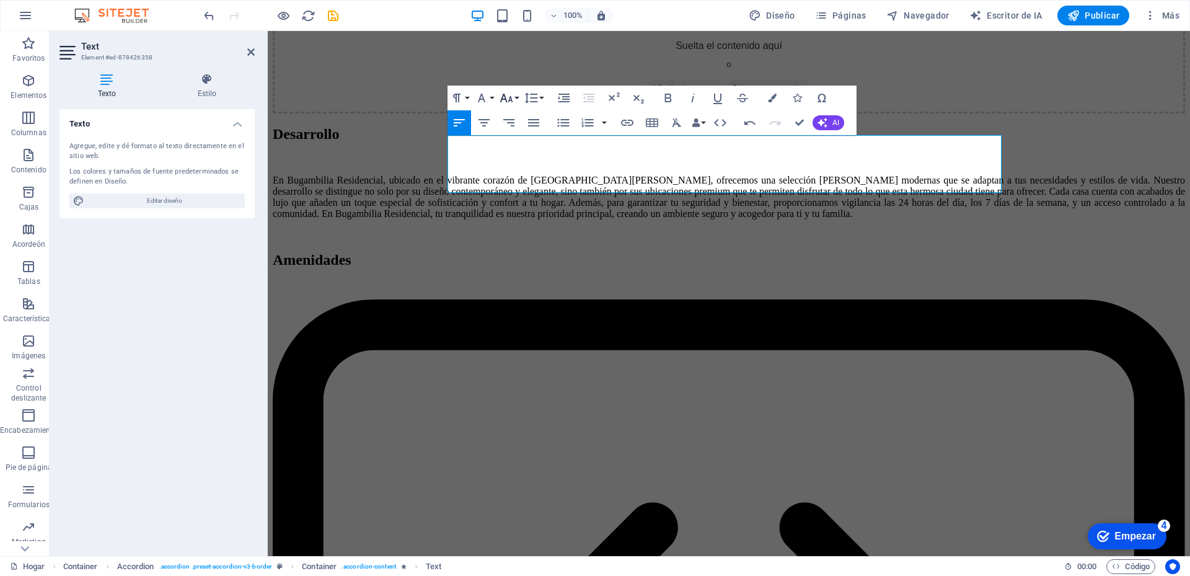
click at [514, 97] on button "Font Size" at bounding box center [509, 98] width 24 height 25
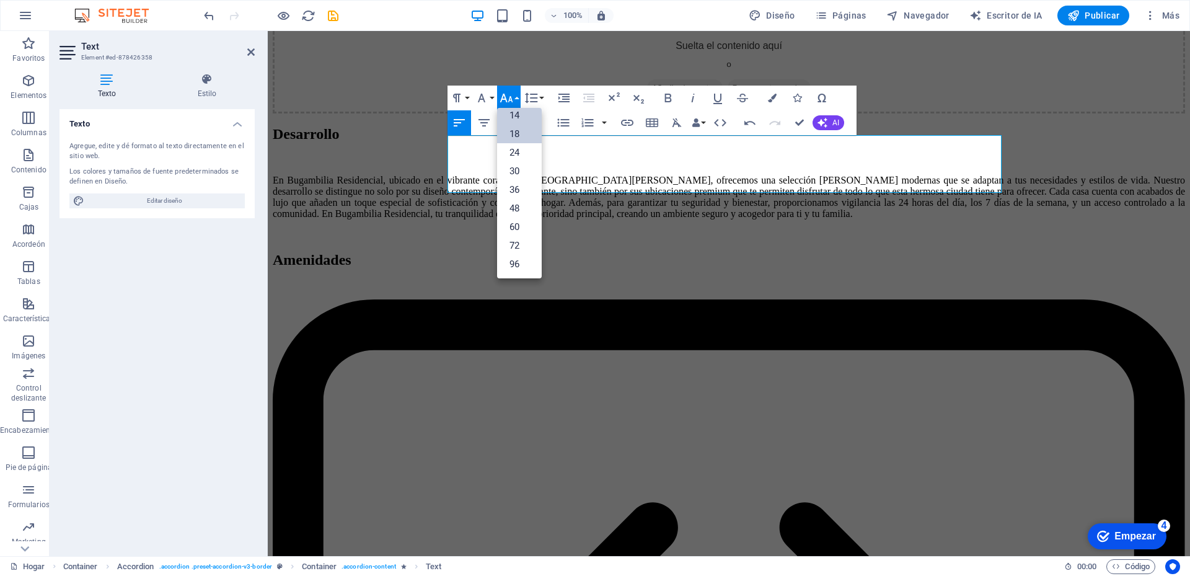
click at [514, 116] on link "14" at bounding box center [519, 115] width 45 height 19
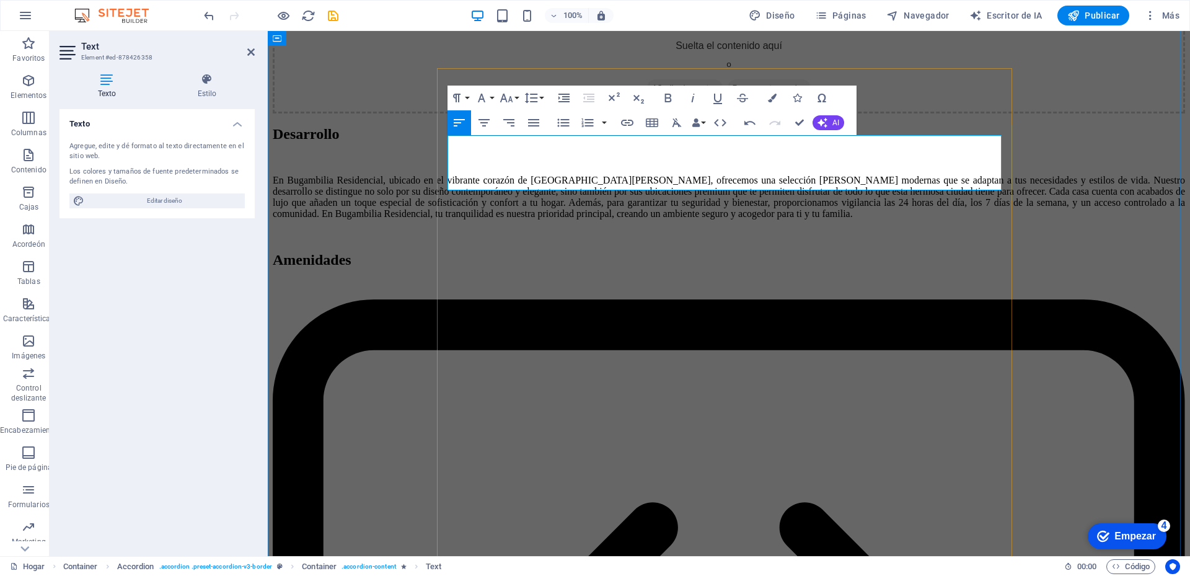
drag, startPoint x: 590, startPoint y: 173, endPoint x: 420, endPoint y: 170, distance: 169.8
click at [670, 102] on icon "button" at bounding box center [667, 98] width 7 height 9
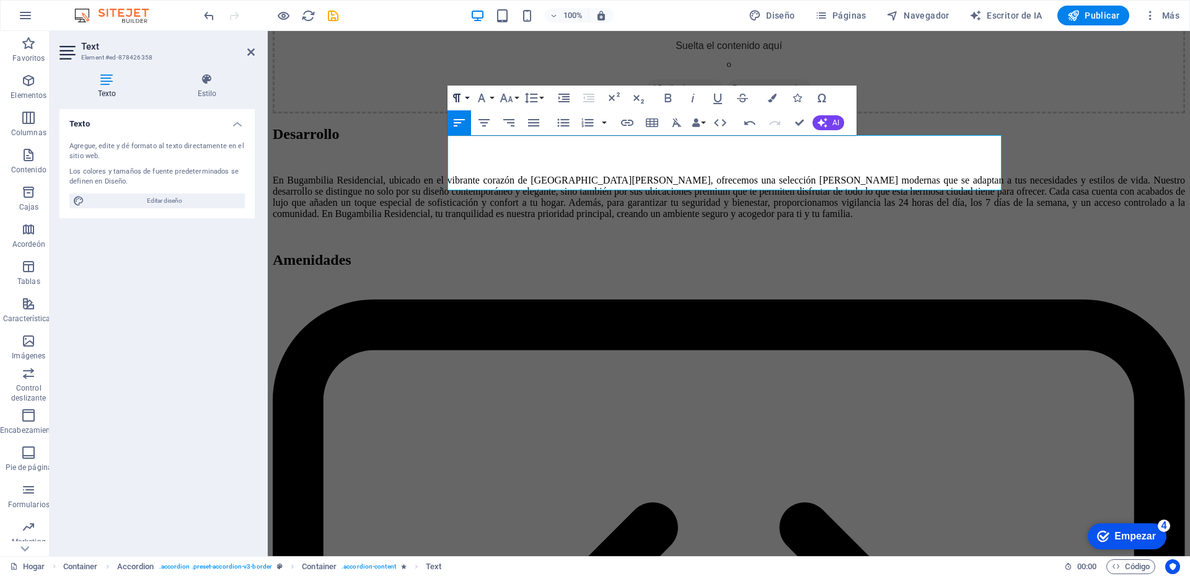
click at [462, 97] on icon "button" at bounding box center [456, 97] width 15 height 15
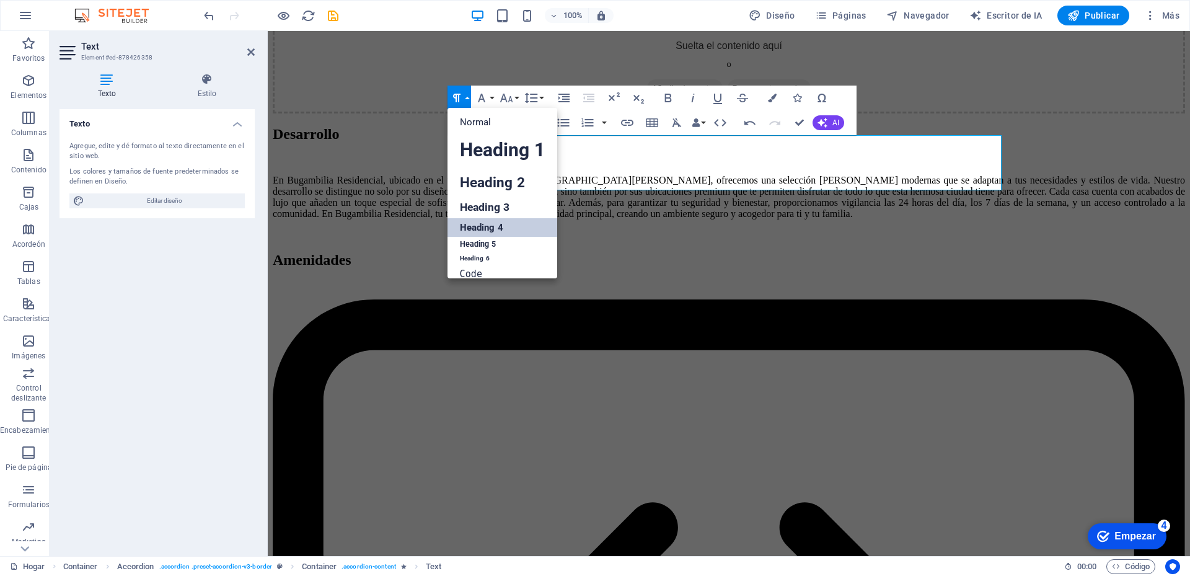
scroll to position [10, 0]
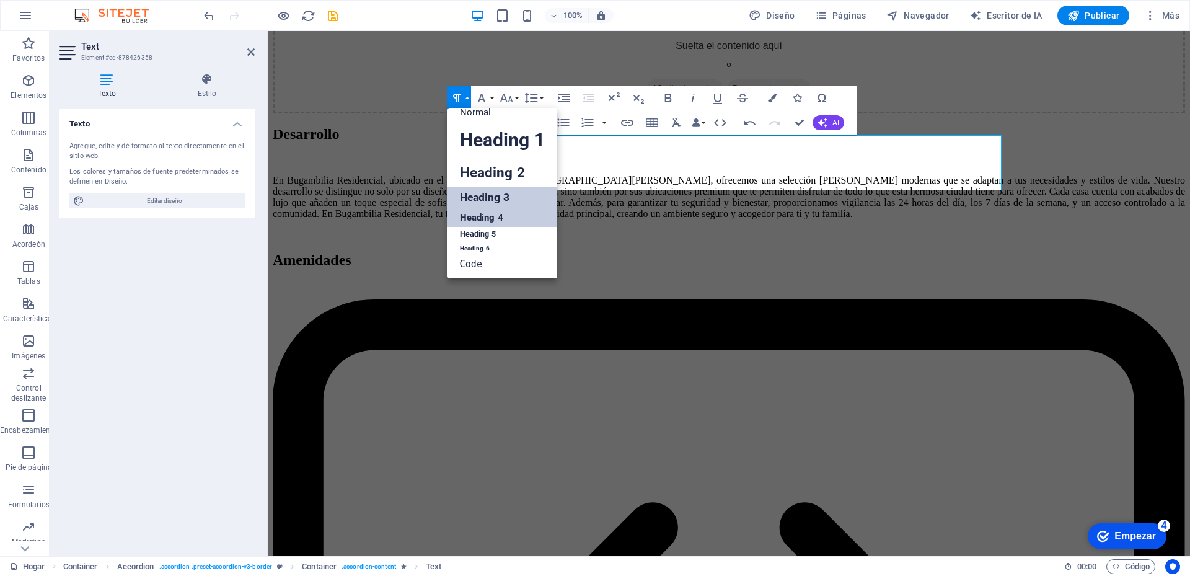
click at [504, 200] on link "Heading 3" at bounding box center [502, 198] width 110 height 22
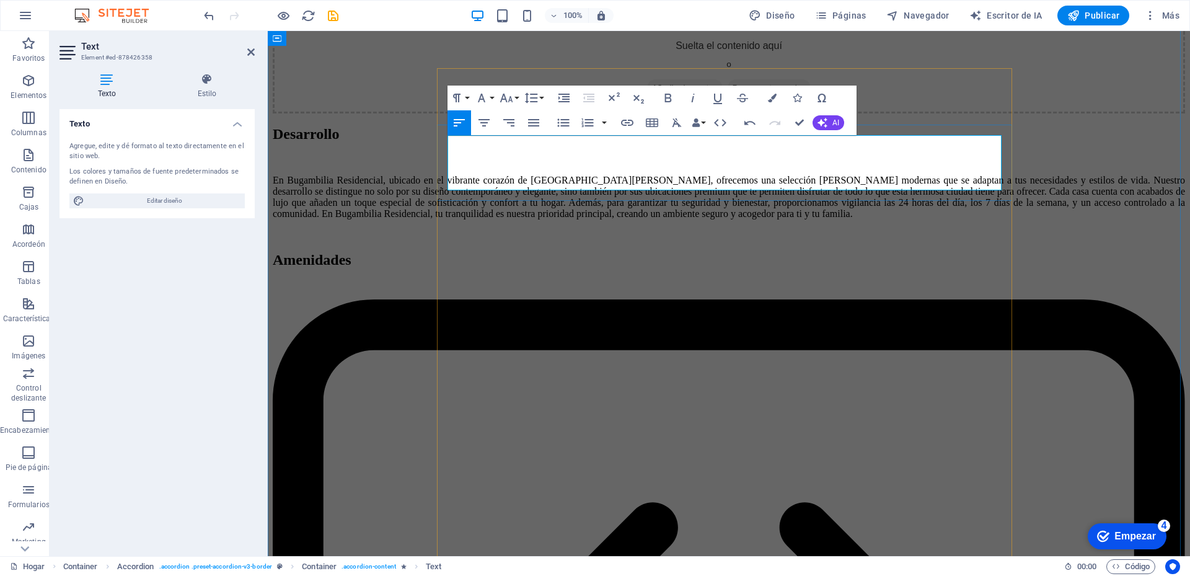
drag, startPoint x: 584, startPoint y: 172, endPoint x: 442, endPoint y: 169, distance: 142.6
click at [465, 97] on button "Paragraph Format" at bounding box center [459, 98] width 24 height 25
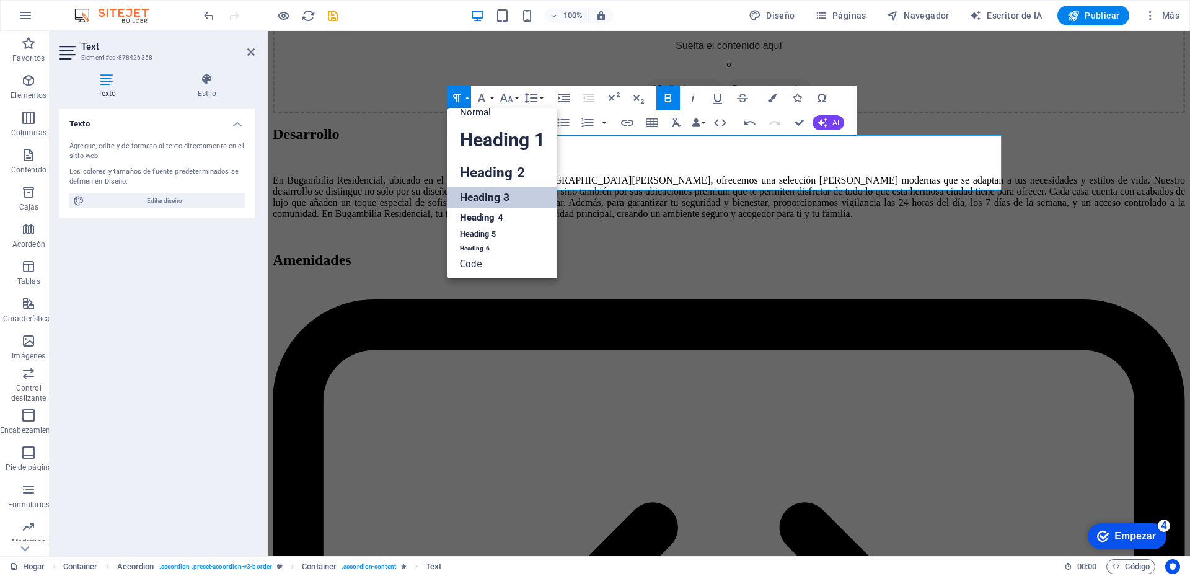
click at [506, 199] on link "Heading 3" at bounding box center [502, 198] width 110 height 22
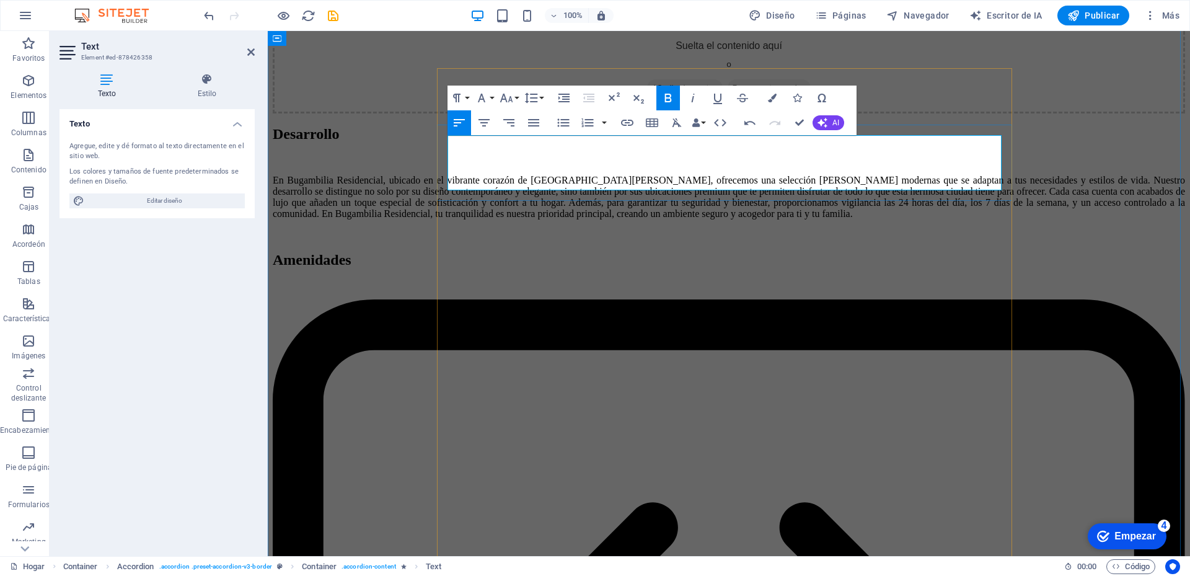
drag, startPoint x: 591, startPoint y: 174, endPoint x: 430, endPoint y: 170, distance: 161.8
click at [834, 121] on span "AI" at bounding box center [835, 122] width 7 height 7
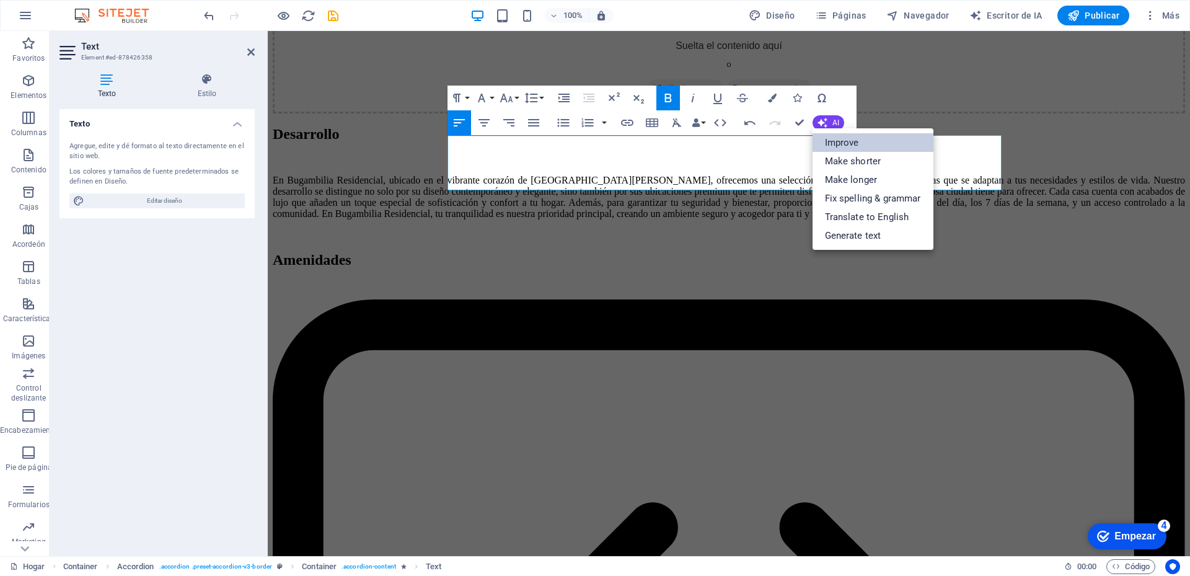
click at [840, 146] on link "Improve" at bounding box center [873, 142] width 121 height 19
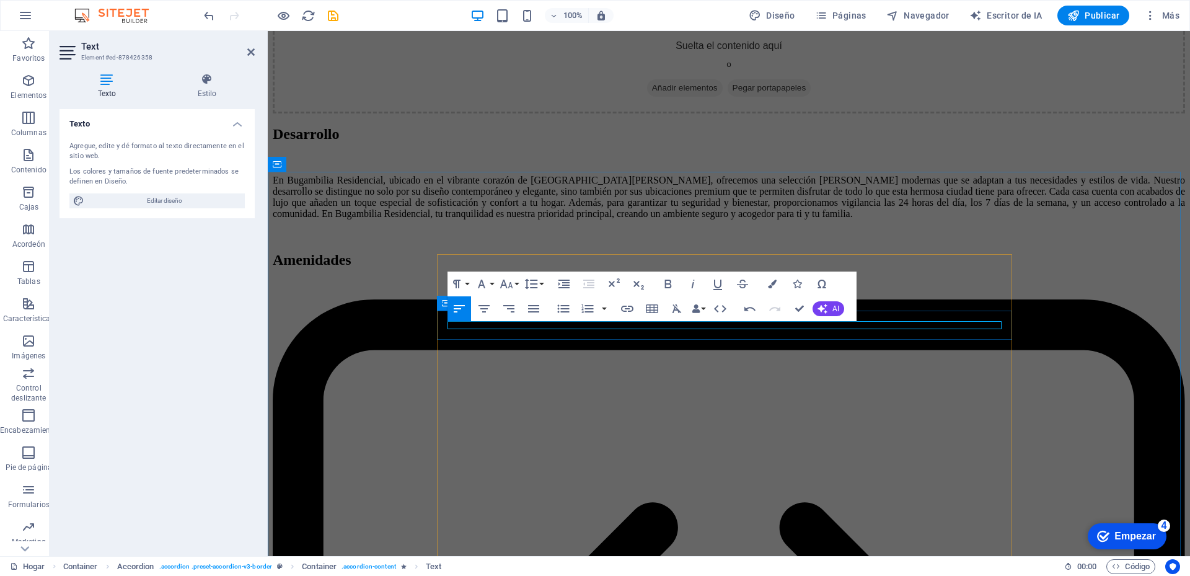
scroll to position [2169, 0]
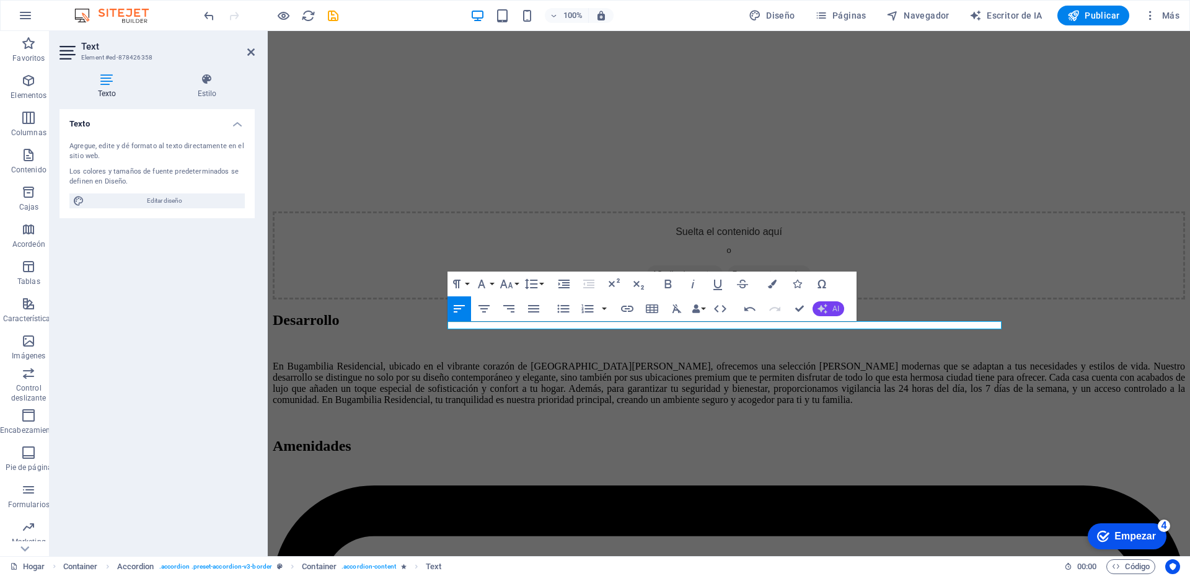
click at [836, 309] on span "AI" at bounding box center [835, 308] width 7 height 7
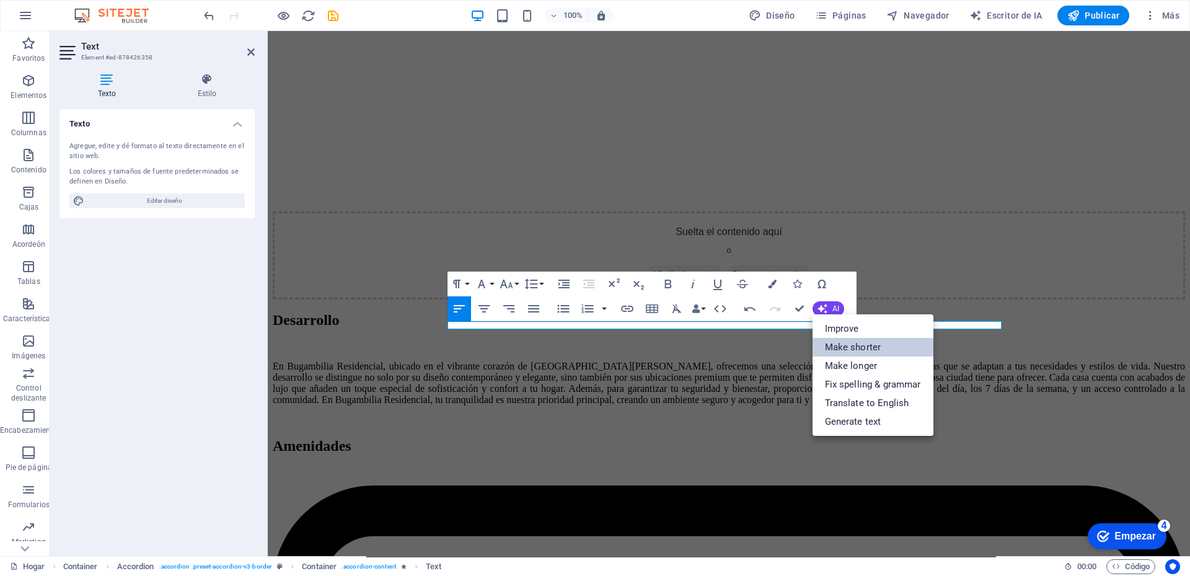
click at [846, 345] on link "Make shorter" at bounding box center [873, 347] width 121 height 19
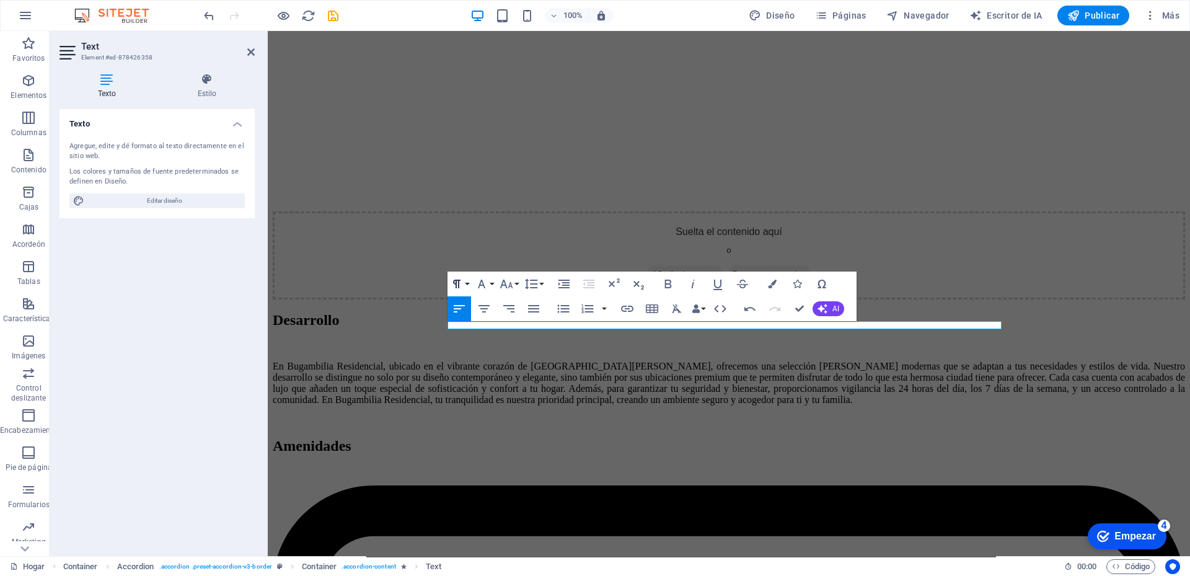
click at [466, 283] on button "Paragraph Format" at bounding box center [459, 283] width 24 height 25
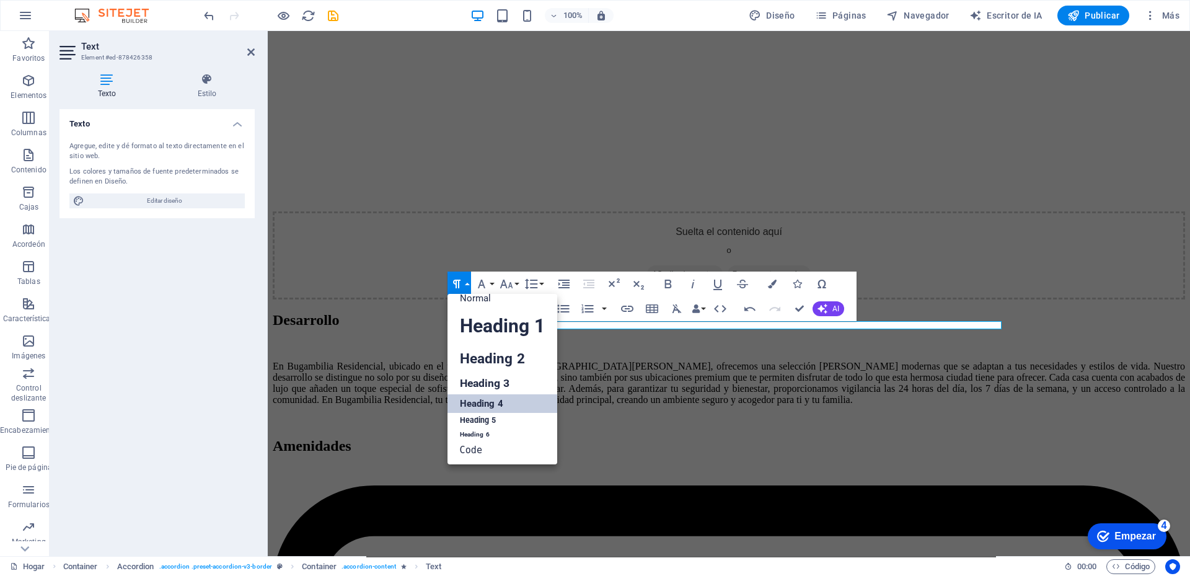
scroll to position [10, 0]
click at [506, 279] on icon "button" at bounding box center [506, 283] width 15 height 15
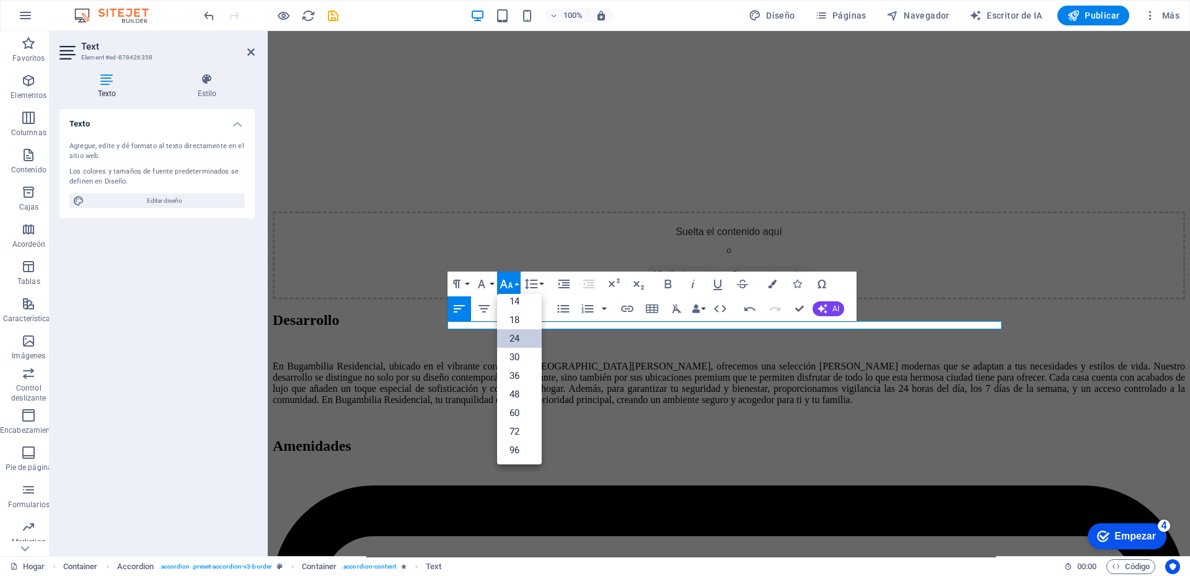
click at [513, 335] on link "24" at bounding box center [519, 338] width 45 height 19
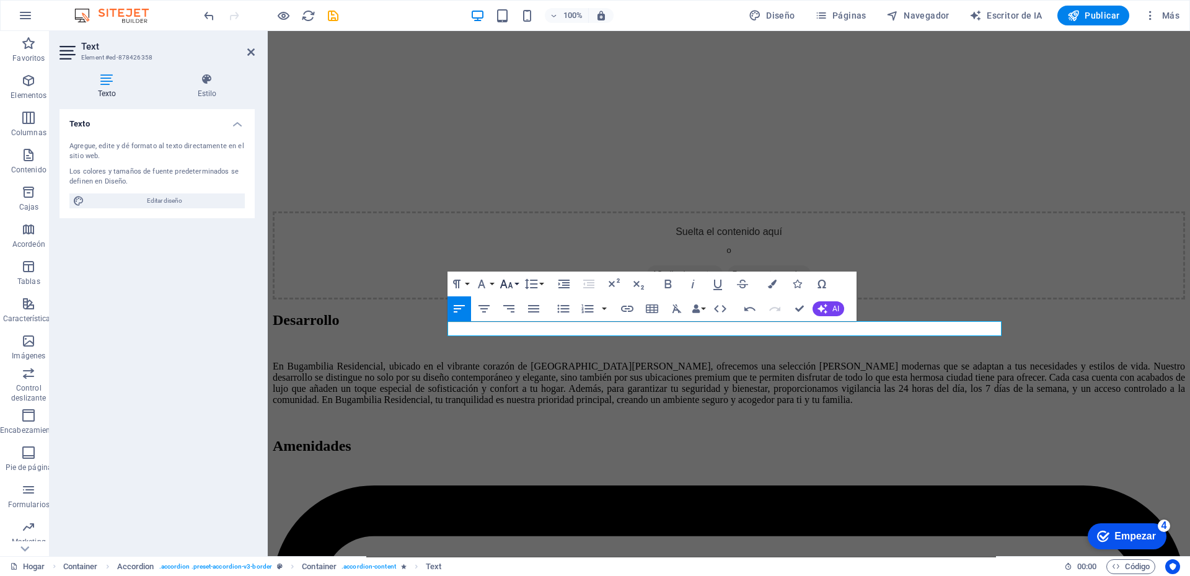
click at [516, 283] on button "Font Size" at bounding box center [509, 283] width 24 height 25
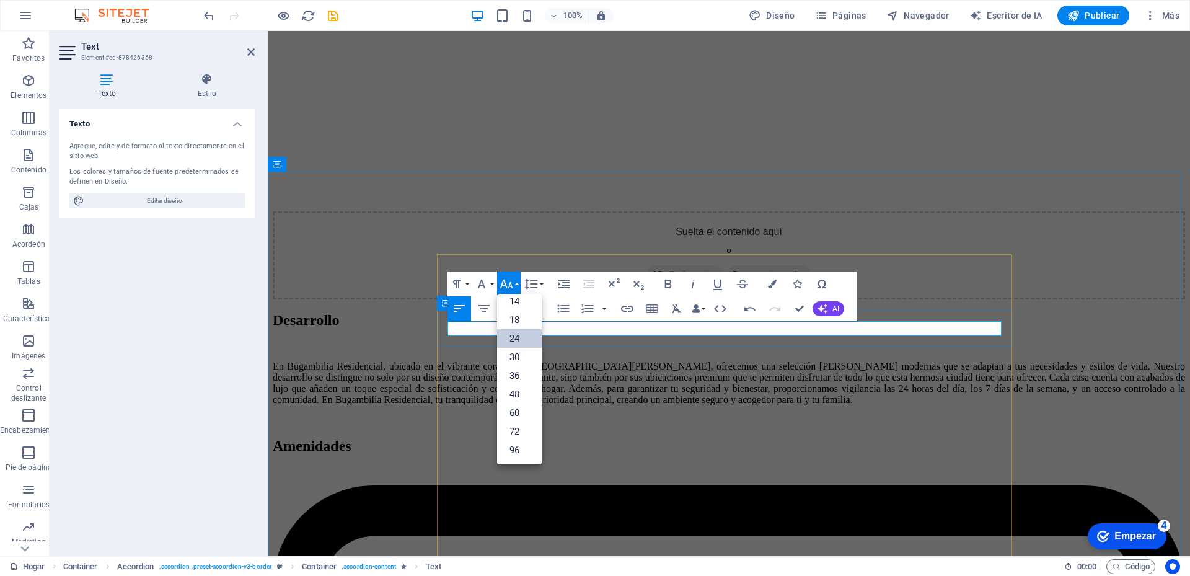
scroll to position [100, 0]
drag, startPoint x: 583, startPoint y: 333, endPoint x: 441, endPoint y: 331, distance: 142.0
click at [521, 335] on link "24" at bounding box center [519, 338] width 45 height 19
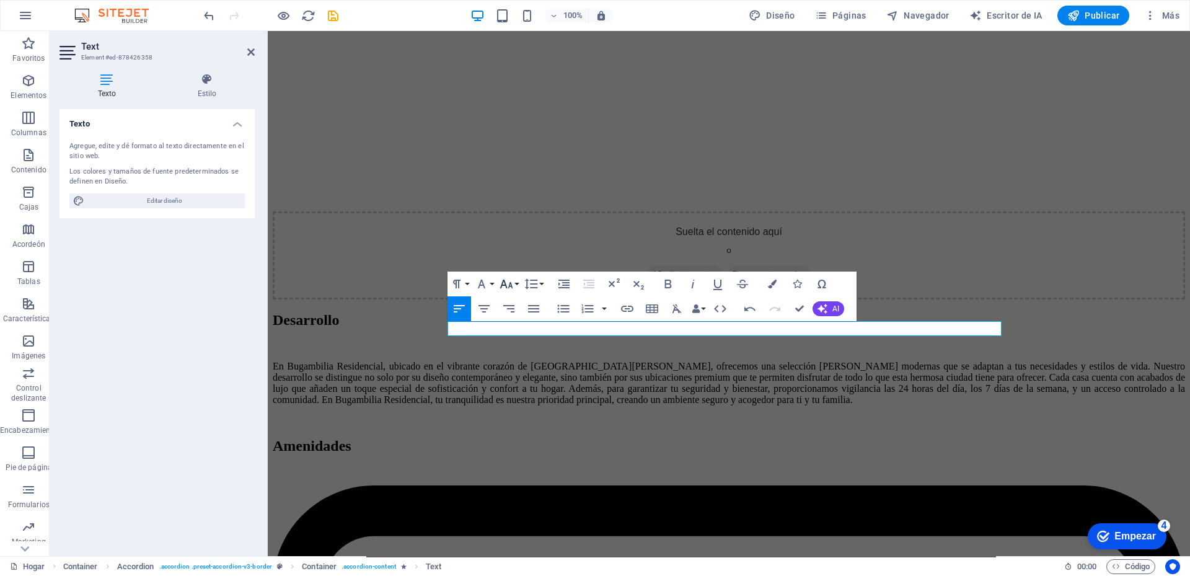
click at [516, 283] on button "Font Size" at bounding box center [509, 283] width 24 height 25
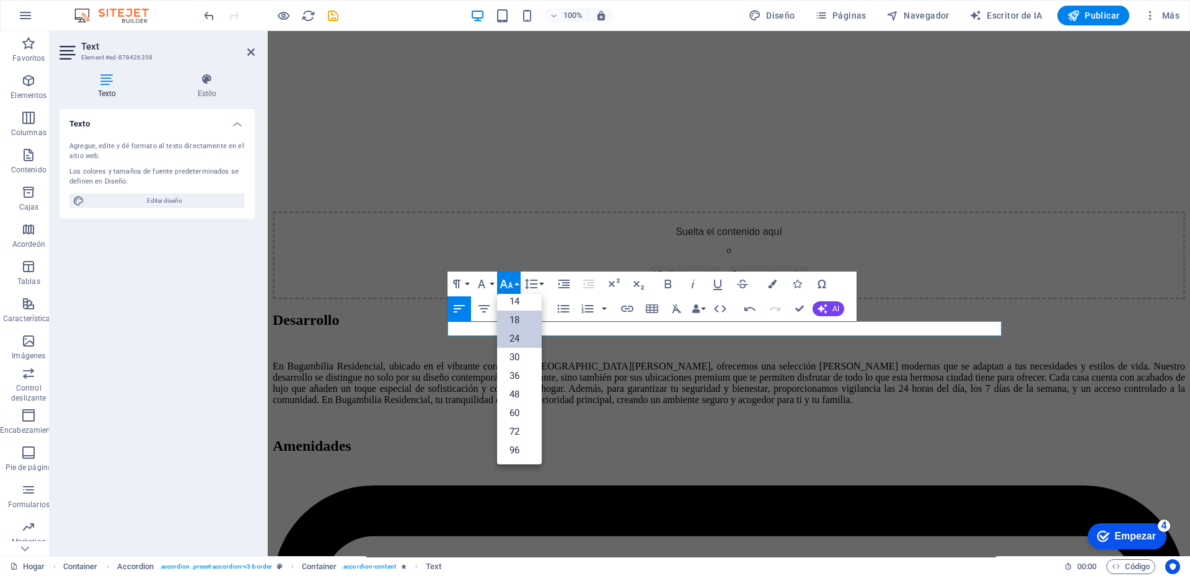
click at [515, 318] on link "18" at bounding box center [519, 320] width 45 height 19
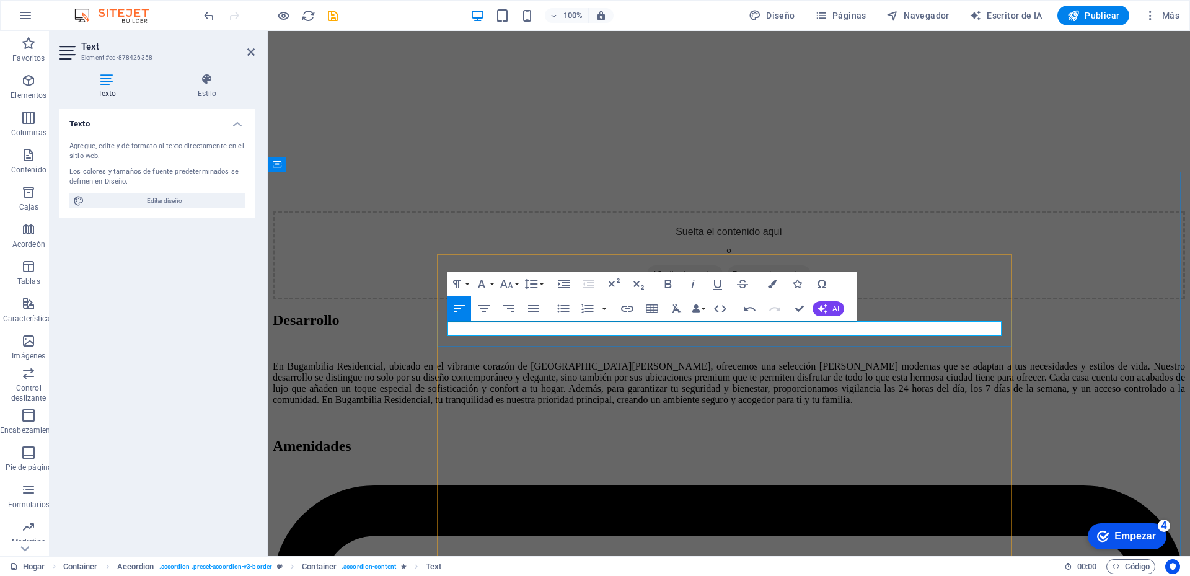
click at [514, 284] on button "Font Size" at bounding box center [509, 283] width 24 height 25
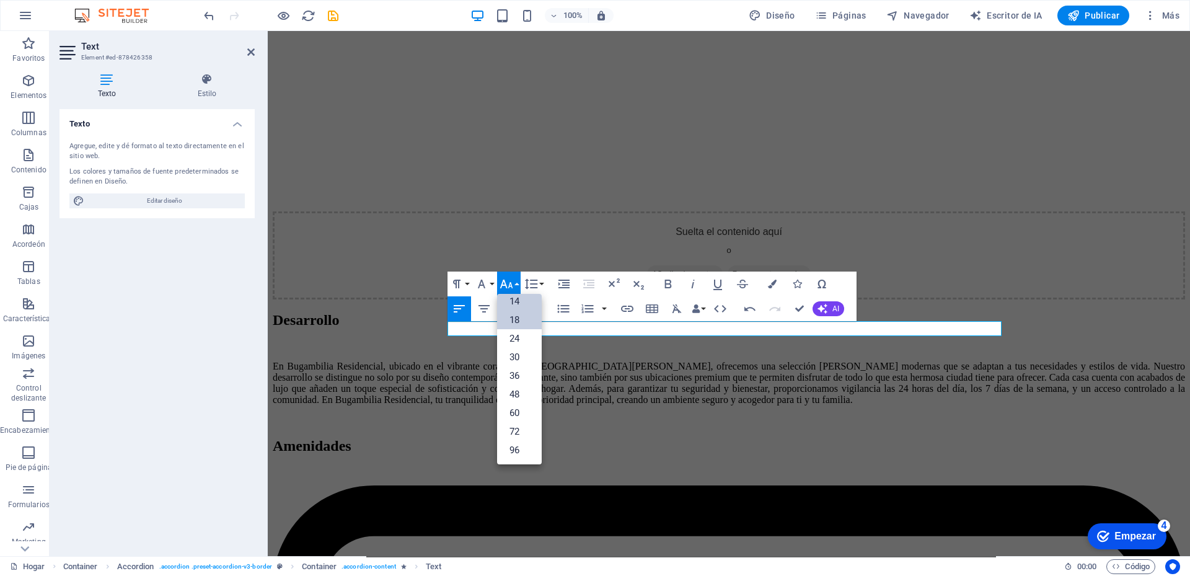
click at [506, 296] on link "14" at bounding box center [519, 301] width 45 height 19
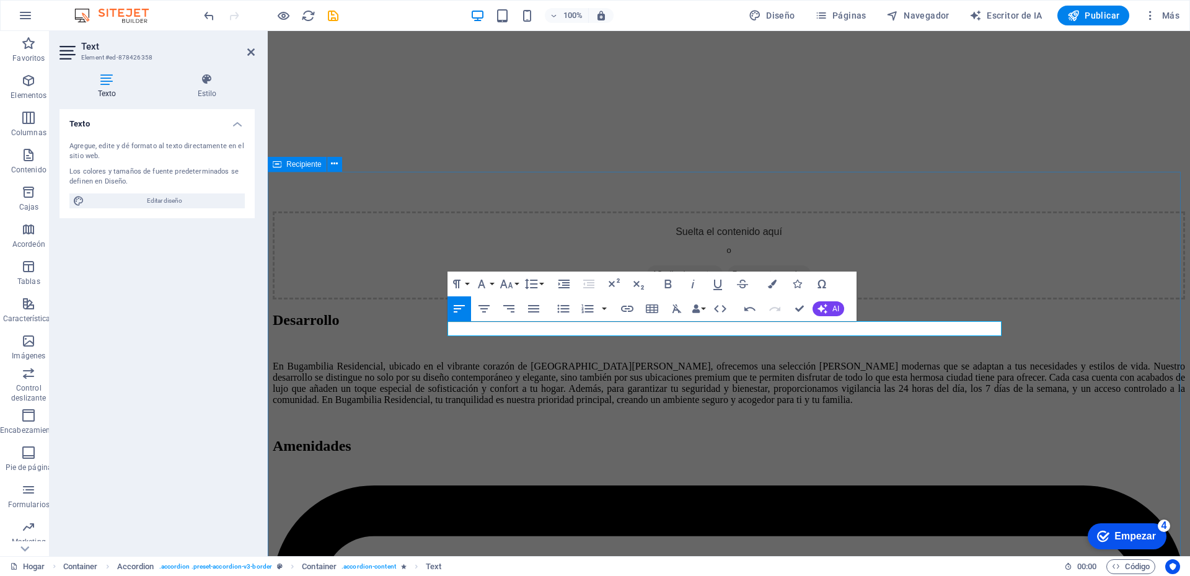
drag, startPoint x: 631, startPoint y: 328, endPoint x: 418, endPoint y: 327, distance: 212.6
click at [510, 288] on icon "button" at bounding box center [506, 283] width 15 height 15
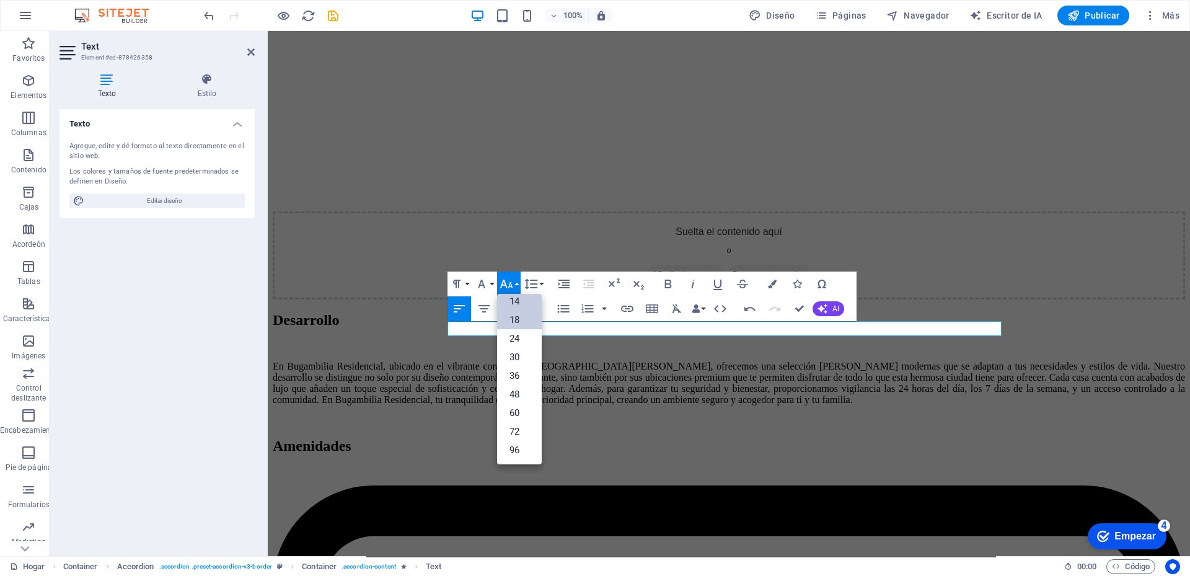
click at [513, 299] on link "14" at bounding box center [519, 301] width 45 height 19
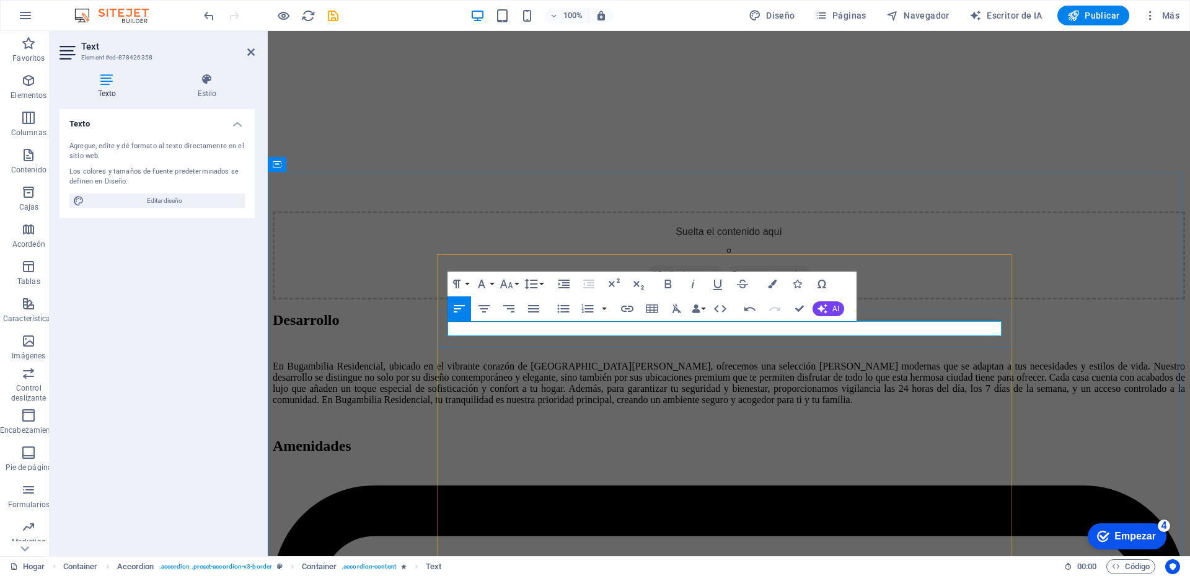
drag, startPoint x: 521, startPoint y: 333, endPoint x: 456, endPoint y: 327, distance: 66.0
click at [512, 287] on icon "button" at bounding box center [506, 284] width 13 height 9
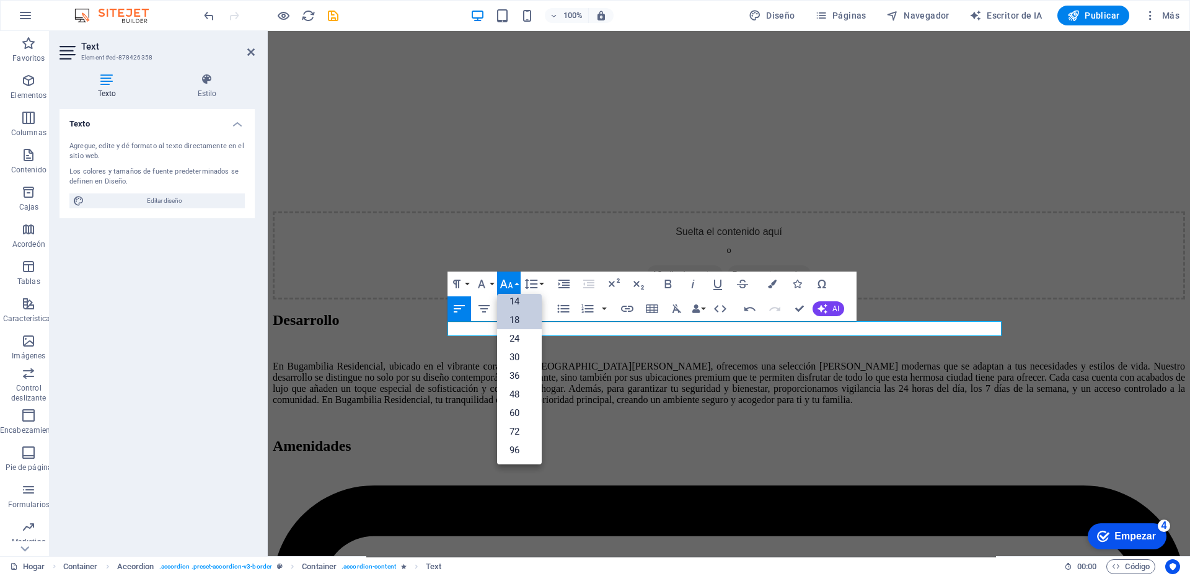
click at [518, 314] on link "18" at bounding box center [519, 320] width 45 height 19
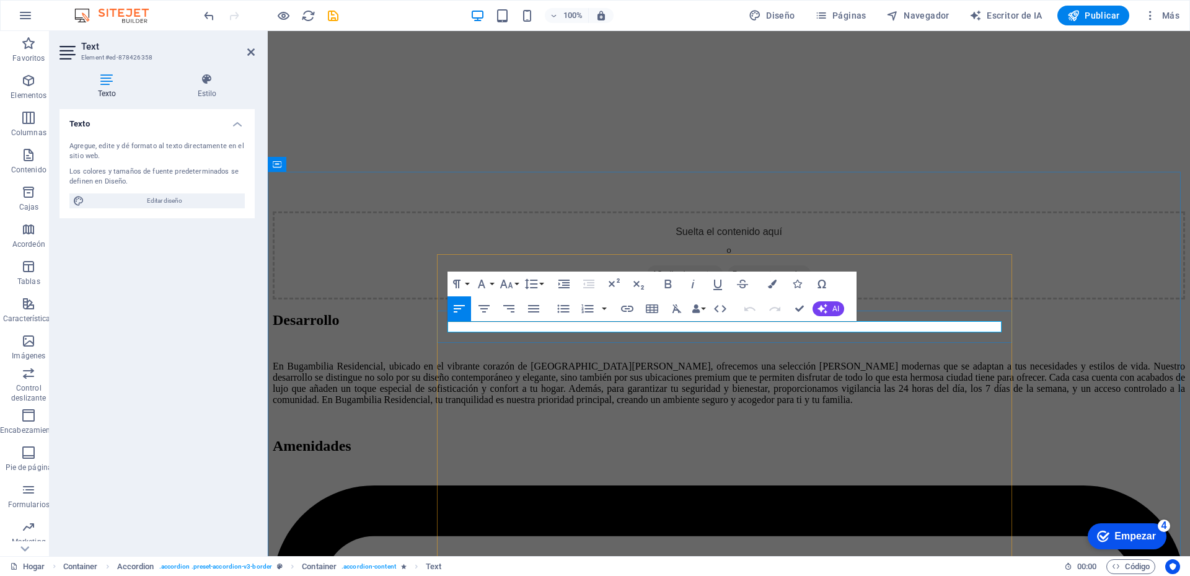
drag, startPoint x: 630, startPoint y: 331, endPoint x: 452, endPoint y: 330, distance: 177.9
click at [659, 278] on button "Bold" at bounding box center [668, 283] width 24 height 25
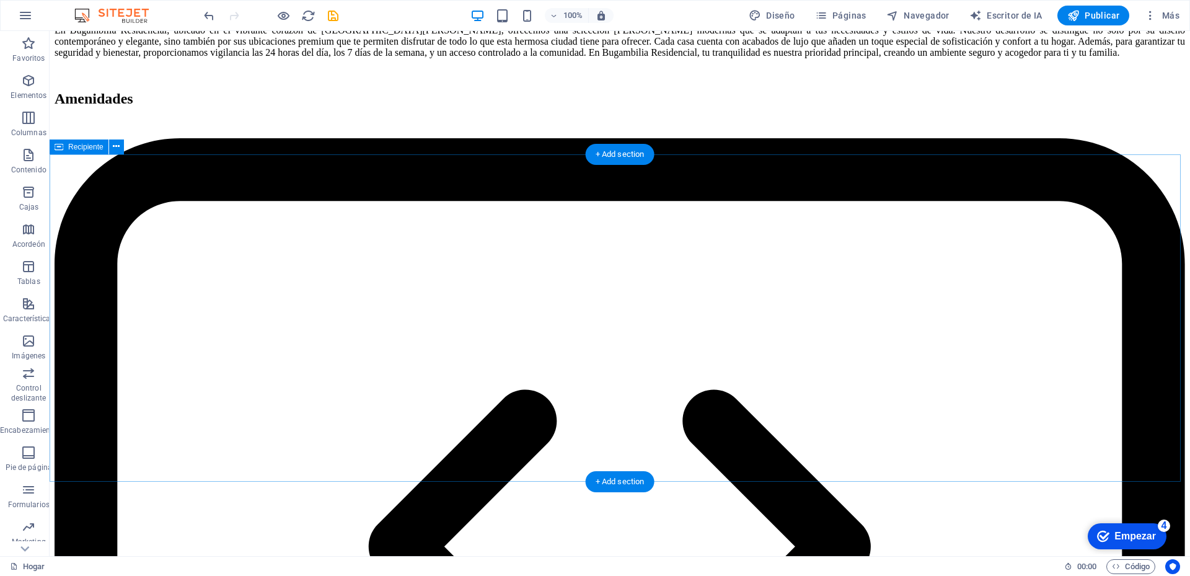
scroll to position [3037, 0]
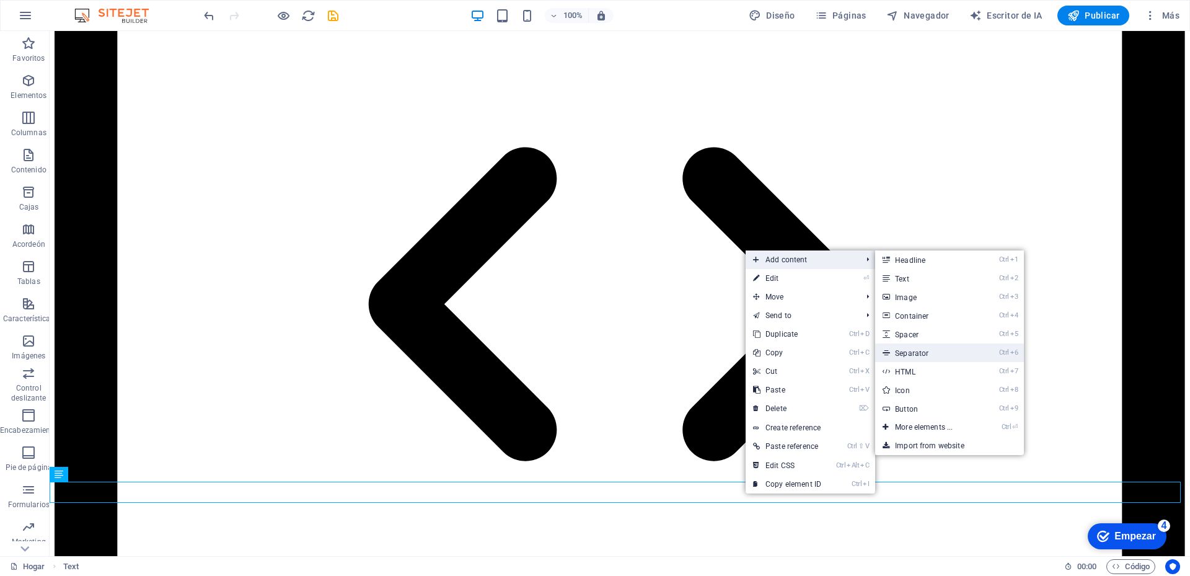
click at [917, 348] on link "Ctrl 6 Separator" at bounding box center [926, 352] width 102 height 19
select select "%"
select select "px"
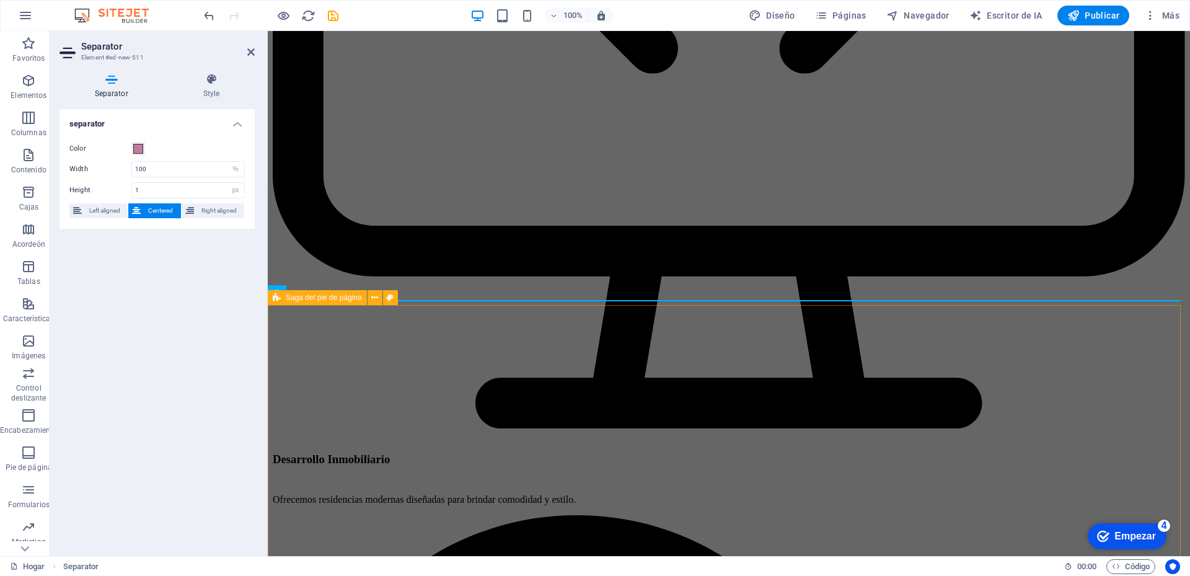
scroll to position [3278, 0]
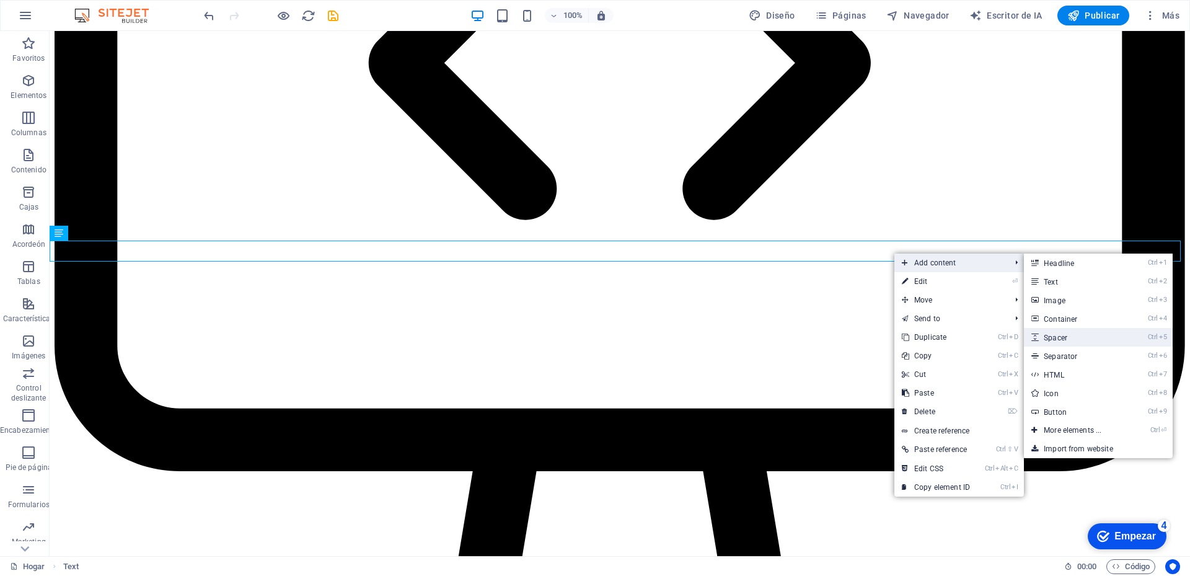
click at [1067, 333] on link "Ctrl 5 Spacer" at bounding box center [1075, 337] width 102 height 19
select select "px"
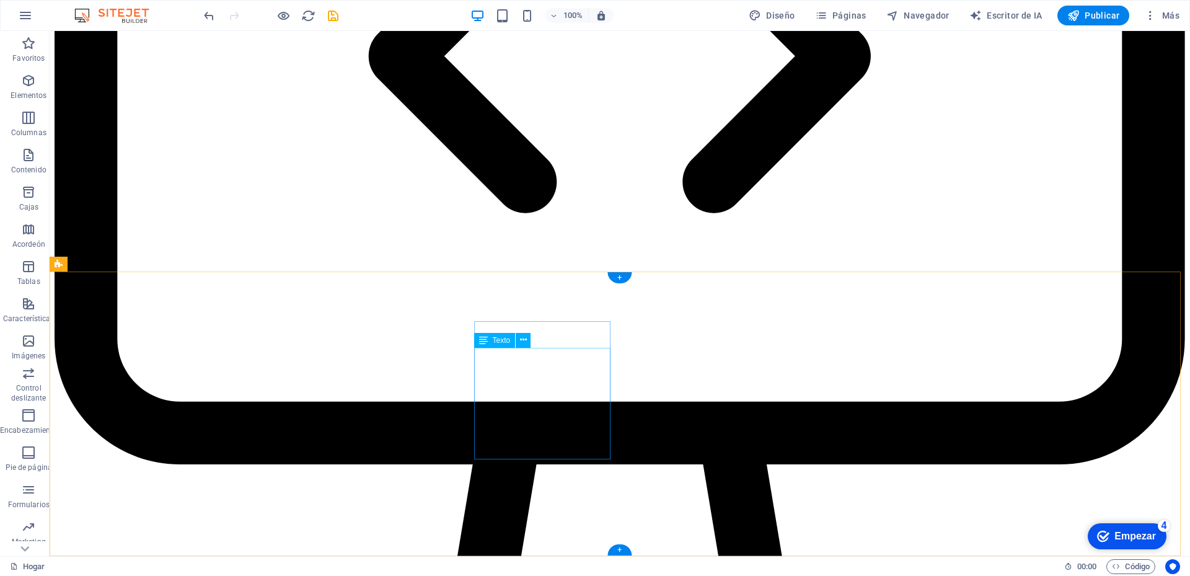
scroll to position [3309, 0]
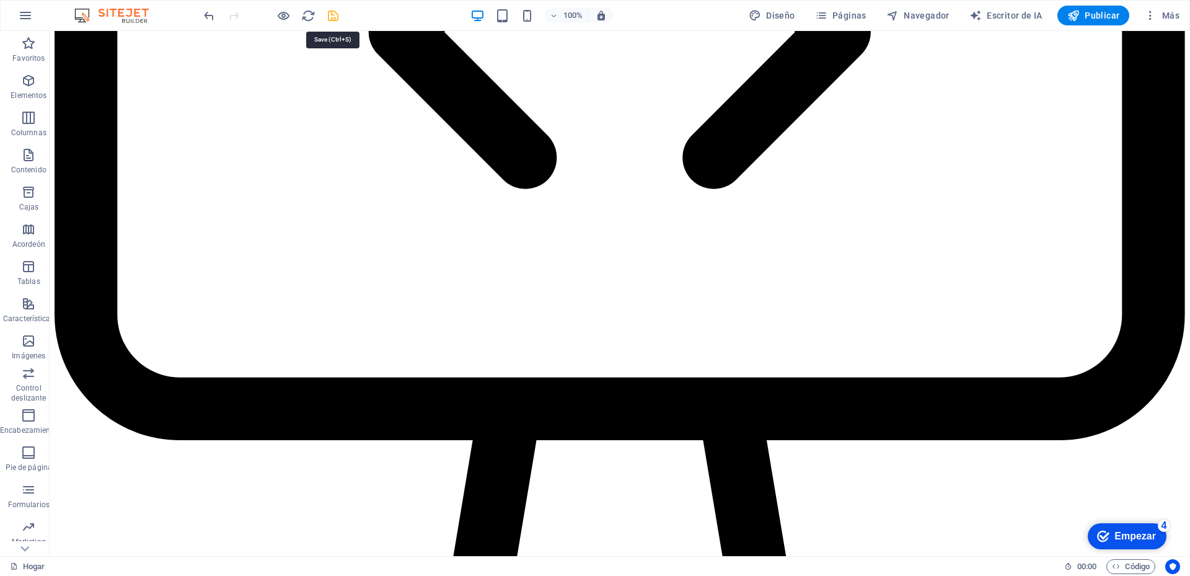
click at [332, 14] on icon "ahorrar" at bounding box center [333, 16] width 14 height 14
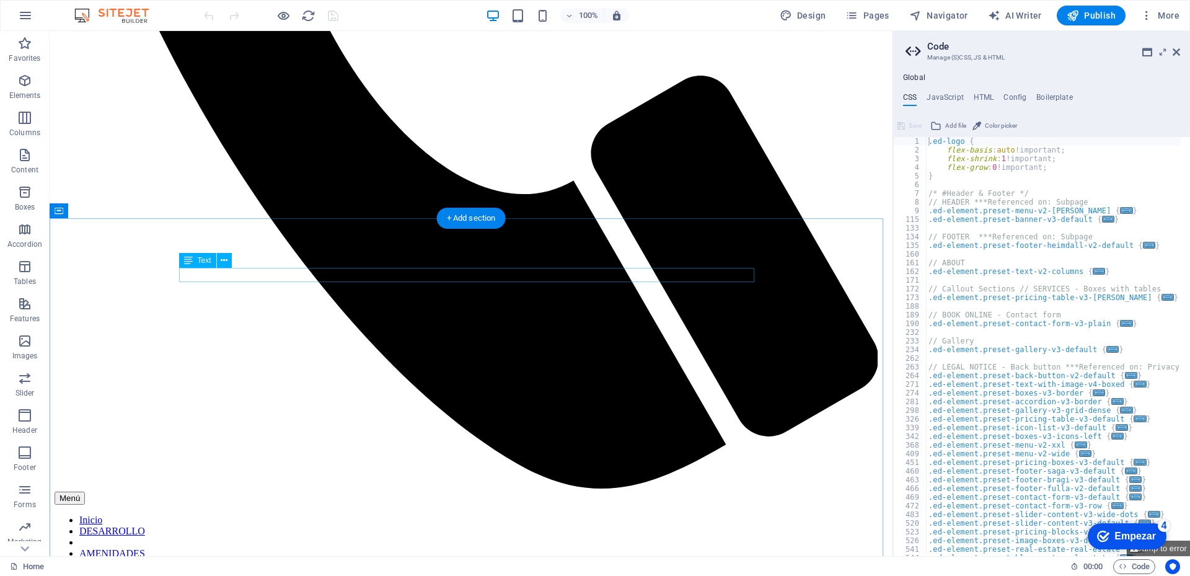
scroll to position [992, 0]
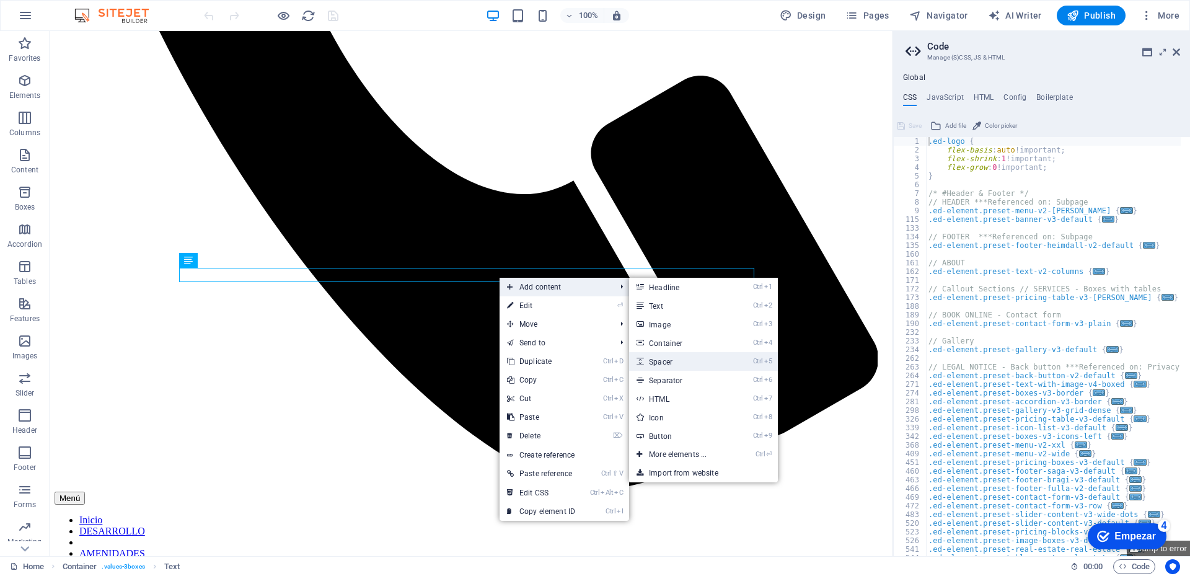
click at [666, 360] on link "Ctrl 5 Spacer" at bounding box center [680, 361] width 102 height 19
select select "px"
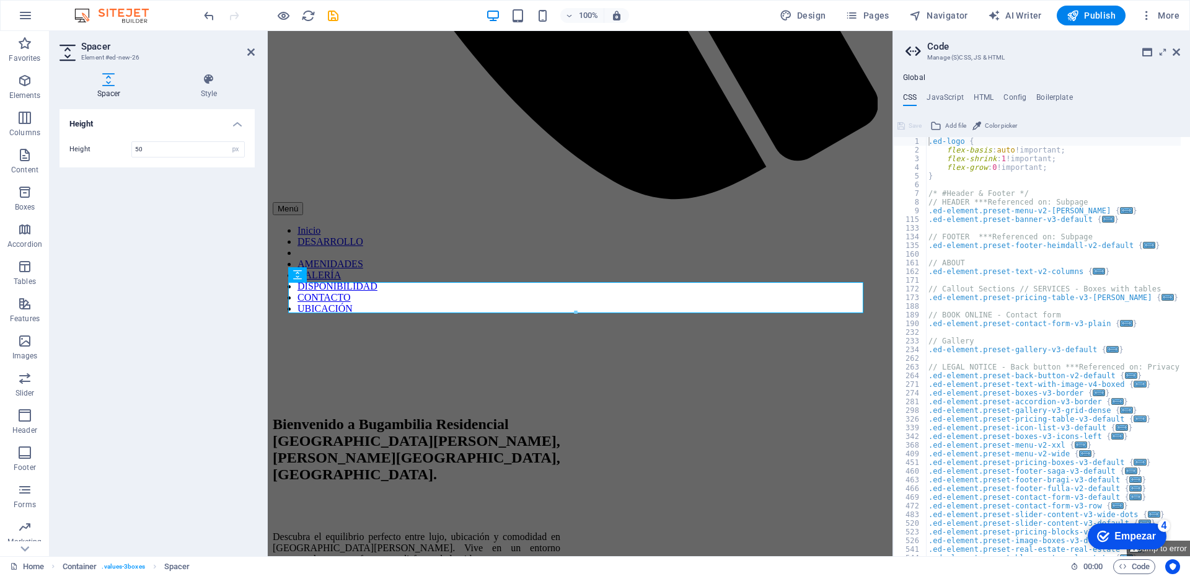
click at [176, 307] on div "Height Height 50 px rem vh vw" at bounding box center [156, 327] width 195 height 437
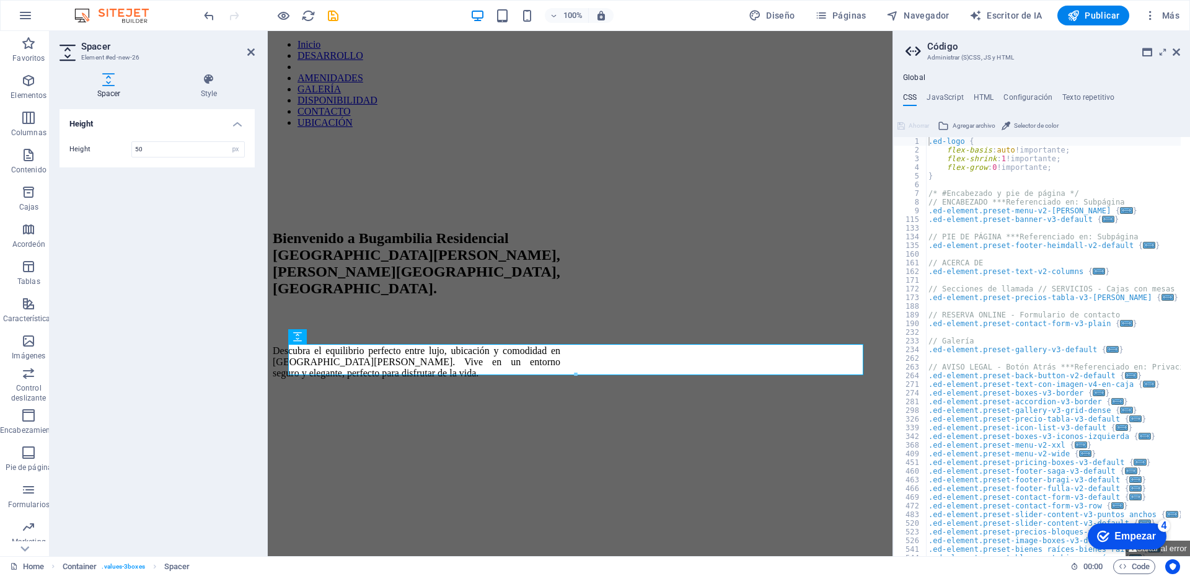
scroll to position [930, 0]
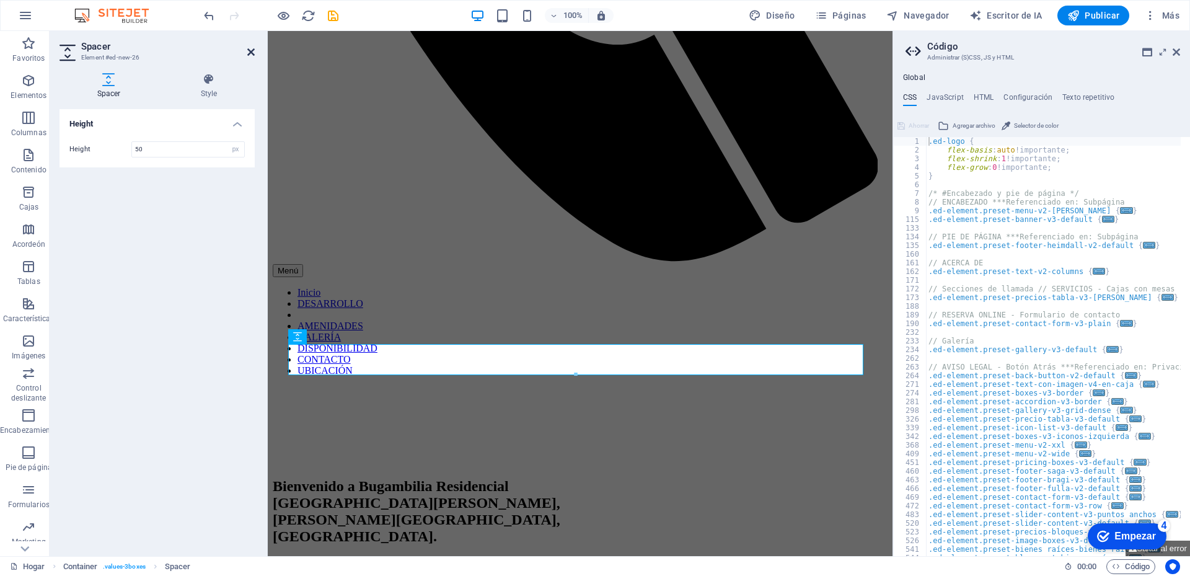
click at [249, 51] on icon at bounding box center [250, 52] width 7 height 10
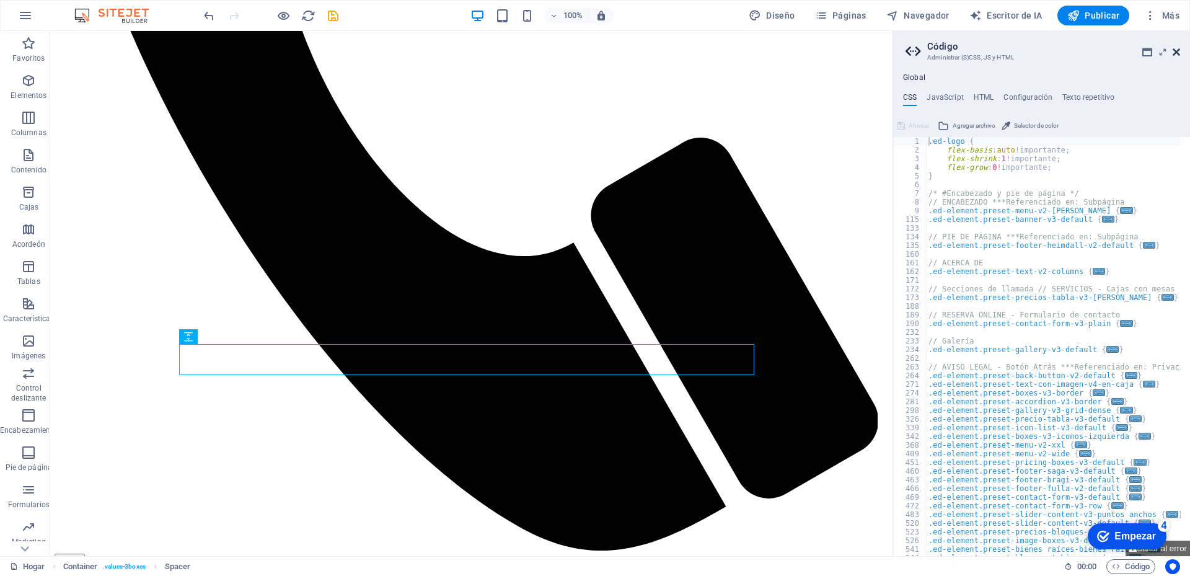
click at [1173, 51] on icon at bounding box center [1176, 52] width 7 height 10
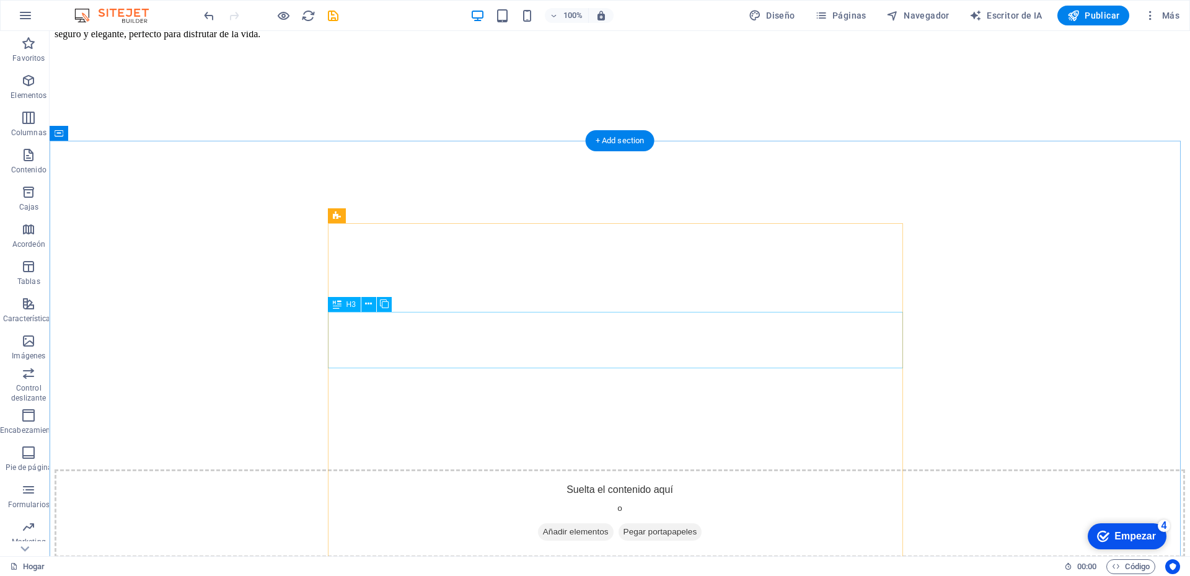
scroll to position [2231, 0]
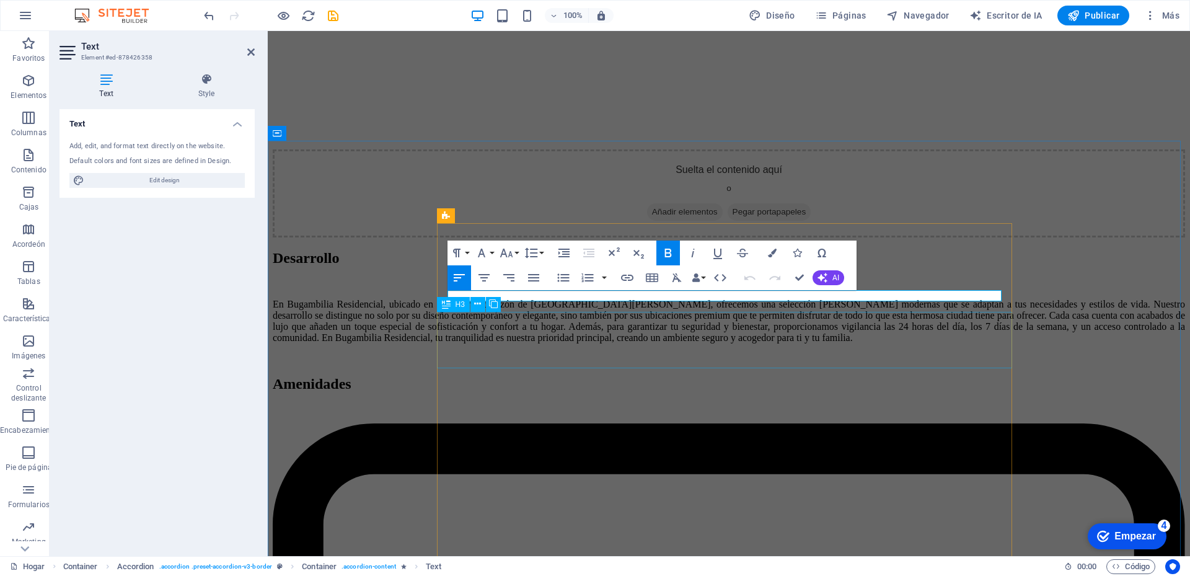
drag, startPoint x: 635, startPoint y: 297, endPoint x: 444, endPoint y: 297, distance: 190.9
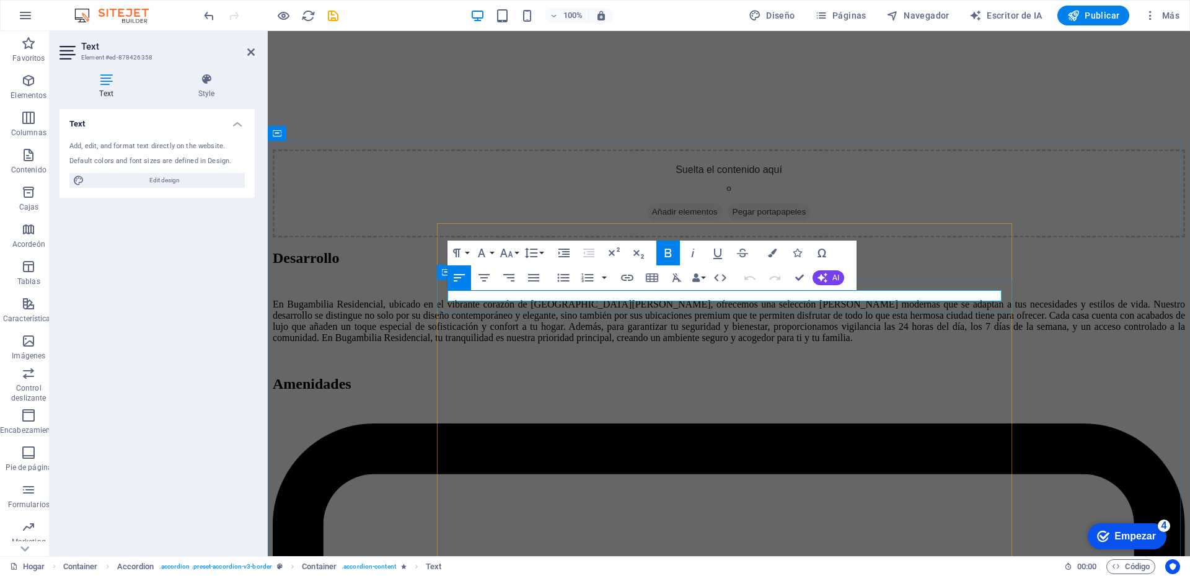
drag, startPoint x: 628, startPoint y: 299, endPoint x: 448, endPoint y: 304, distance: 179.8
click at [663, 254] on icon "button" at bounding box center [668, 252] width 15 height 15
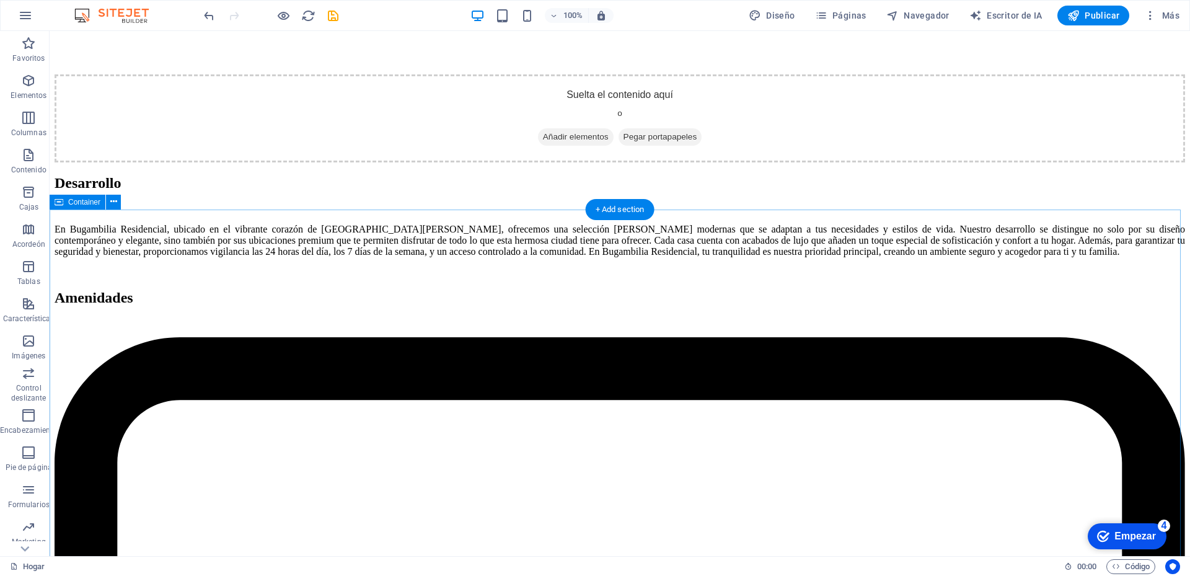
scroll to position [2162, 0]
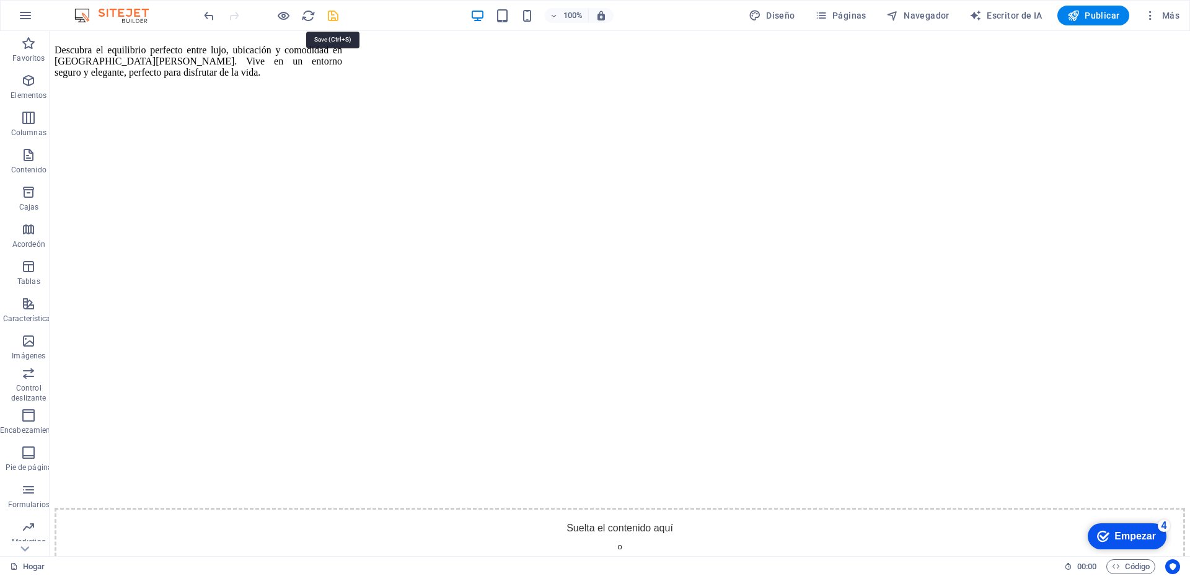
click at [333, 19] on icon "ahorrar" at bounding box center [333, 16] width 14 height 14
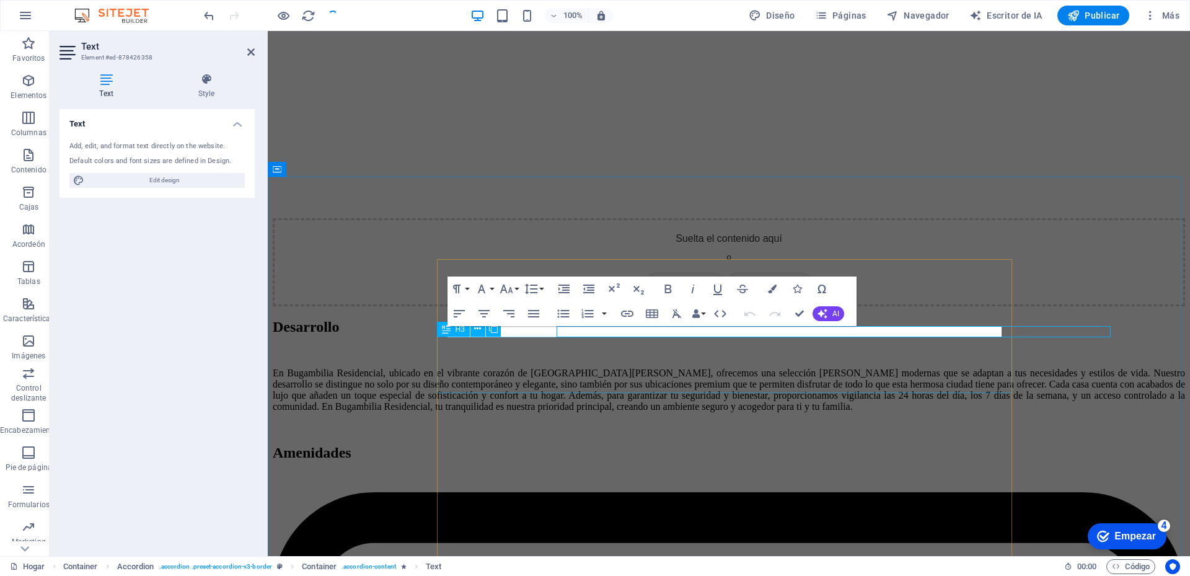
scroll to position [2195, 0]
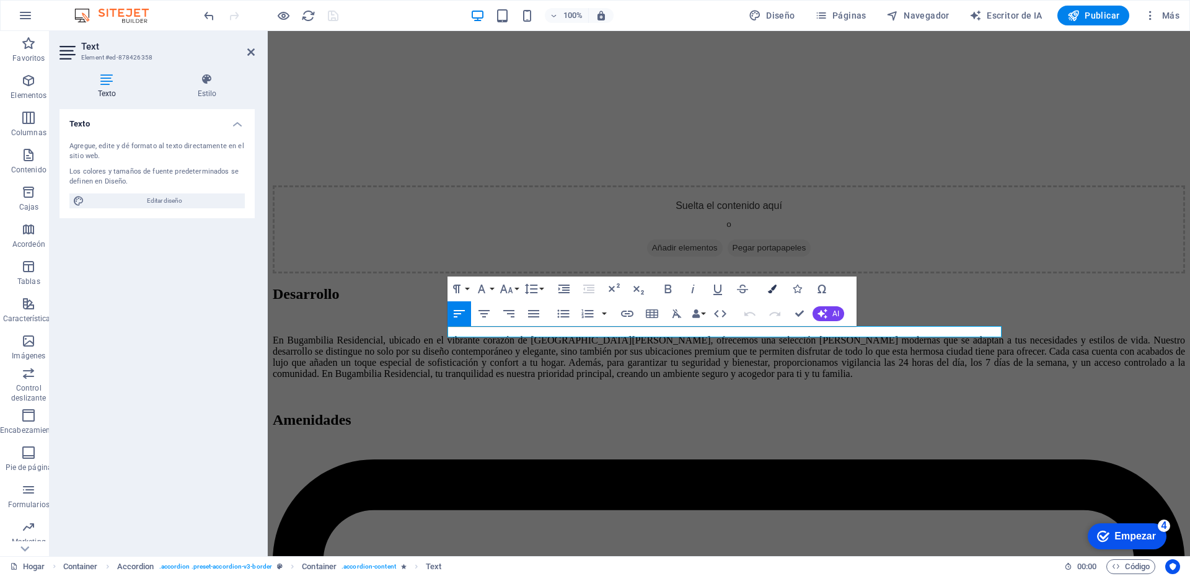
click at [767, 291] on button "Colors" at bounding box center [772, 288] width 24 height 25
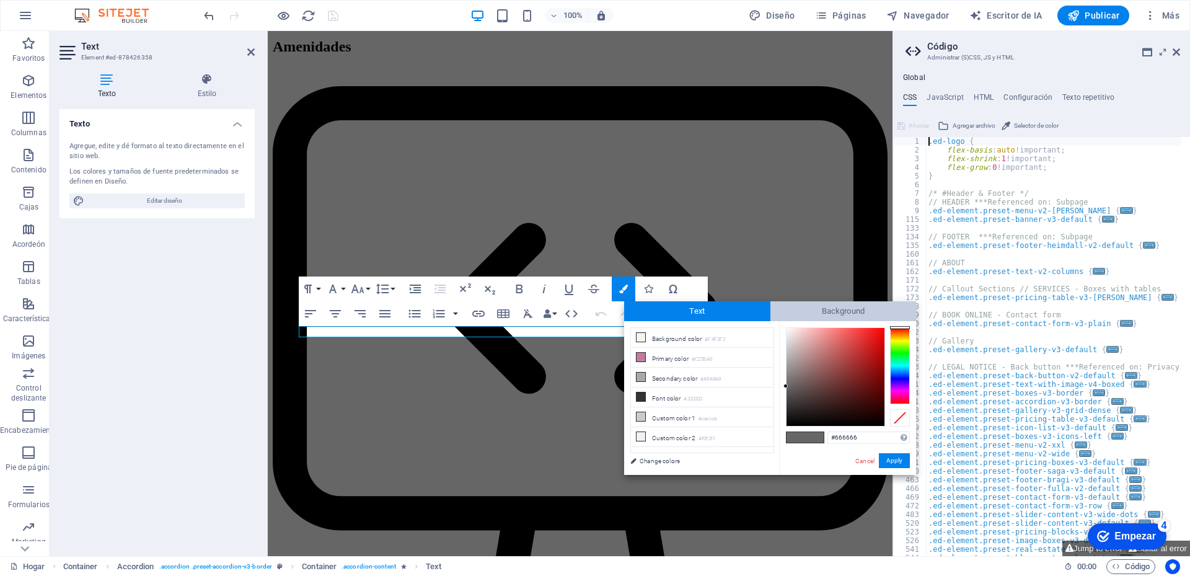
click at [815, 313] on span "Background" at bounding box center [843, 311] width 146 height 20
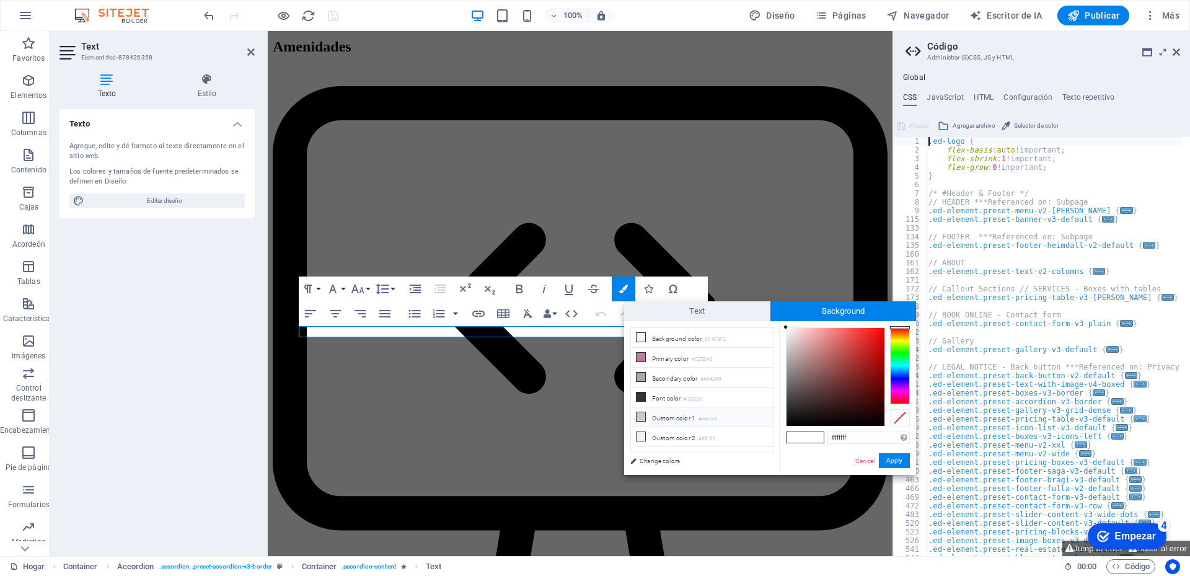
click at [677, 416] on li "Custom color 1 #cacccb" at bounding box center [702, 417] width 143 height 20
type input "#cacccb"
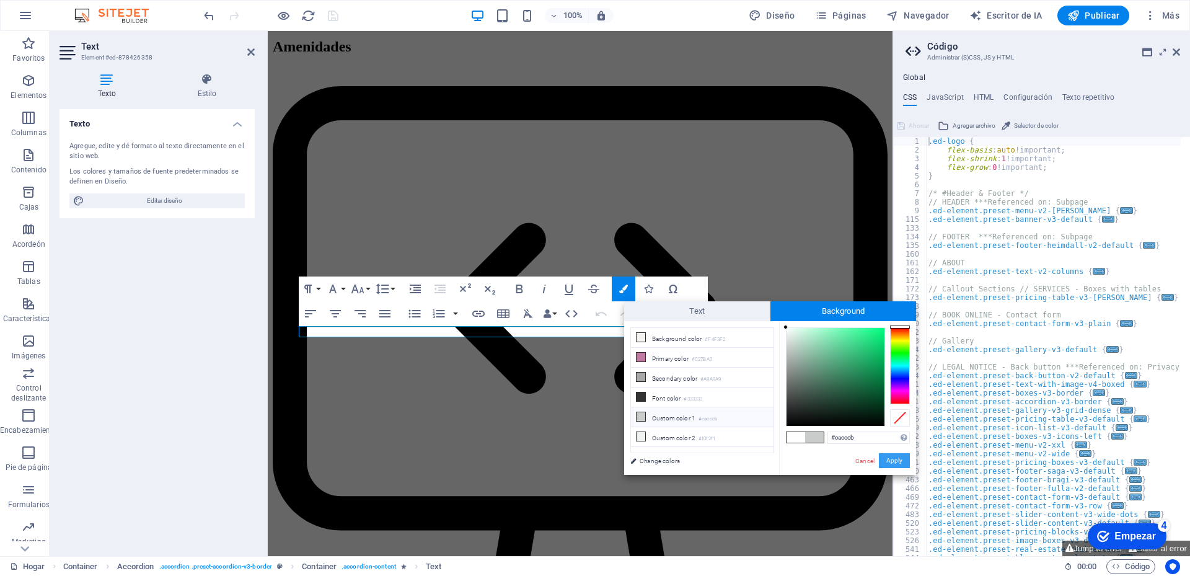
click at [898, 460] on button "Apply" at bounding box center [894, 460] width 31 height 15
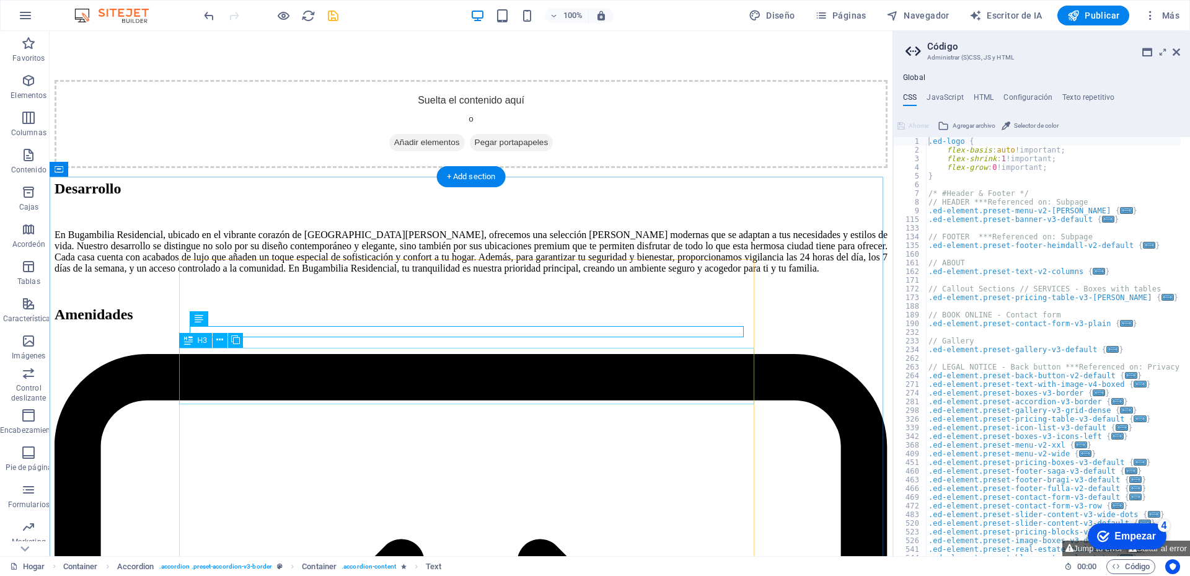
click at [258, 316] on icon at bounding box center [261, 318] width 7 height 13
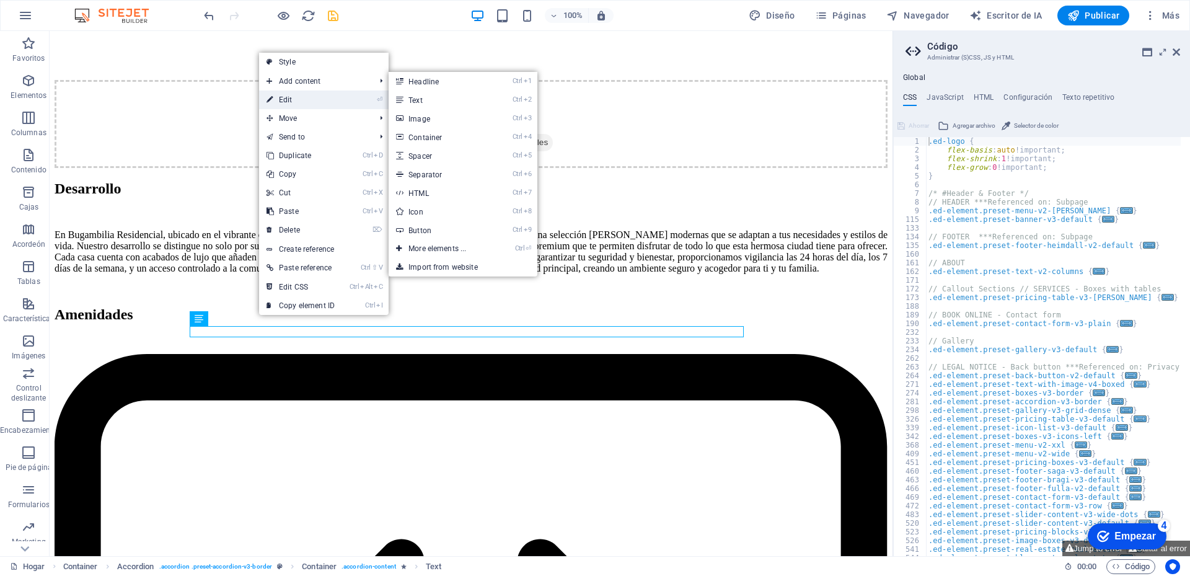
click at [285, 102] on link "⏎ Edit" at bounding box center [300, 99] width 83 height 19
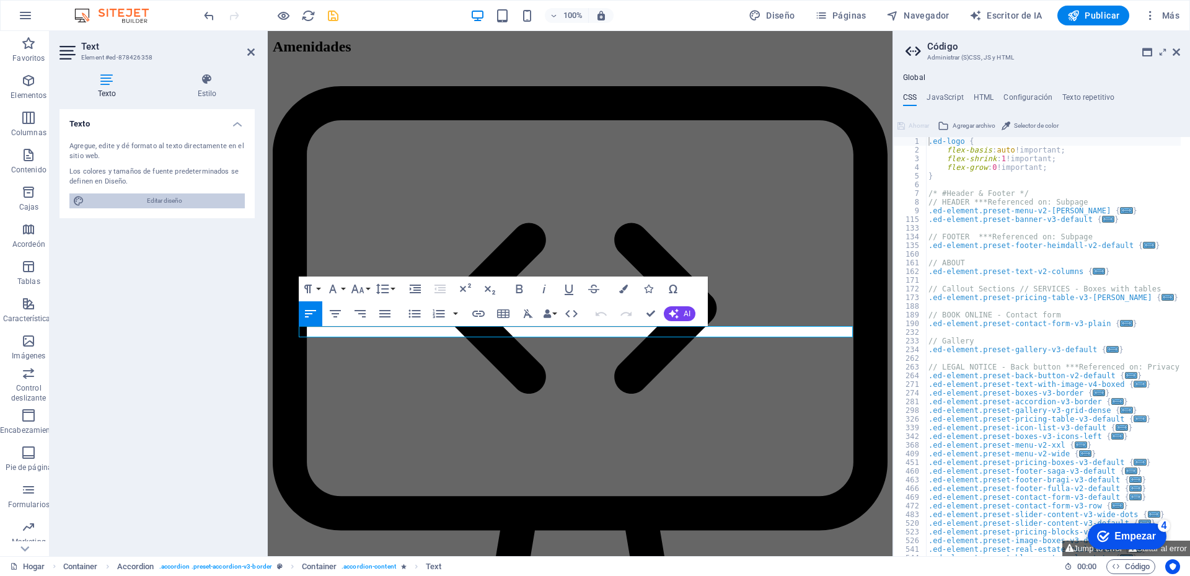
click at [170, 200] on font "Editar diseño" at bounding box center [164, 200] width 35 height 7
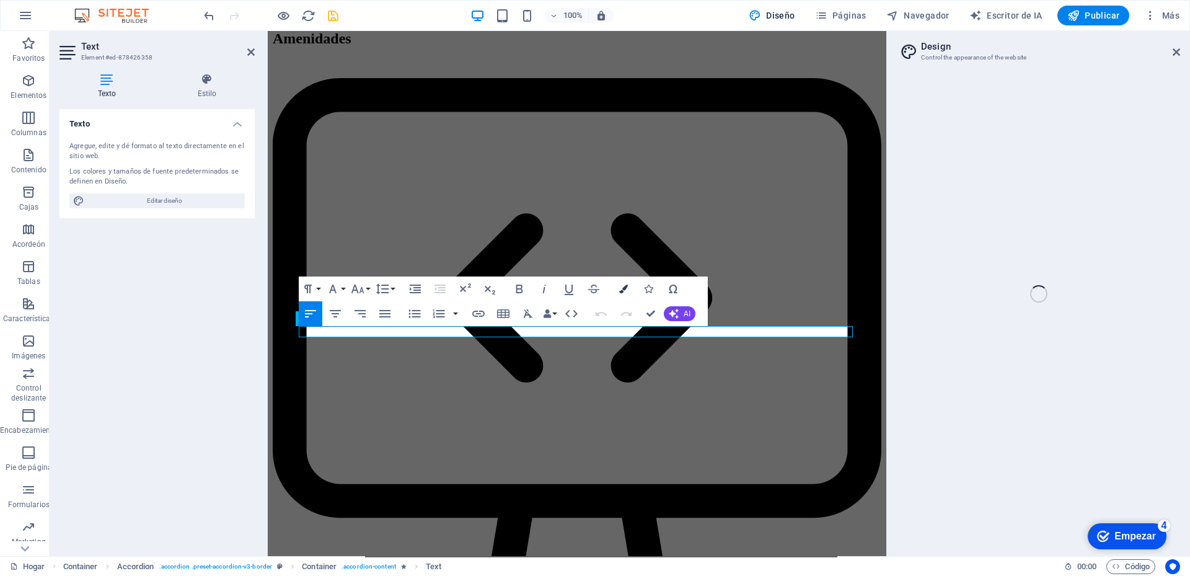
select select "px"
select select "200"
select select "px"
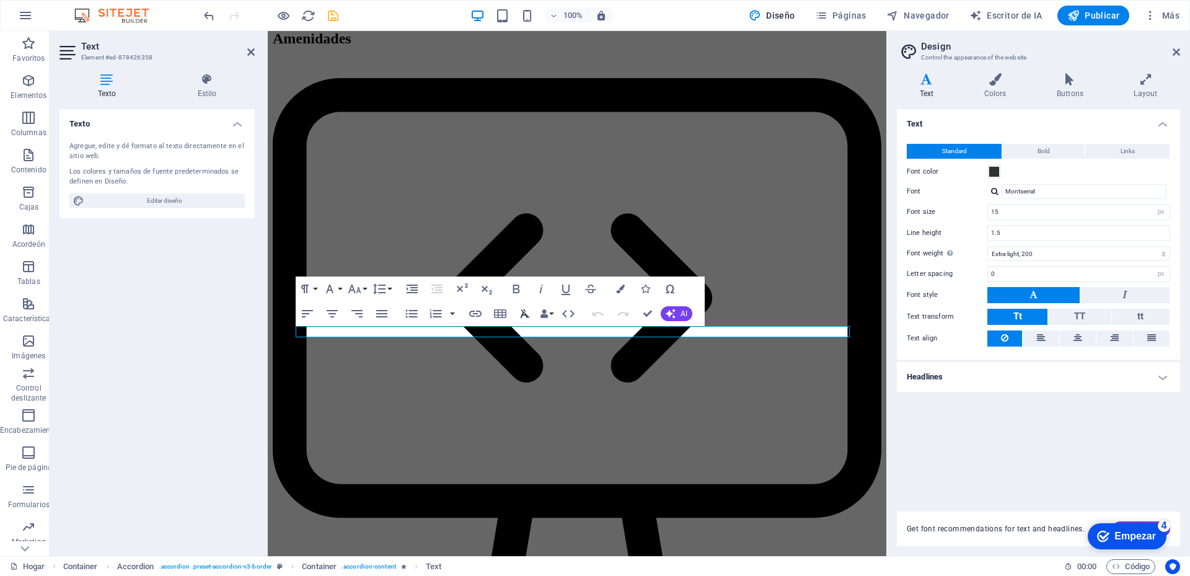
click at [519, 315] on icon "button" at bounding box center [525, 313] width 15 height 15
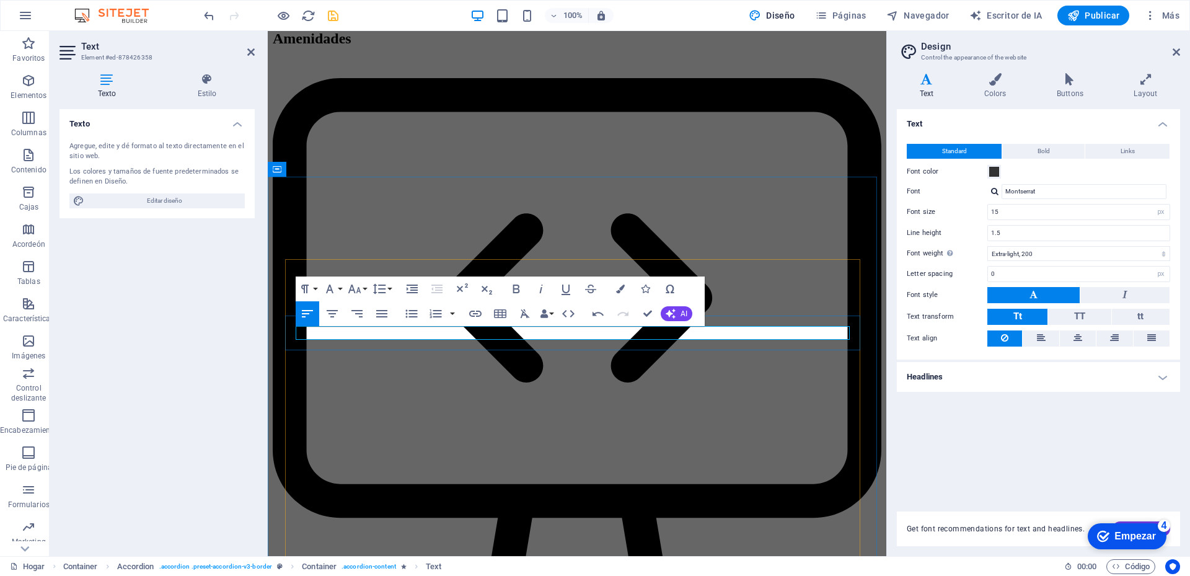
drag, startPoint x: 502, startPoint y: 335, endPoint x: 298, endPoint y: 331, distance: 204.0
click at [313, 283] on button "Paragraph Format" at bounding box center [308, 288] width 24 height 25
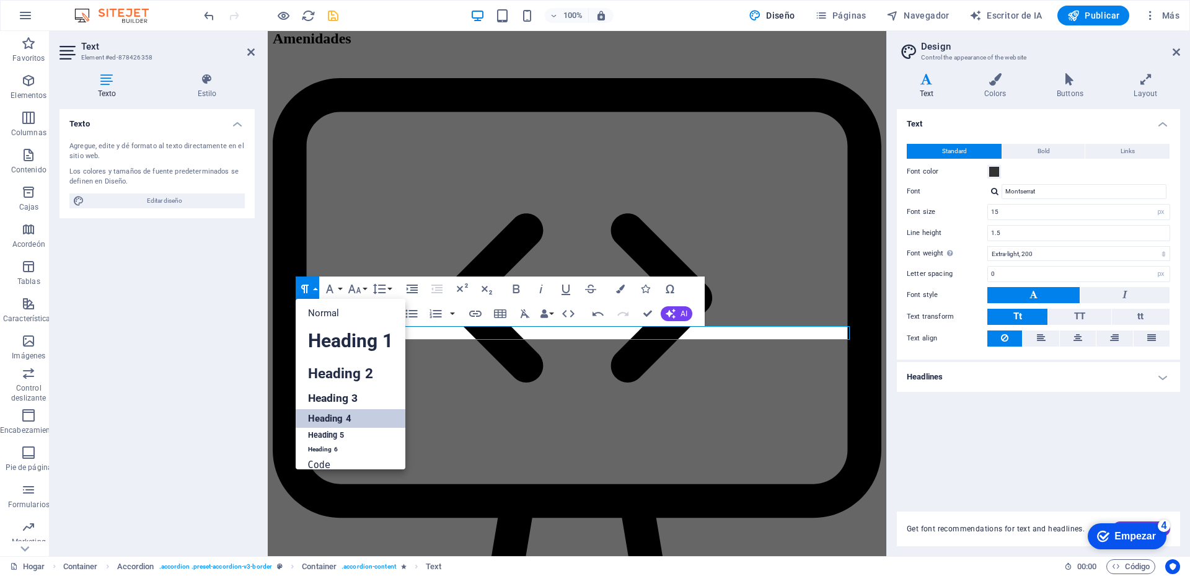
scroll to position [10, 0]
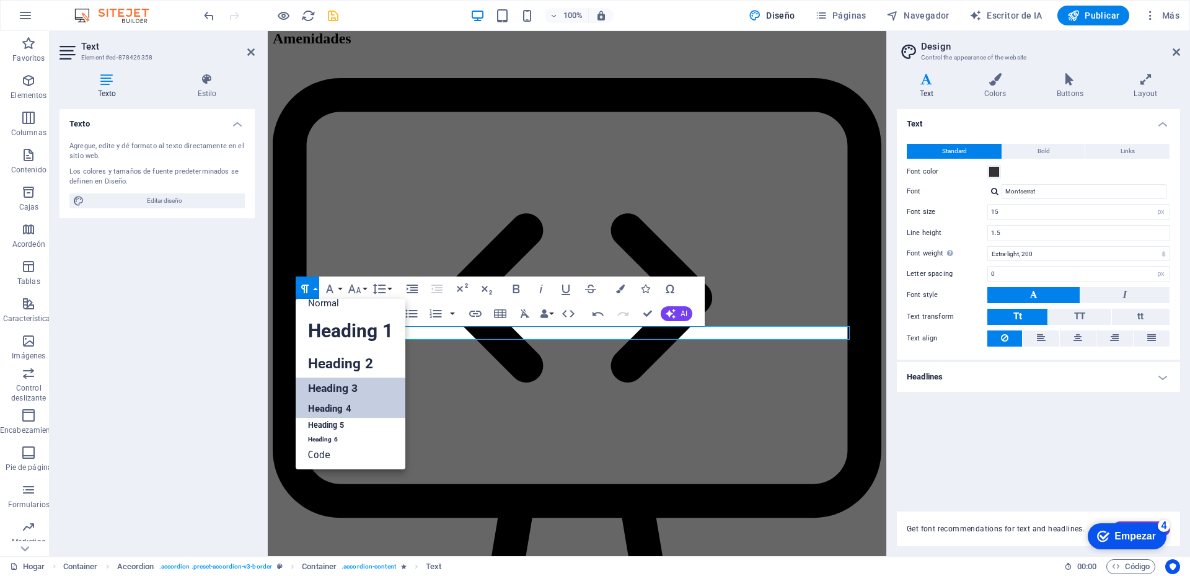
click at [343, 388] on link "Heading 3" at bounding box center [351, 388] width 110 height 22
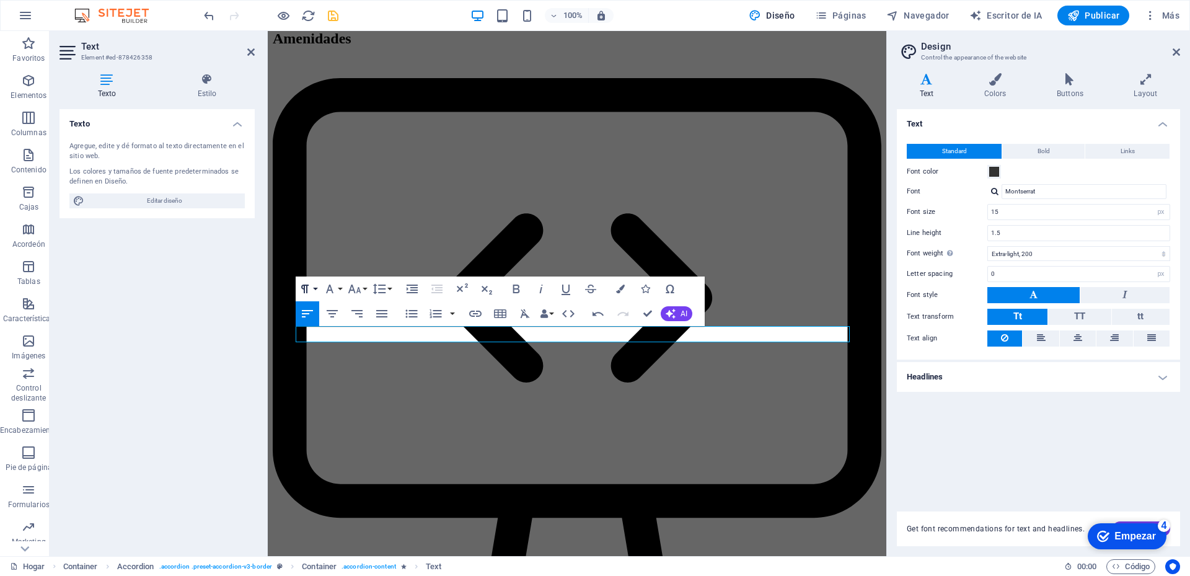
click at [313, 288] on button "Paragraph Format" at bounding box center [308, 288] width 24 height 25
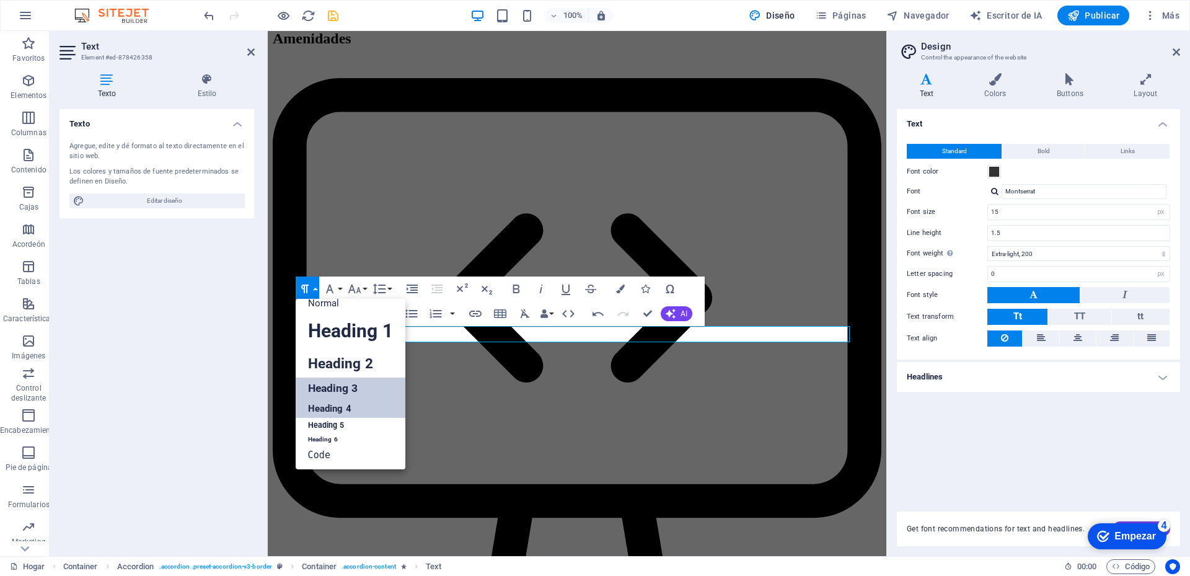
click at [344, 408] on link "Heading 4" at bounding box center [351, 408] width 110 height 19
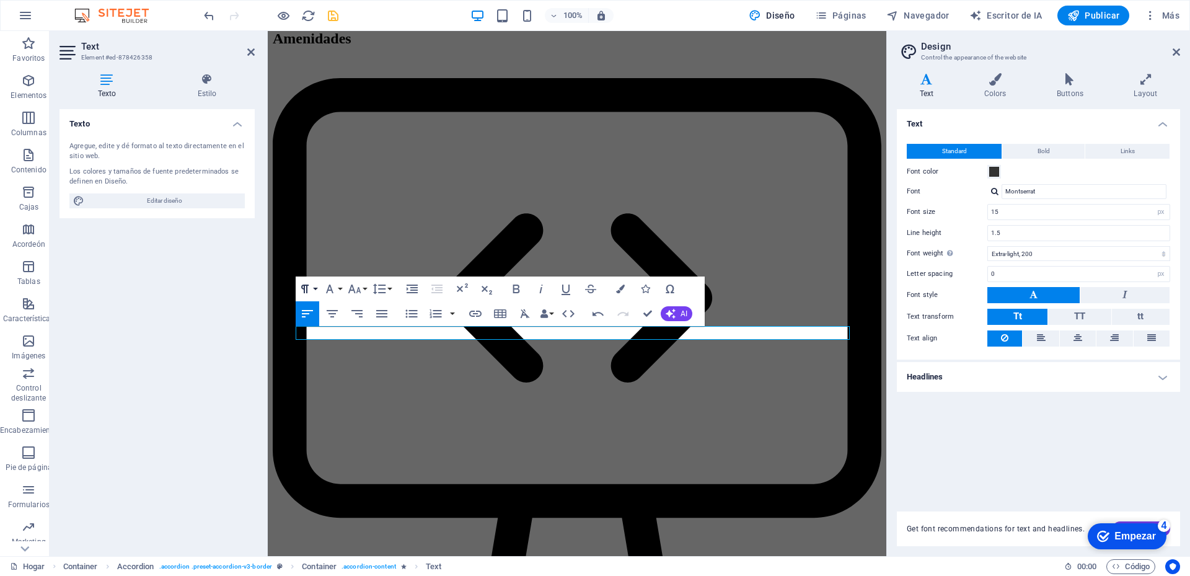
click at [308, 289] on icon "button" at bounding box center [304, 288] width 15 height 15
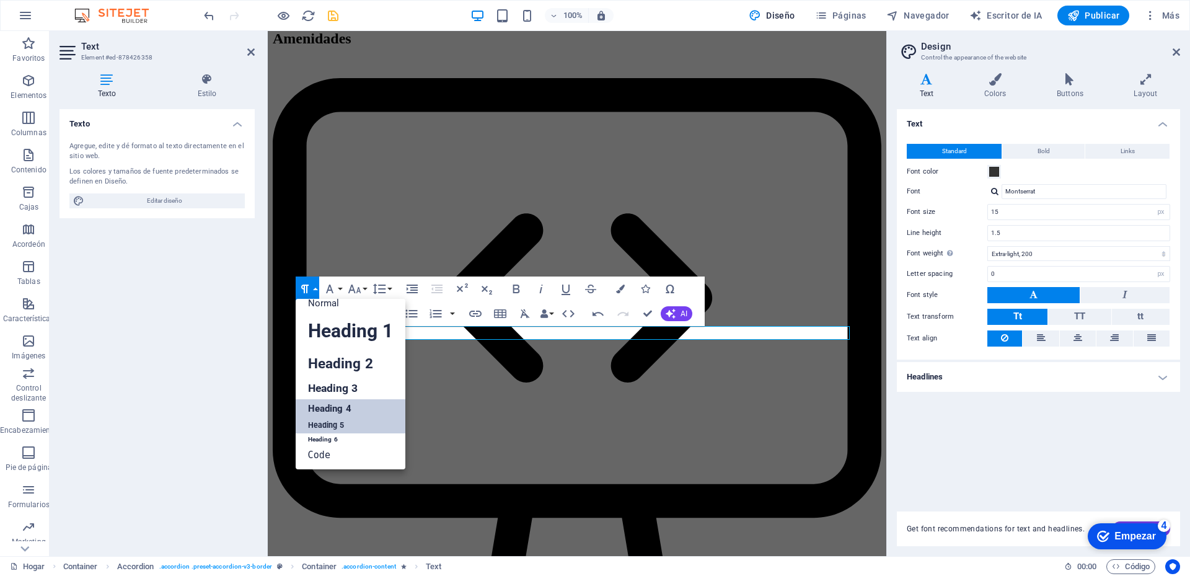
click at [342, 426] on link "Heading 5" at bounding box center [351, 425] width 110 height 15
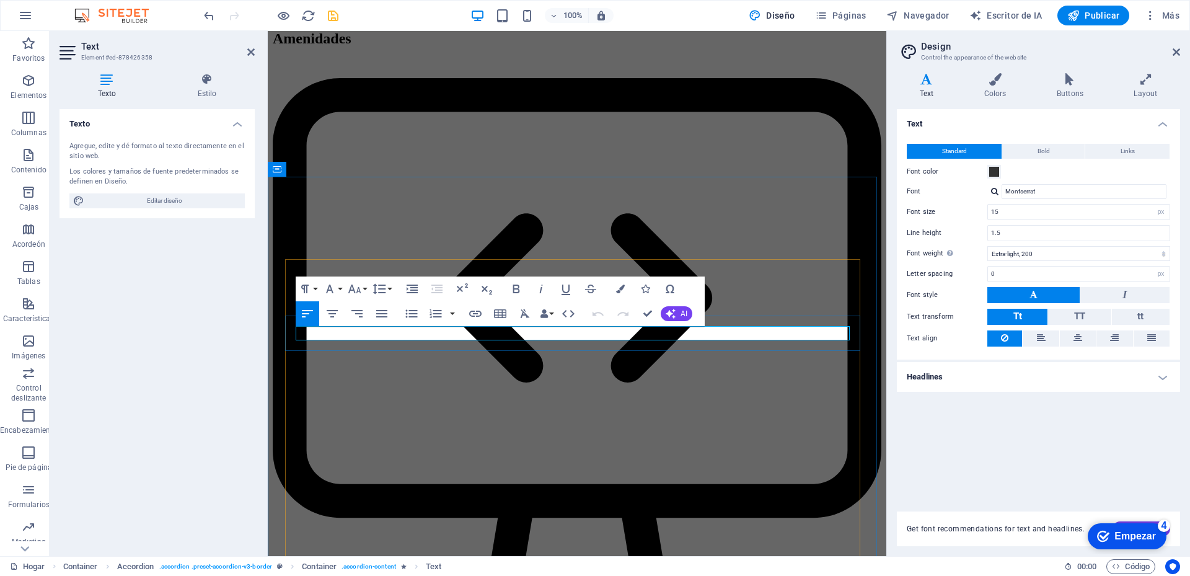
drag, startPoint x: 389, startPoint y: 333, endPoint x: 296, endPoint y: 335, distance: 93.0
click at [1044, 152] on span "Bold" at bounding box center [1044, 151] width 12 height 15
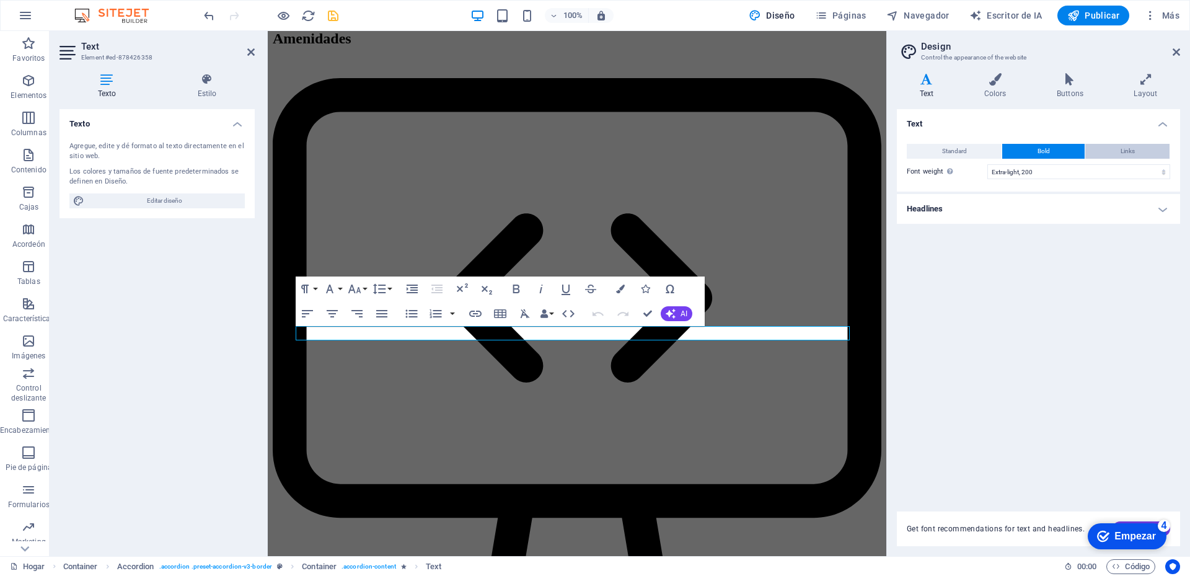
click at [1123, 150] on span "Links" at bounding box center [1128, 151] width 14 height 15
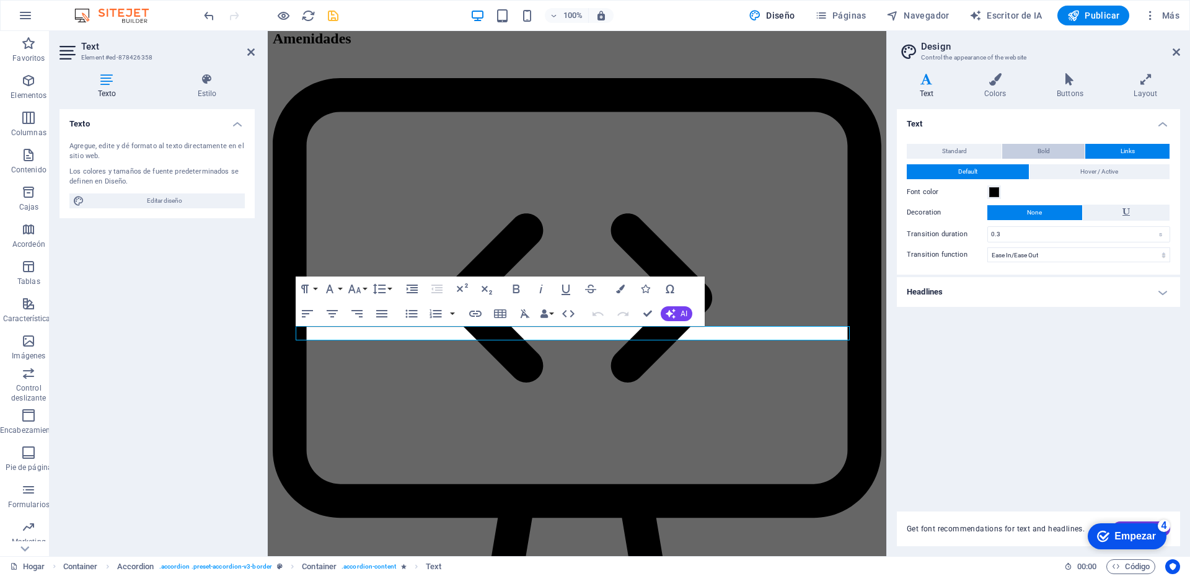
click at [1038, 153] on span "Bold" at bounding box center [1044, 151] width 12 height 15
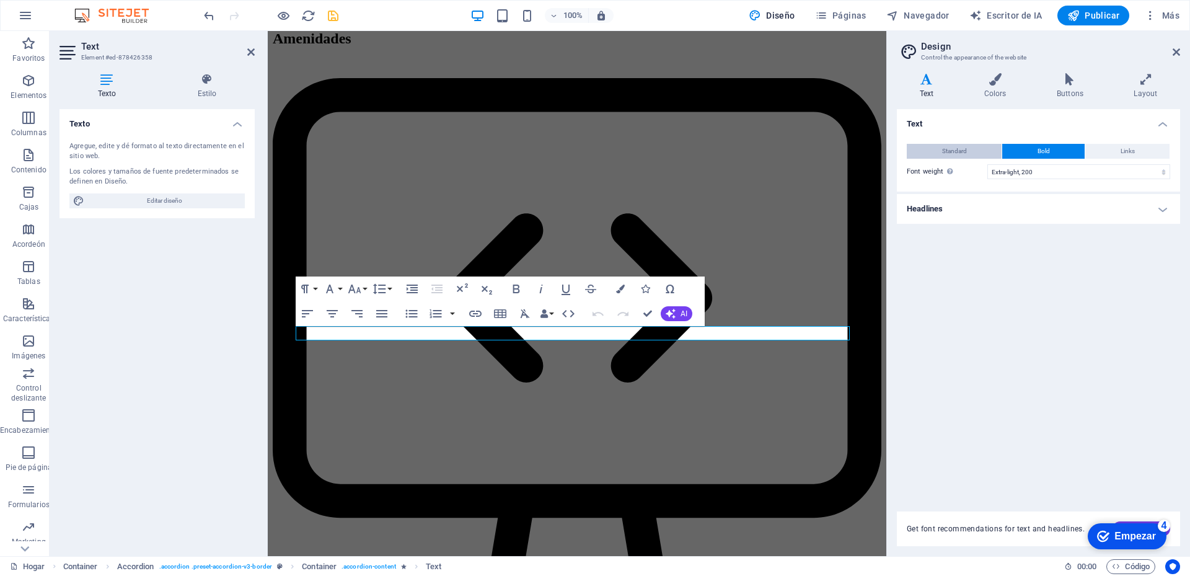
click at [947, 152] on span "Standard" at bounding box center [954, 151] width 25 height 15
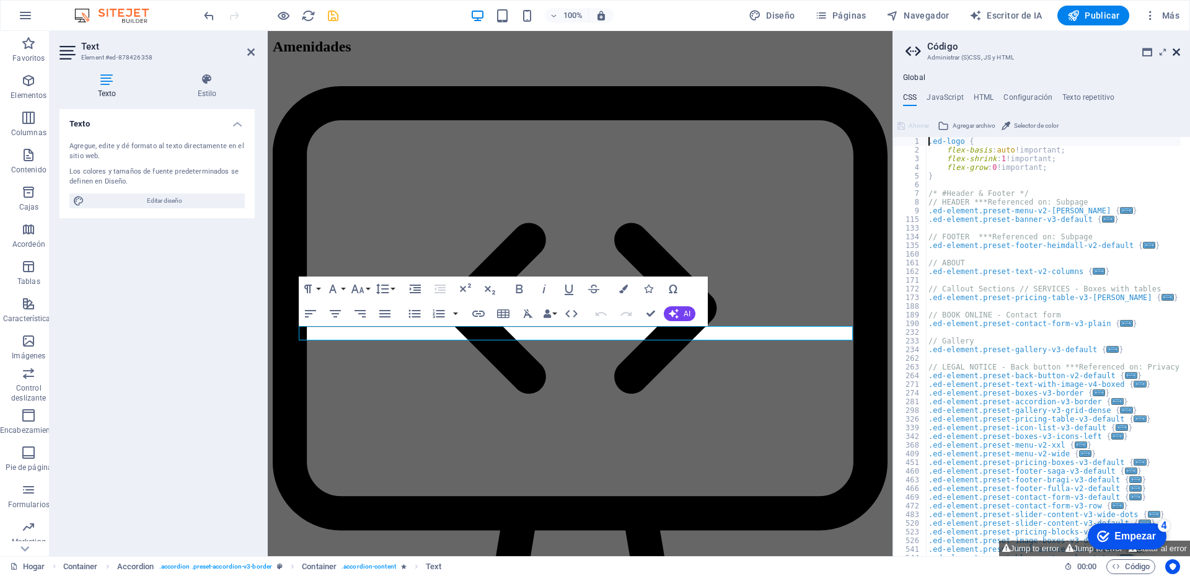
click at [1177, 50] on icon at bounding box center [1176, 52] width 7 height 10
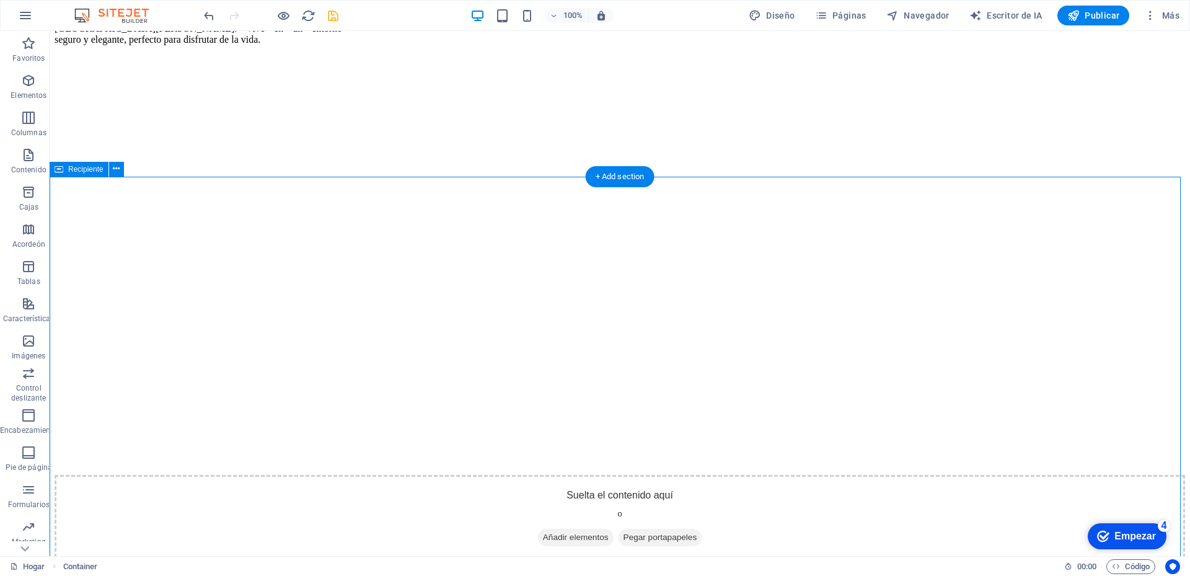
click at [333, 17] on icon "ahorrar" at bounding box center [333, 16] width 14 height 14
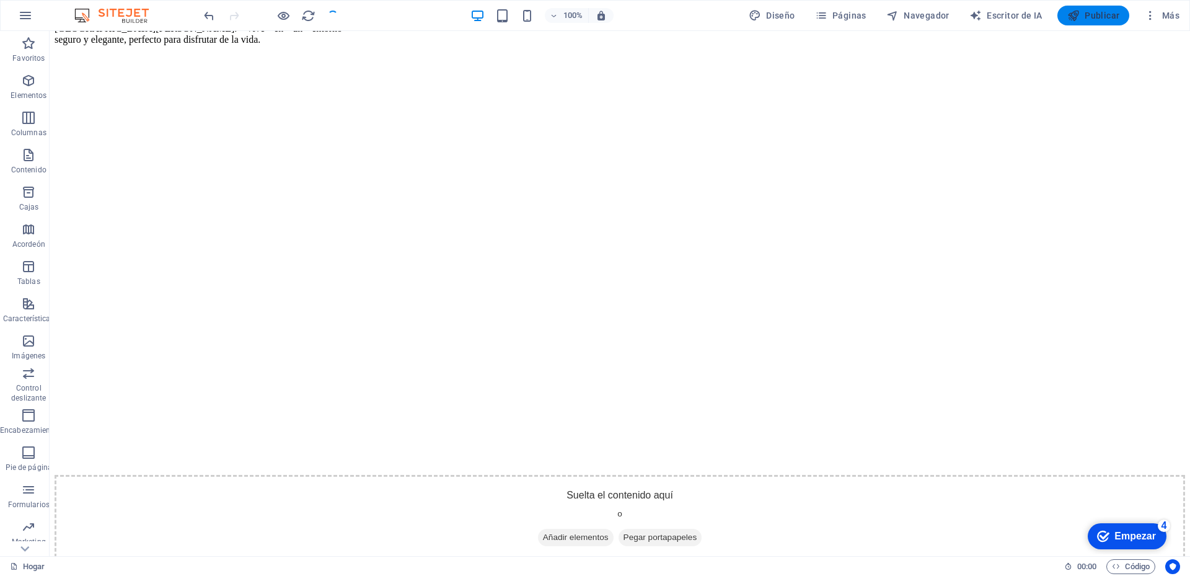
click at [1100, 15] on font "Publicar" at bounding box center [1102, 16] width 35 height 10
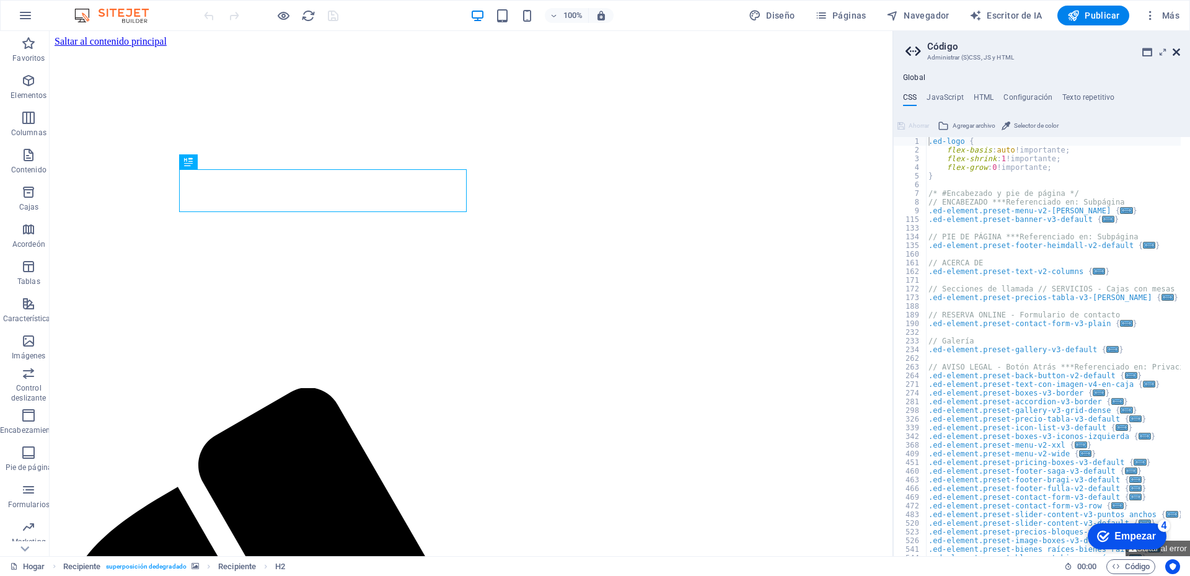
click at [1178, 56] on icon at bounding box center [1176, 52] width 7 height 10
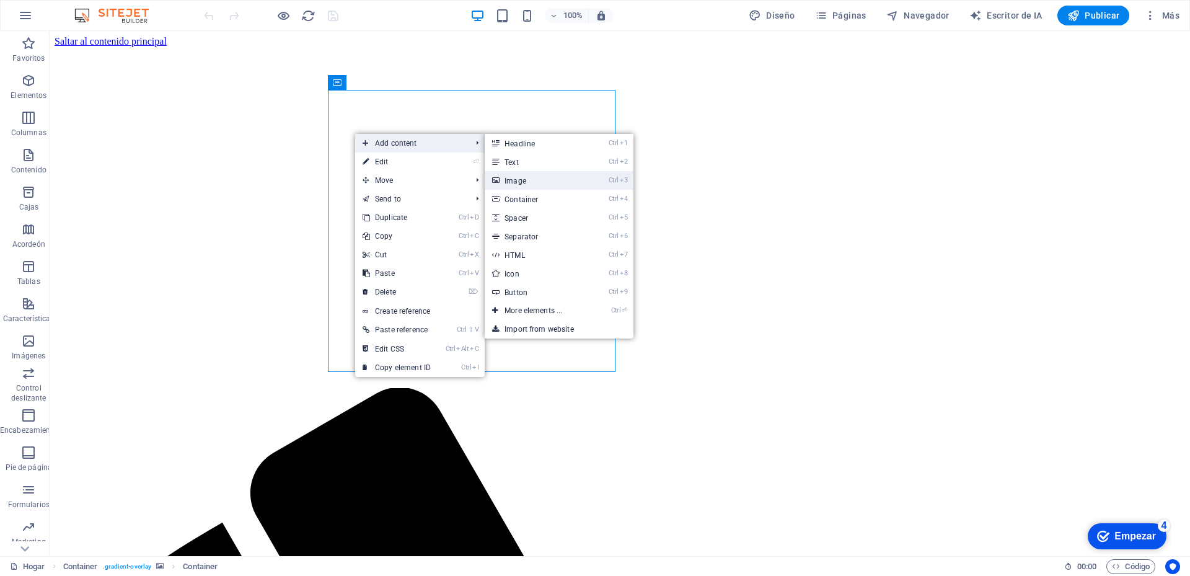
click at [520, 182] on link "Ctrl 3 Image" at bounding box center [536, 180] width 102 height 19
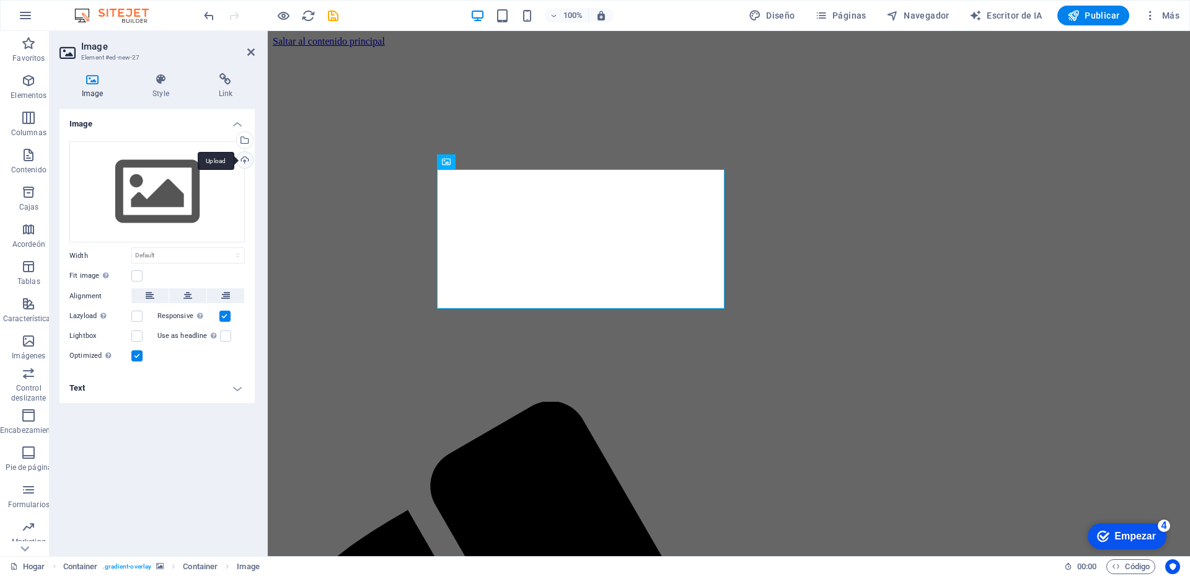
click at [245, 162] on div "Upload" at bounding box center [243, 161] width 19 height 19
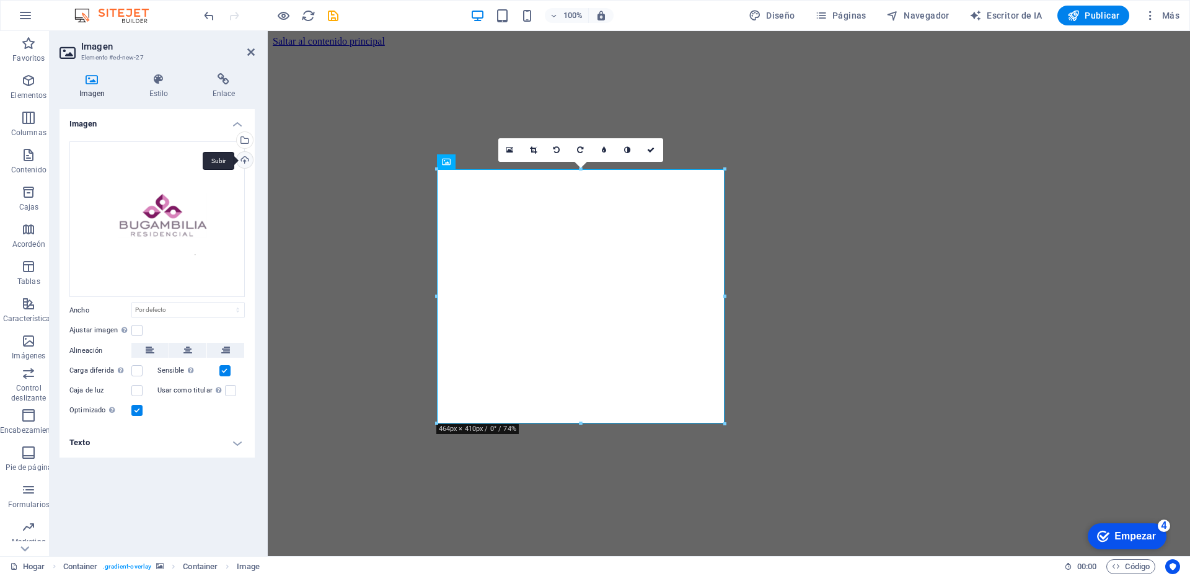
click at [245, 158] on div "Subir" at bounding box center [243, 161] width 19 height 19
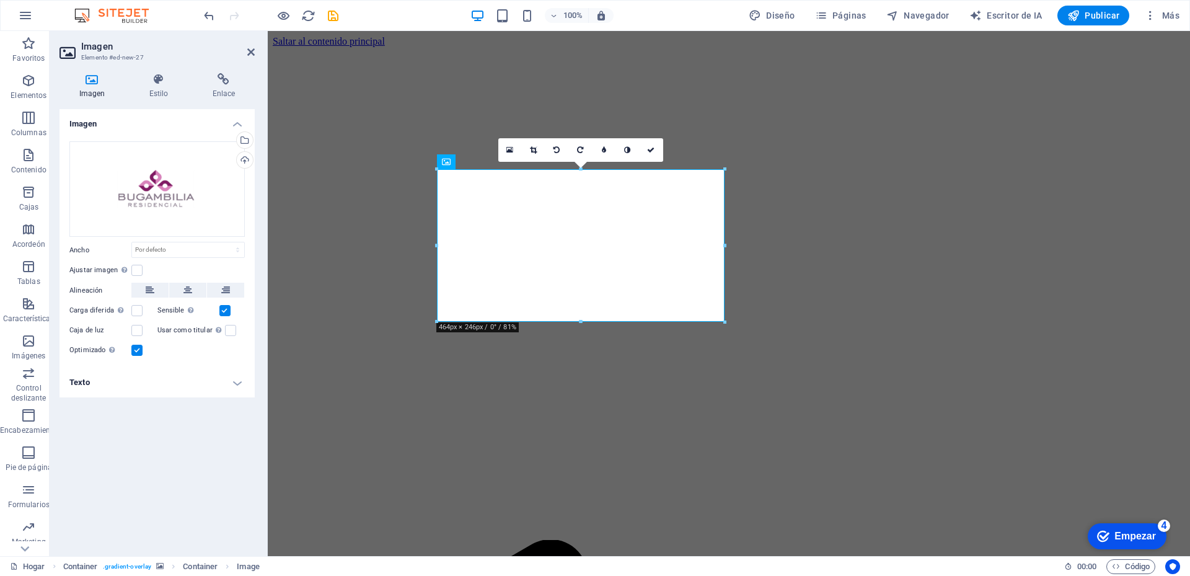
click at [390, 47] on figure at bounding box center [729, 47] width 912 height 0
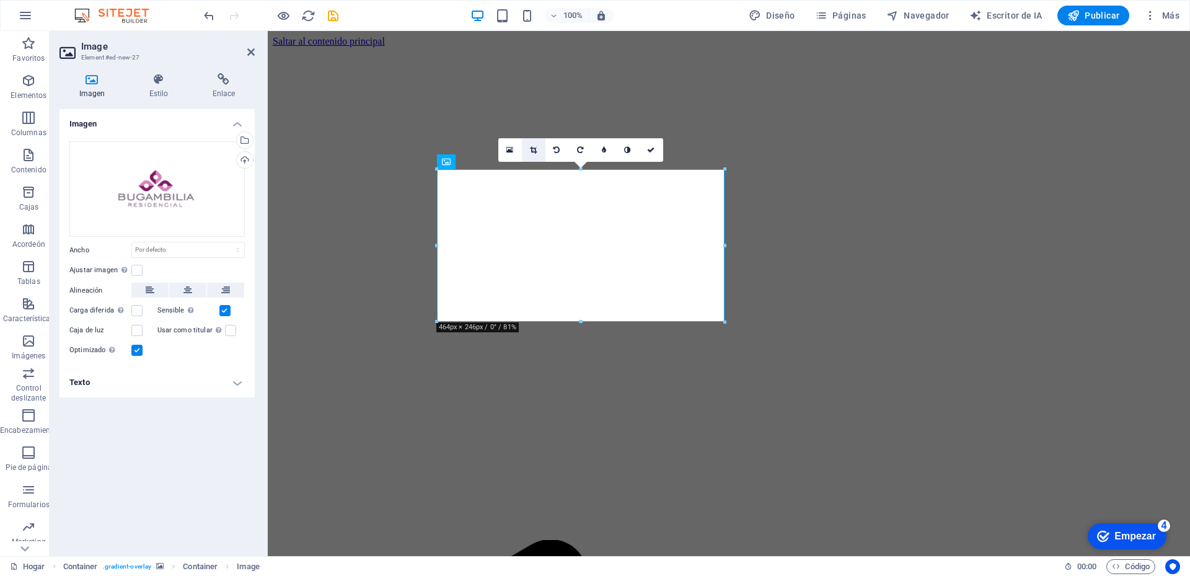
click at [531, 149] on icon at bounding box center [533, 149] width 7 height 7
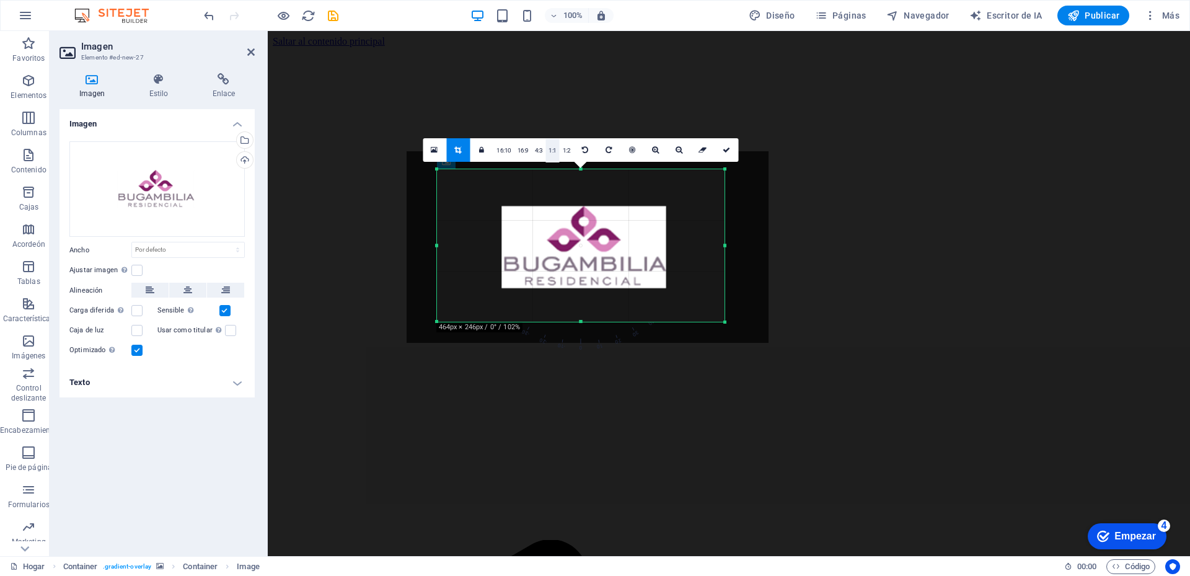
click at [546, 148] on link "1:1" at bounding box center [552, 151] width 14 height 24
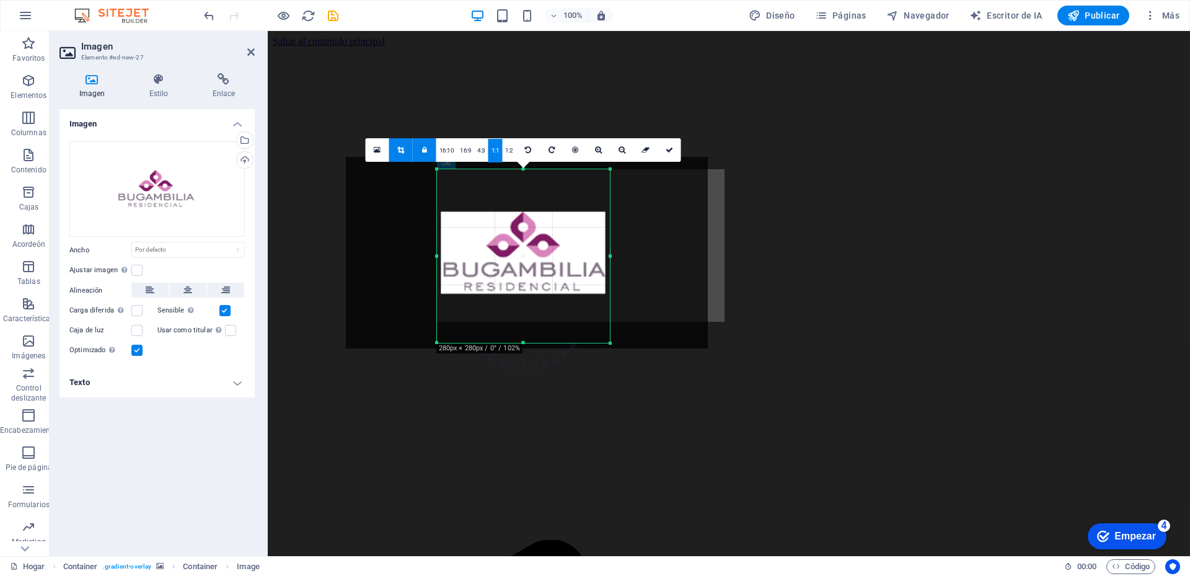
drag, startPoint x: 579, startPoint y: 242, endPoint x: 518, endPoint y: 247, distance: 61.0
click at [518, 247] on div at bounding box center [527, 253] width 362 height 192
click at [511, 151] on font "1:2" at bounding box center [509, 150] width 8 height 7
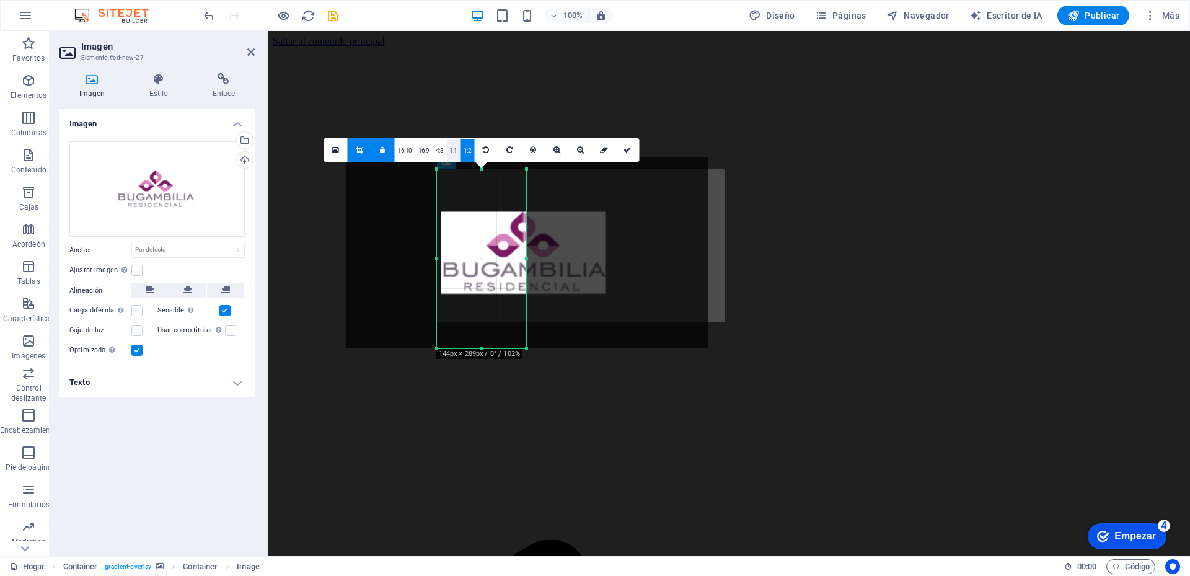
click at [450, 148] on font "1:1" at bounding box center [453, 150] width 8 height 7
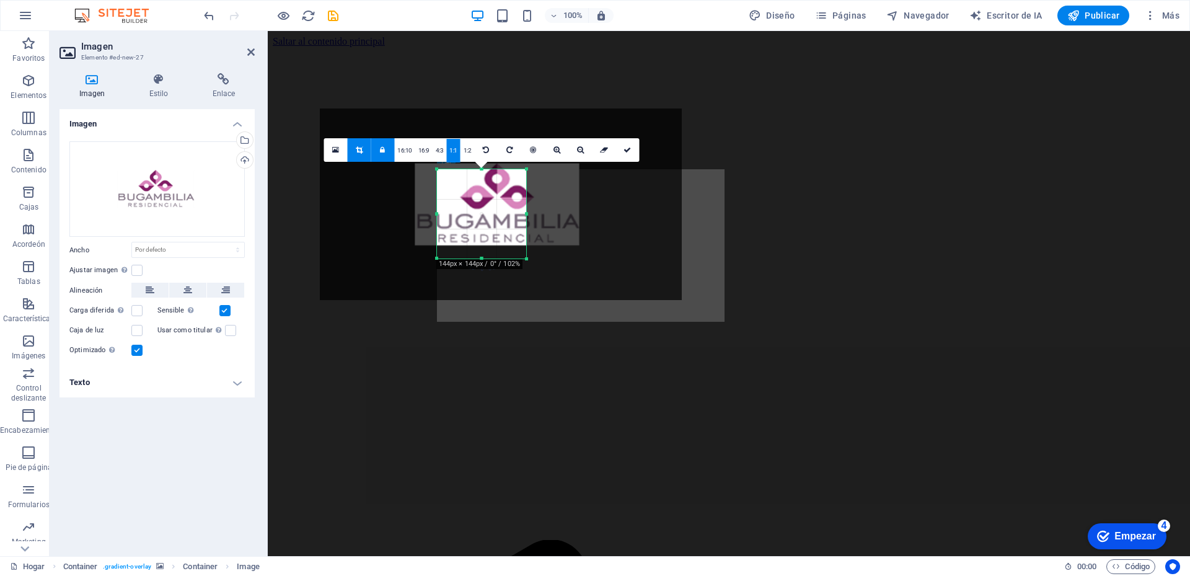
drag, startPoint x: 478, startPoint y: 205, endPoint x: 462, endPoint y: 180, distance: 29.2
click at [462, 180] on div at bounding box center [501, 204] width 362 height 192
click at [438, 151] on font "4:3" at bounding box center [440, 150] width 8 height 7
click at [425, 152] on font "16:9" at bounding box center [423, 150] width 11 height 7
click at [406, 152] on font "16:10" at bounding box center [404, 150] width 15 height 7
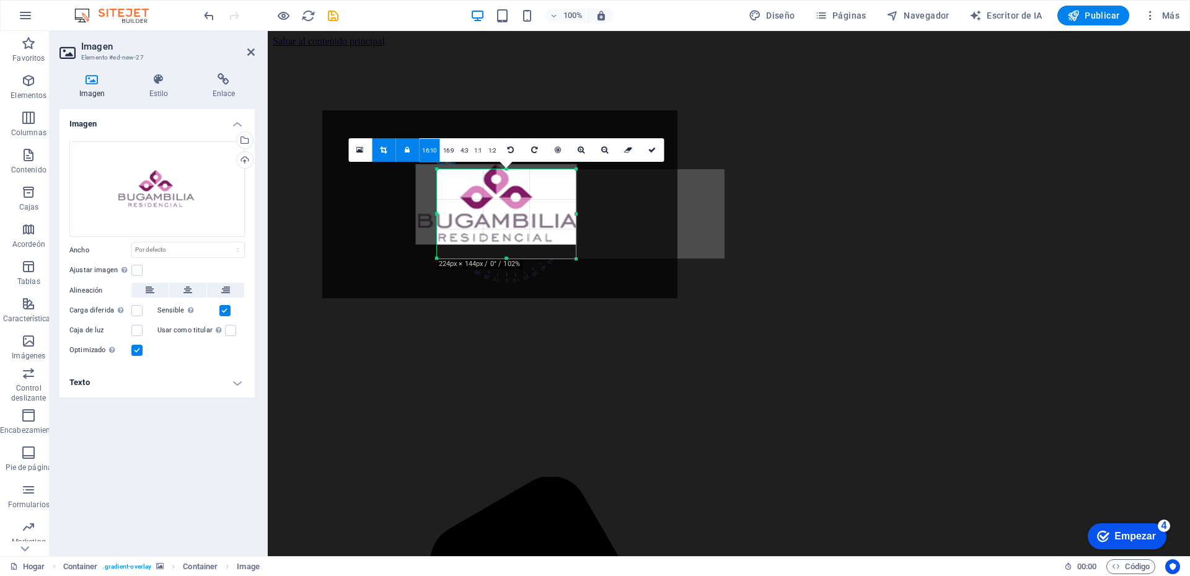
drag, startPoint x: 525, startPoint y: 195, endPoint x: 575, endPoint y: 191, distance: 49.8
click at [575, 191] on div at bounding box center [576, 213] width 4 height 89
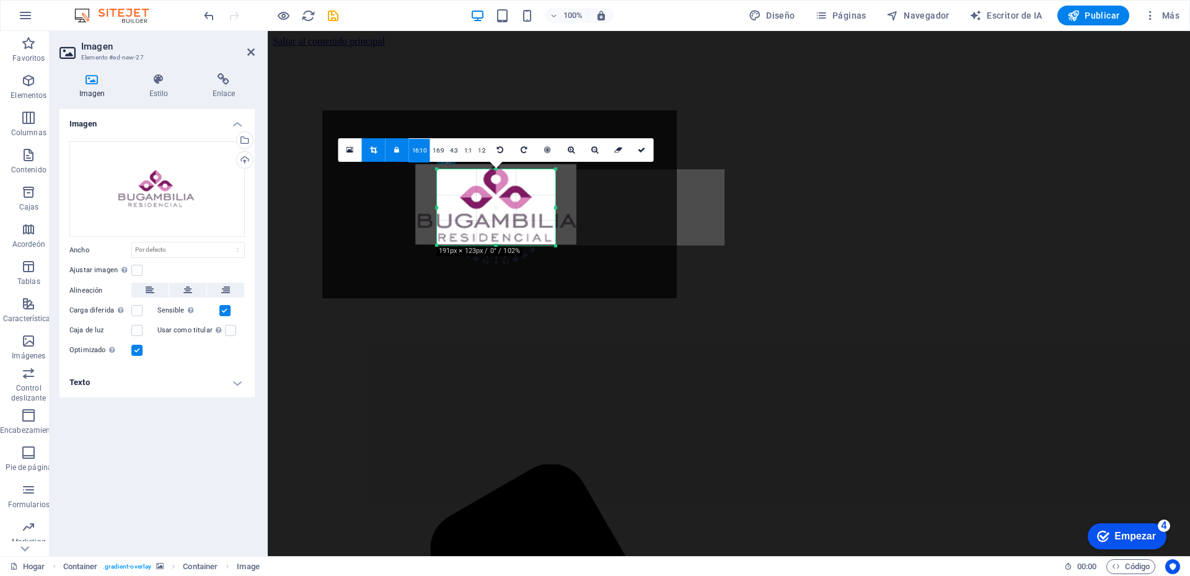
drag, startPoint x: 506, startPoint y: 257, endPoint x: 526, endPoint y: 244, distance: 23.7
click at [526, 244] on div at bounding box center [496, 246] width 118 height 4
click at [371, 146] on icon at bounding box center [373, 149] width 7 height 7
type input "191"
select select "px"
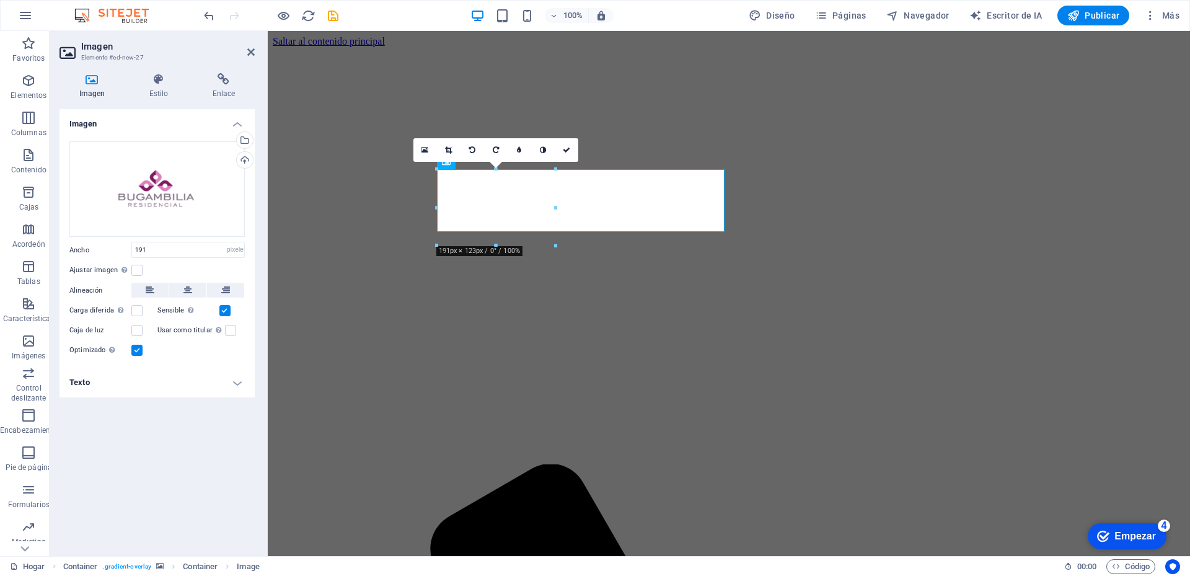
click at [395, 47] on figure at bounding box center [729, 47] width 912 height 0
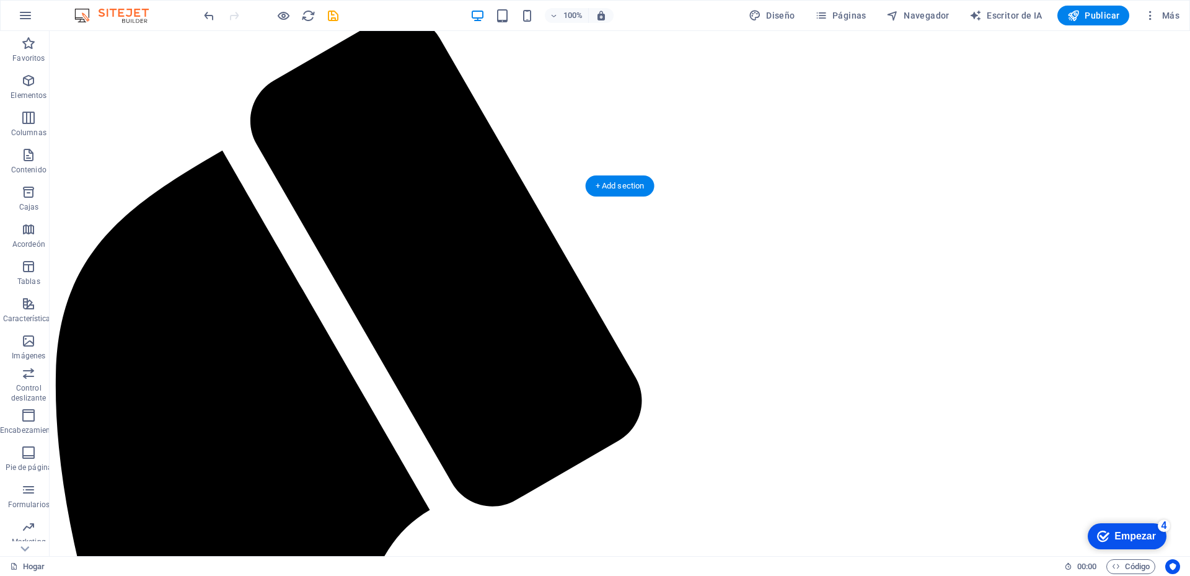
scroll to position [186, 0]
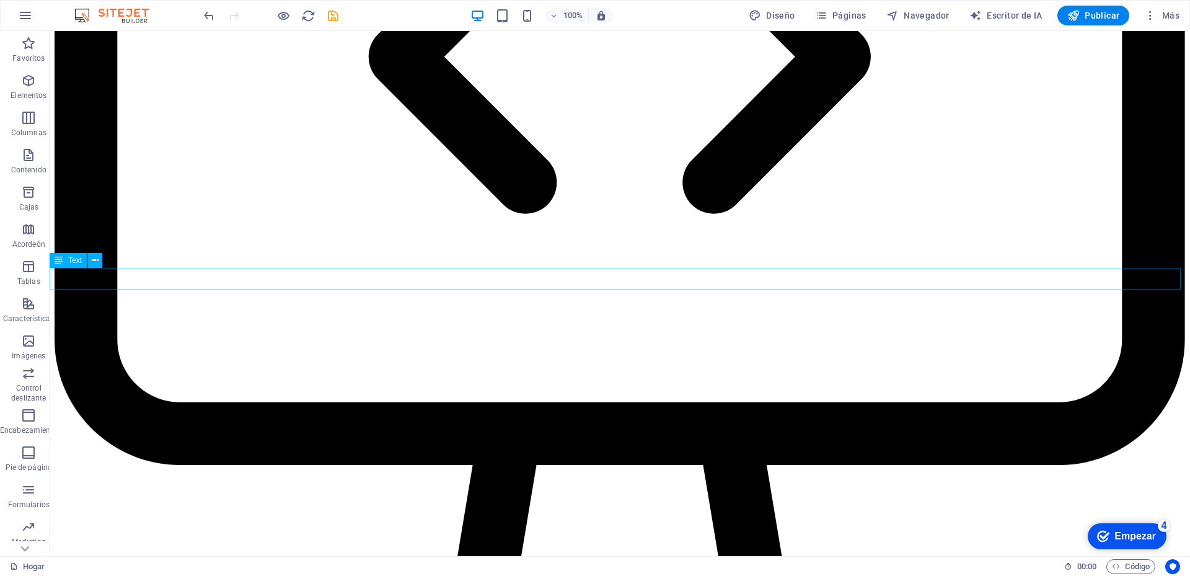
scroll to position [3285, 0]
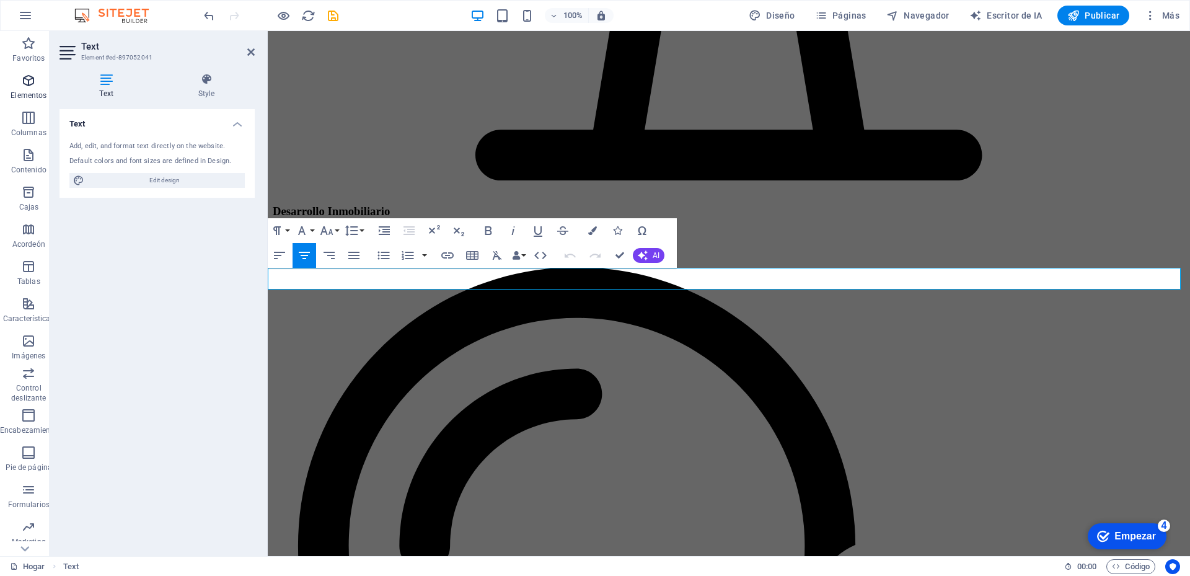
click at [24, 84] on icon "button" at bounding box center [28, 80] width 15 height 15
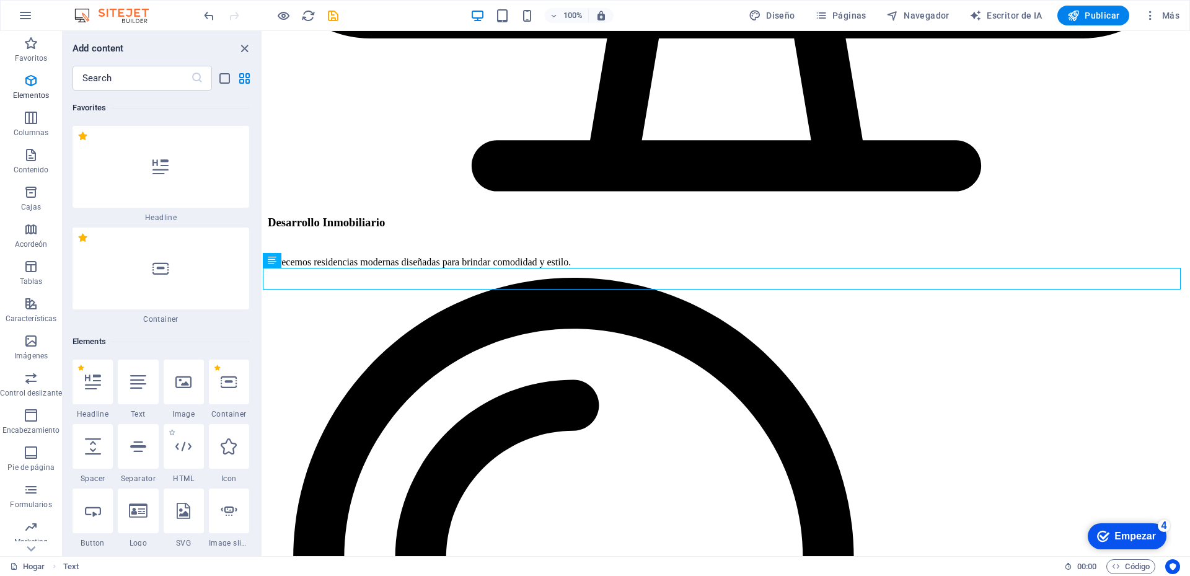
scroll to position [234, 0]
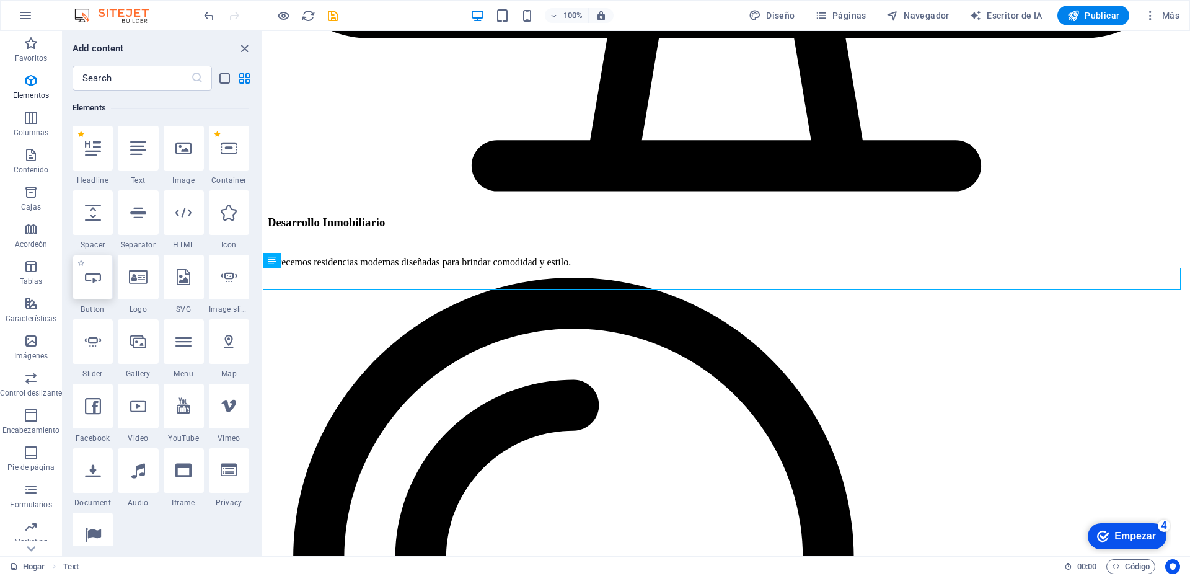
click at [89, 279] on icon at bounding box center [93, 277] width 16 height 16
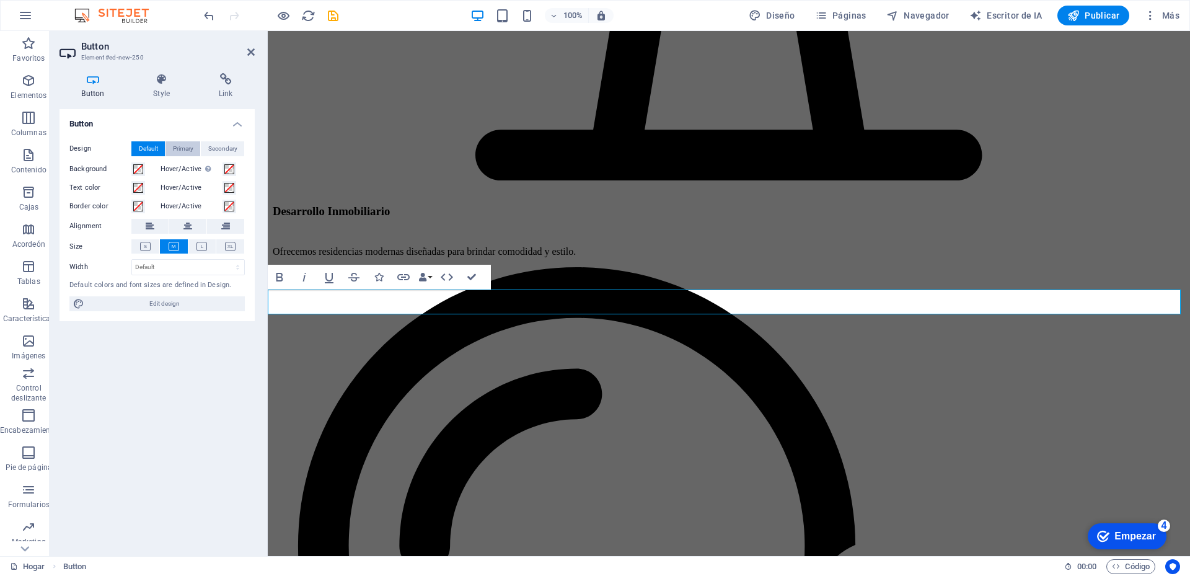
click at [186, 148] on span "Primary" at bounding box center [183, 148] width 20 height 15
click at [213, 149] on span "Secondary" at bounding box center [222, 148] width 29 height 15
click at [151, 147] on span "Default" at bounding box center [148, 148] width 19 height 15
click at [155, 302] on span "Edit design" at bounding box center [164, 303] width 153 height 15
select select "px"
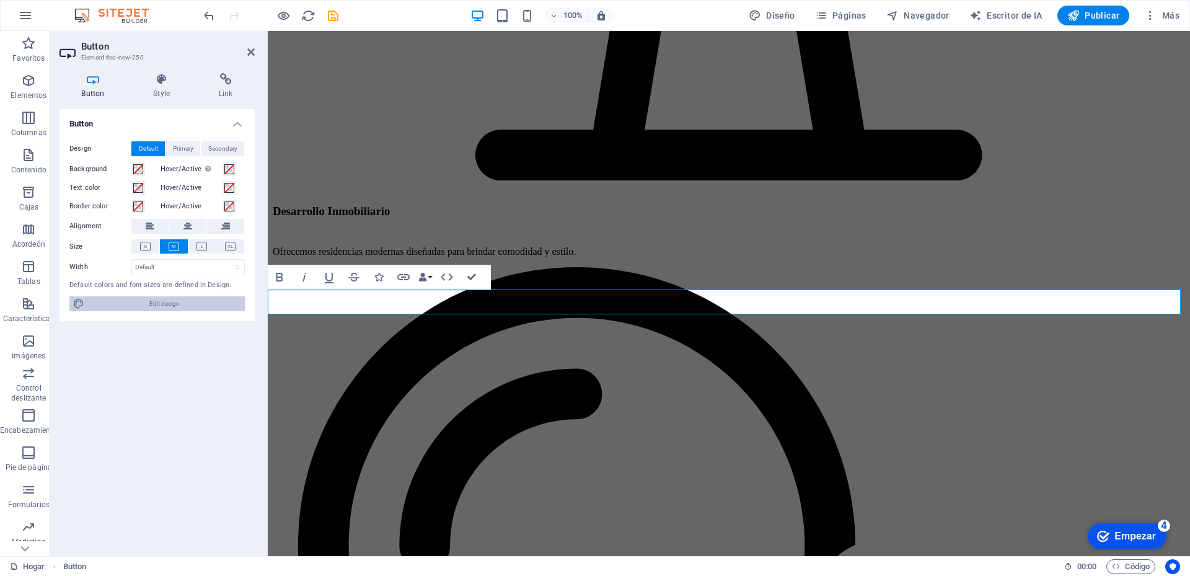
select select "200"
select select "px"
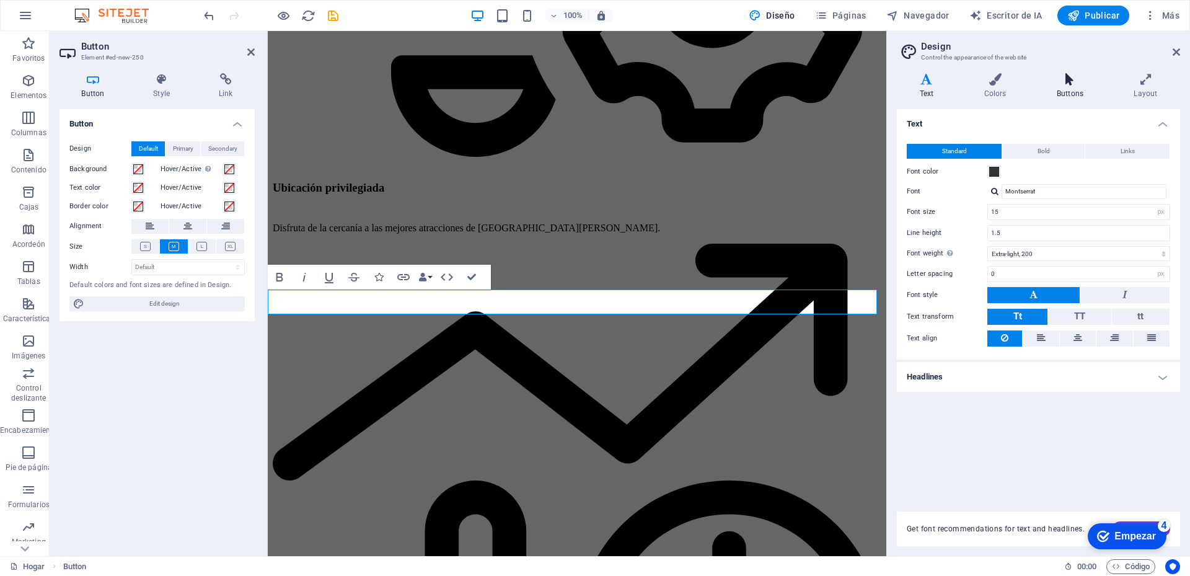
click at [1067, 88] on h4 "Buttons" at bounding box center [1072, 86] width 77 height 26
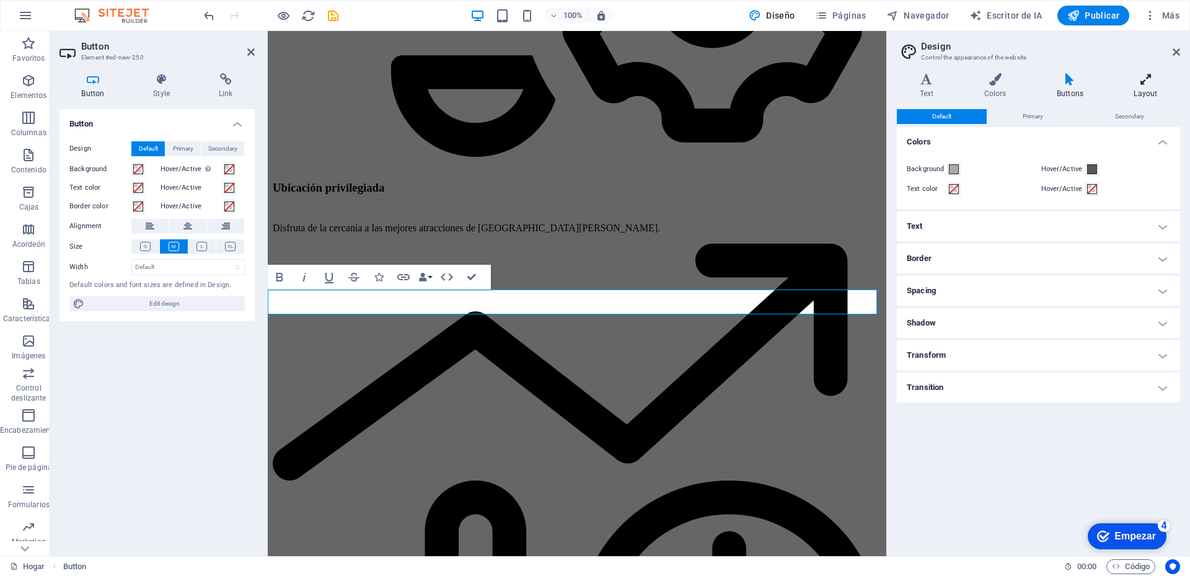
click at [1140, 89] on h4 "Layout" at bounding box center [1145, 86] width 69 height 26
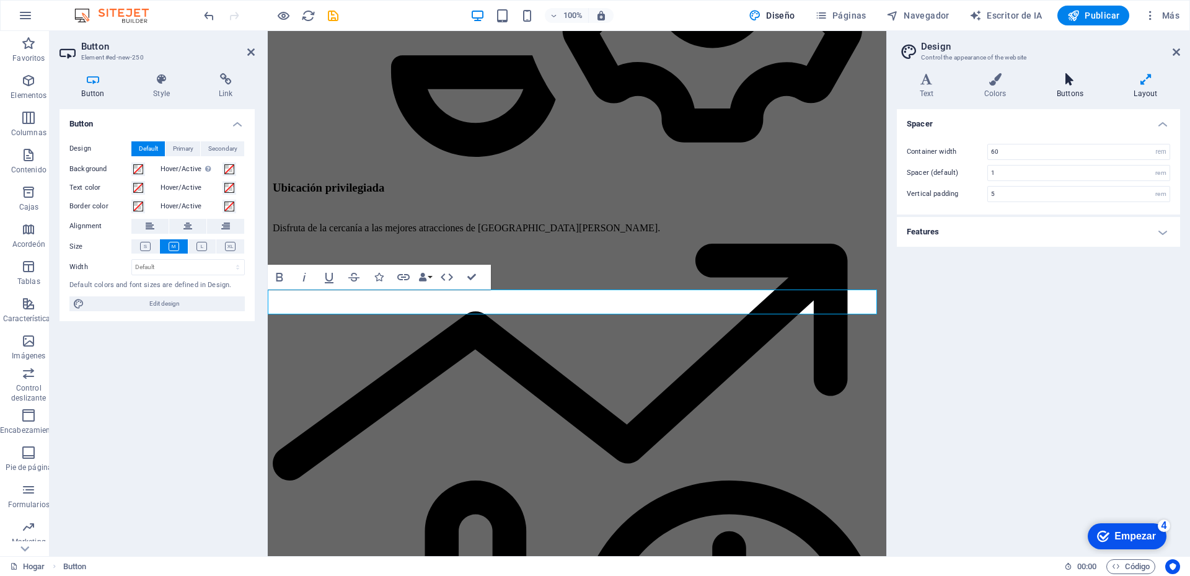
click at [1063, 82] on icon at bounding box center [1070, 79] width 72 height 12
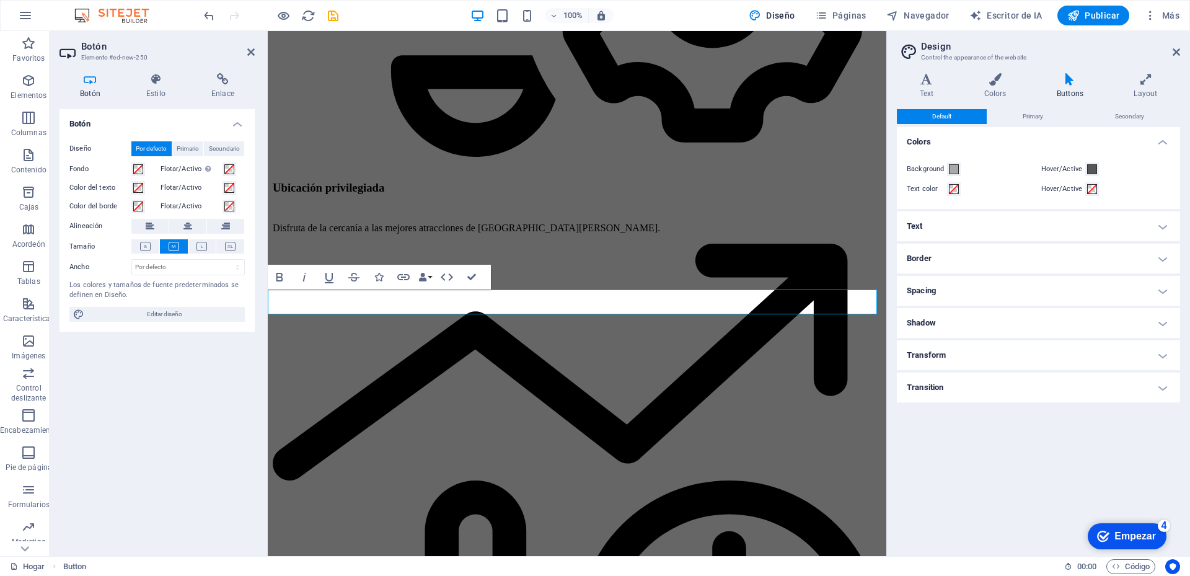
click at [1171, 51] on h2 "Design" at bounding box center [1050, 46] width 259 height 11
click at [1175, 48] on icon at bounding box center [1176, 52] width 7 height 10
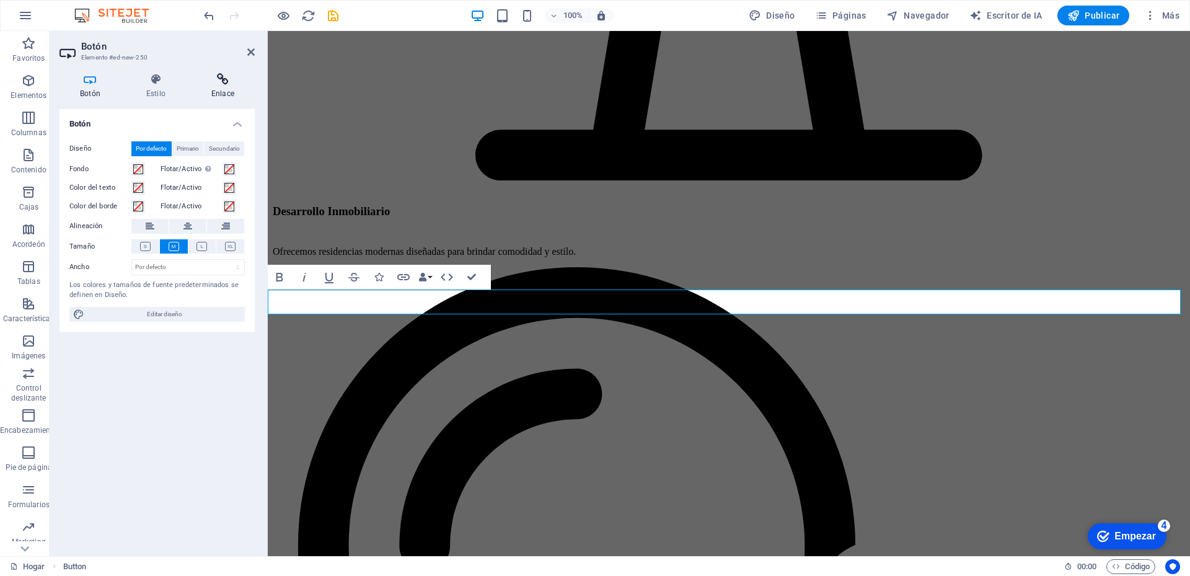
click at [228, 85] on h4 "Enlace" at bounding box center [223, 86] width 64 height 26
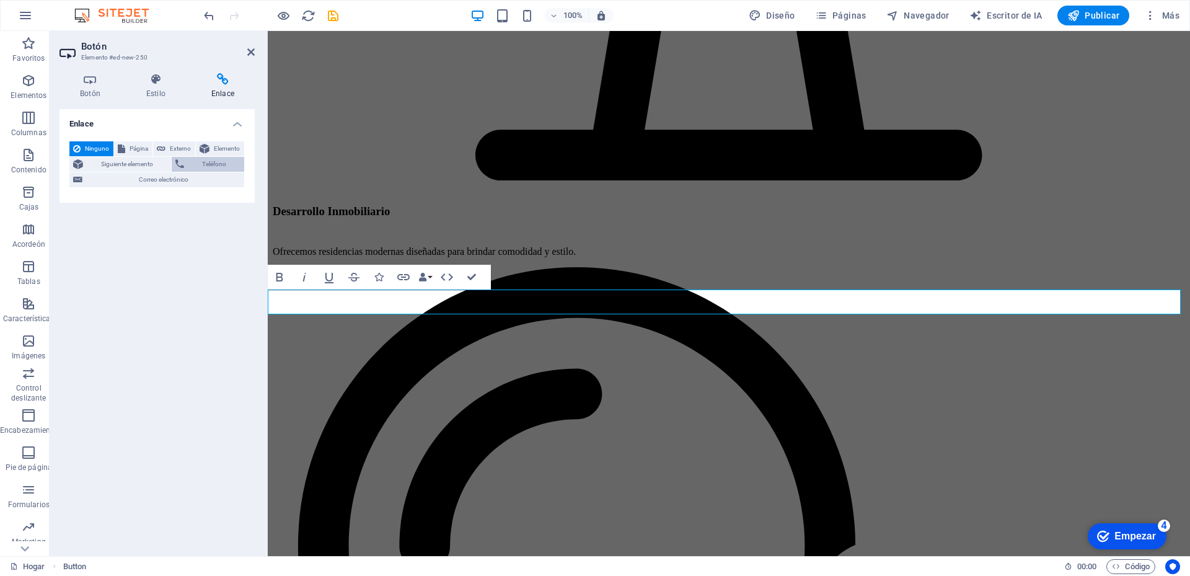
click at [207, 162] on font "Teléfono" at bounding box center [214, 164] width 24 height 7
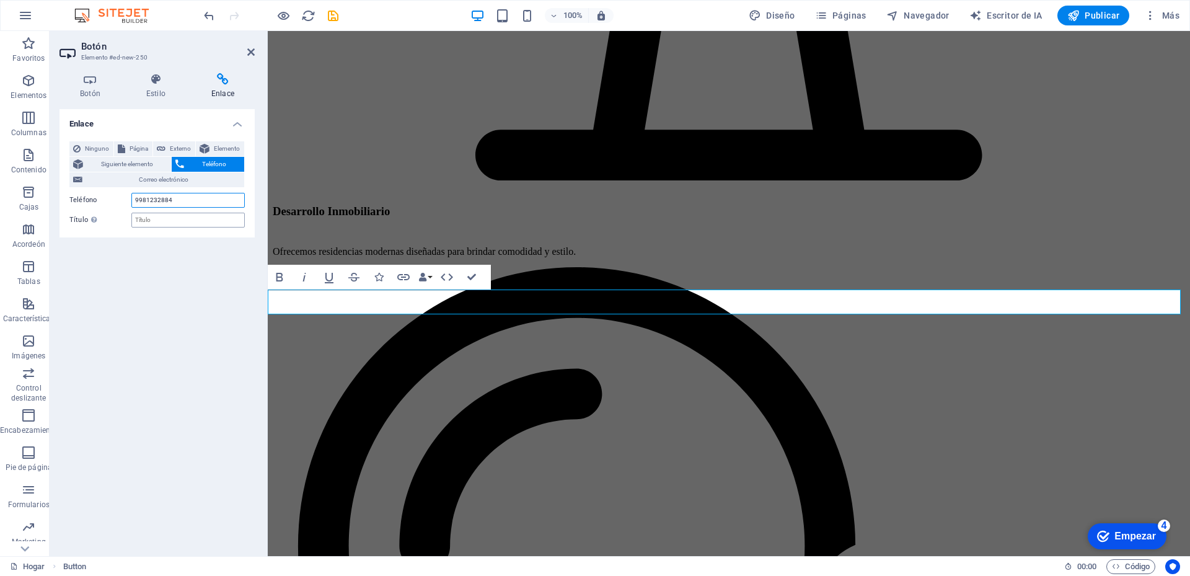
type input "9981232884"
click at [159, 219] on input "Título La descripción adicional del enlace no debe coincidir con el texto del e…" at bounding box center [187, 220] width 113 height 15
type input "Tel:"
click at [198, 308] on div "Enlace Ninguno Página Externo Elemento Siguiente elemento Teléfono Correo elect…" at bounding box center [156, 327] width 195 height 437
click at [223, 146] on font "Elemento" at bounding box center [227, 148] width 26 height 7
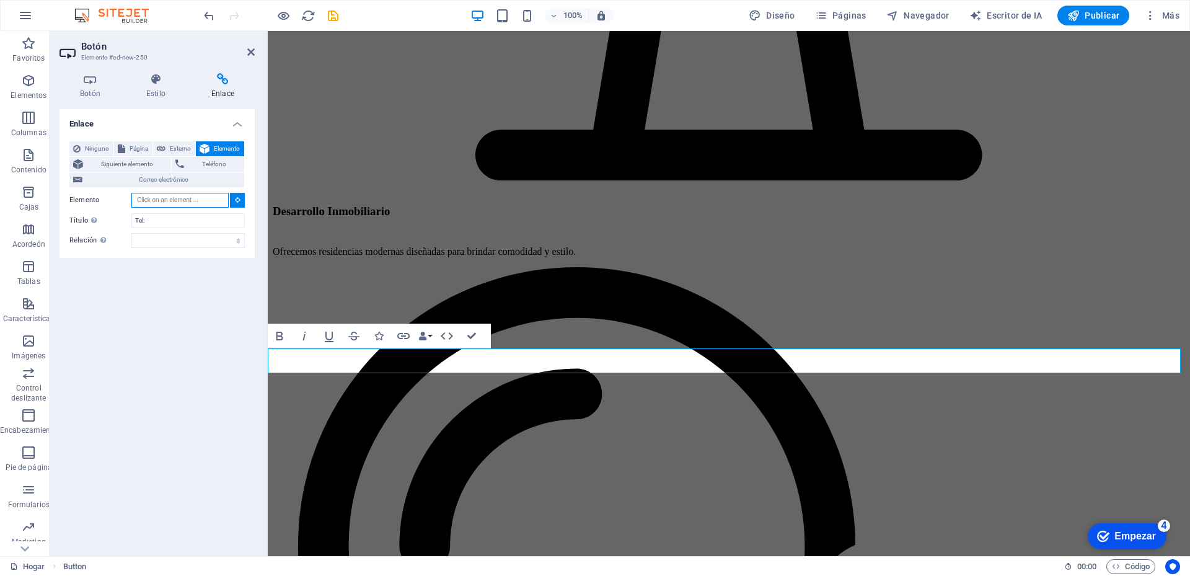
scroll to position [3226, 0]
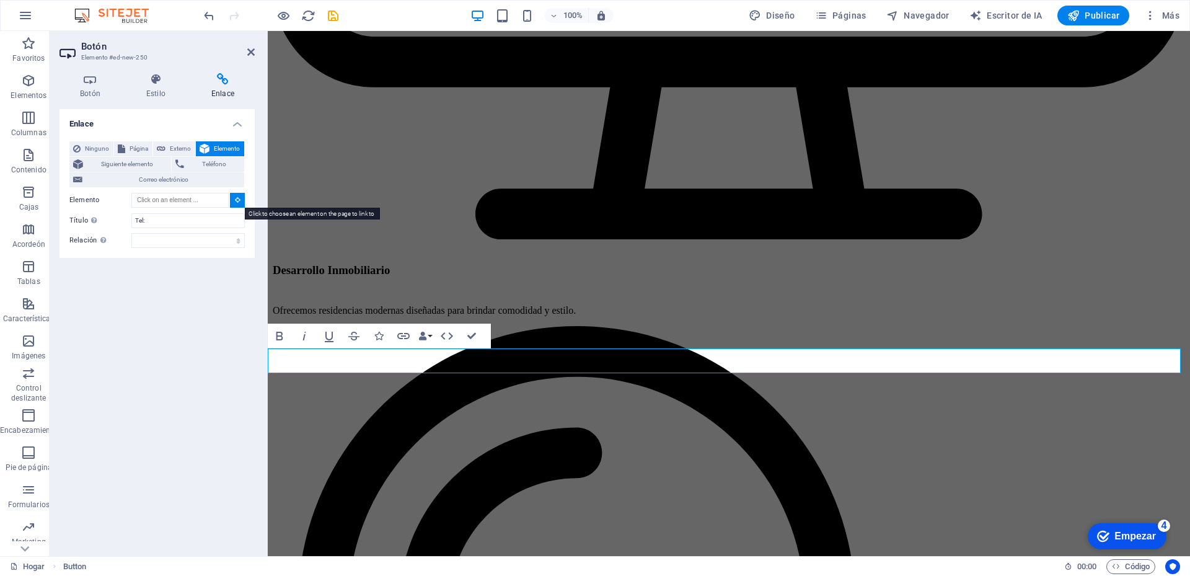
click at [239, 193] on button at bounding box center [237, 200] width 15 height 15
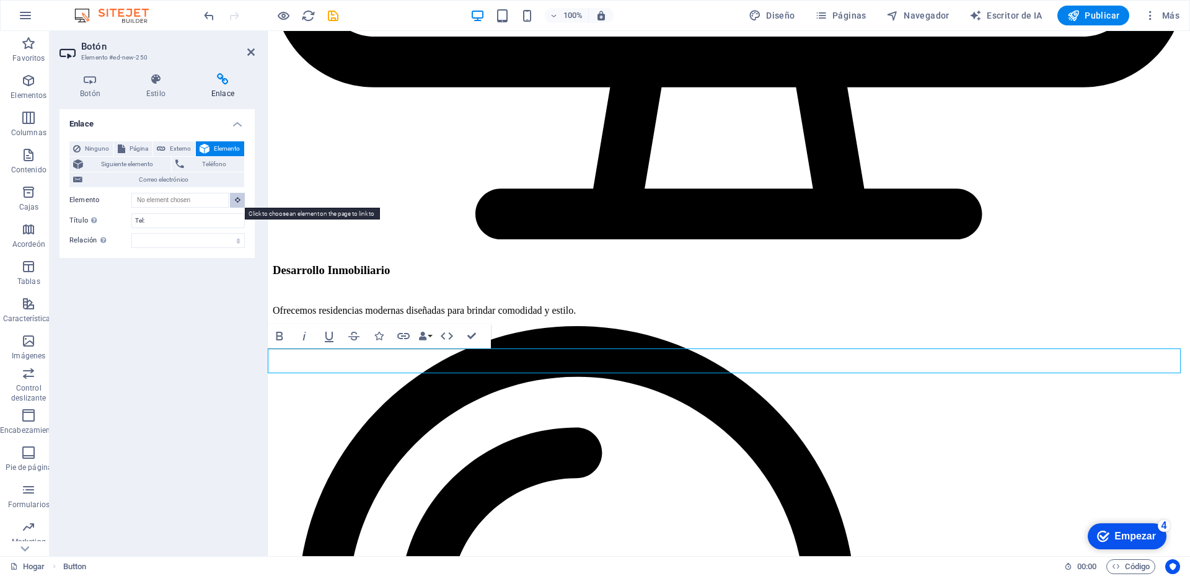
click at [234, 198] on button at bounding box center [237, 200] width 15 height 15
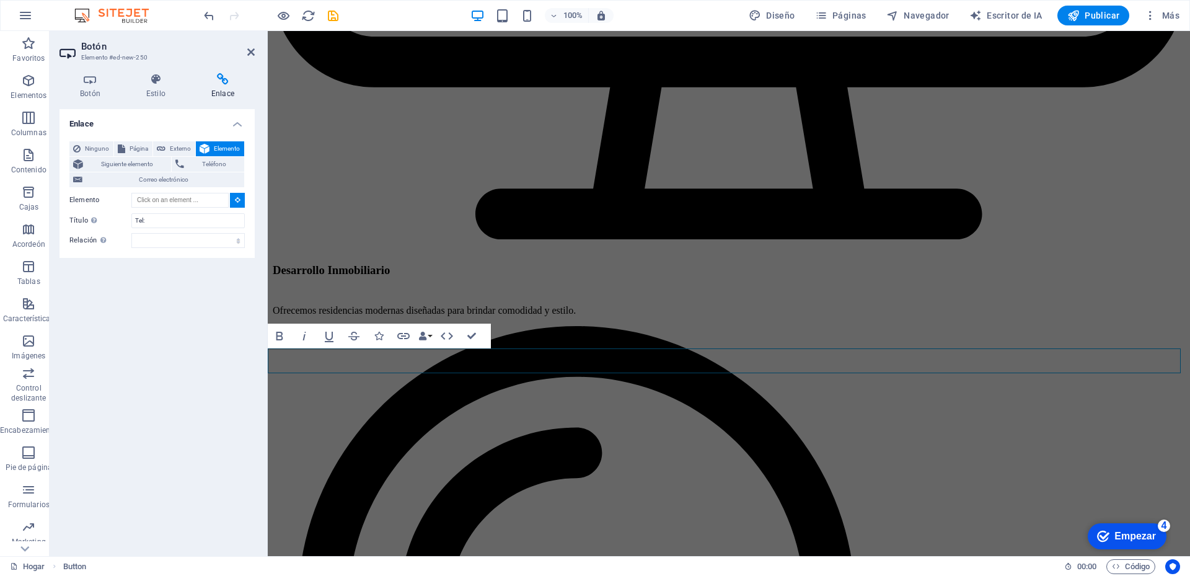
click at [234, 198] on button at bounding box center [237, 200] width 15 height 15
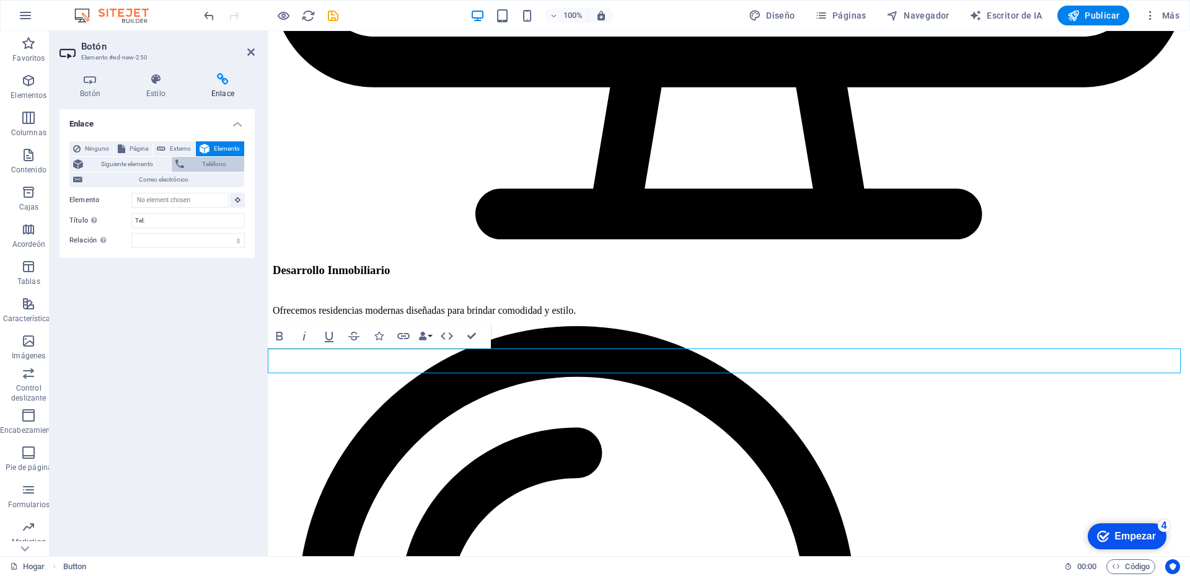
click at [183, 167] on icon at bounding box center [179, 164] width 9 height 15
click at [203, 309] on div "Enlace Ninguno Página Externo Elemento Siguiente elemento Teléfono Correo elect…" at bounding box center [156, 327] width 195 height 437
click at [257, 53] on aside "Botón Elemento #ed-new-250 Botón Estilo Enlace Botón Diseño Por defecto Primari…" at bounding box center [159, 293] width 218 height 525
click at [250, 55] on icon at bounding box center [250, 52] width 7 height 10
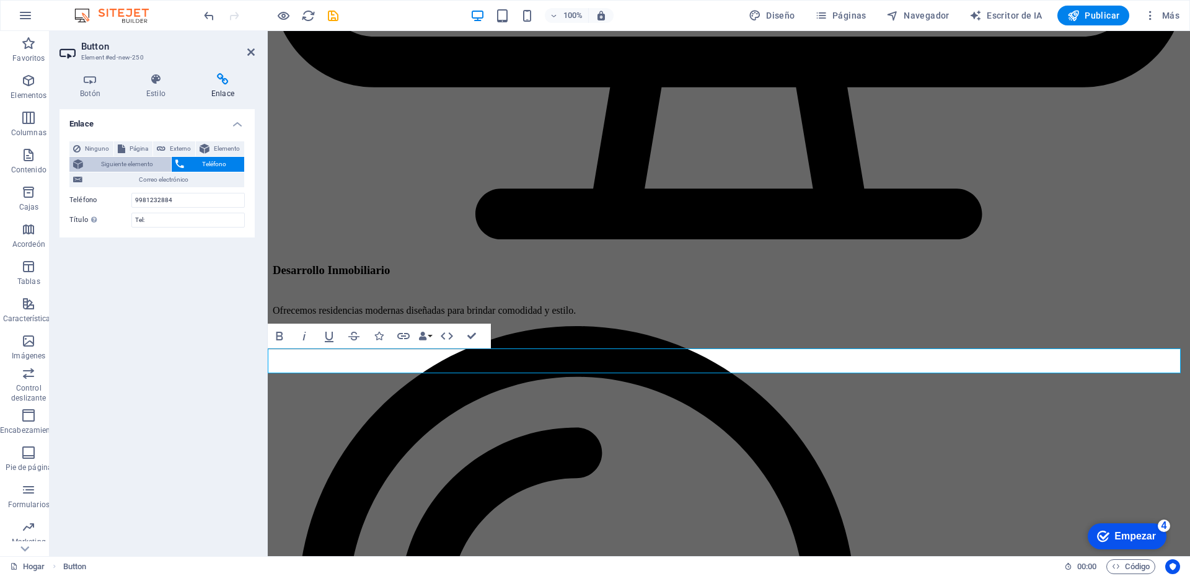
click at [132, 166] on font "Siguiente elemento" at bounding box center [127, 164] width 52 height 7
click at [207, 161] on font "Teléfono" at bounding box center [214, 164] width 24 height 7
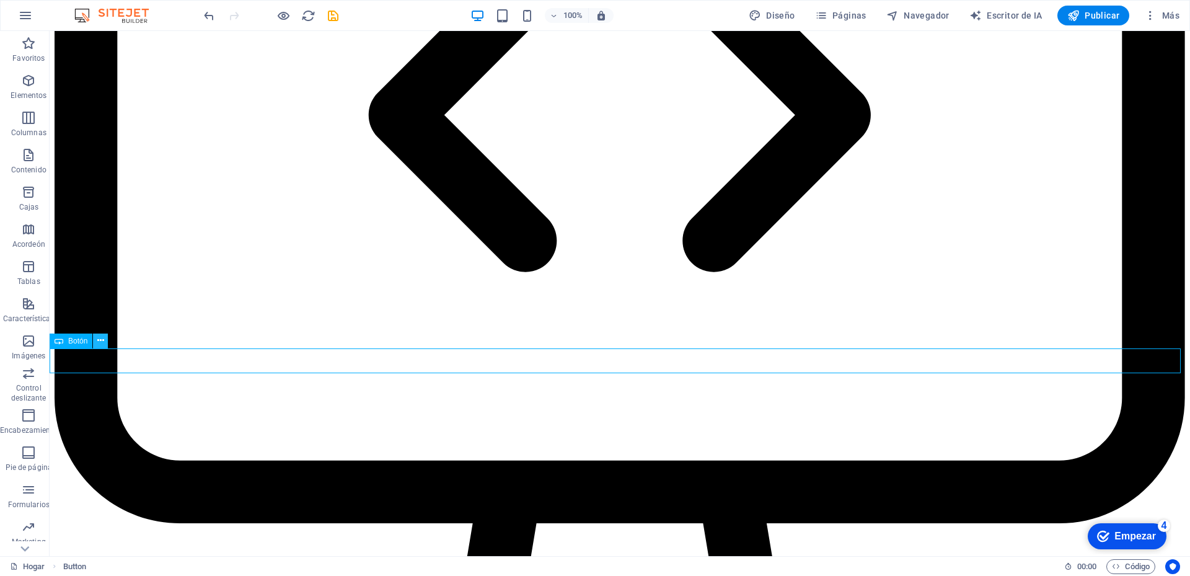
click at [99, 341] on icon at bounding box center [100, 340] width 7 height 13
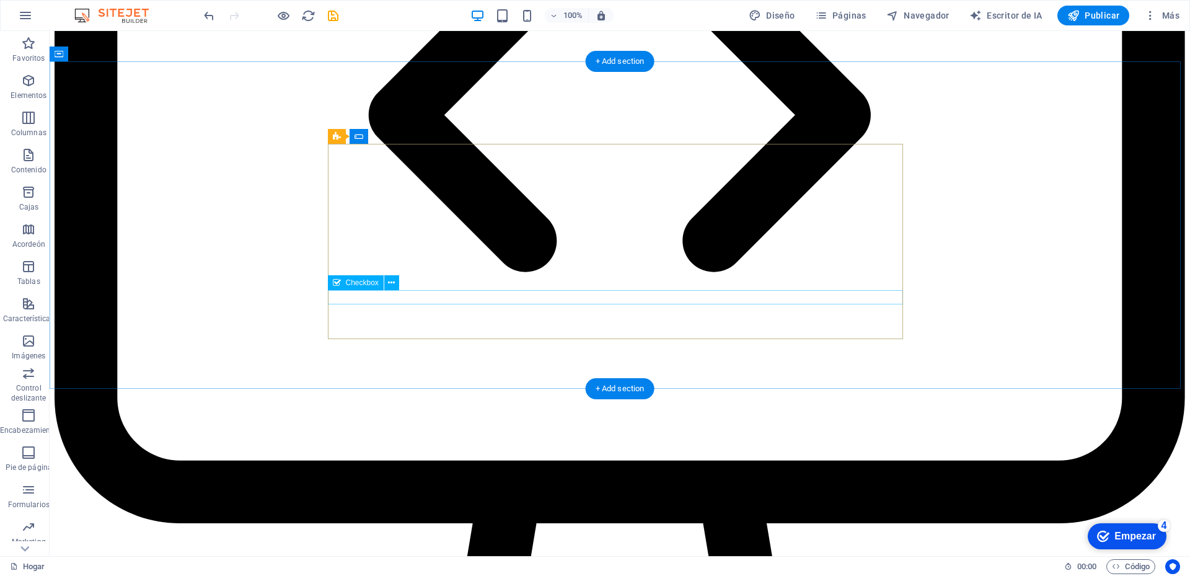
scroll to position [3164, 0]
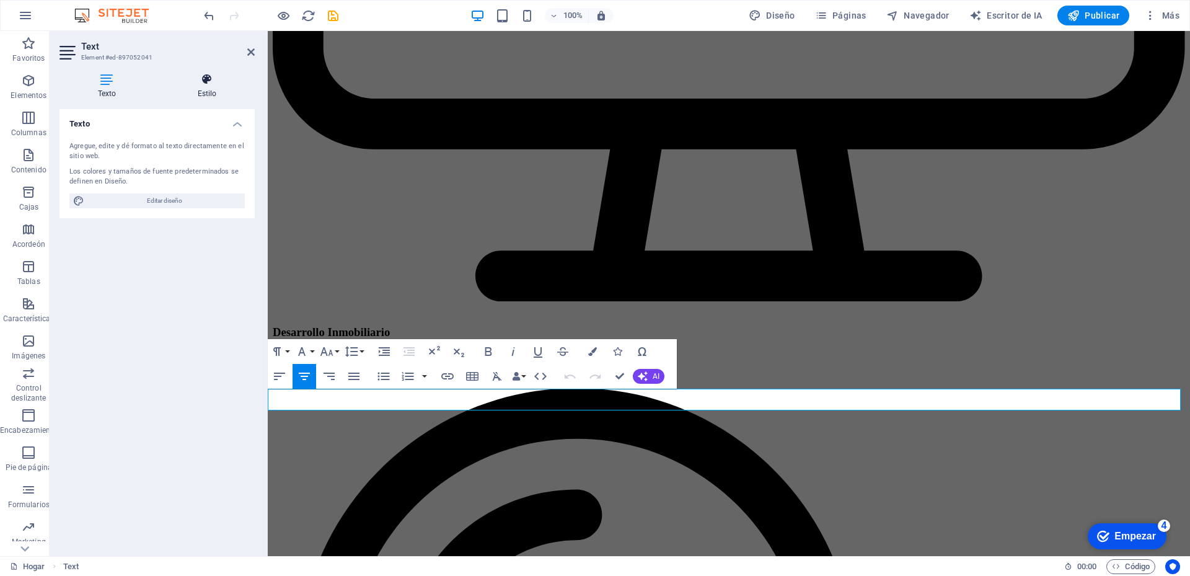
click at [205, 91] on font "Estilo" at bounding box center [207, 93] width 19 height 9
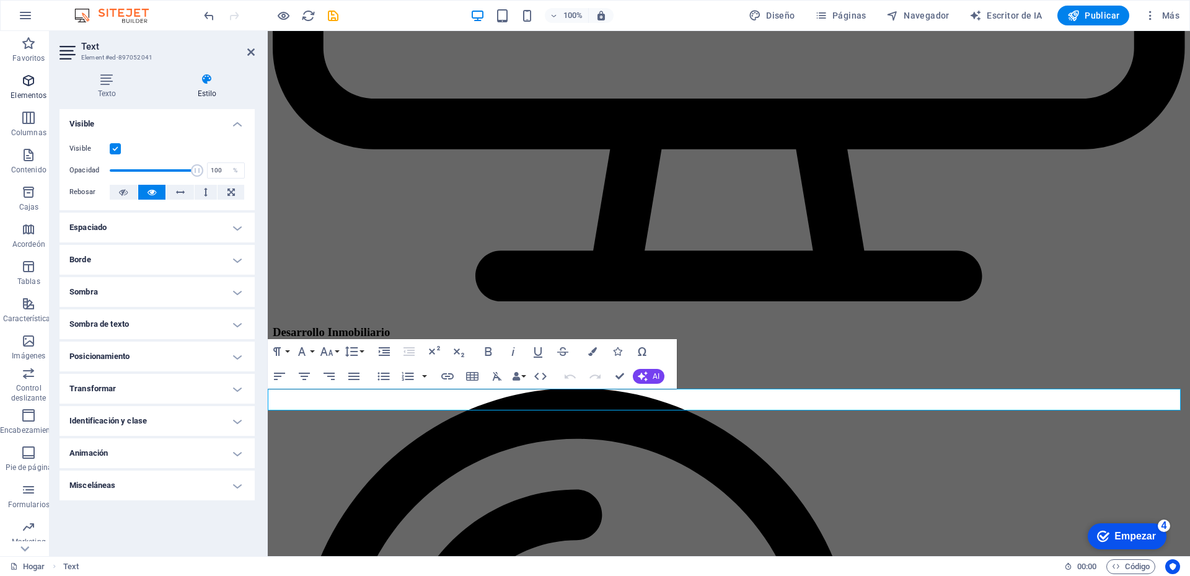
click at [35, 92] on font "Elementos" at bounding box center [29, 95] width 36 height 9
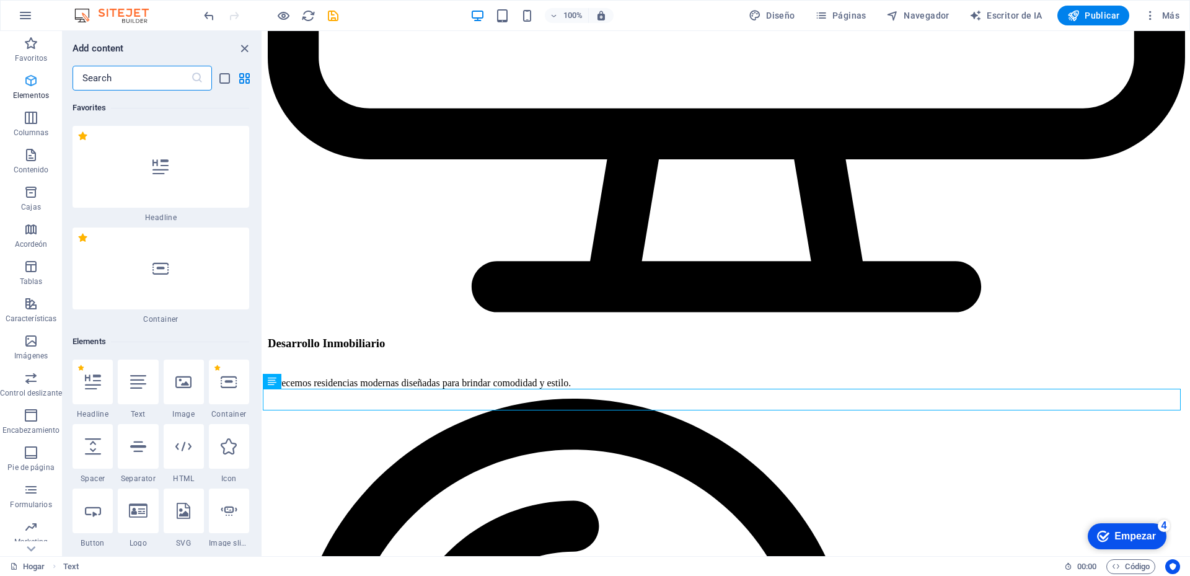
scroll to position [234, 0]
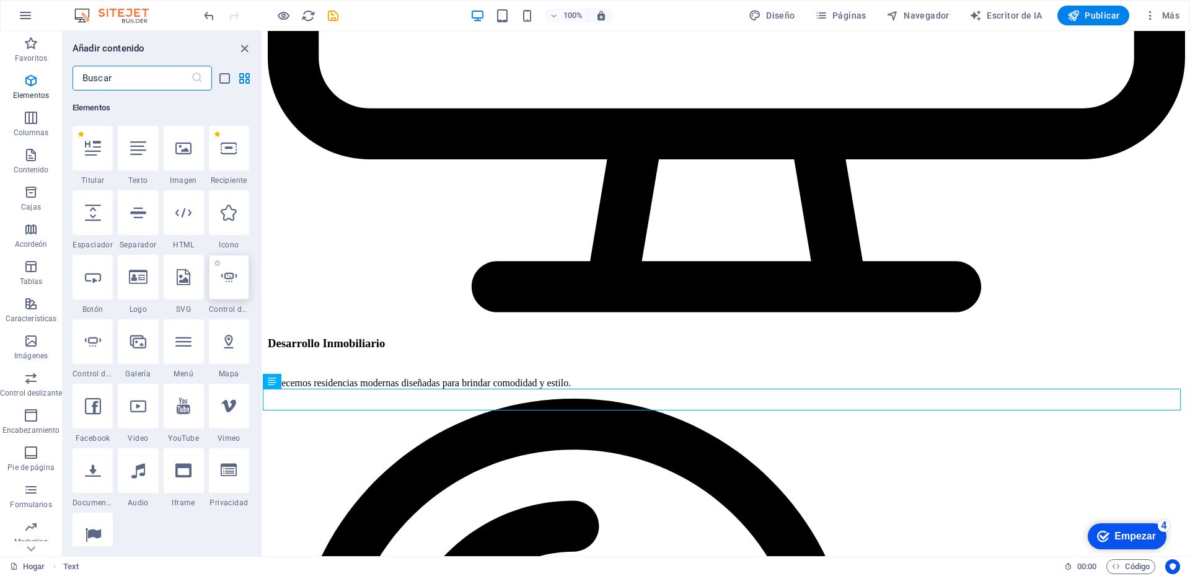
click at [225, 285] on div at bounding box center [229, 277] width 40 height 45
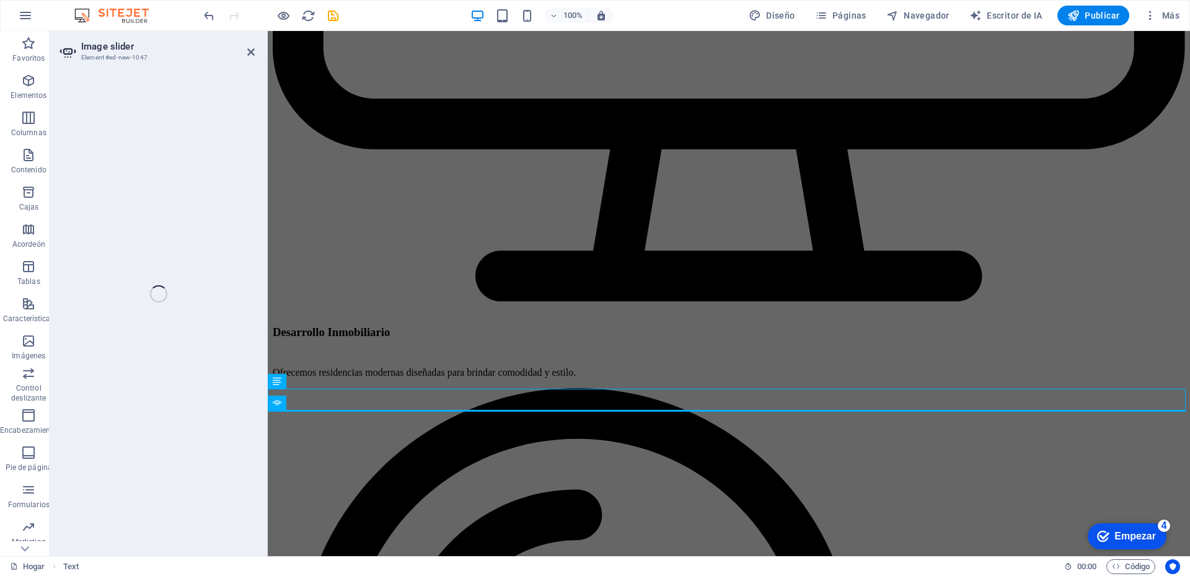
select select "ms"
select select "s"
select select "progressive"
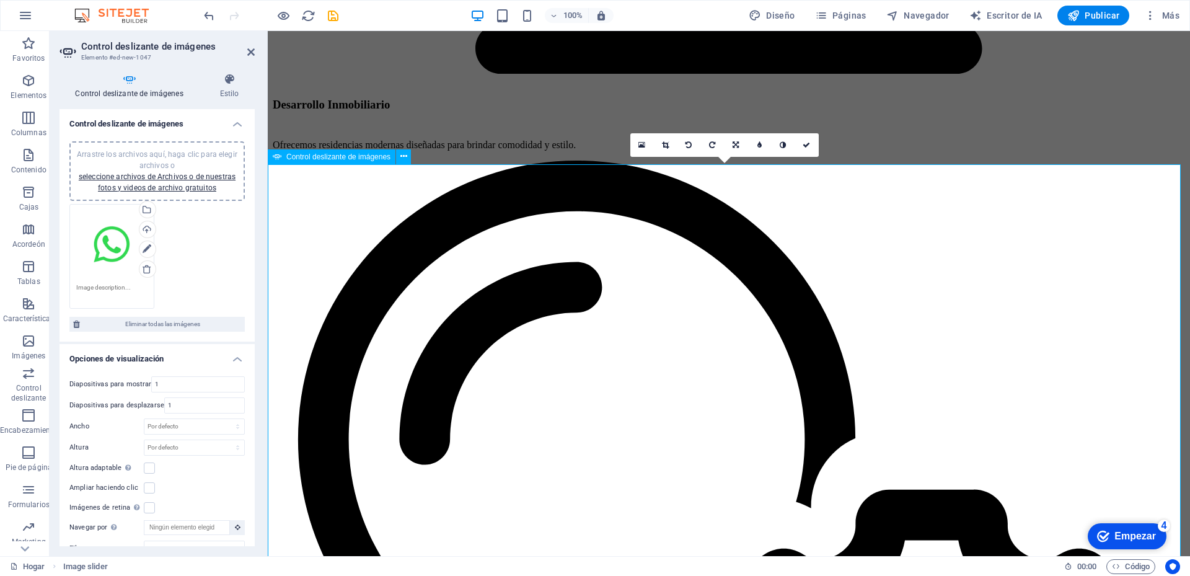
scroll to position [3412, 0]
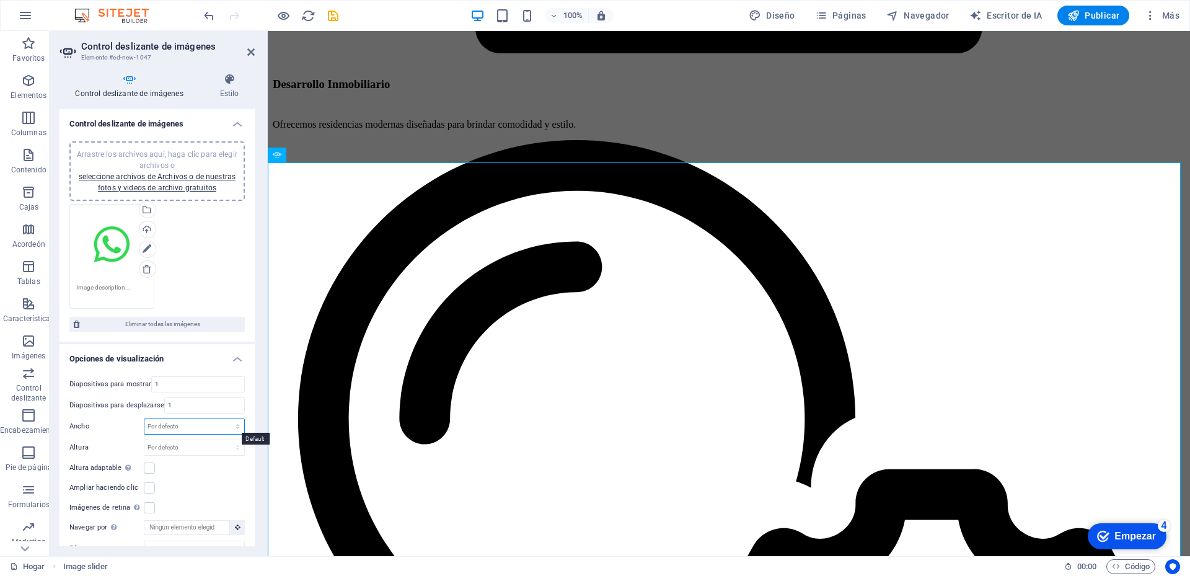
click at [191, 428] on select "Por defecto píxeles % movimiento rápido del ojo ellos Volkswagen vh" at bounding box center [194, 426] width 100 height 15
click at [206, 12] on icon "deshacer" at bounding box center [209, 16] width 14 height 14
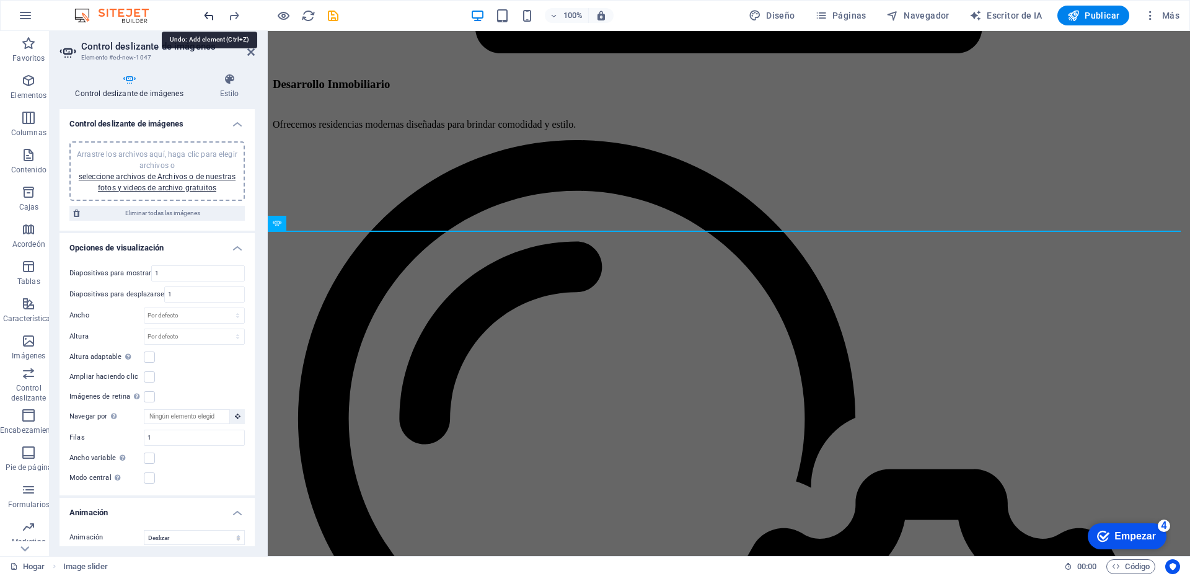
scroll to position [3344, 0]
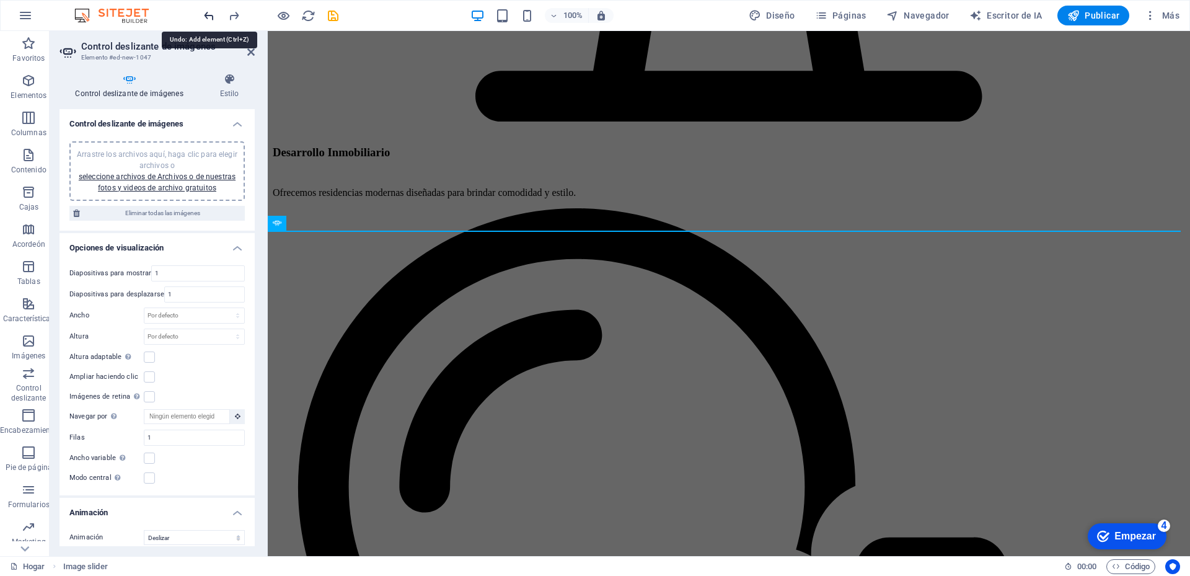
click at [206, 19] on icon "deshacer" at bounding box center [209, 16] width 14 height 14
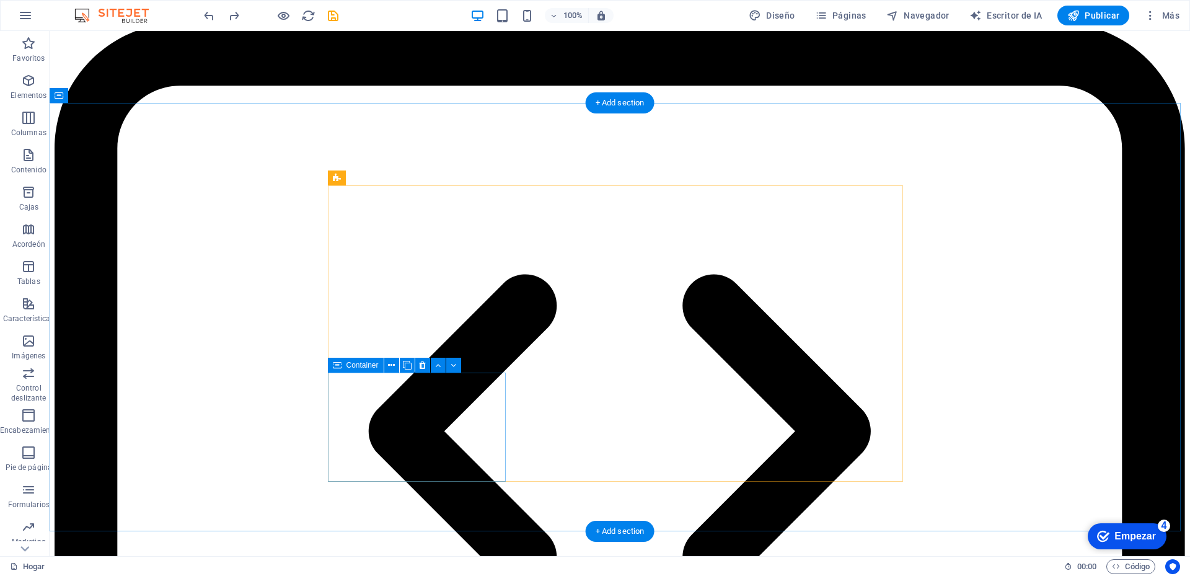
scroll to position [0, 0]
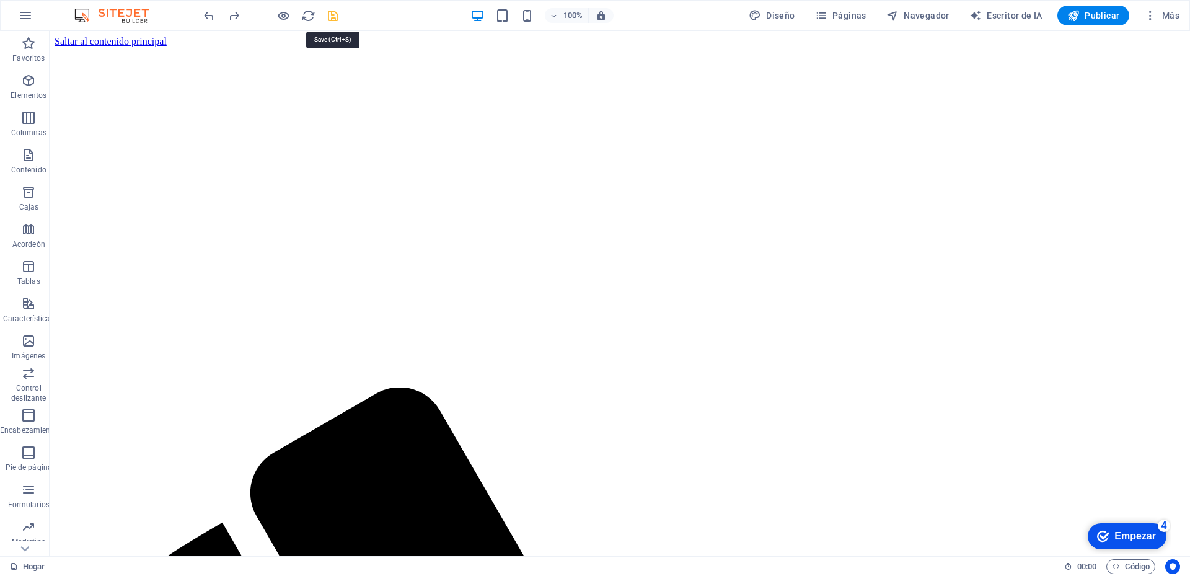
click at [333, 20] on icon "ahorrar" at bounding box center [333, 16] width 14 height 14
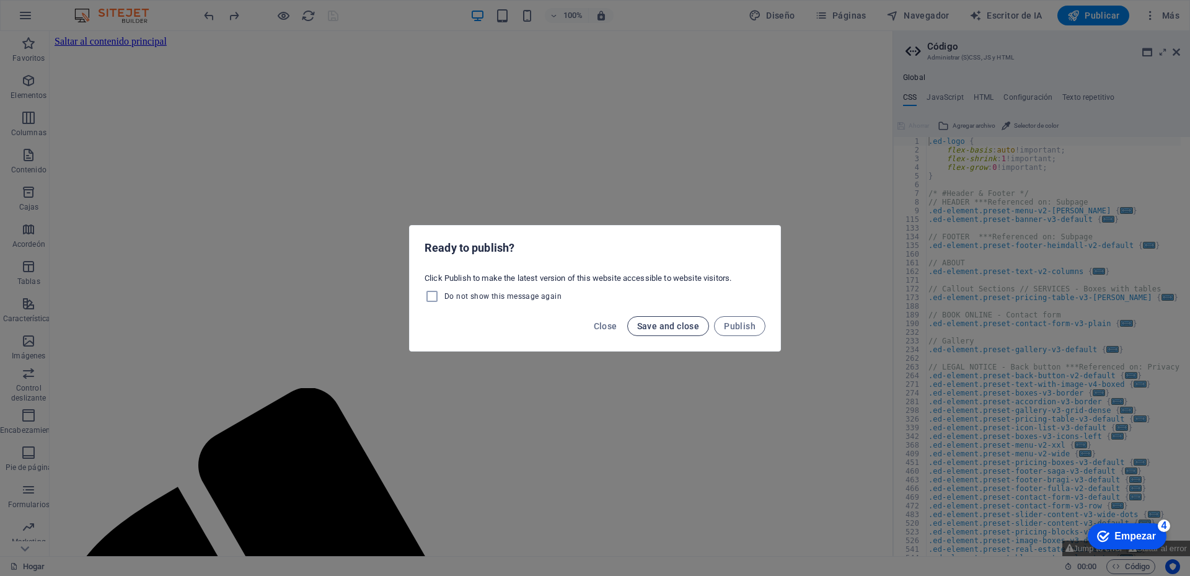
click at [675, 326] on span "Save and close" at bounding box center [668, 326] width 63 height 10
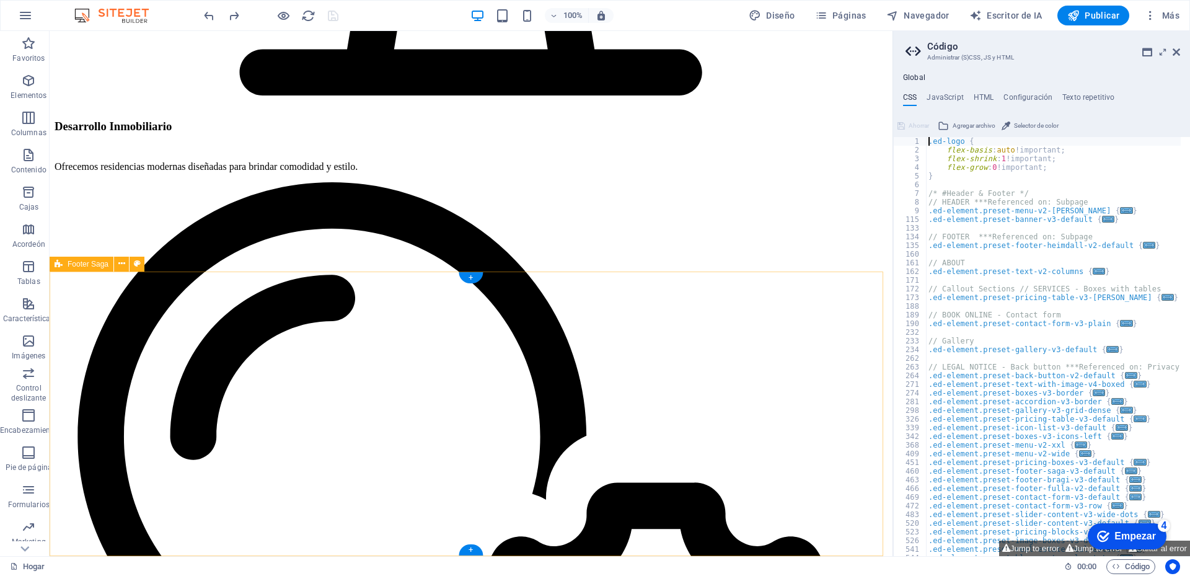
scroll to position [3344, 0]
